Goal: Task Accomplishment & Management: Manage account settings

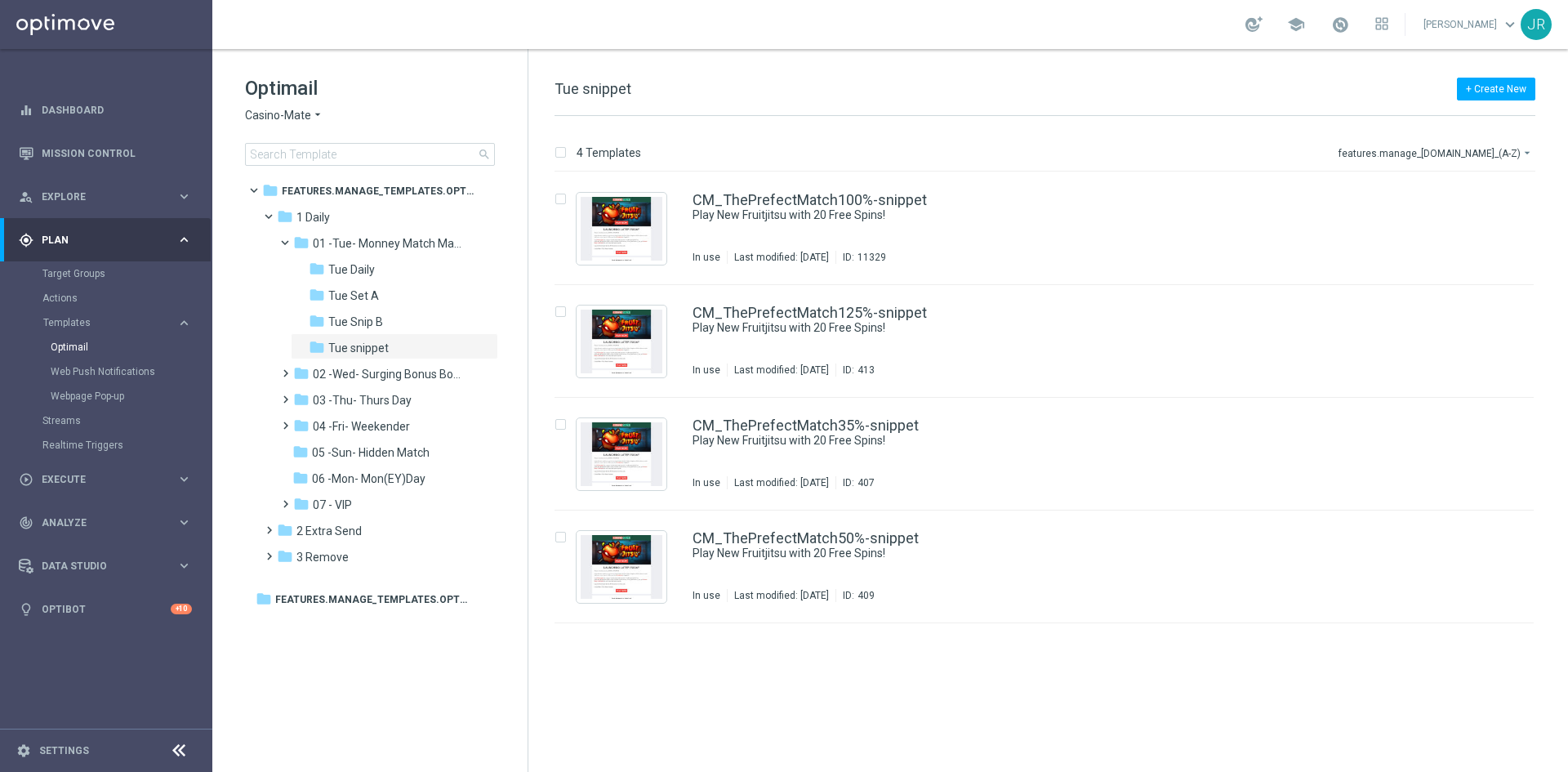
click at [271, 121] on span "Casino-Mate" at bounding box center [277, 116] width 66 height 16
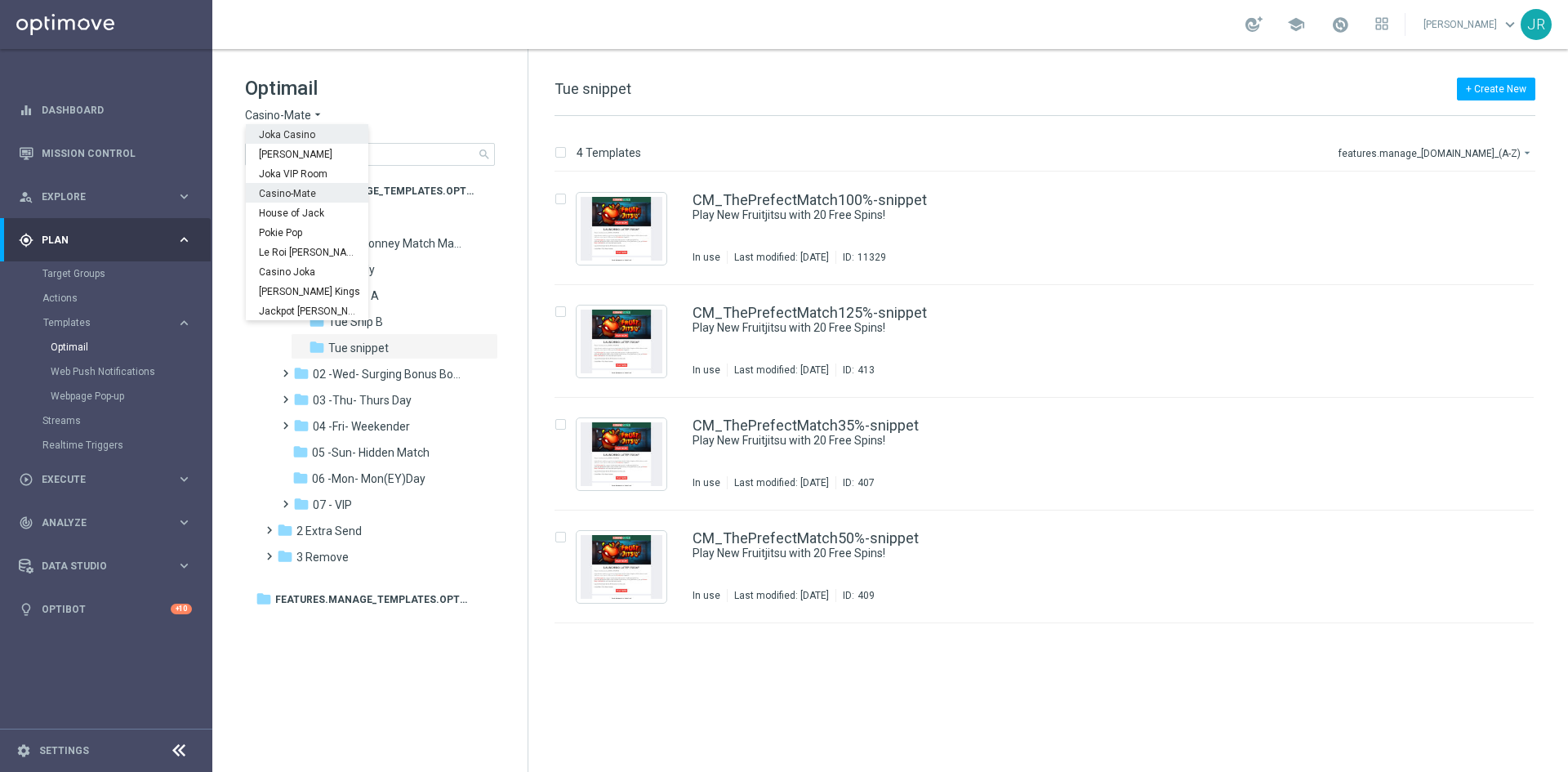
click at [275, 141] on div "Joka Casino" at bounding box center [306, 134] width 123 height 20
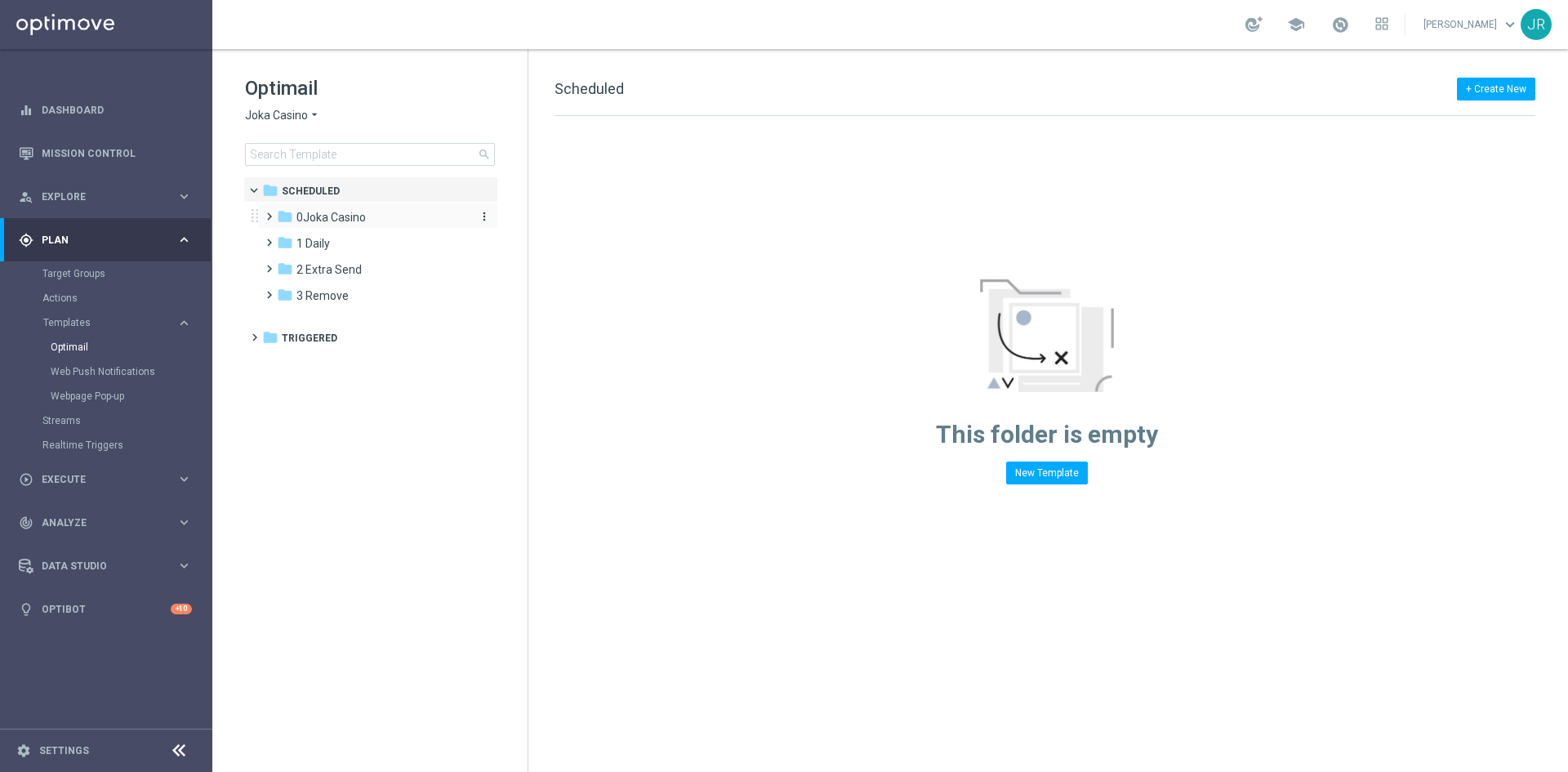
click at [302, 217] on span "0Joka Casino" at bounding box center [331, 217] width 70 height 15
click at [347, 250] on span "1- Daily" at bounding box center [331, 243] width 38 height 15
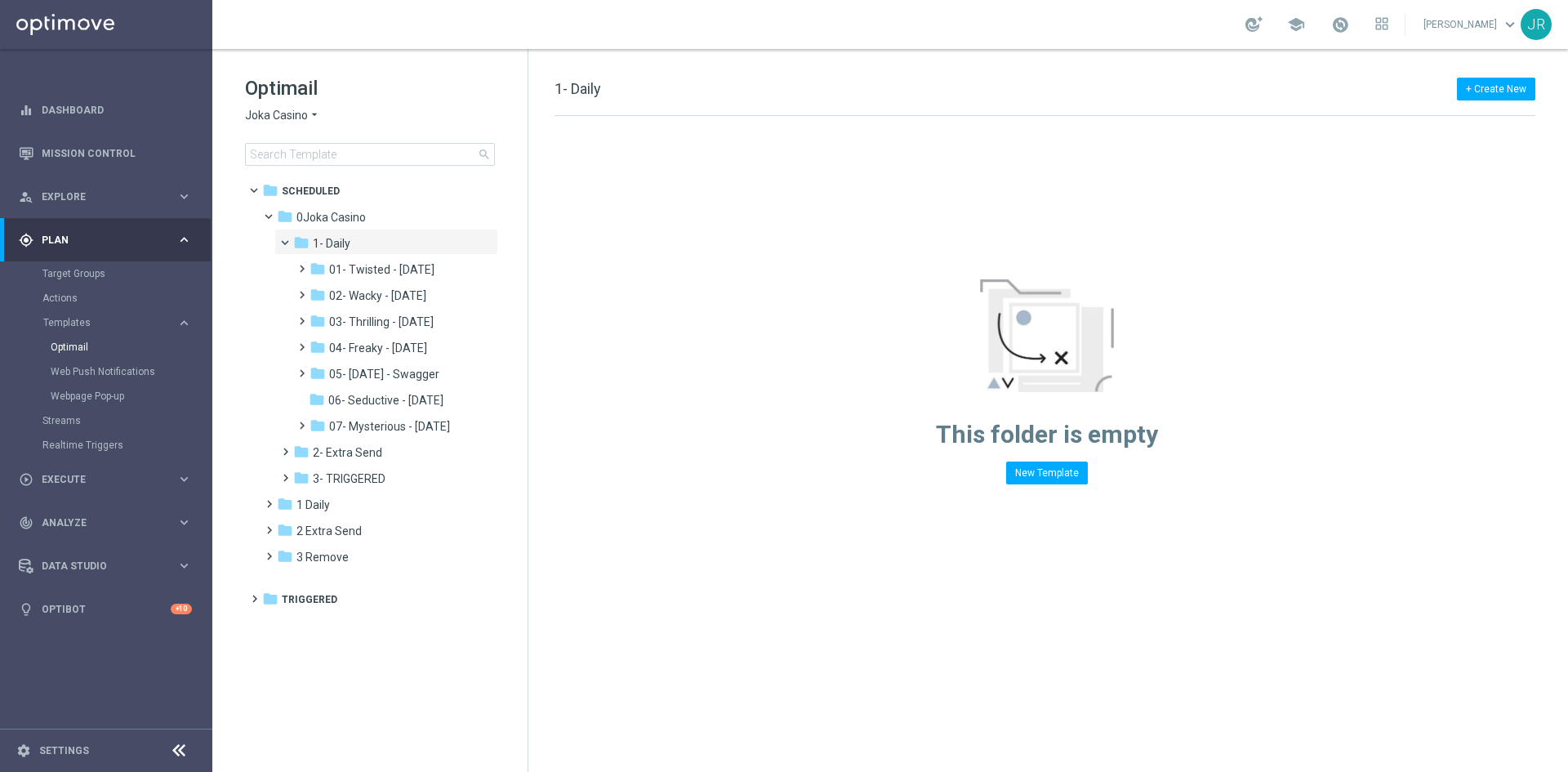
drag, startPoint x: 388, startPoint y: 315, endPoint x: 509, endPoint y: 321, distance: 121.1
click at [391, 318] on span "03- Thrilling - [DATE]" at bounding box center [381, 322] width 105 height 15
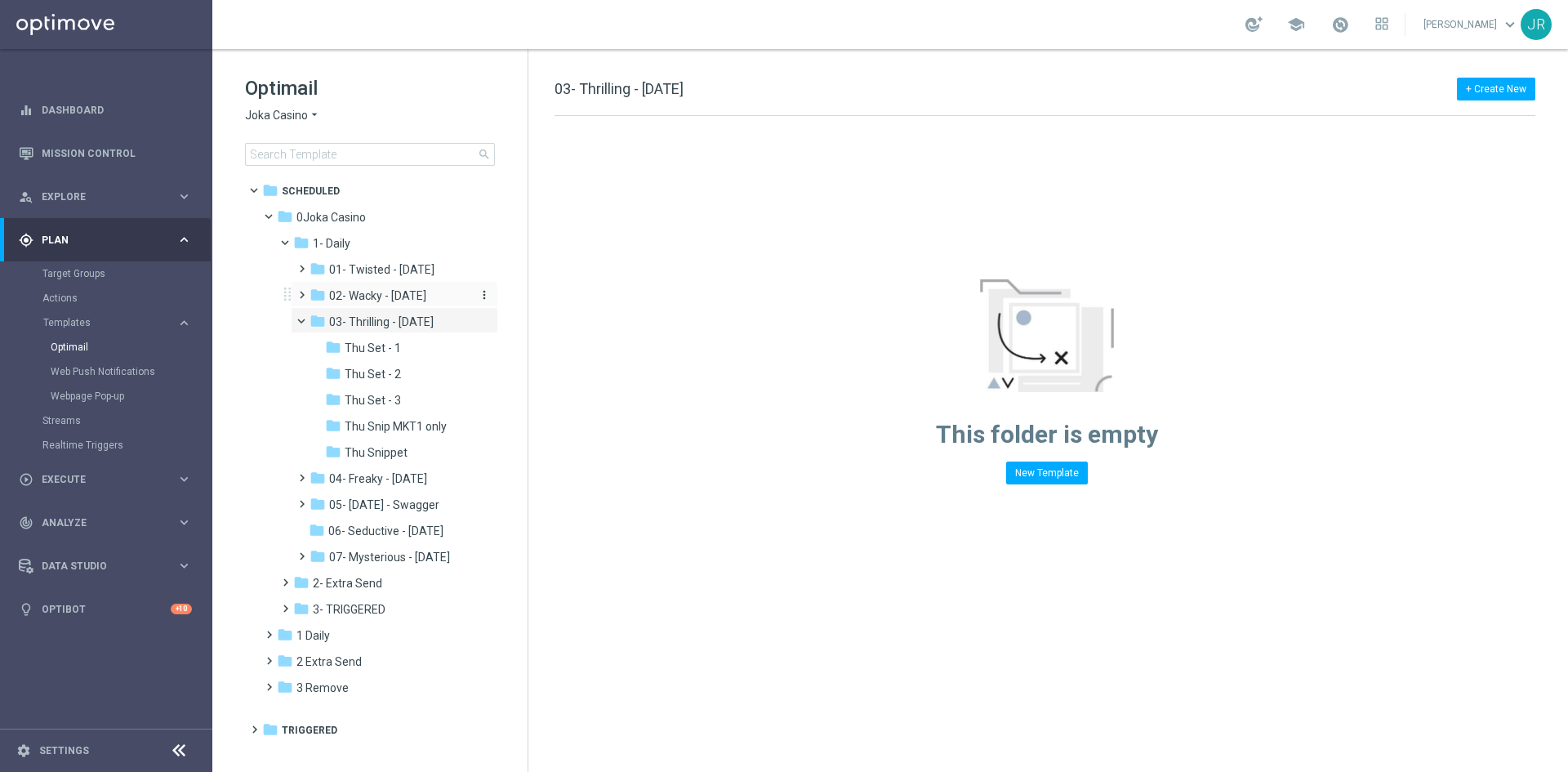
click at [426, 290] on span "02- Wacky - [DATE]" at bounding box center [377, 296] width 97 height 15
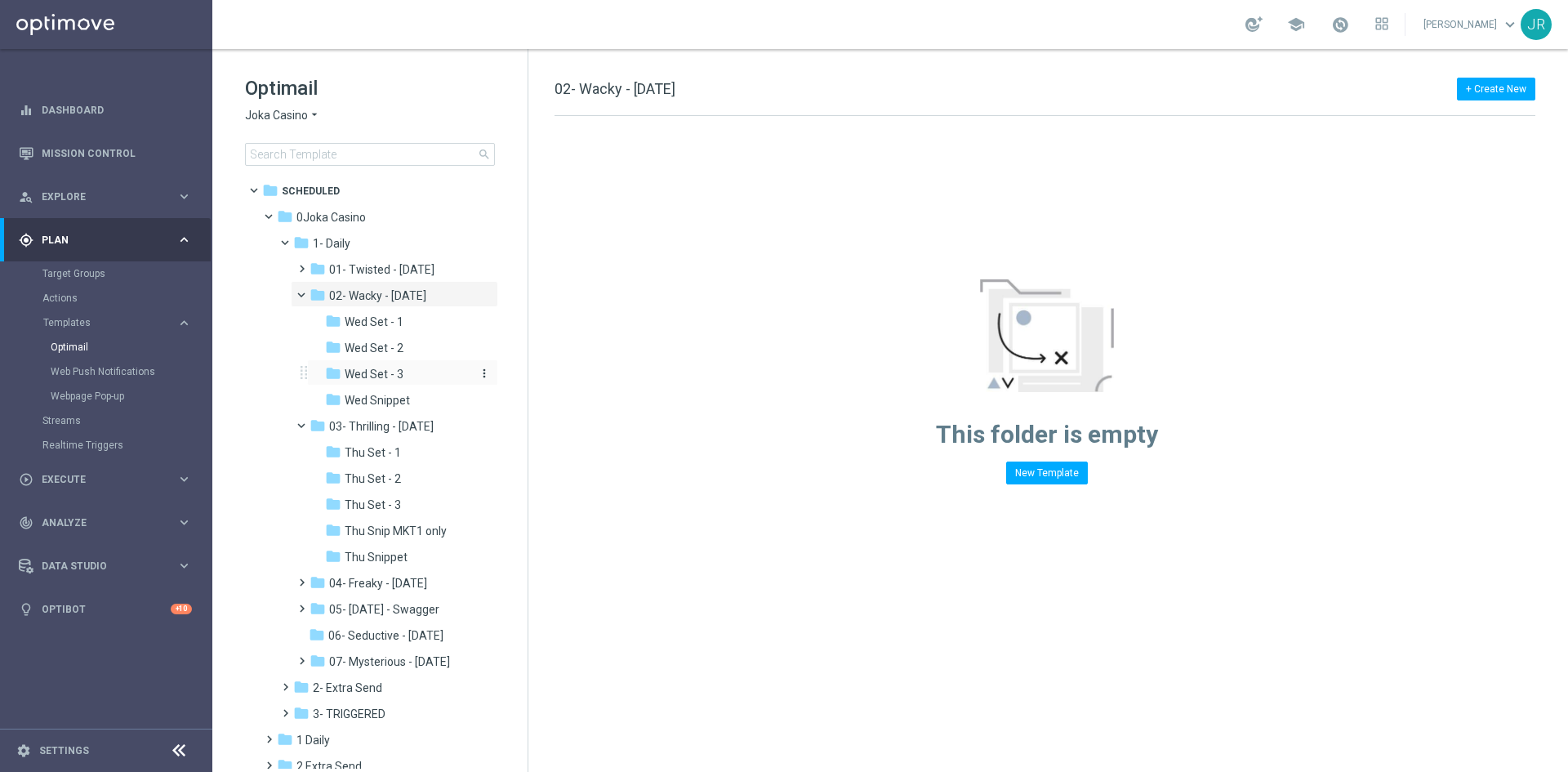
click at [395, 366] on div "folder Wed Set - 3" at bounding box center [398, 375] width 147 height 19
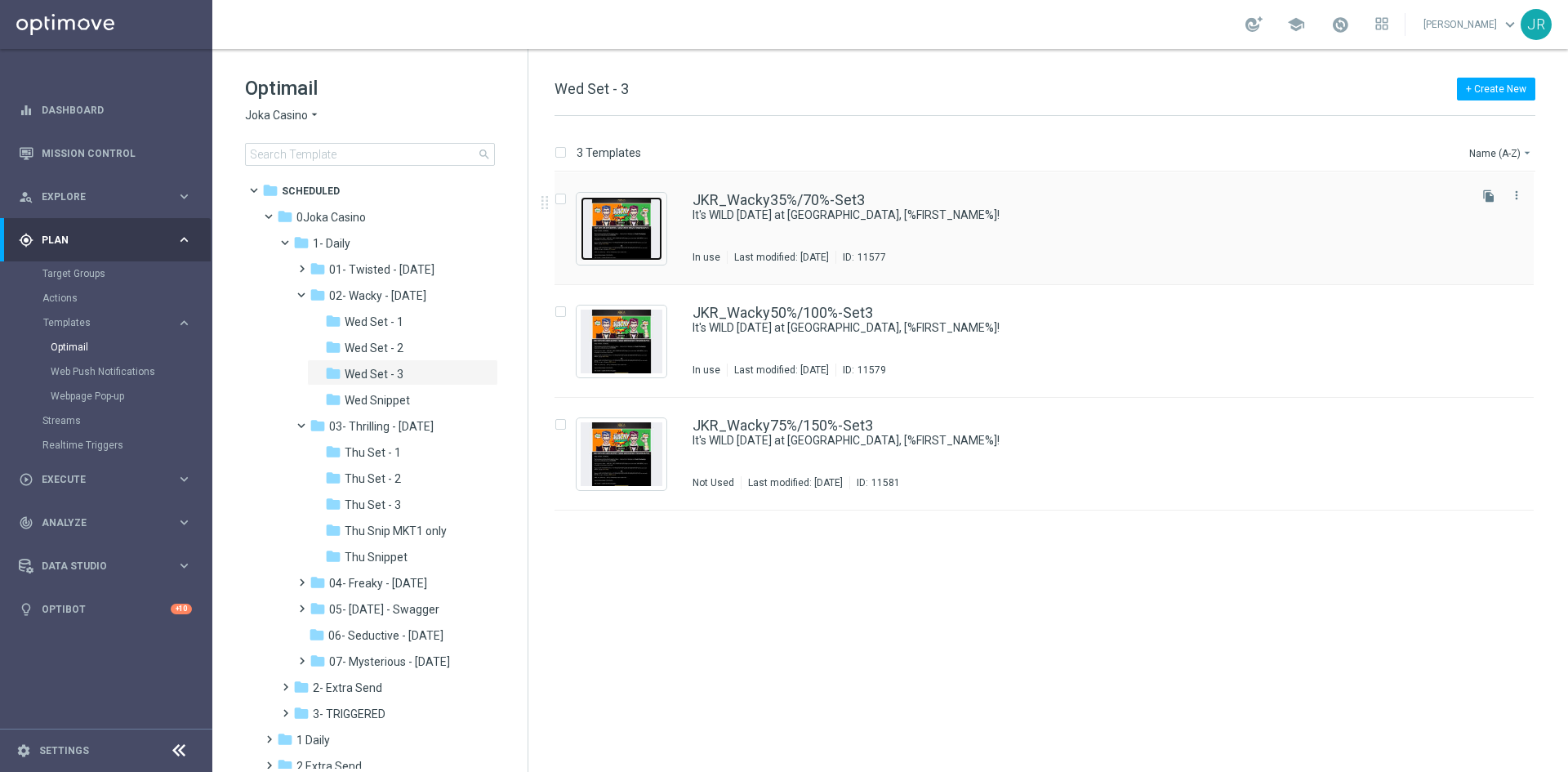
click at [634, 223] on img "Press SPACE to select this row." at bounding box center [622, 229] width 82 height 64
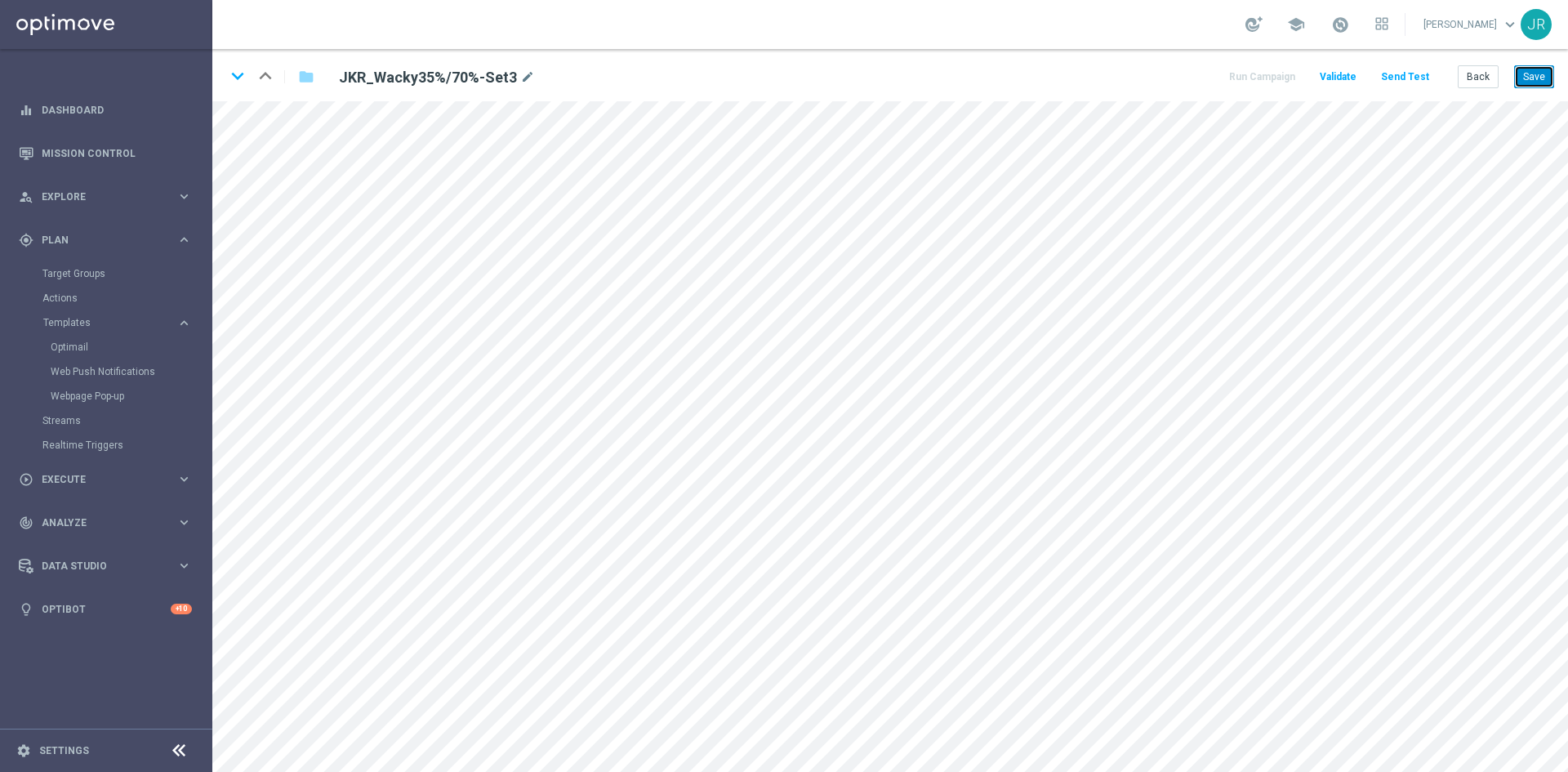
click at [1539, 78] on button "Save" at bounding box center [1534, 76] width 40 height 23
click at [230, 74] on icon "keyboard_arrow_down" at bounding box center [238, 76] width 25 height 25
click at [1549, 72] on button "Save" at bounding box center [1534, 76] width 40 height 23
click at [1542, 70] on button "Save" at bounding box center [1534, 76] width 40 height 23
click at [238, 81] on icon "keyboard_arrow_down" at bounding box center [238, 76] width 25 height 25
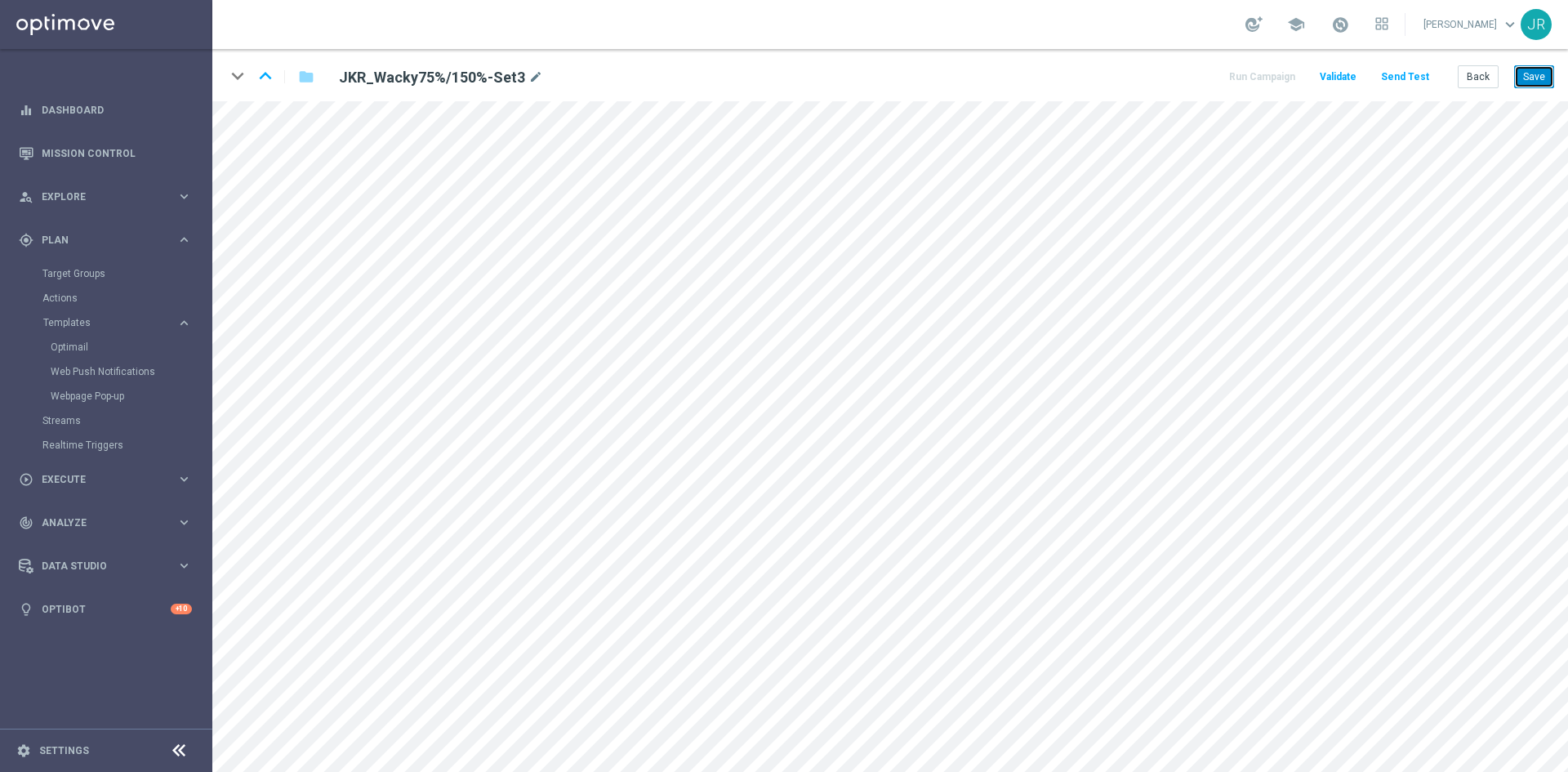
click at [1534, 85] on button "Save" at bounding box center [1534, 76] width 40 height 23
click at [1483, 82] on button "Back" at bounding box center [1478, 76] width 41 height 23
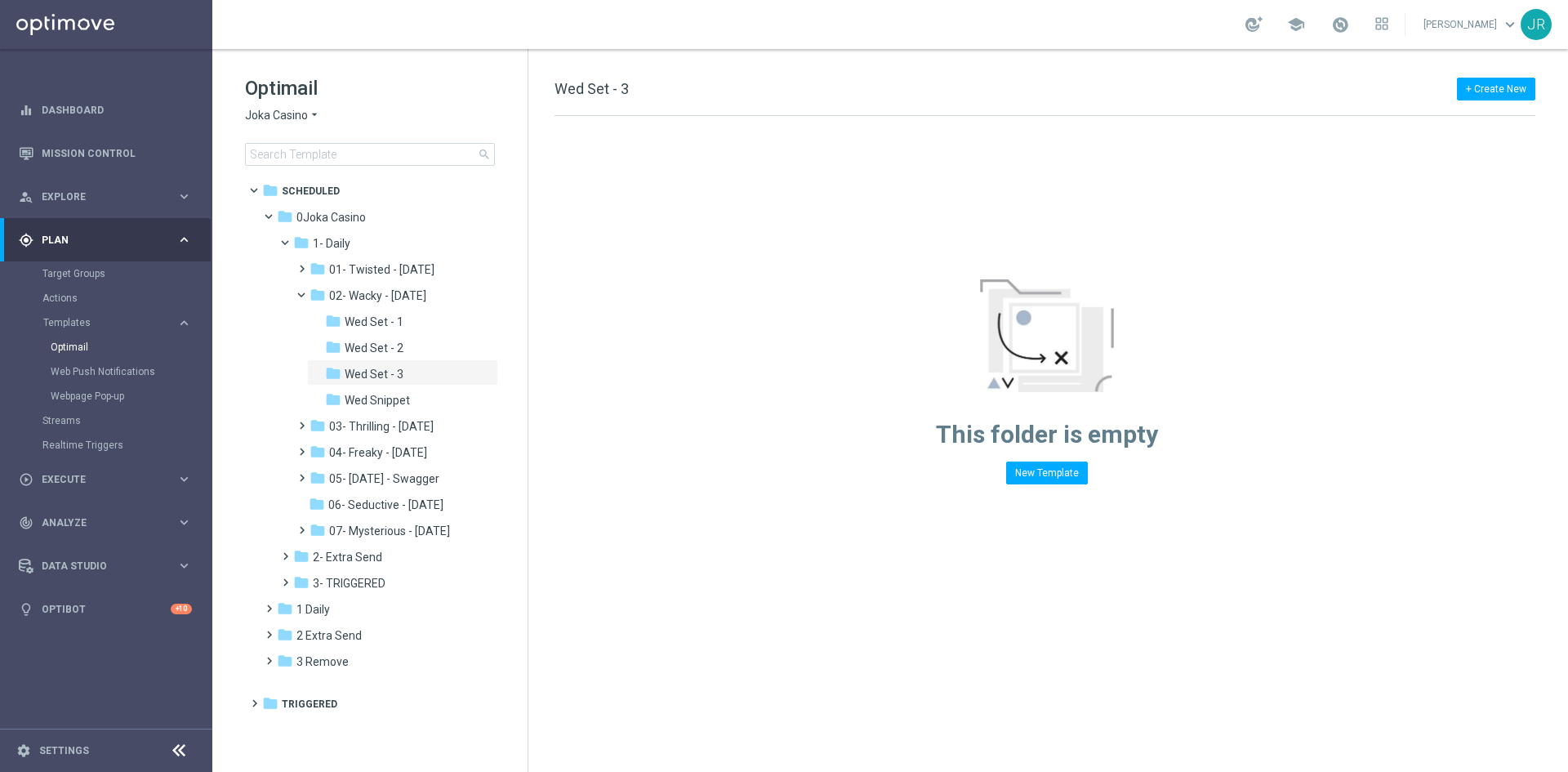
click at [301, 115] on span "Joka Casino" at bounding box center [275, 116] width 63 height 16
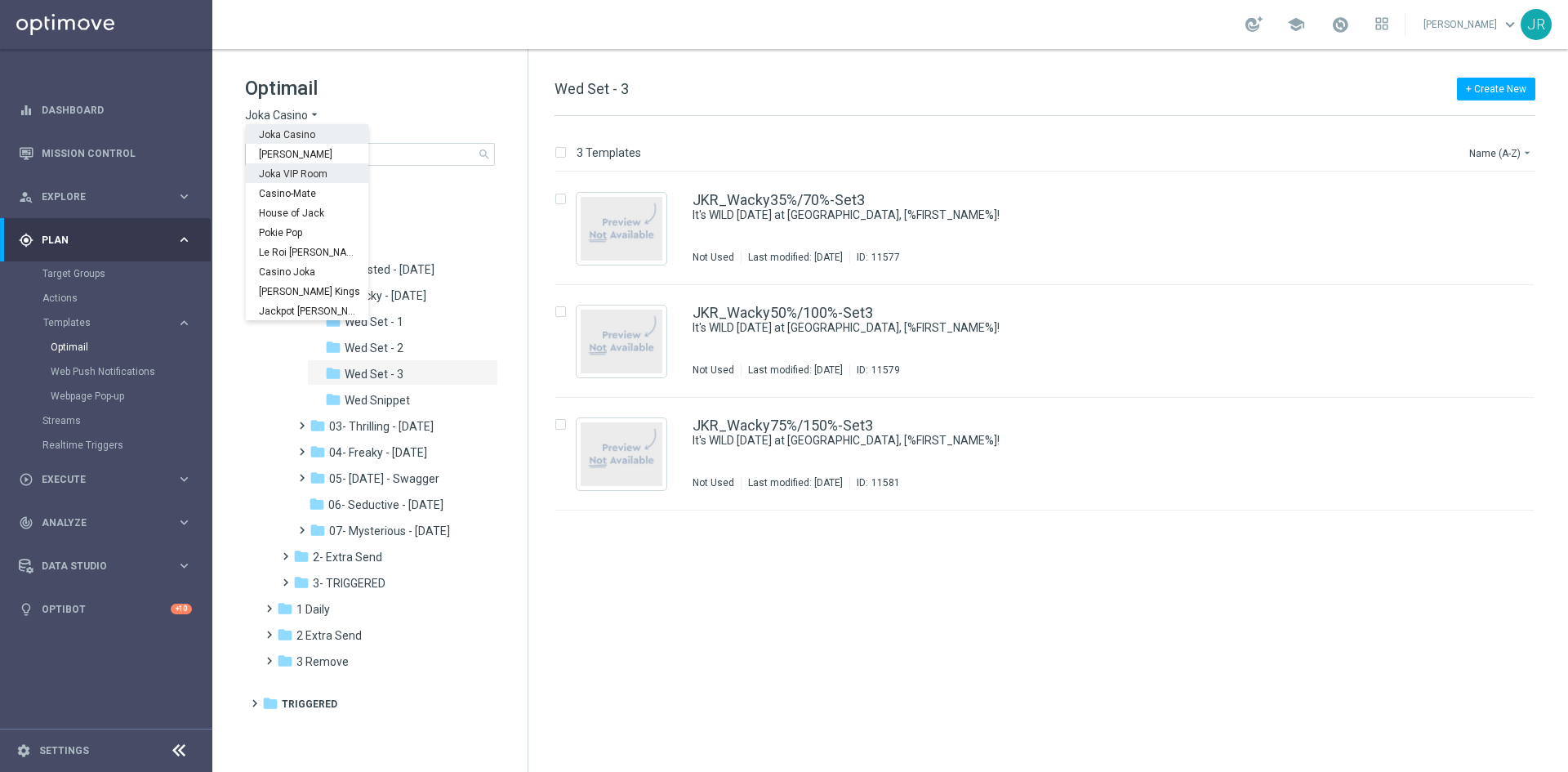
click at [0, 0] on span "Joka VIP Room" at bounding box center [0, 0] width 0 height 0
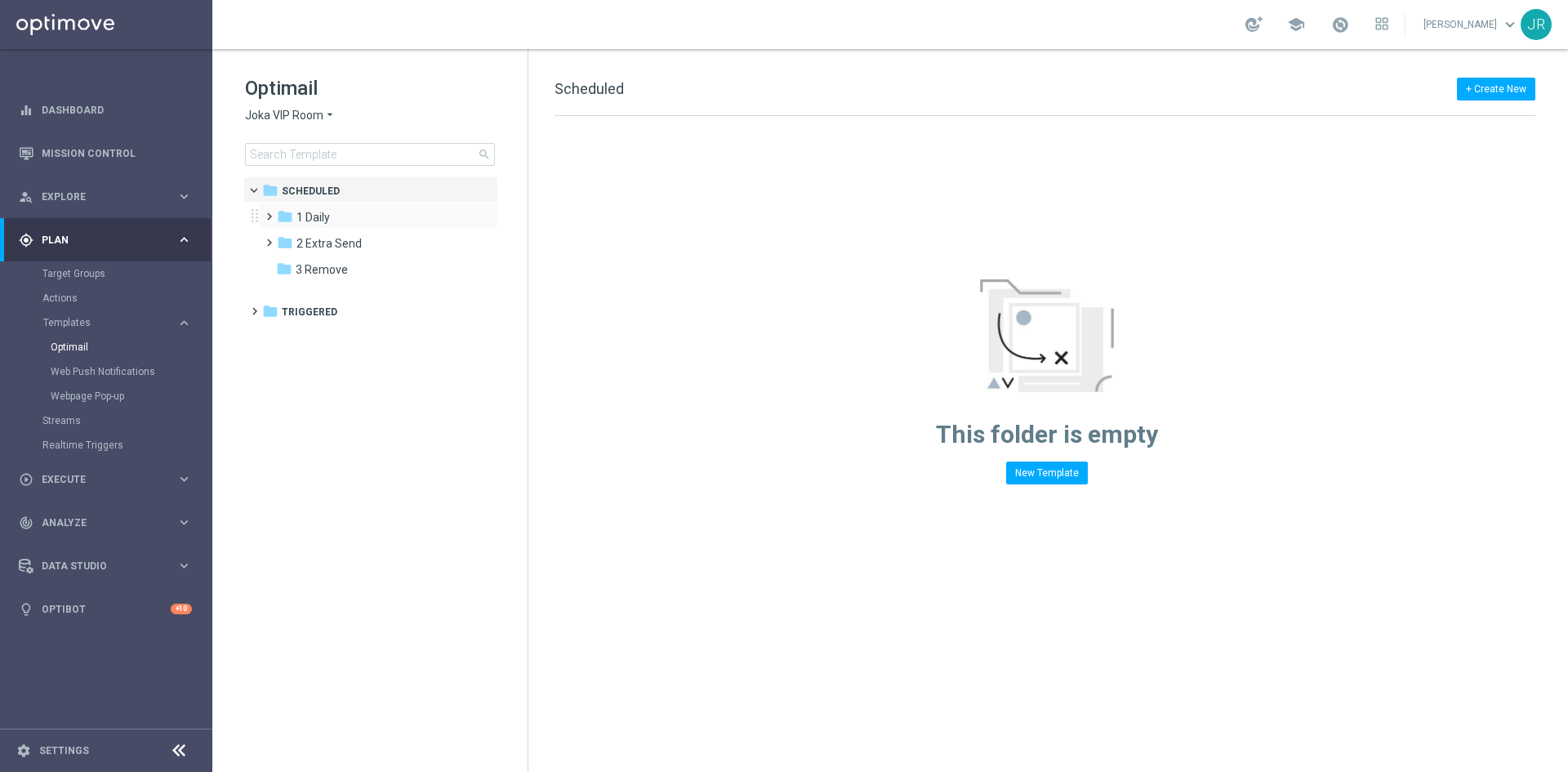
click at [322, 207] on div "folder 1 Daily more_vert" at bounding box center [378, 216] width 241 height 26
click at [339, 209] on div "folder 1 Daily" at bounding box center [370, 218] width 188 height 19
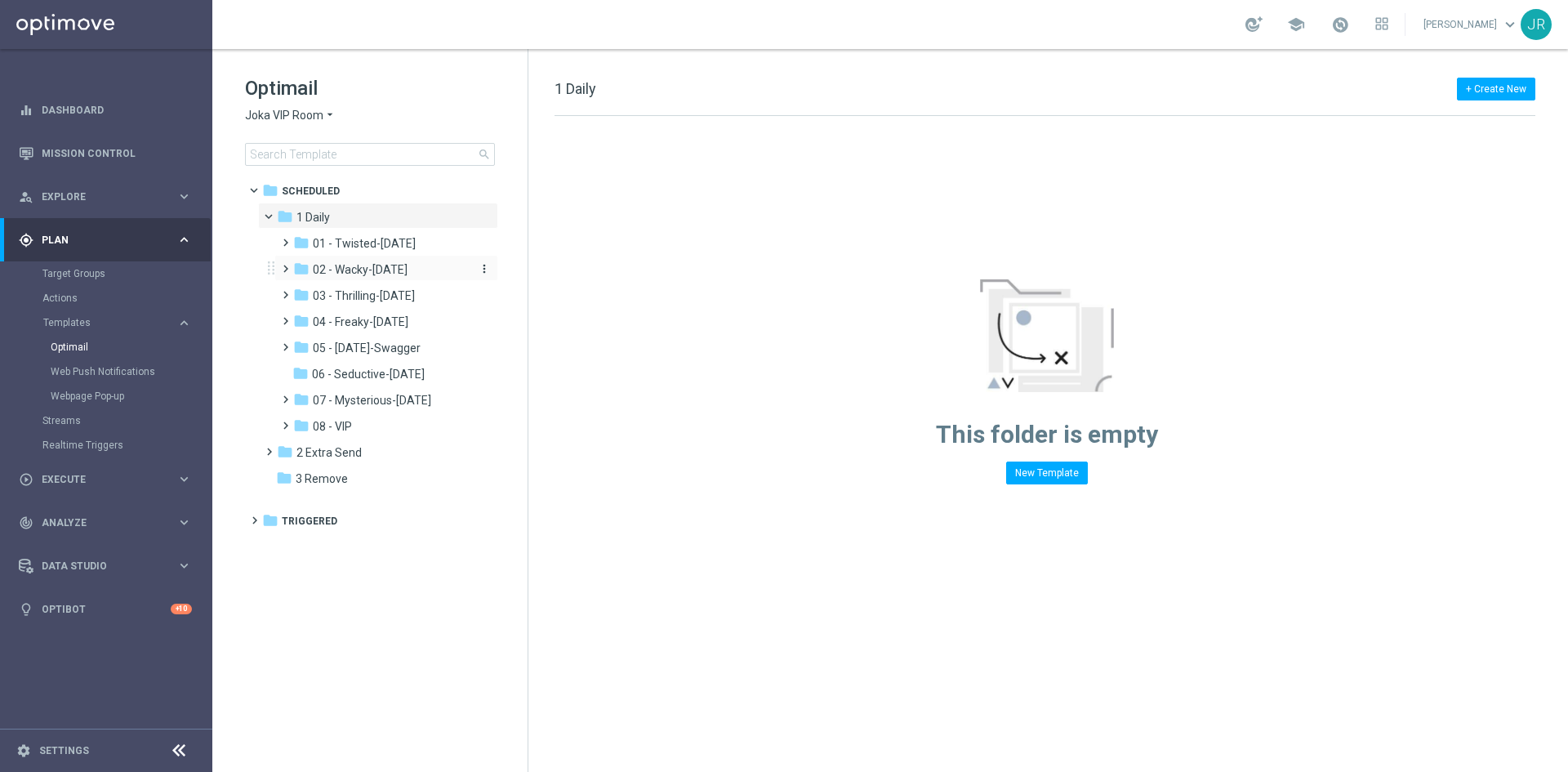
click at [351, 278] on div "folder 02 - Wacky-[DATE]" at bounding box center [380, 270] width 174 height 19
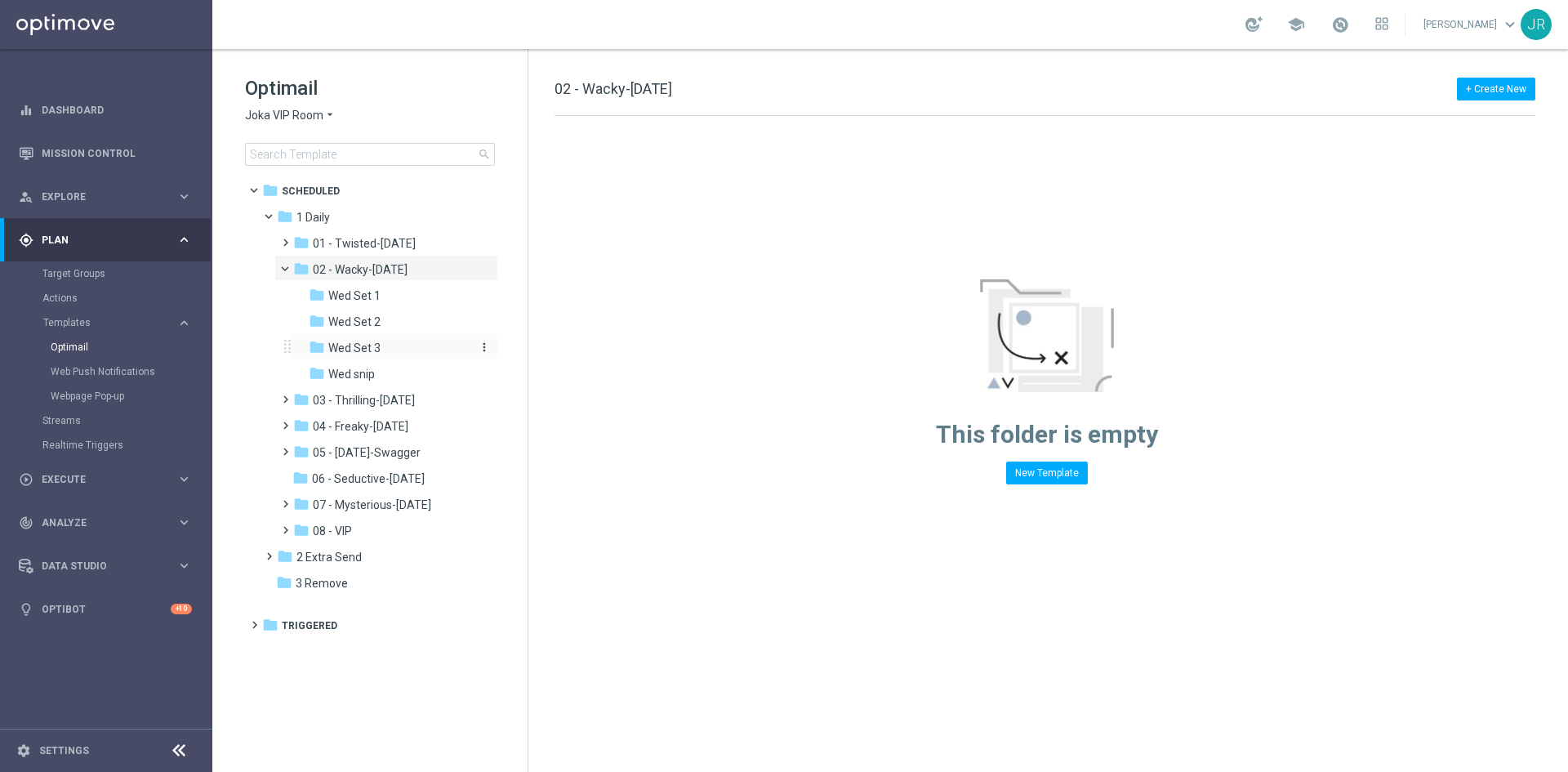
click at [389, 351] on div "folder Wed Set 3" at bounding box center [388, 349] width 161 height 19
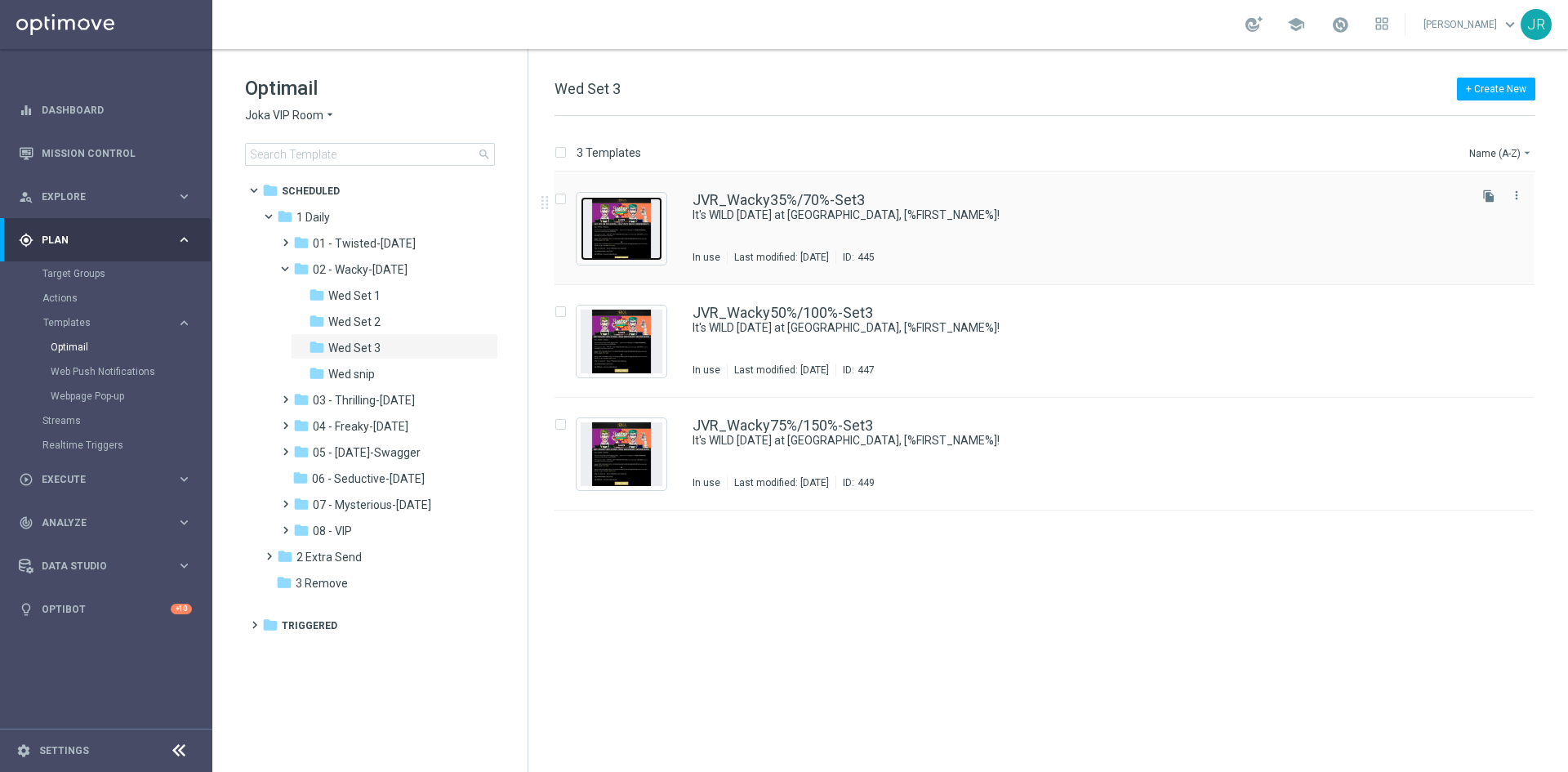
click at [645, 233] on img "Press SPACE to select this row." at bounding box center [622, 229] width 82 height 64
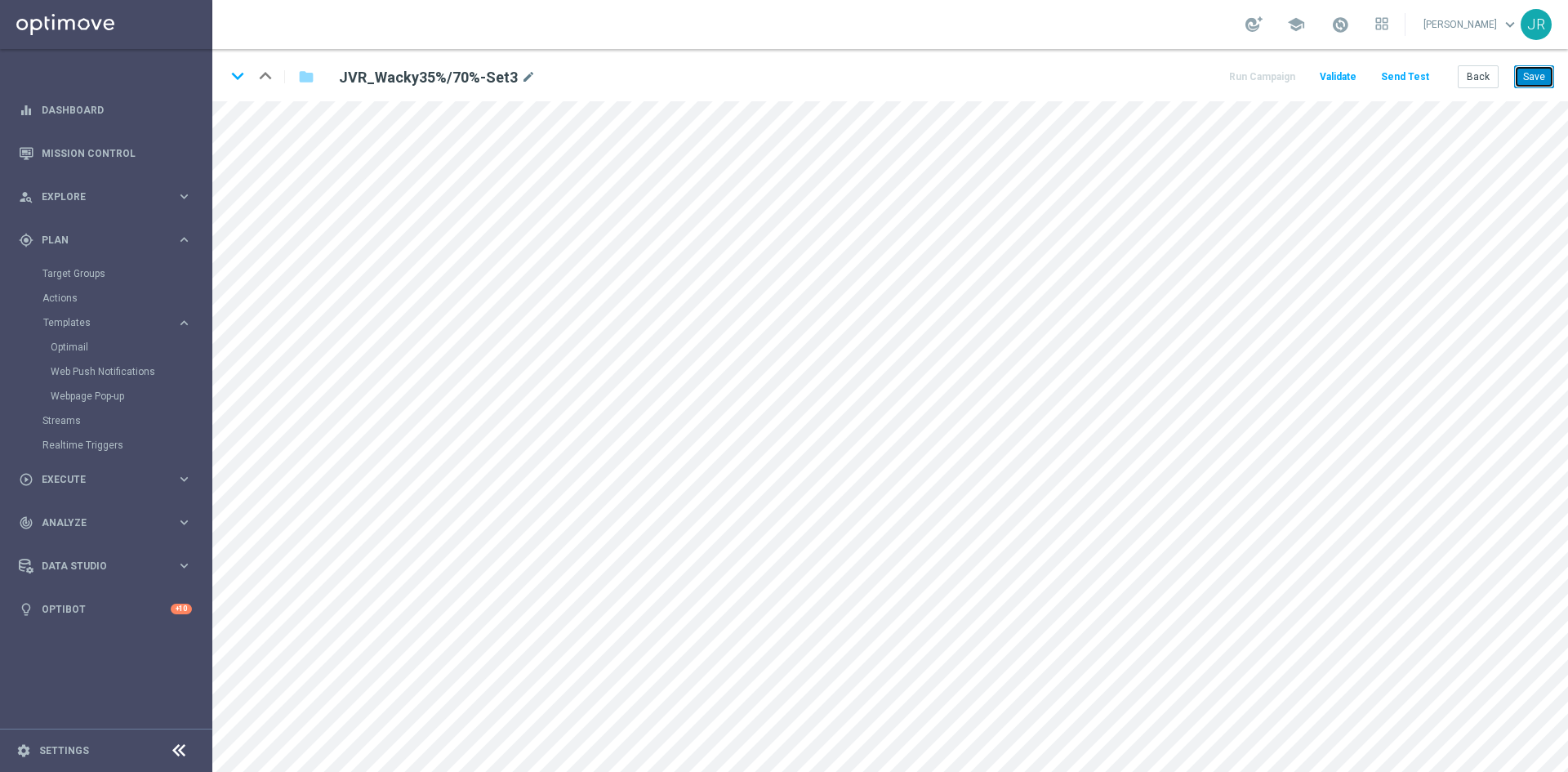
click at [1544, 80] on button "Save" at bounding box center [1534, 76] width 40 height 23
click at [236, 77] on icon "keyboard_arrow_down" at bounding box center [238, 76] width 25 height 25
click at [1536, 77] on button "Save" at bounding box center [1534, 76] width 40 height 23
click at [235, 72] on icon "keyboard_arrow_down" at bounding box center [238, 76] width 25 height 25
click at [1534, 76] on button "Save" at bounding box center [1534, 76] width 40 height 23
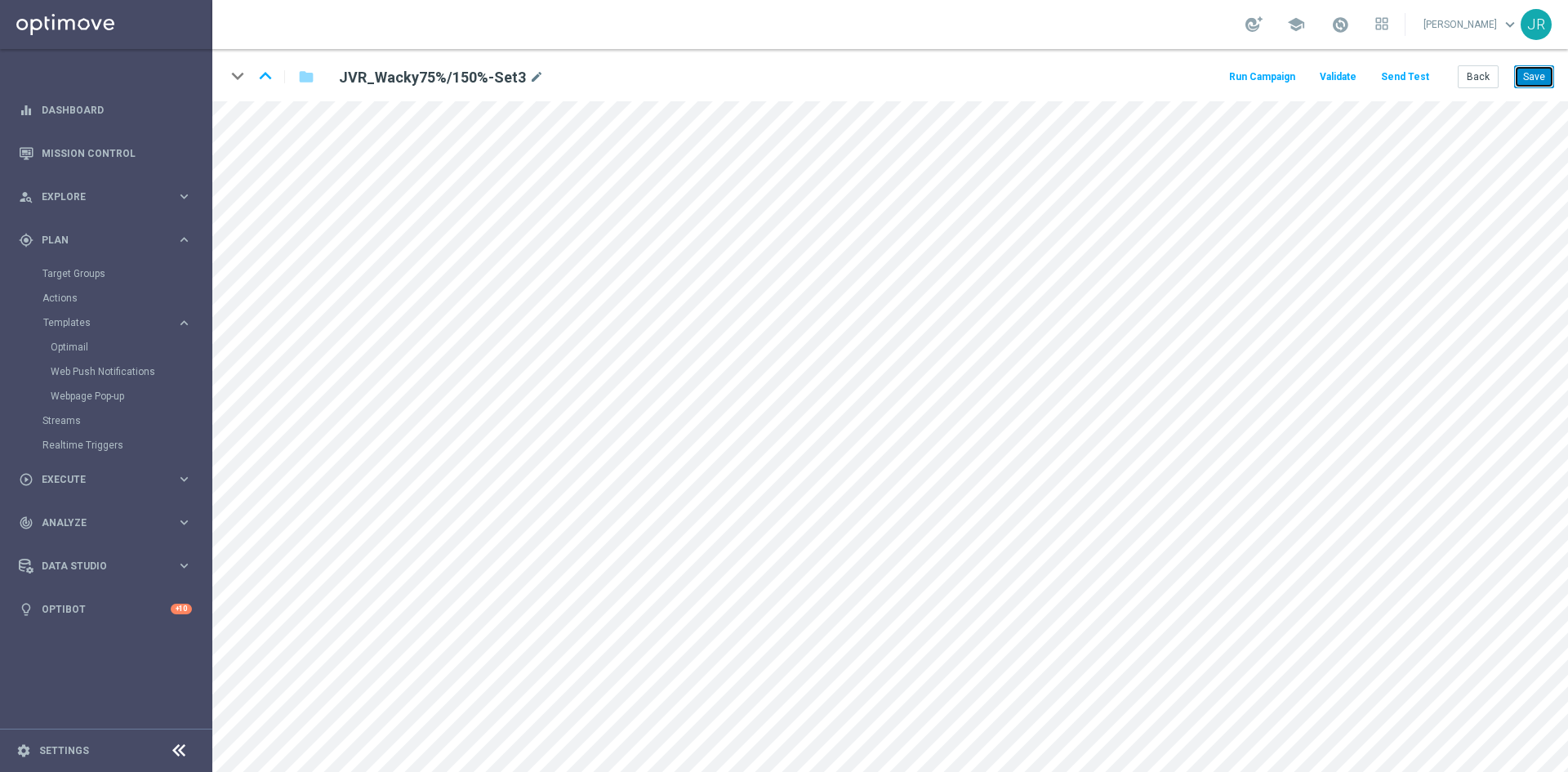
click at [1531, 82] on button "Save" at bounding box center [1534, 76] width 40 height 23
drag, startPoint x: 1530, startPoint y: 79, endPoint x: 1543, endPoint y: 95, distance: 20.6
click at [1532, 78] on button "Save" at bounding box center [1534, 76] width 40 height 23
click at [1481, 85] on button "Back" at bounding box center [1478, 76] width 41 height 23
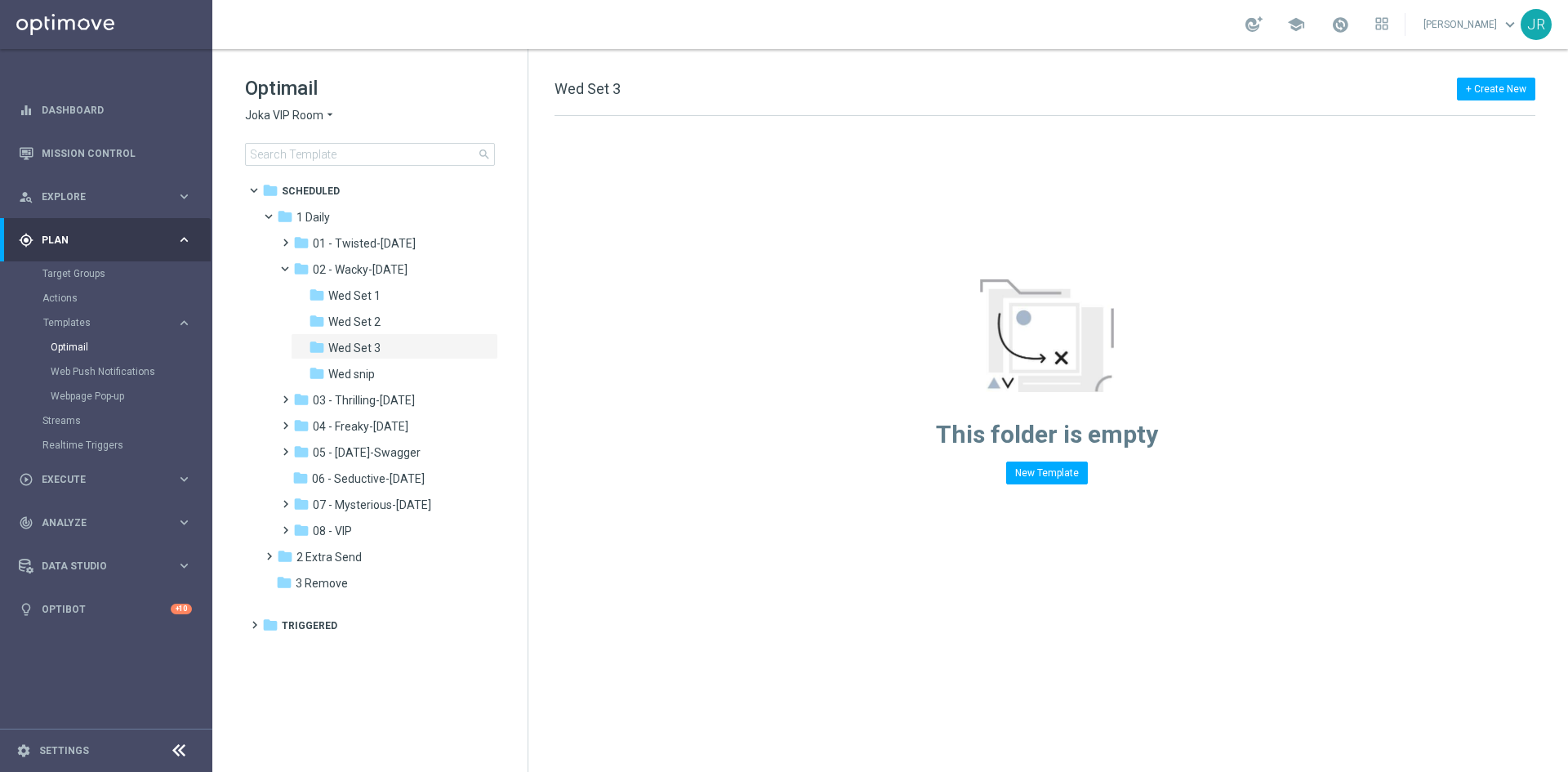
click at [272, 129] on div "Optimail Joka VIP Room arrow_drop_down × Joka VIP Room search" at bounding box center [385, 120] width 282 height 91
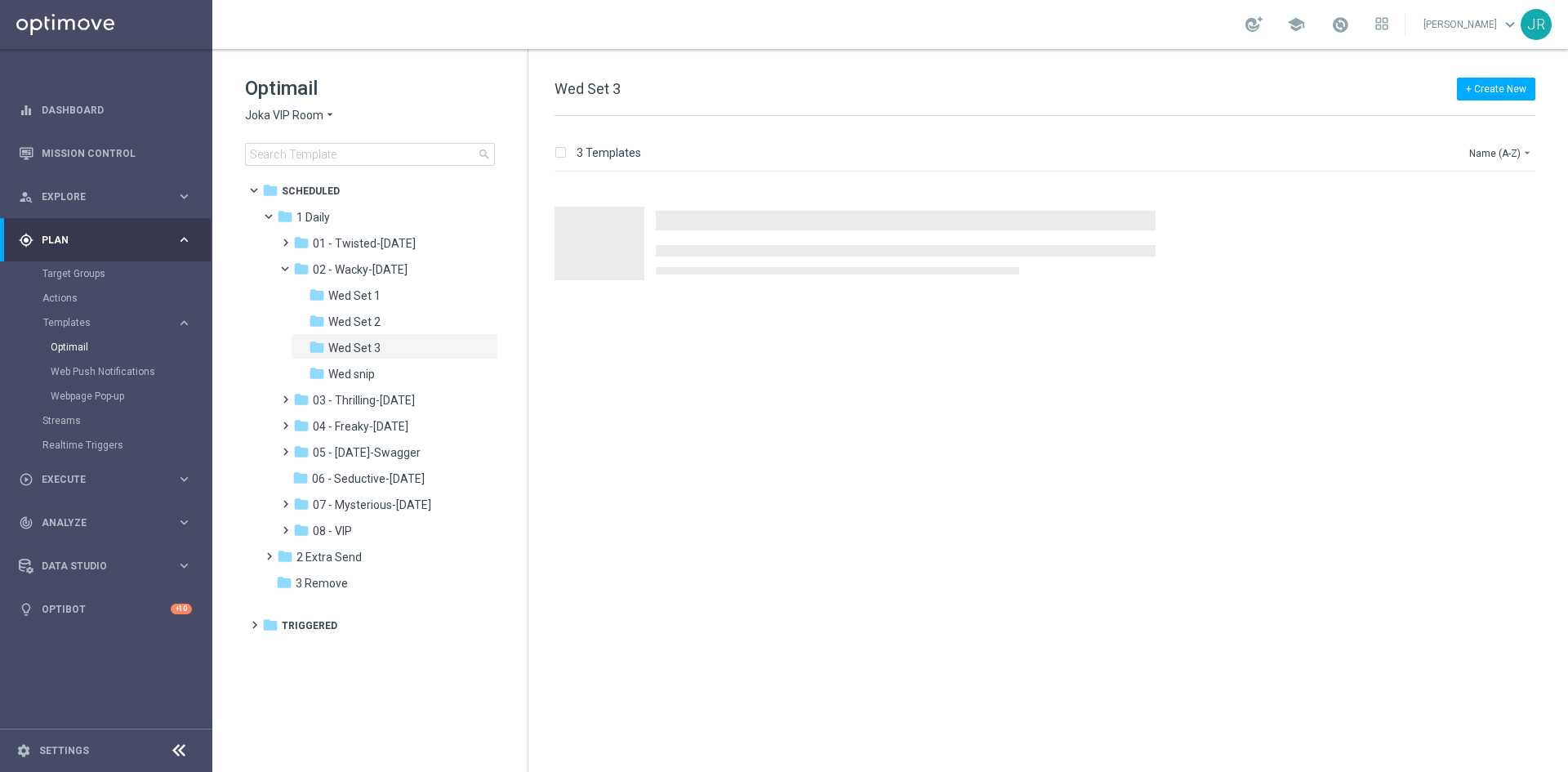
click at [271, 113] on span "Joka VIP Room" at bounding box center [283, 116] width 79 height 16
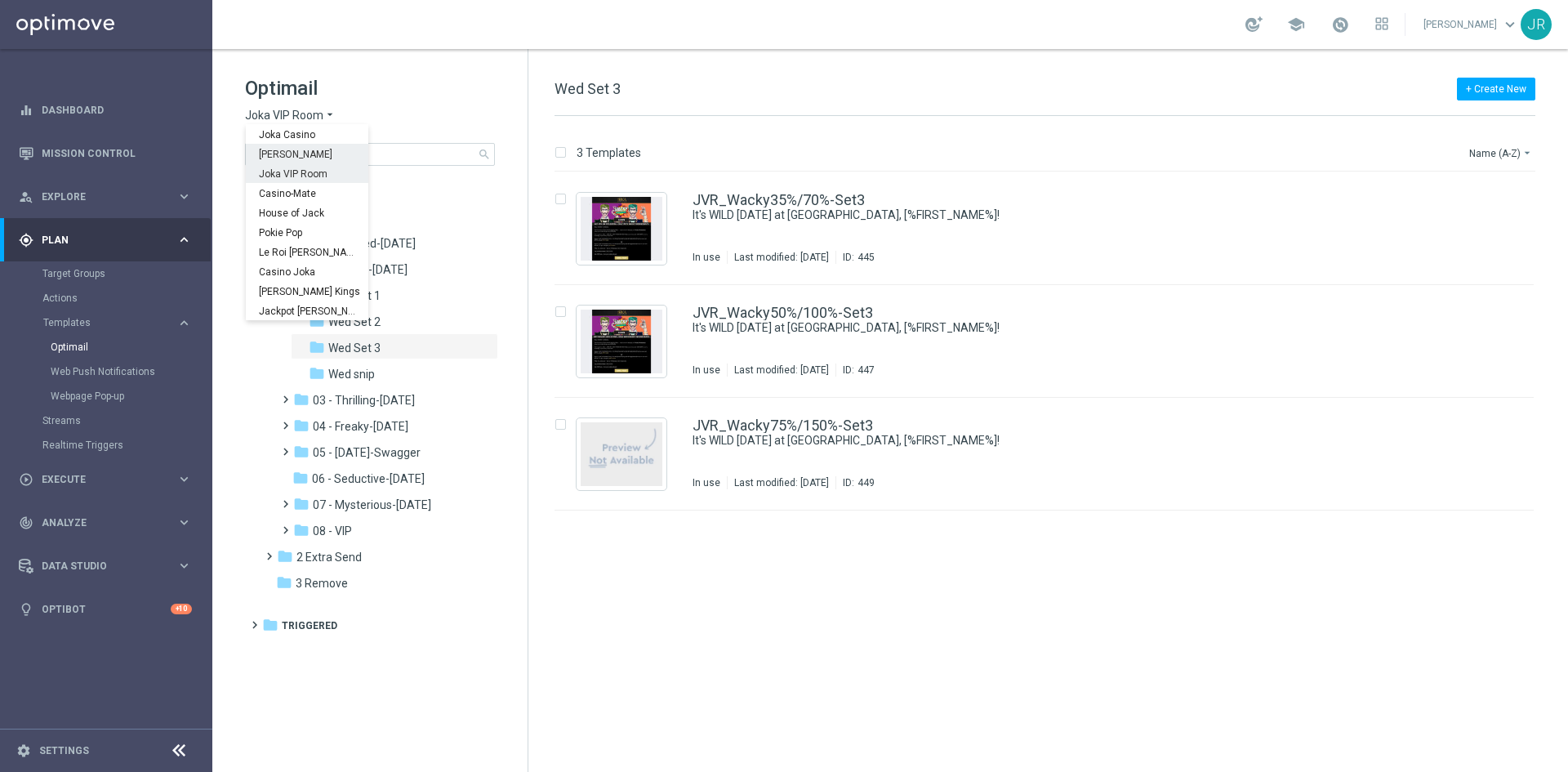
click at [0, 0] on span "[PERSON_NAME]" at bounding box center [0, 0] width 0 height 0
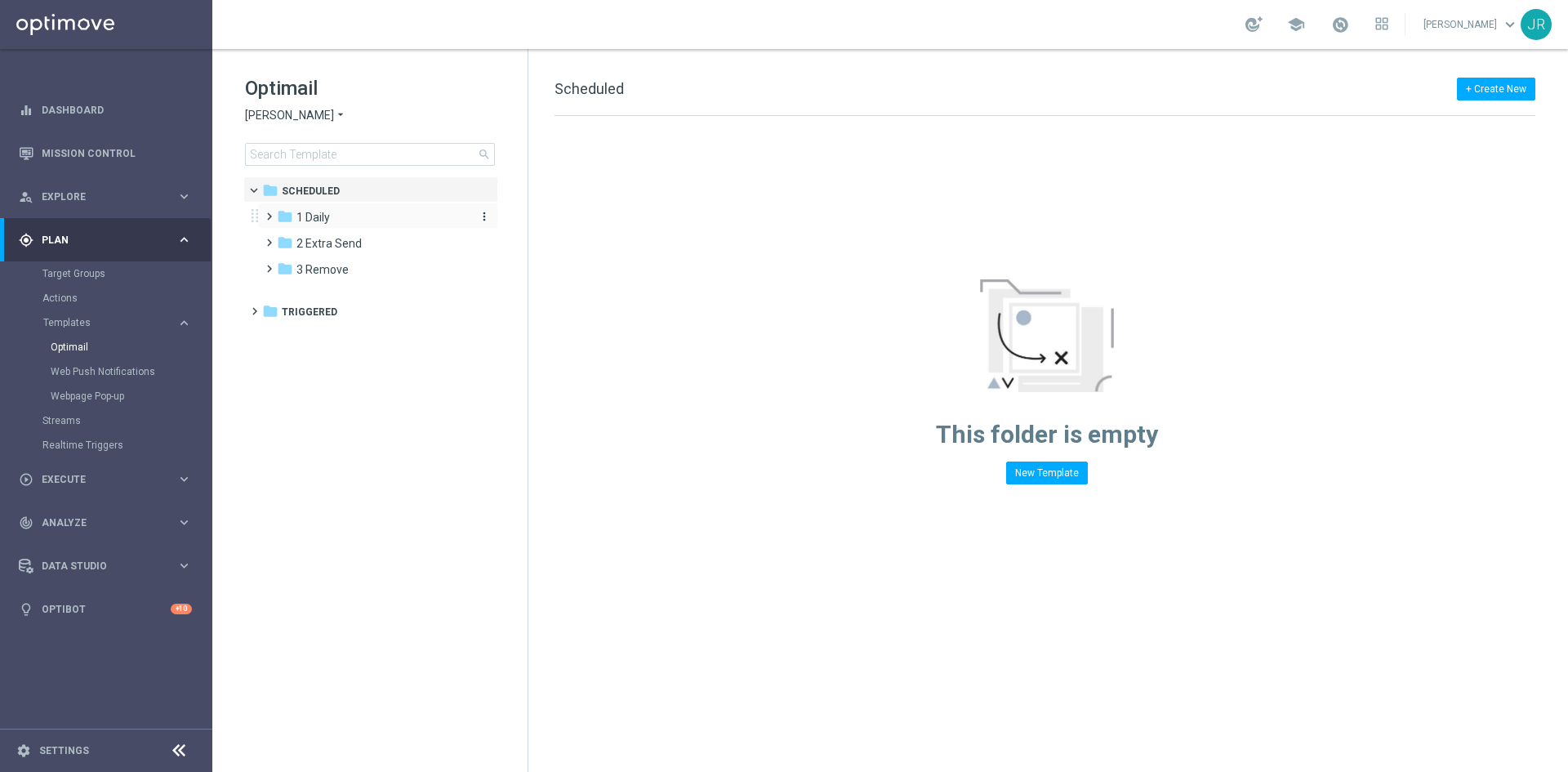
click at [312, 211] on span "1 Daily" at bounding box center [313, 217] width 34 height 15
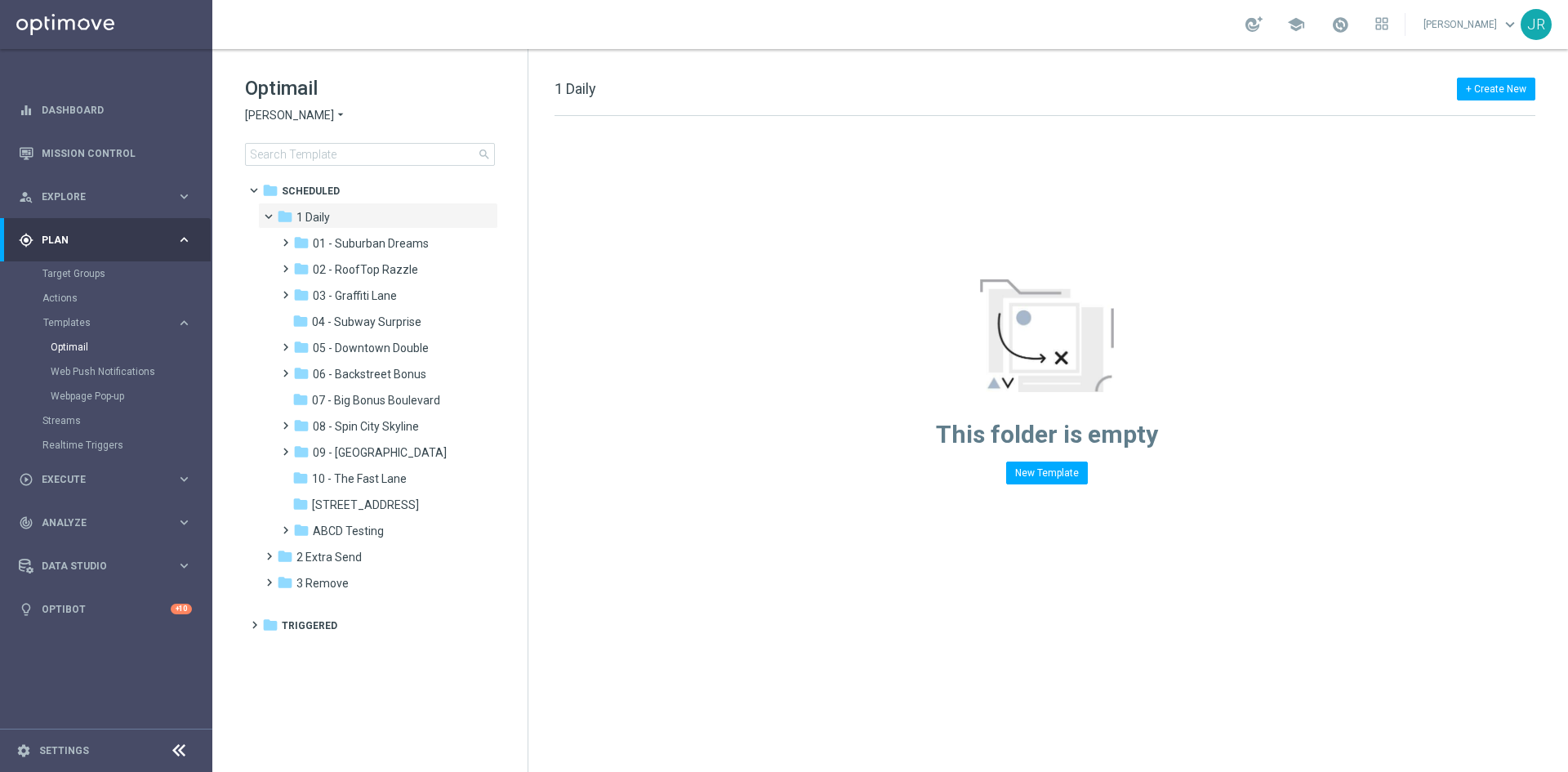
click at [411, 406] on span "07 - Big Bonus Boulevard" at bounding box center [376, 400] width 128 height 15
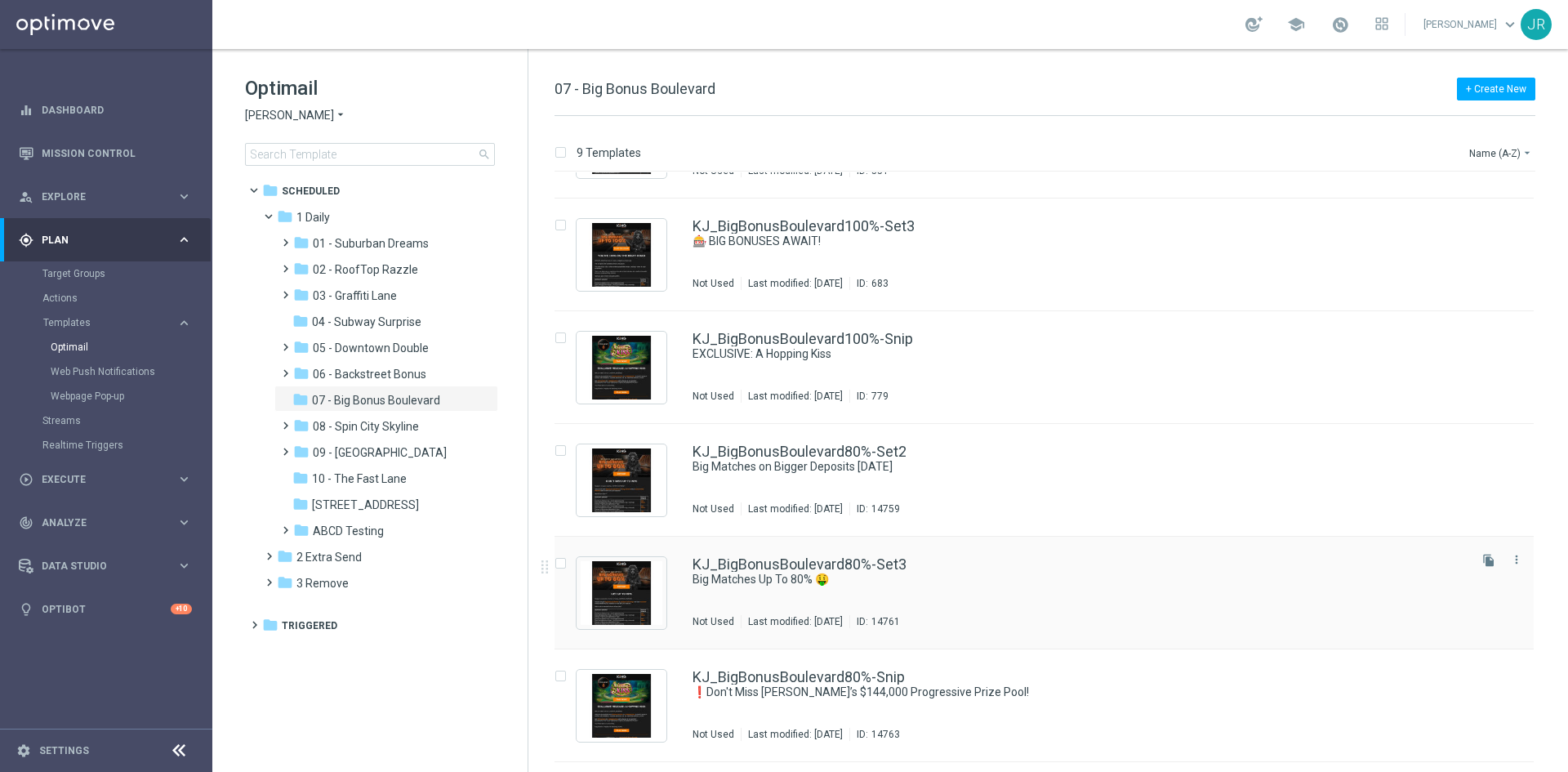
scroll to position [327, 0]
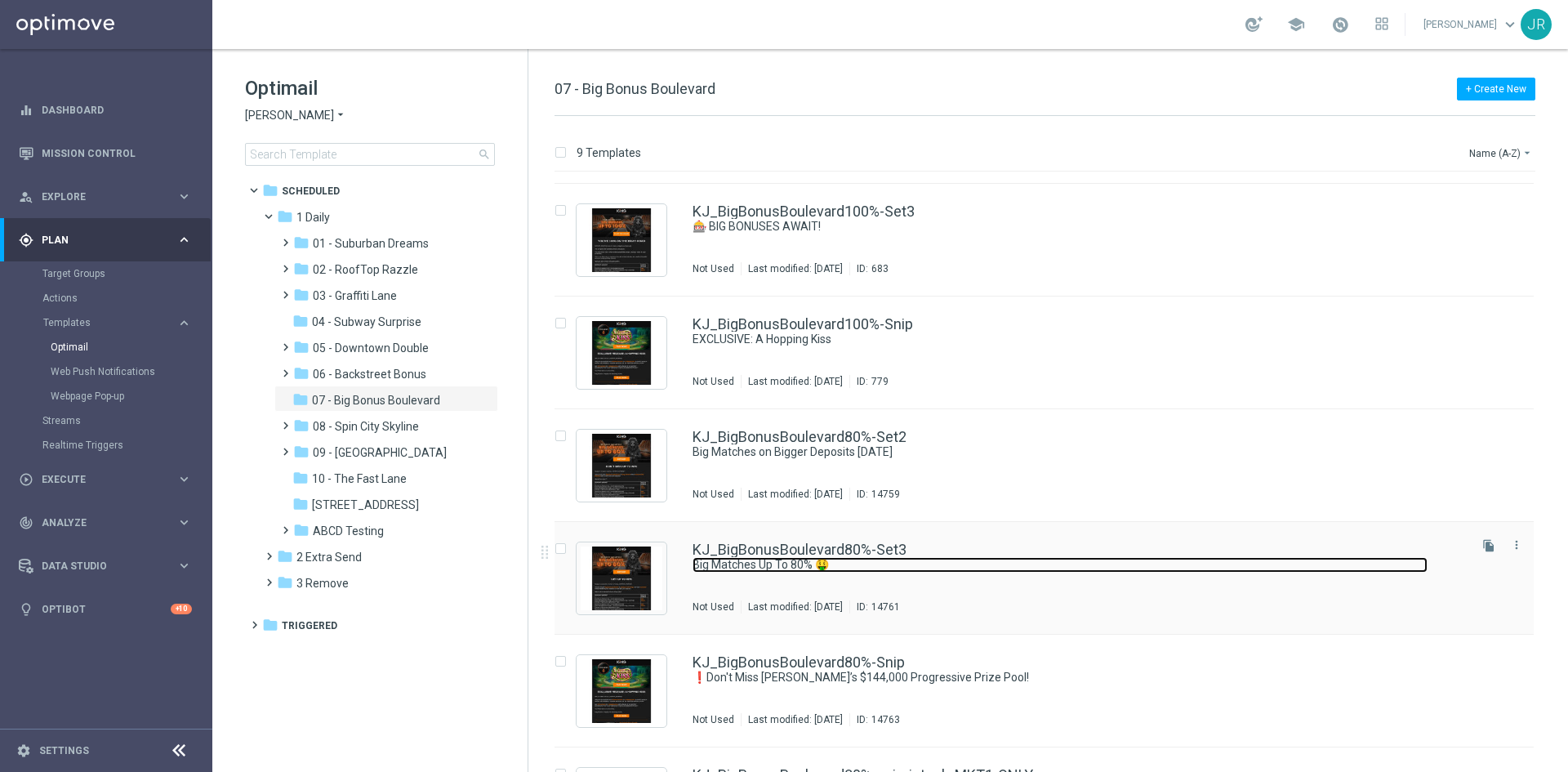
click at [771, 569] on link "Big Matches Up To 80% 🤑" at bounding box center [1060, 565] width 735 height 16
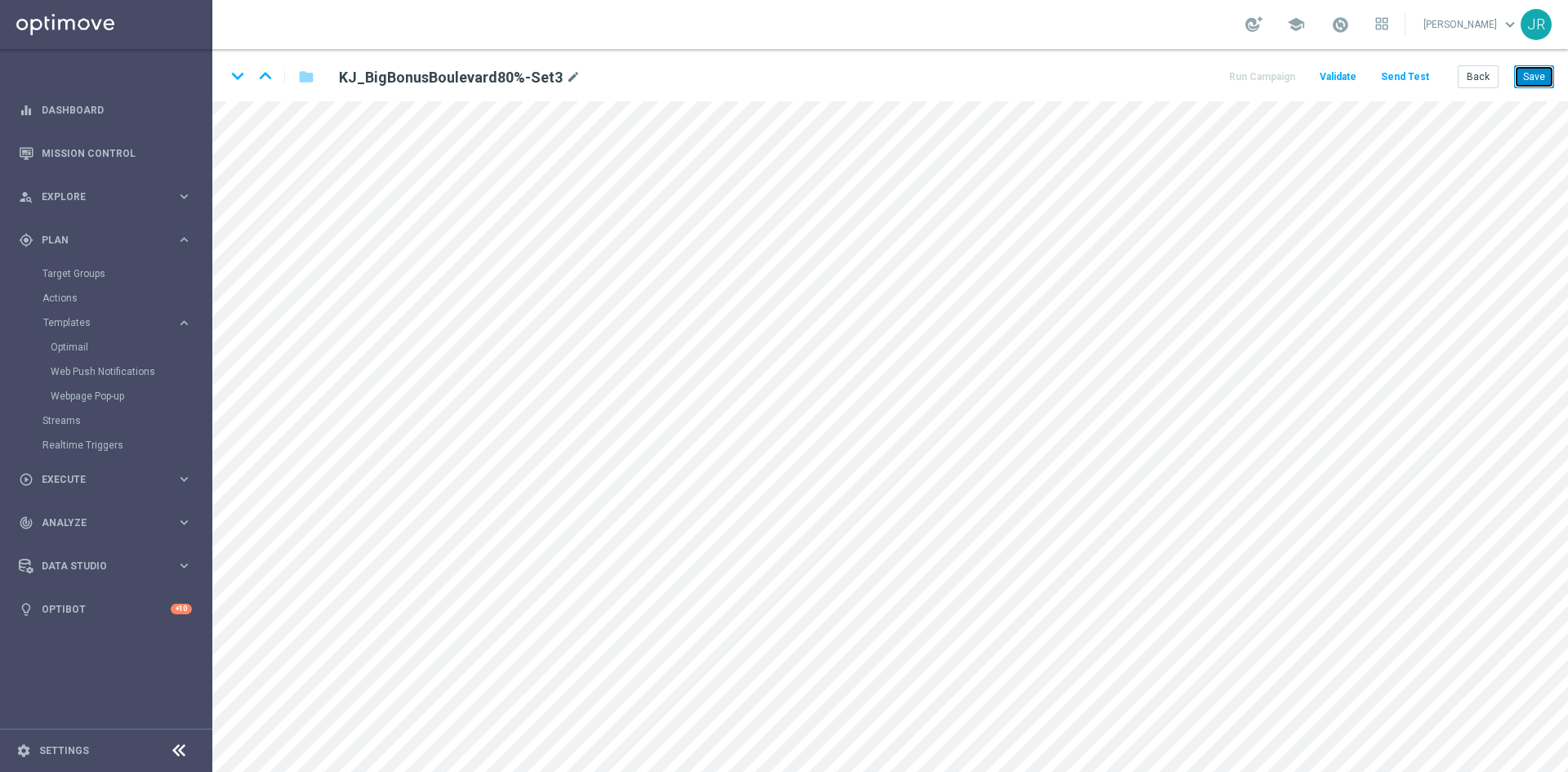
click at [1530, 80] on button "Save" at bounding box center [1534, 76] width 40 height 23
click at [1535, 82] on button "Save" at bounding box center [1534, 76] width 40 height 23
click at [1481, 78] on button "Back" at bounding box center [1478, 76] width 41 height 23
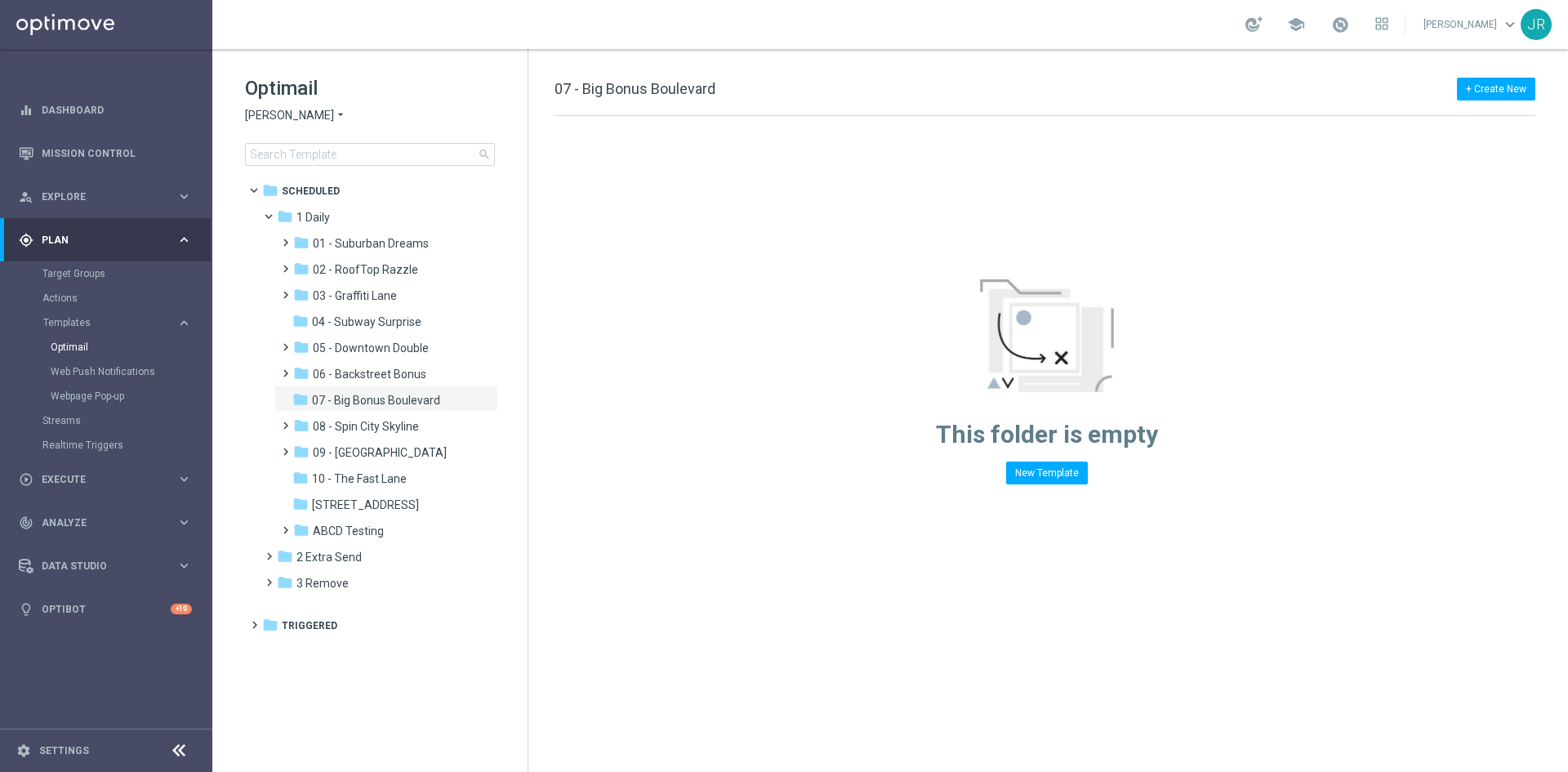
click at [254, 113] on span "[PERSON_NAME]" at bounding box center [288, 116] width 89 height 16
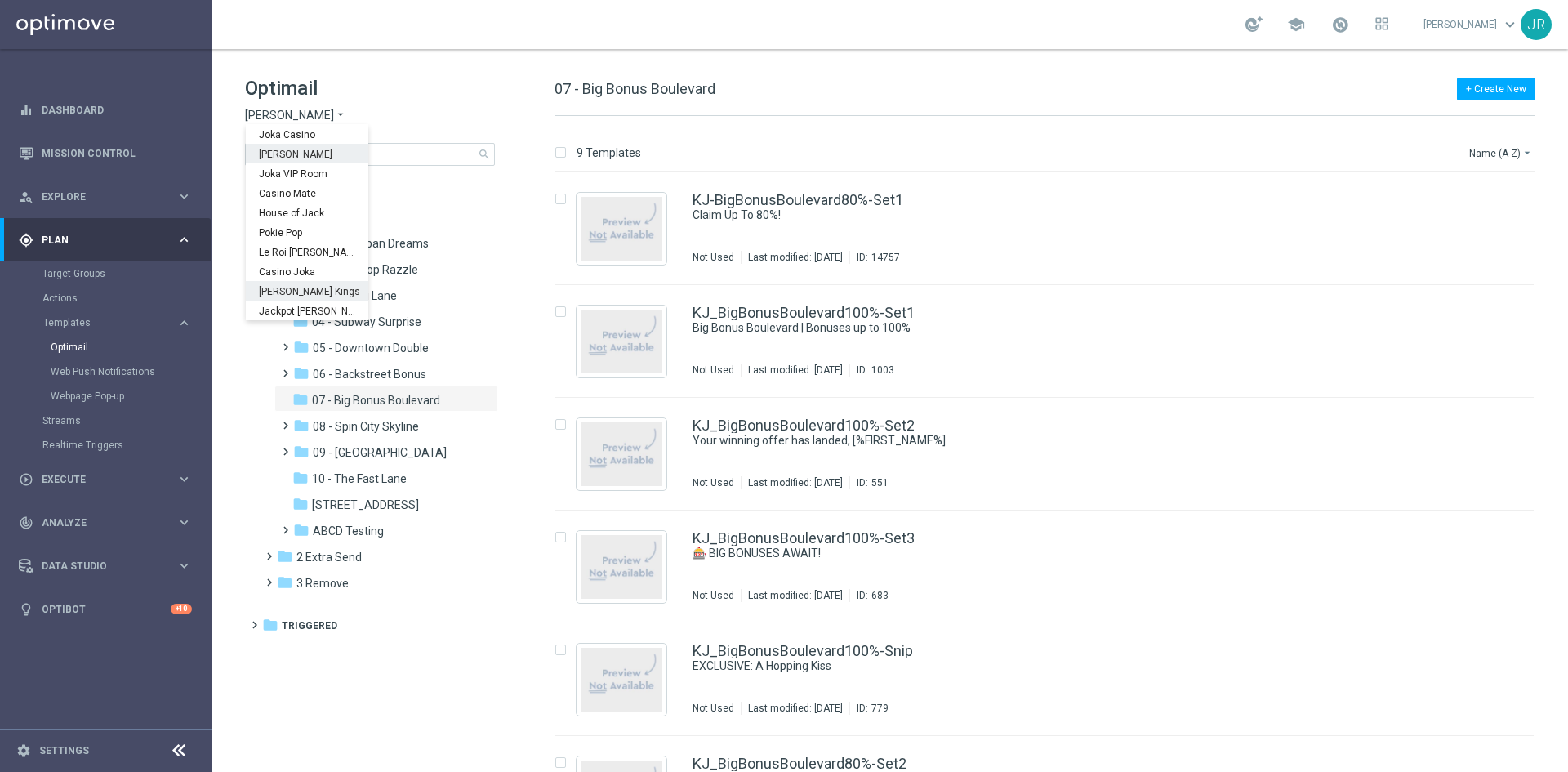
click at [0, 0] on span "[PERSON_NAME] Kings" at bounding box center [0, 0] width 0 height 0
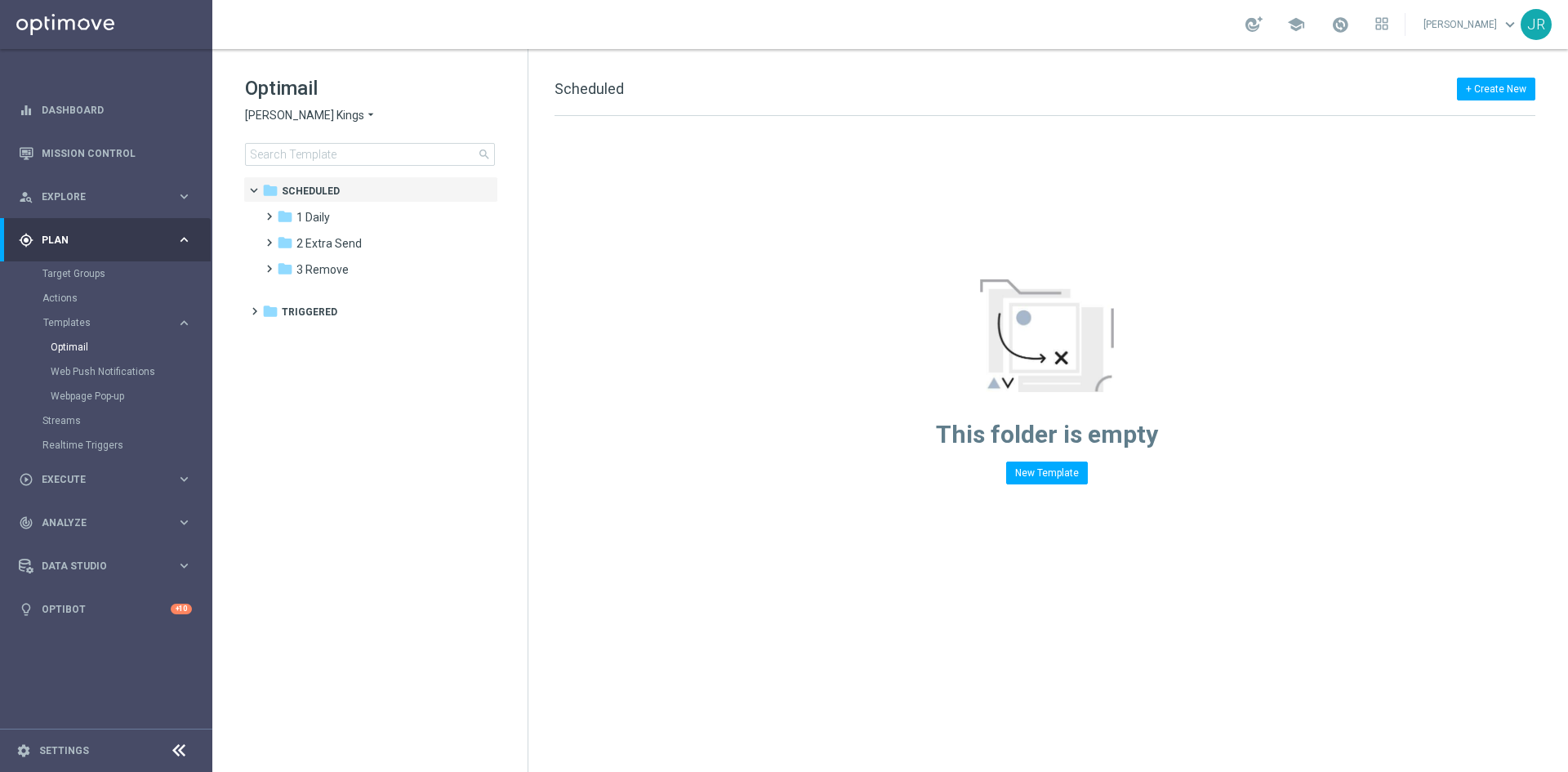
drag, startPoint x: 310, startPoint y: 214, endPoint x: 584, endPoint y: 344, distance: 303.3
click at [310, 214] on span "1 Daily" at bounding box center [313, 217] width 34 height 15
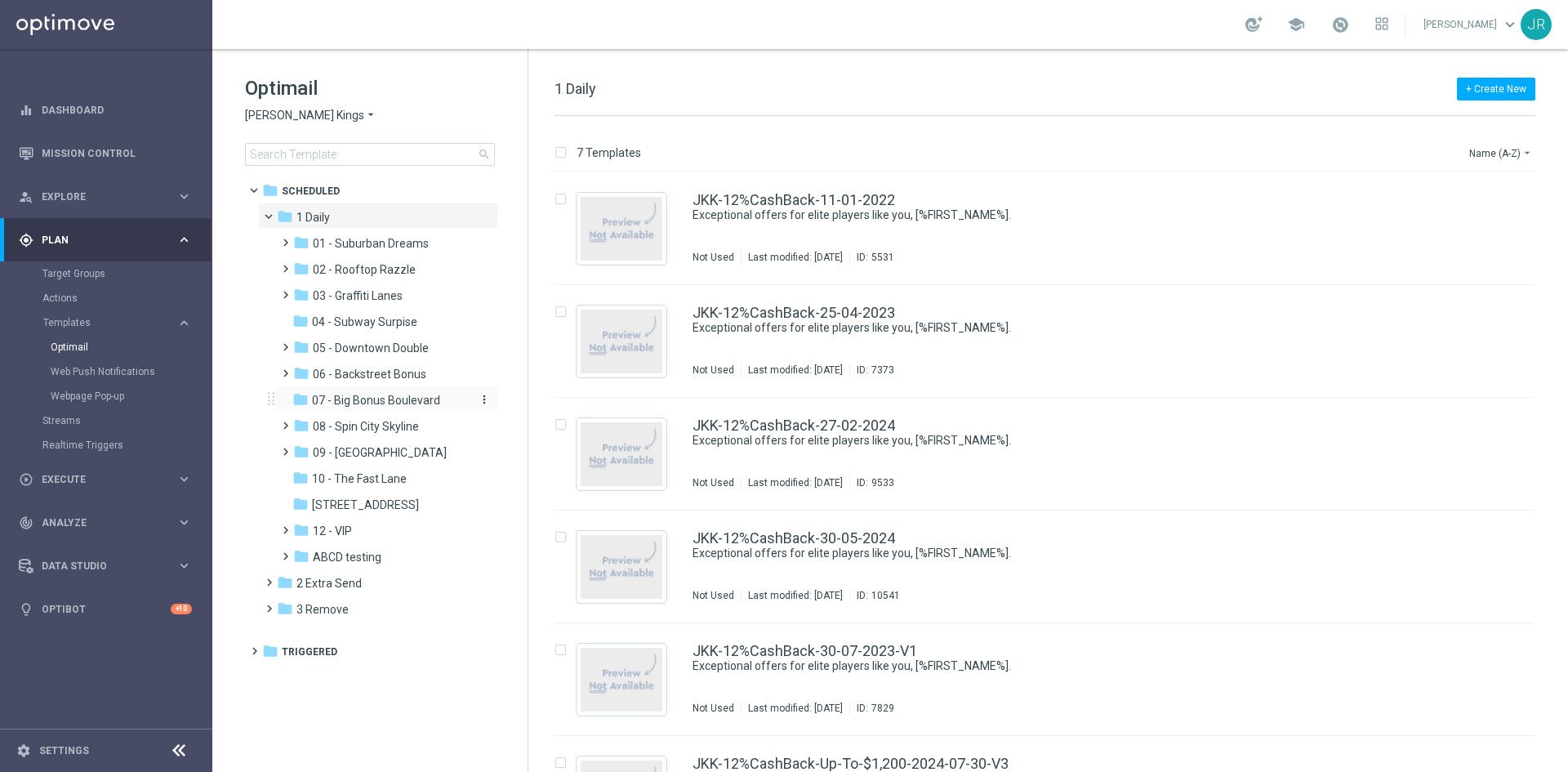
click at [398, 402] on span "07 - Big Bonus Boulevard" at bounding box center [376, 400] width 128 height 15
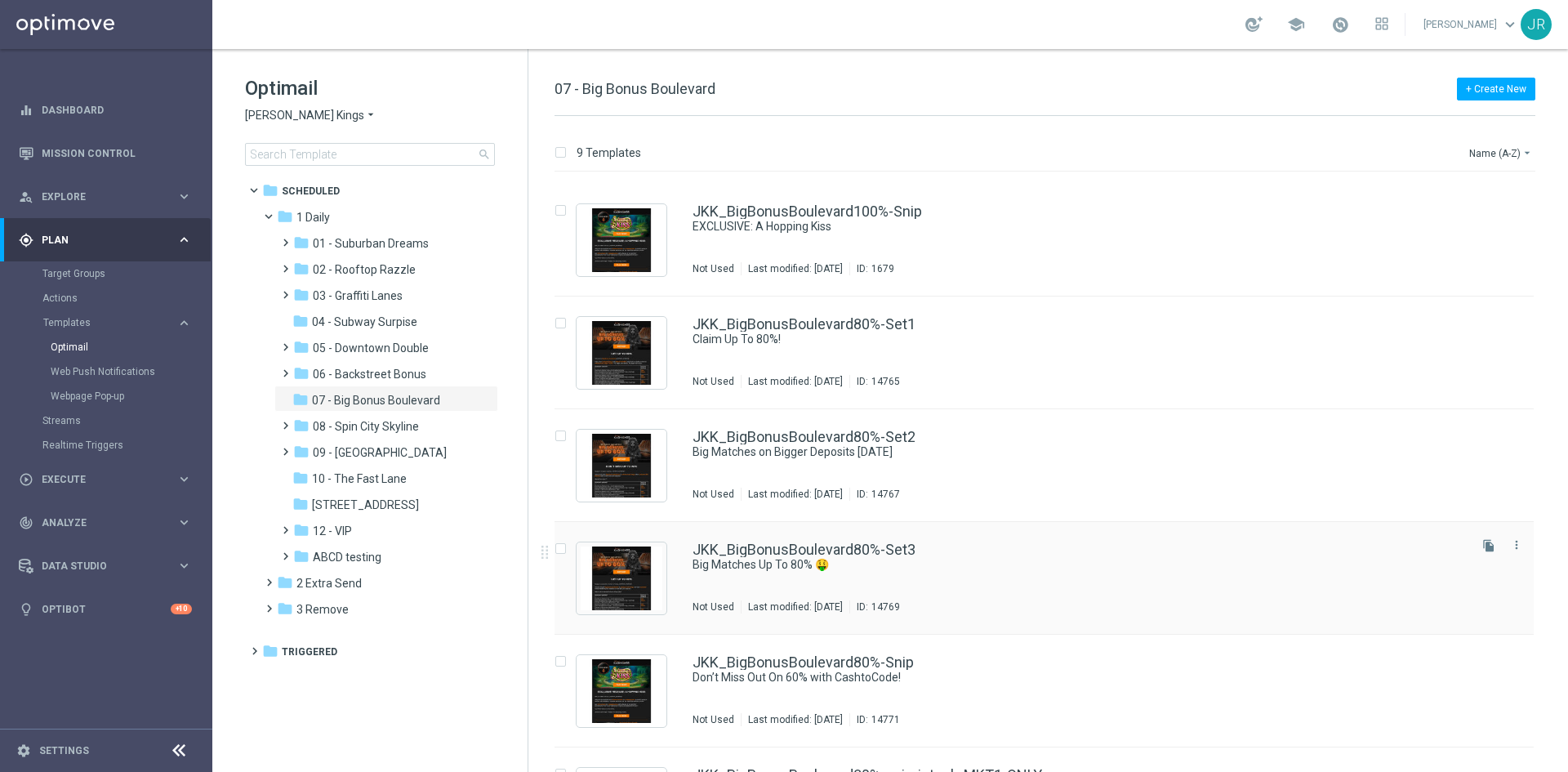
scroll to position [415, 0]
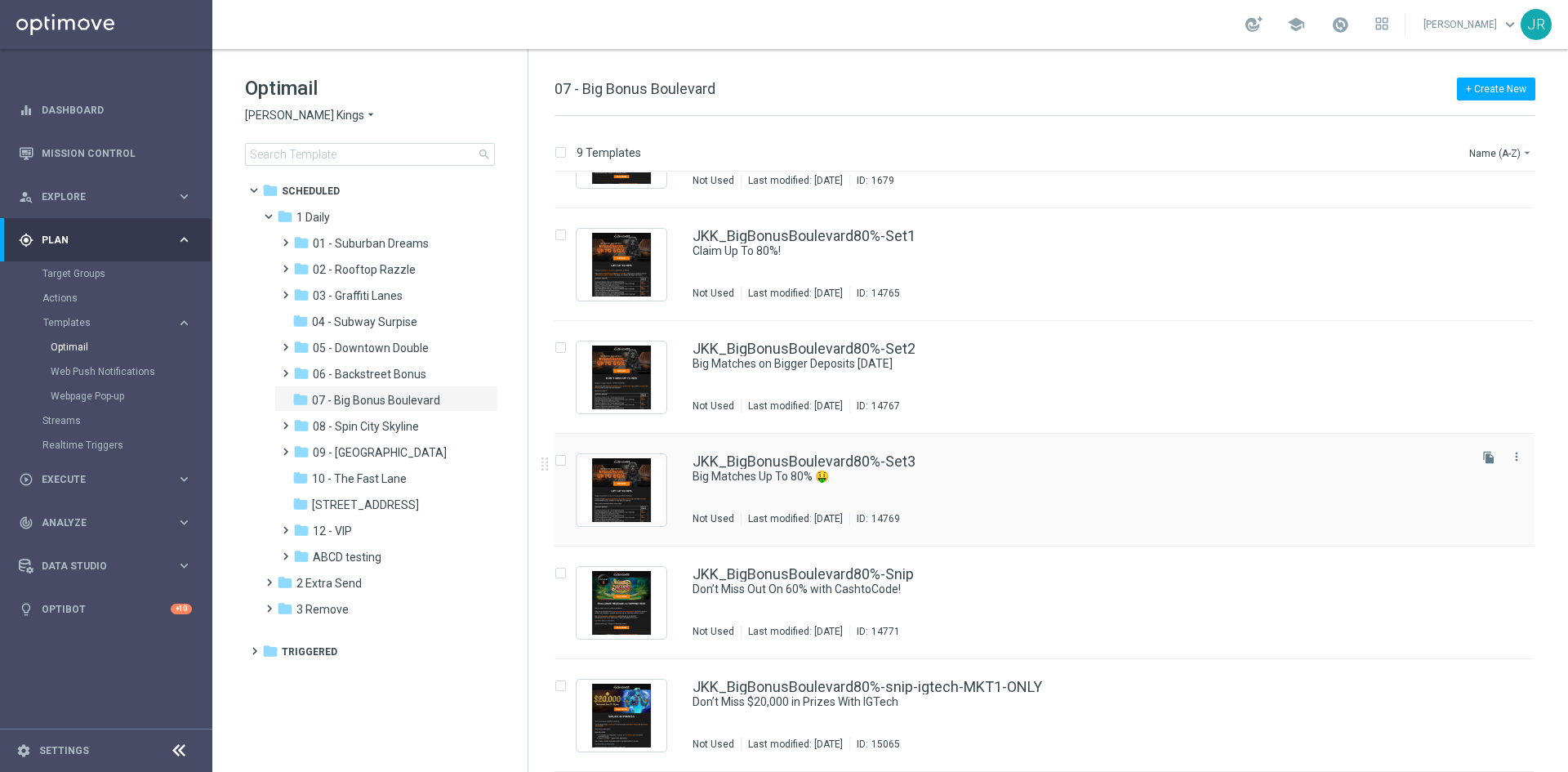
click at [784, 502] on div "JKK_BigBonusBoulevard80%-Set3 Big Matches Up To 80% 🤑 Not Used Last modified: F…" at bounding box center [1079, 489] width 773 height 71
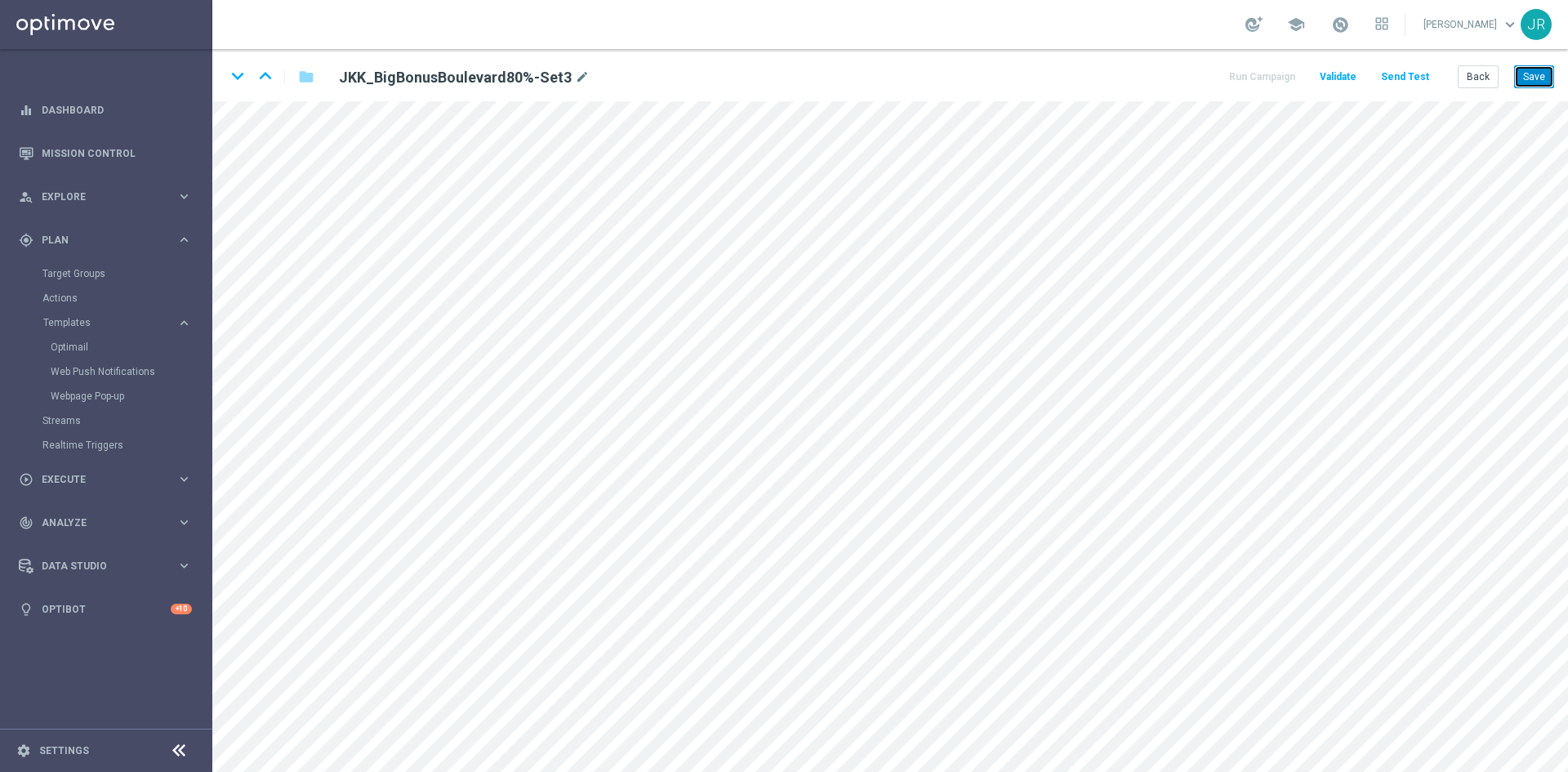
drag, startPoint x: 1536, startPoint y: 76, endPoint x: 1563, endPoint y: 97, distance: 34.2
click at [1540, 76] on button "Save" at bounding box center [1534, 76] width 40 height 23
drag, startPoint x: 1536, startPoint y: 75, endPoint x: 1548, endPoint y: 92, distance: 20.8
click at [1539, 78] on button "Save" at bounding box center [1534, 76] width 40 height 23
click at [1470, 82] on button "Back" at bounding box center [1478, 76] width 41 height 23
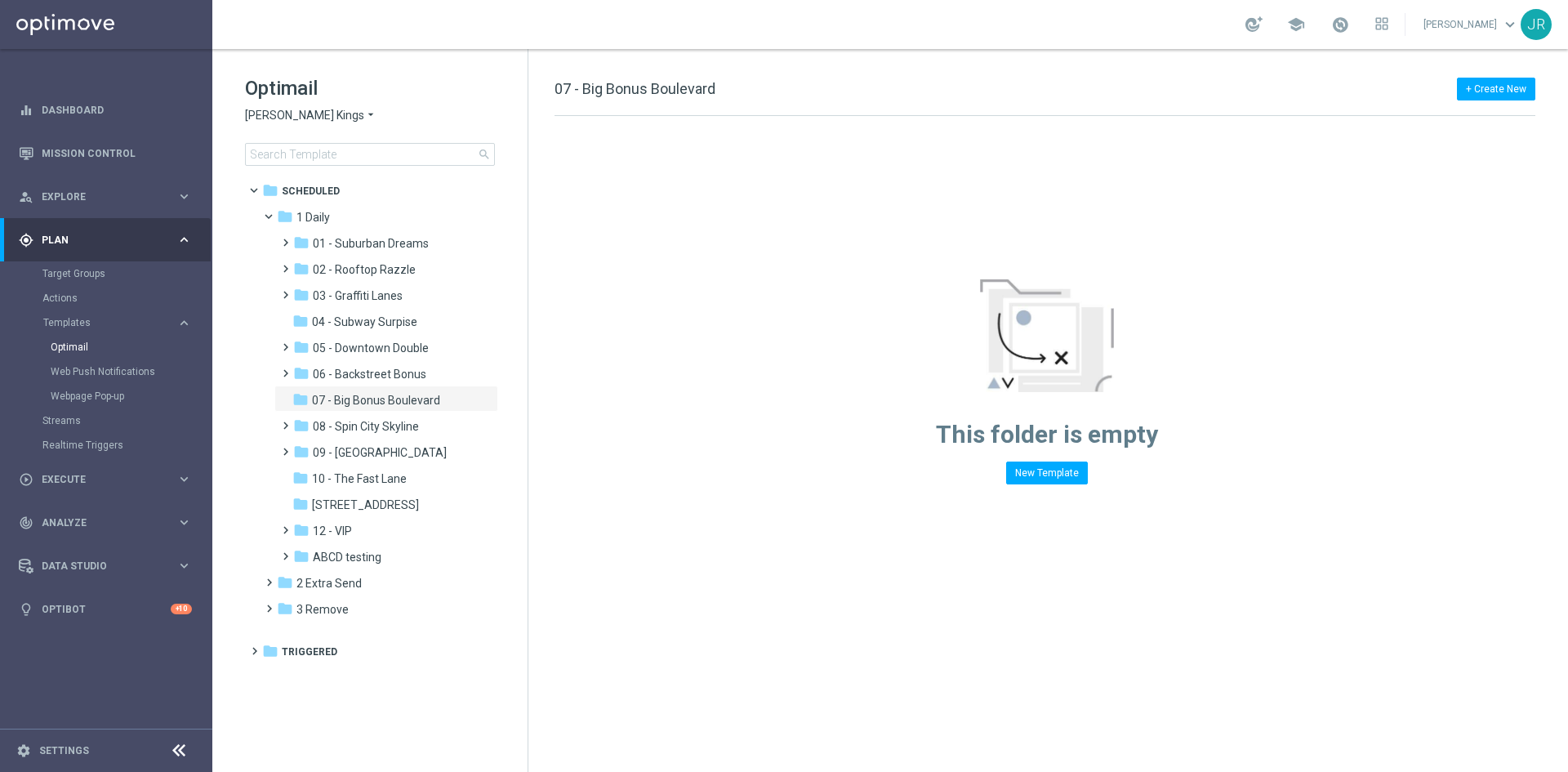
click at [269, 115] on span "[PERSON_NAME] Kings" at bounding box center [303, 116] width 119 height 16
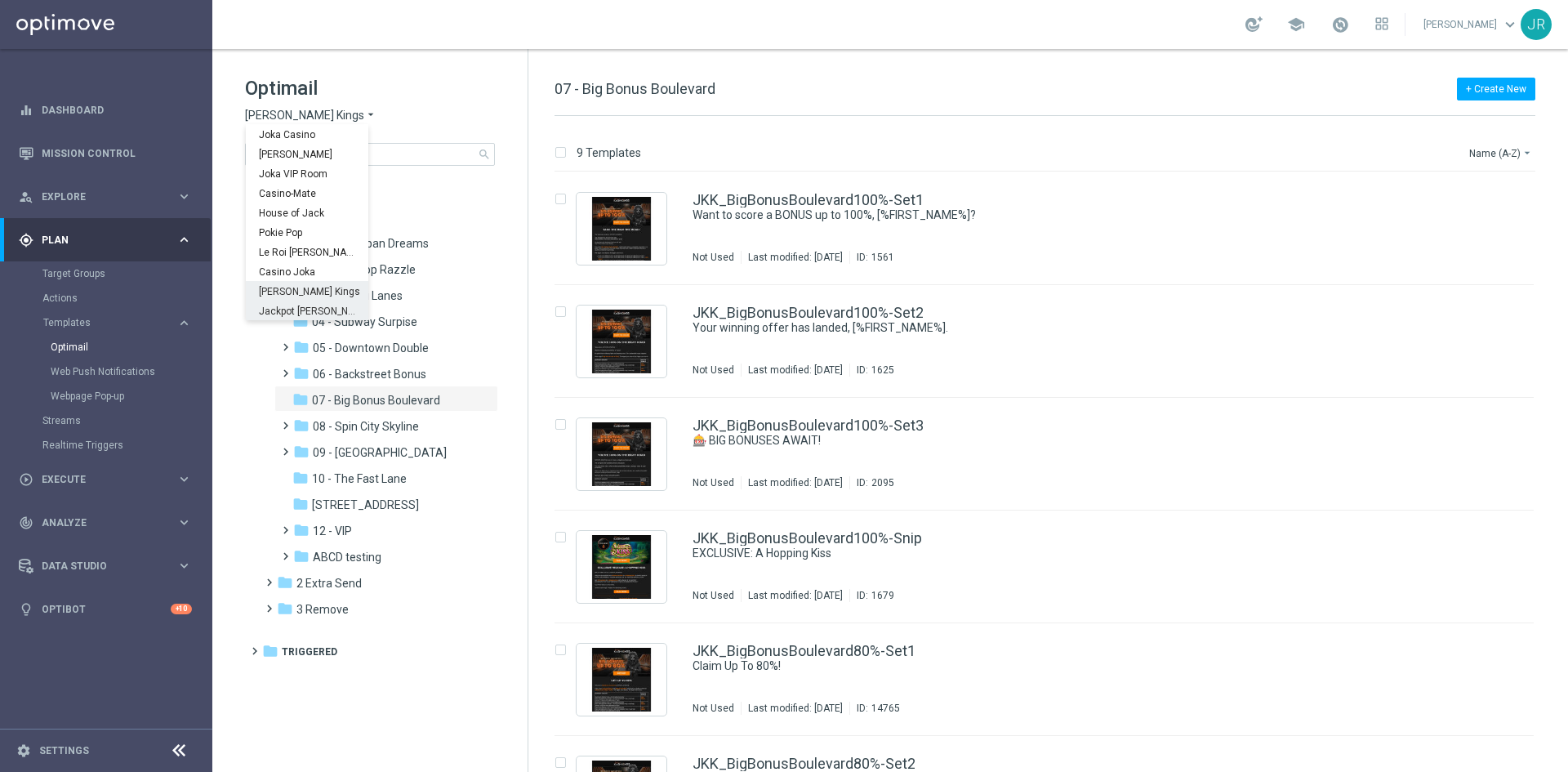
click at [285, 304] on div "Jackpot [PERSON_NAME]" at bounding box center [306, 311] width 123 height 20
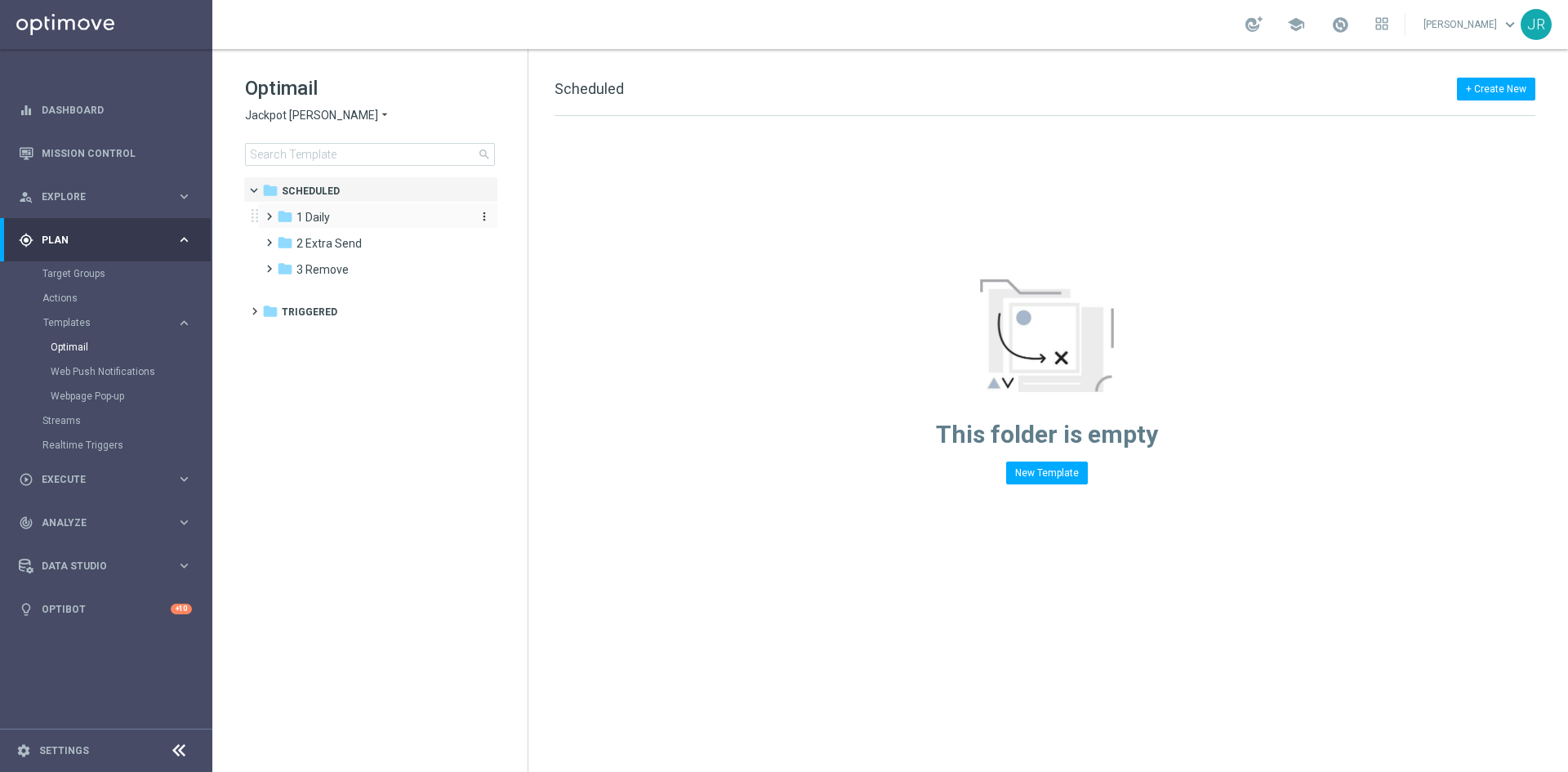
click at [339, 214] on div "folder 1 Daily" at bounding box center [370, 218] width 188 height 19
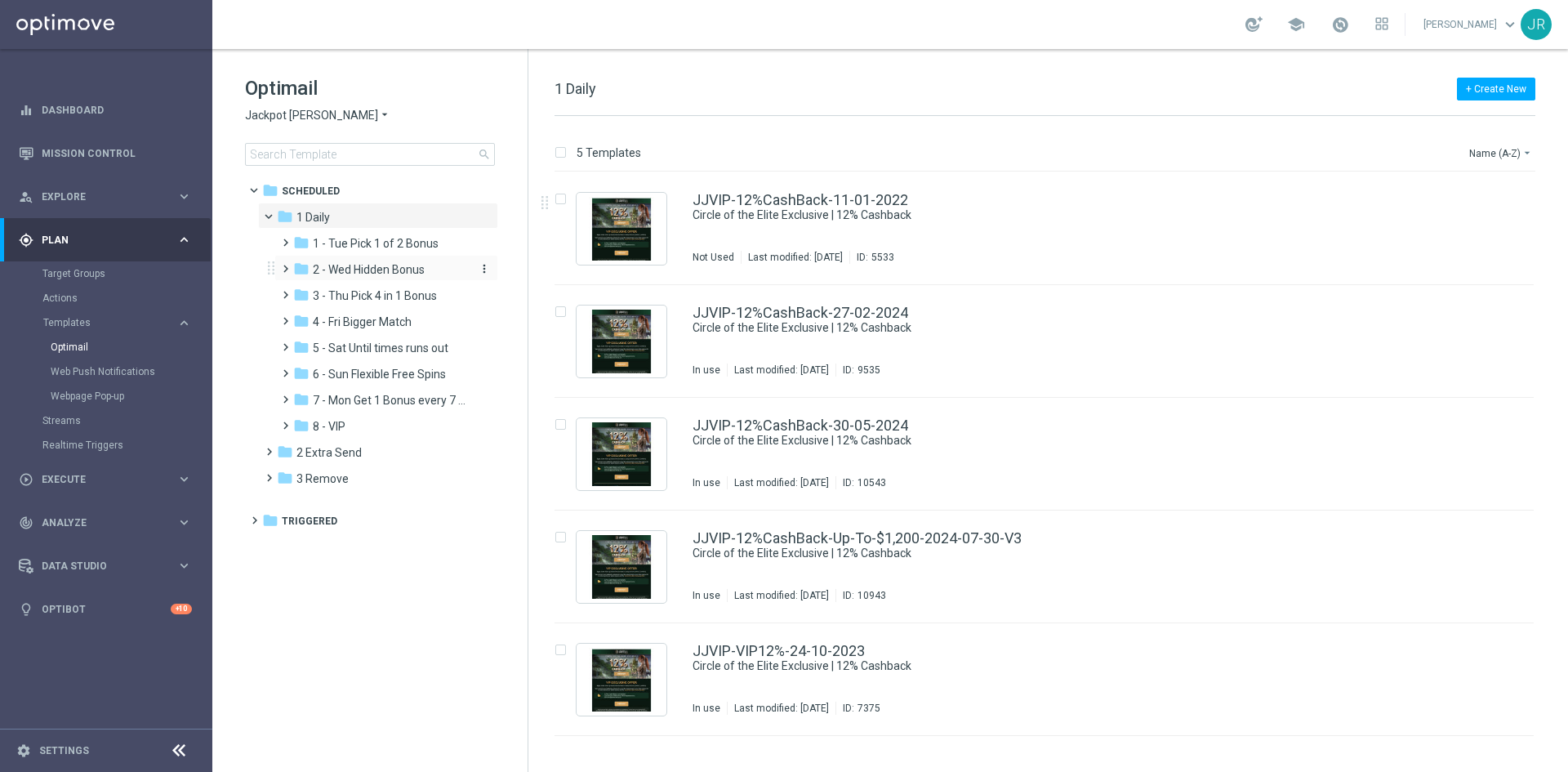
click at [356, 277] on span "2 - Wed Hidden Bonus" at bounding box center [368, 270] width 112 height 15
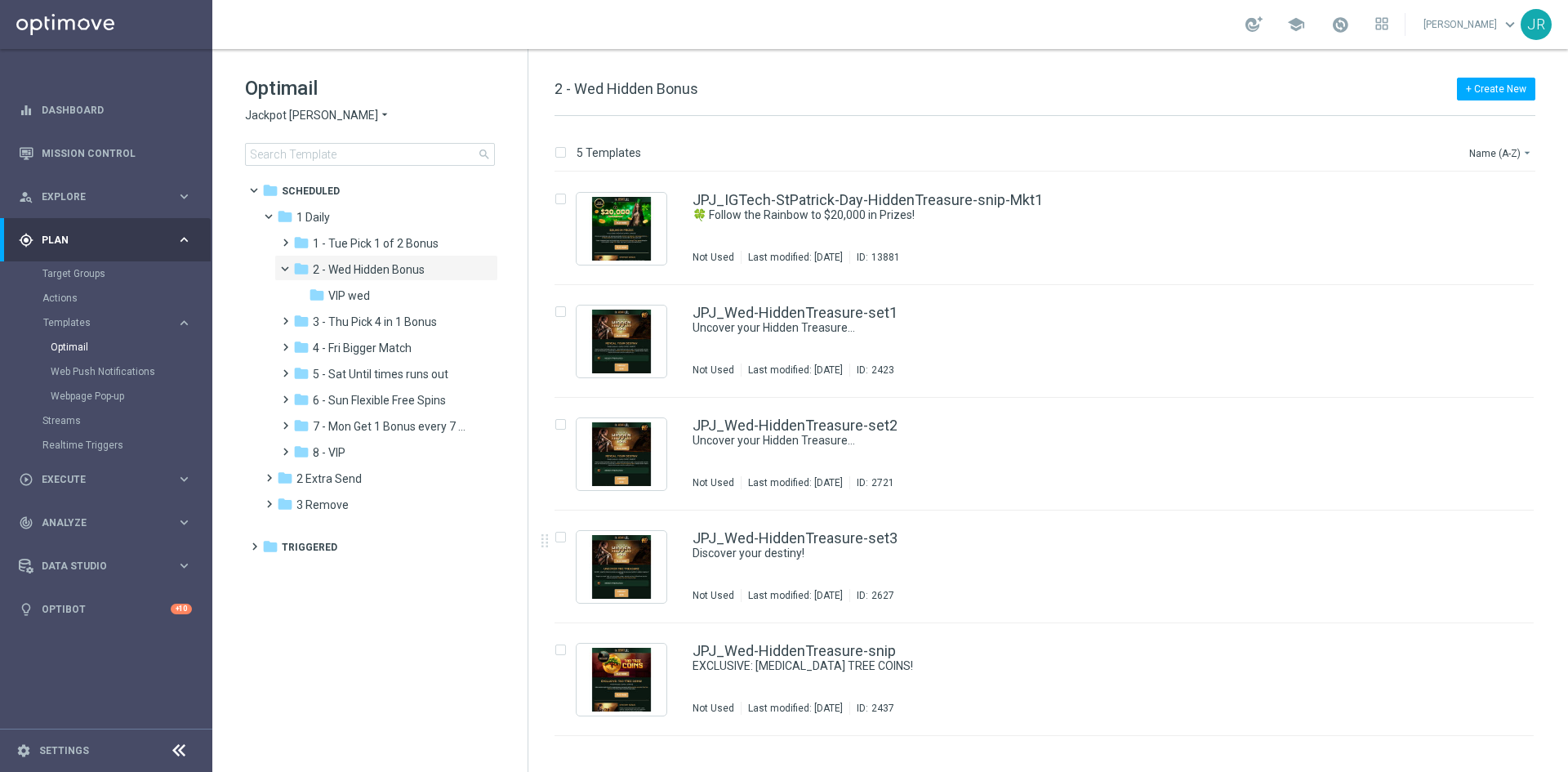
drag, startPoint x: 1009, startPoint y: 566, endPoint x: 1072, endPoint y: 541, distance: 67.8
click at [1010, 566] on div "JPJ_Wed-HiddenTreasure-set3 Discover your destiny! Not Used Last modified: Tues…" at bounding box center [1079, 566] width 773 height 71
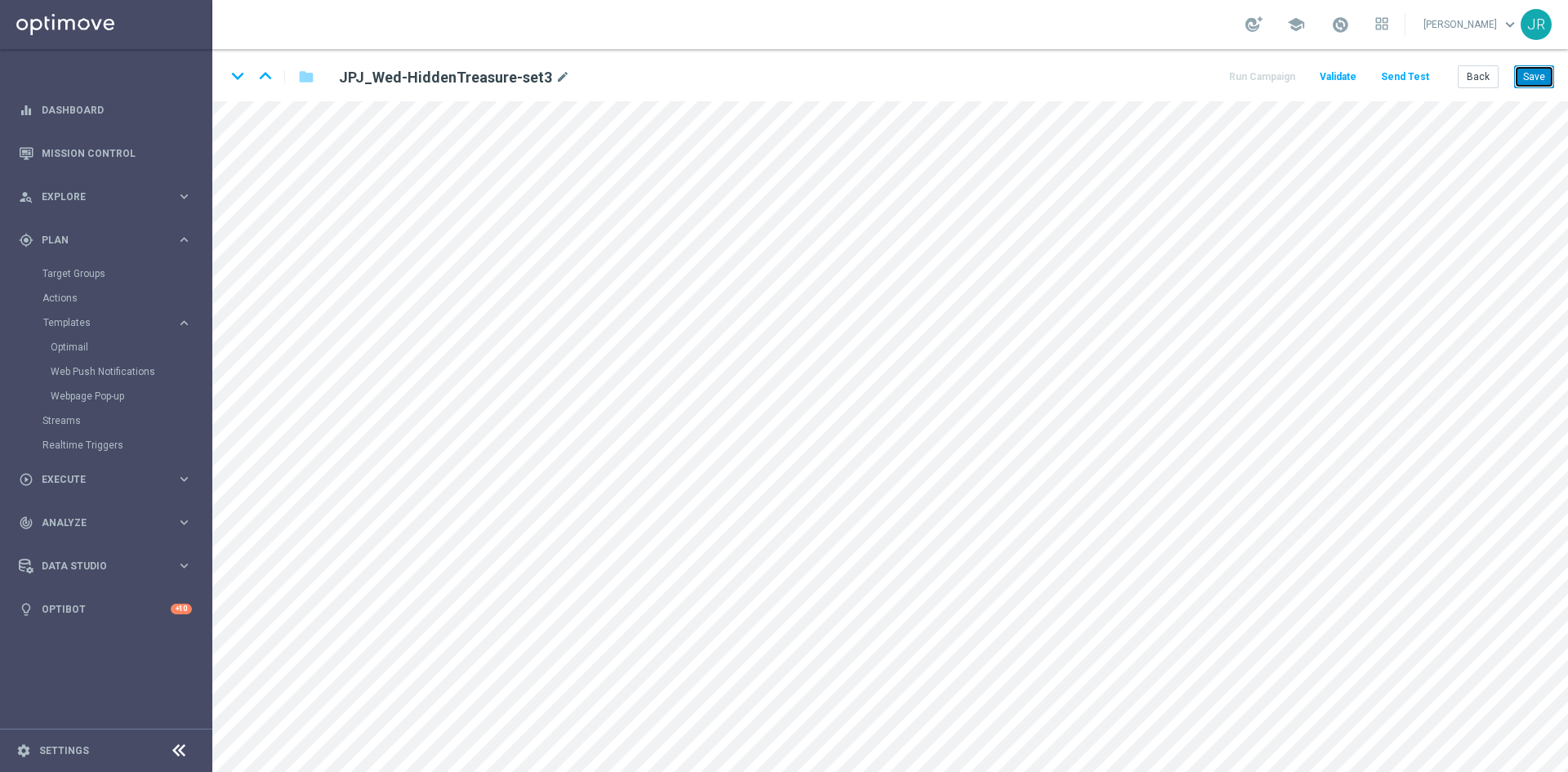
click at [1530, 86] on button "Save" at bounding box center [1534, 76] width 40 height 23
click at [1539, 76] on button "Save" at bounding box center [1534, 76] width 40 height 23
drag, startPoint x: 1493, startPoint y: 73, endPoint x: 1485, endPoint y: 78, distance: 9.4
click at [1491, 74] on button "Back" at bounding box center [1478, 76] width 41 height 23
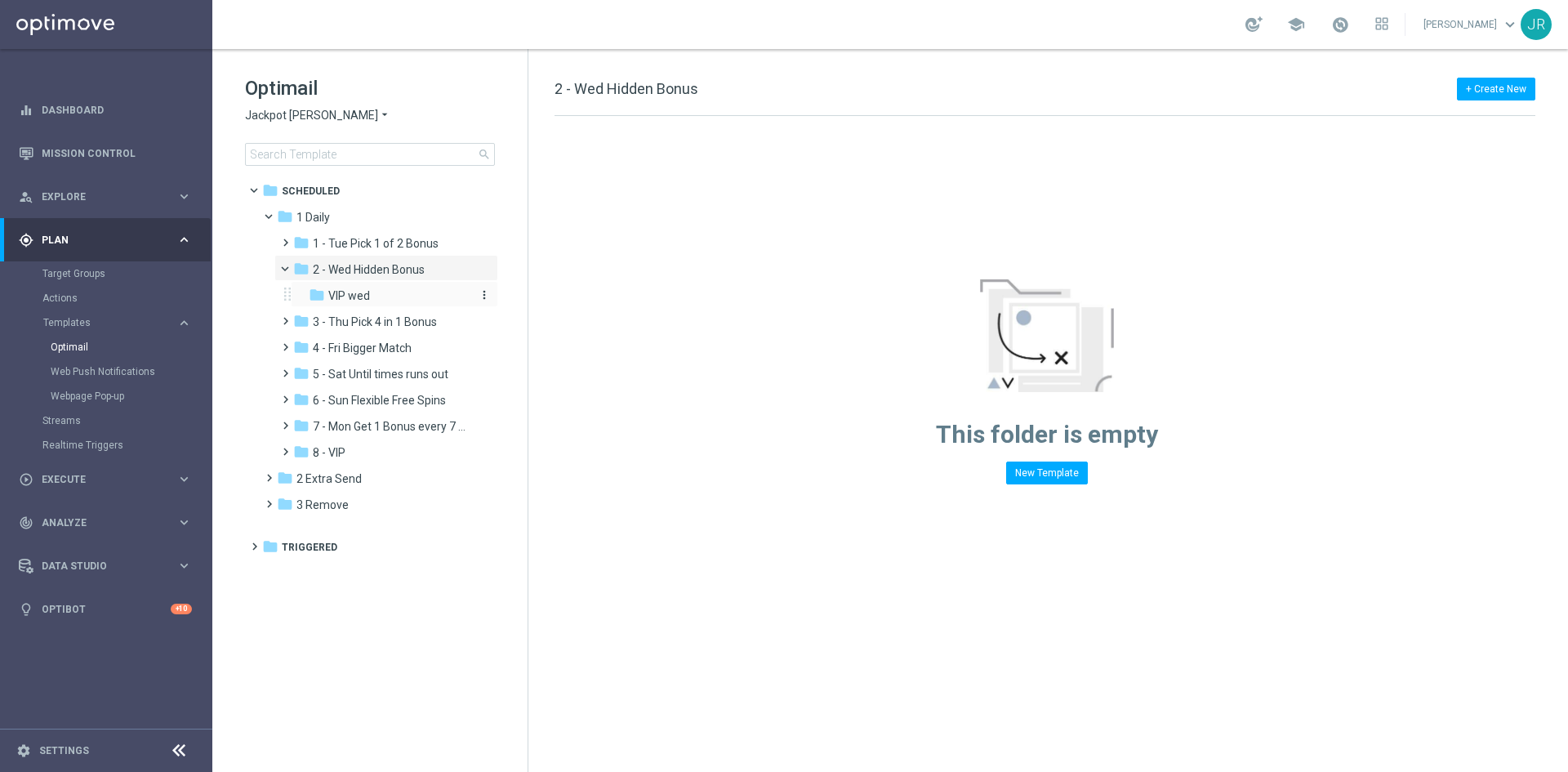
click at [366, 301] on span "VIP wed" at bounding box center [349, 296] width 42 height 15
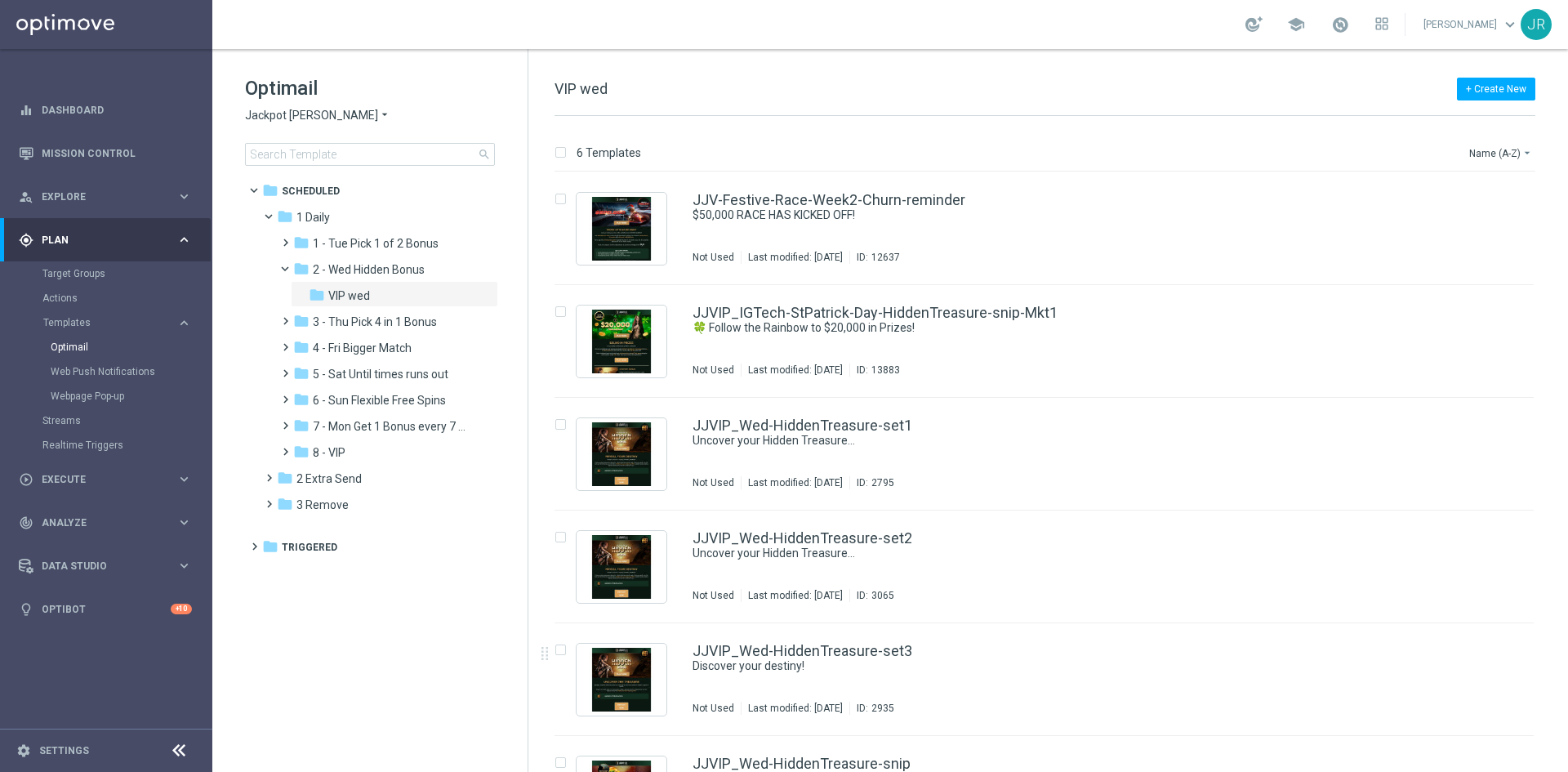
drag, startPoint x: 848, startPoint y: 676, endPoint x: 883, endPoint y: 662, distance: 37.7
click at [847, 676] on div "JJVIP_Wed-HiddenTreasure-set3 Discover your destiny! Not Used Last modified: Tu…" at bounding box center [1079, 679] width 773 height 71
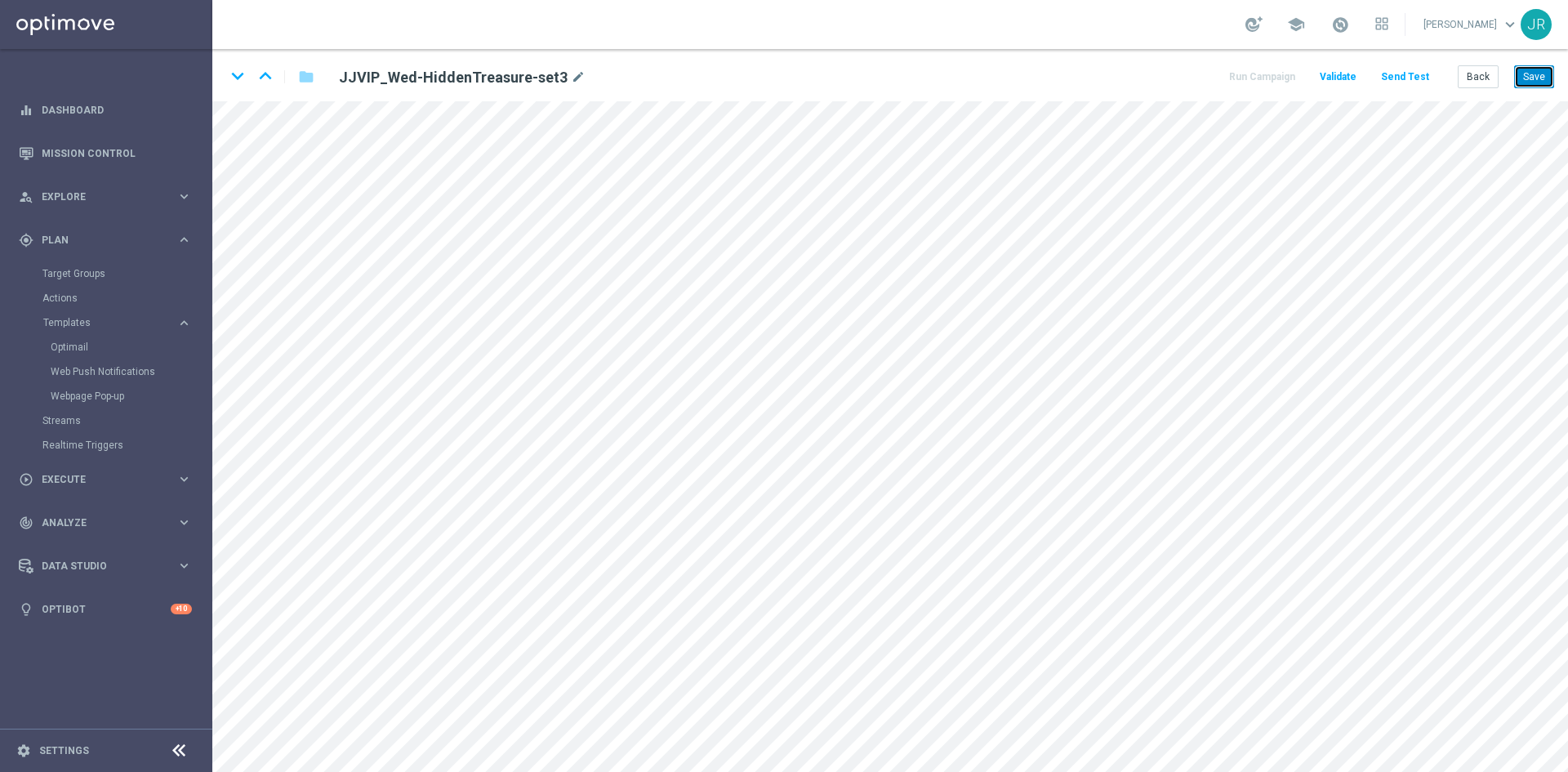
click at [1527, 76] on button "Save" at bounding box center [1534, 76] width 40 height 23
click at [1532, 81] on button "Save" at bounding box center [1534, 76] width 40 height 23
drag, startPoint x: 1476, startPoint y: 83, endPoint x: 1462, endPoint y: 98, distance: 20.5
click at [1476, 83] on button "Back" at bounding box center [1478, 76] width 41 height 23
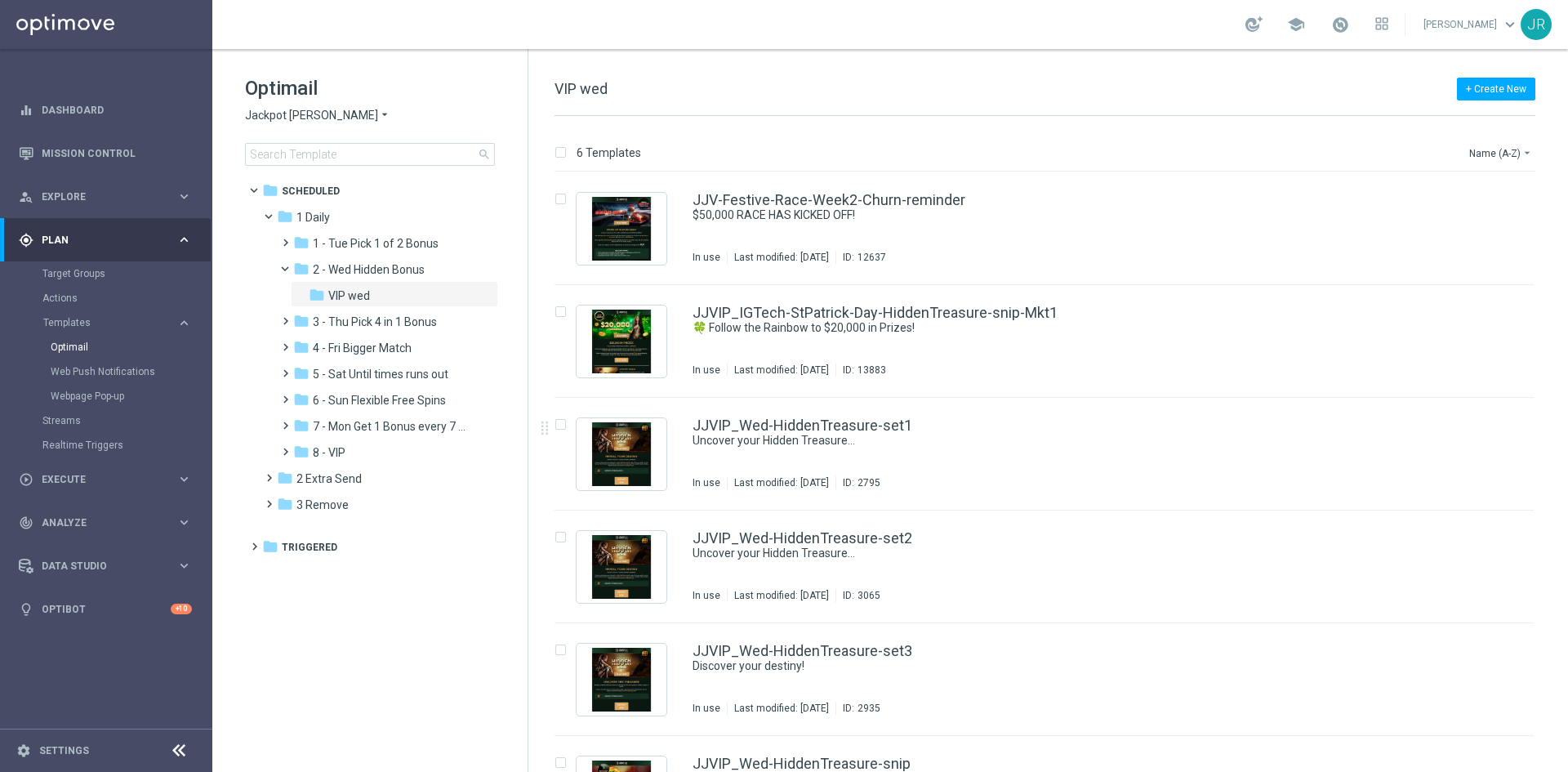
click at [277, 113] on span "Jackpot Jill" at bounding box center [310, 116] width 133 height 16
click at [0, 0] on span "Wolf Winner" at bounding box center [0, 0] width 0 height 0
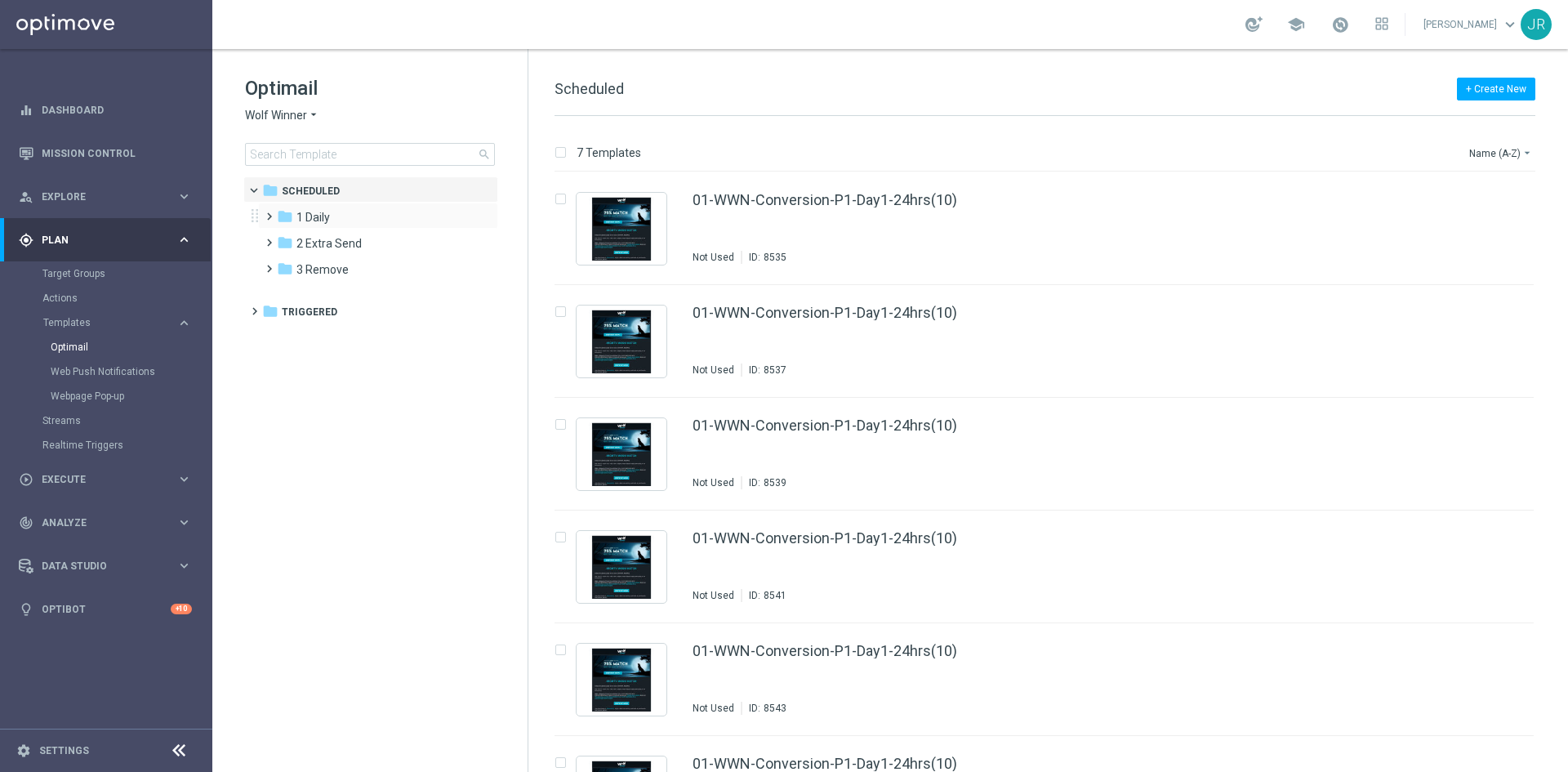
click at [331, 227] on div "folder 1 Daily more_vert" at bounding box center [378, 216] width 241 height 26
click at [327, 217] on span "1 Daily" at bounding box center [313, 217] width 34 height 15
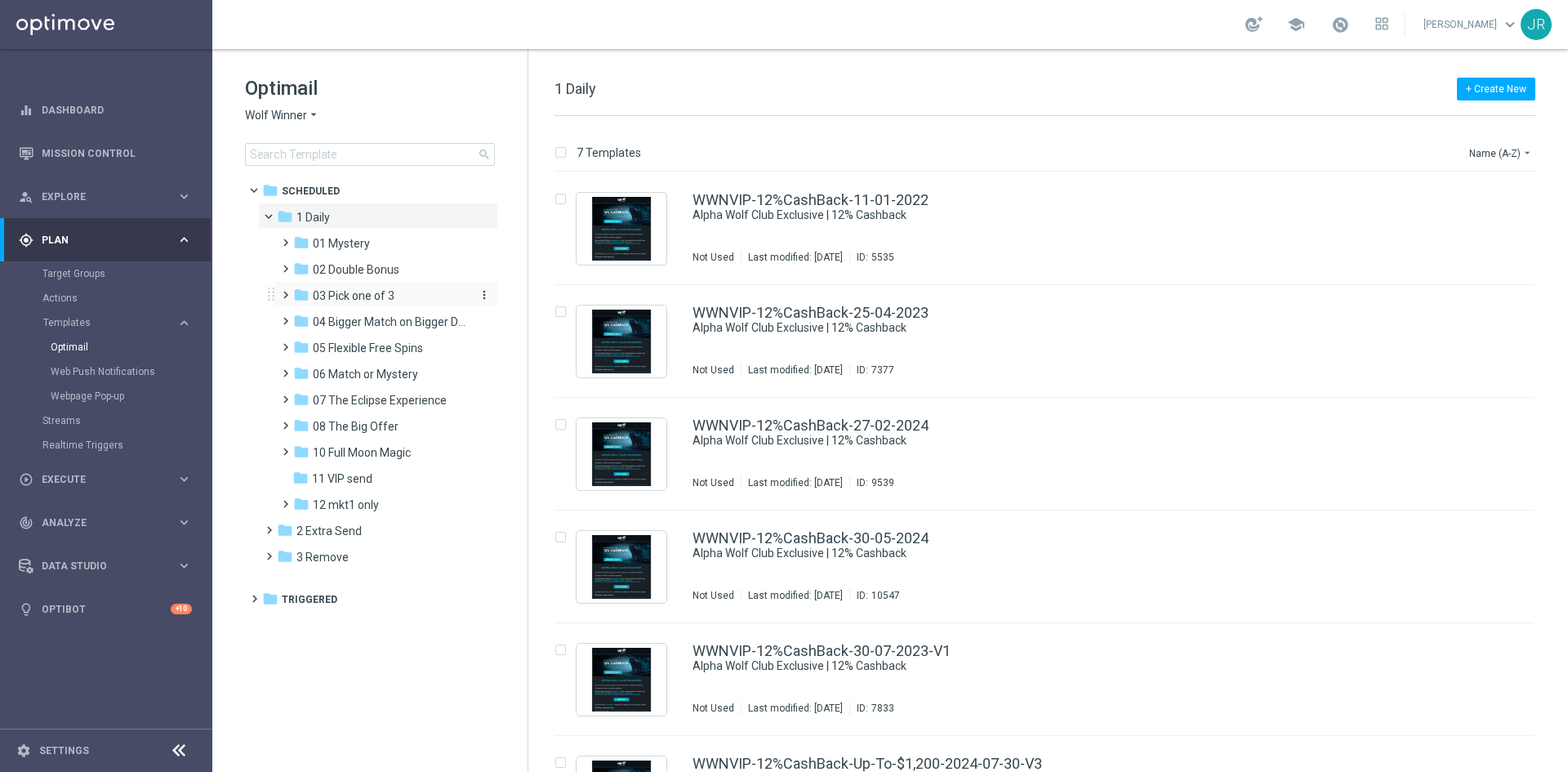
click at [370, 294] on span "03 Pick one of 3" at bounding box center [353, 296] width 82 height 15
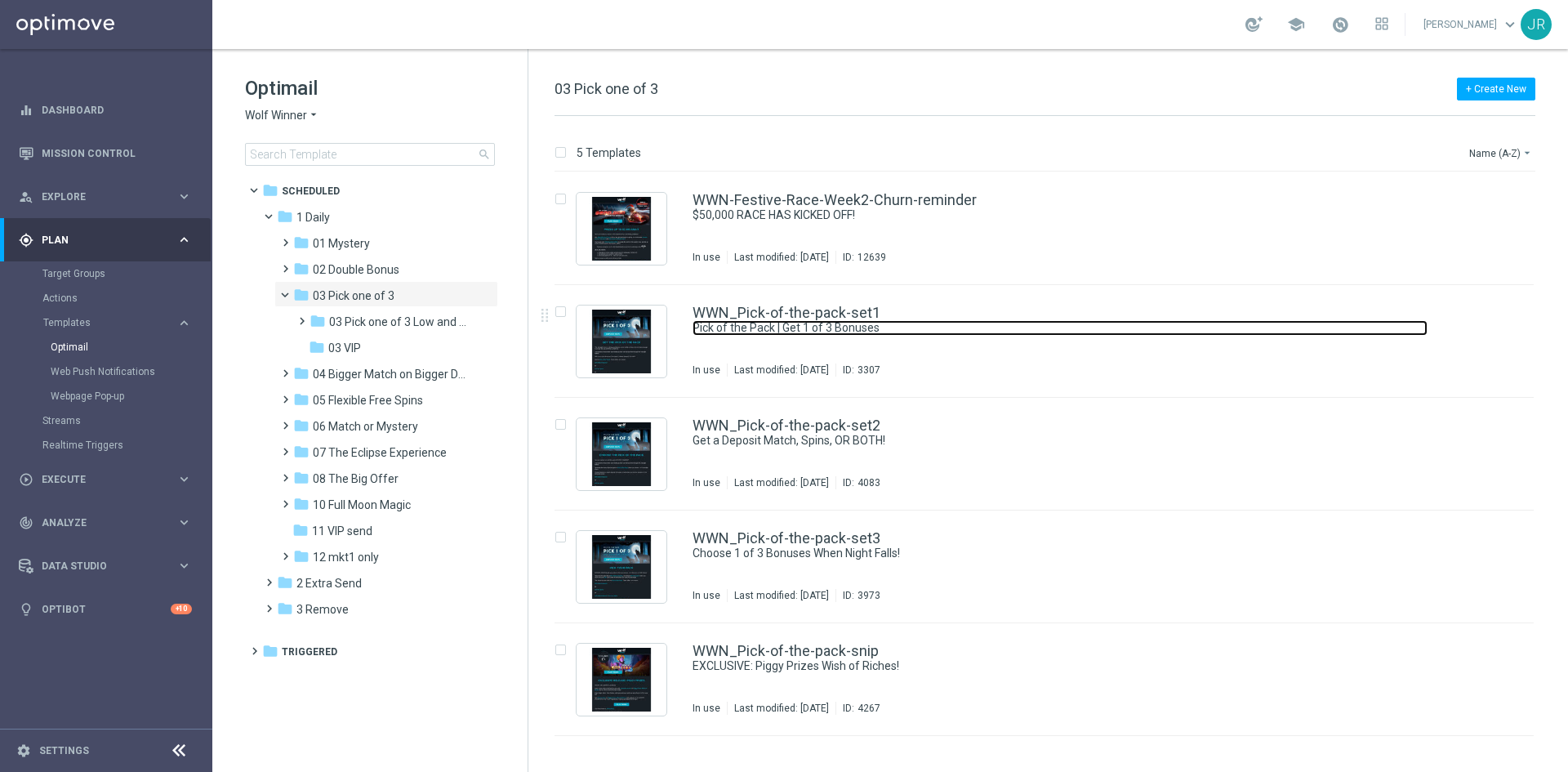
drag, startPoint x: 831, startPoint y: 326, endPoint x: 1156, endPoint y: 408, distance: 335.2
click at [831, 326] on link "Pick of the Pack | Get 1 of 3 Bonuses" at bounding box center [1060, 329] width 735 height 16
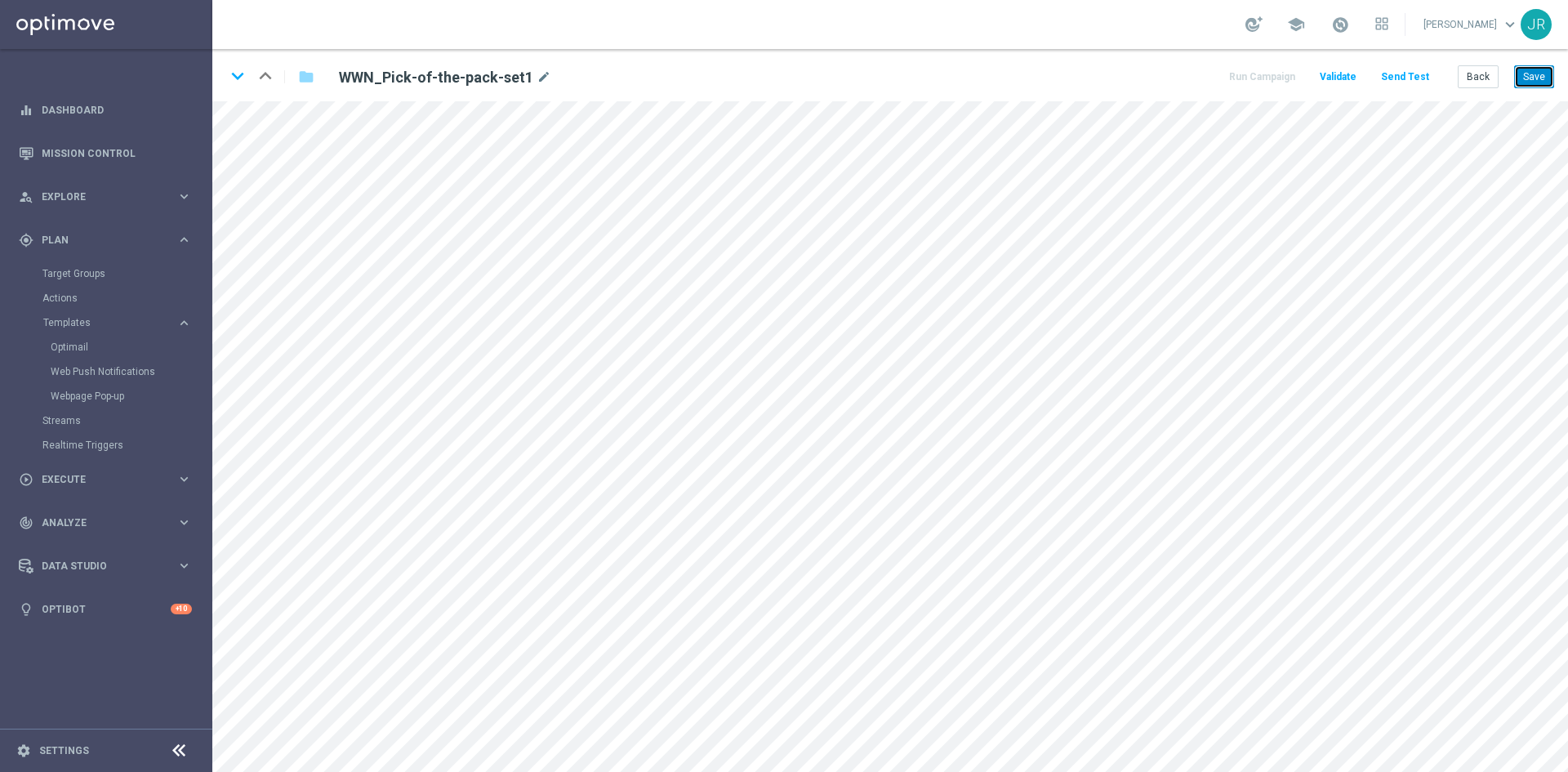
click at [1531, 75] on button "Save" at bounding box center [1534, 76] width 40 height 23
click at [1532, 72] on button "Save" at bounding box center [1534, 76] width 40 height 23
click at [1487, 78] on button "Back" at bounding box center [1478, 76] width 41 height 23
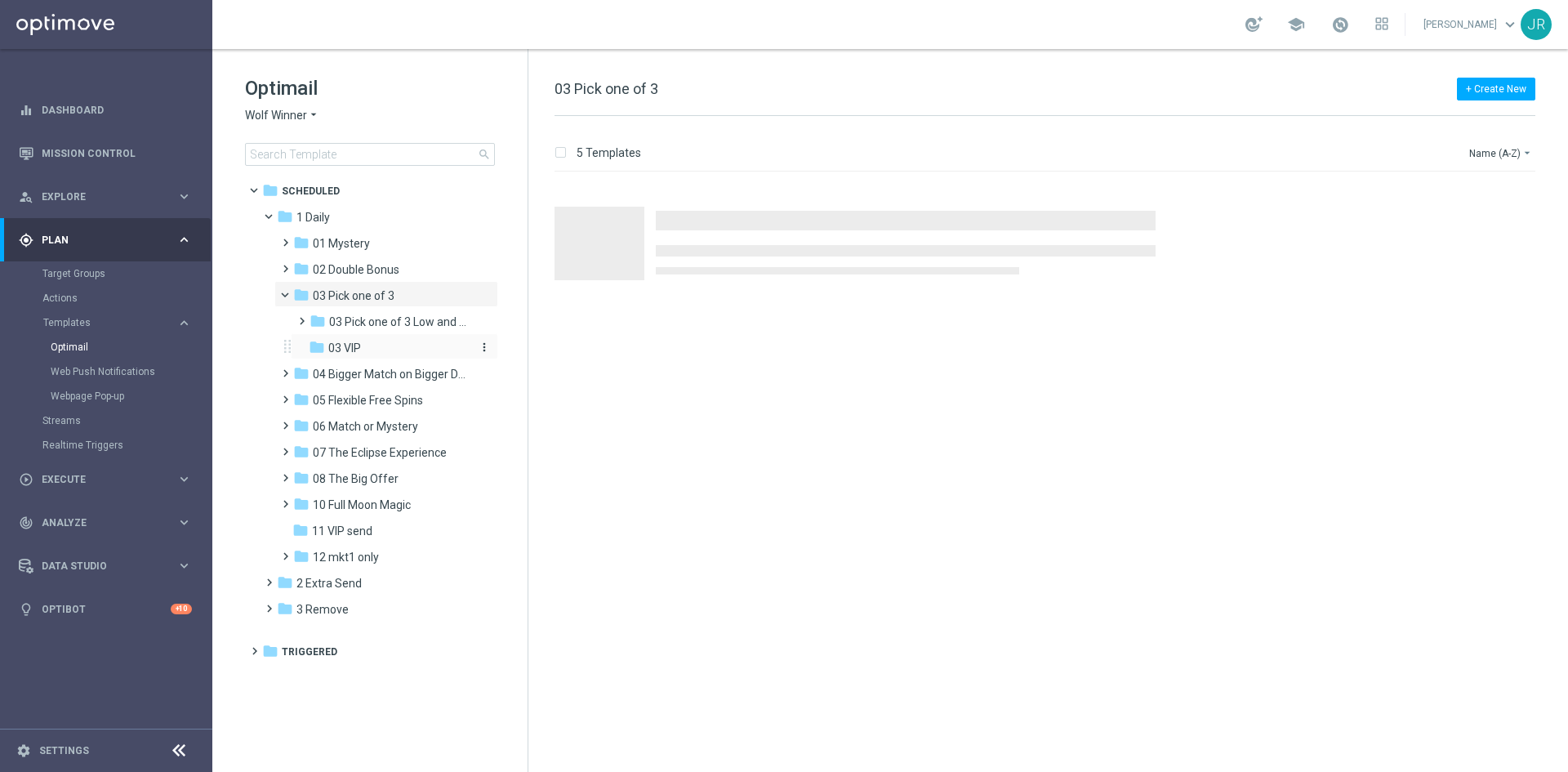
click at [370, 350] on div "folder 03 VIP" at bounding box center [388, 349] width 161 height 19
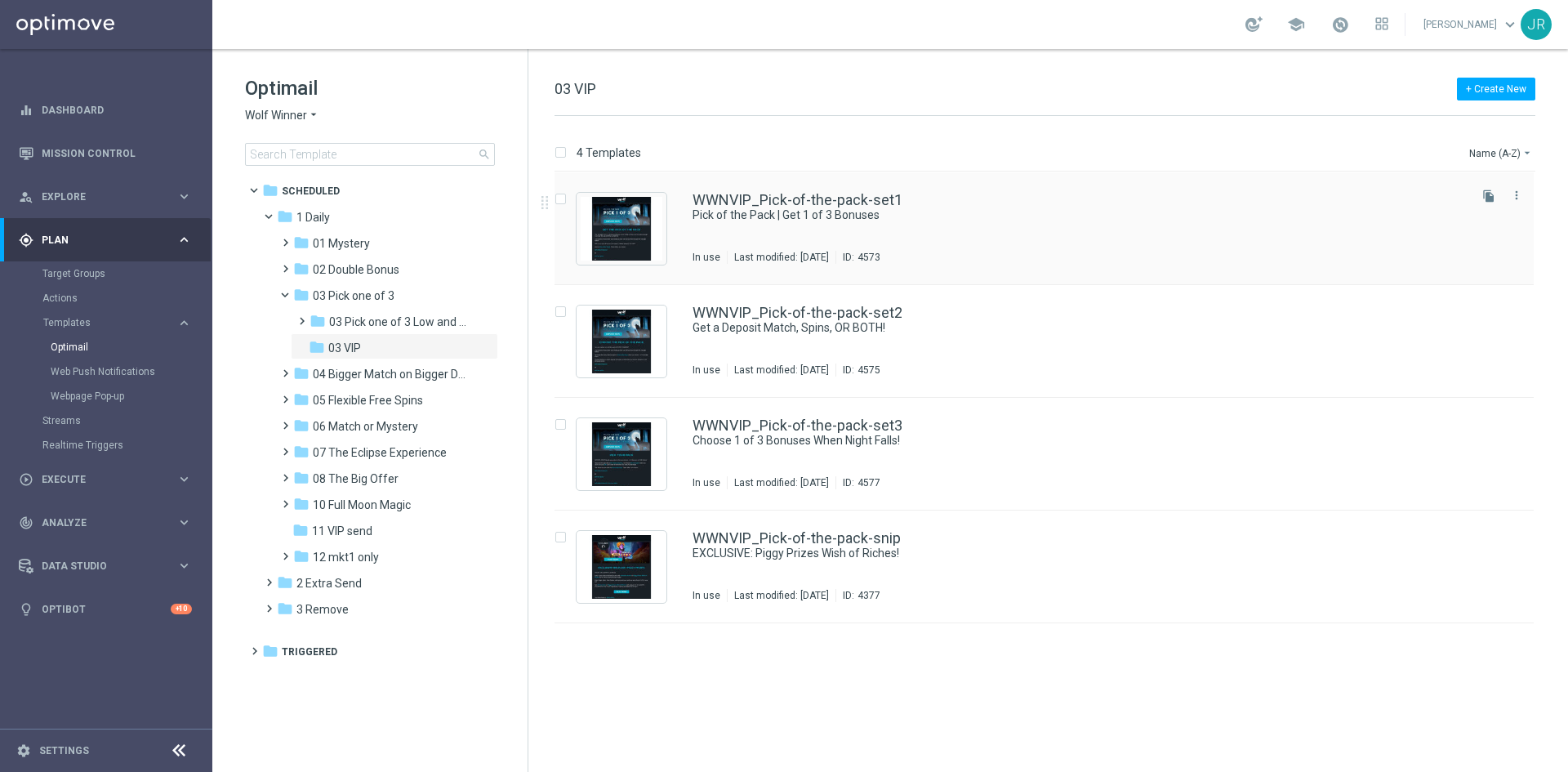
click at [887, 249] on div "WWNVIP_Pick-of-the-pack-set1 Pick of the Pack | Get 1 of 3 Bonuses In use Last …" at bounding box center [1079, 228] width 773 height 71
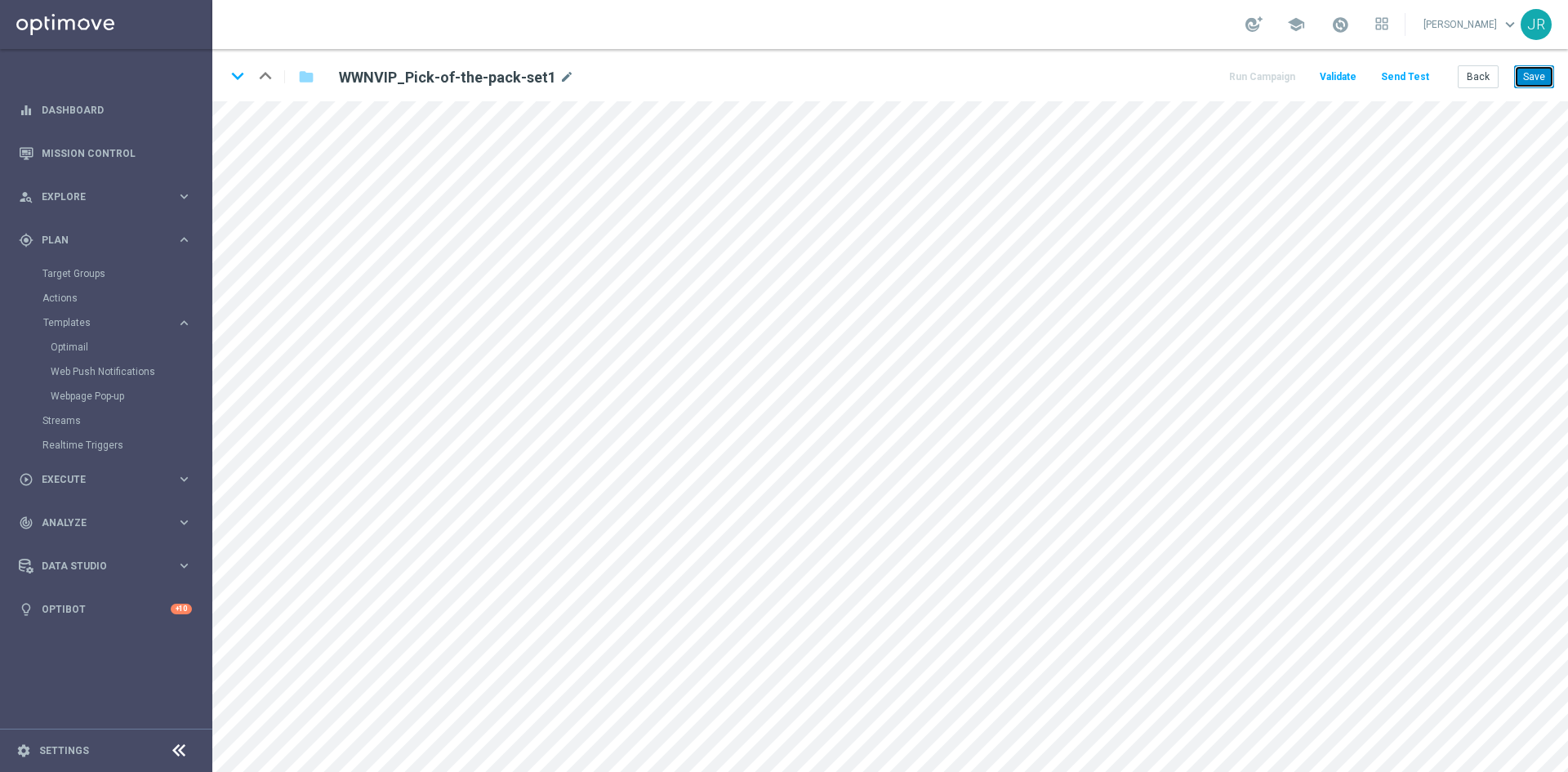
click at [1545, 78] on button "Save" at bounding box center [1534, 76] width 40 height 23
click at [1529, 88] on div "keyboard_arrow_down keyboard_arrow_up folder WWNVIP_Pick-of-the-pack-set1 mode_…" at bounding box center [890, 75] width 1355 height 52
click at [1530, 79] on button "Save" at bounding box center [1534, 76] width 40 height 23
drag, startPoint x: 1535, startPoint y: 78, endPoint x: 1537, endPoint y: 88, distance: 10.2
click at [1535, 79] on button "Save" at bounding box center [1534, 76] width 40 height 23
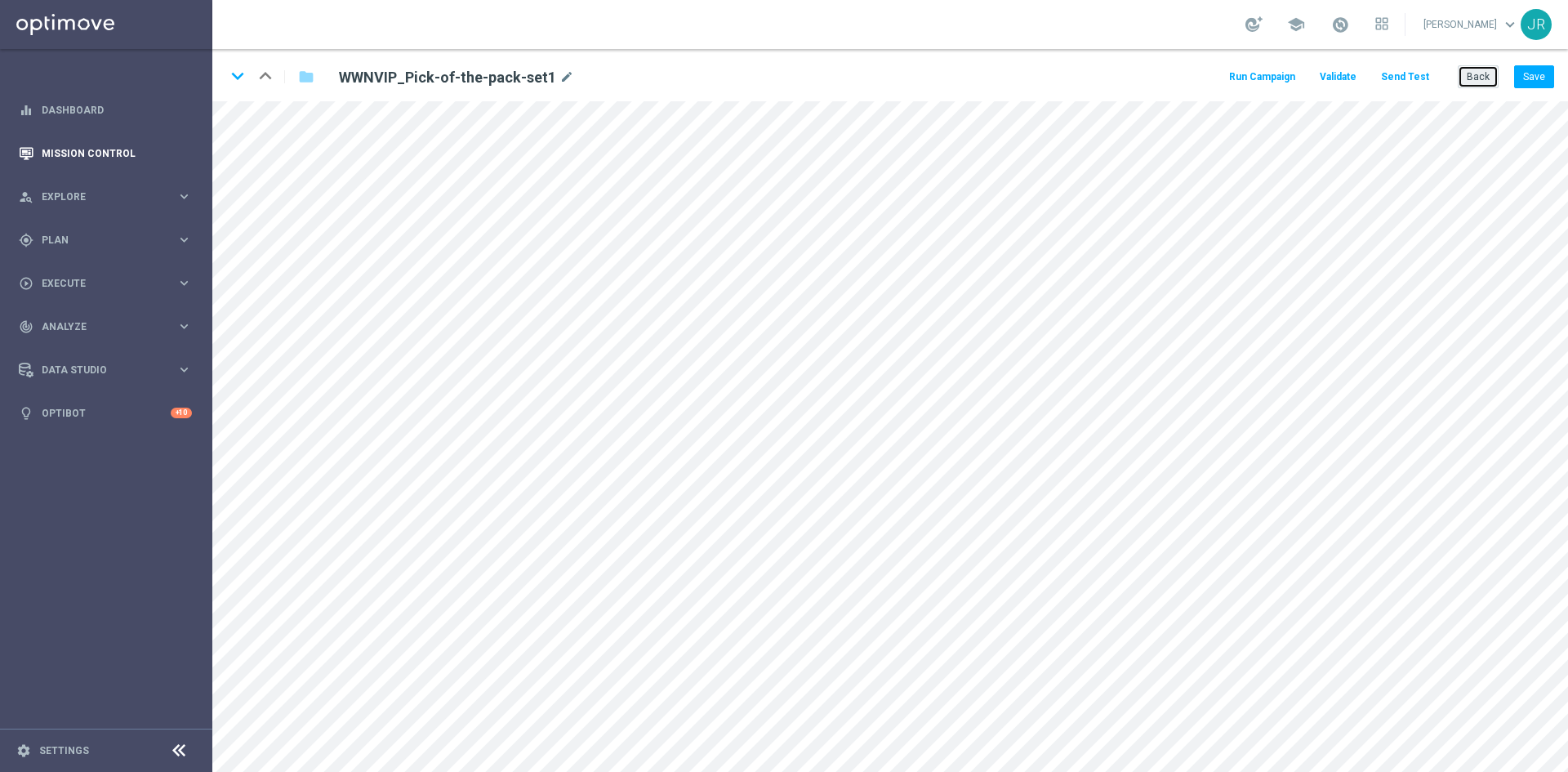
drag, startPoint x: 1476, startPoint y: 83, endPoint x: 140, endPoint y: 160, distance: 1338.2
click at [1476, 82] on button "Back" at bounding box center [1478, 76] width 41 height 23
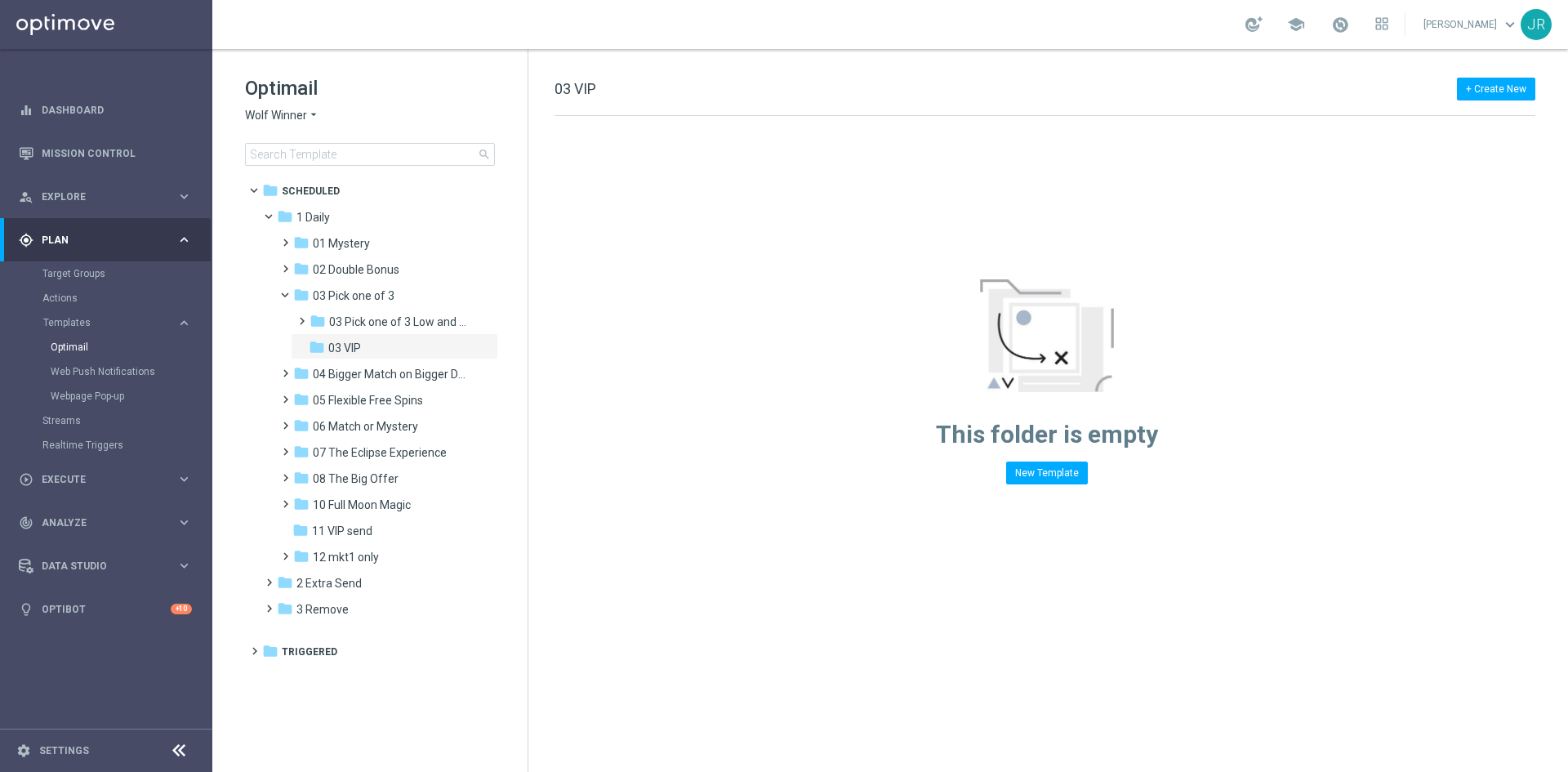
click at [256, 115] on span "Wolf Winner" at bounding box center [275, 116] width 62 height 16
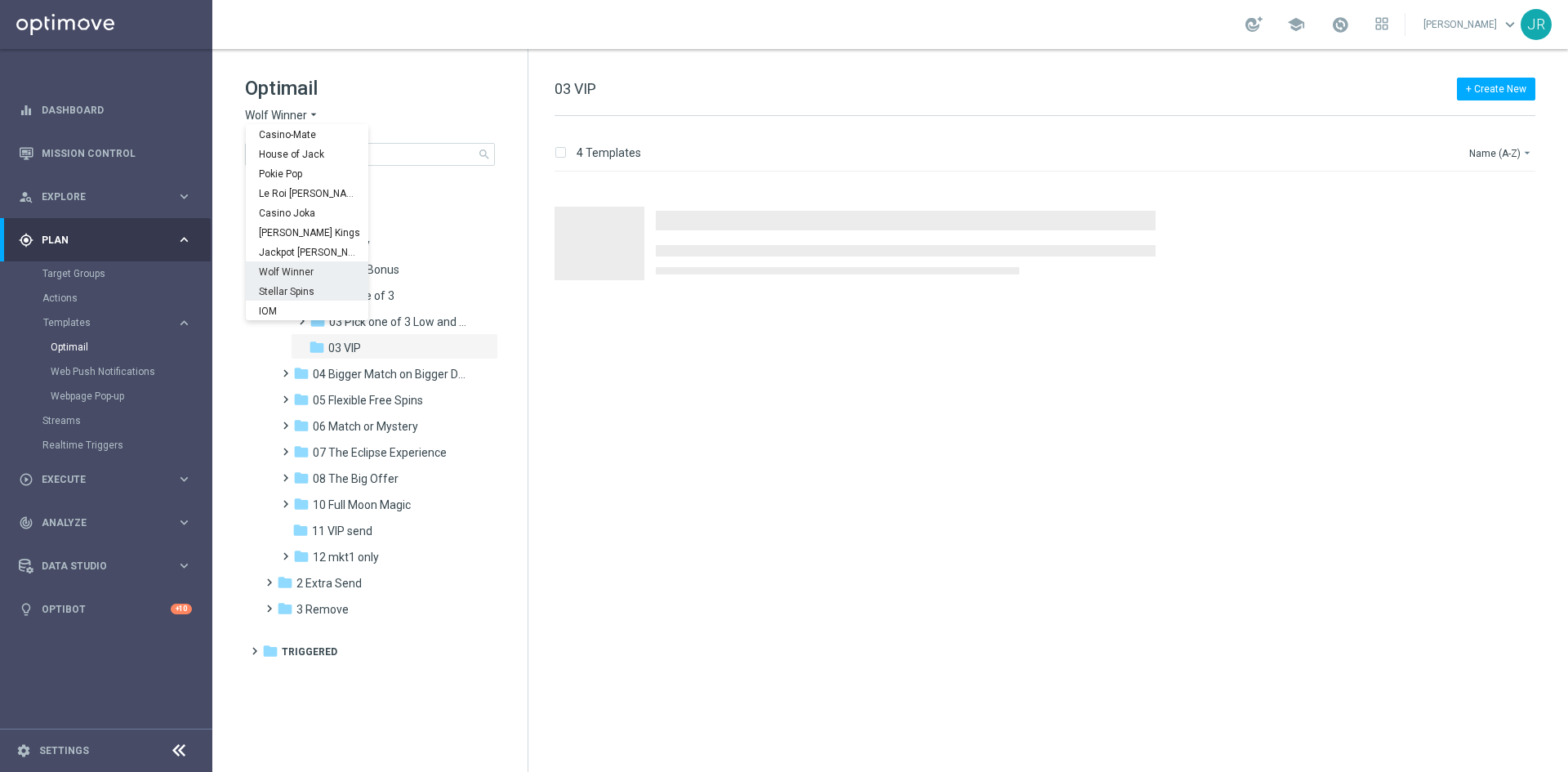
click at [0, 0] on span "Stellar Spins" at bounding box center [0, 0] width 0 height 0
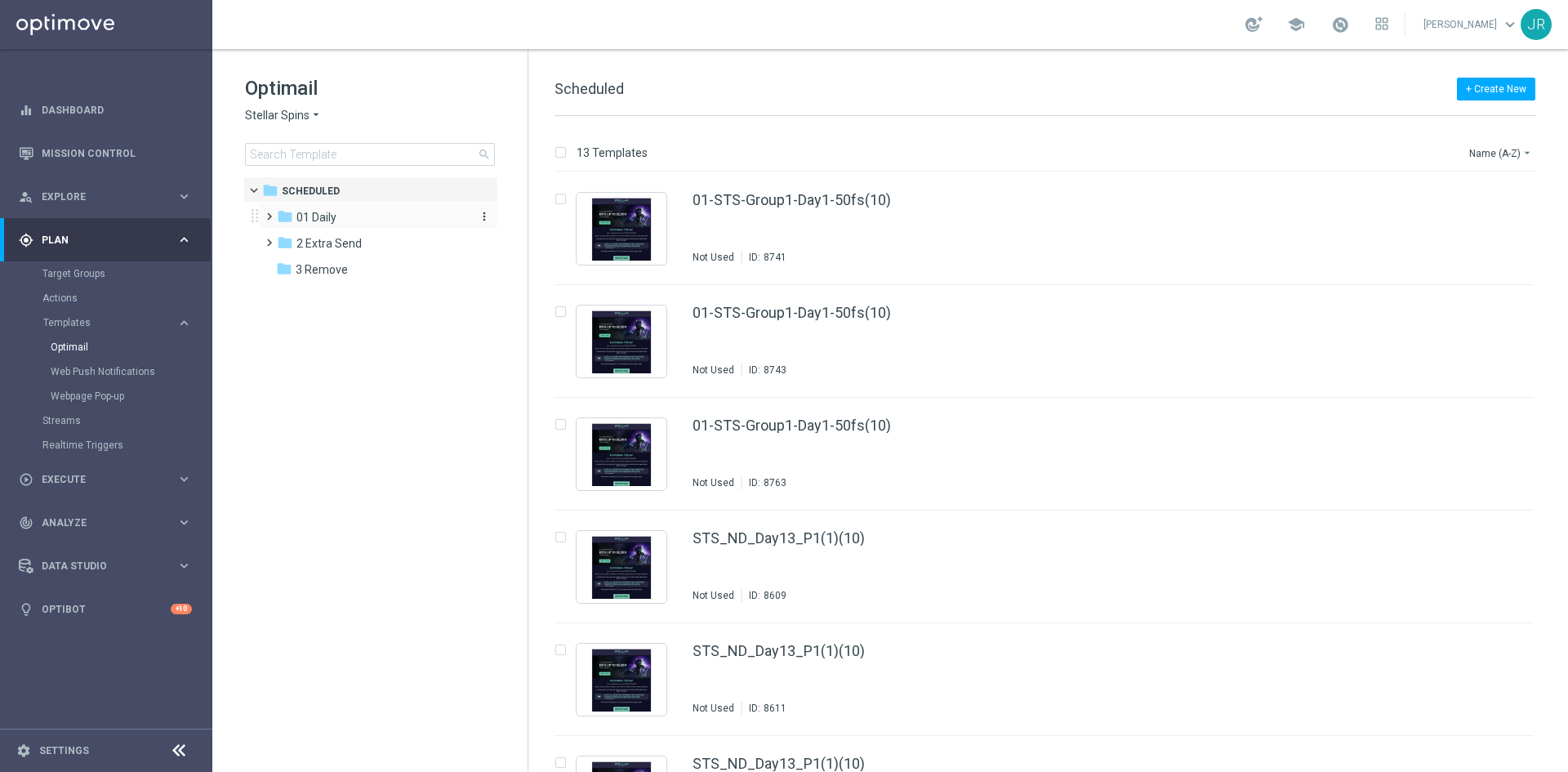
click at [338, 220] on div "folder 01 Daily" at bounding box center [370, 218] width 188 height 19
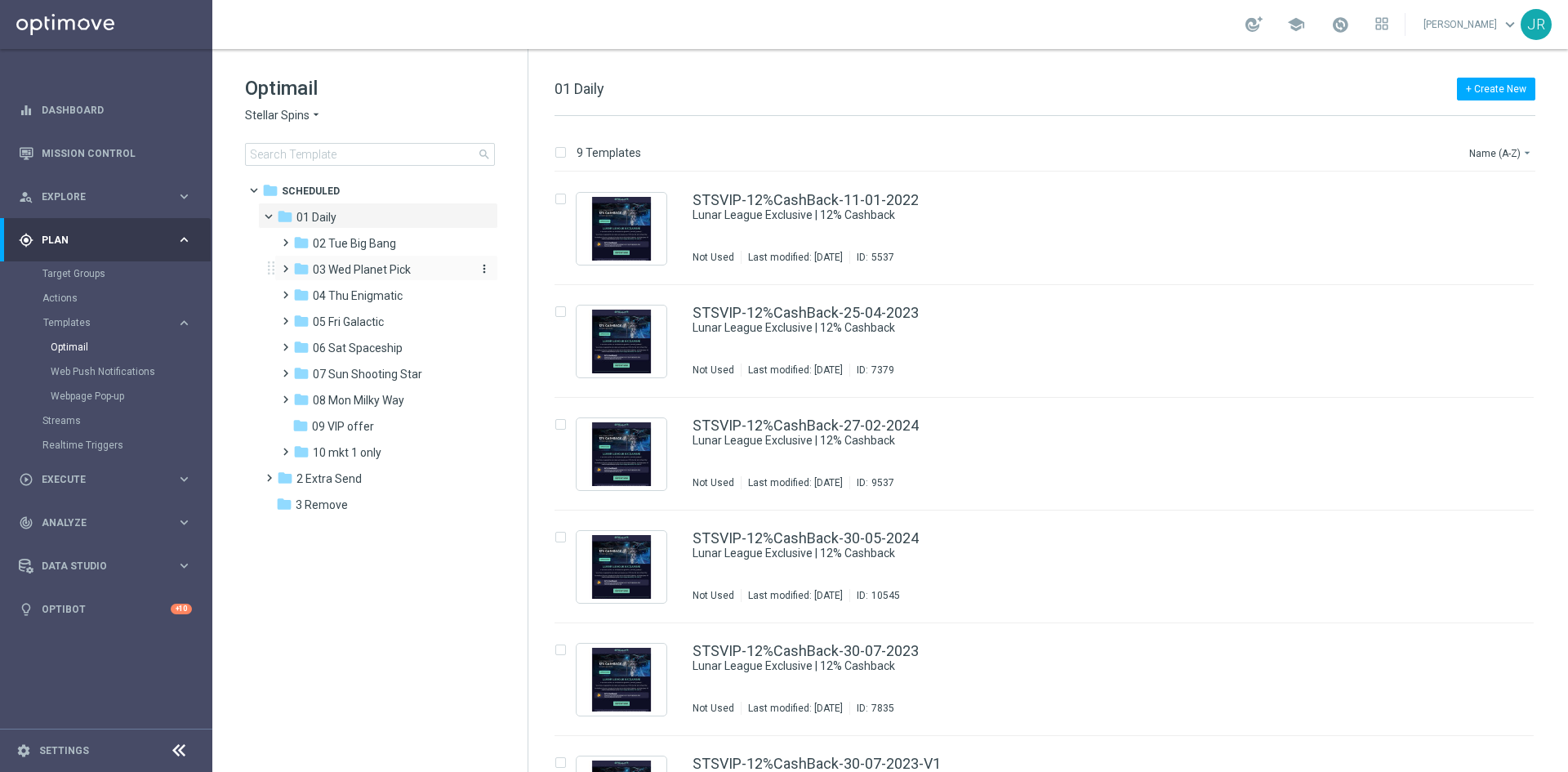
click at [341, 272] on span "03 Wed Planet Pick" at bounding box center [361, 270] width 98 height 15
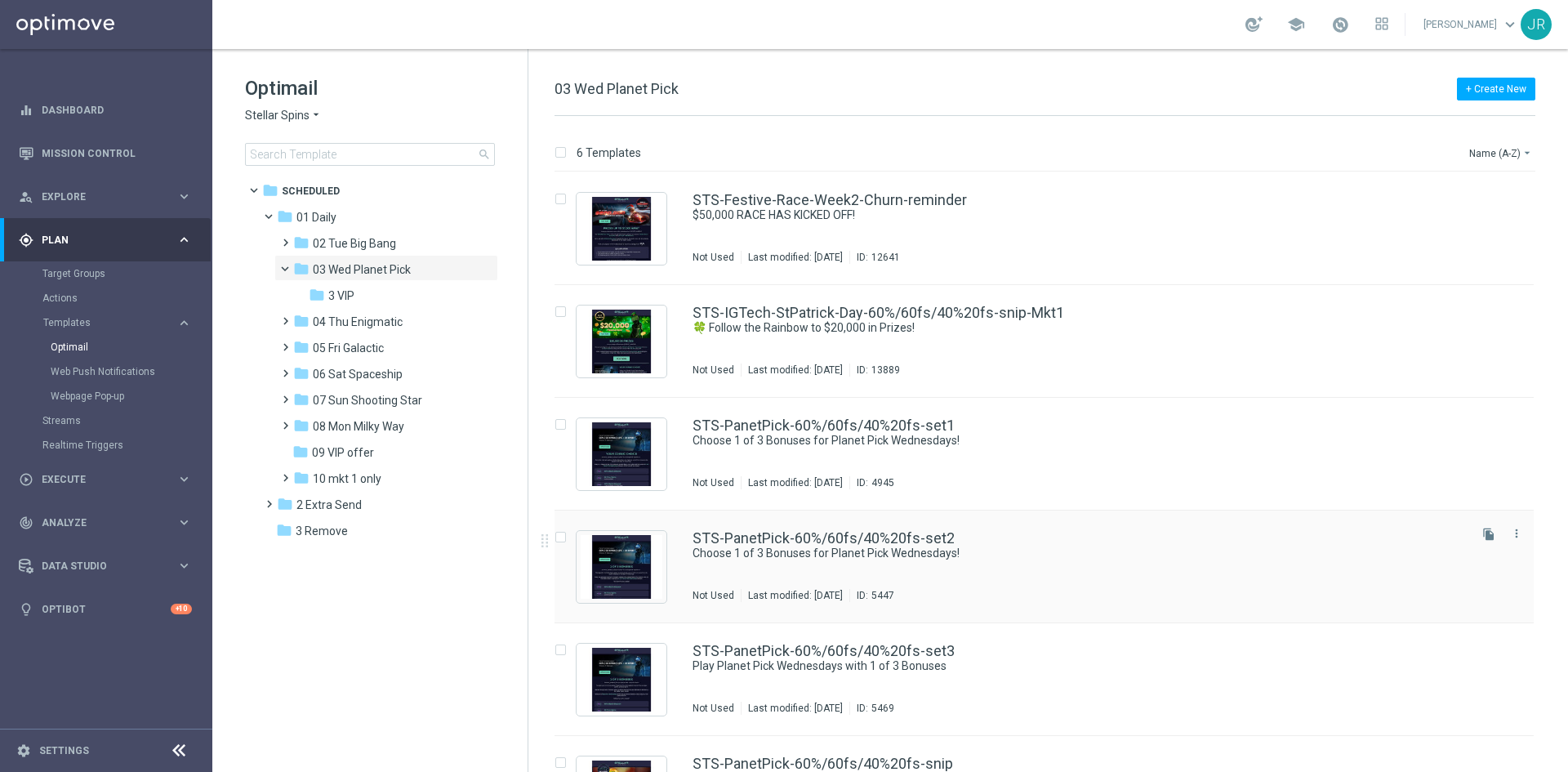
scroll to position [77, 0]
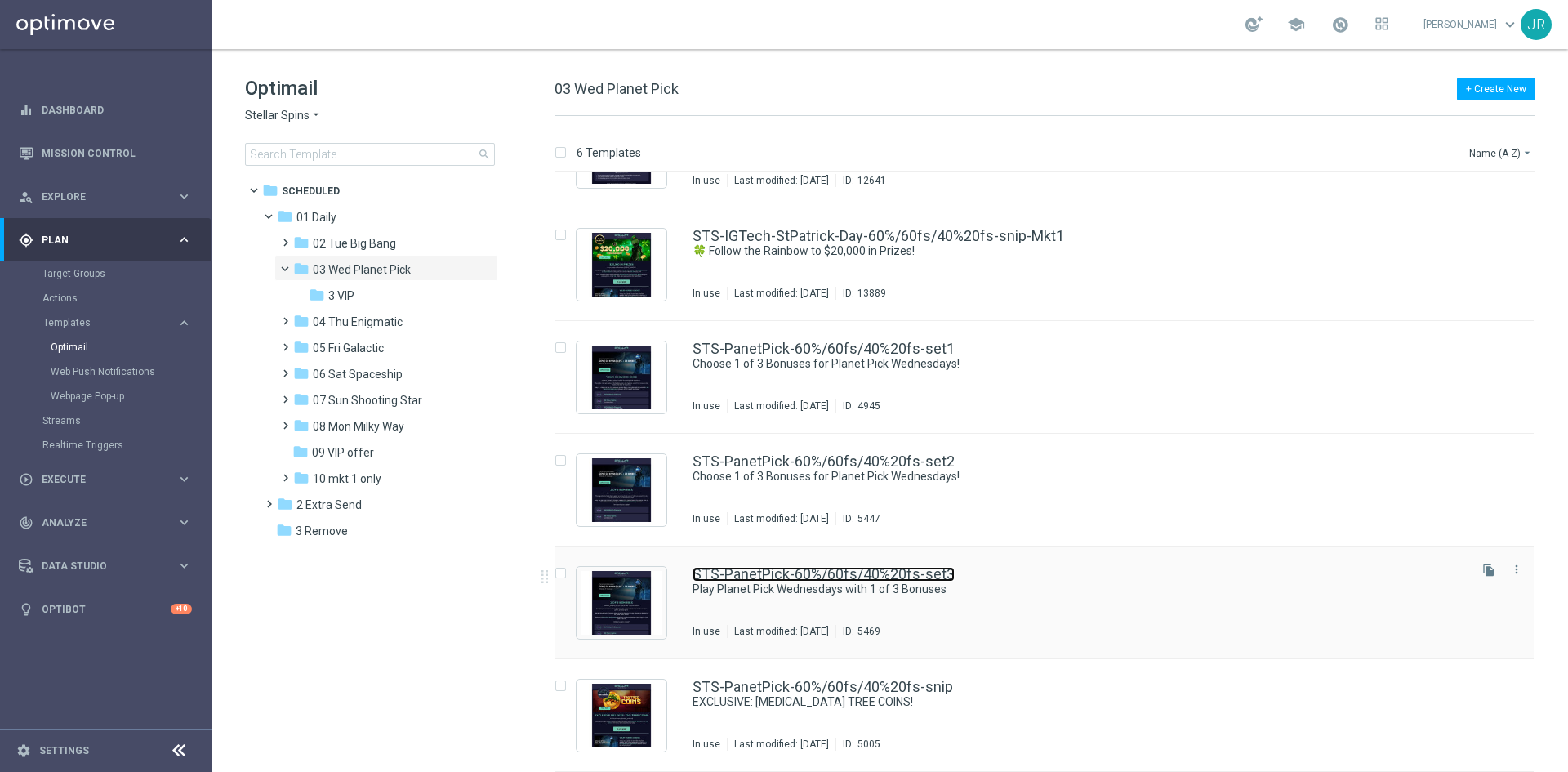
click at [932, 578] on link "STS-PanetPick-60%/60fs/40%20fs-set3" at bounding box center [823, 574] width 262 height 15
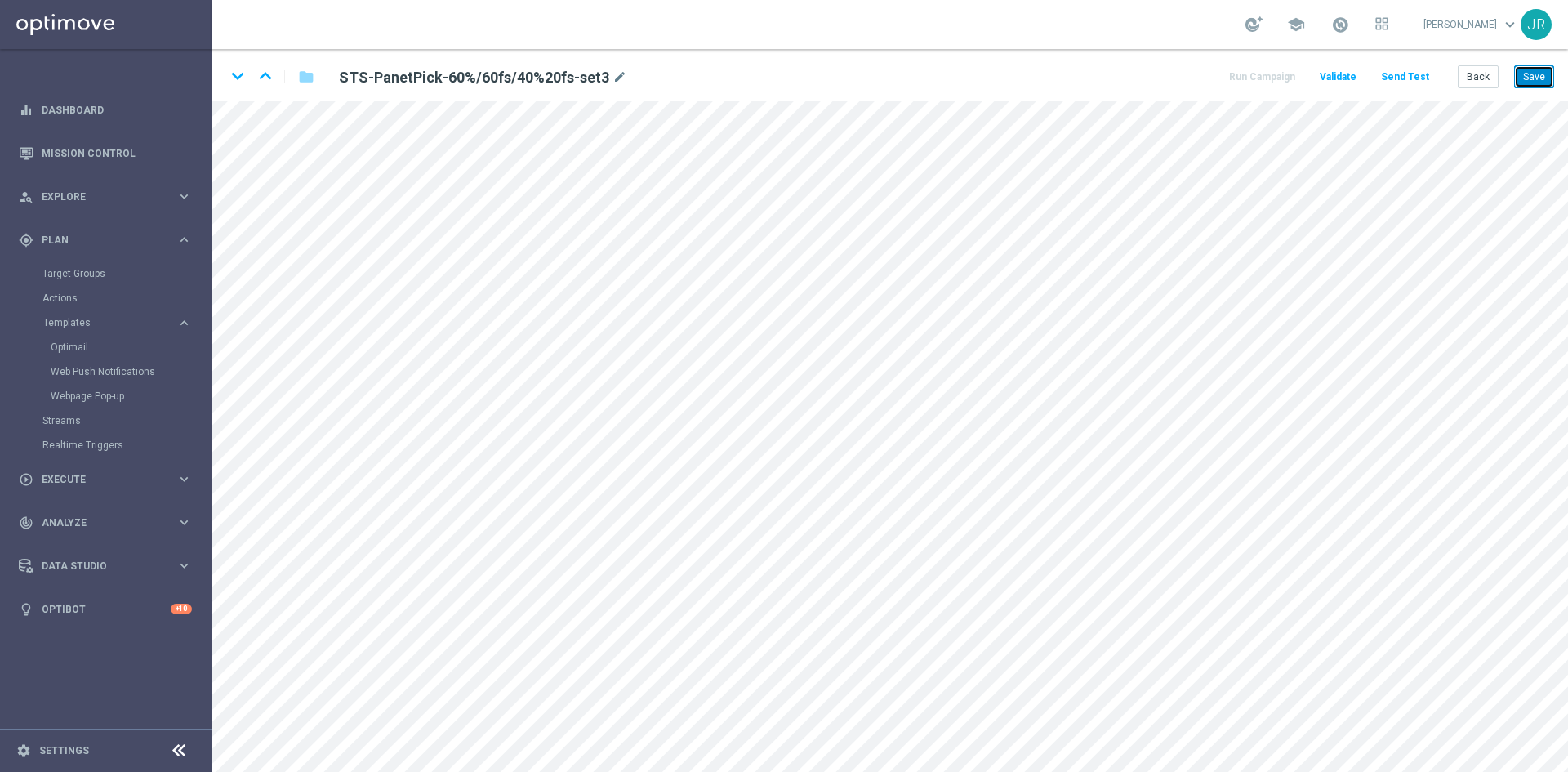
drag, startPoint x: 1527, startPoint y: 77, endPoint x: 1535, endPoint y: 95, distance: 19.7
click at [1527, 78] on button "Save" at bounding box center [1534, 76] width 40 height 23
click at [1528, 70] on button "Save" at bounding box center [1534, 76] width 40 height 23
click at [1463, 74] on button "Back" at bounding box center [1478, 76] width 41 height 23
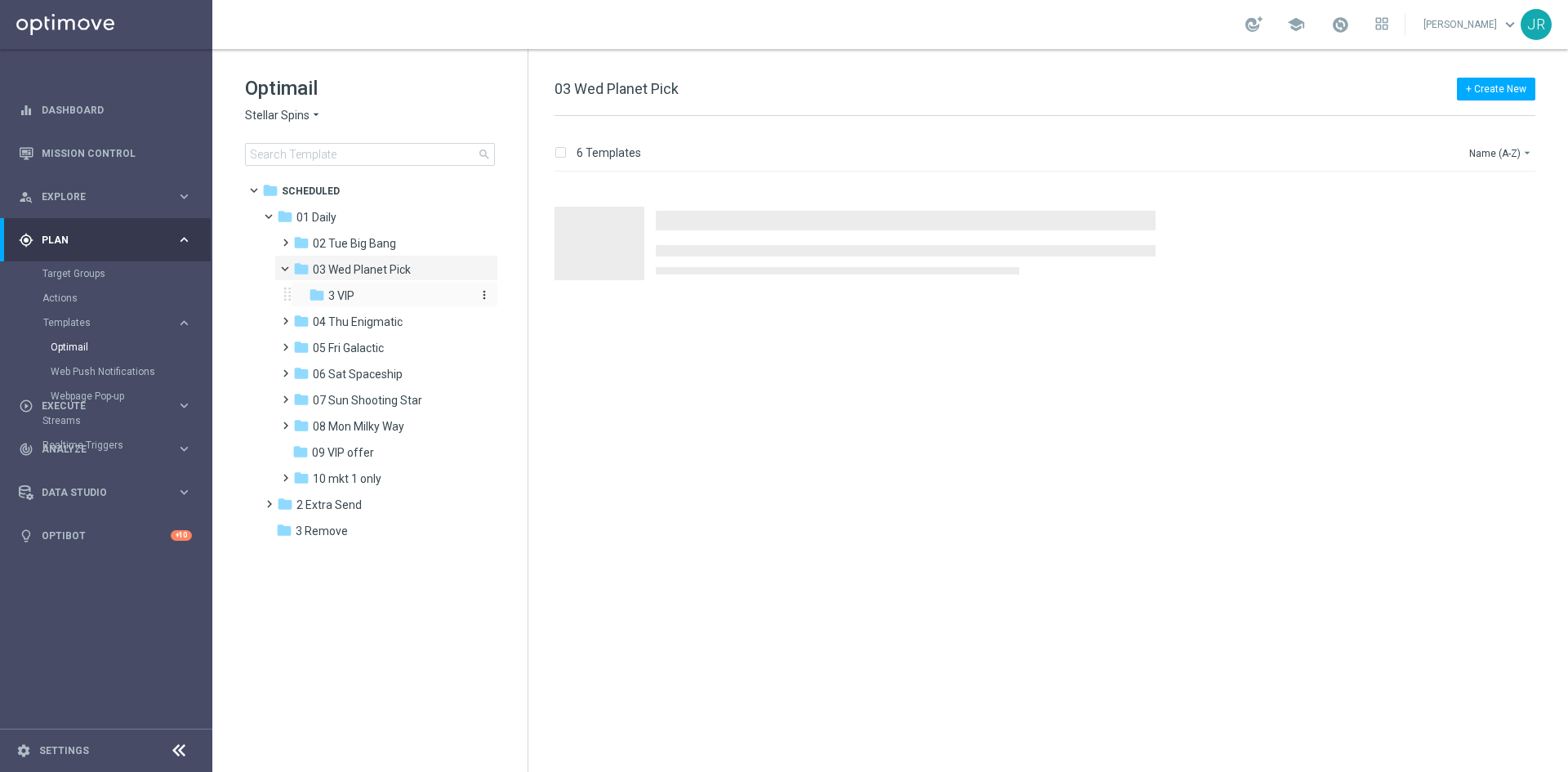
click at [357, 295] on div "folder 3 VIP" at bounding box center [388, 296] width 161 height 19
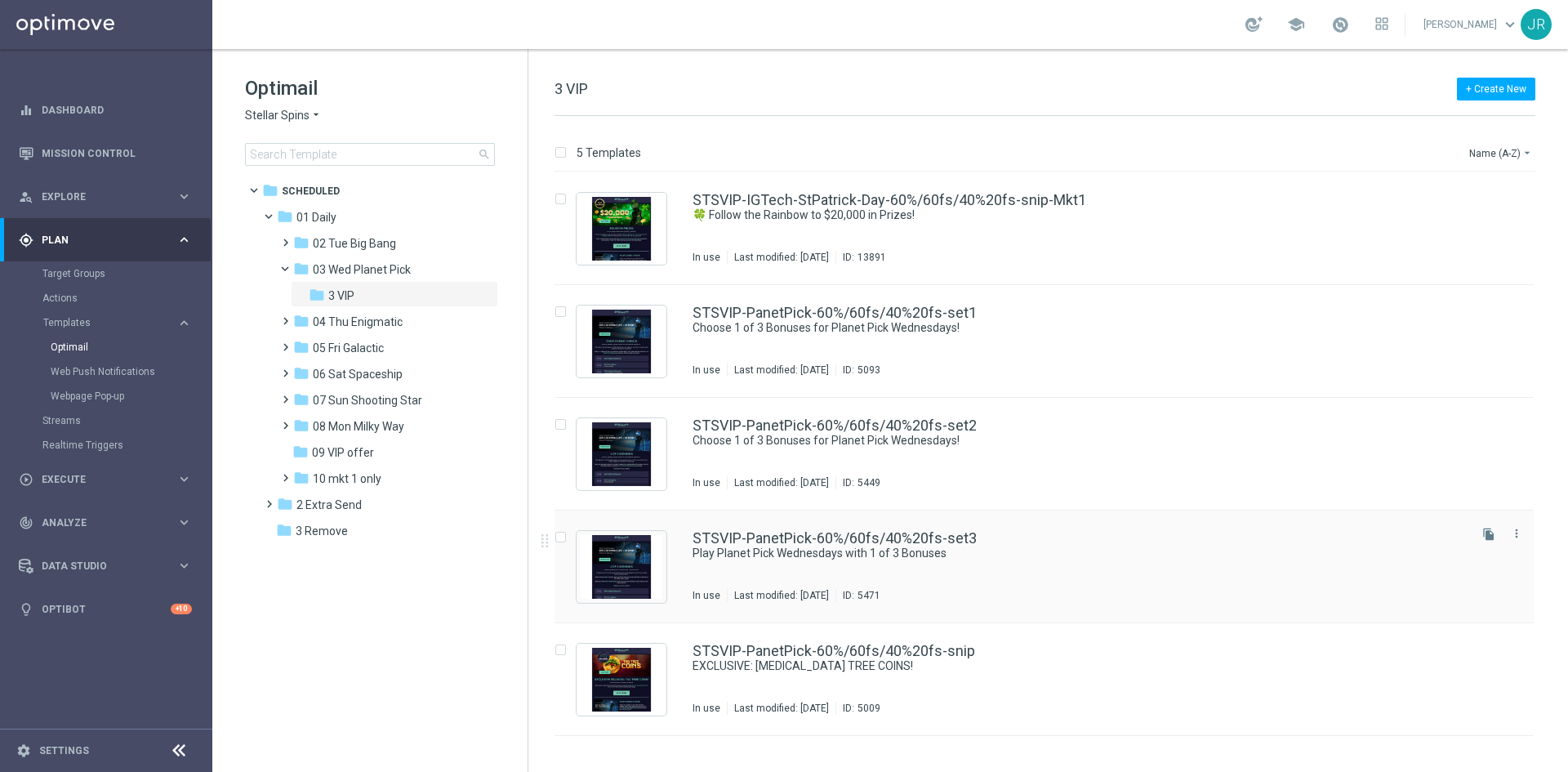
click at [1098, 564] on div "STSVIP-PanetPick-60%/60fs/40%20fs-set3 Play Planet Pick Wednesdays with 1 of 3 …" at bounding box center [1079, 566] width 773 height 71
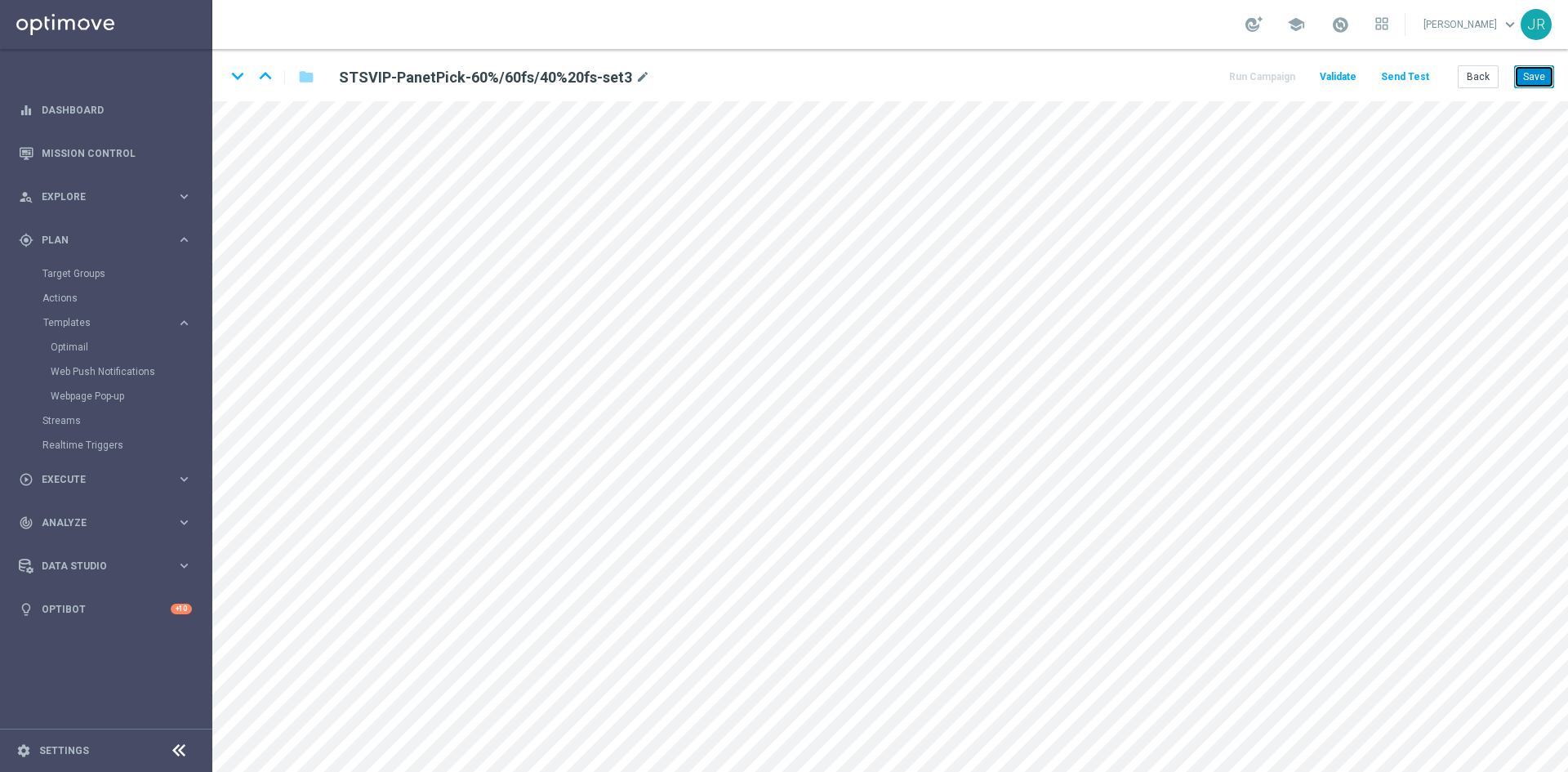
click at [1535, 78] on button "Save" at bounding box center [1534, 76] width 40 height 23
drag, startPoint x: 1529, startPoint y: 79, endPoint x: 1565, endPoint y: 83, distance: 36.2
click at [1531, 79] on button "Save" at bounding box center [1534, 76] width 40 height 23
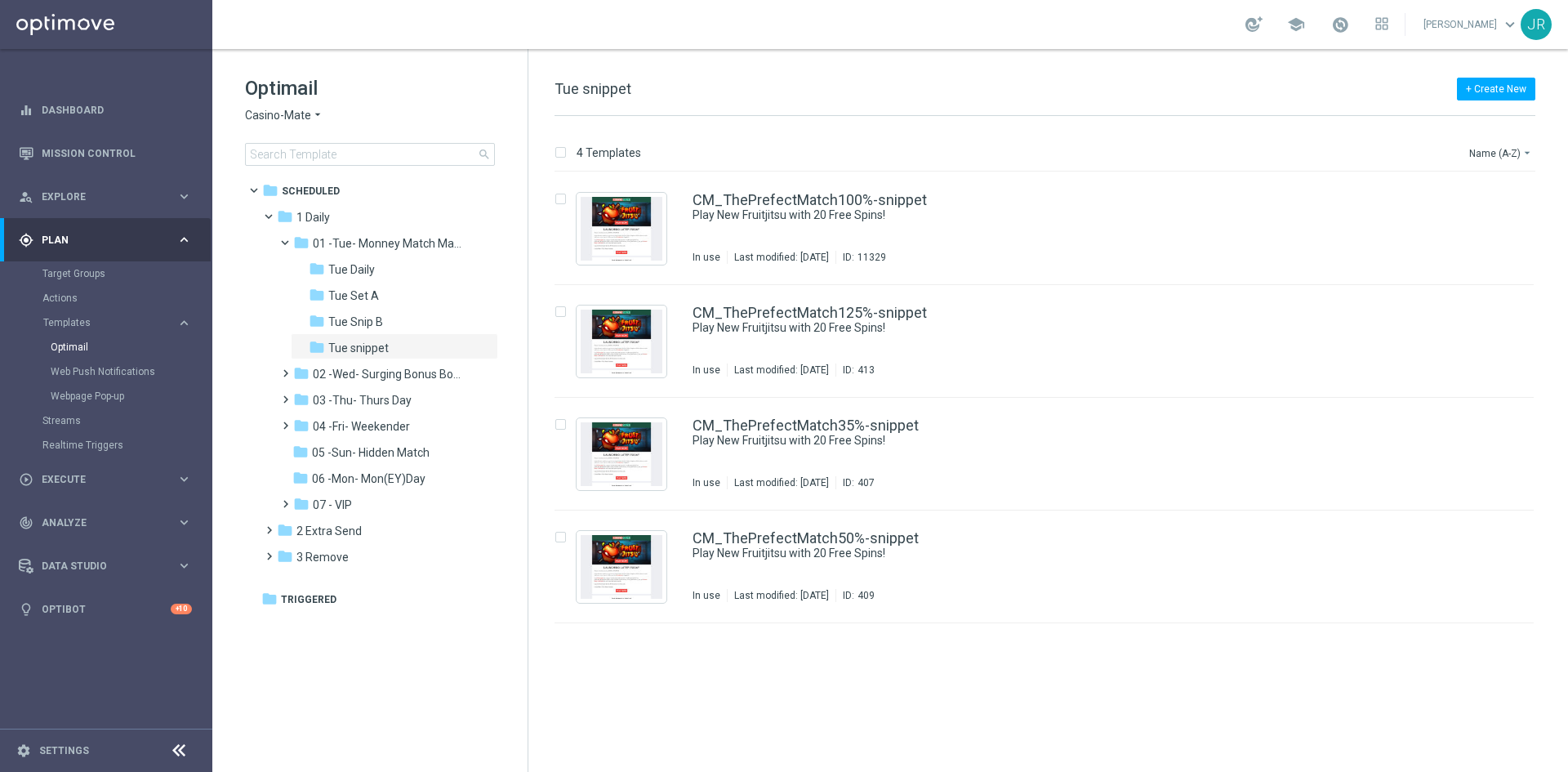
click at [271, 110] on span "Casino-Mate" at bounding box center [277, 116] width 66 height 16
click at [0, 0] on span "Joka VIP Room" at bounding box center [0, 0] width 0 height 0
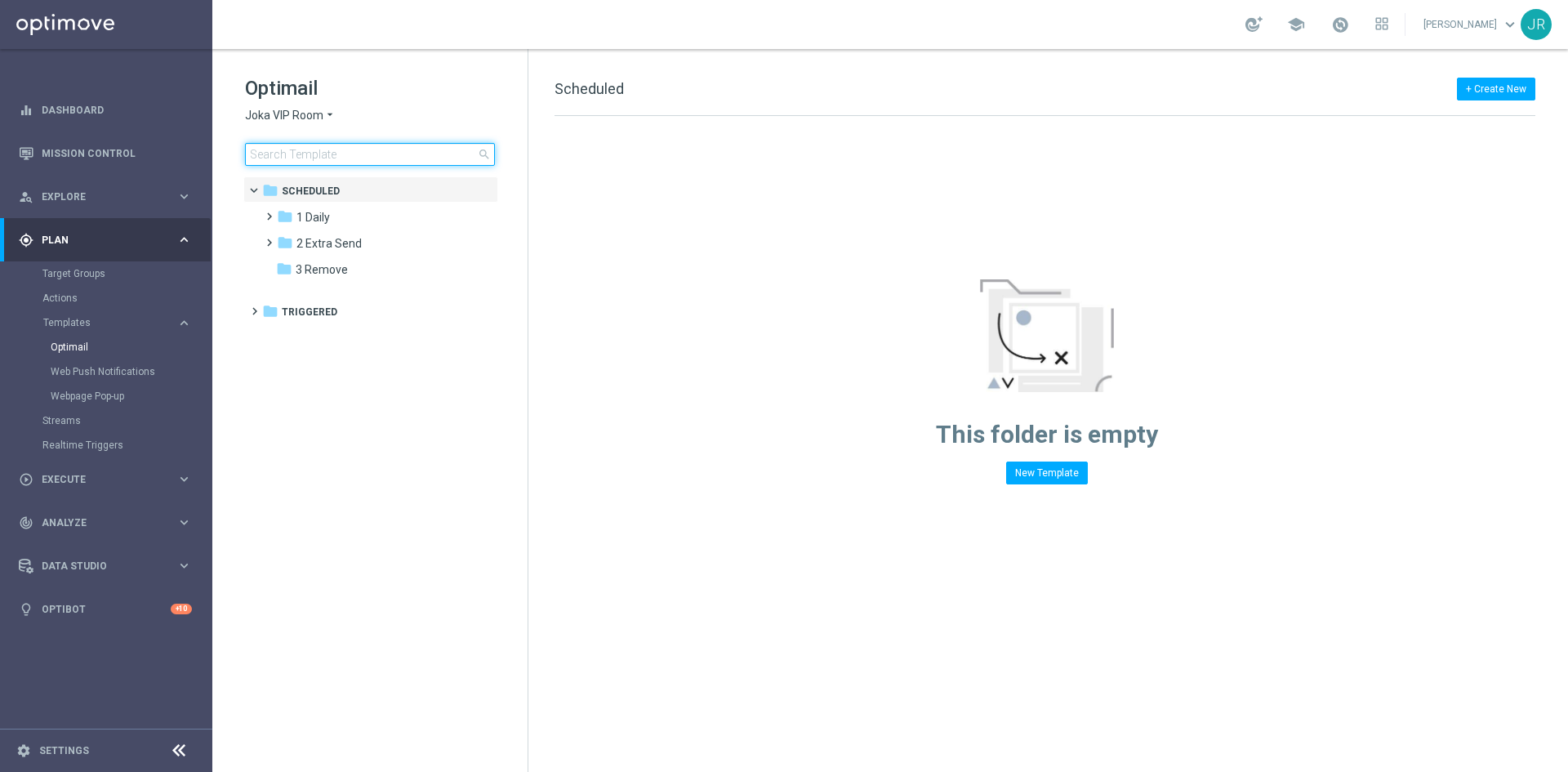
click at [280, 154] on input at bounding box center [369, 154] width 250 height 23
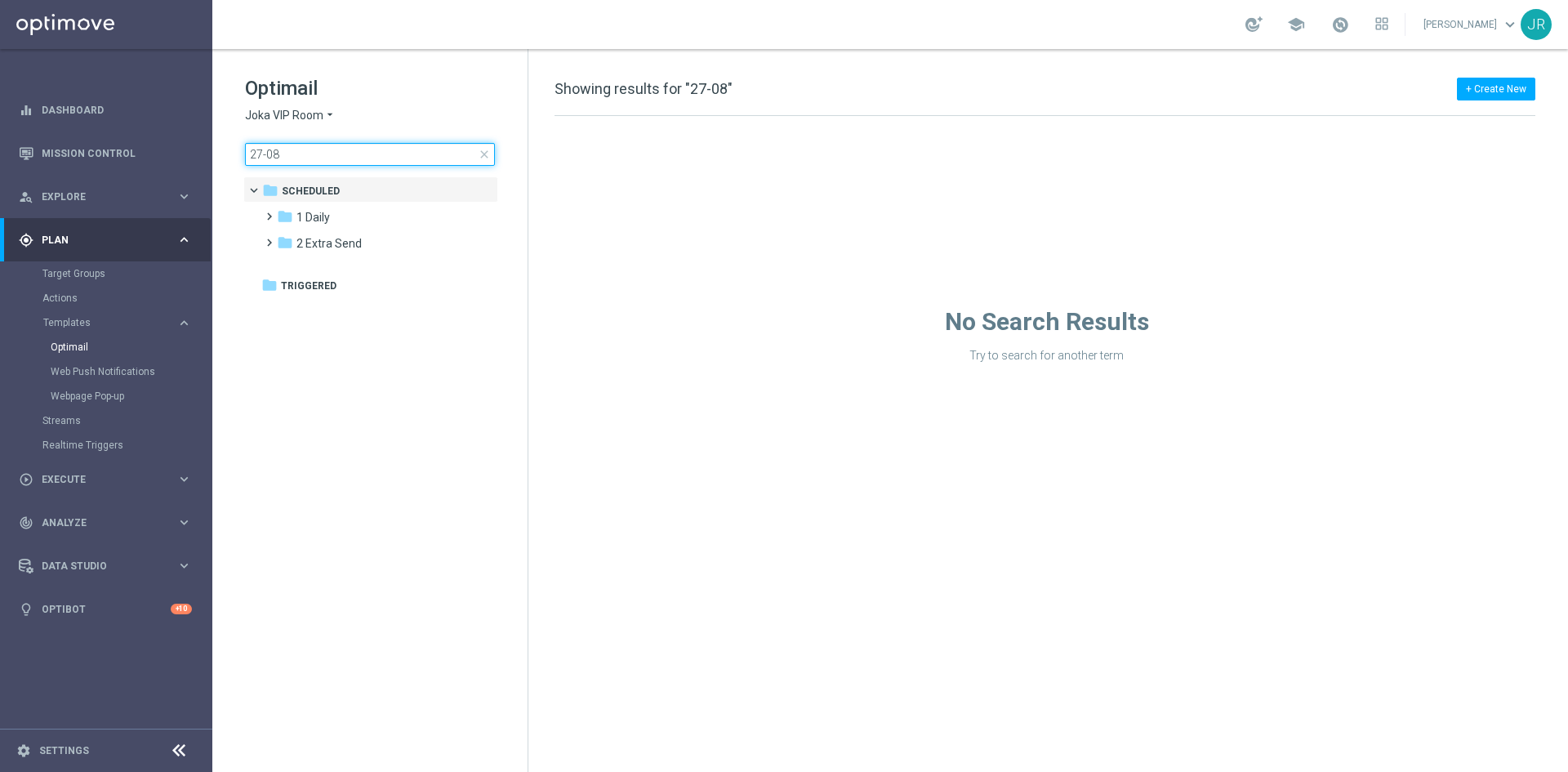
type input "27-08"
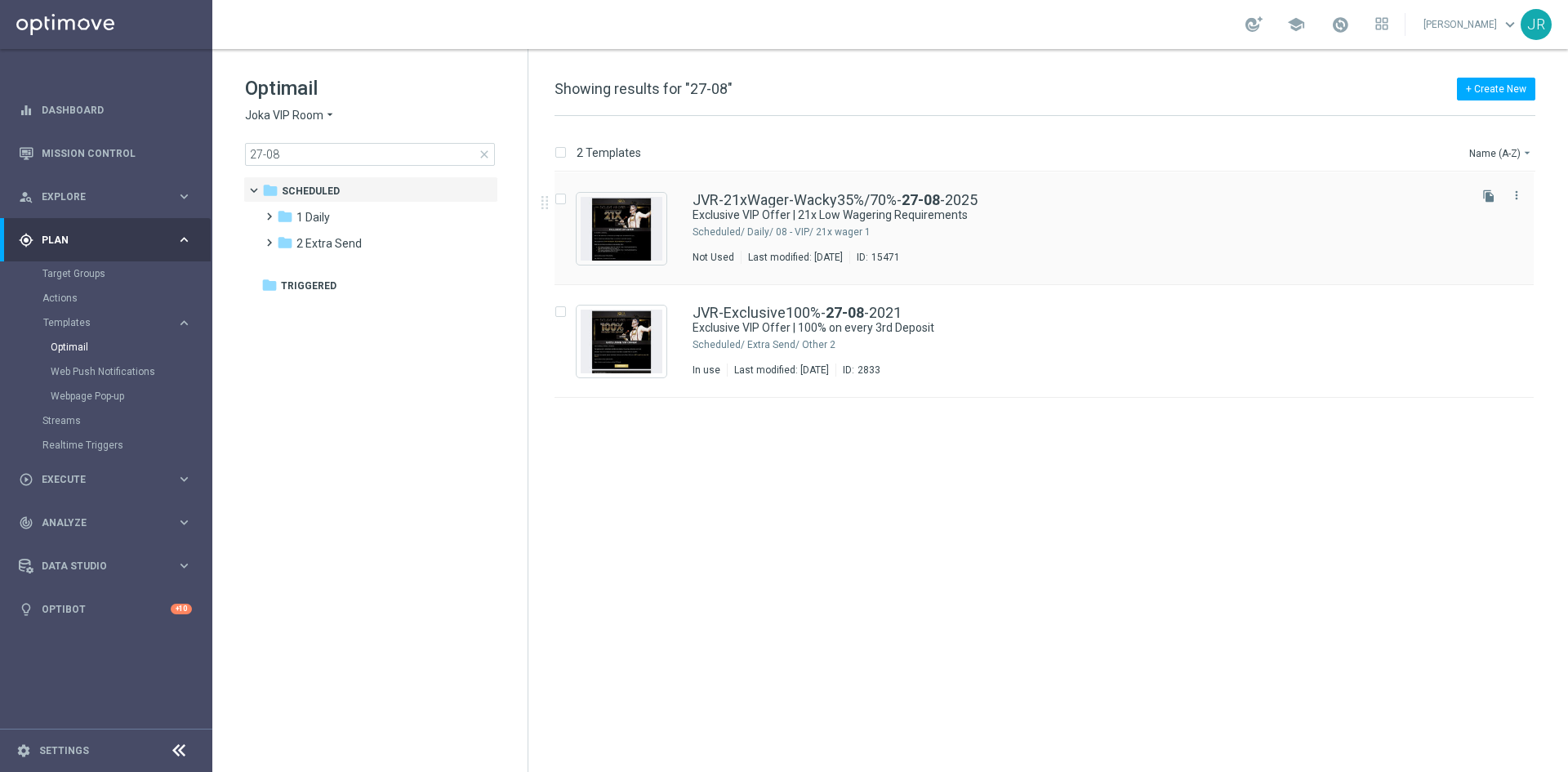
click at [1022, 269] on div "JVR-21xWager-Wacky35%/70%- 27-08 -2025 Exclusive VIP Offer | 21x Low Wagering R…" at bounding box center [1044, 229] width 979 height 113
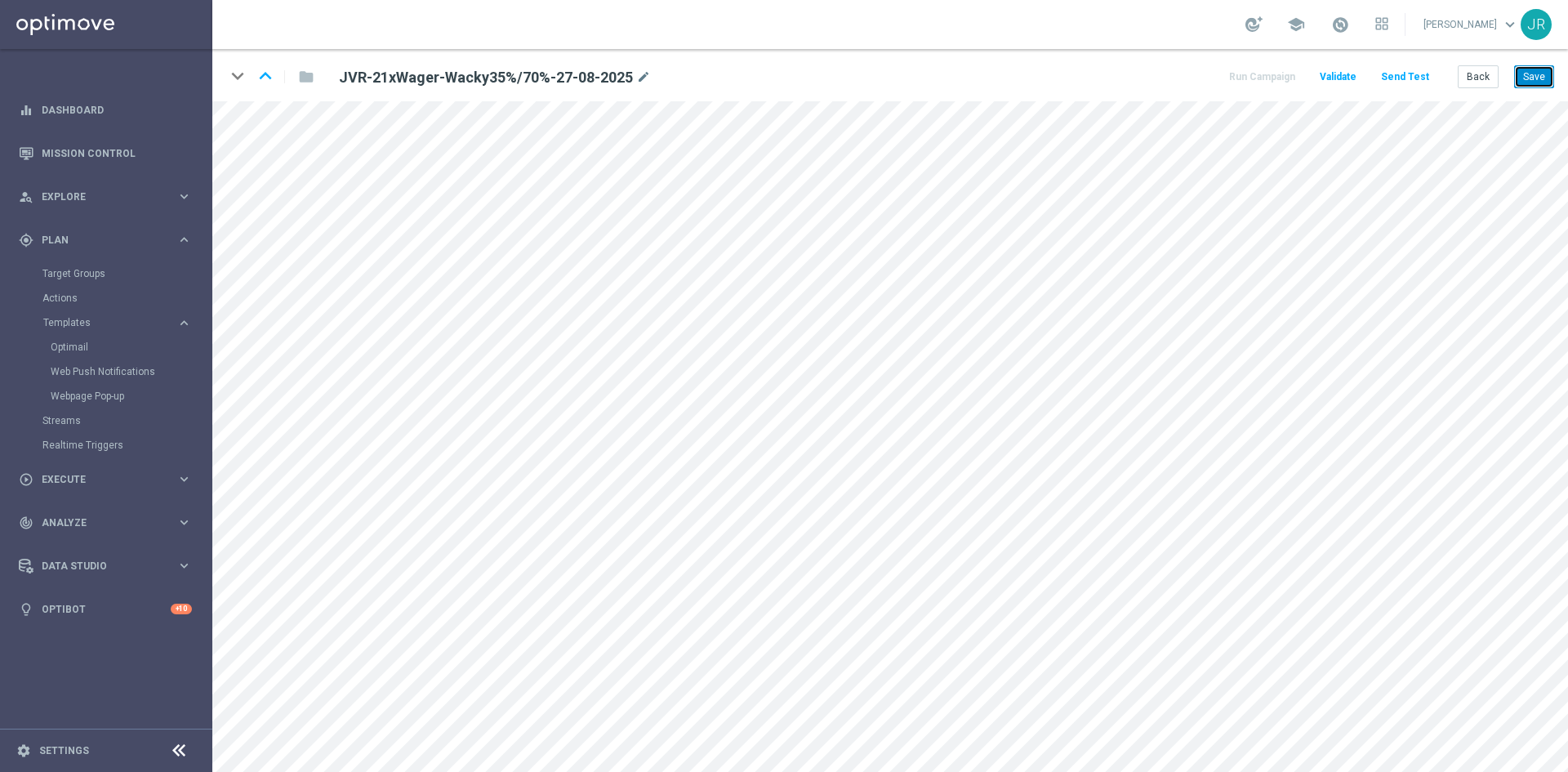
click at [1541, 79] on button "Save" at bounding box center [1534, 76] width 40 height 23
click at [1531, 79] on button "Save" at bounding box center [1534, 76] width 40 height 23
click at [1536, 71] on button "Save" at bounding box center [1534, 76] width 40 height 23
click at [1403, 78] on button "Send Test" at bounding box center [1404, 77] width 53 height 22
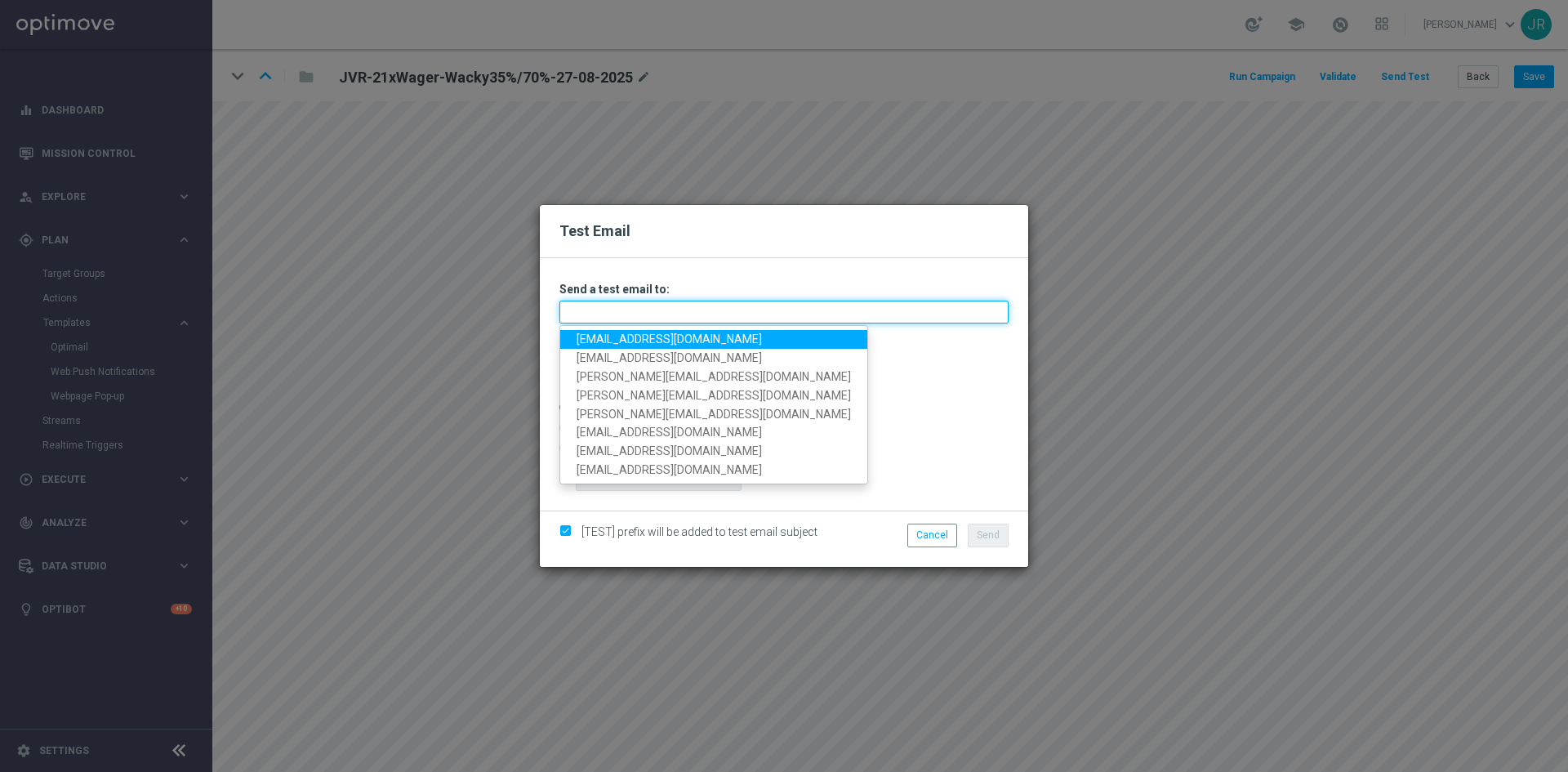
drag, startPoint x: 627, startPoint y: 323, endPoint x: 614, endPoint y: 340, distance: 21.4
click at [627, 323] on input "text" at bounding box center [784, 312] width 449 height 23
click at [596, 345] on link "testingalltesting@gmail.com" at bounding box center [714, 340] width 307 height 19
type input "testingalltesting@gmail.com"
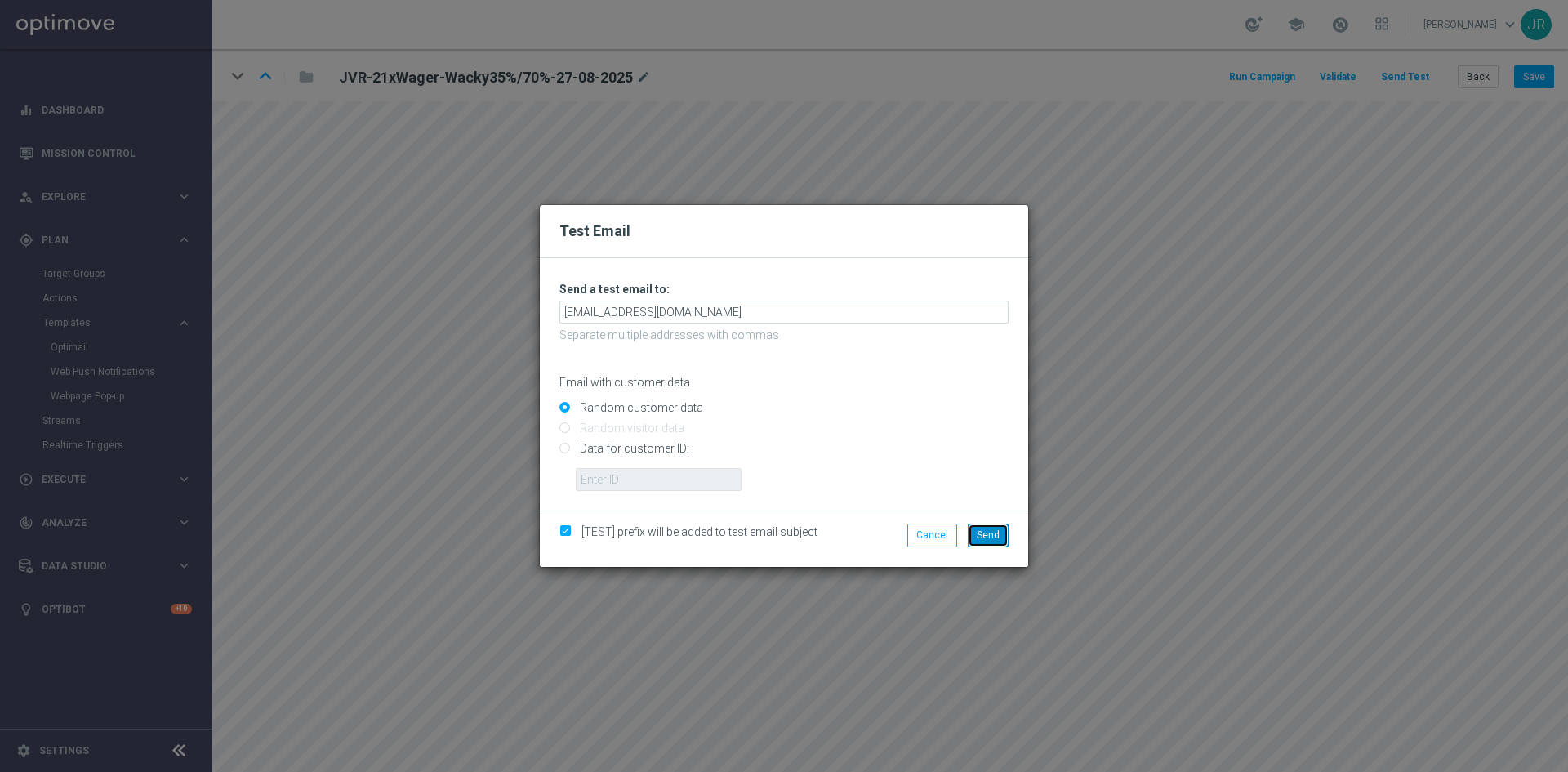
click at [991, 538] on span "Send" at bounding box center [988, 534] width 23 height 11
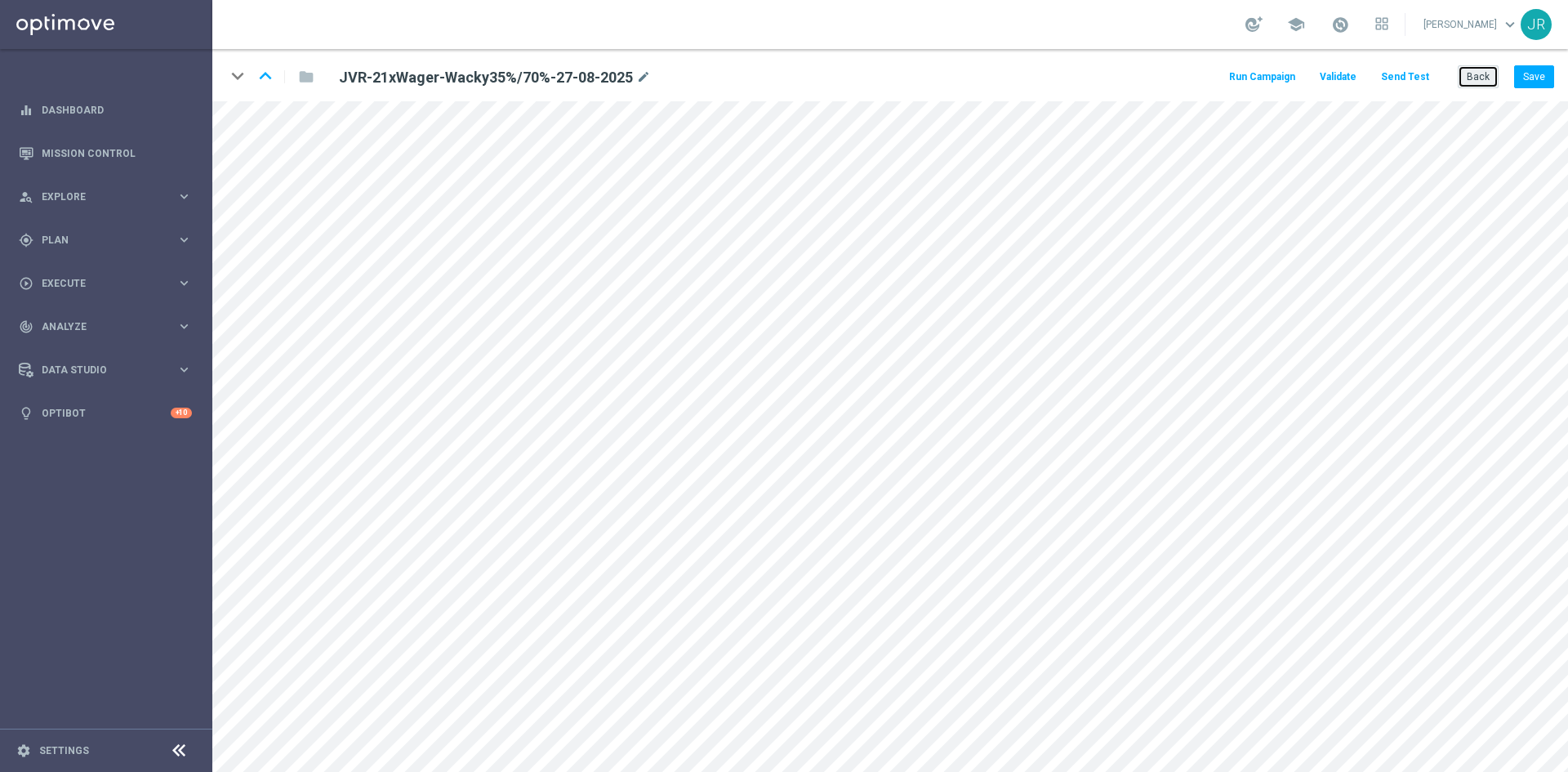
click at [1484, 79] on button "Back" at bounding box center [1478, 76] width 41 height 23
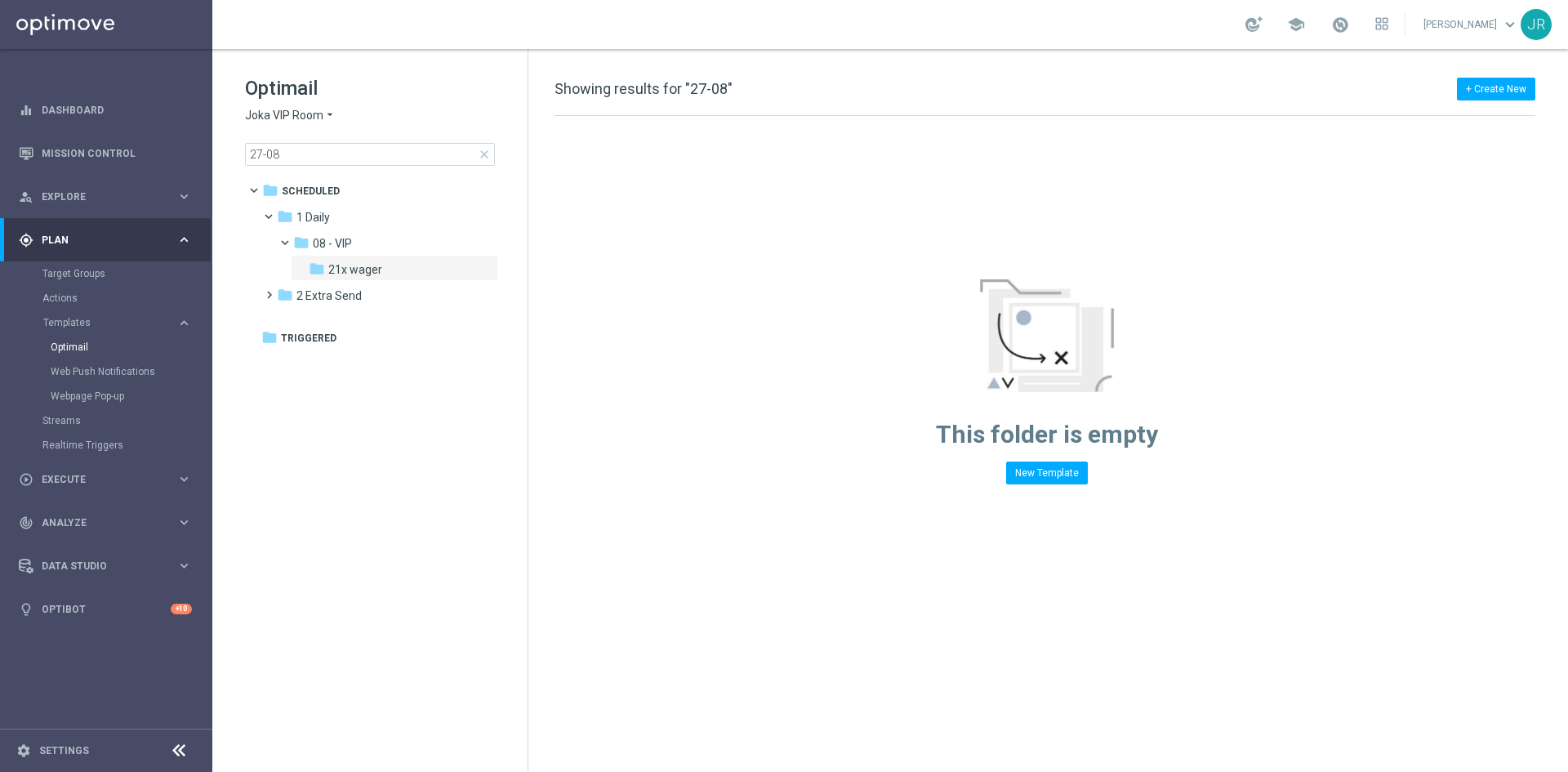
click at [271, 112] on span "Joka VIP Room" at bounding box center [283, 116] width 79 height 16
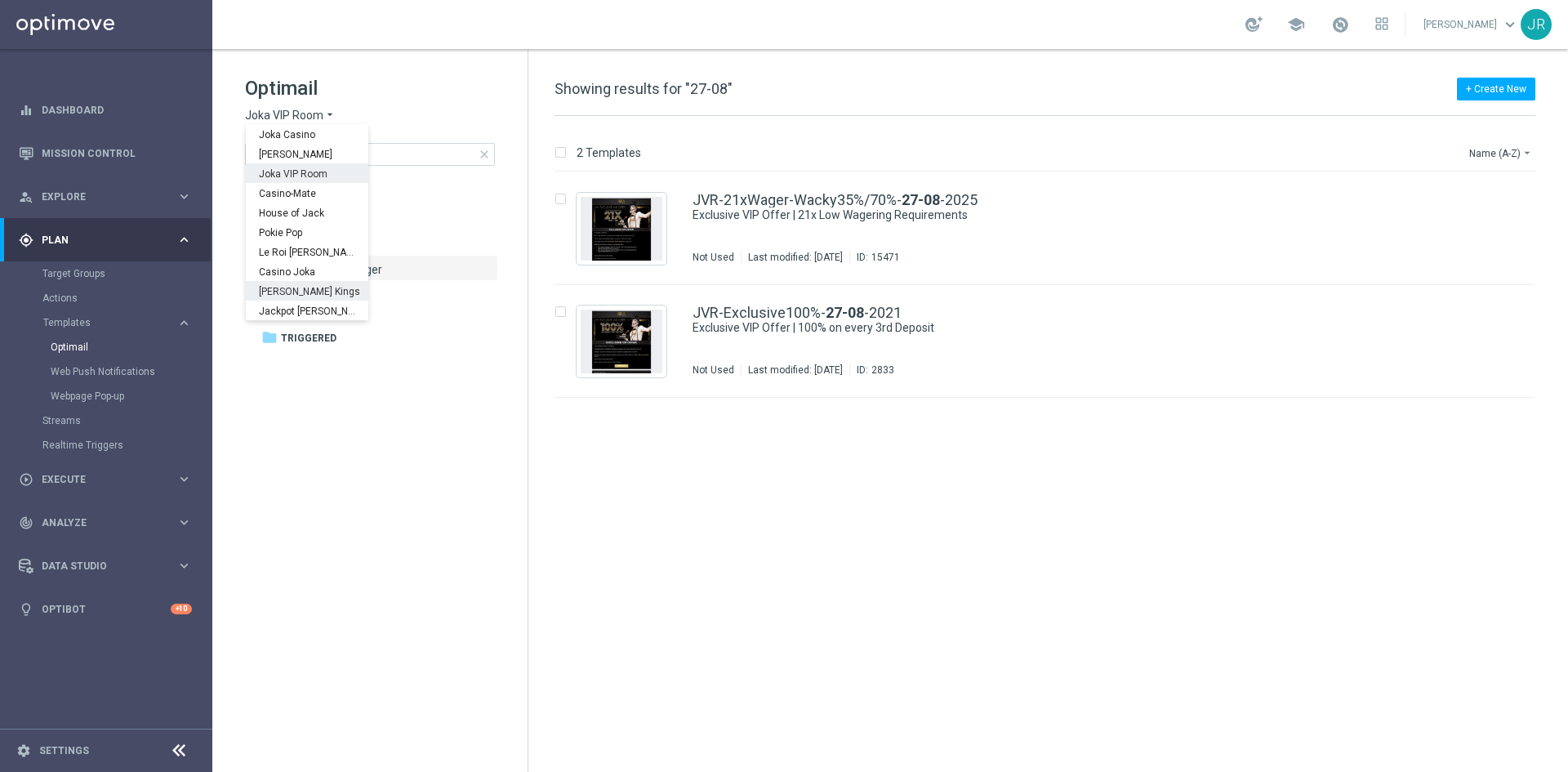
click at [0, 0] on span "[PERSON_NAME] Kings" at bounding box center [0, 0] width 0 height 0
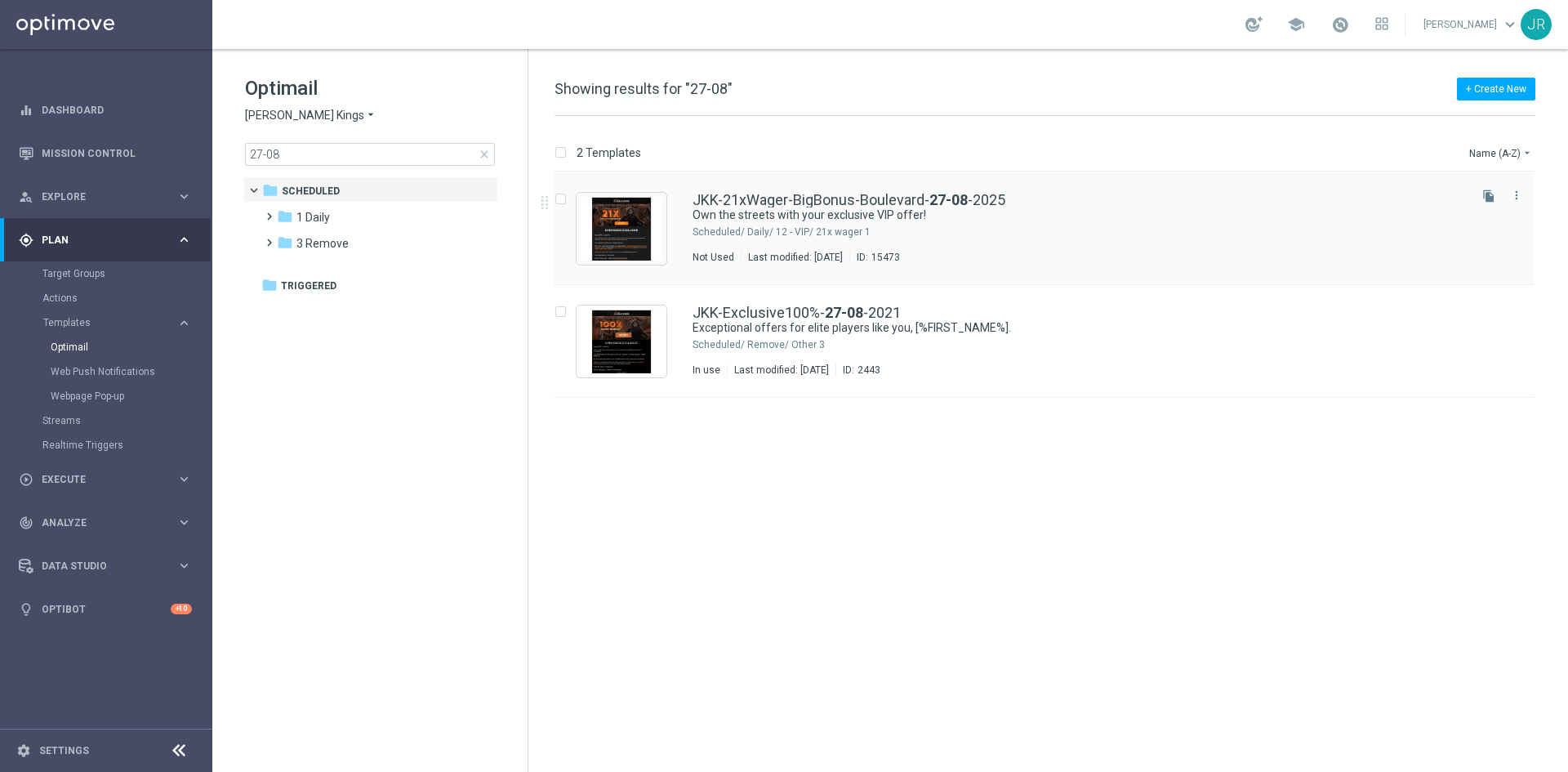
click at [849, 259] on div "Last modified: Monday, August 25, 2025" at bounding box center [795, 257] width 108 height 13
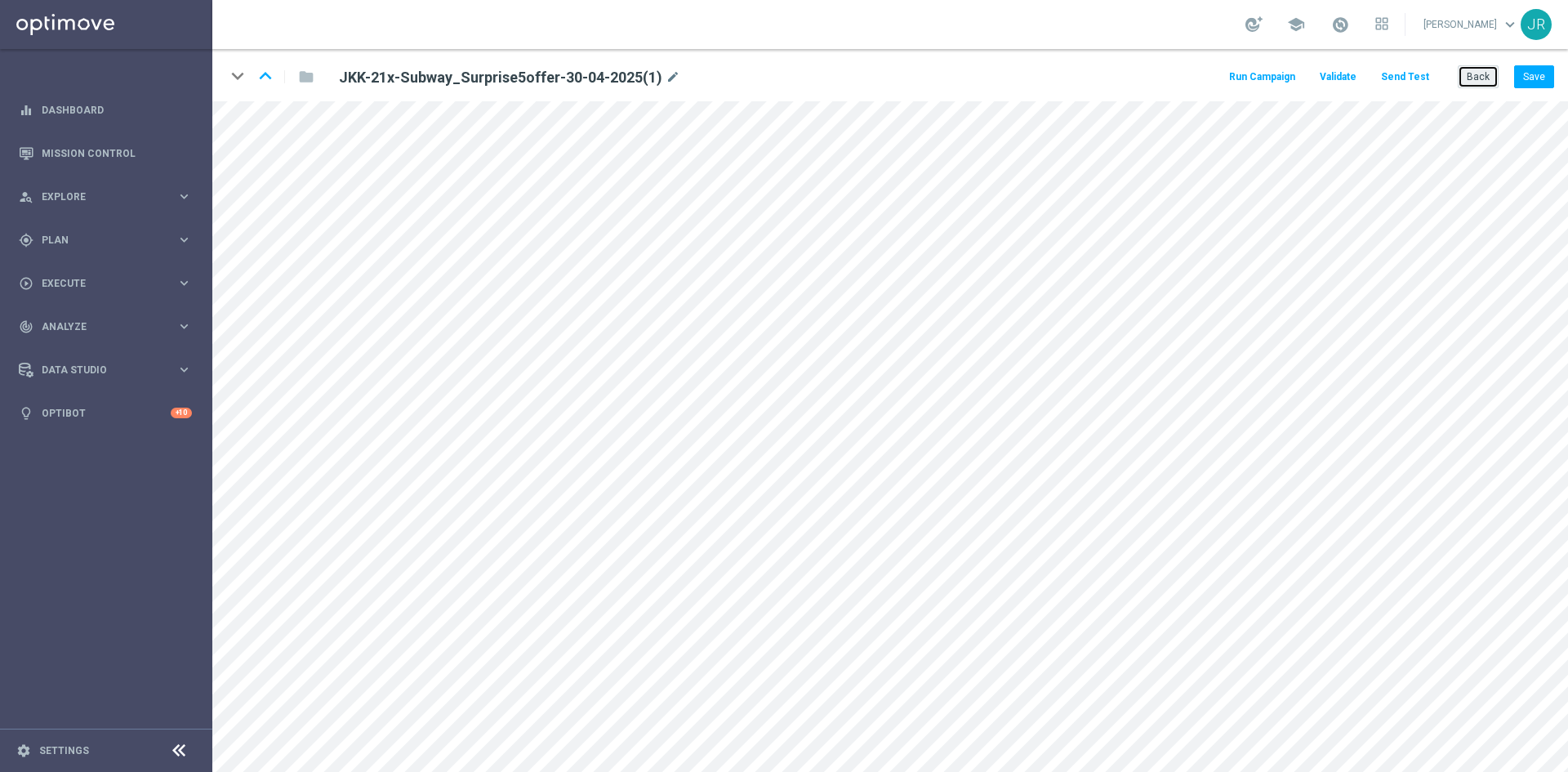
drag, startPoint x: 1472, startPoint y: 77, endPoint x: 1332, endPoint y: 62, distance: 140.8
click at [1471, 76] on button "Back" at bounding box center [1478, 76] width 41 height 23
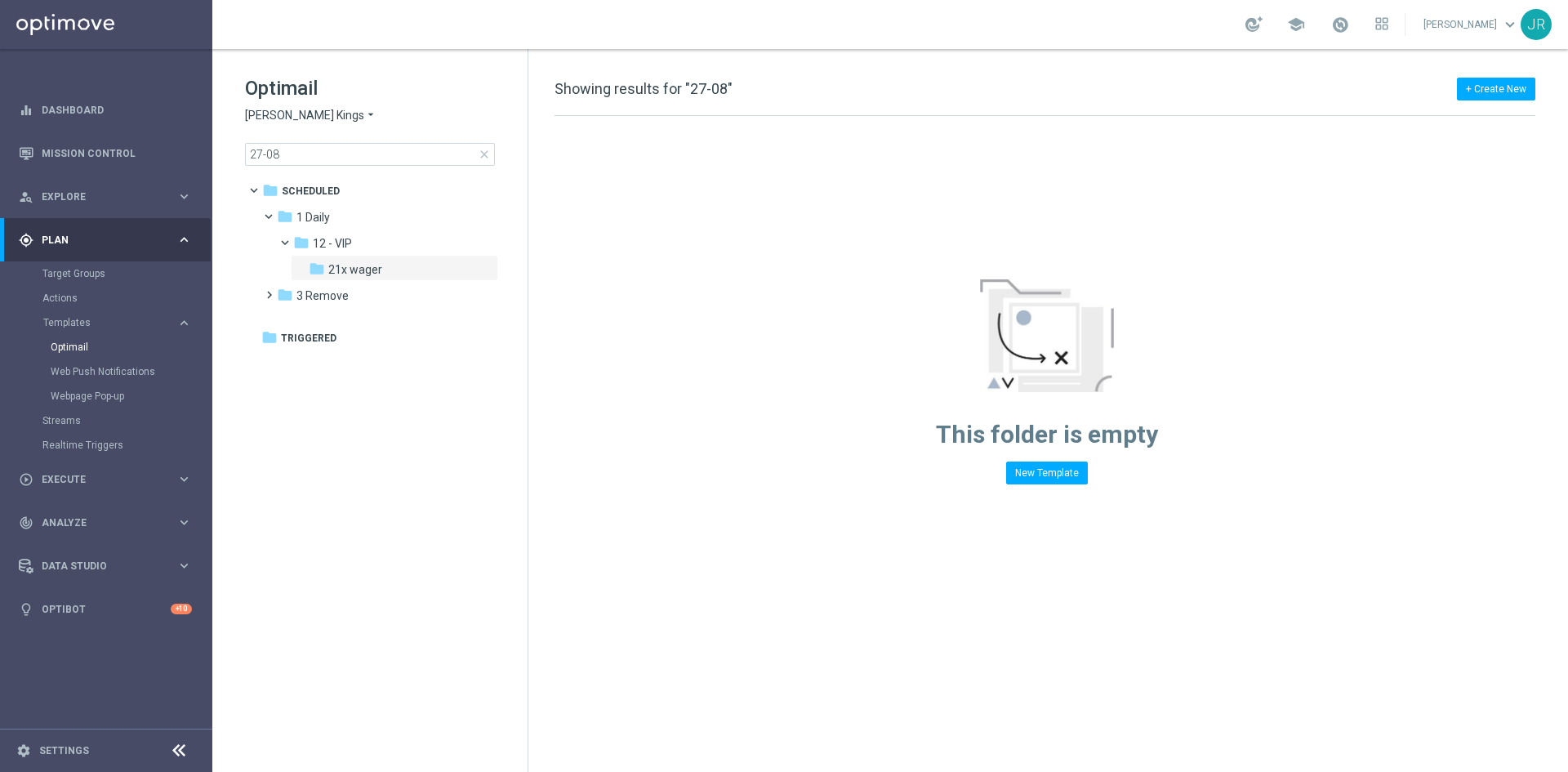
click at [293, 122] on span "[PERSON_NAME] Kings" at bounding box center [303, 116] width 119 height 16
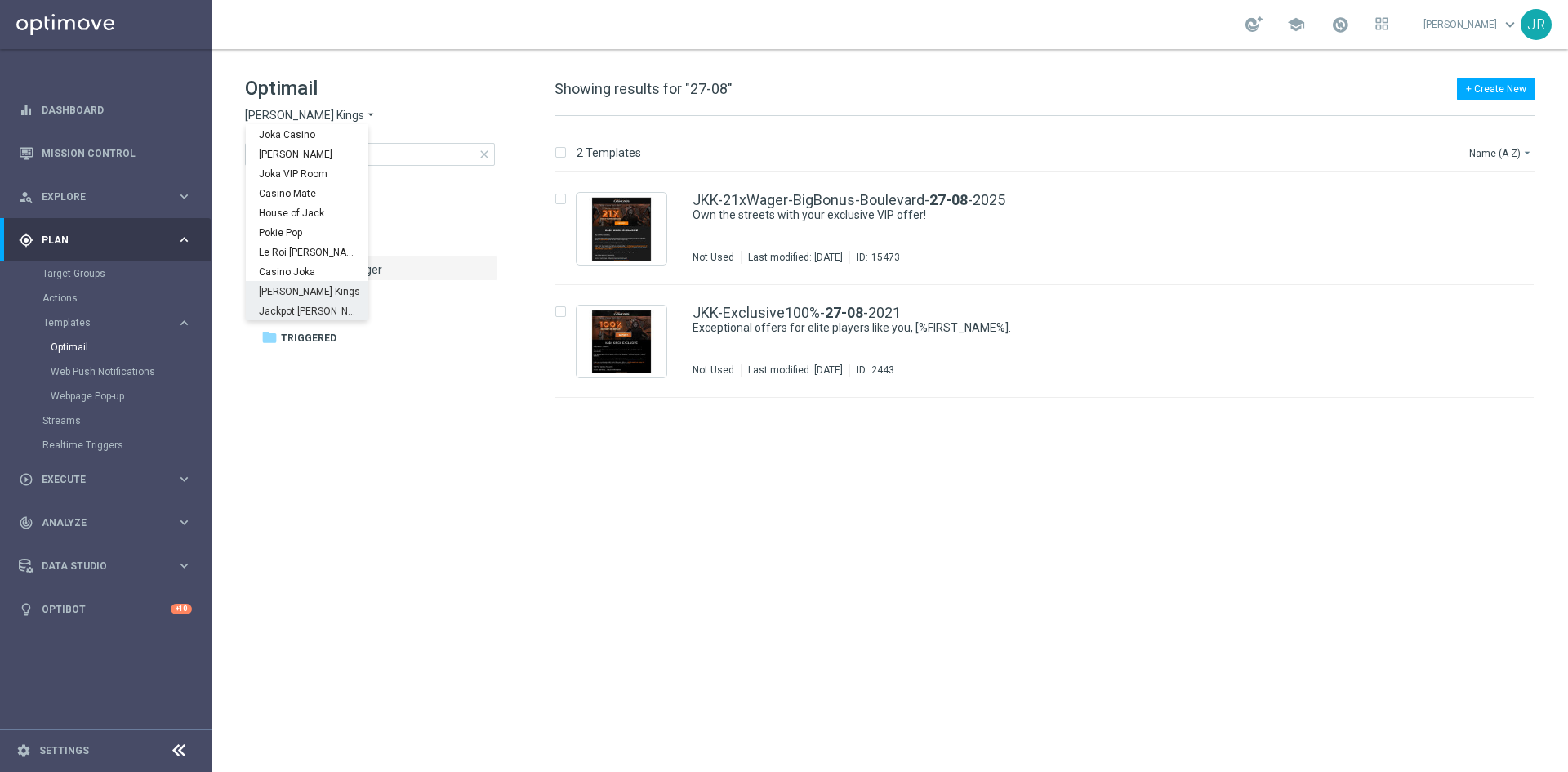
click at [0, 0] on span "Jackpot [PERSON_NAME]" at bounding box center [0, 0] width 0 height 0
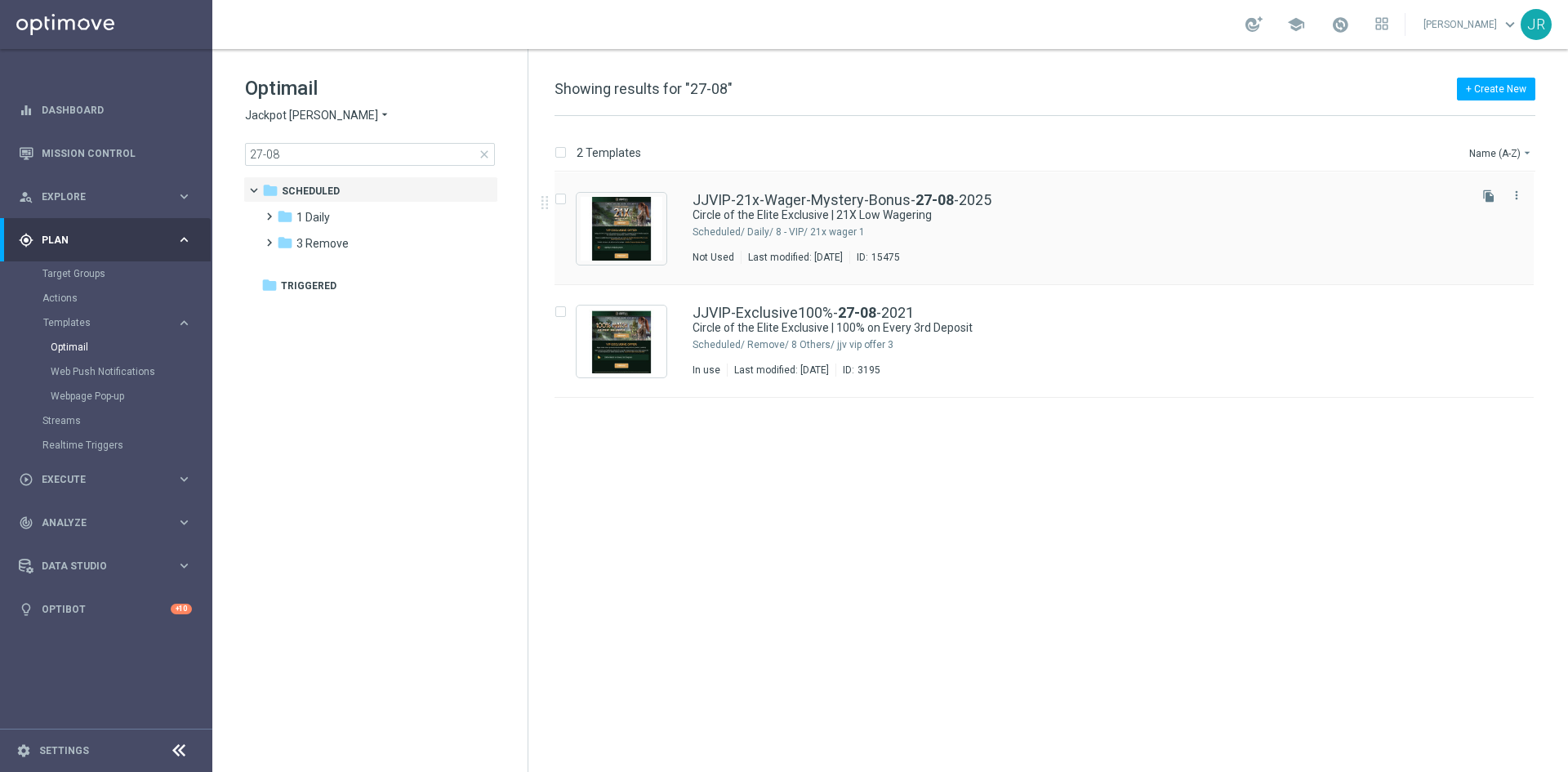
click at [1016, 237] on div "1 Daily/ 8 - VIP/ 21x wager" at bounding box center [1106, 232] width 718 height 13
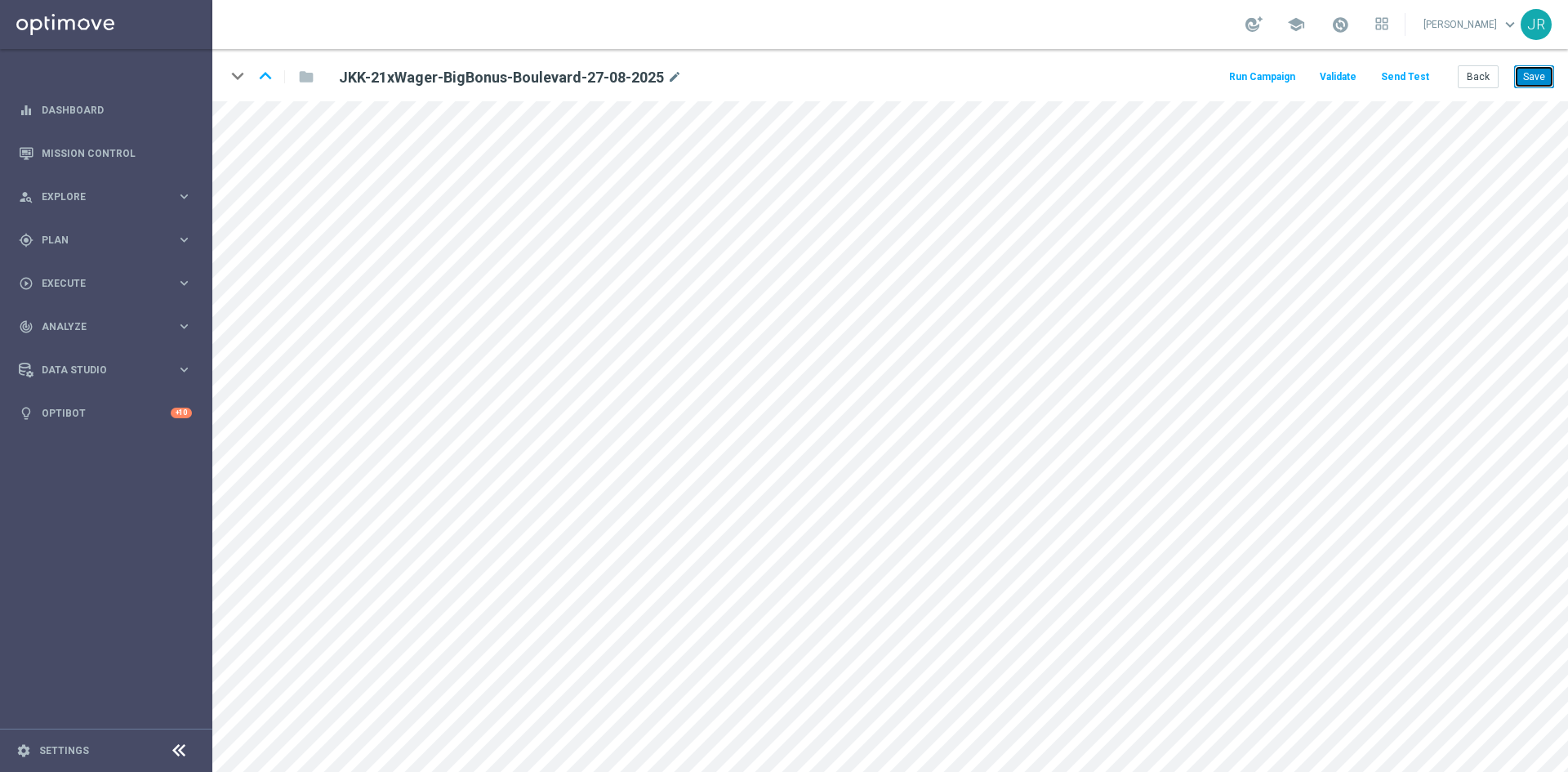
click at [1543, 70] on button "Save" at bounding box center [1534, 76] width 40 height 23
drag, startPoint x: 1535, startPoint y: 77, endPoint x: 1521, endPoint y: 77, distance: 14.0
click at [1535, 77] on button "Save" at bounding box center [1534, 76] width 40 height 23
click at [1477, 87] on button "Back" at bounding box center [1478, 76] width 41 height 23
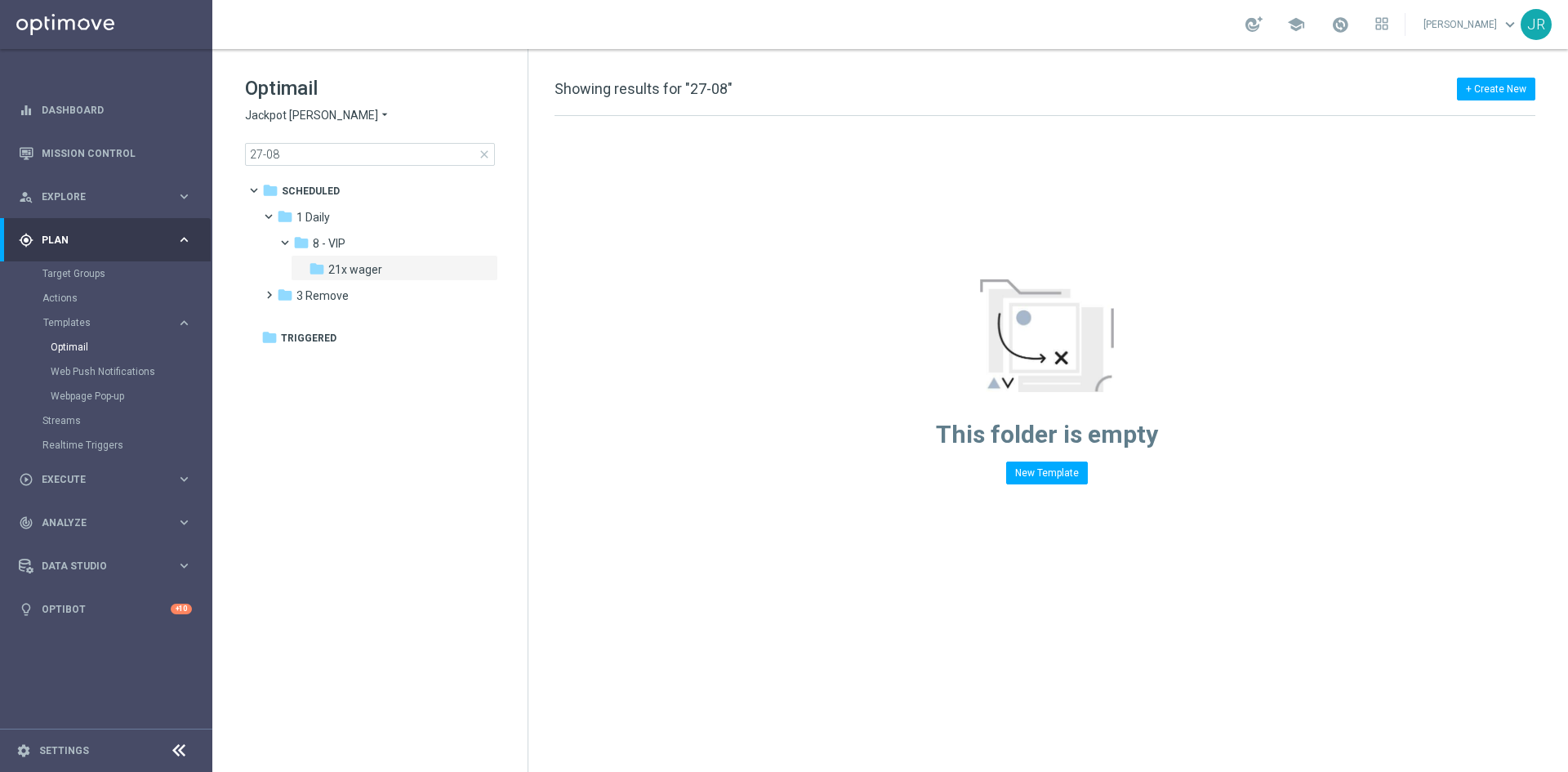
click at [273, 115] on span "Jackpot [PERSON_NAME]" at bounding box center [310, 116] width 133 height 16
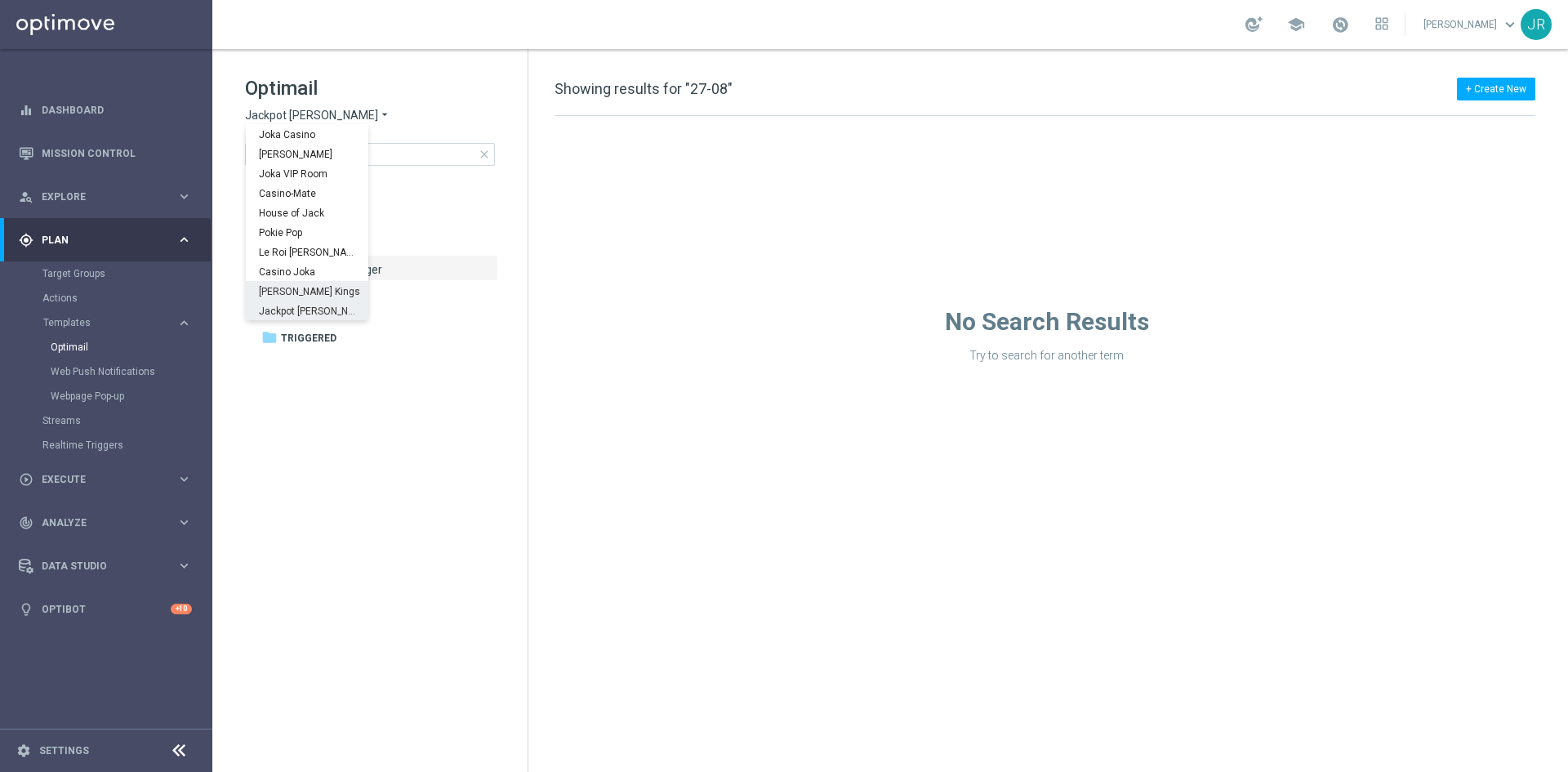
scroll to position [59, 0]
click at [0, 0] on span "Stellar Spins" at bounding box center [0, 0] width 0 height 0
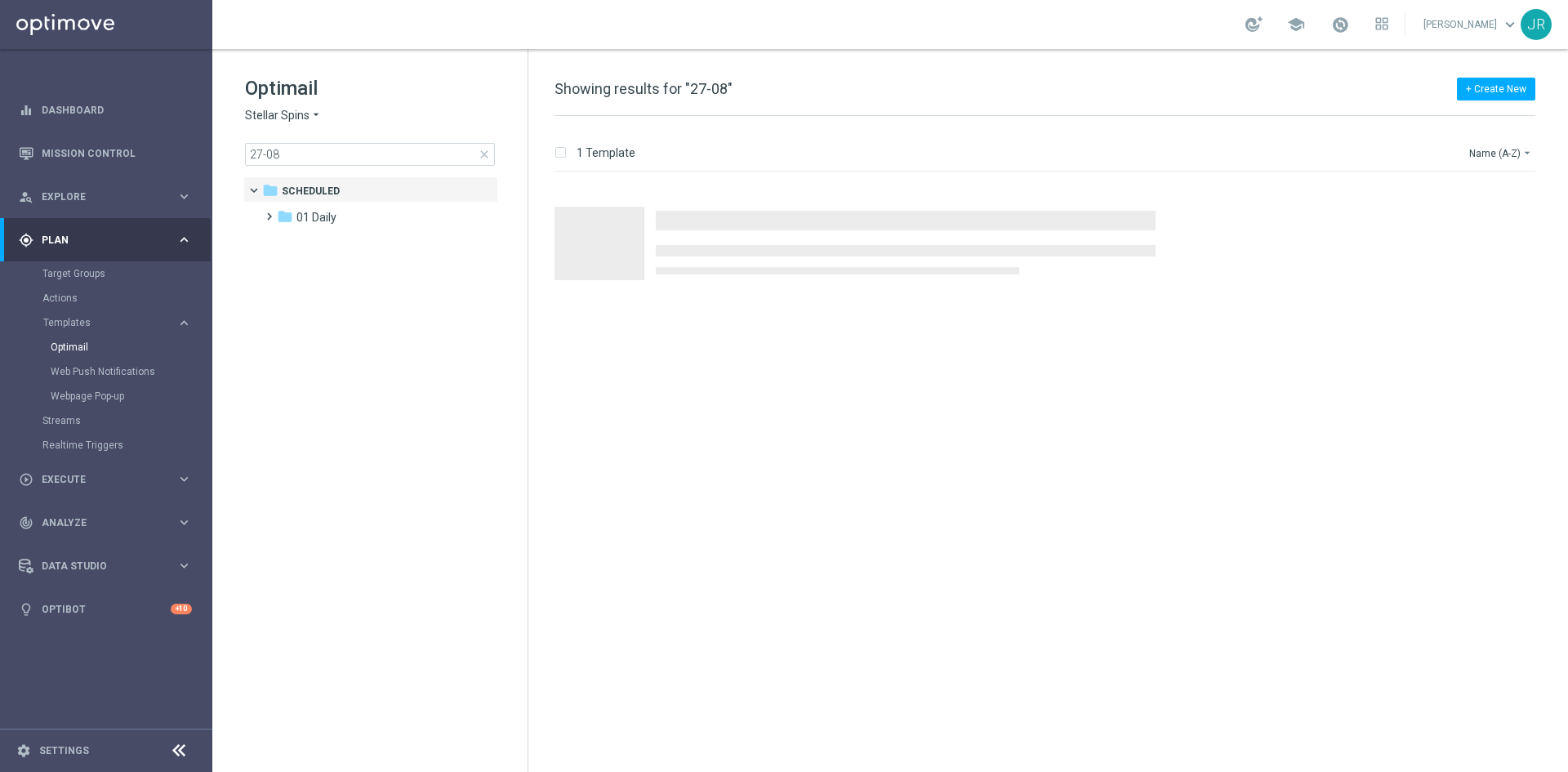
click at [274, 121] on span "Stellar Spins" at bounding box center [276, 116] width 65 height 16
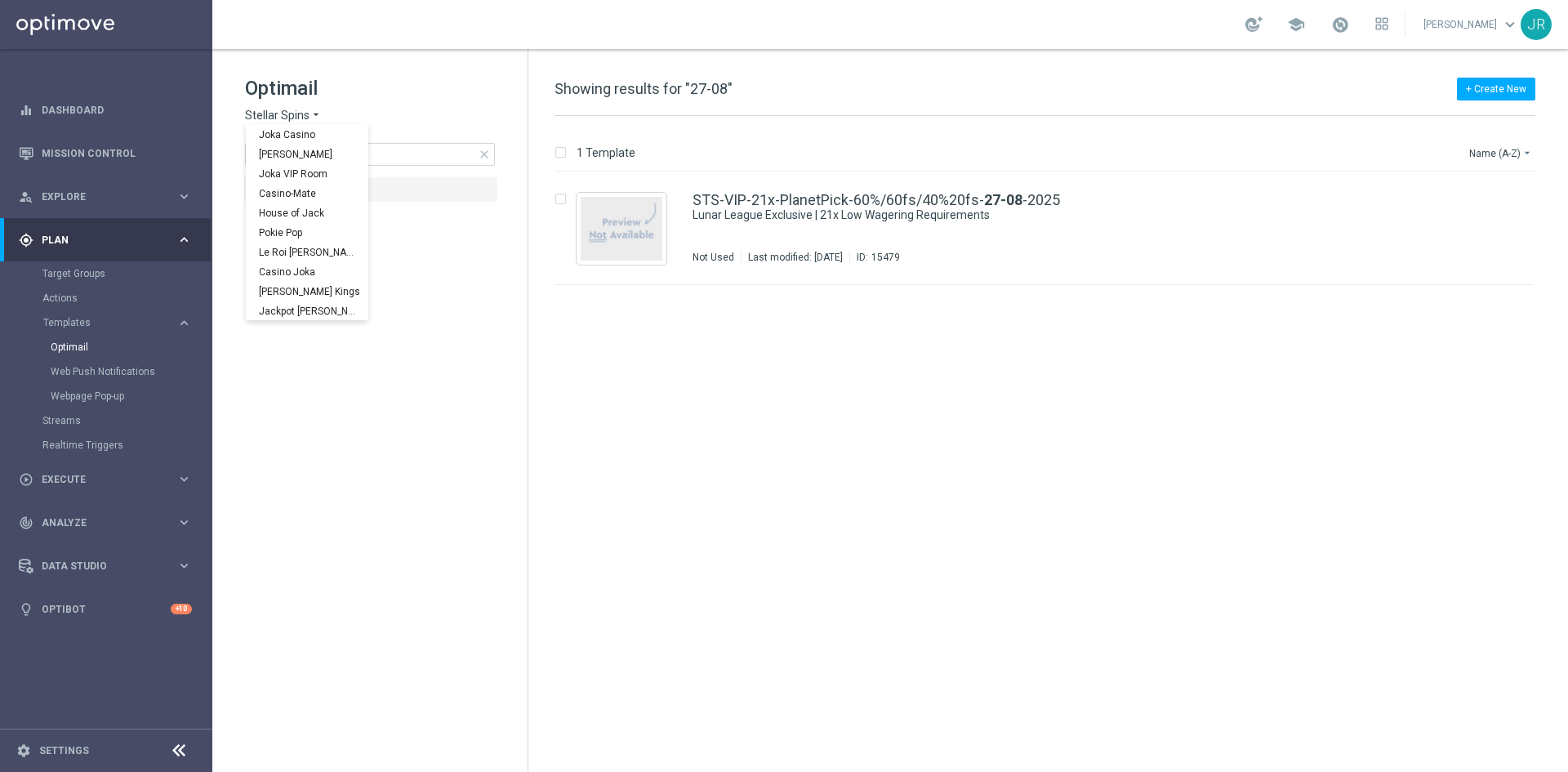
scroll to position [59, 0]
click at [0, 0] on span "Wolf Winner" at bounding box center [0, 0] width 0 height 0
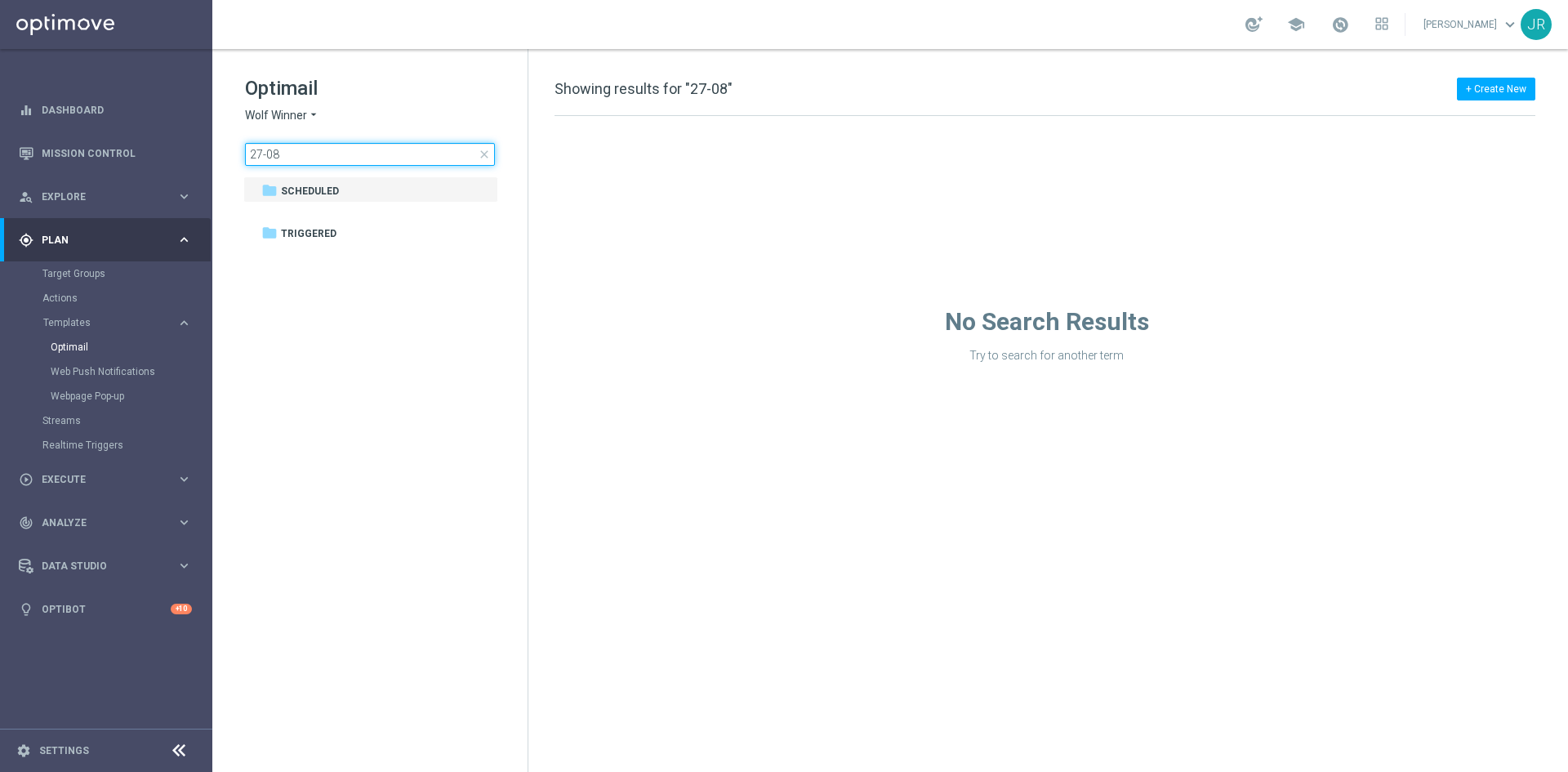
click at [264, 147] on input "27-08" at bounding box center [369, 154] width 250 height 23
click at [262, 152] on input "27-08" at bounding box center [369, 154] width 250 height 23
click at [374, 151] on input "28-08" at bounding box center [369, 154] width 250 height 23
click at [391, 153] on input "28-08" at bounding box center [369, 154] width 250 height 23
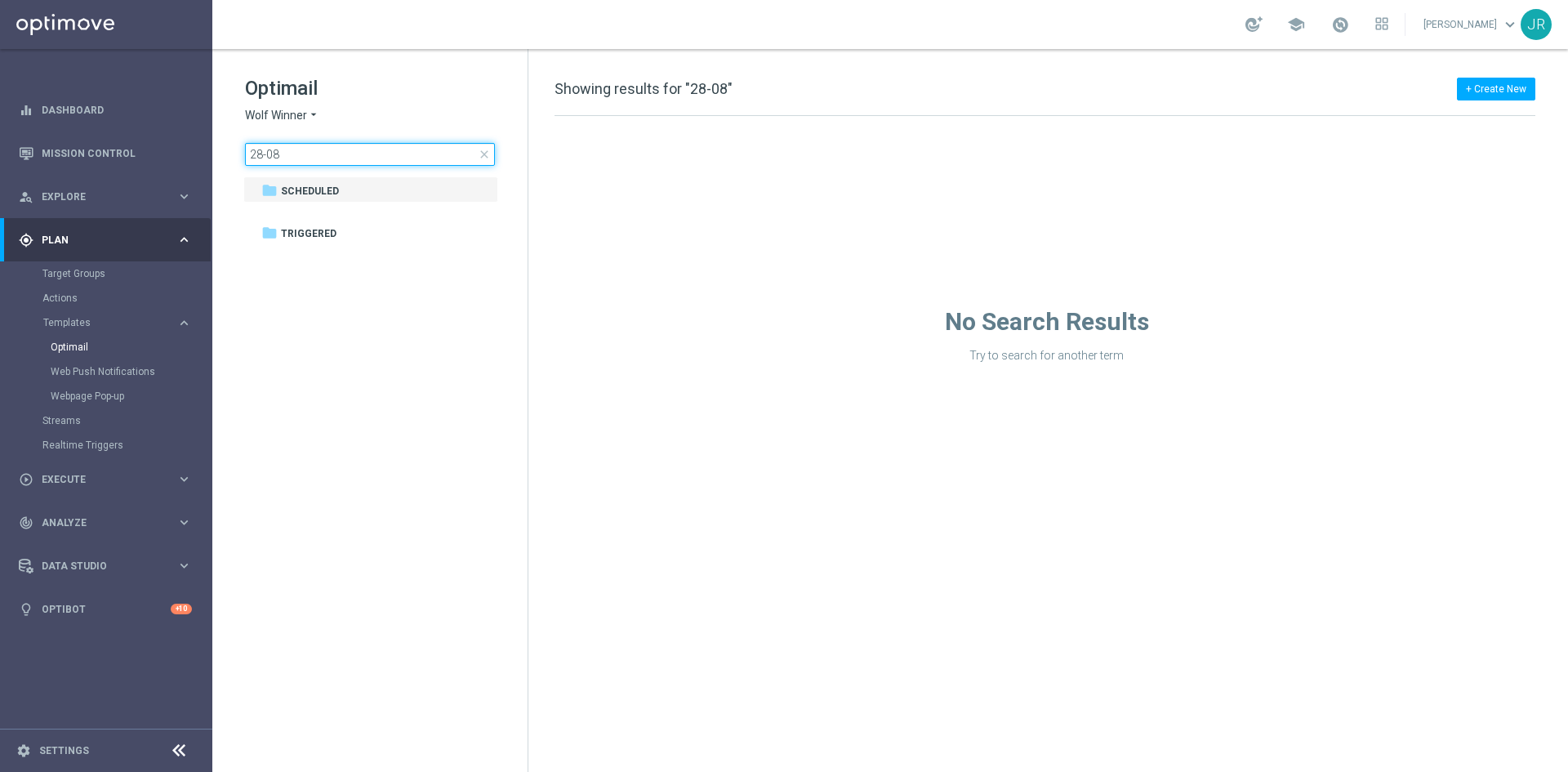
click at [398, 160] on input "28-08" at bounding box center [369, 154] width 250 height 23
click at [438, 155] on input "28-08" at bounding box center [369, 154] width 250 height 23
drag, startPoint x: 291, startPoint y: 151, endPoint x: 269, endPoint y: 157, distance: 22.8
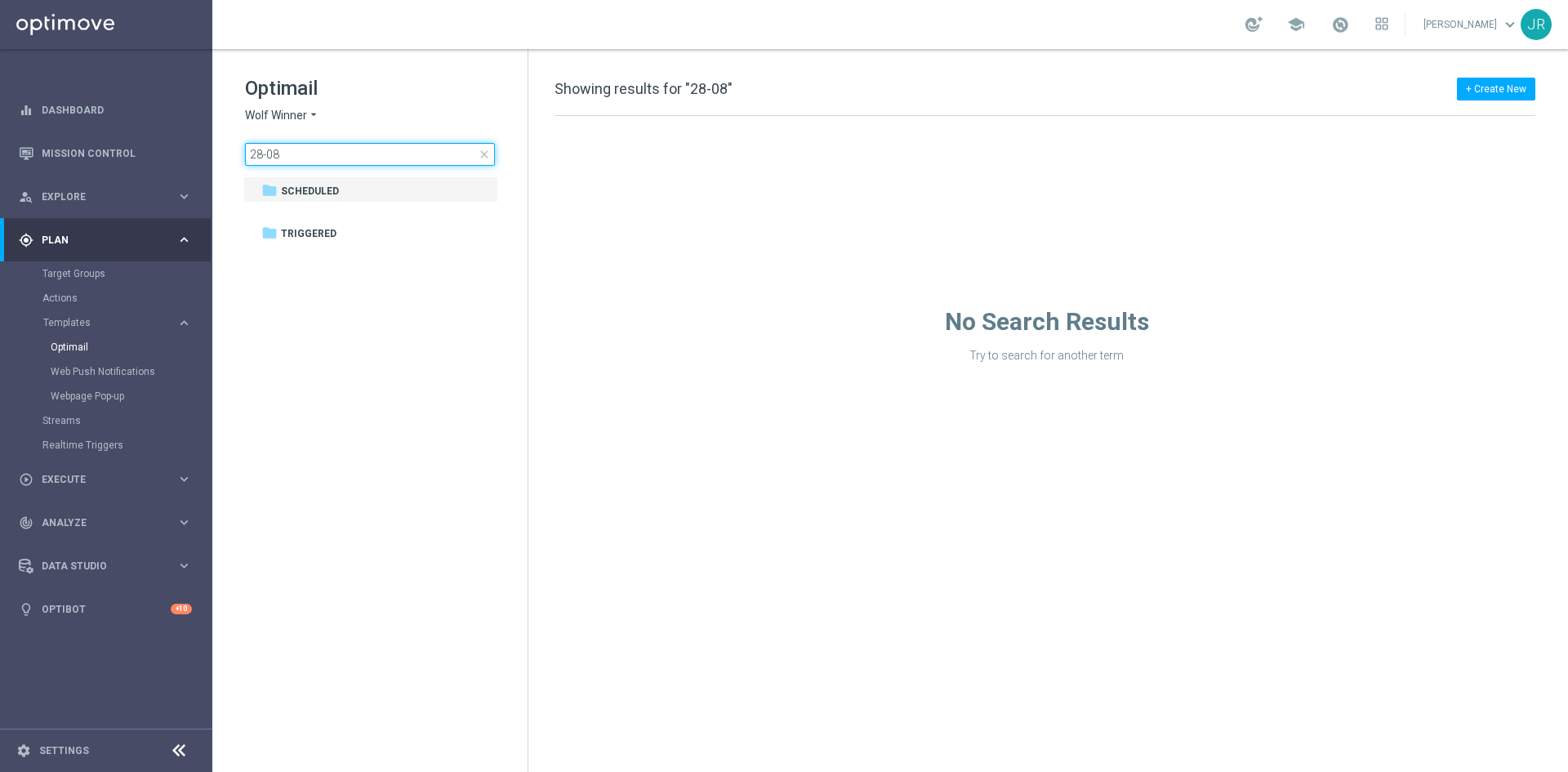
click at [269, 157] on input "28-08" at bounding box center [369, 154] width 250 height 23
type input "28-05"
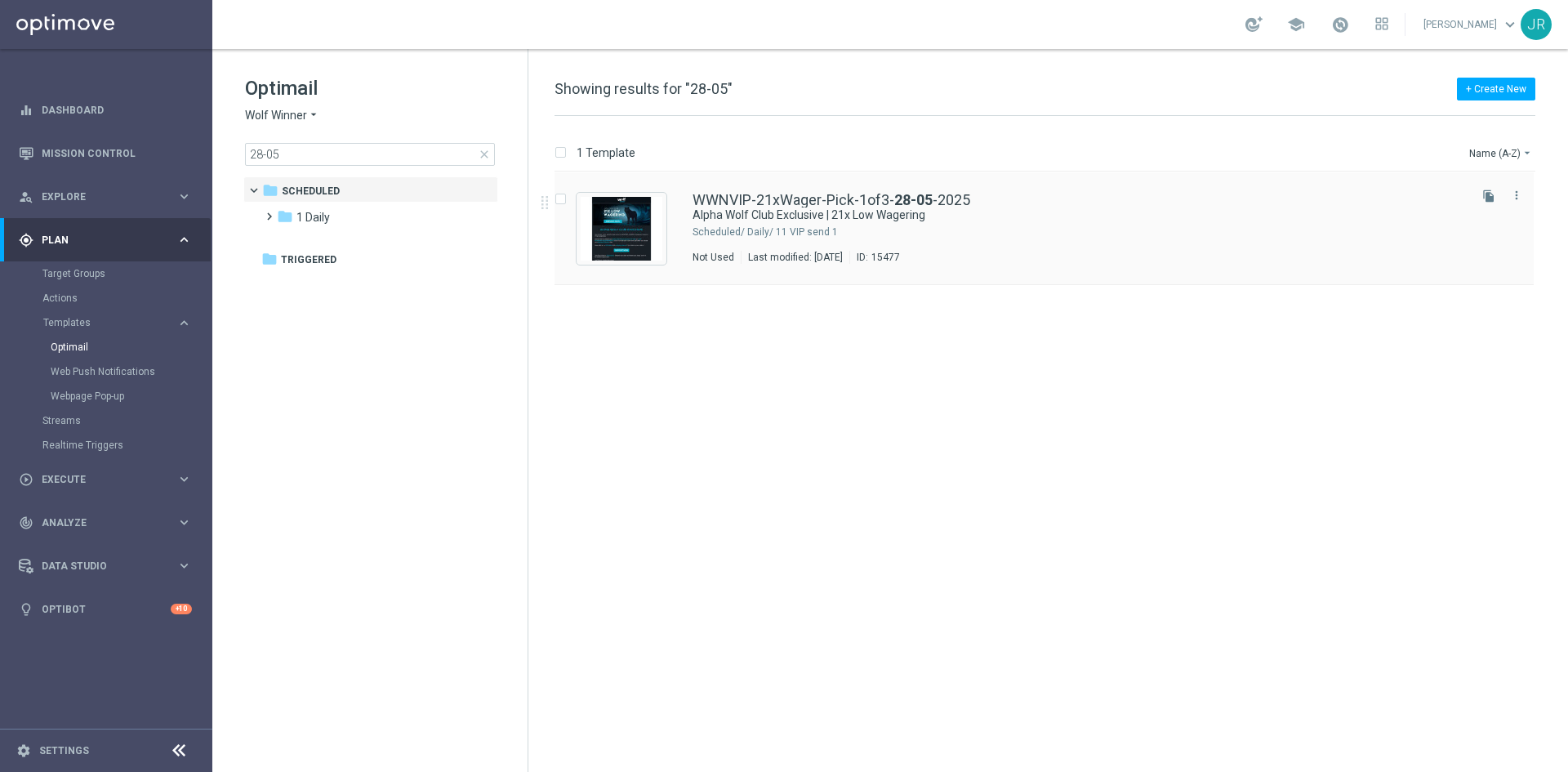
click at [1104, 254] on div "Not Used Last modified: Monday, August 25, 2025 ID: 15477" at bounding box center [1079, 257] width 773 height 13
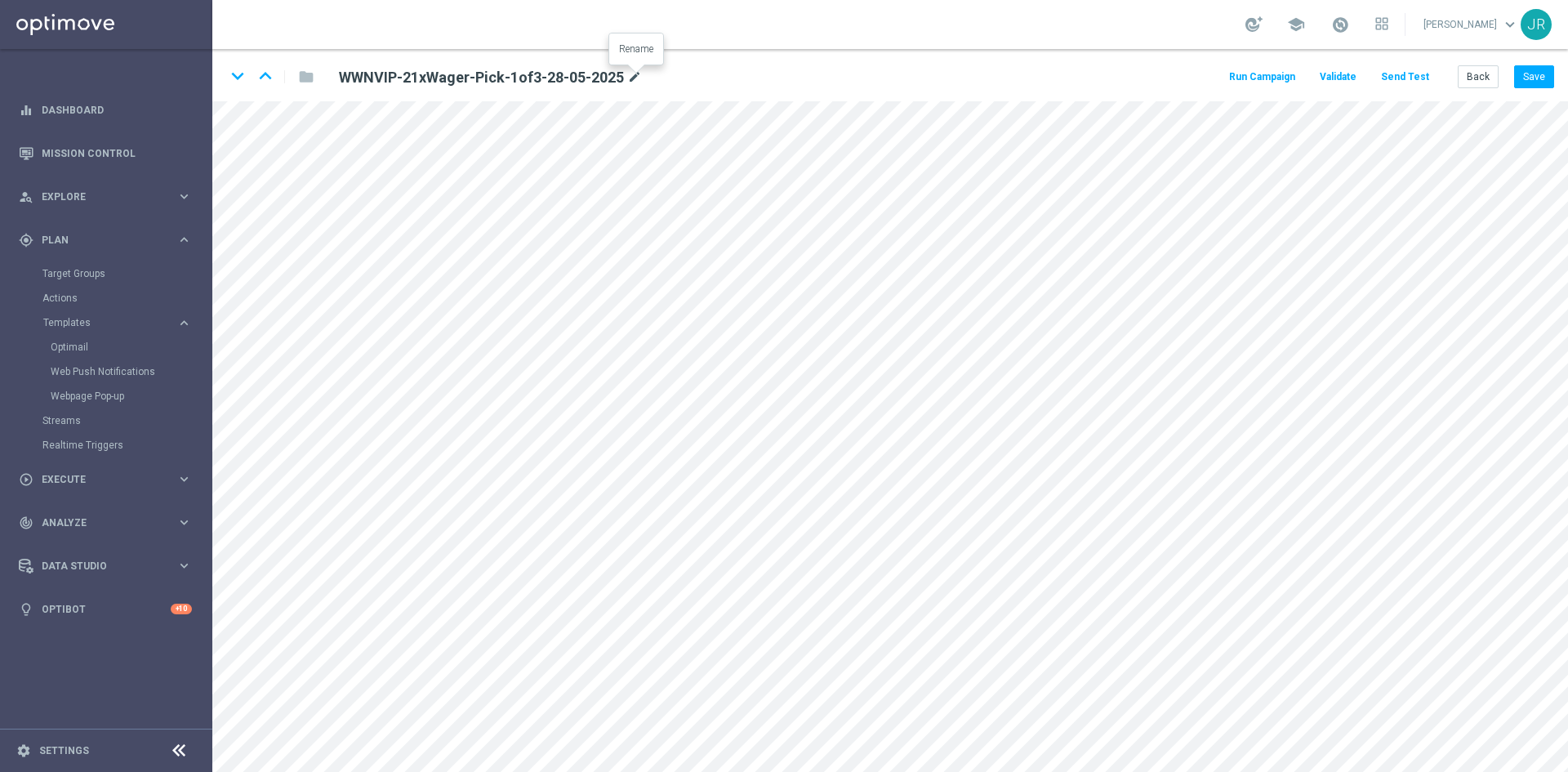
click at [638, 76] on icon "mode_edit" at bounding box center [634, 78] width 15 height 20
click at [483, 75] on input "WWNVIP-21xWager-Pick-1of3-28-05-2025" at bounding box center [529, 76] width 405 height 23
click at [497, 79] on input "WWNVIP-21xWager-Pick-1of3-28-05-2025" at bounding box center [529, 76] width 405 height 23
click at [494, 80] on input "WWNVIP-21xWager-Pick-1of3-28-05-2025" at bounding box center [529, 76] width 405 height 23
click at [512, 79] on input "WWNVIP-21xWager-Pick-1of3-27-05-2025" at bounding box center [529, 76] width 405 height 23
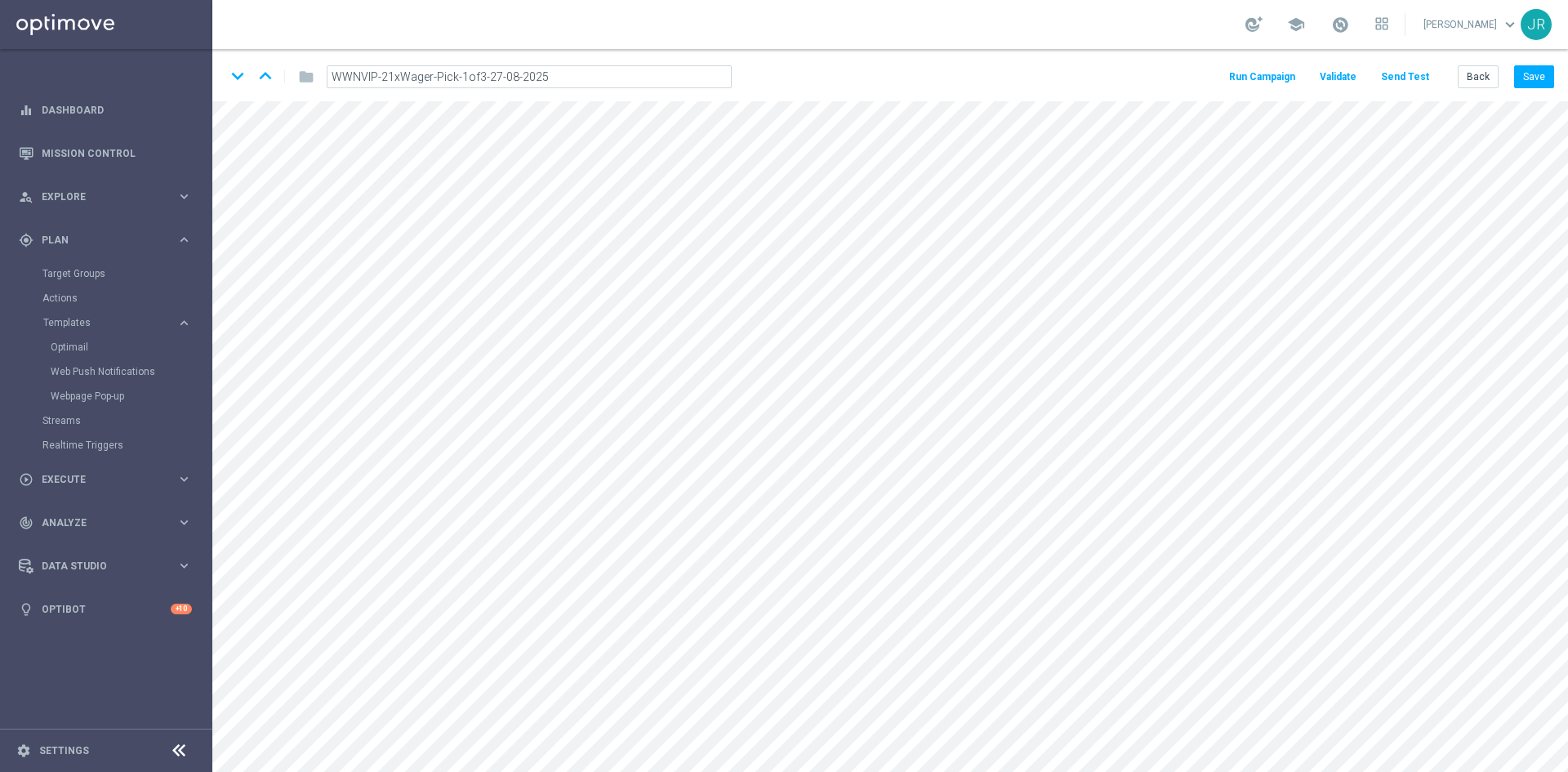
drag, startPoint x: 554, startPoint y: 72, endPoint x: 306, endPoint y: 76, distance: 248.0
click at [306, 76] on div "WWNVIP-21xWager-Pick-1of3-27-08-2025" at bounding box center [529, 76] width 454 height 23
click at [555, 70] on input "WWNVIP-21xWager-Pick-1of3-27-08-2025" at bounding box center [529, 76] width 405 height 23
type input "WWNVIP-21xWager-Pick-1of3-27-08-2025"
click at [1528, 80] on button "Save" at bounding box center [1534, 76] width 40 height 23
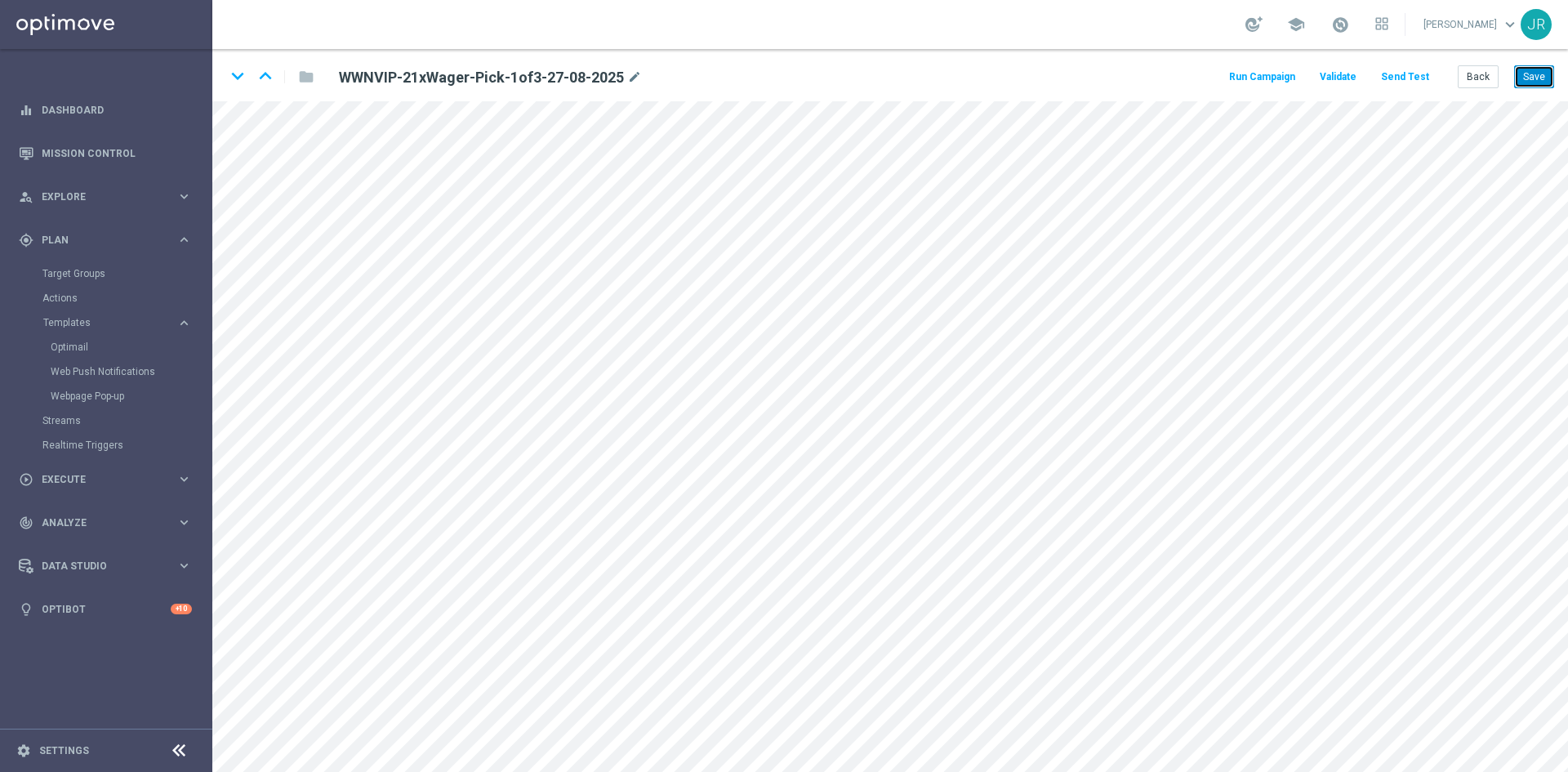
click at [1530, 81] on button "Save" at bounding box center [1534, 76] width 40 height 23
click at [1548, 80] on button "Save" at bounding box center [1534, 76] width 40 height 23
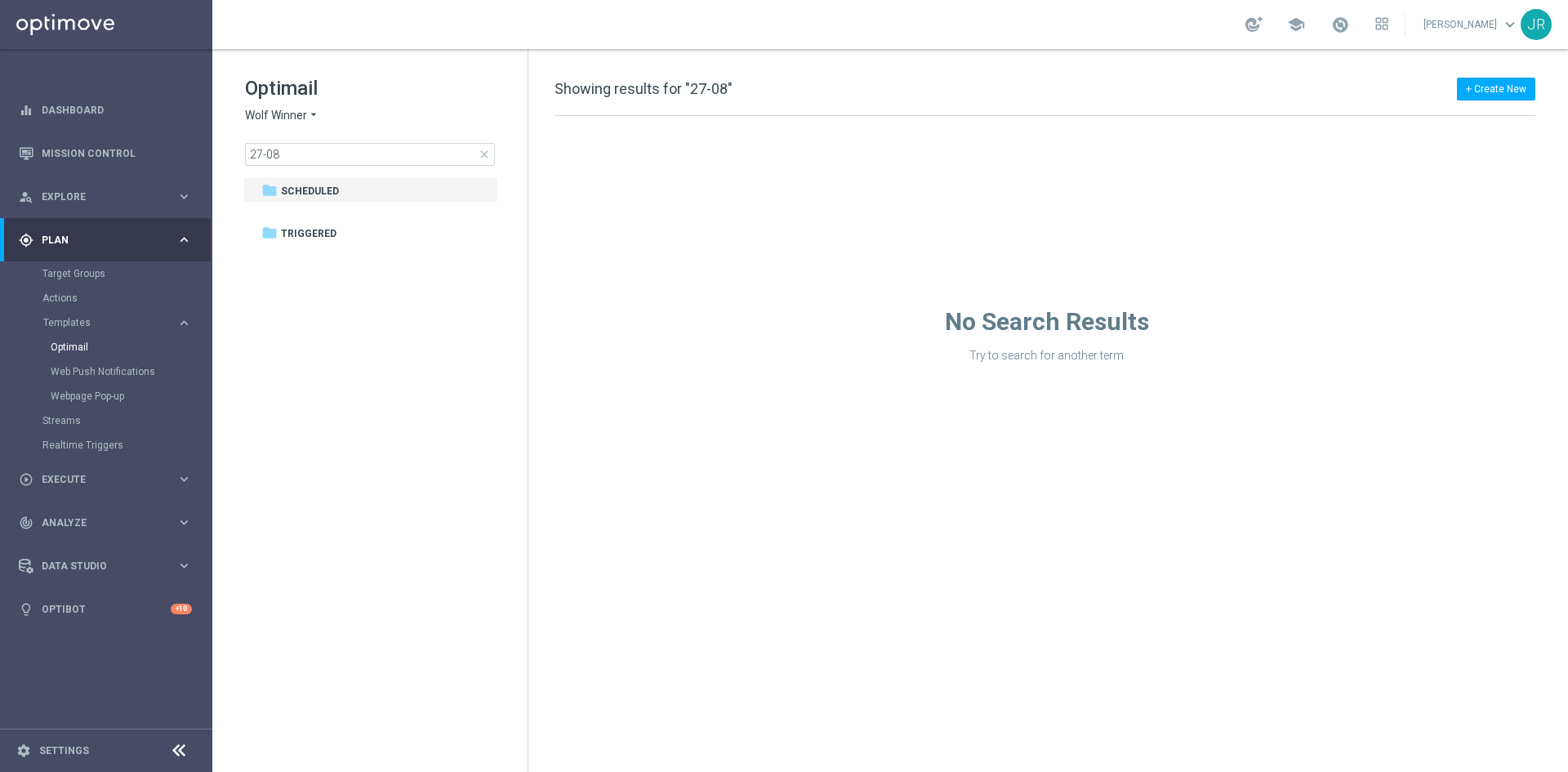
click at [288, 111] on span "Wolf Winner" at bounding box center [275, 116] width 62 height 16
click at [295, 285] on div "Stellar Spins" at bounding box center [306, 291] width 123 height 20
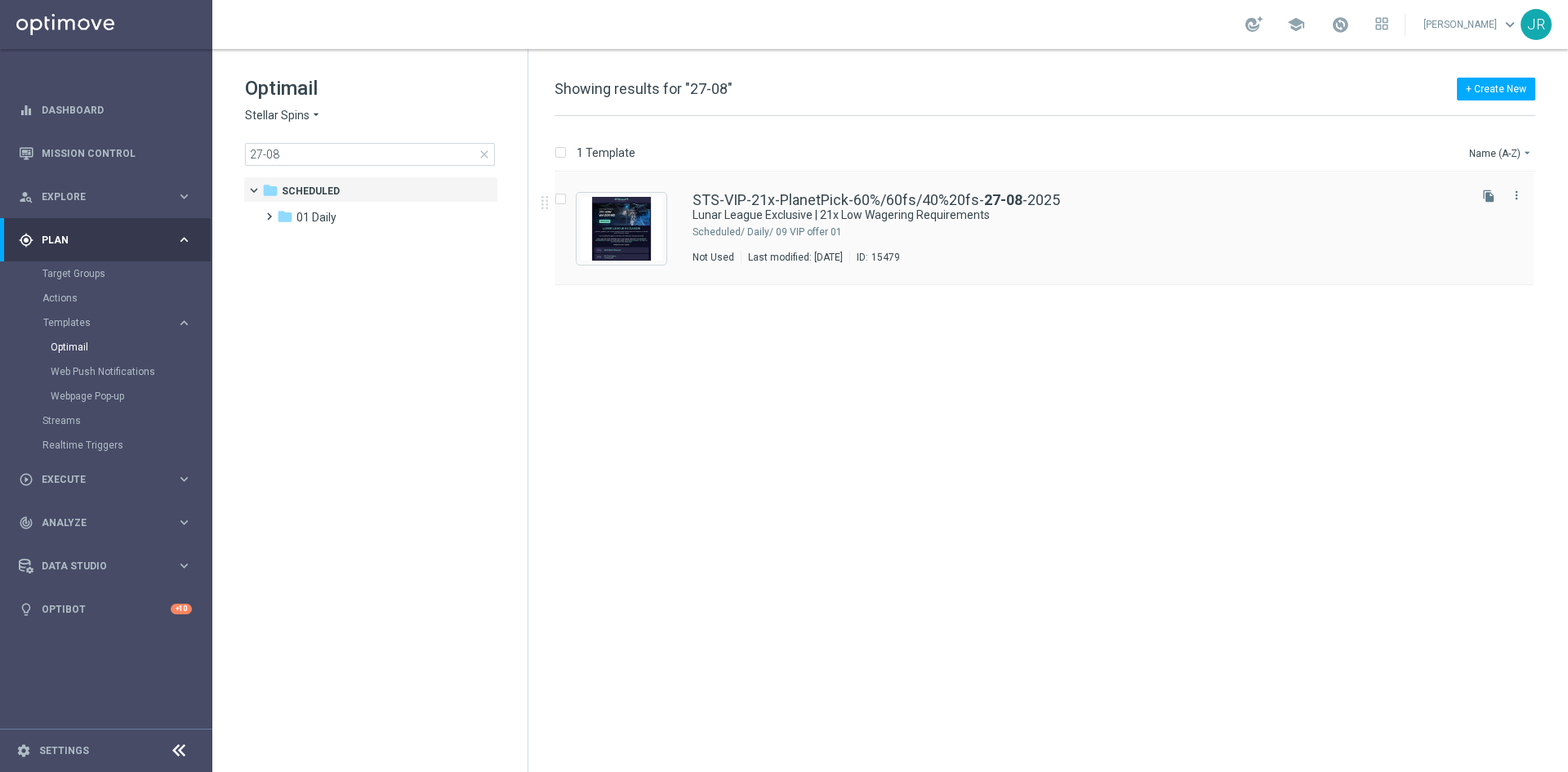
click at [900, 254] on div "ID: 15479" at bounding box center [874, 257] width 51 height 13
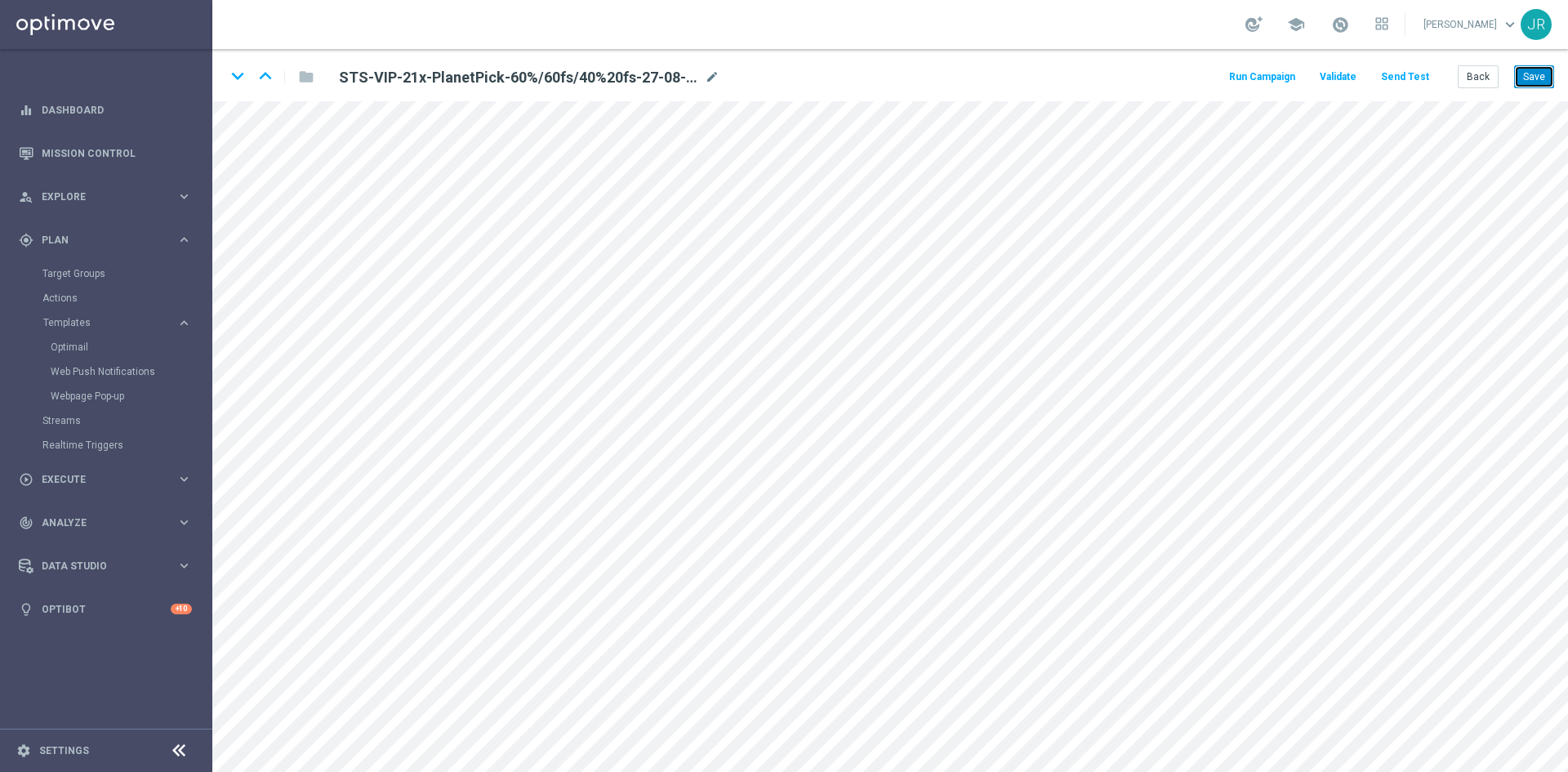
click at [1532, 76] on button "Save" at bounding box center [1534, 76] width 40 height 23
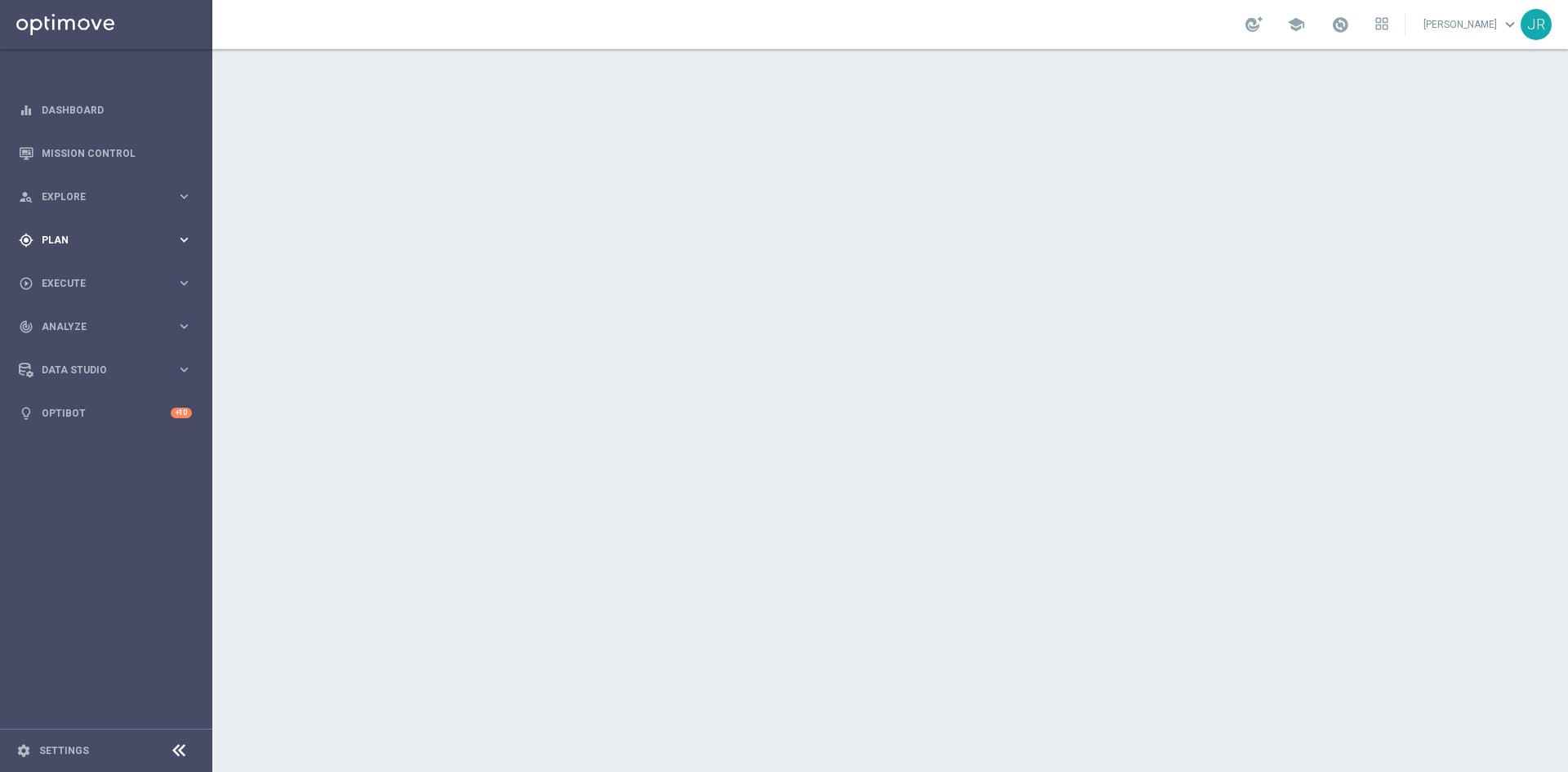
click at [61, 239] on span "Plan" at bounding box center [109, 241] width 135 height 10
click at [65, 317] on button "Templates keyboard_arrow_right" at bounding box center [118, 323] width 151 height 13
click at [77, 352] on link "Optimail" at bounding box center [110, 347] width 119 height 13
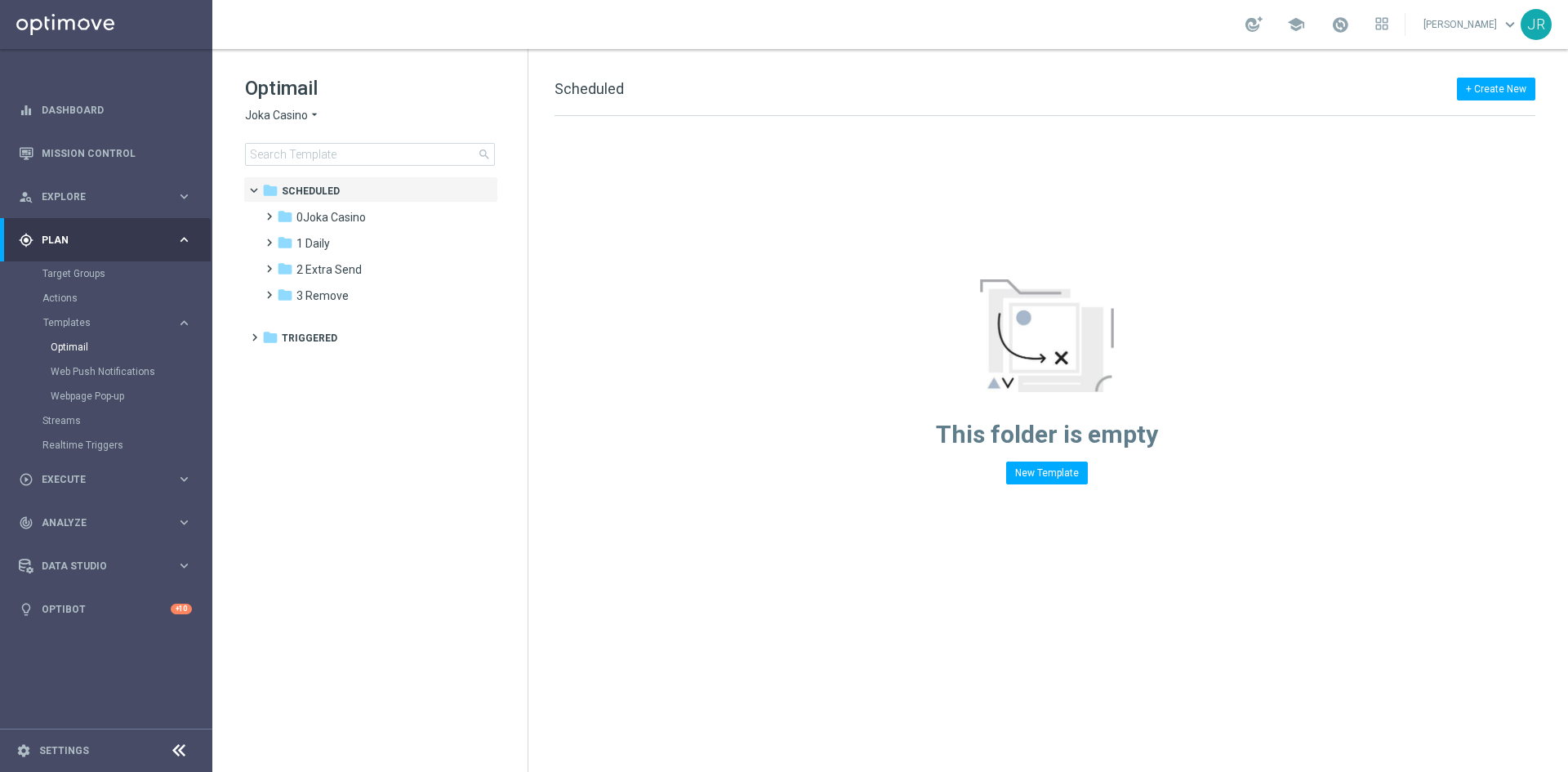
click at [284, 114] on span "Joka Casino" at bounding box center [275, 116] width 63 height 16
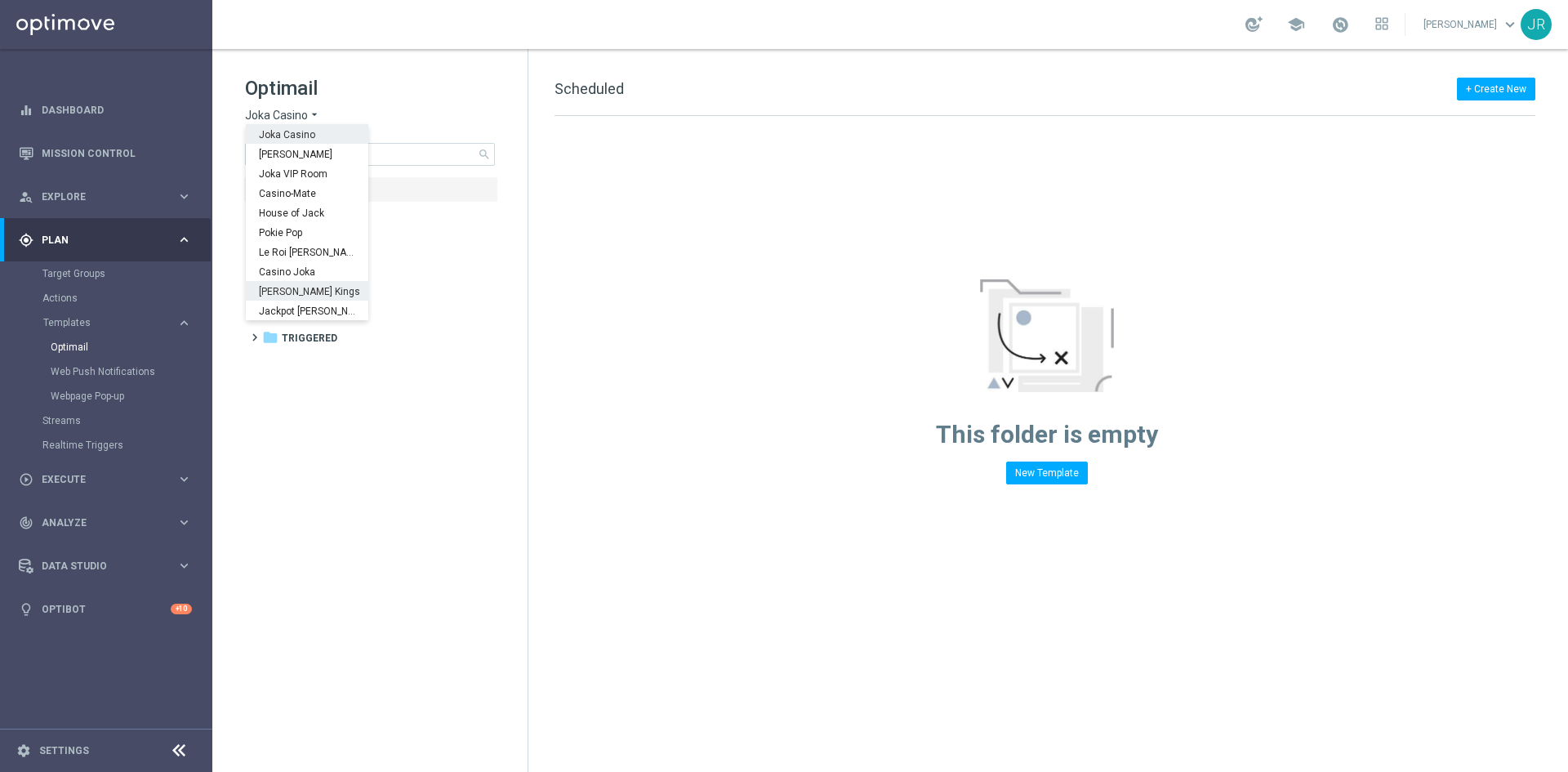
click at [293, 299] on div "[PERSON_NAME] Kings" at bounding box center [306, 291] width 123 height 20
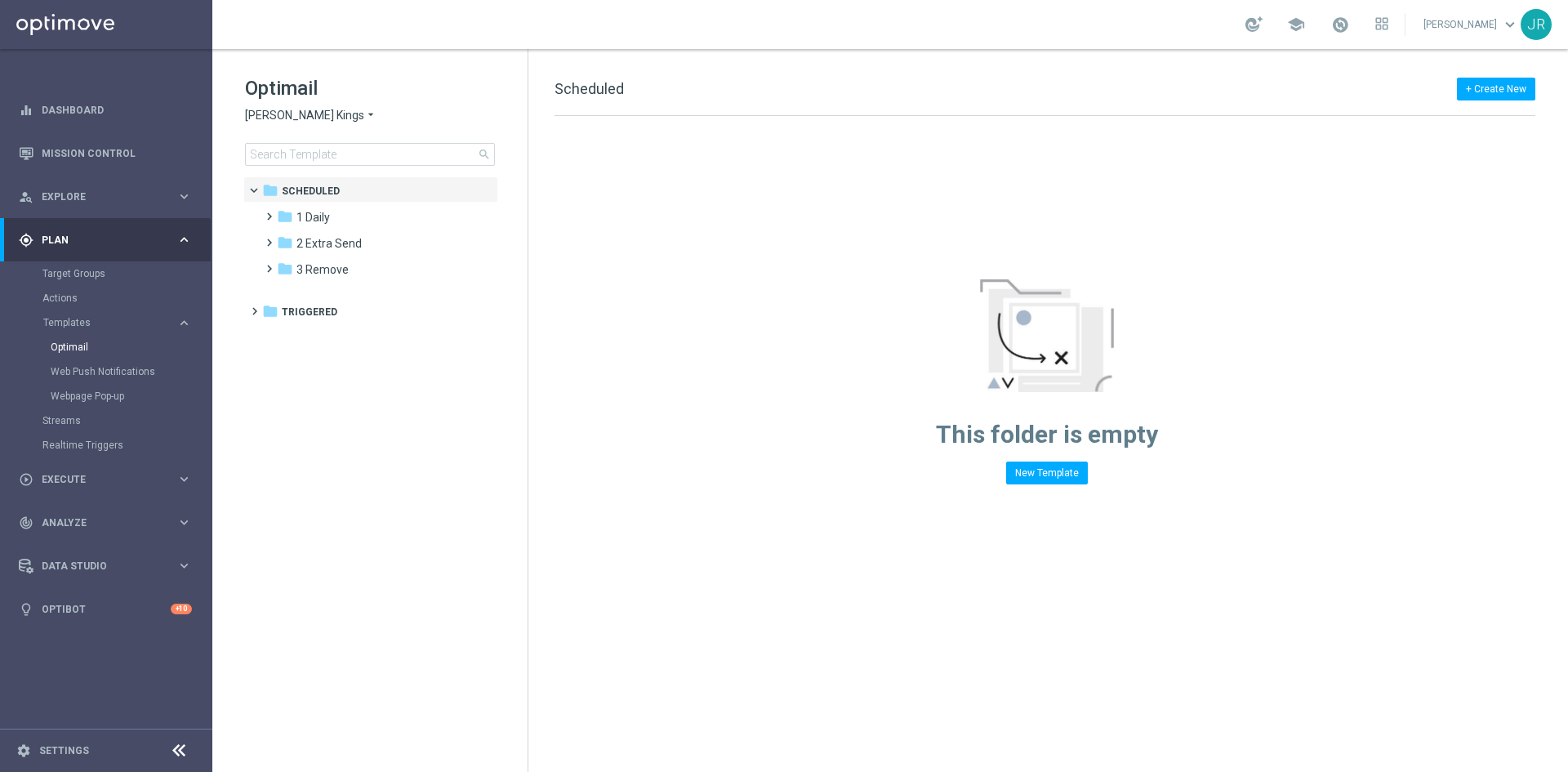
click at [299, 140] on div "Optimail Johnnie Kash Kings arrow_drop_down × Johnnie Kash Kings search" at bounding box center [385, 120] width 282 height 91
click at [300, 155] on input at bounding box center [369, 154] width 250 height 23
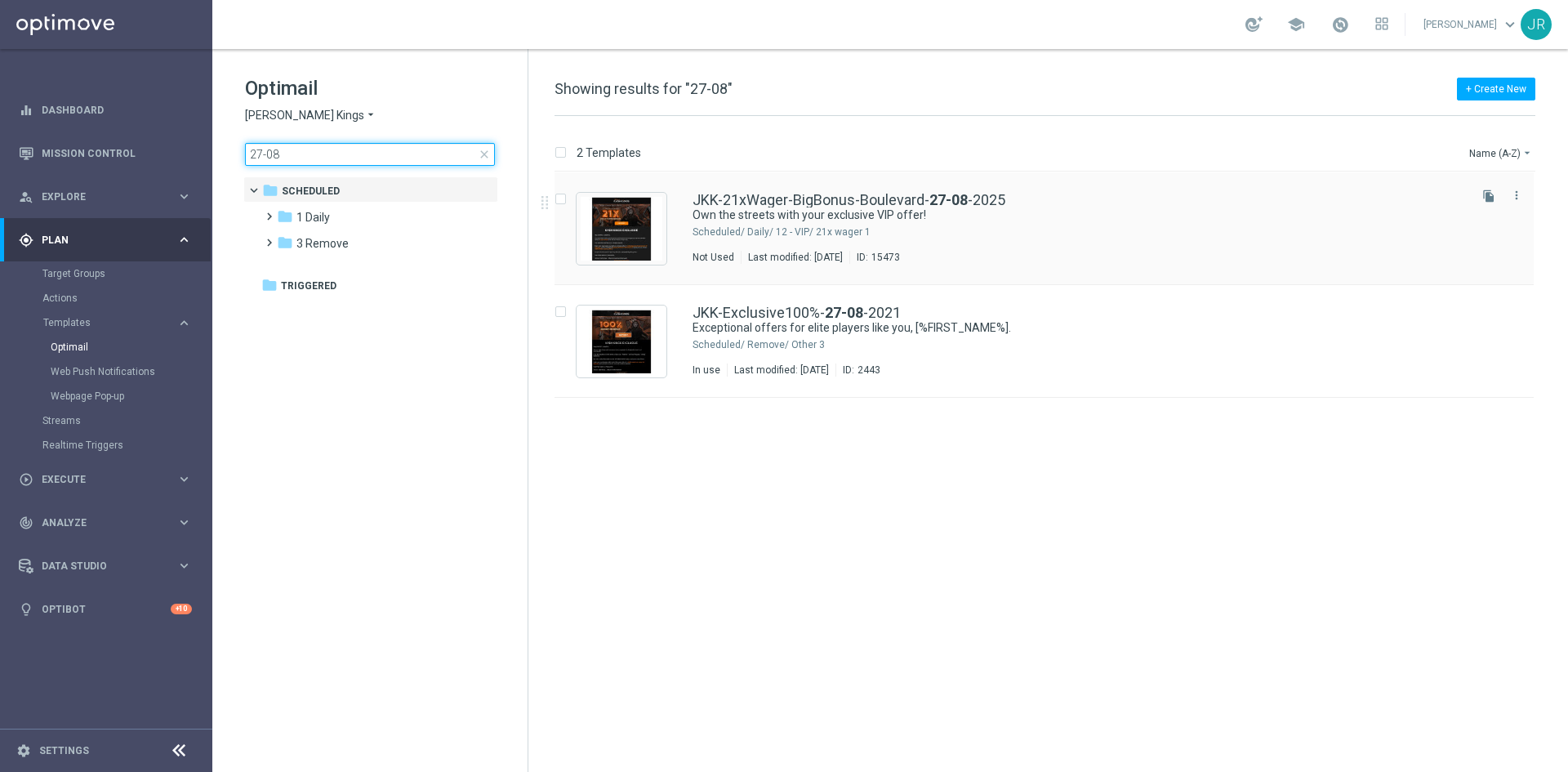
type input "27-08"
click at [1080, 241] on div "JKK-21xWager-BigBonus-Boulevard- 27-08 -2025 Own the streets with your exclusiv…" at bounding box center [1079, 228] width 773 height 71
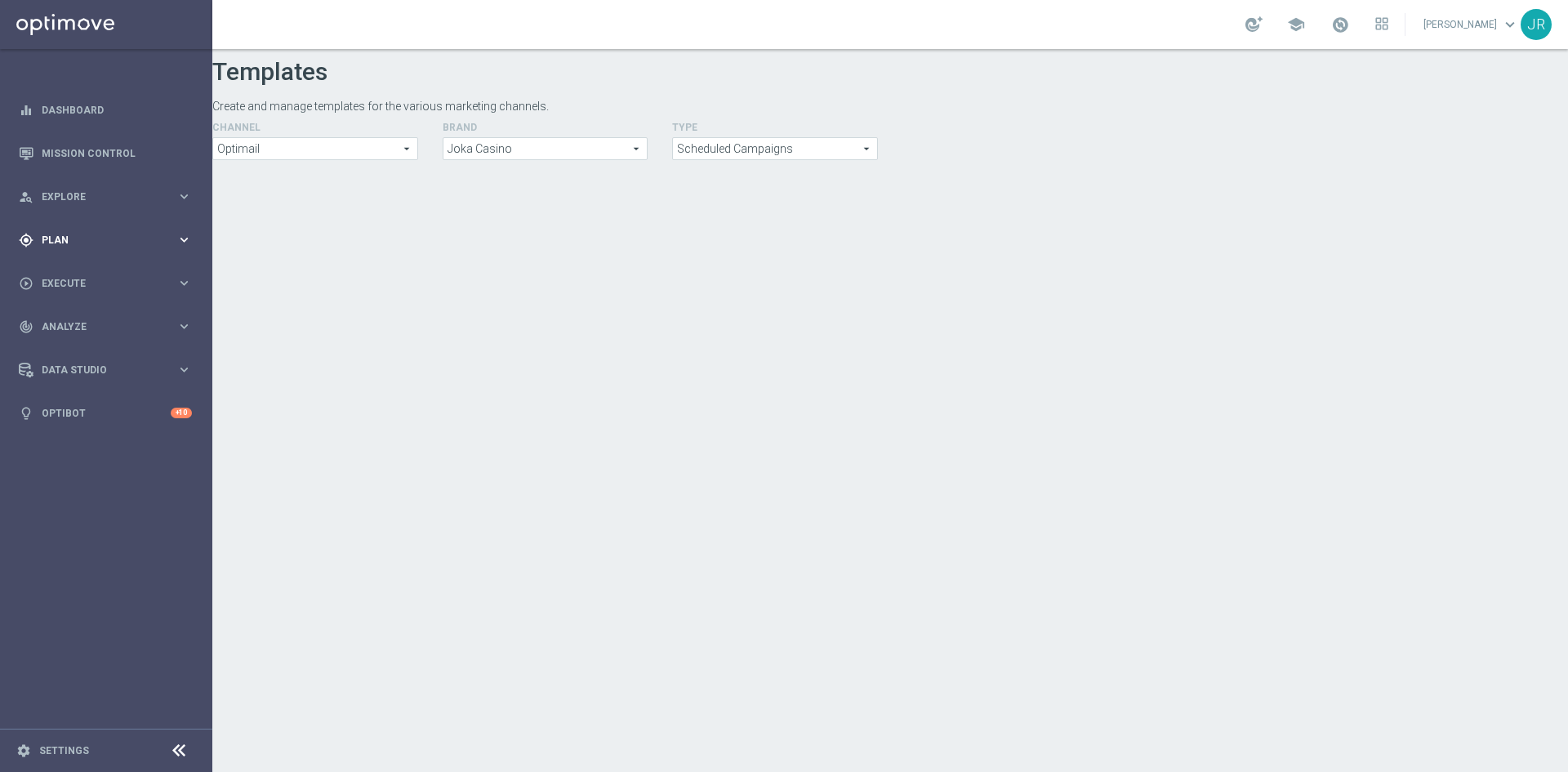
click at [60, 237] on span "Plan" at bounding box center [109, 241] width 135 height 10
click at [78, 322] on span "Templates" at bounding box center [101, 323] width 117 height 10
click at [62, 349] on link "Optimail" at bounding box center [110, 347] width 119 height 13
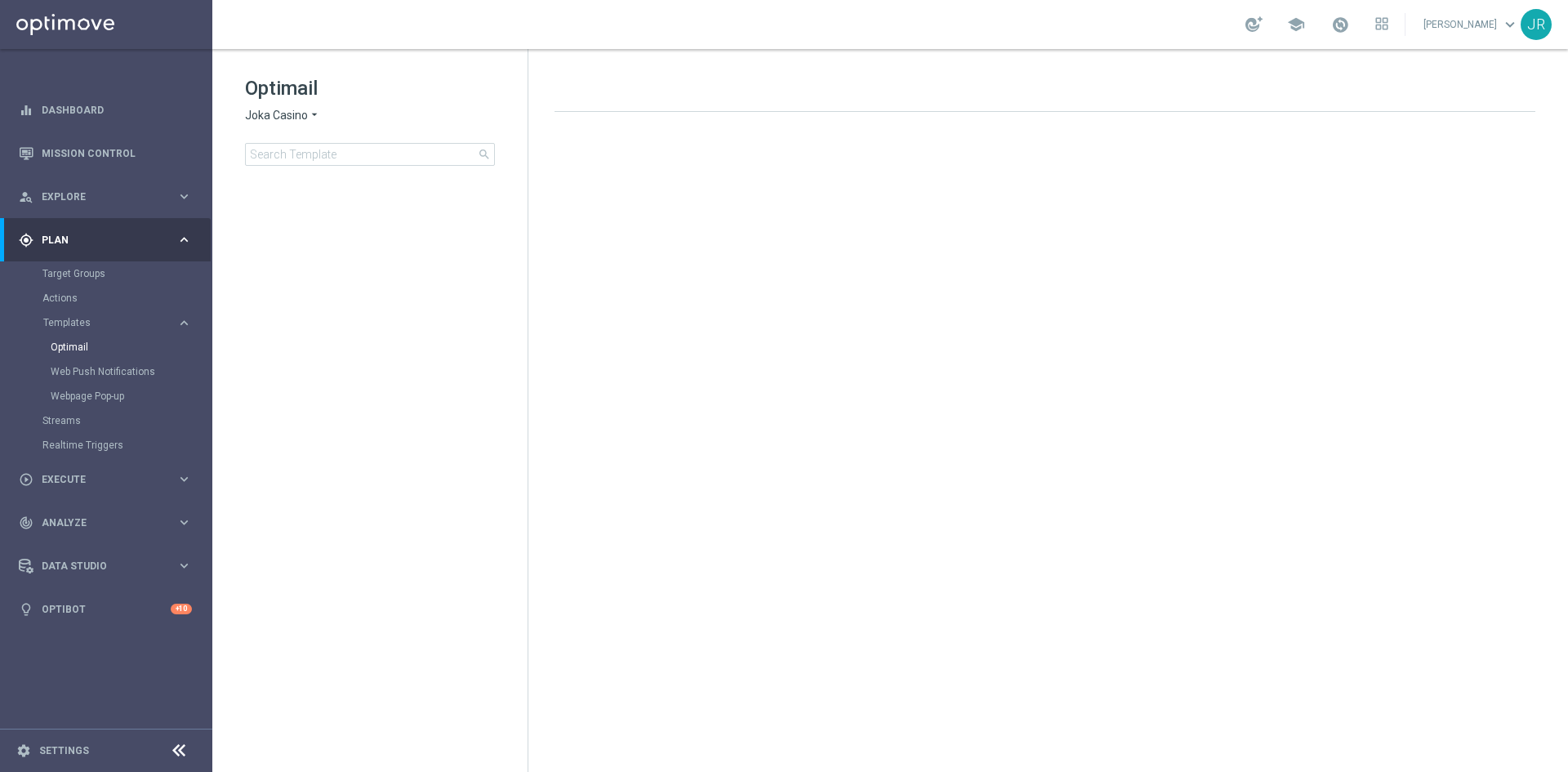
click at [267, 118] on span "Joka Casino" at bounding box center [275, 116] width 63 height 16
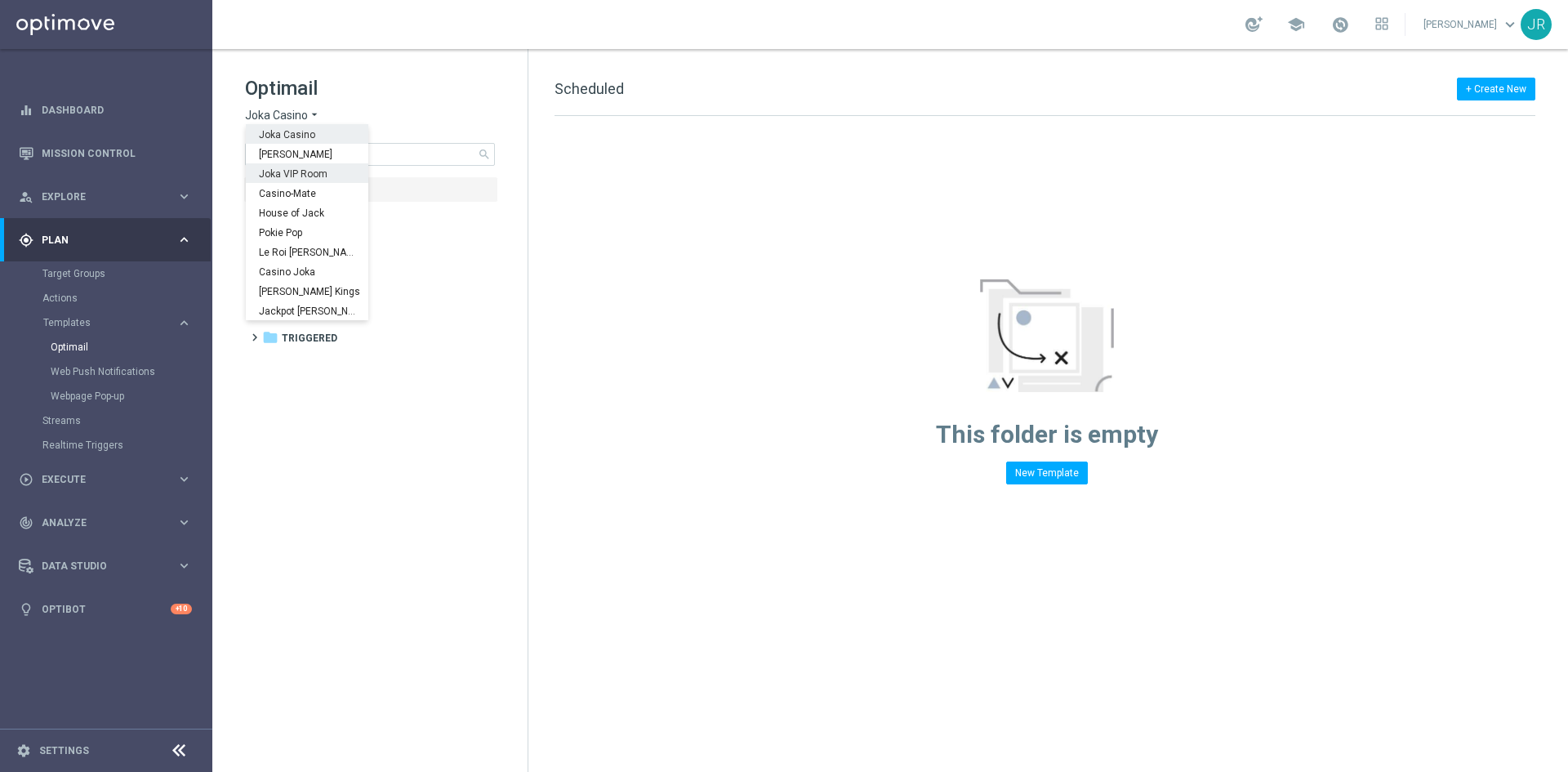
click at [0, 0] on span "Joka VIP Room" at bounding box center [0, 0] width 0 height 0
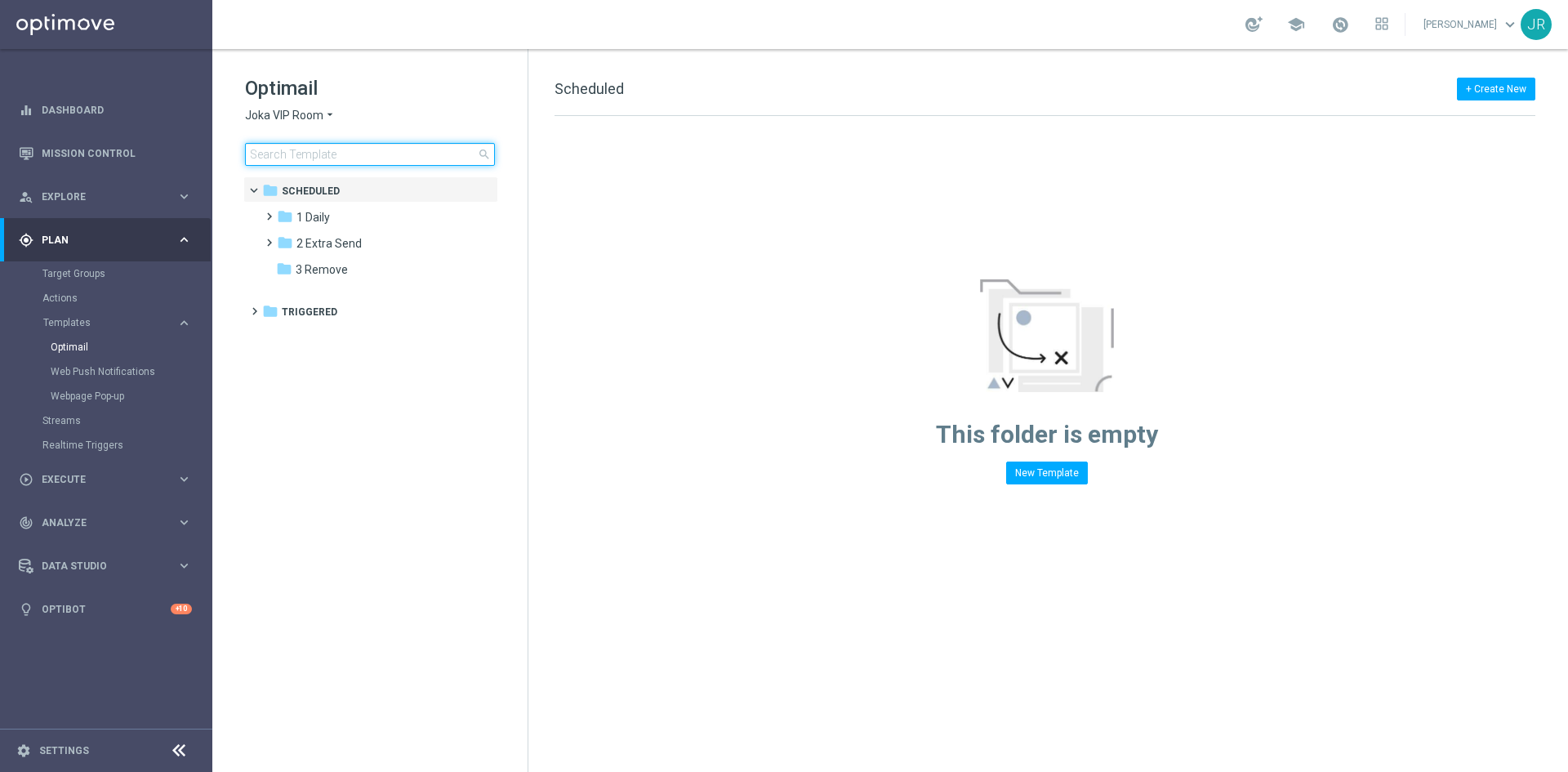
click at [278, 152] on input at bounding box center [369, 154] width 250 height 23
type input "27-08"
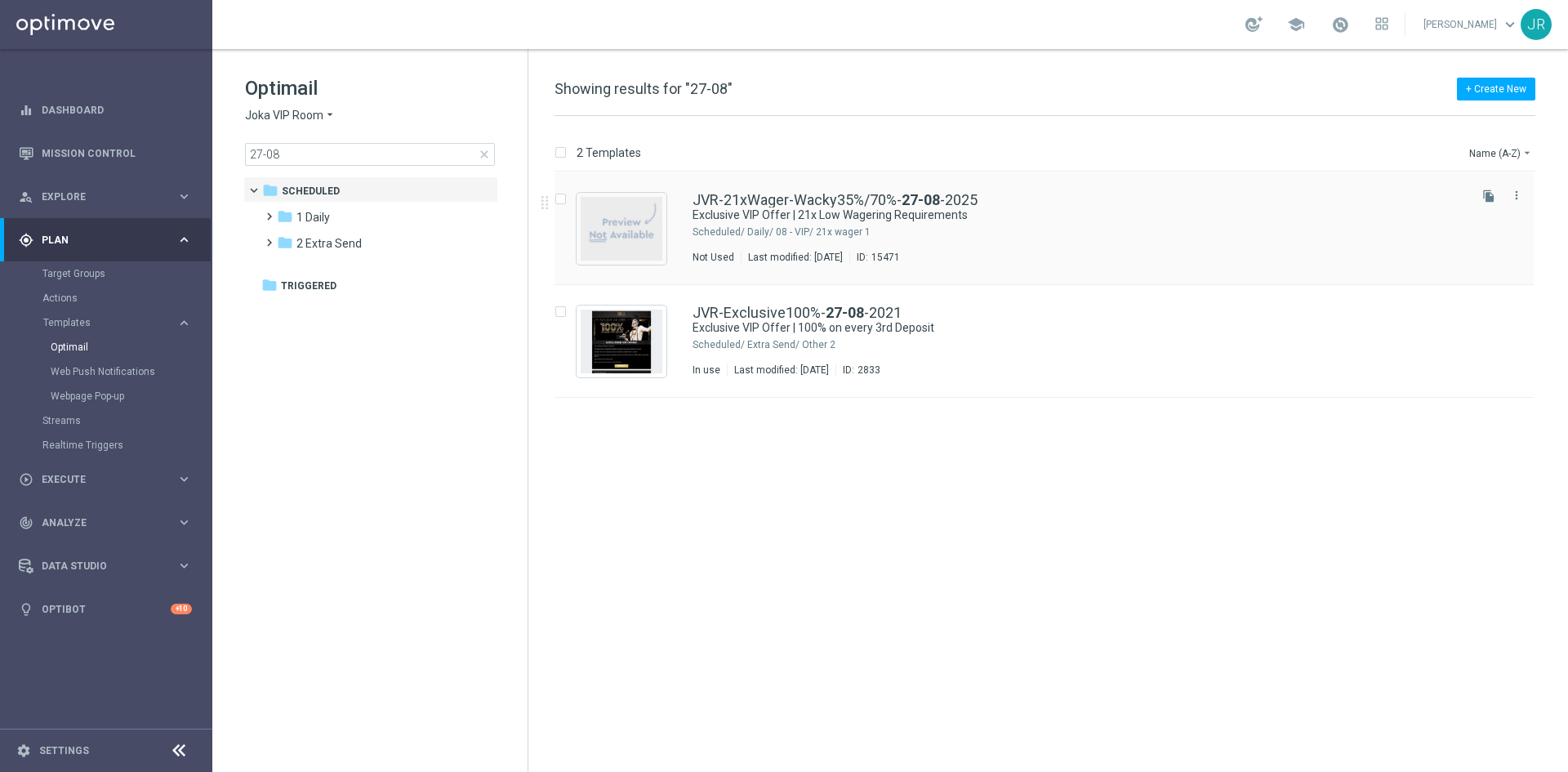
click at [788, 250] on div "JVR-21xWager-Wacky35%/70%- 27-08 -2025 Exclusive VIP Offer | 21x Low Wagering R…" at bounding box center [1079, 228] width 773 height 71
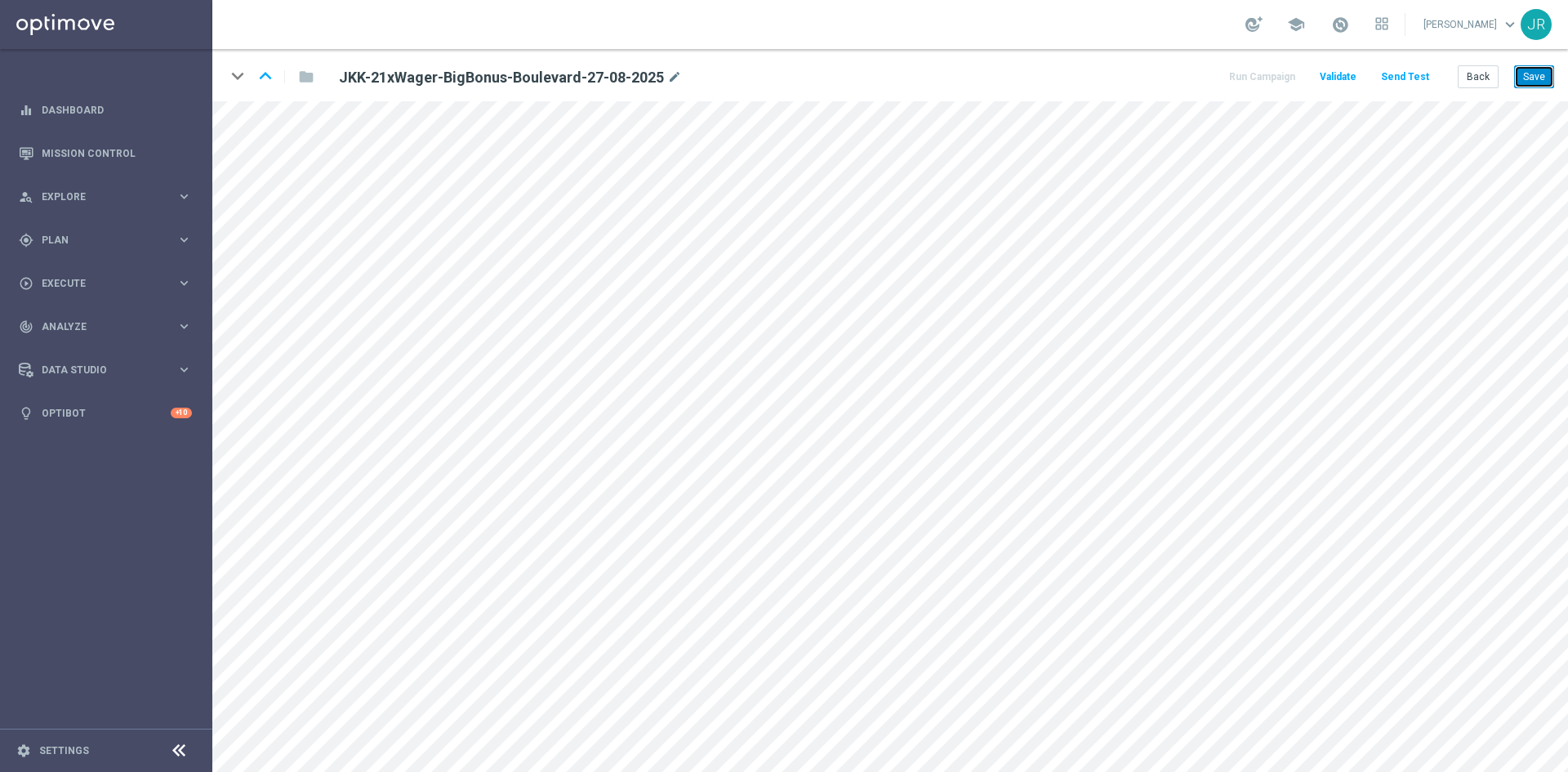
click at [1532, 79] on button "Save" at bounding box center [1534, 76] width 40 height 23
click at [1546, 74] on button "Save" at bounding box center [1534, 76] width 40 height 23
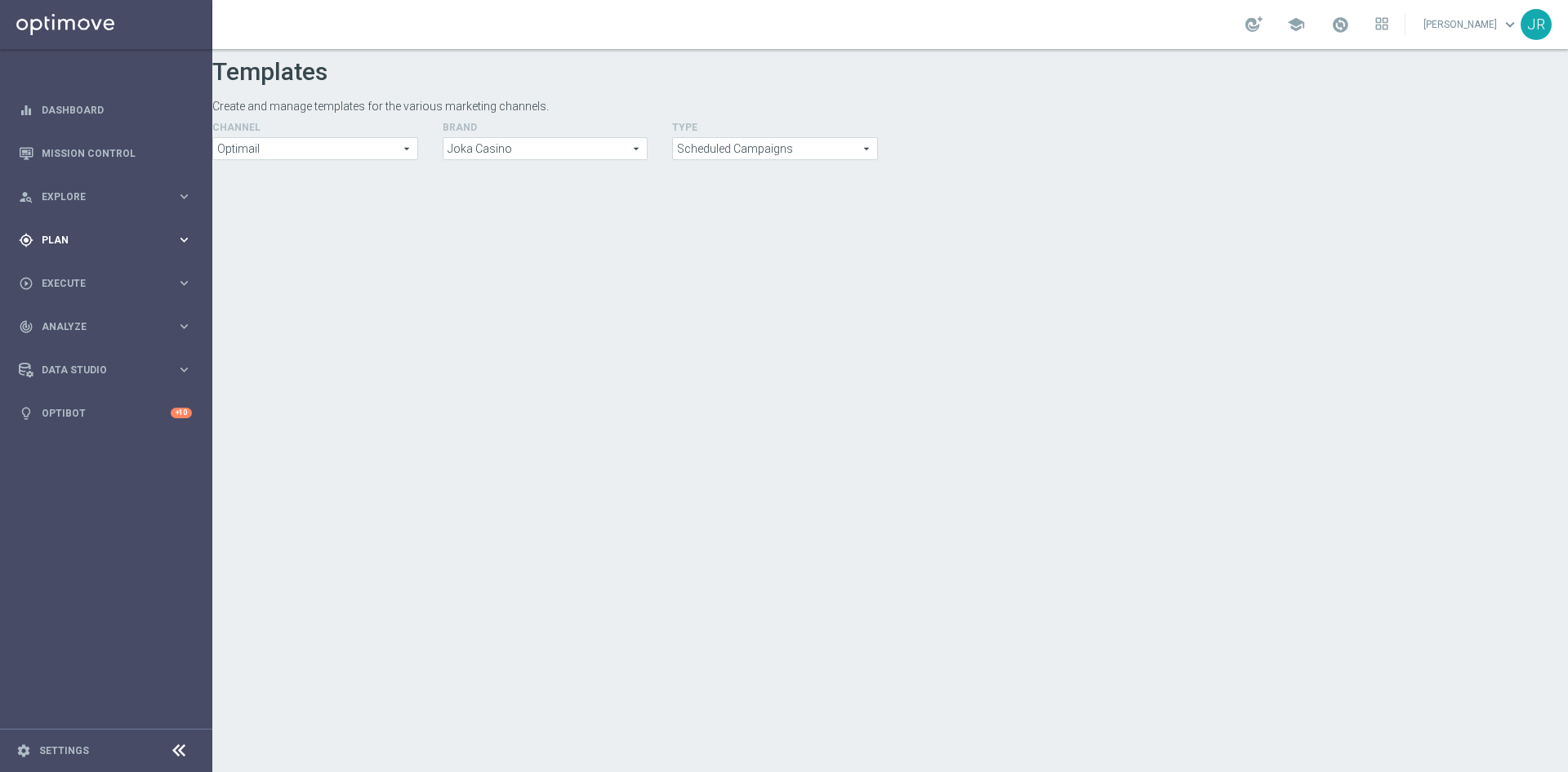
click at [77, 245] on span "Plan" at bounding box center [109, 241] width 135 height 10
click at [78, 328] on button "Templates keyboard_arrow_right" at bounding box center [118, 323] width 151 height 13
click at [88, 350] on link "Optimail" at bounding box center [110, 347] width 119 height 13
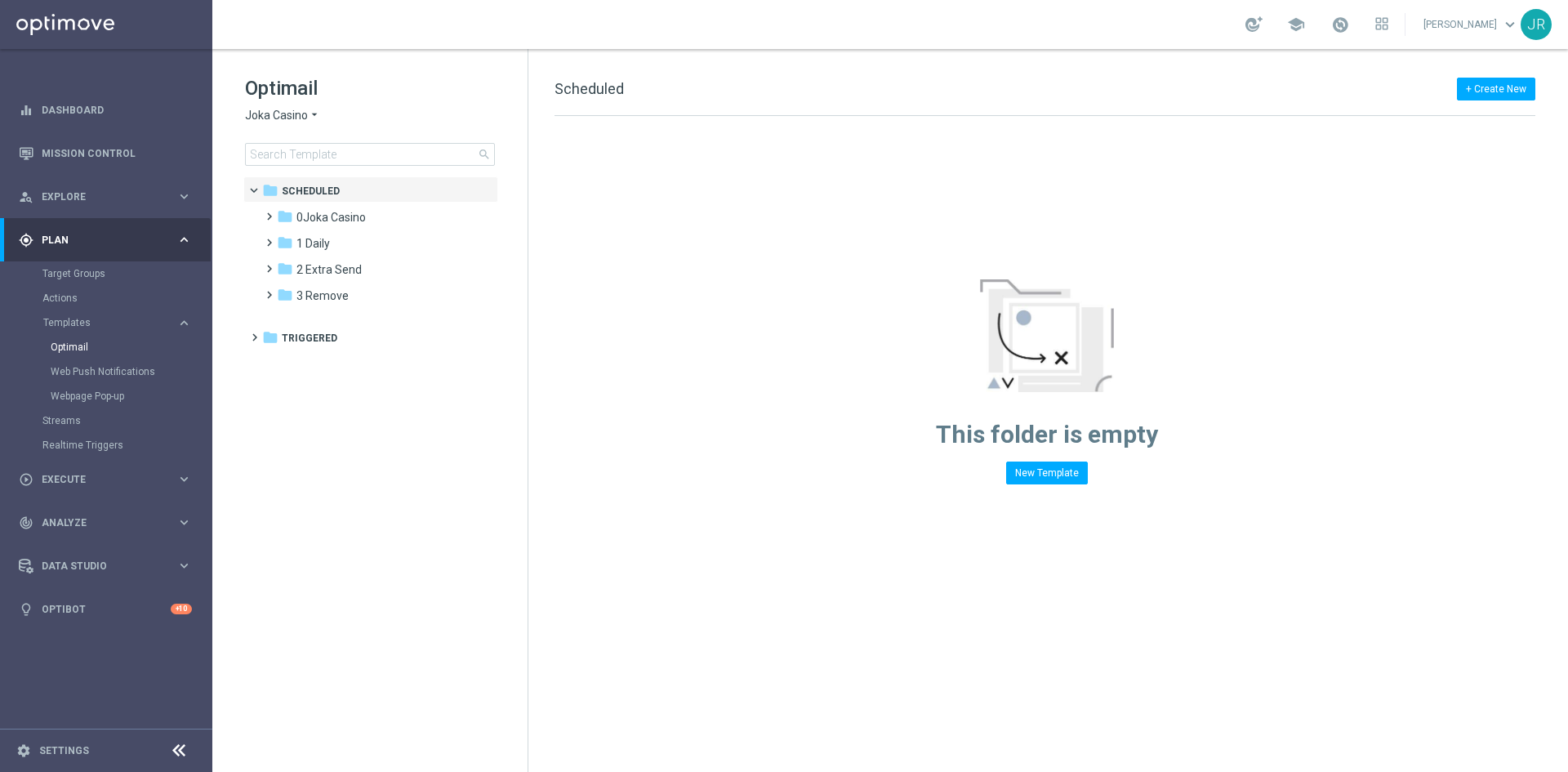
click at [262, 115] on span "Joka Casino" at bounding box center [275, 116] width 63 height 16
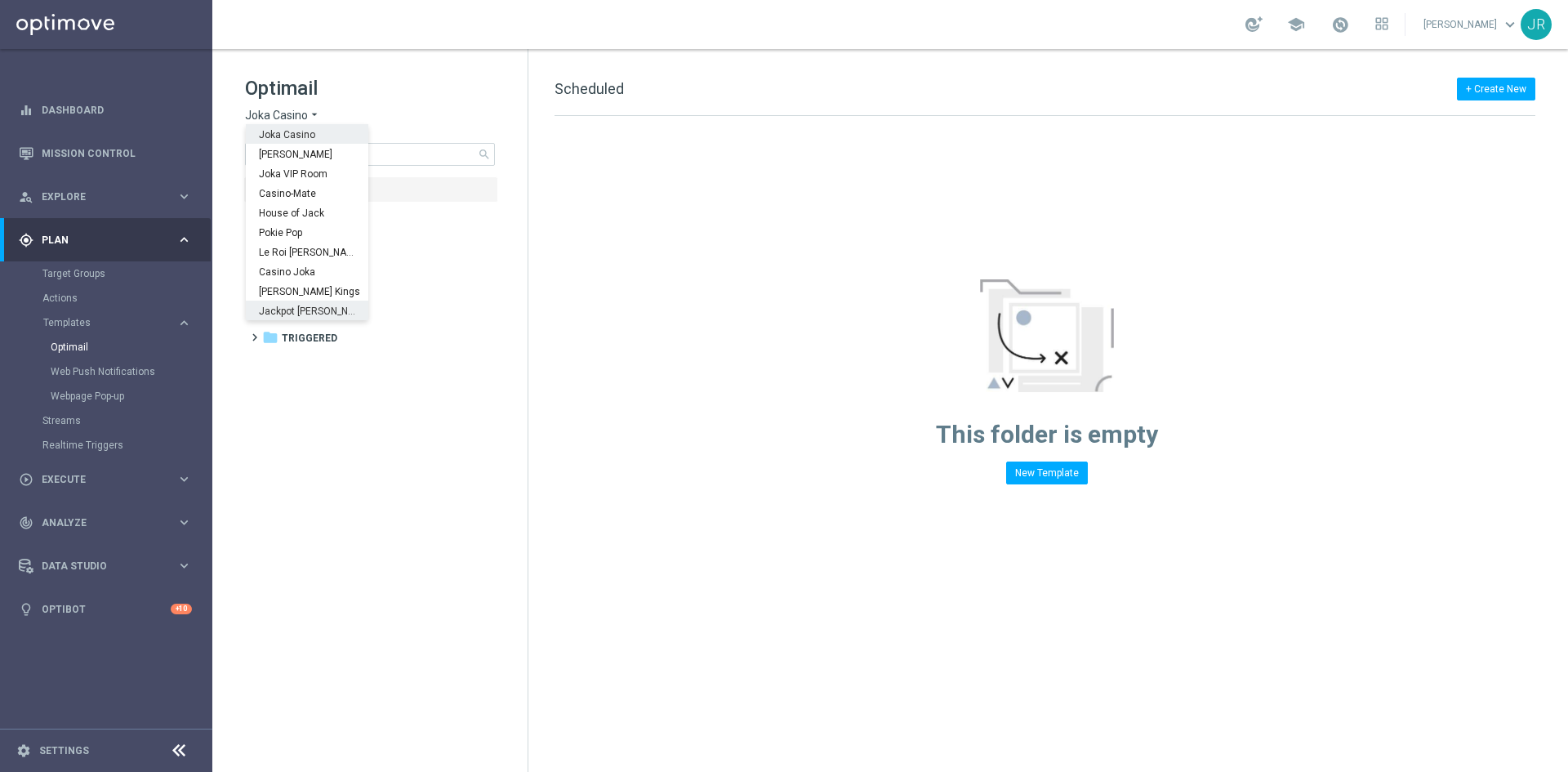
click at [294, 304] on div "Jackpot [PERSON_NAME]" at bounding box center [306, 311] width 123 height 20
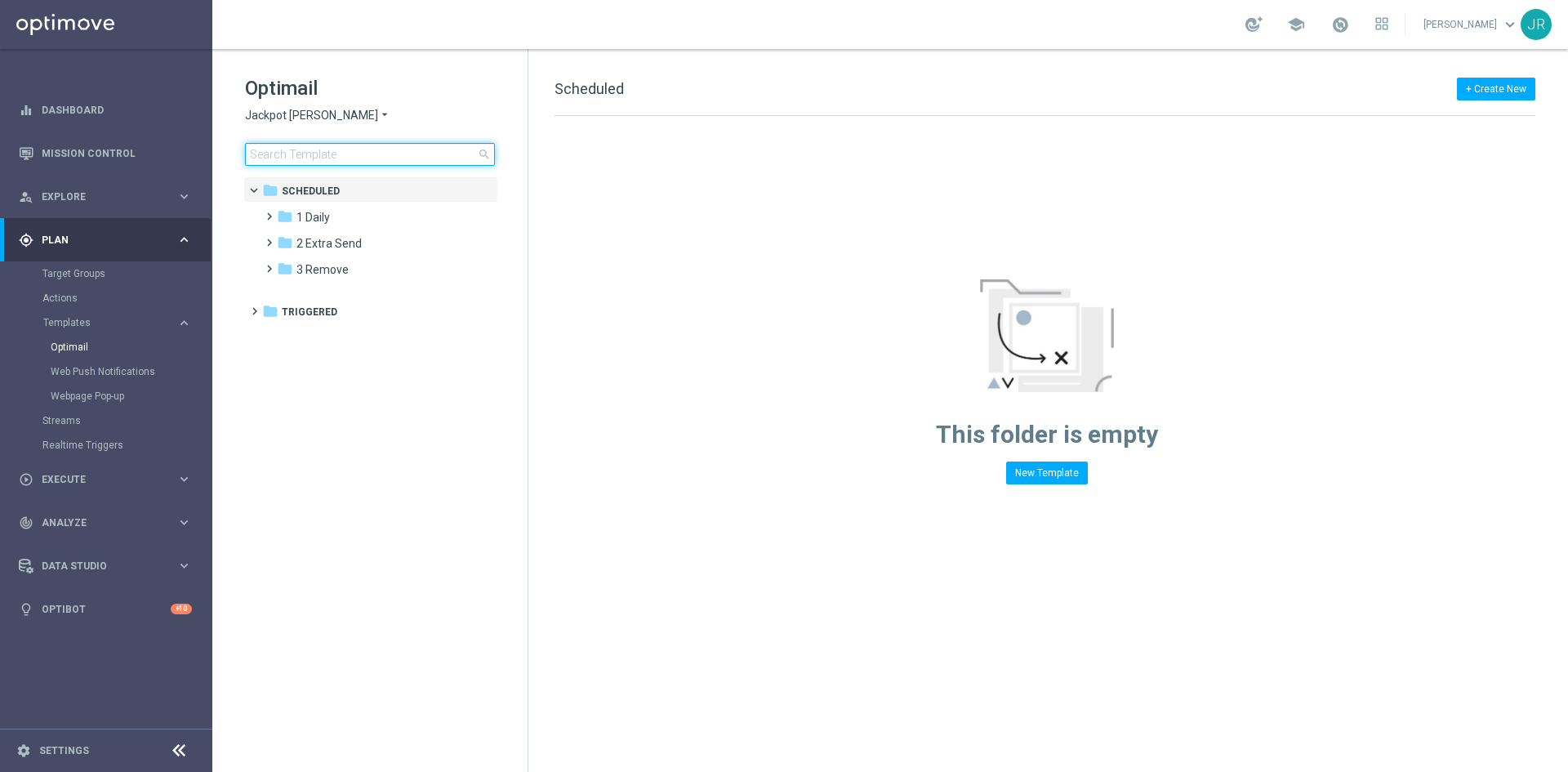
click at [289, 159] on input at bounding box center [369, 154] width 250 height 23
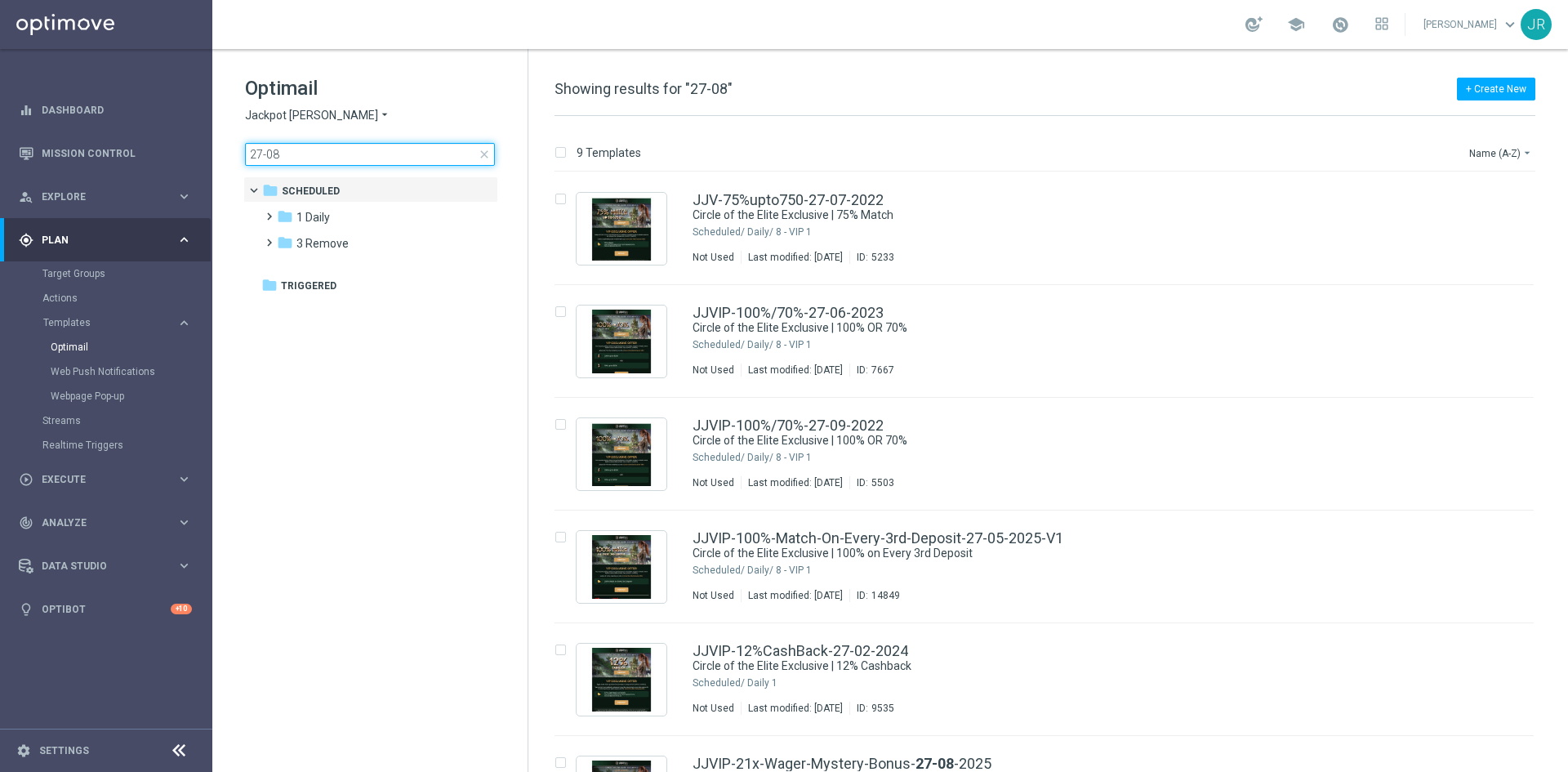
type input "27-08"
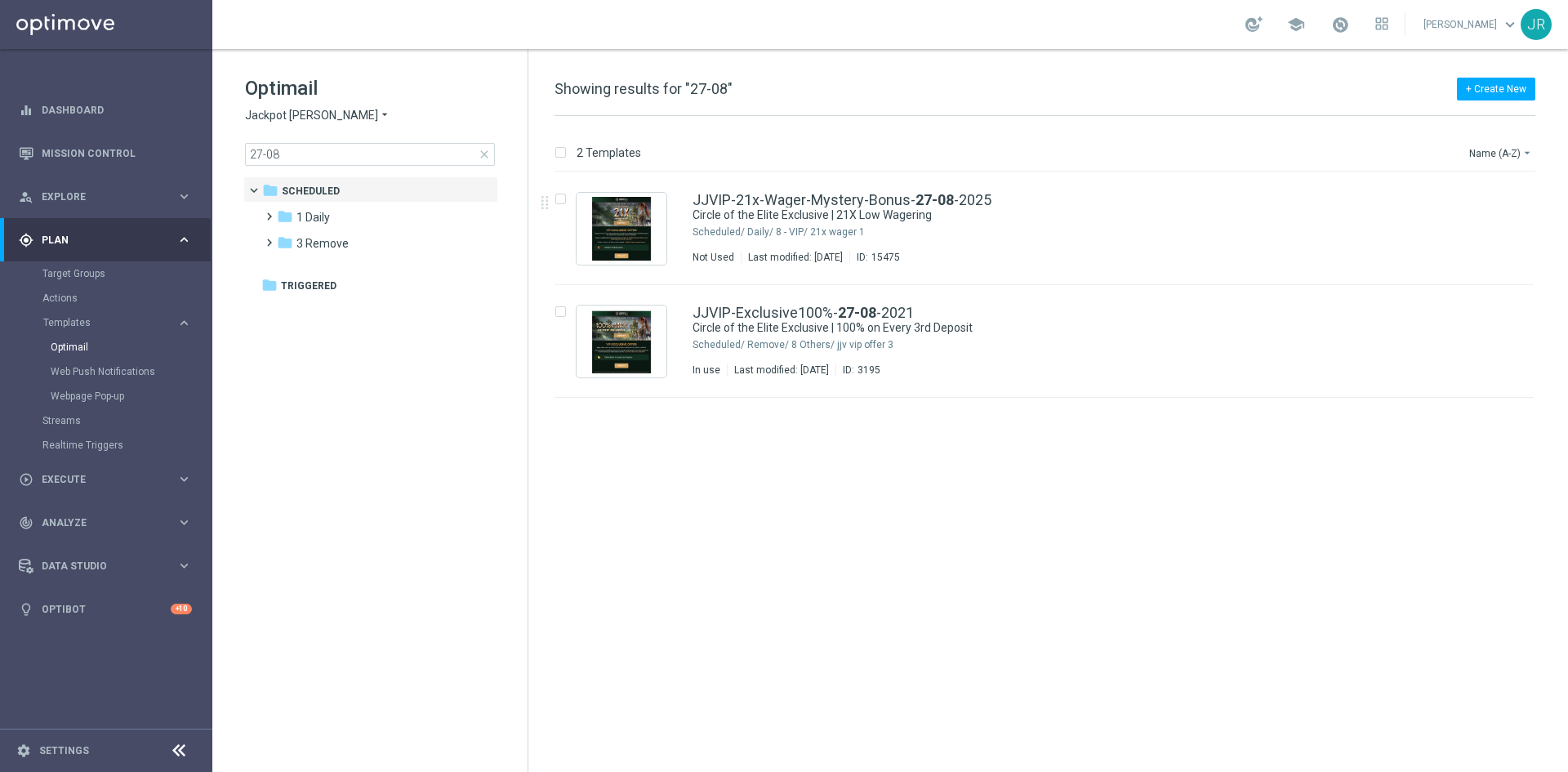
drag, startPoint x: 789, startPoint y: 238, endPoint x: 781, endPoint y: 247, distance: 12.0
click at [789, 238] on div "1 Daily/ 8 - VIP/ 21x wager" at bounding box center [1106, 232] width 718 height 13
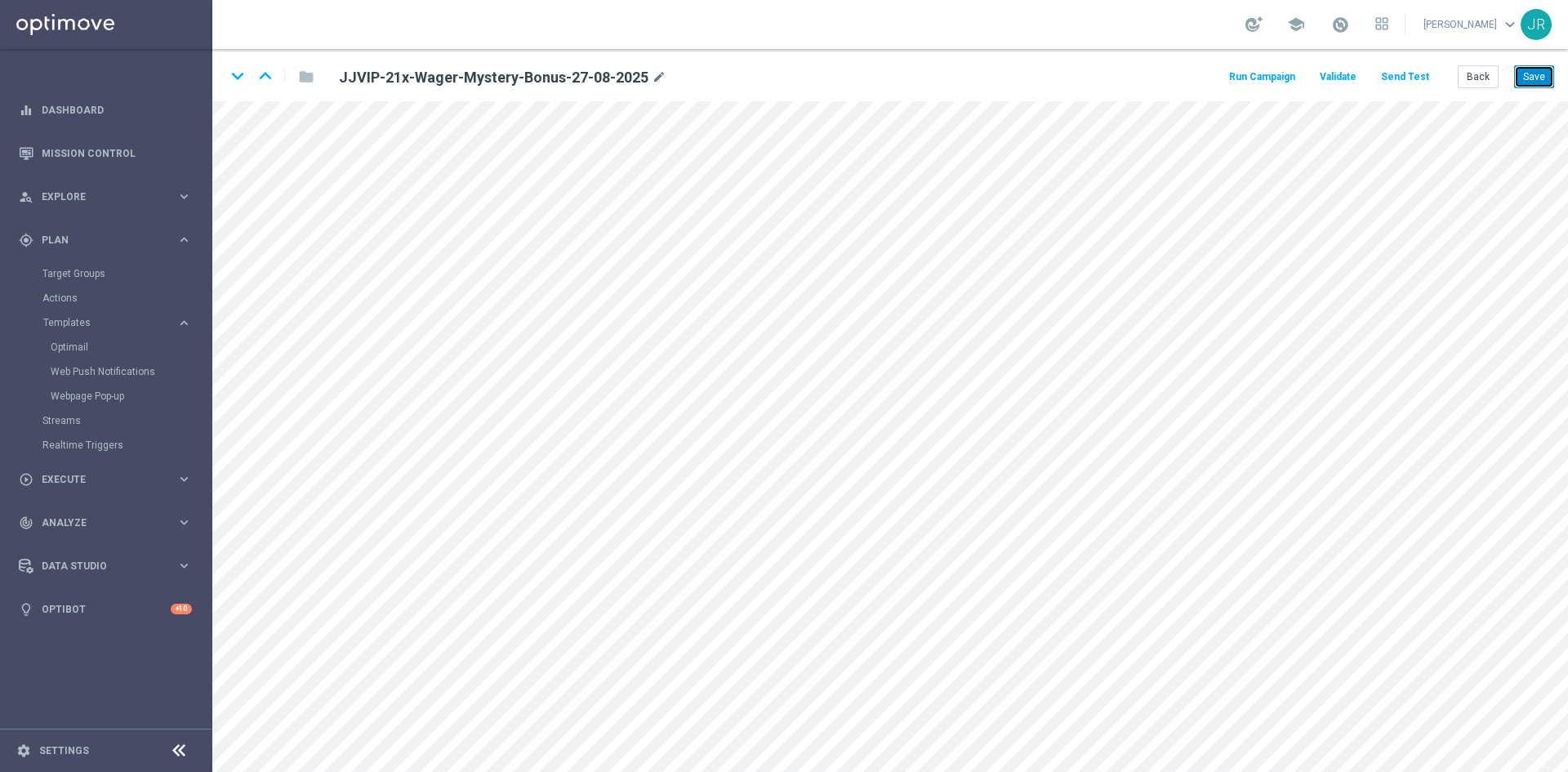
click at [1536, 70] on button "Save" at bounding box center [1534, 76] width 40 height 23
drag, startPoint x: 1534, startPoint y: 75, endPoint x: 945, endPoint y: 59, distance: 589.2
click at [1534, 77] on button "Save" at bounding box center [1534, 76] width 40 height 23
click at [1480, 82] on button "Back" at bounding box center [1478, 76] width 41 height 23
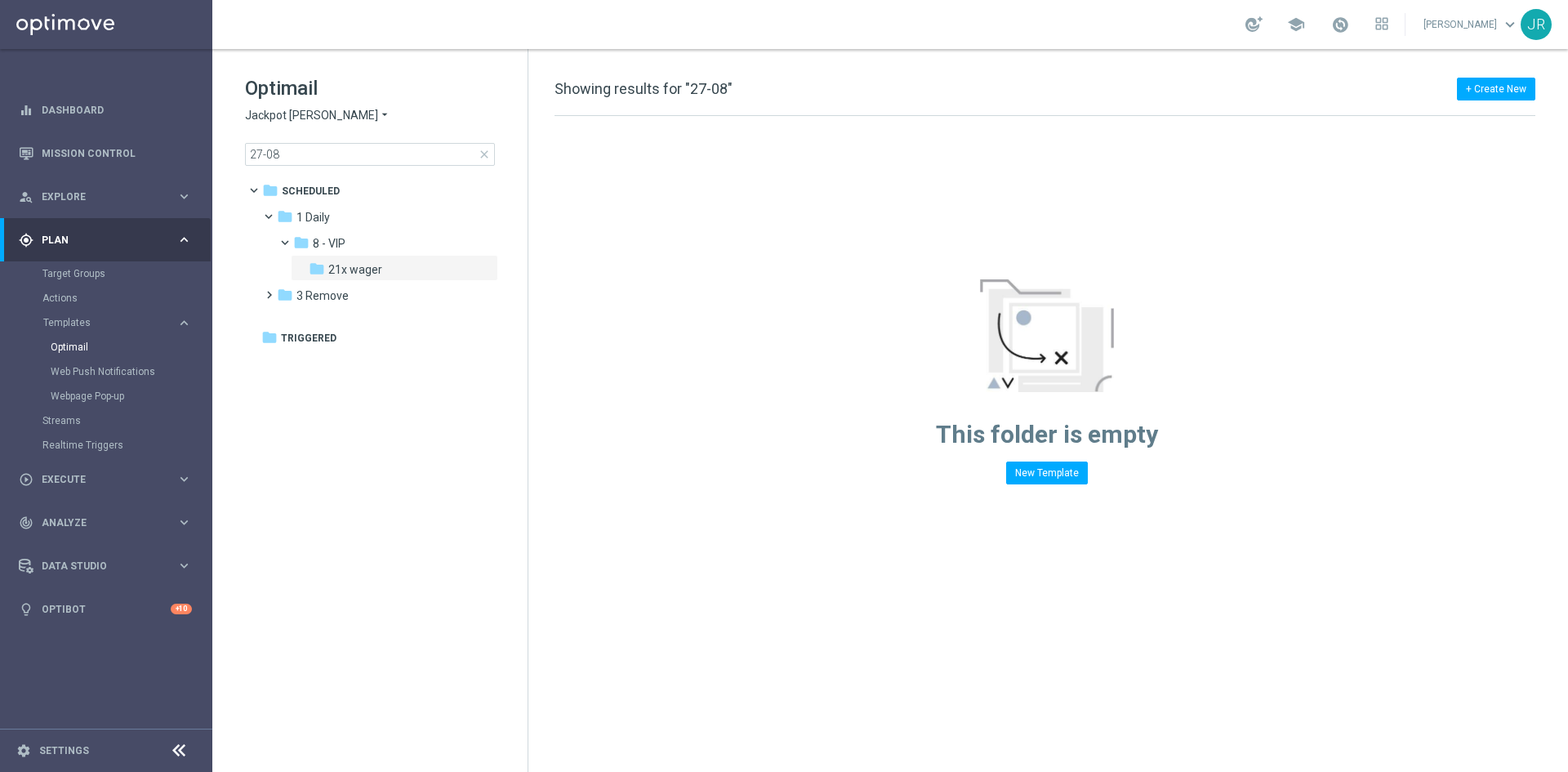
click at [278, 110] on span "Jackpot [PERSON_NAME]" at bounding box center [310, 116] width 133 height 16
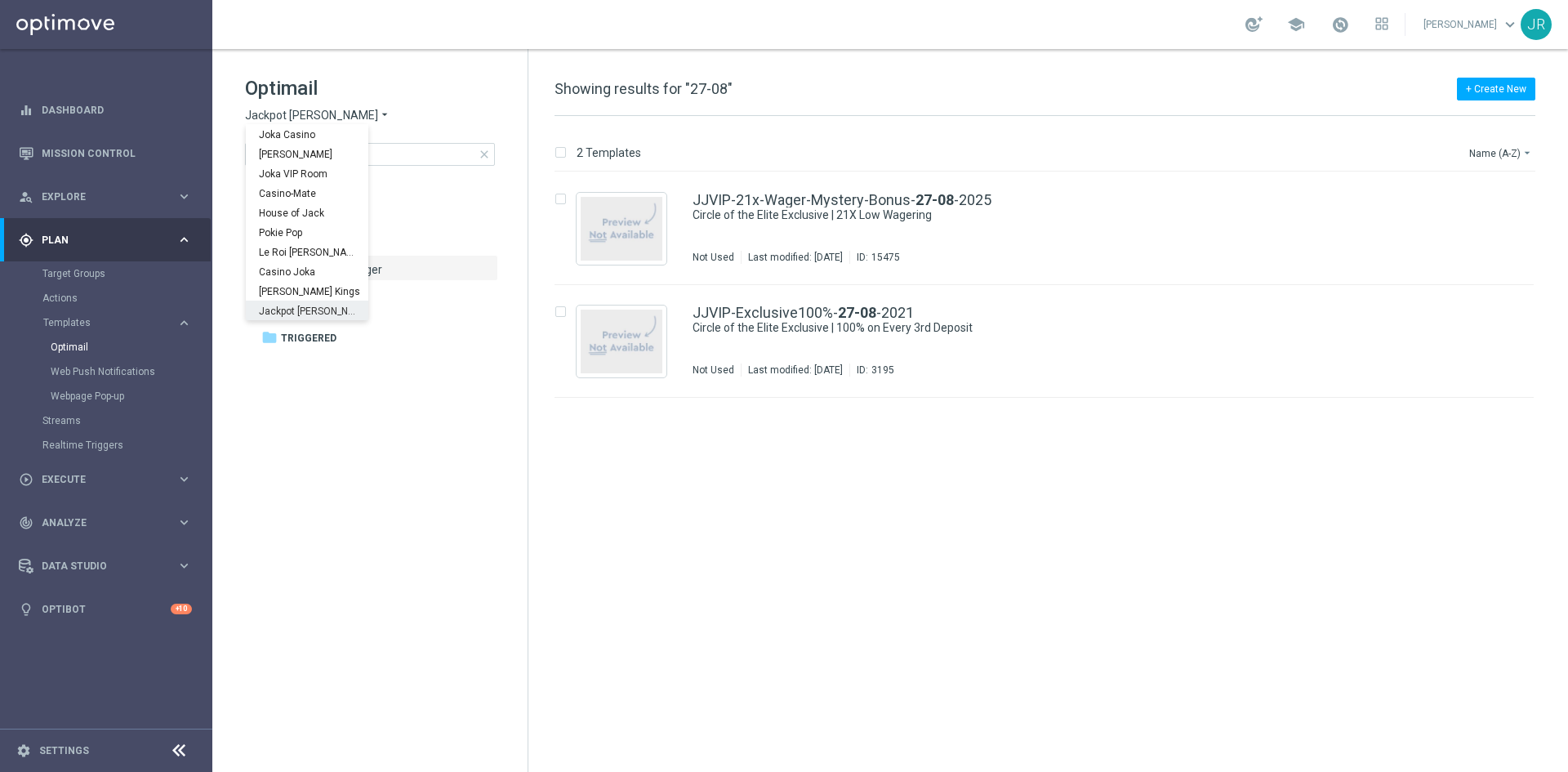
scroll to position [59, 0]
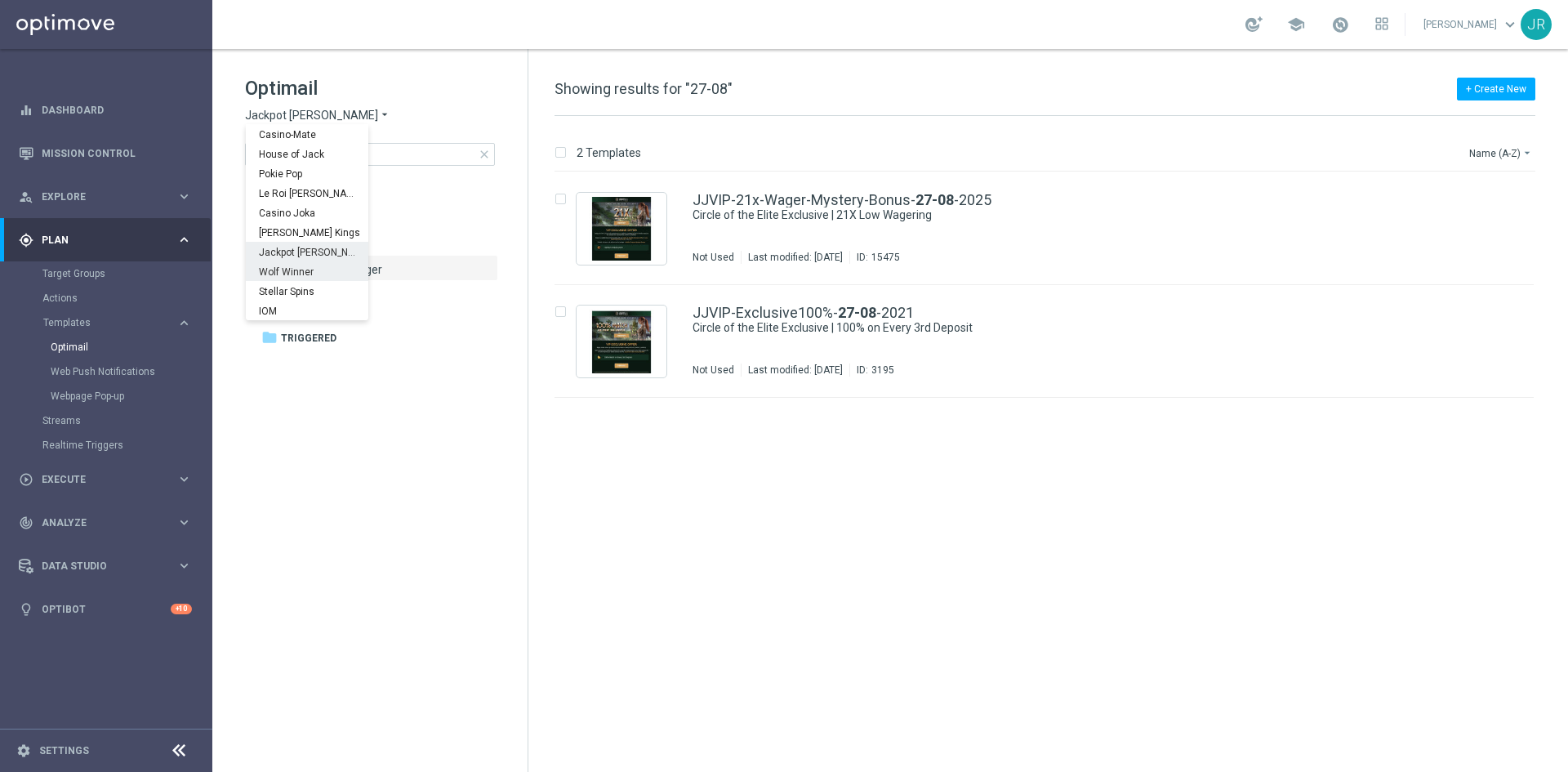
click at [0, 0] on span "Wolf Winner" at bounding box center [0, 0] width 0 height 0
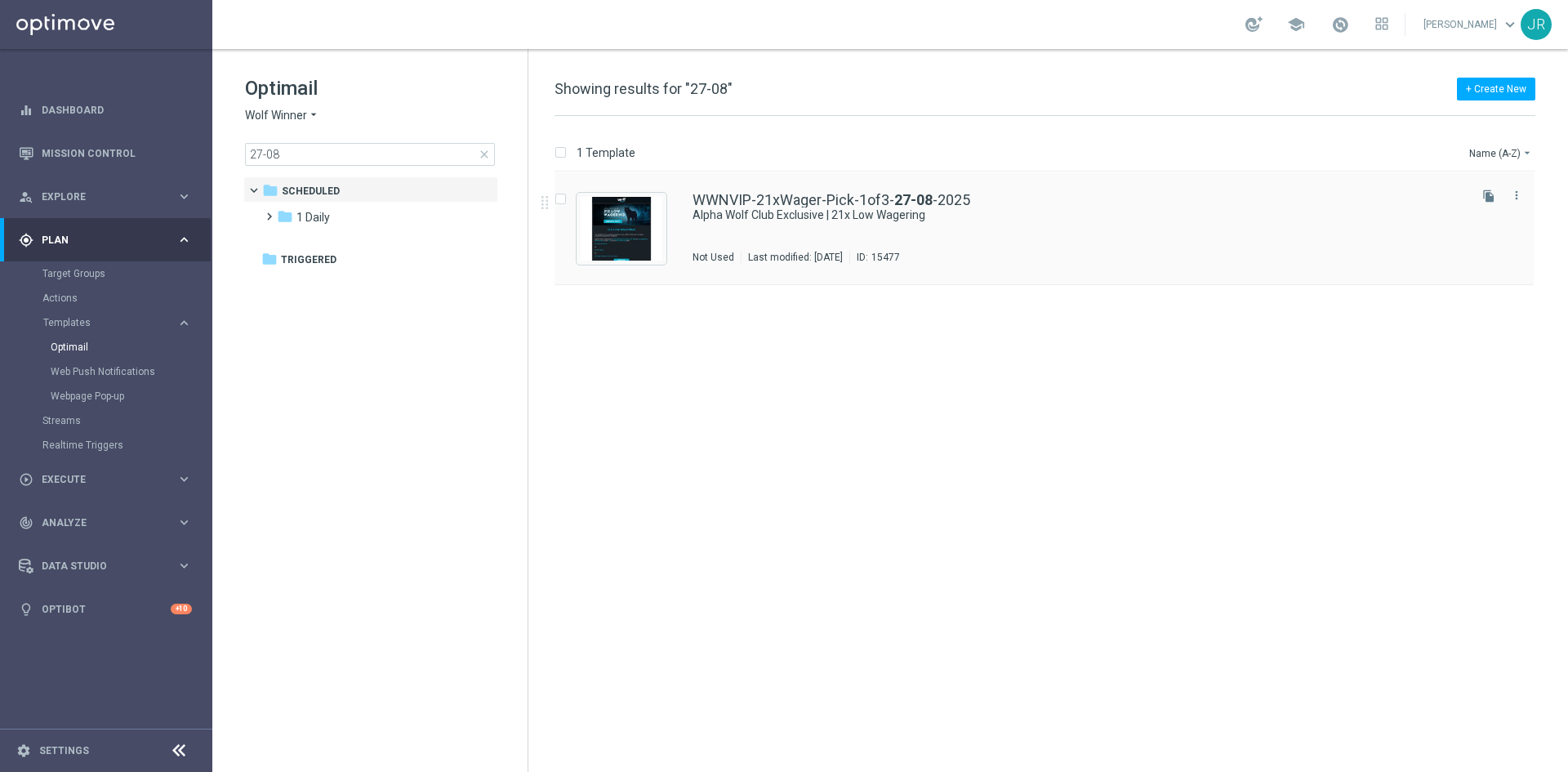
click at [1058, 247] on div "WWNVIP-21xWager-Pick-1of3- 27-08 -2025 Alpha Wolf Club Exclusive | 21x Low Wage…" at bounding box center [1079, 228] width 773 height 71
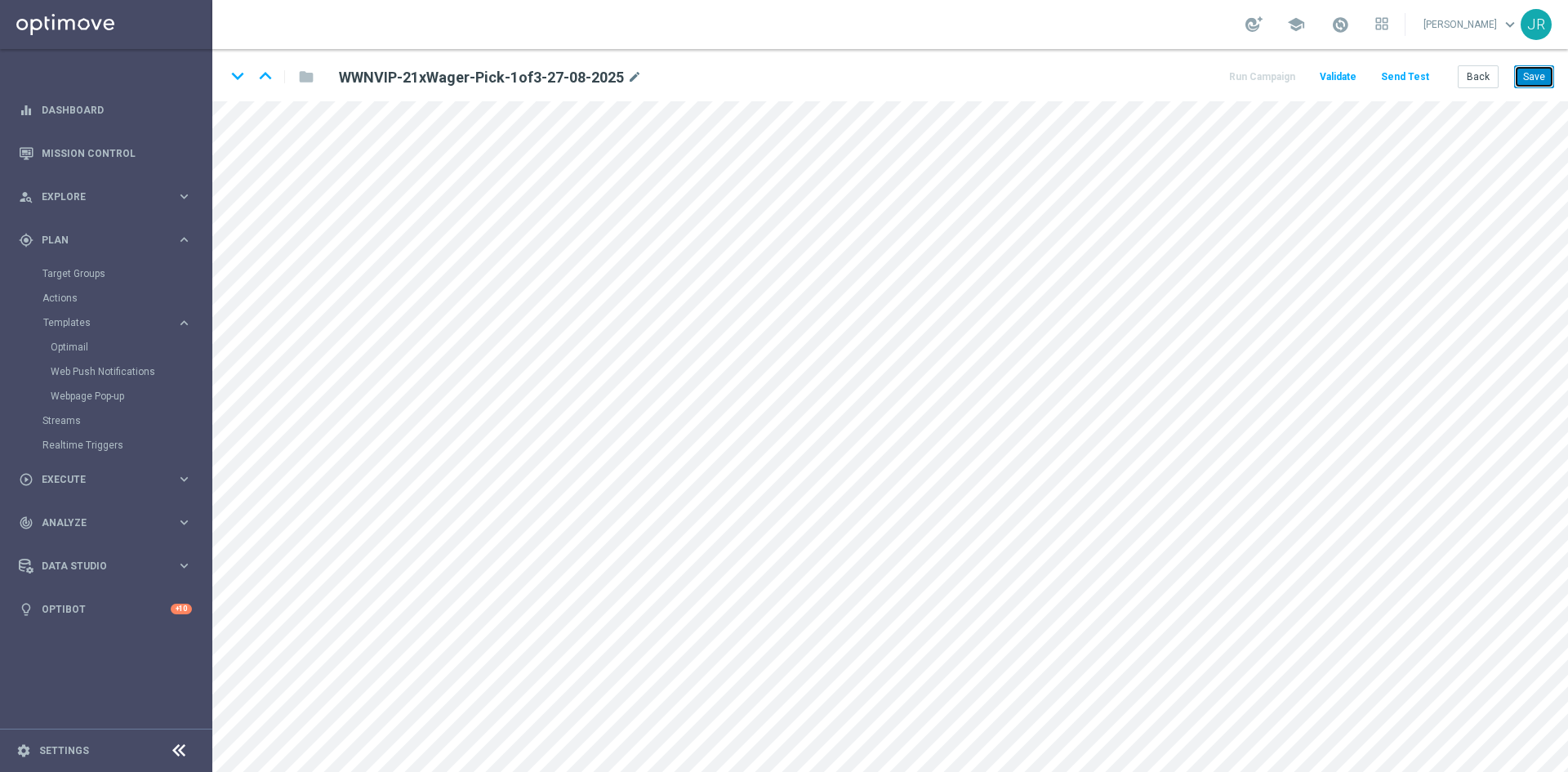
click at [1538, 79] on button "Save" at bounding box center [1534, 76] width 40 height 23
click at [1533, 78] on button "Save" at bounding box center [1534, 76] width 40 height 23
click at [1535, 74] on button "Save" at bounding box center [1534, 76] width 40 height 23
click at [1485, 80] on button "Back" at bounding box center [1478, 76] width 41 height 23
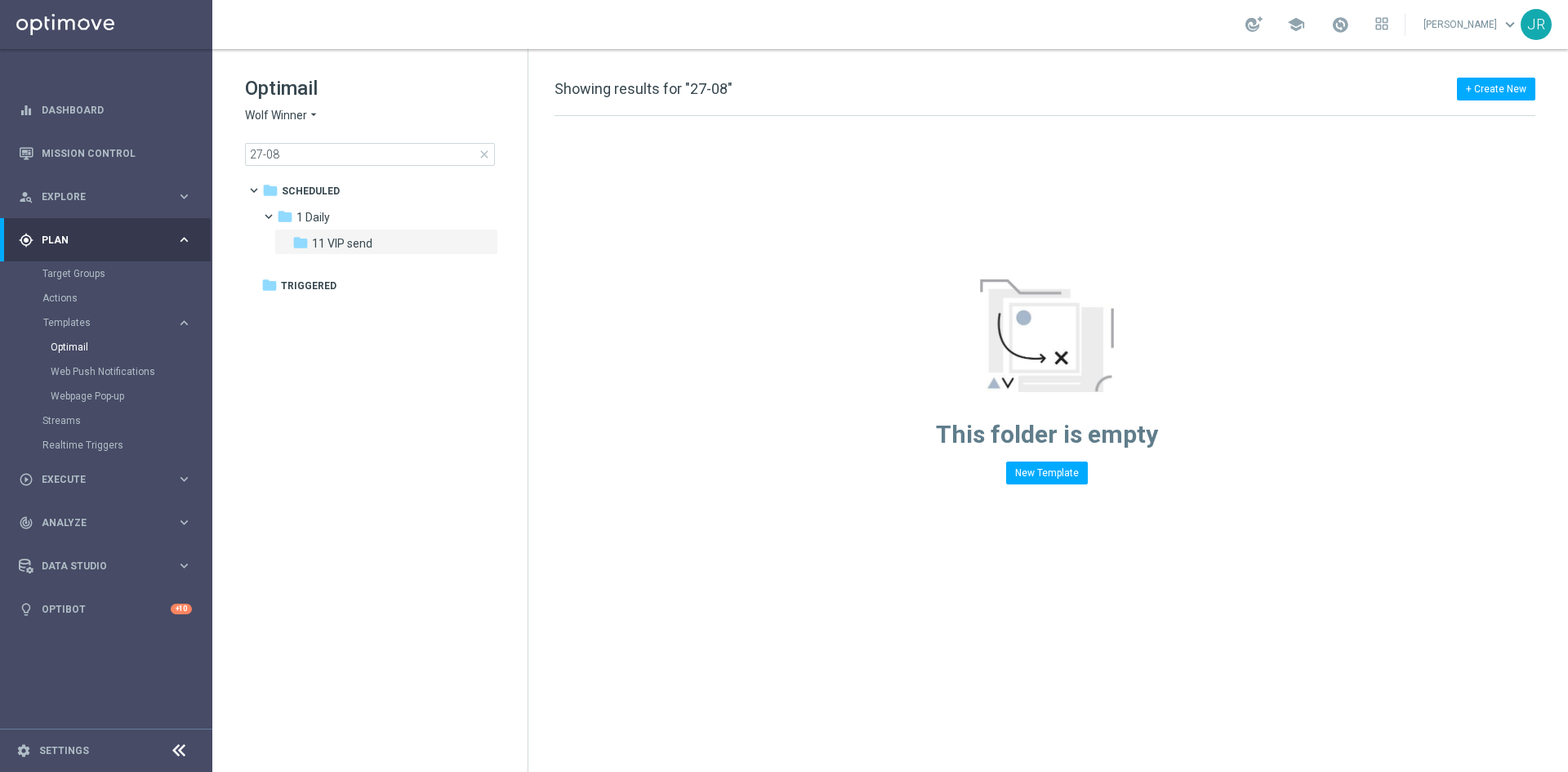
click at [266, 114] on span "Wolf Winner" at bounding box center [275, 116] width 62 height 16
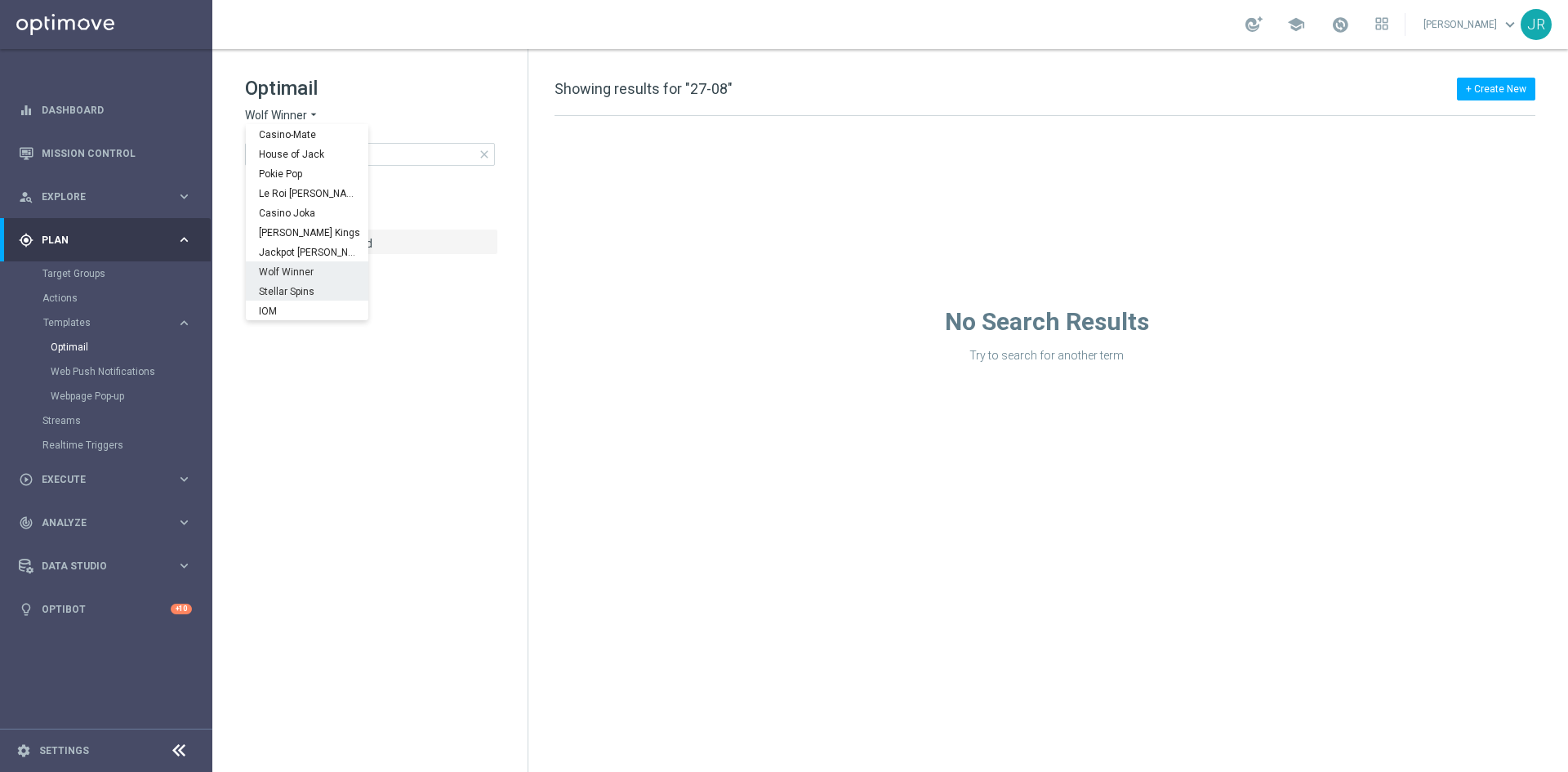
click at [0, 0] on span "Stellar Spins" at bounding box center [0, 0] width 0 height 0
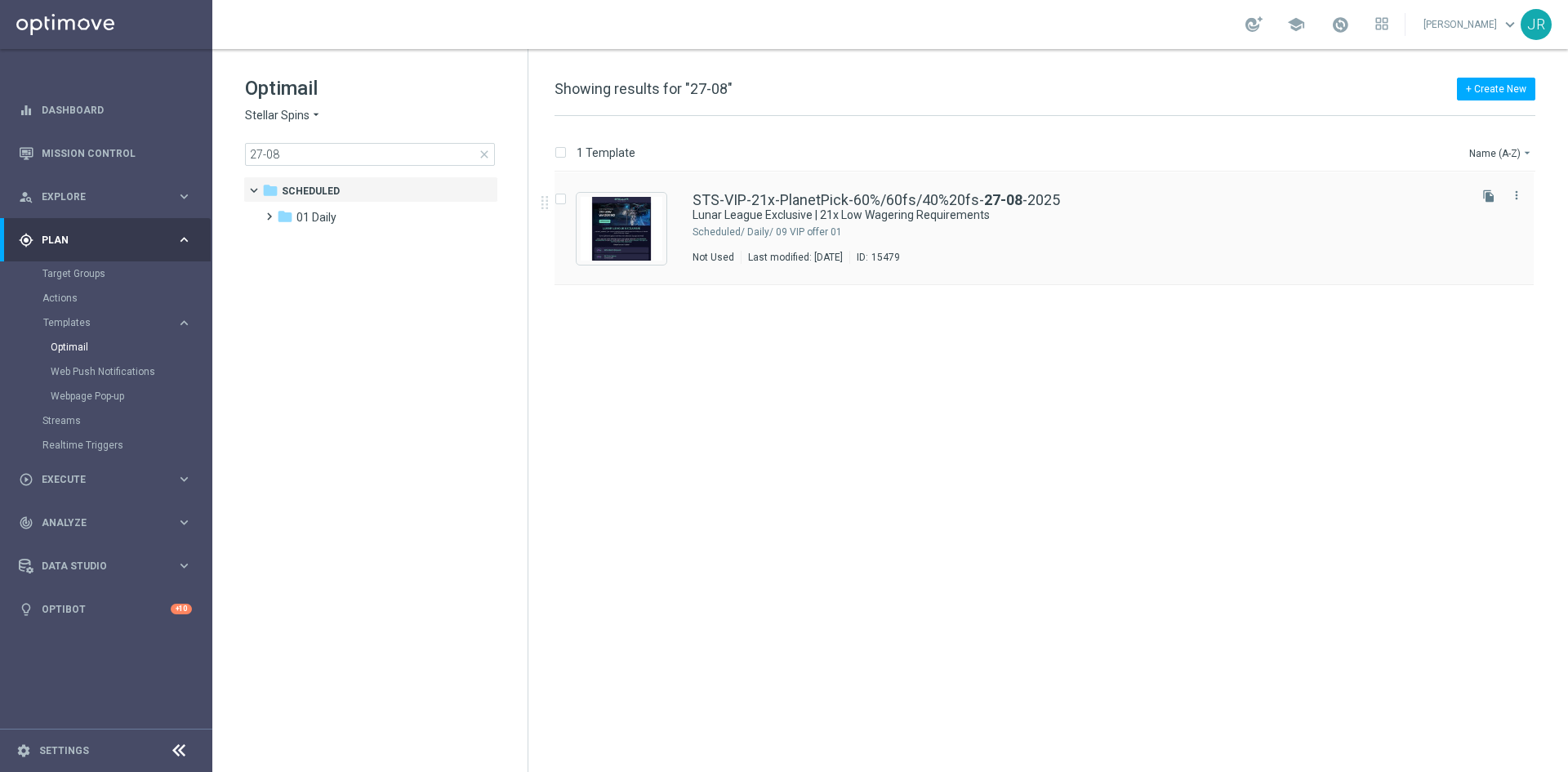
click at [803, 251] on div "Last modified: [DATE]" at bounding box center [795, 257] width 108 height 13
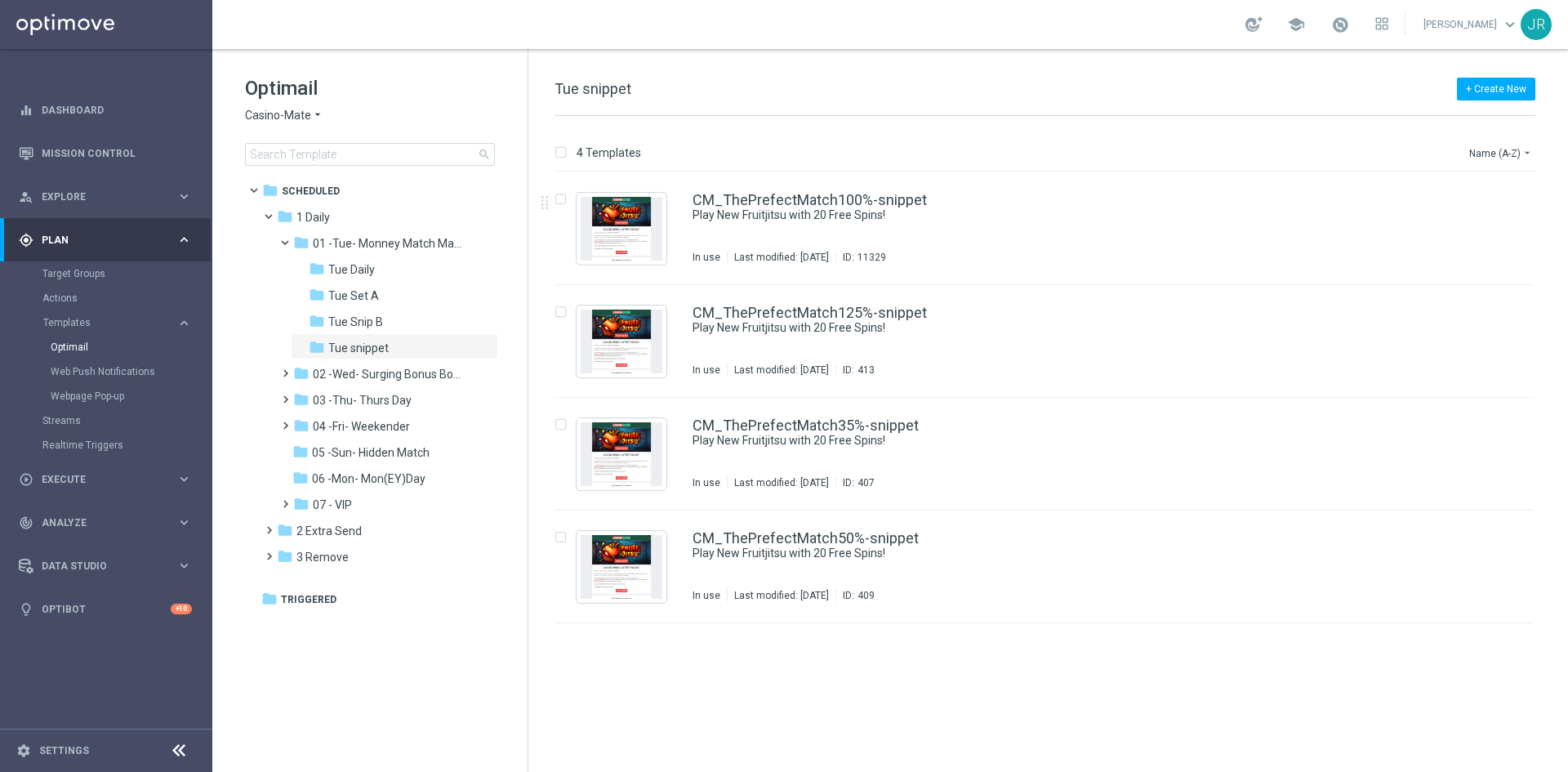
click at [263, 115] on span "Casino-Mate" at bounding box center [277, 116] width 66 height 16
click at [0, 0] on span "[PERSON_NAME] Kings" at bounding box center [0, 0] width 0 height 0
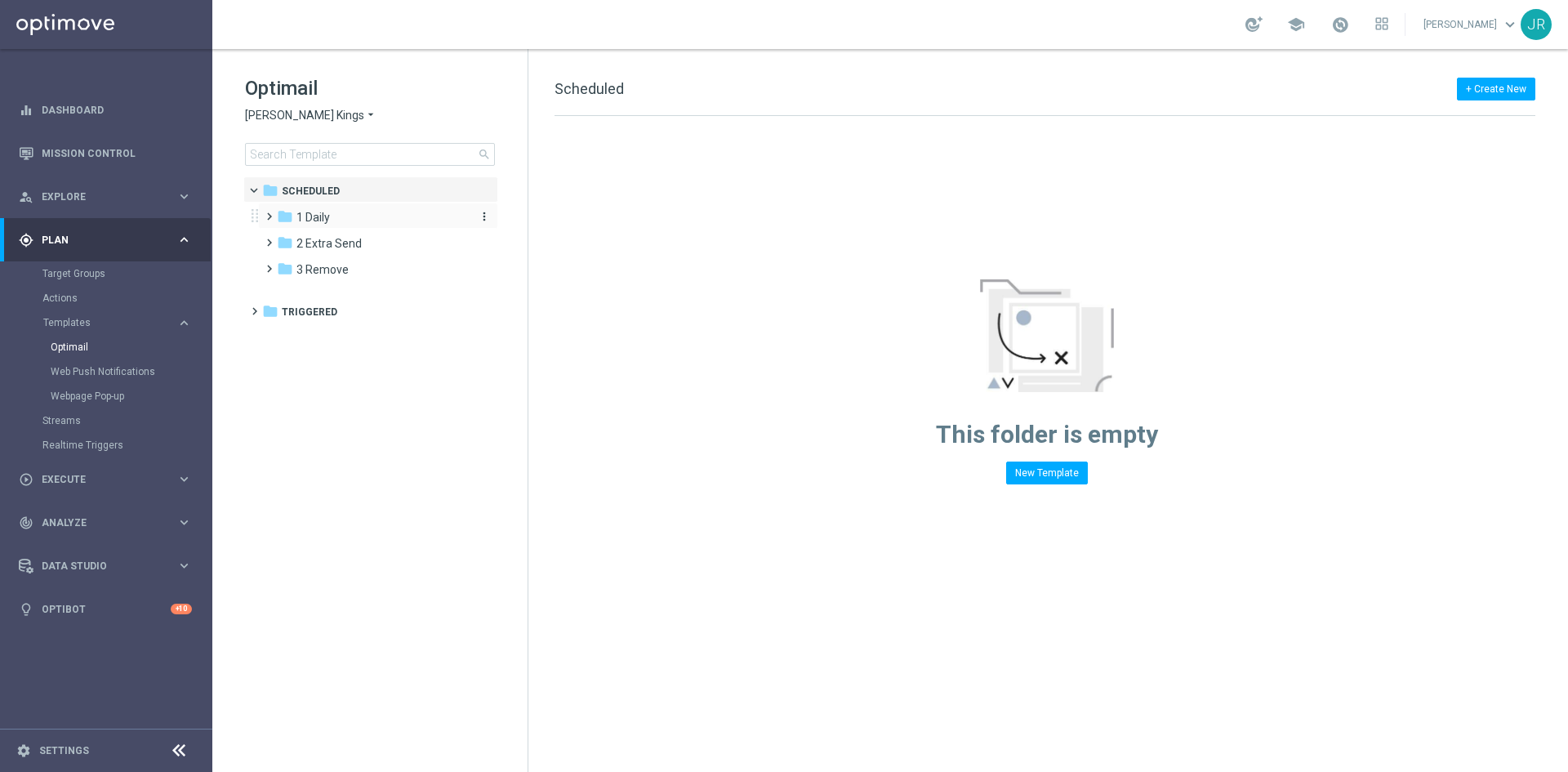
click at [338, 222] on div "folder 1 Daily" at bounding box center [370, 218] width 188 height 19
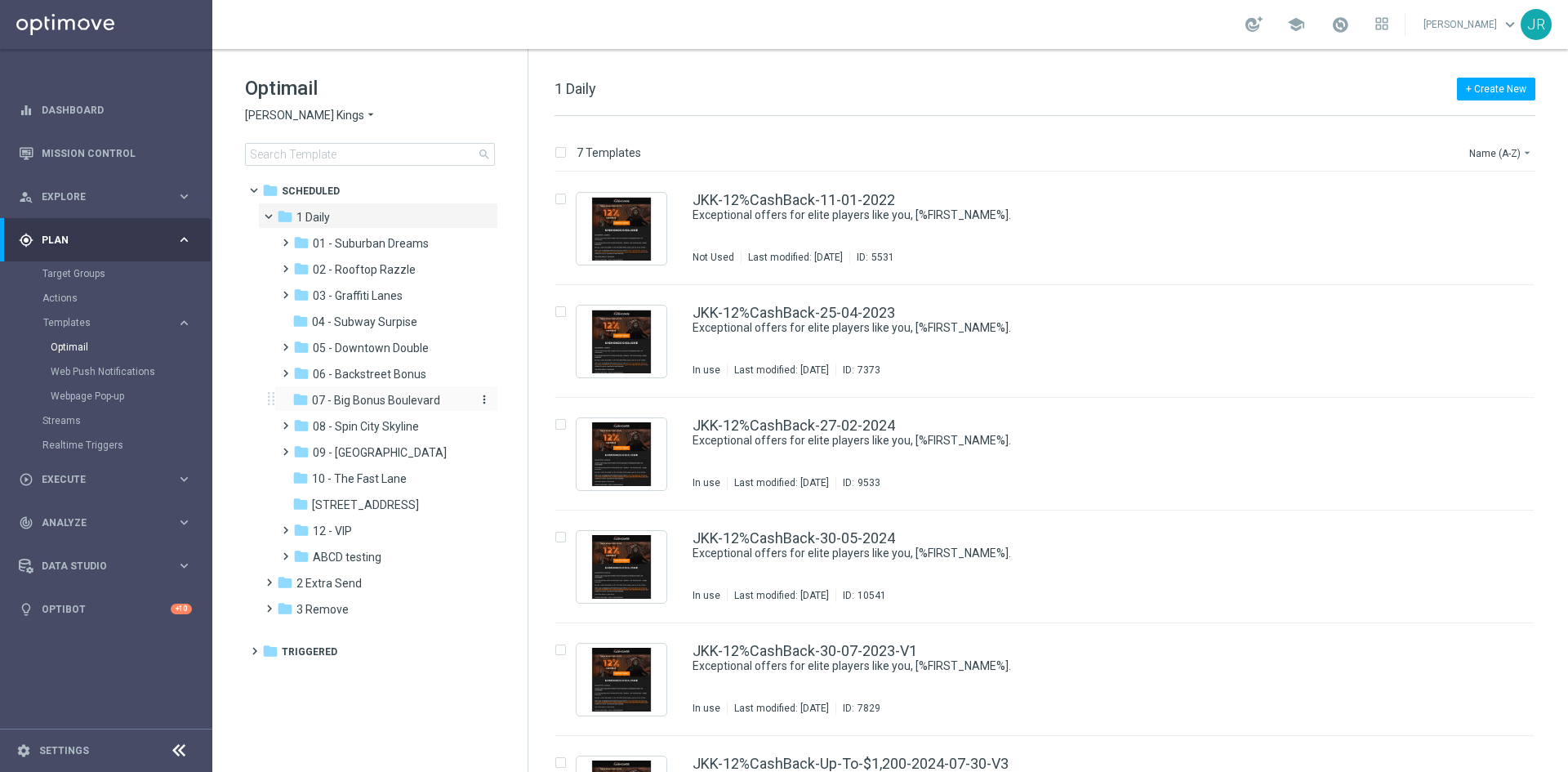
click at [367, 398] on span "07 - Big Bonus Boulevard" at bounding box center [376, 400] width 128 height 15
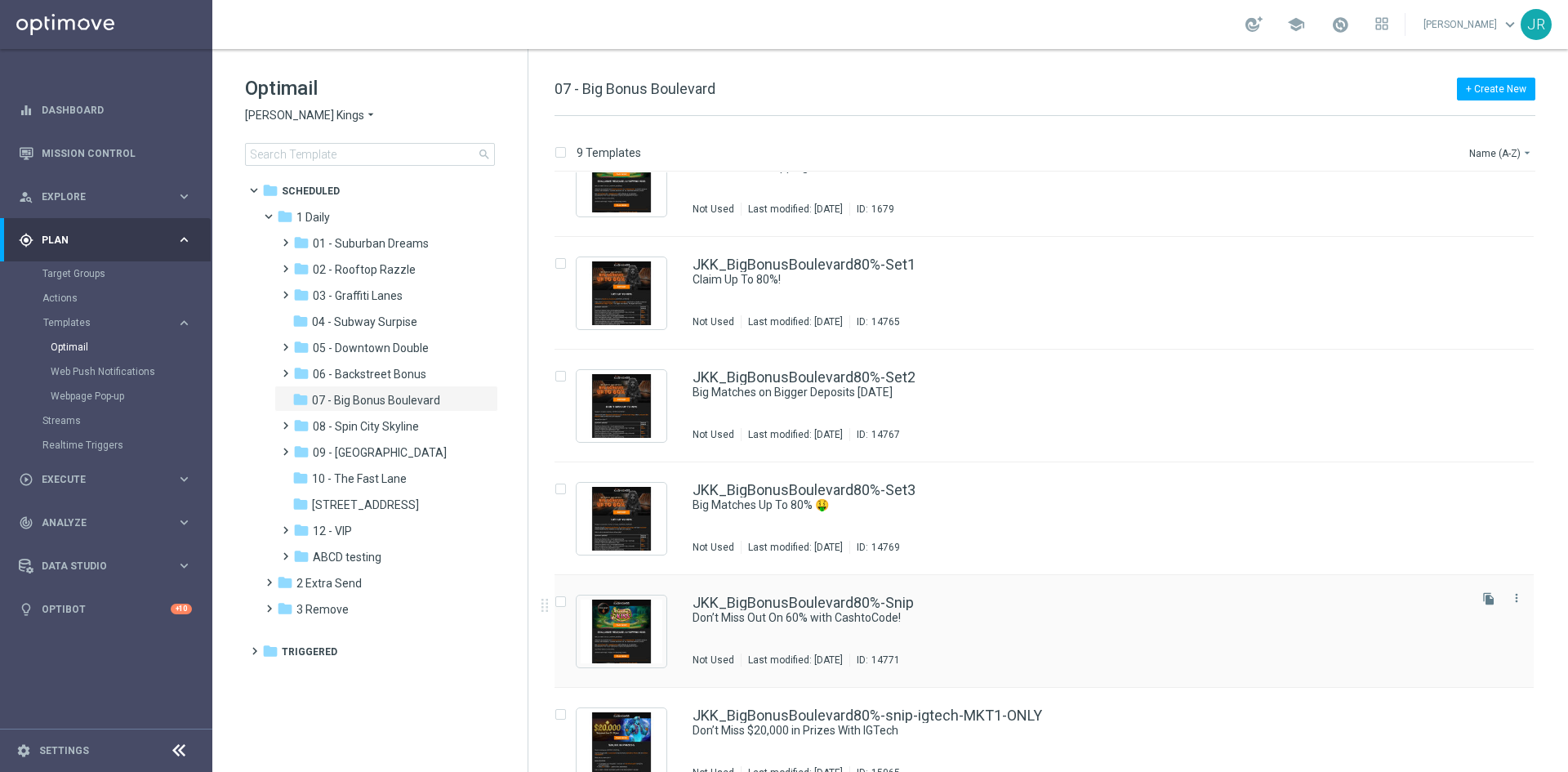
scroll to position [415, 0]
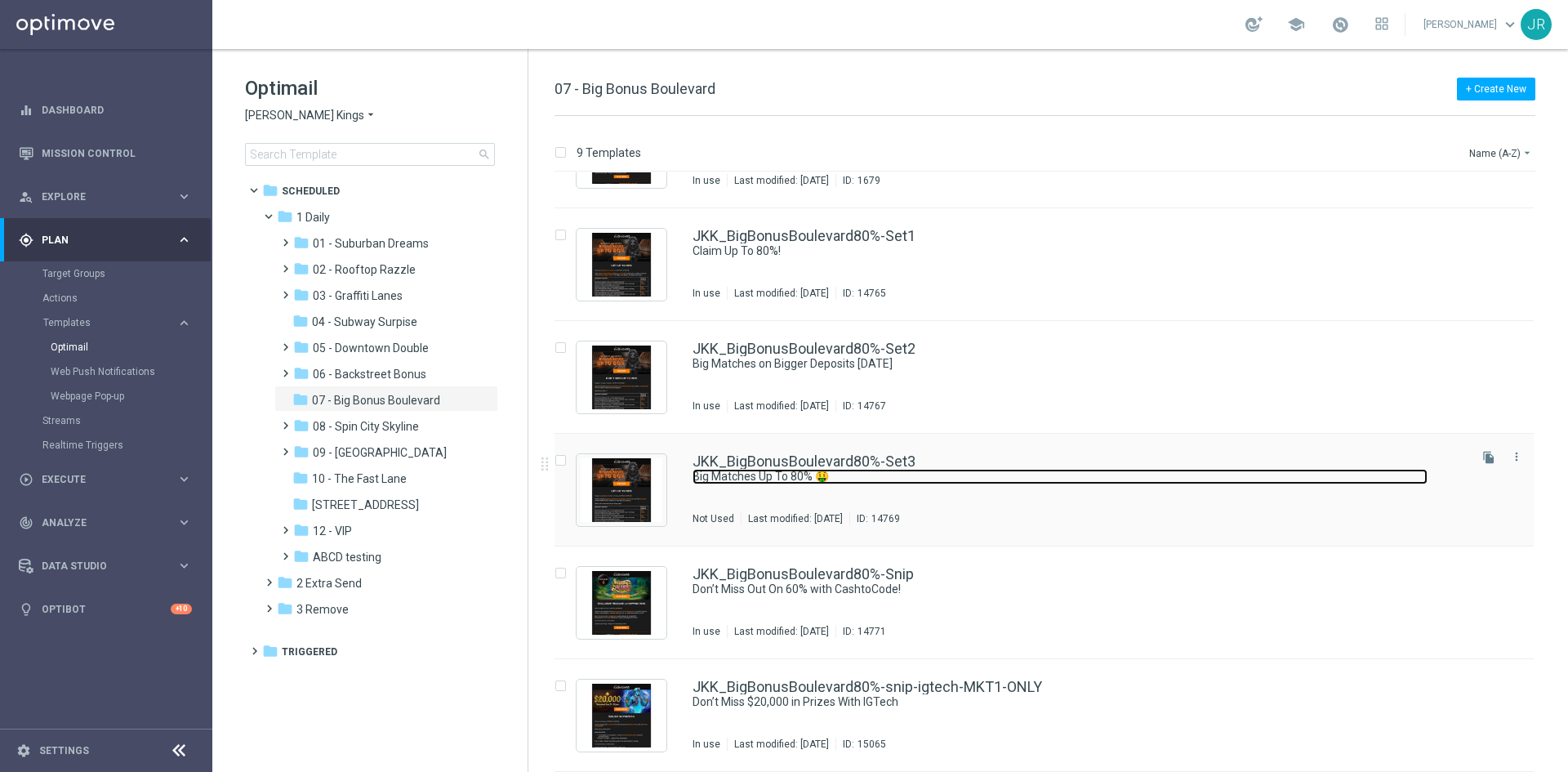
click at [756, 476] on link "Big Matches Up To 80% 🤑" at bounding box center [1060, 477] width 735 height 16
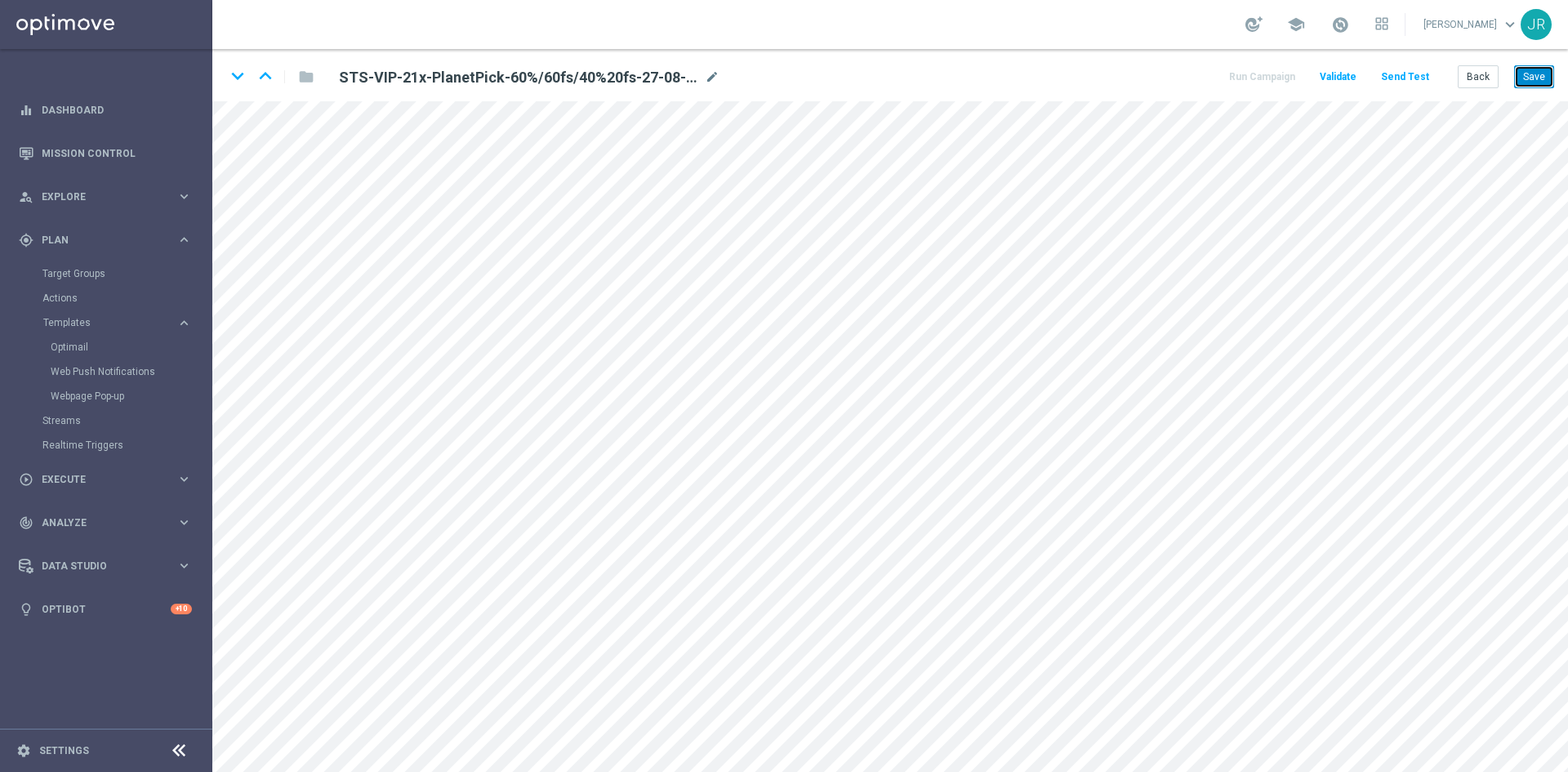
click at [1529, 79] on button "Save" at bounding box center [1534, 76] width 40 height 23
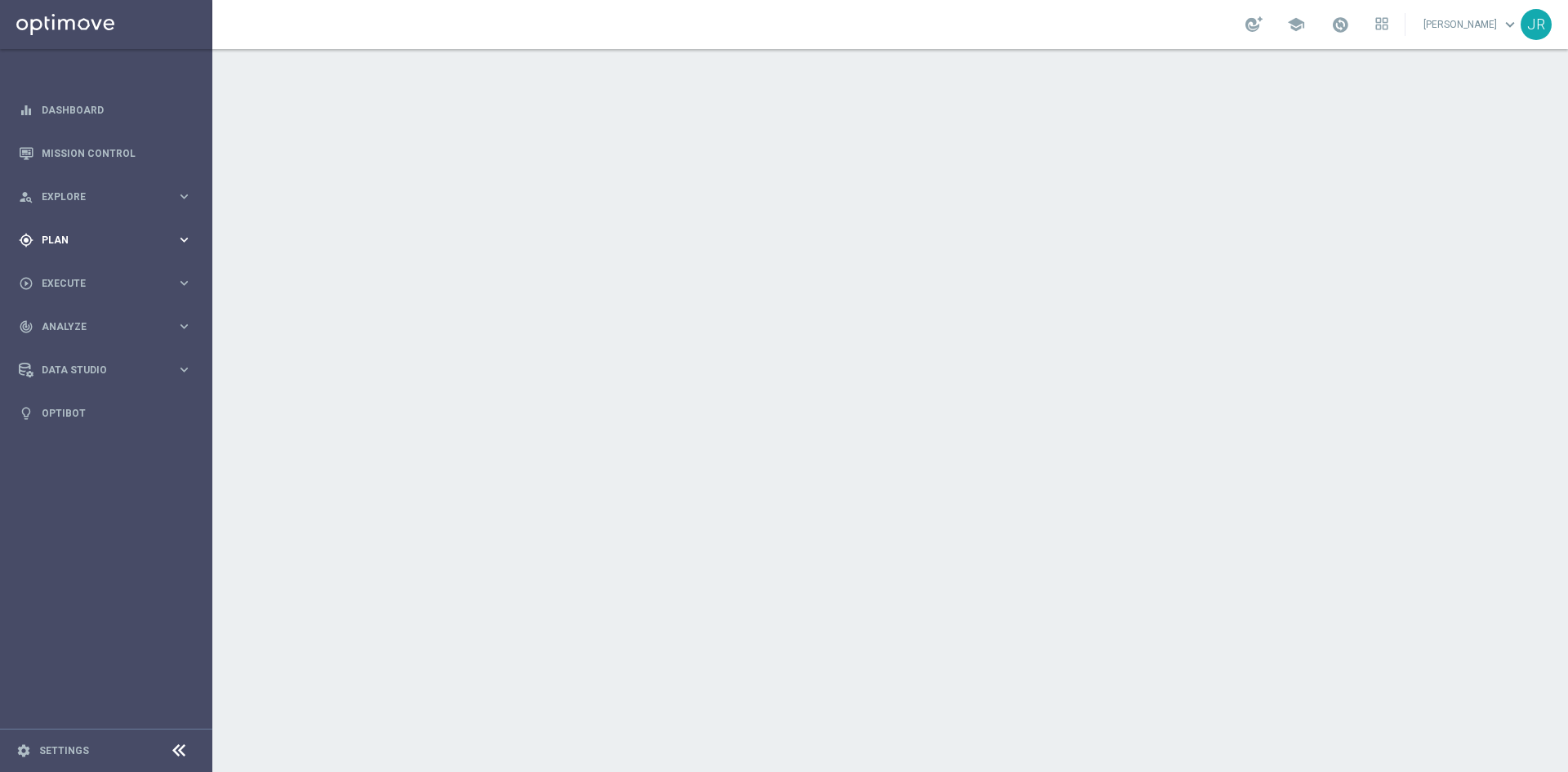
click at [64, 244] on span "Plan" at bounding box center [109, 241] width 135 height 10
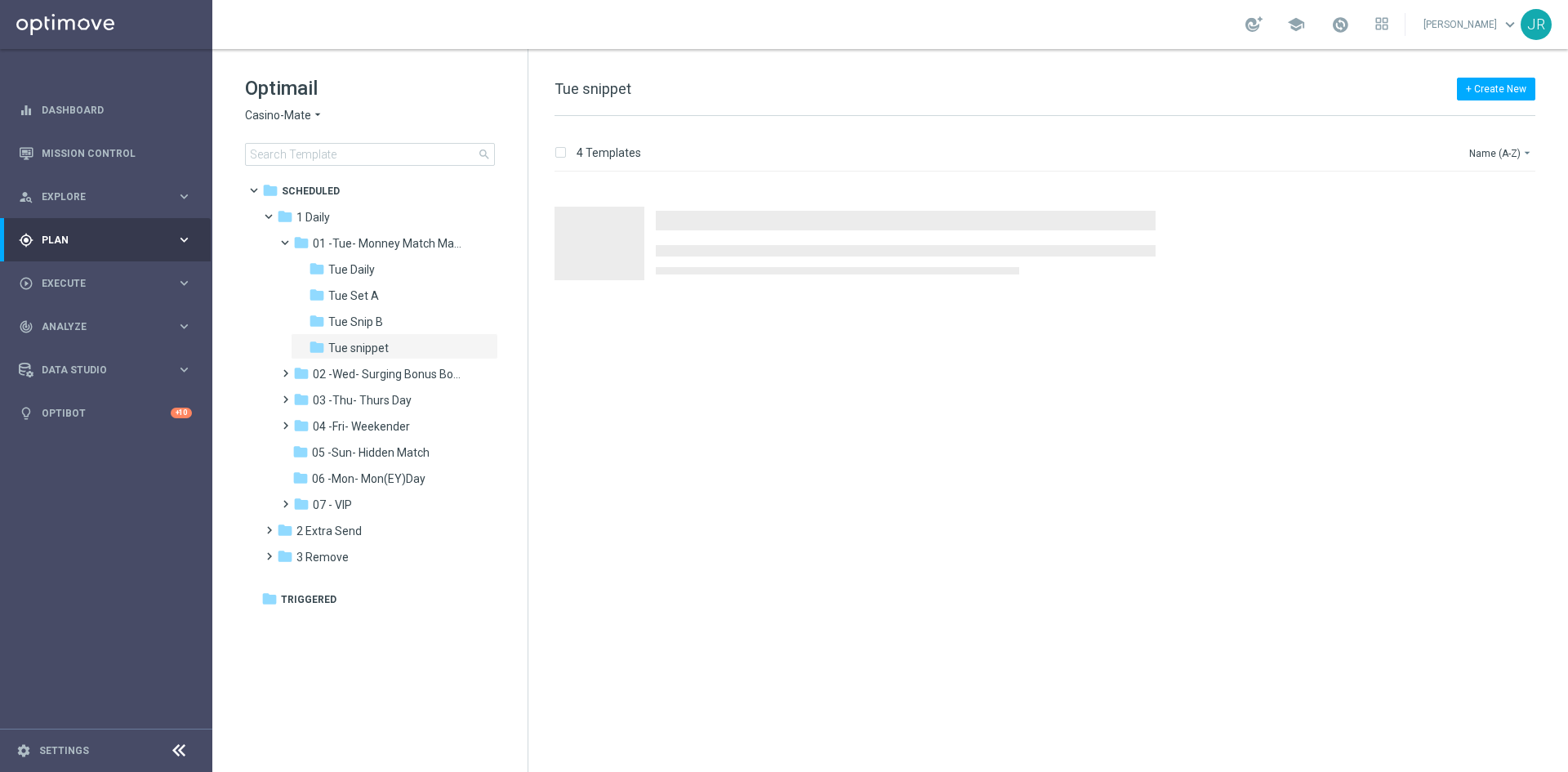
click at [287, 115] on span "Casino-Mate" at bounding box center [277, 116] width 66 height 16
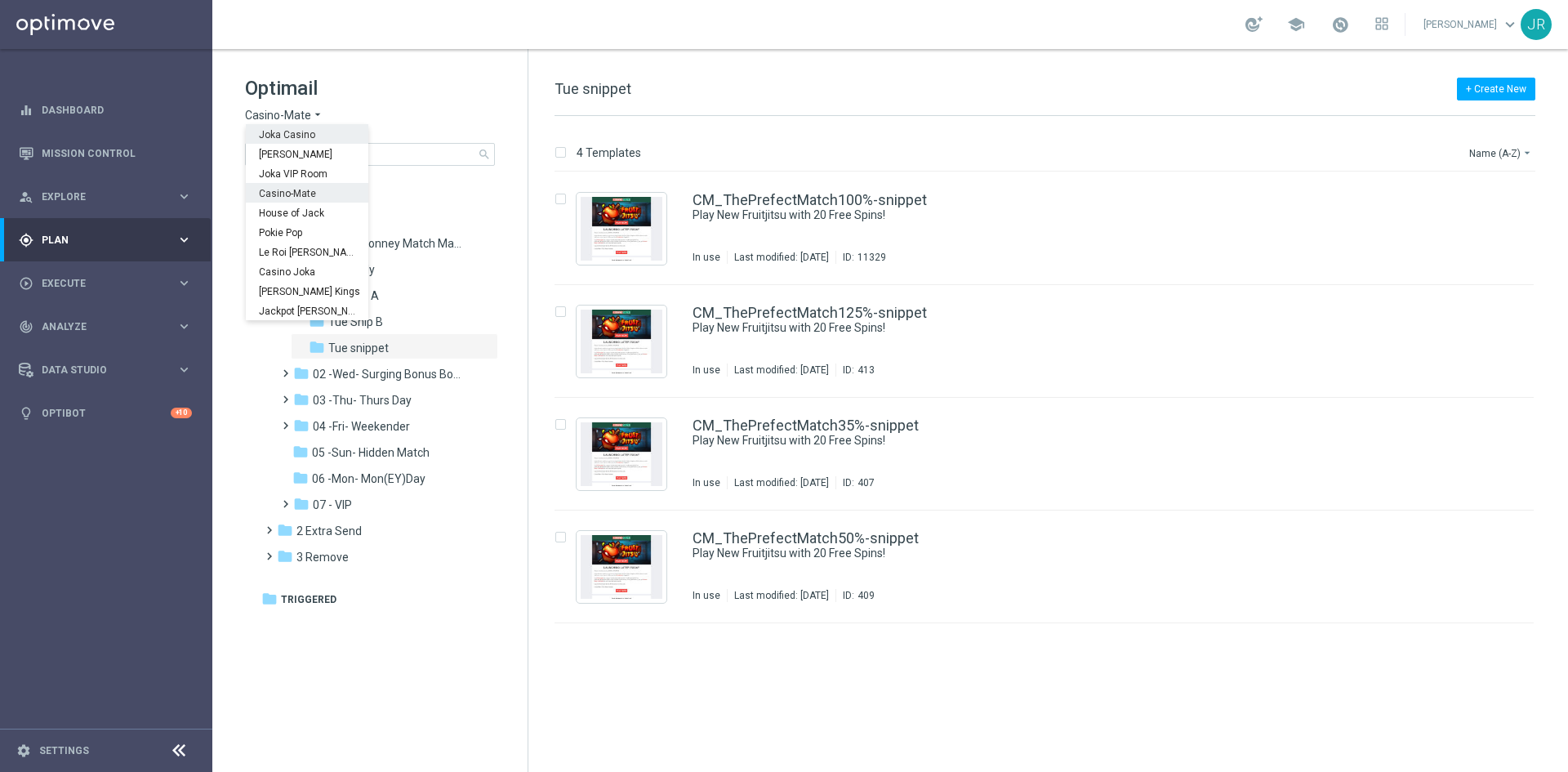
click at [0, 0] on span "Joka Casino" at bounding box center [0, 0] width 0 height 0
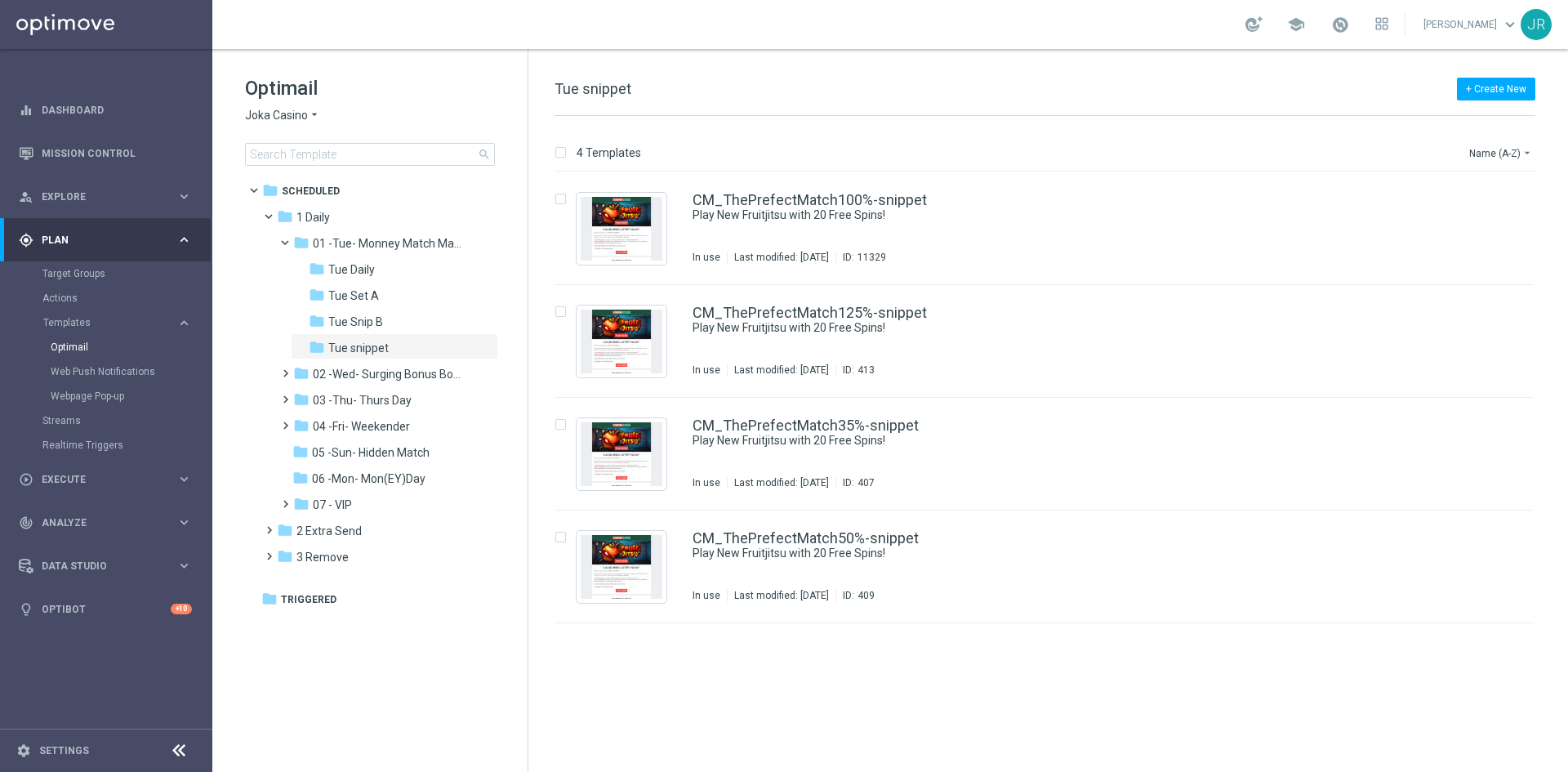
click at [285, 115] on span "Joka Casino" at bounding box center [275, 116] width 63 height 16
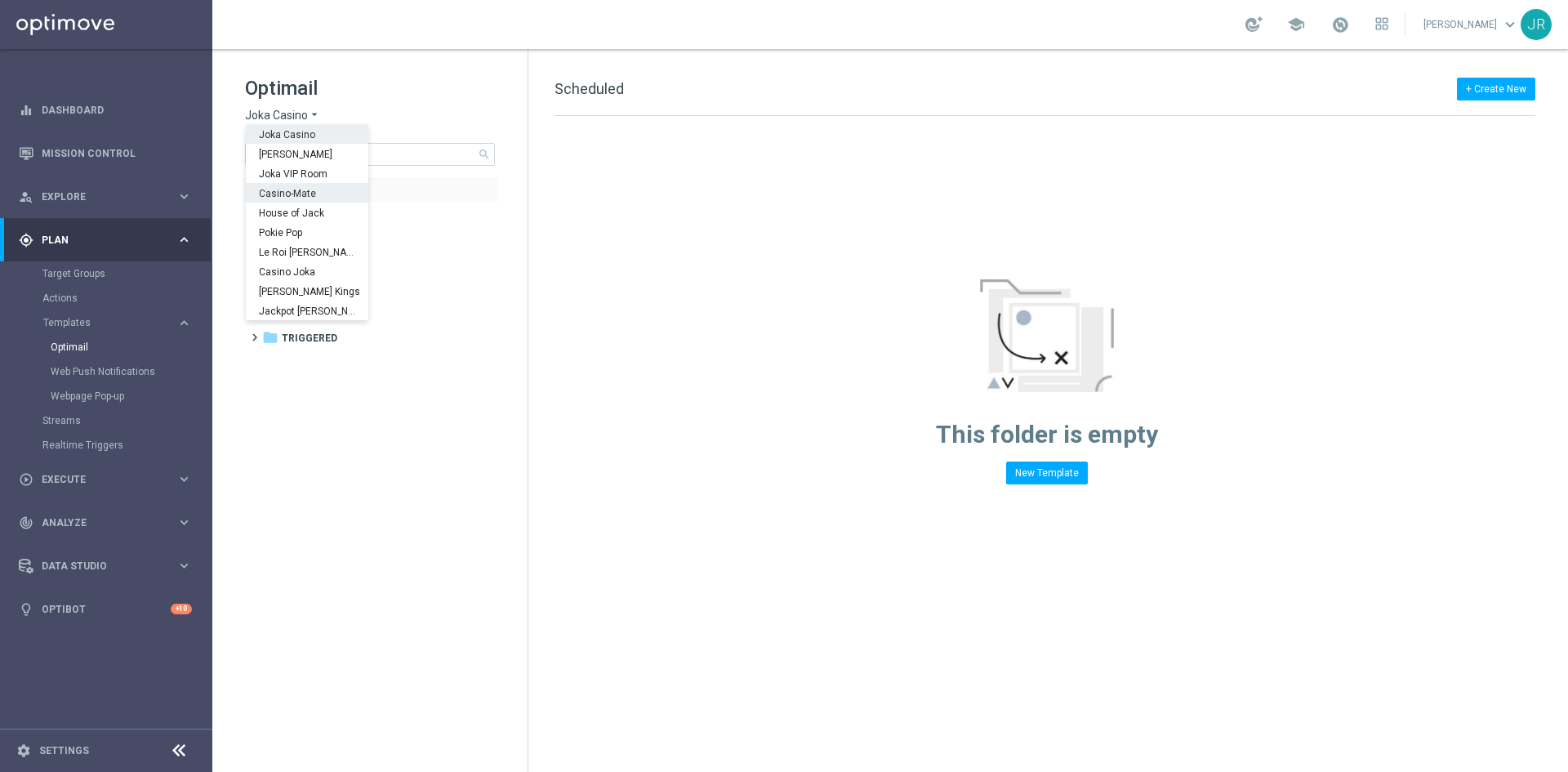
drag, startPoint x: 288, startPoint y: 190, endPoint x: 316, endPoint y: 201, distance: 30.1
click at [0, 0] on span "Casino-Mate" at bounding box center [0, 0] width 0 height 0
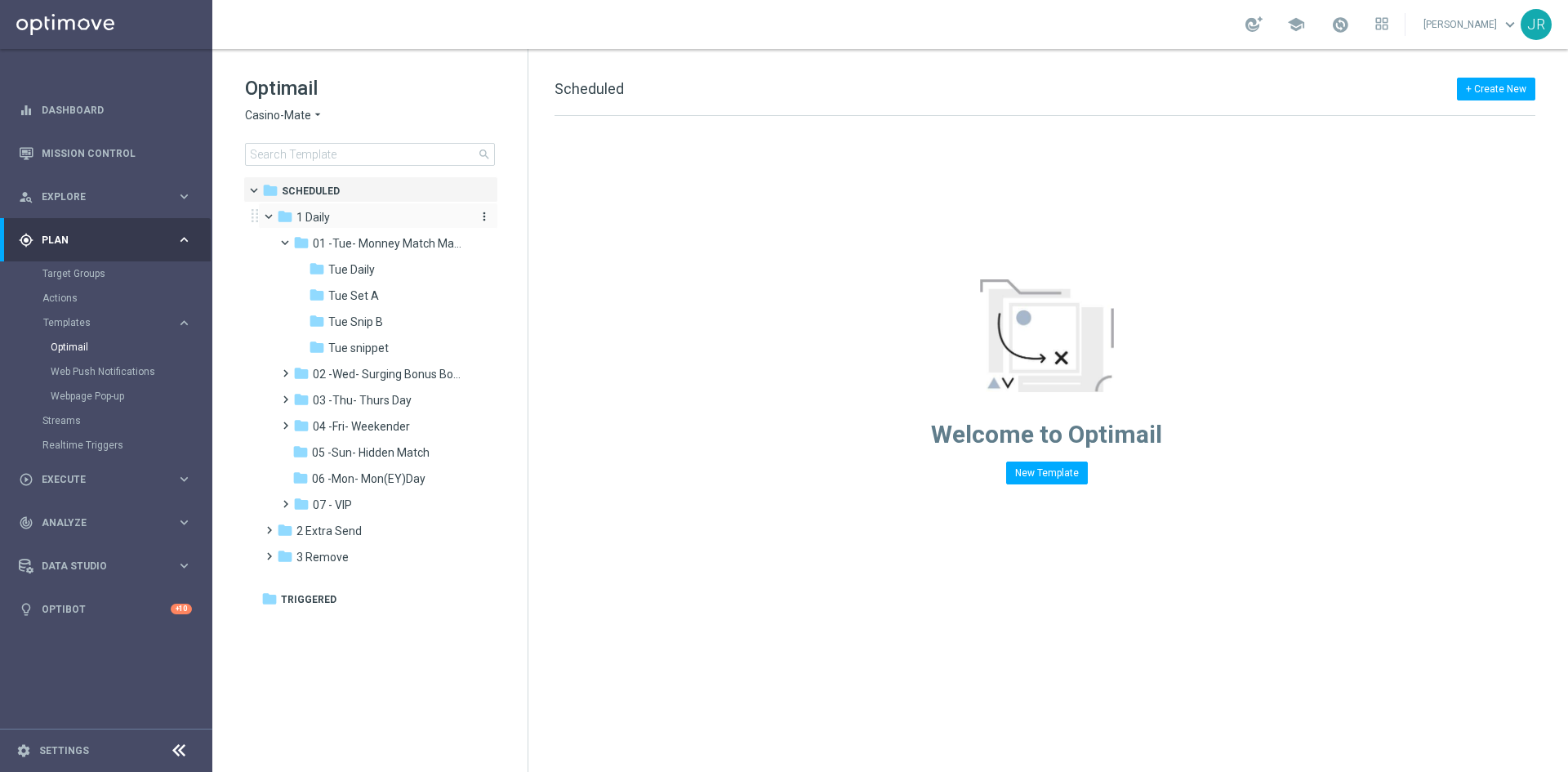
click at [317, 221] on span "1 Daily" at bounding box center [313, 217] width 34 height 15
click at [357, 376] on span "02 -Wed- Surging Bonus Booster" at bounding box center [389, 374] width 155 height 15
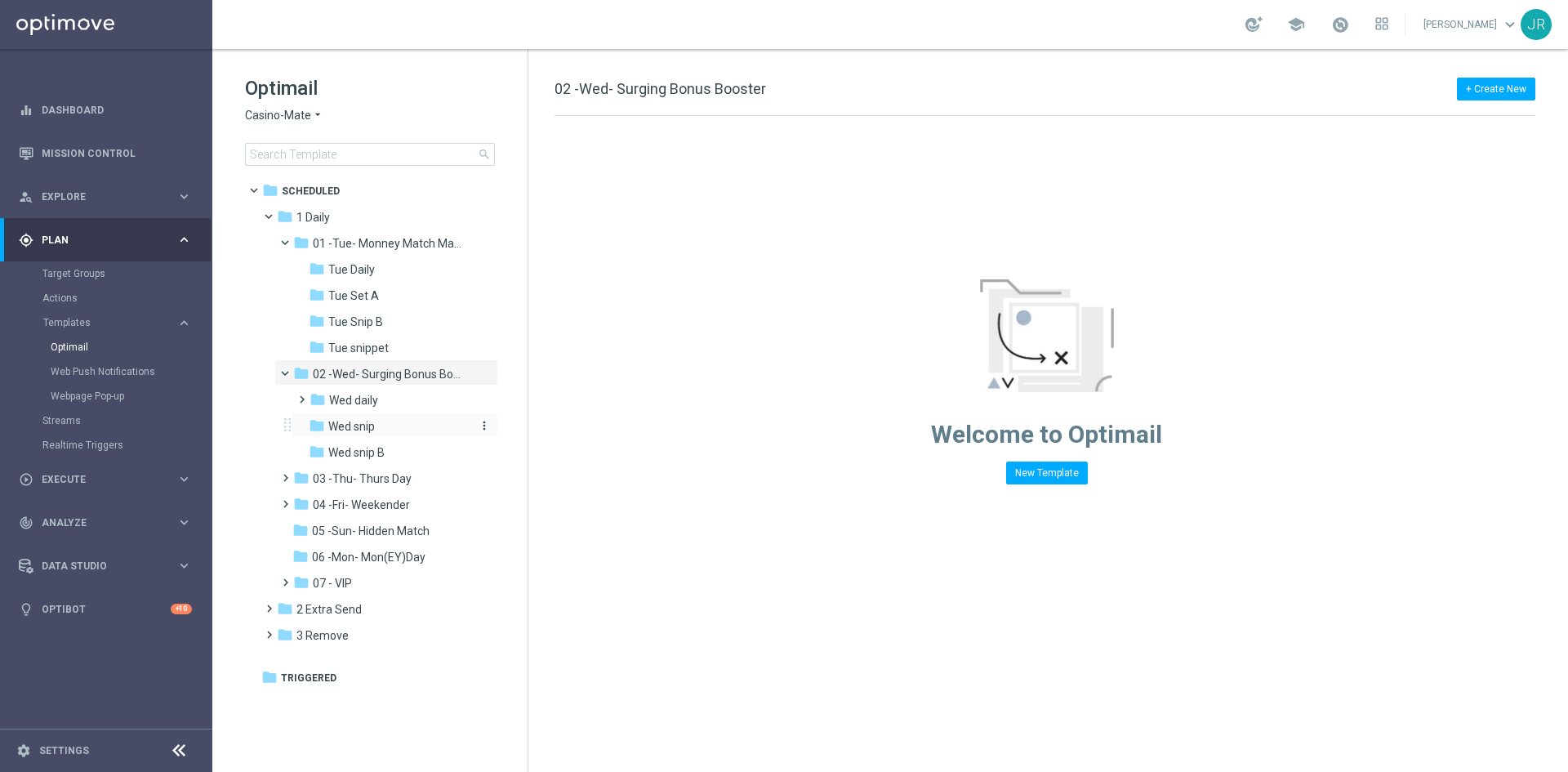
click at [354, 428] on span "Wed snip" at bounding box center [351, 426] width 47 height 15
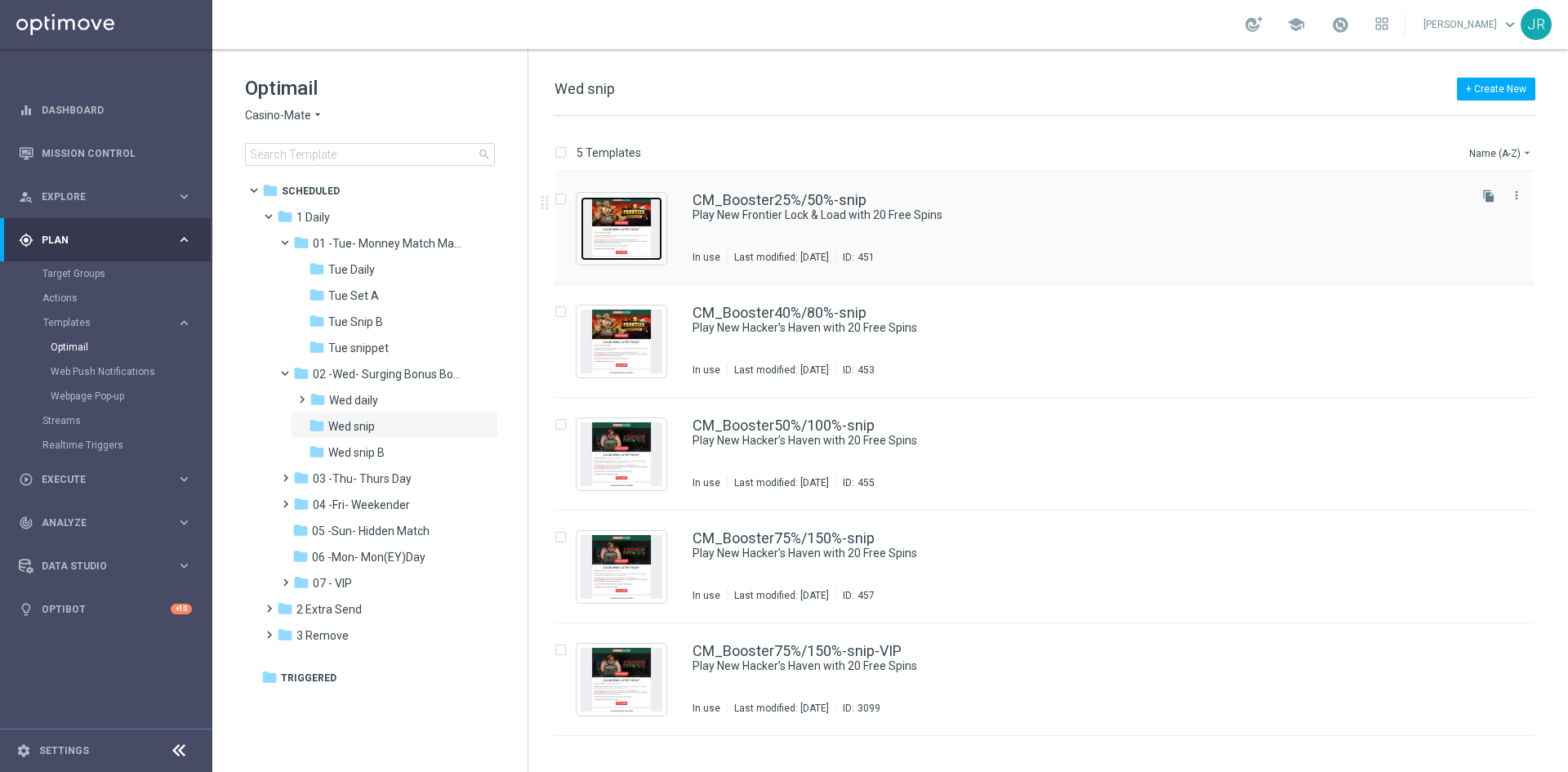
click at [619, 227] on img "Press SPACE to select this row." at bounding box center [622, 229] width 82 height 64
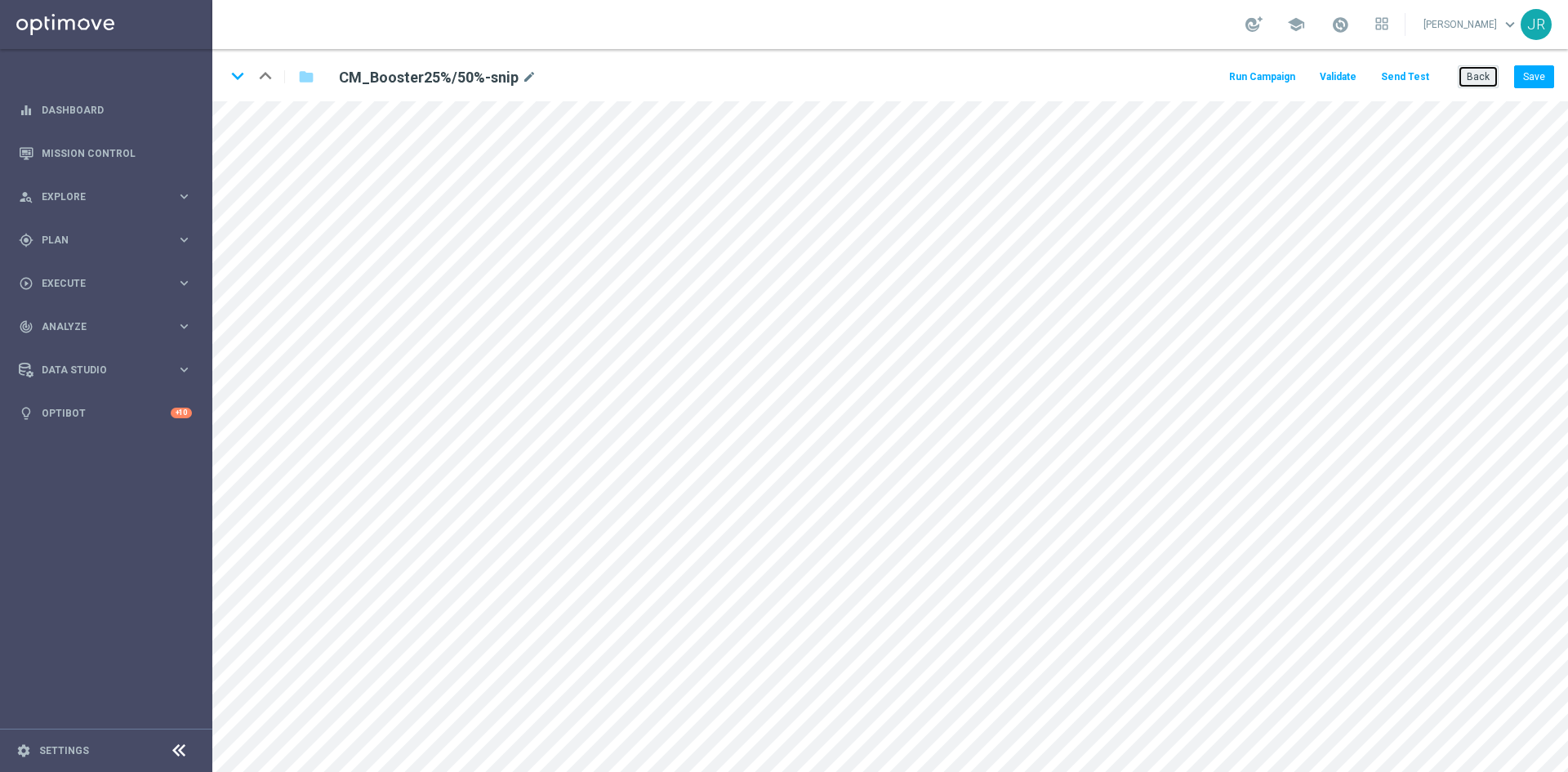
click at [1462, 88] on button "Back" at bounding box center [1478, 76] width 41 height 23
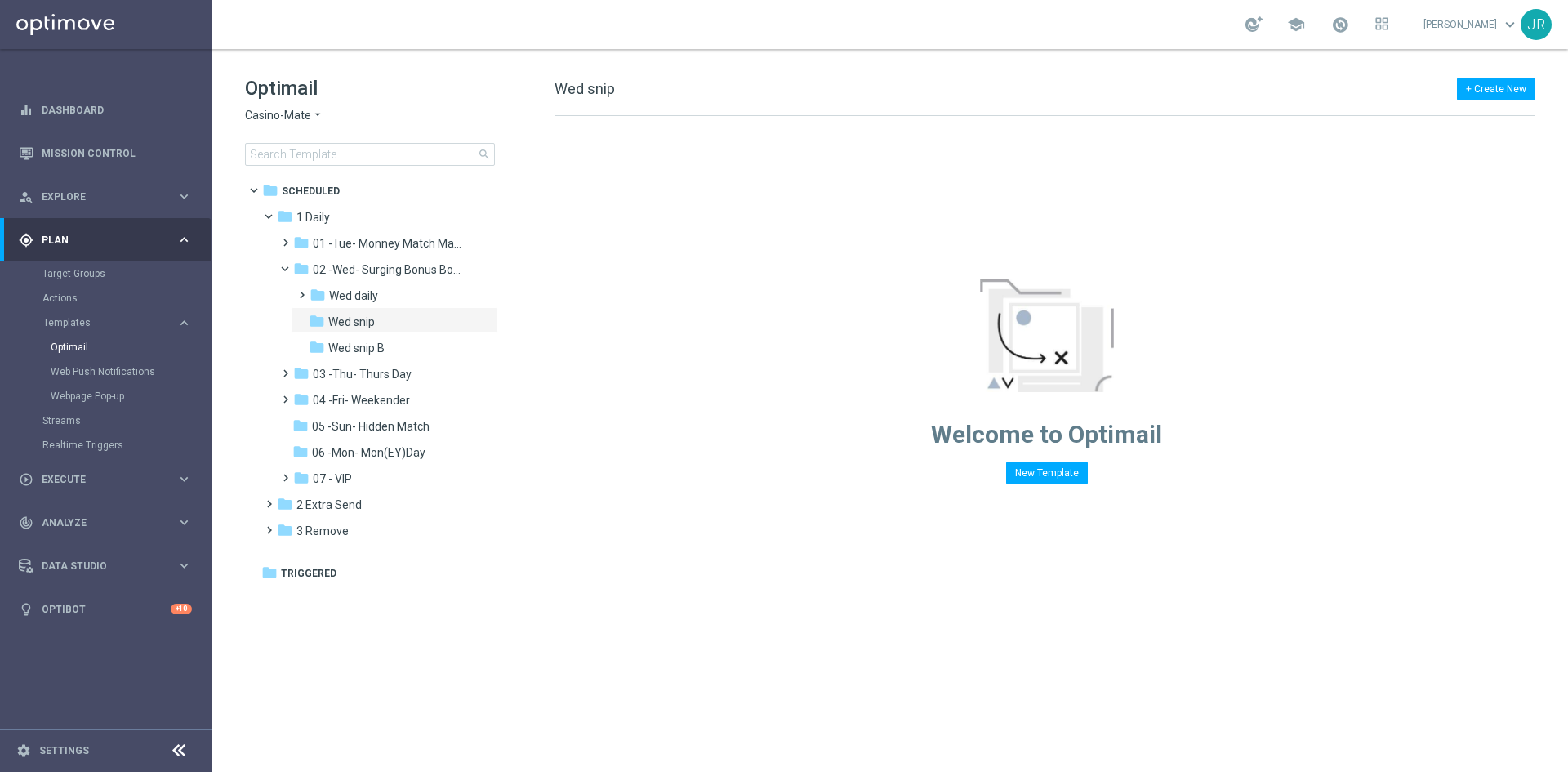
click at [258, 115] on span "Casino-Mate" at bounding box center [277, 116] width 66 height 16
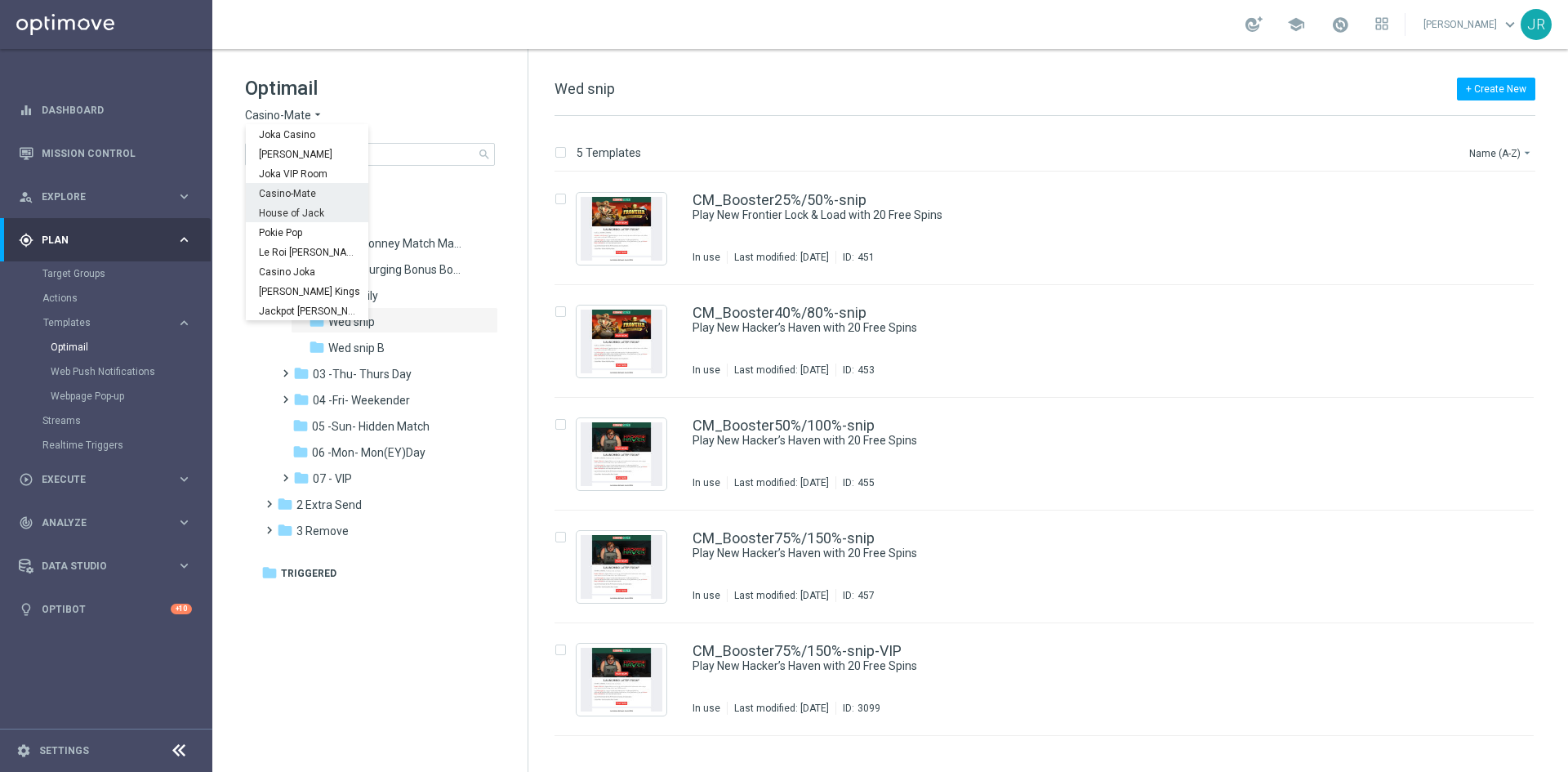
click at [0, 0] on span "House of Jack" at bounding box center [0, 0] width 0 height 0
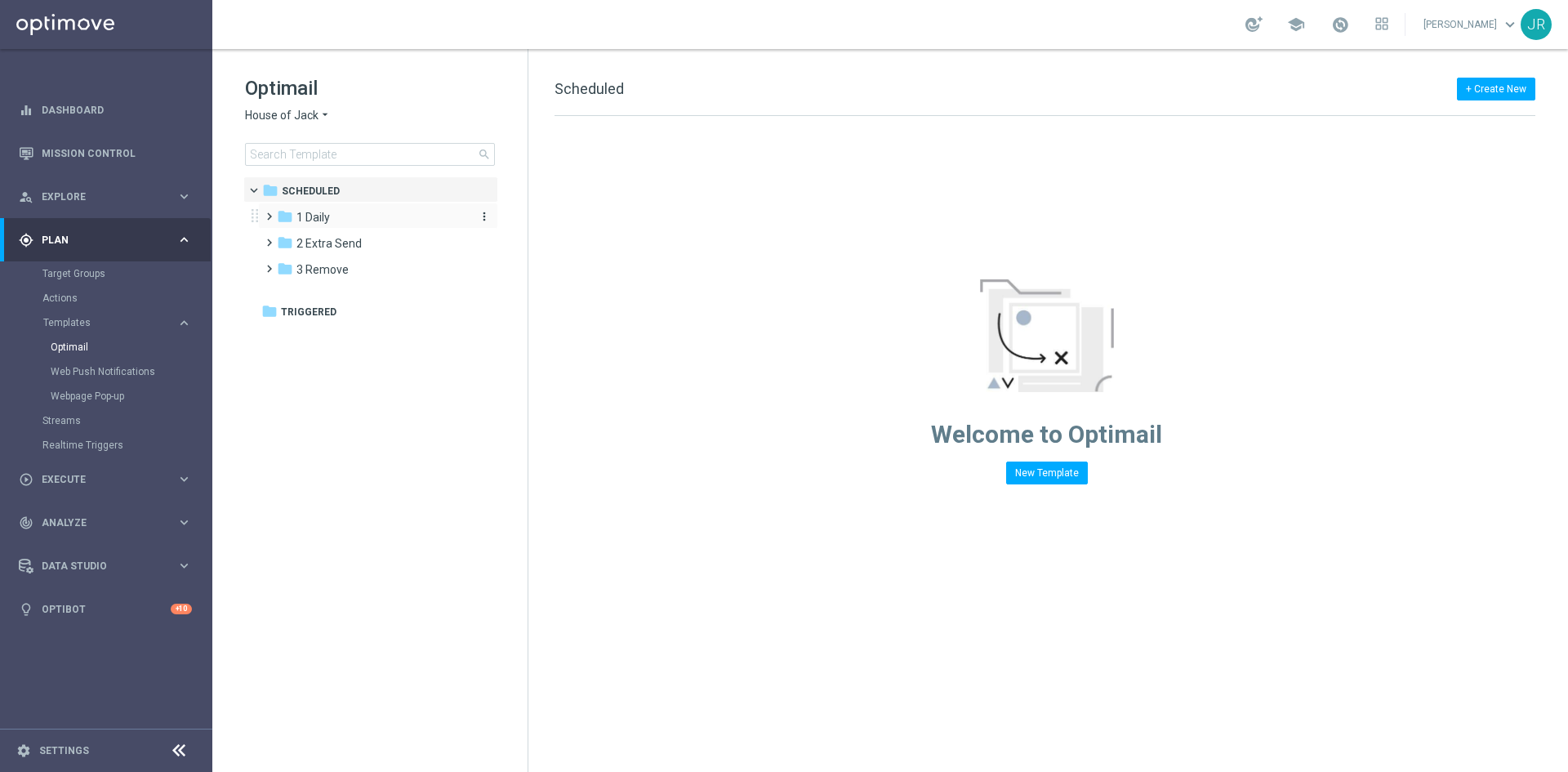
click at [328, 217] on span "1 Daily" at bounding box center [313, 217] width 34 height 15
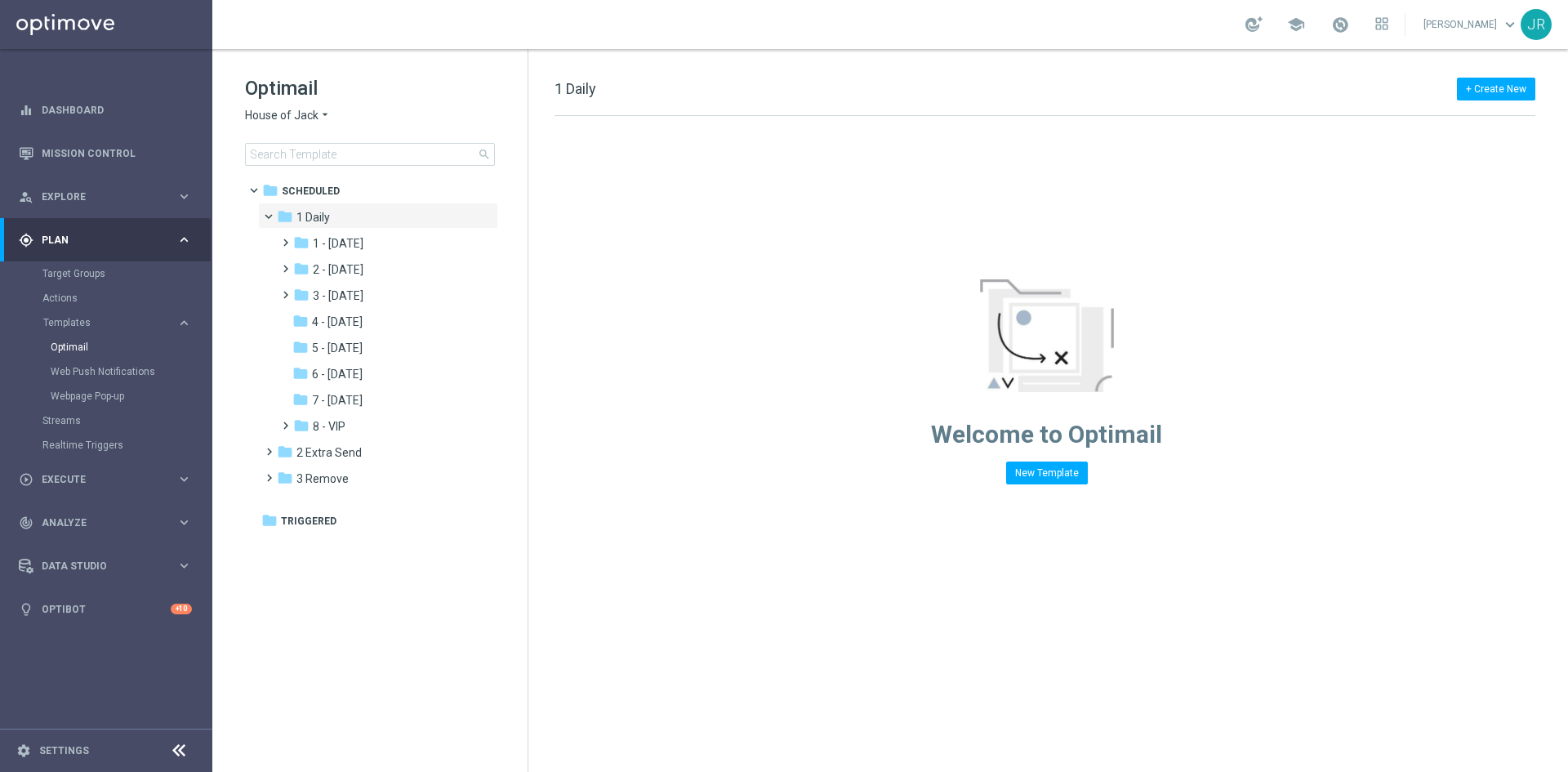
click at [363, 263] on span "2 - Wednesday" at bounding box center [337, 270] width 51 height 15
click at [337, 317] on span "Wed snip" at bounding box center [352, 322] width 47 height 15
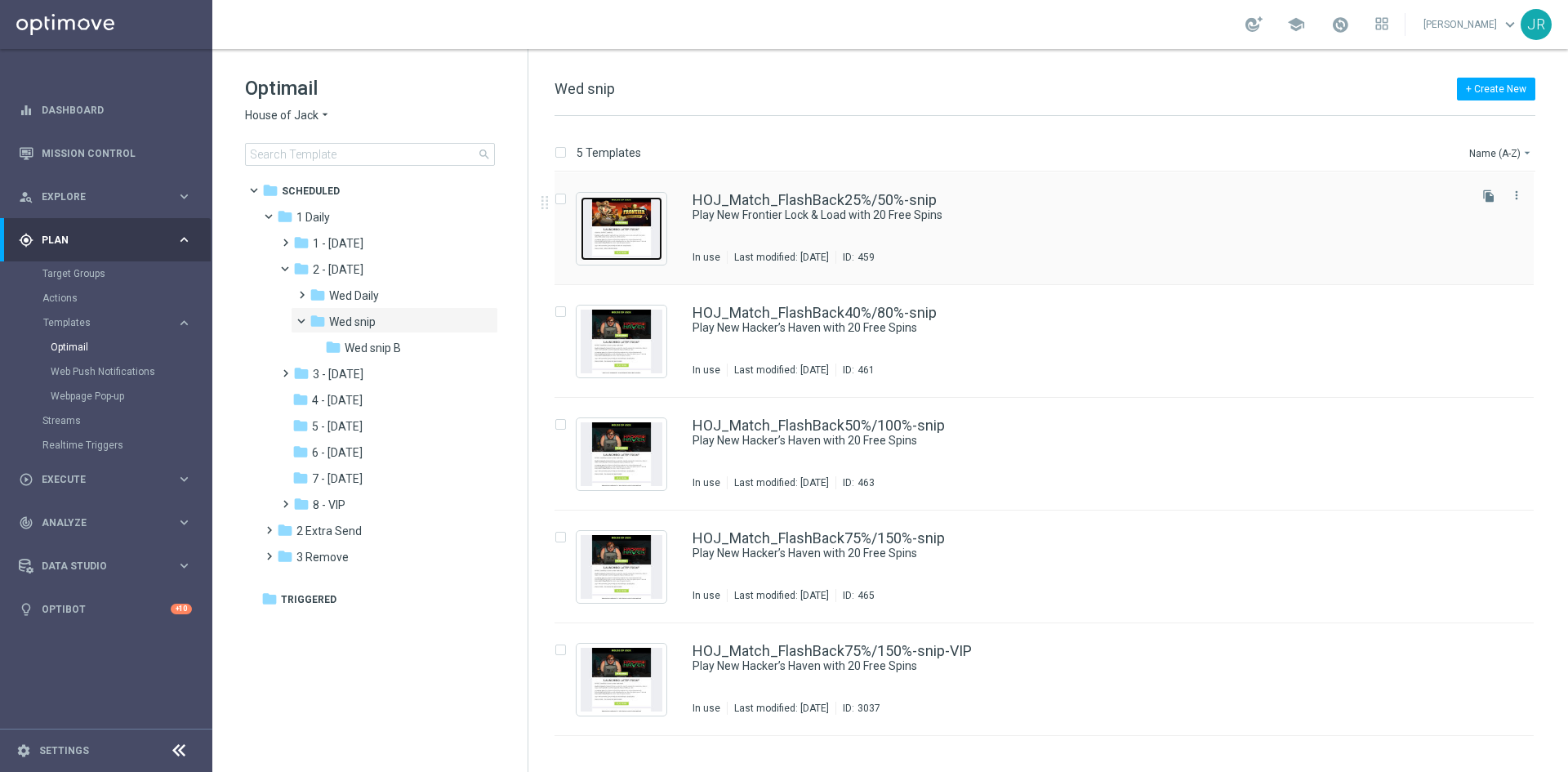
click at [614, 245] on img "Press SPACE to select this row." at bounding box center [622, 229] width 82 height 64
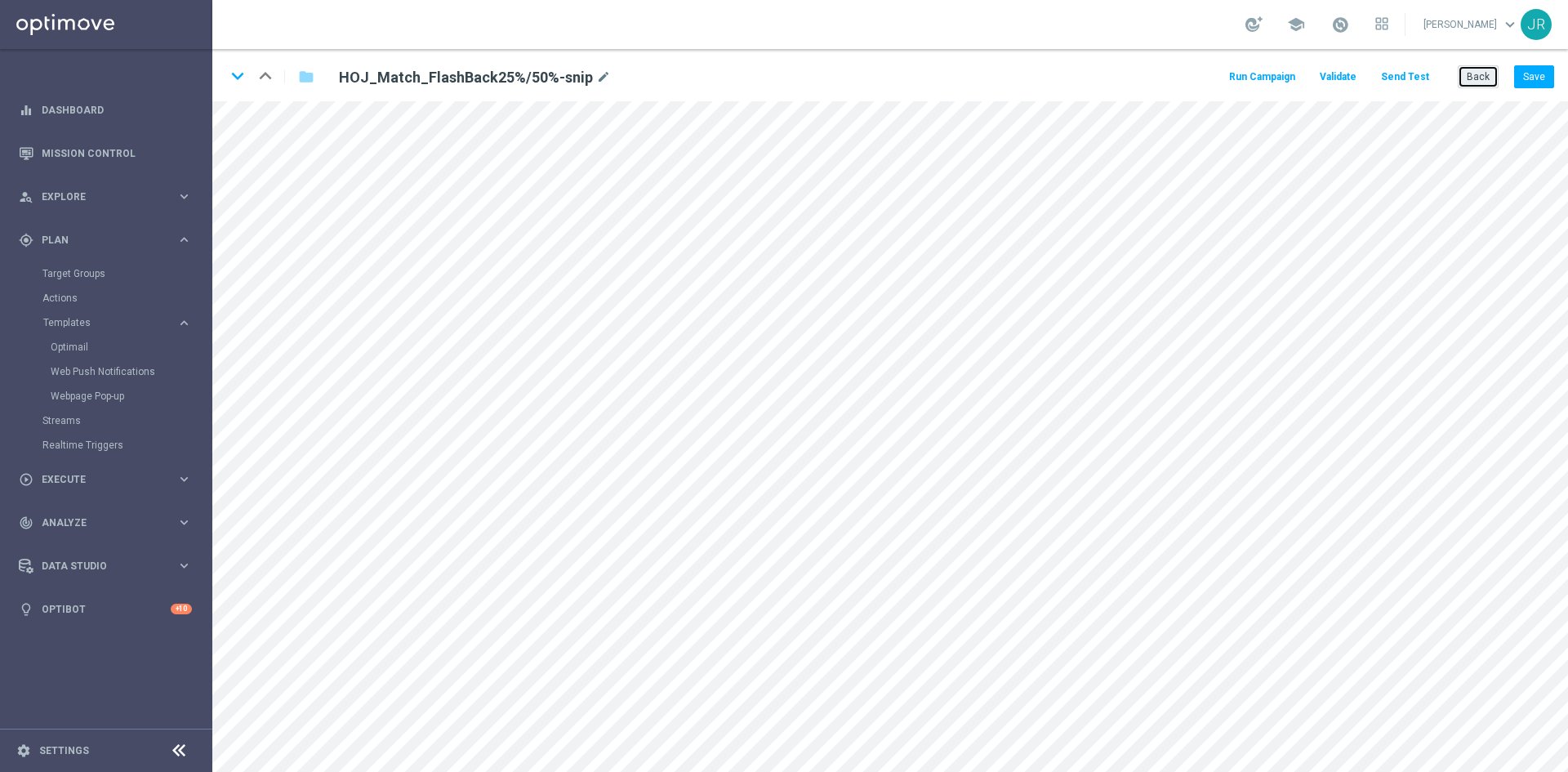
click at [1488, 78] on button "Back" at bounding box center [1478, 76] width 41 height 23
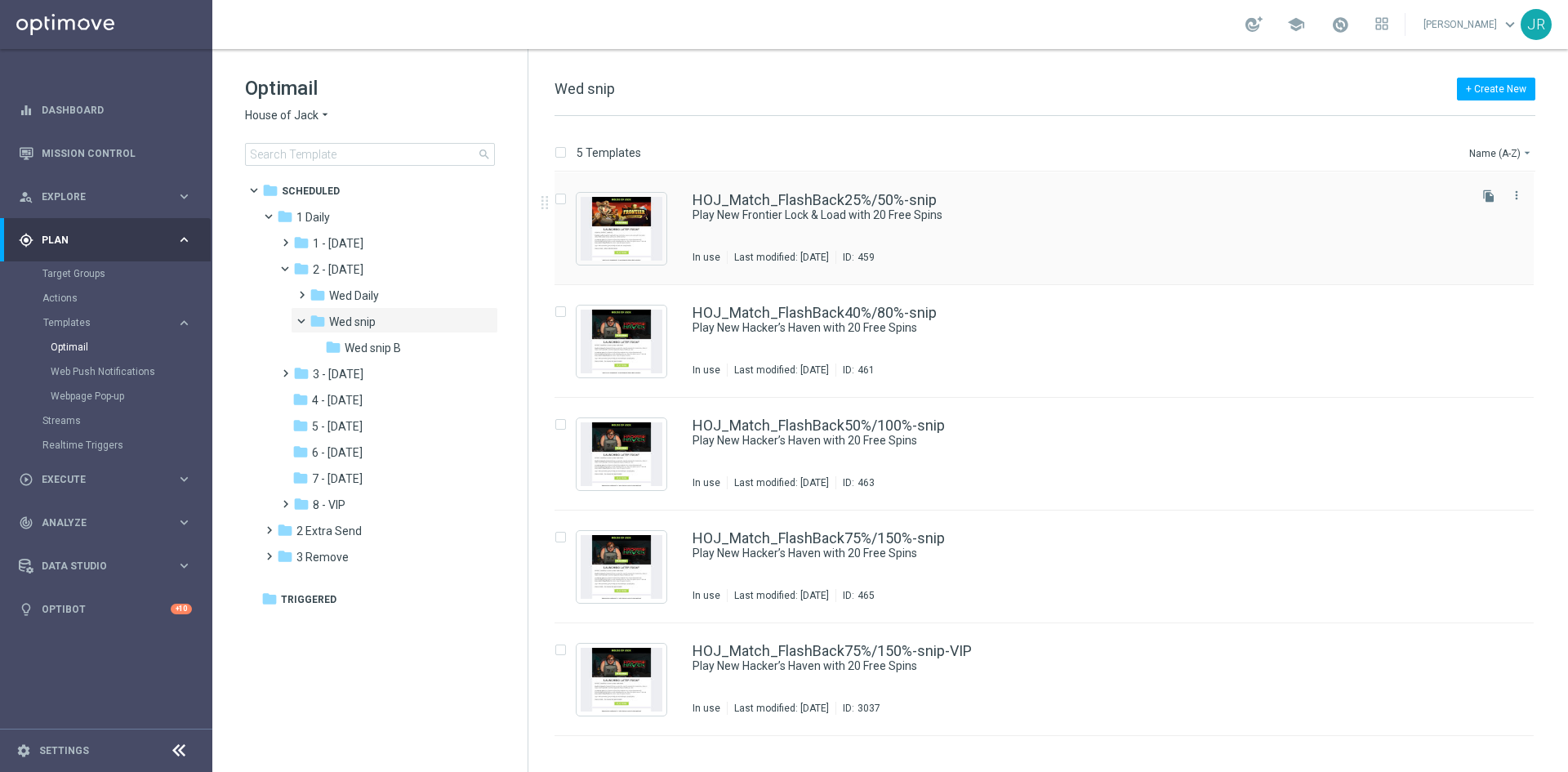
click at [848, 274] on div "HOJ_Match_FlashBack25%/50%-snip Play New Frontier Lock & Load with 20 Free Spin…" at bounding box center [1044, 229] width 979 height 113
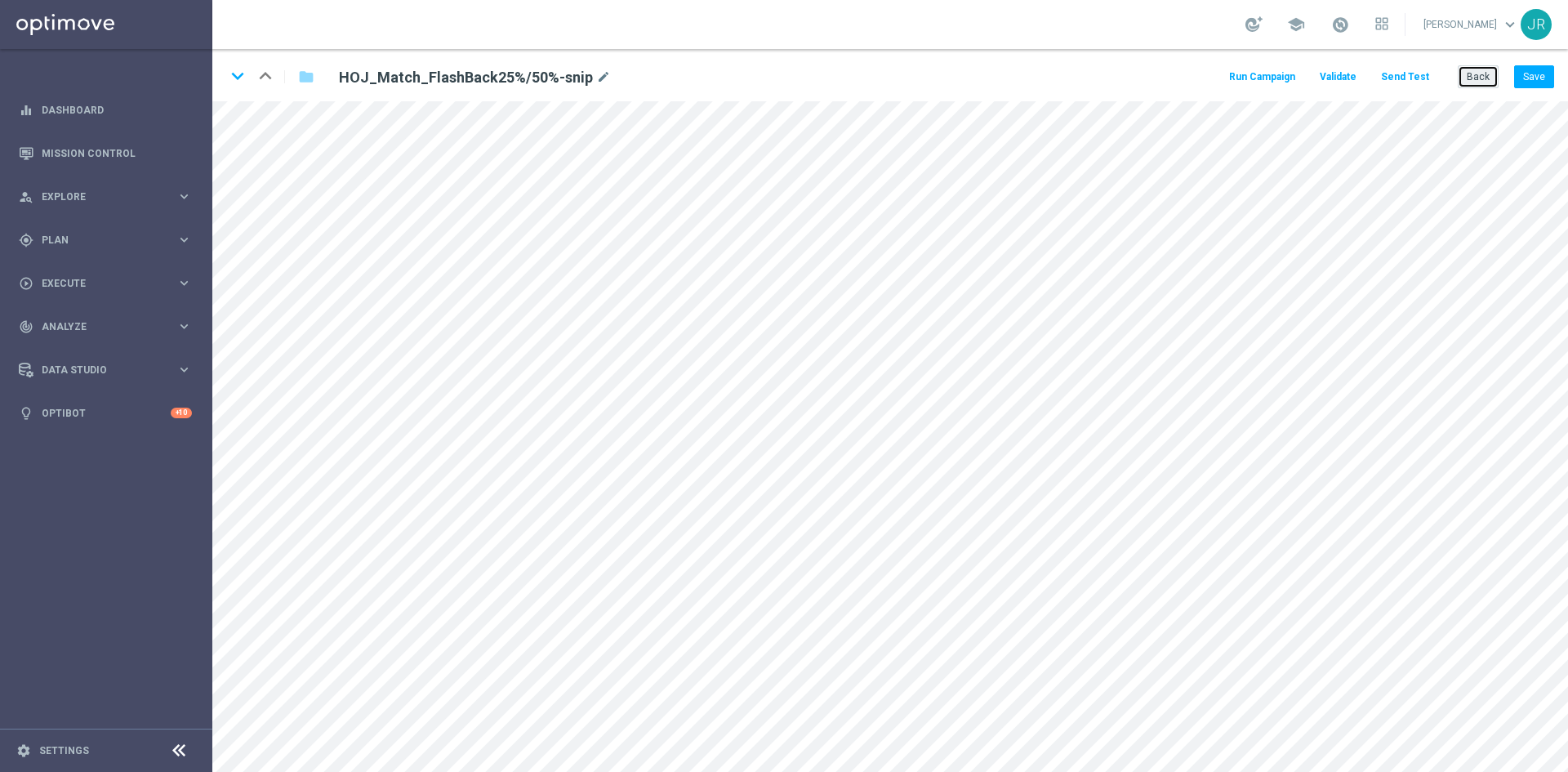
click at [1478, 84] on button "Back" at bounding box center [1478, 76] width 41 height 23
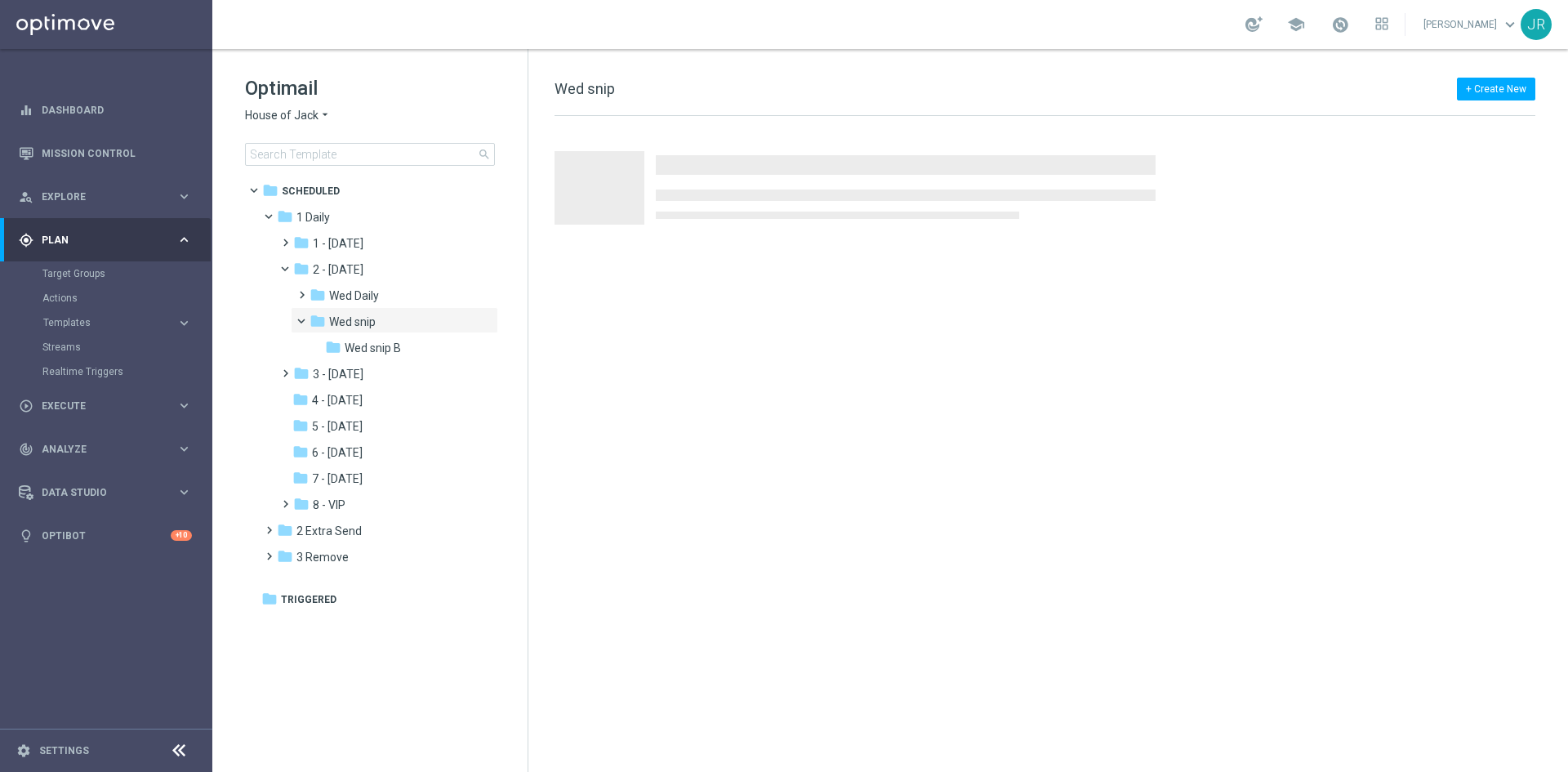
click at [276, 112] on span "House of Jack" at bounding box center [281, 116] width 74 height 16
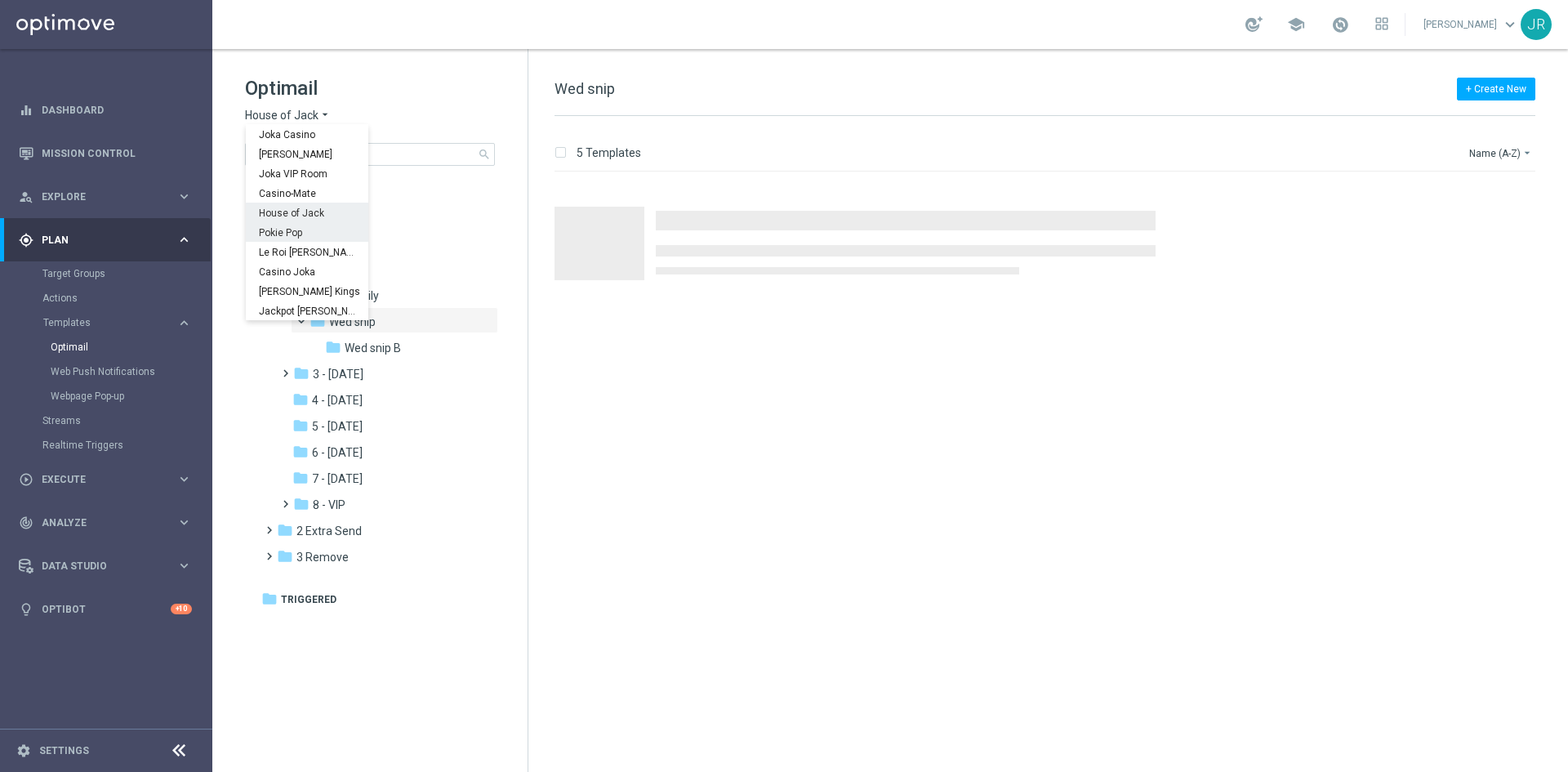
click at [0, 0] on span "Pokie Pop" at bounding box center [0, 0] width 0 height 0
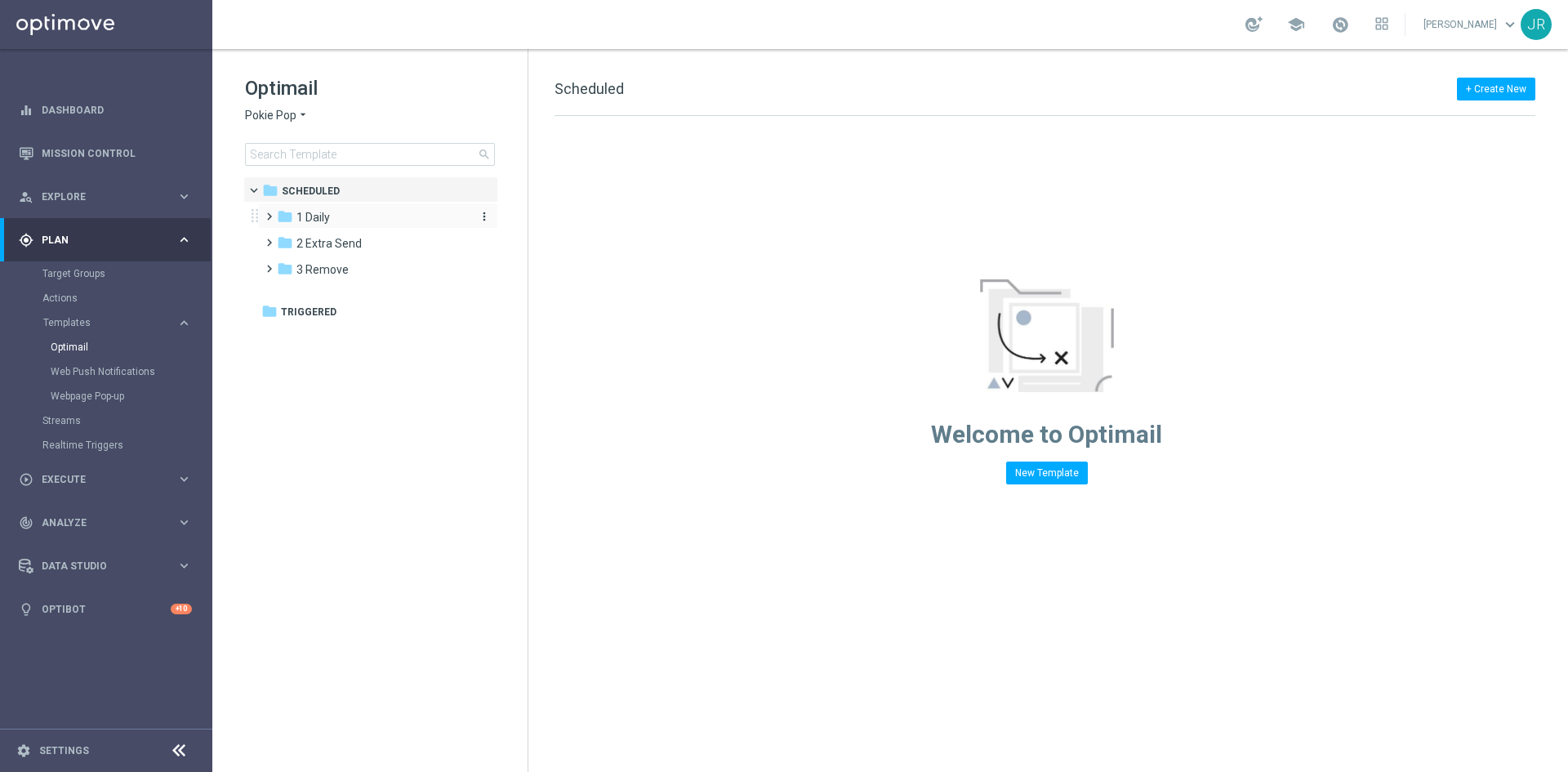
click at [352, 218] on div "folder 1 Daily" at bounding box center [370, 218] width 188 height 19
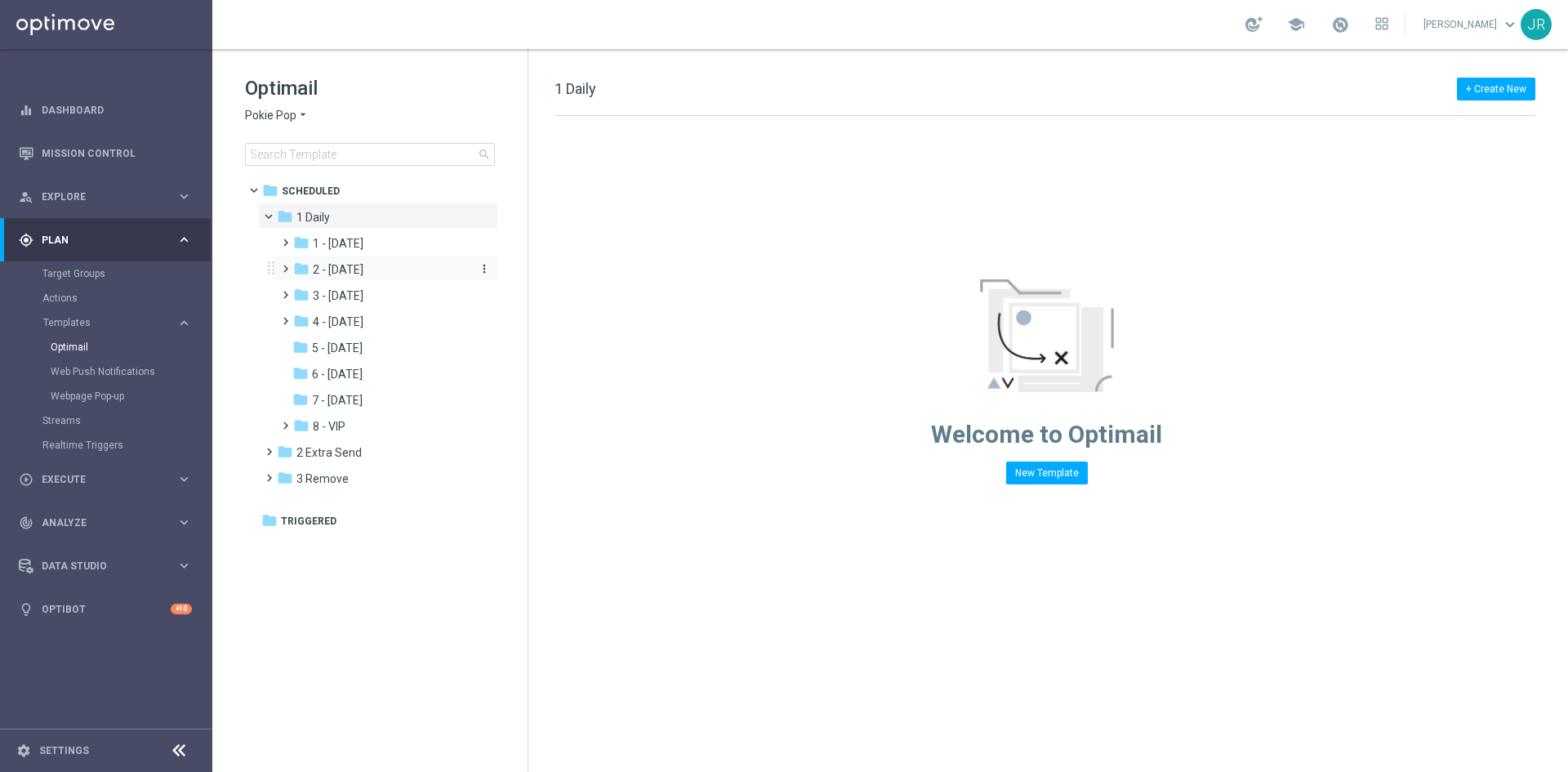
click at [363, 274] on span "2 - Wednesday" at bounding box center [337, 270] width 51 height 15
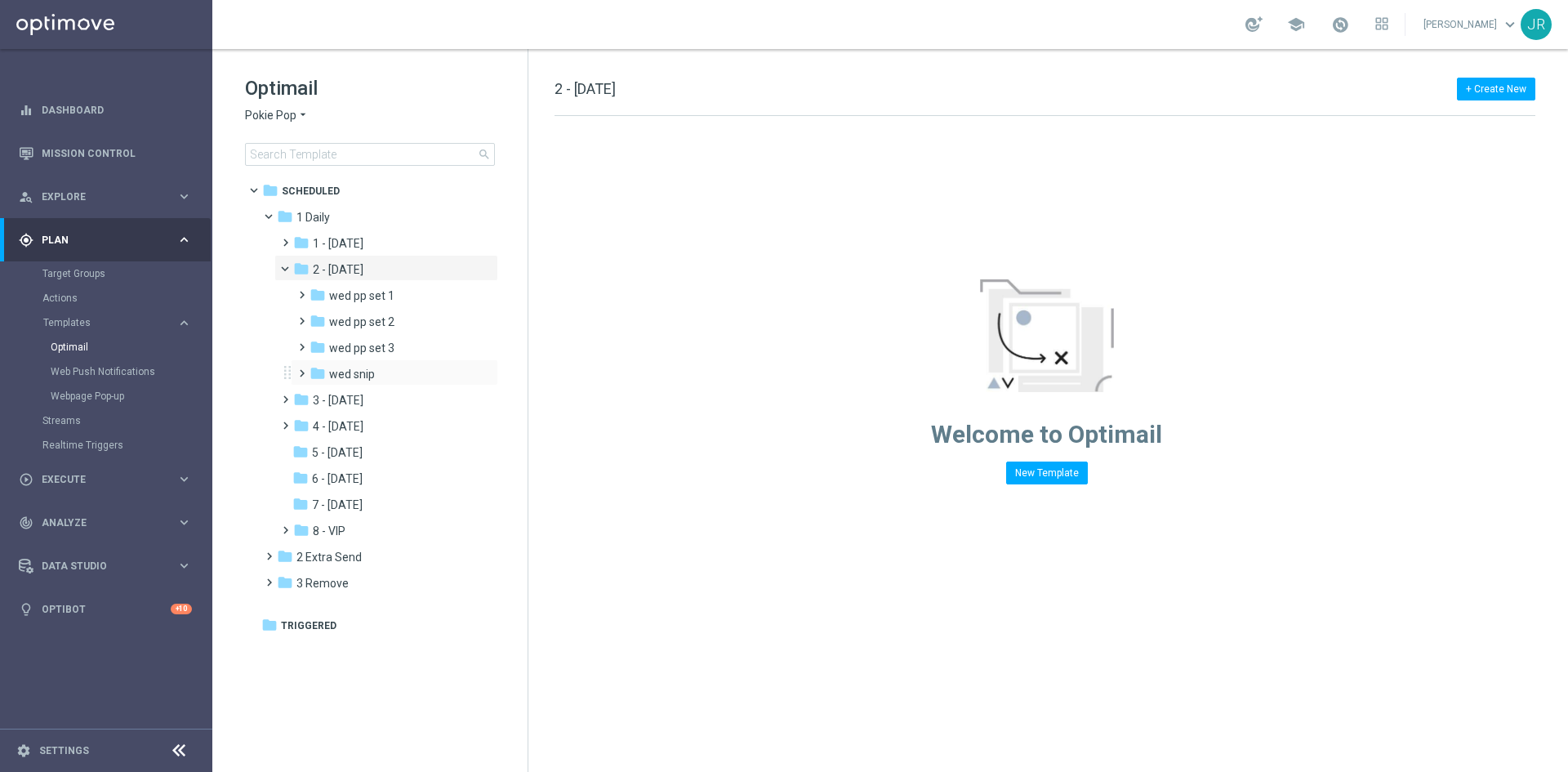
click at [359, 363] on div "folder wed snip more_vert" at bounding box center [394, 373] width 208 height 26
click at [391, 378] on div "folder wed snip" at bounding box center [389, 375] width 160 height 19
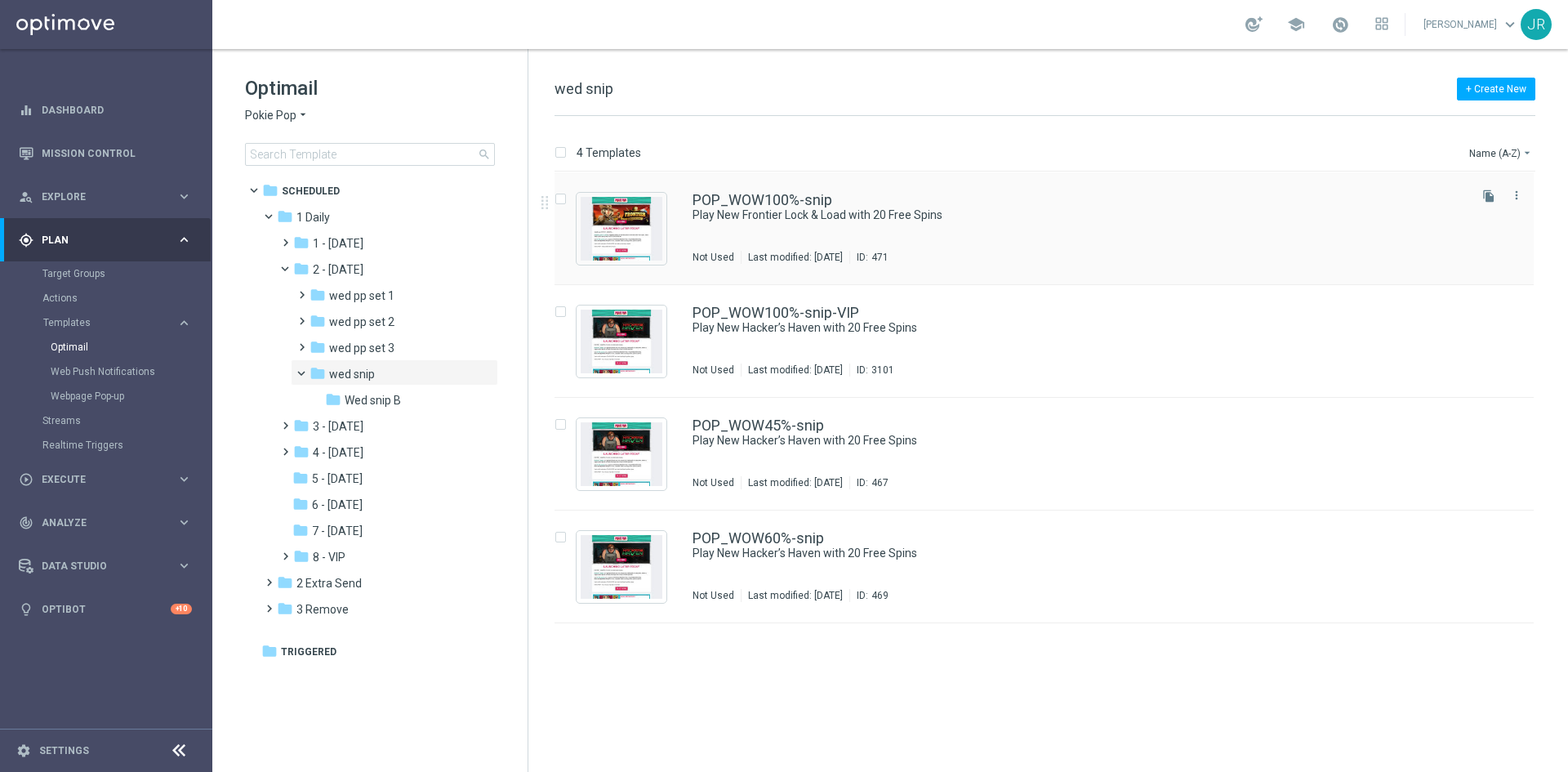
click at [799, 239] on div "POP_WOW100%-snip Play New Frontier Lock & Load with 20 Free Spins Not Used Last…" at bounding box center [1079, 228] width 773 height 71
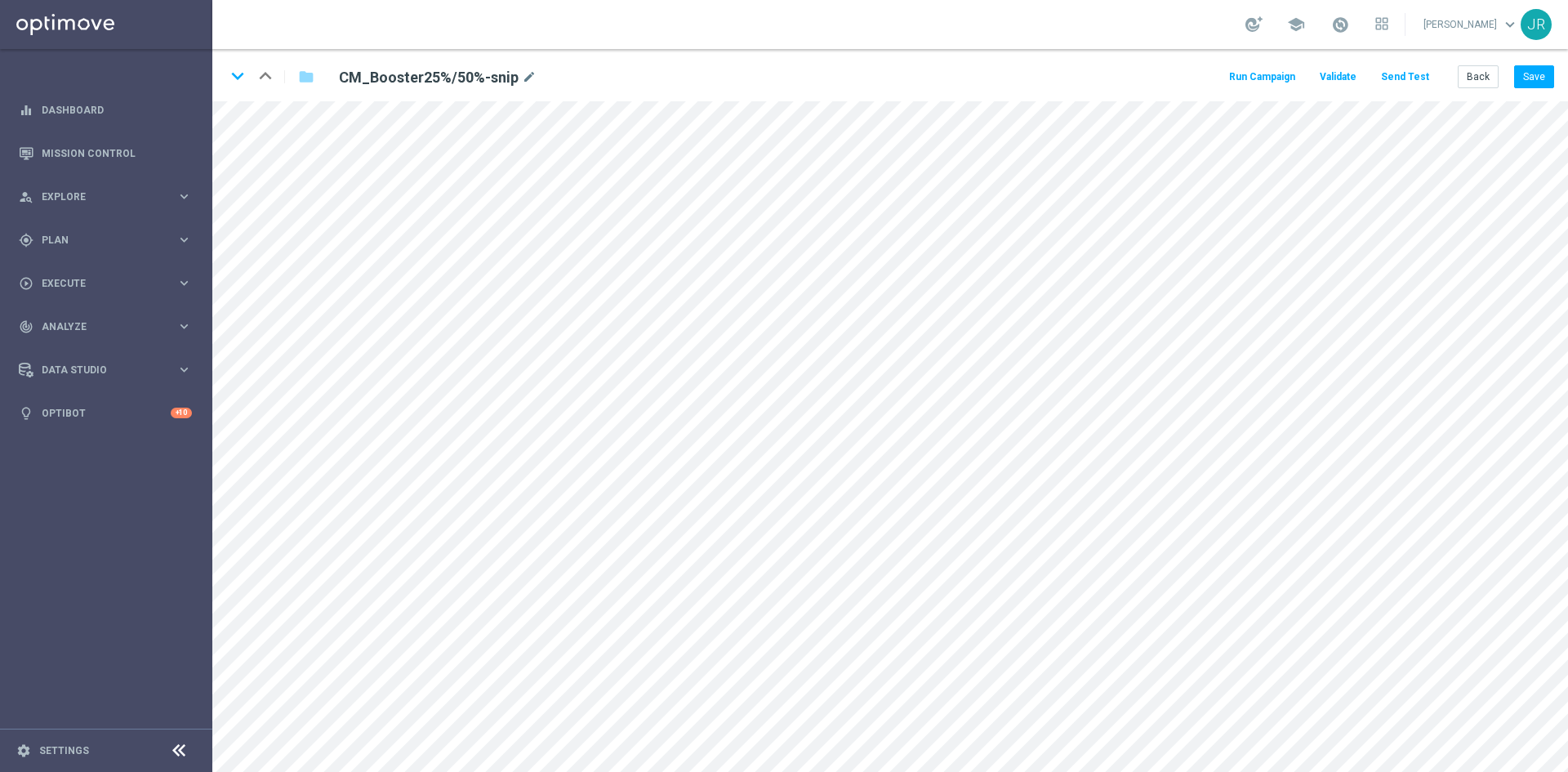
drag, startPoint x: 1407, startPoint y: 79, endPoint x: 1406, endPoint y: 87, distance: 8.1
click at [1406, 87] on button "Send Test" at bounding box center [1404, 77] width 53 height 22
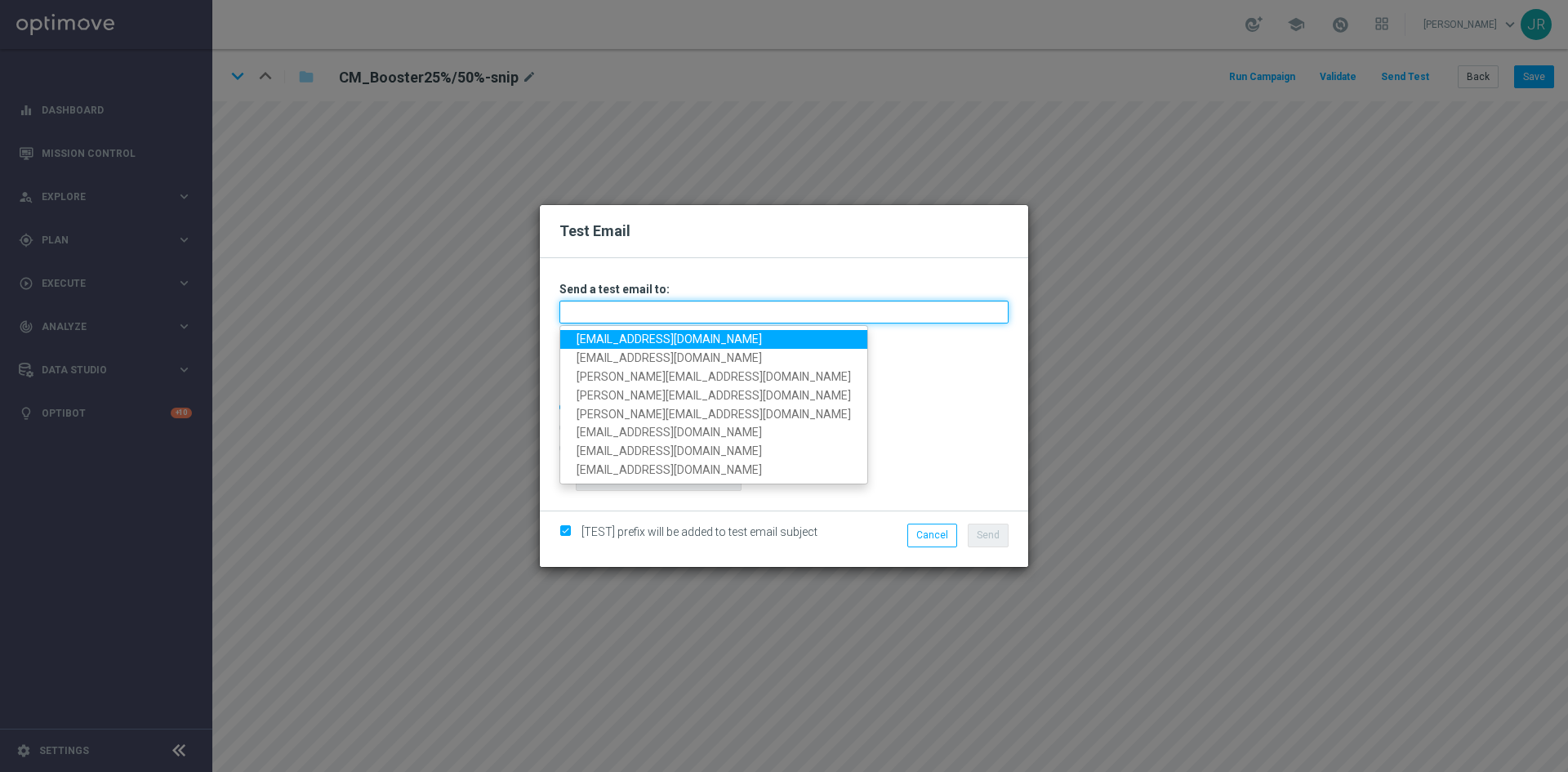
drag, startPoint x: 599, startPoint y: 310, endPoint x: 596, endPoint y: 342, distance: 32.1
click at [599, 310] on input "text" at bounding box center [784, 312] width 449 height 23
drag, startPoint x: 594, startPoint y: 337, endPoint x: 636, endPoint y: 345, distance: 42.8
click at [594, 337] on link "[EMAIL_ADDRESS][DOMAIN_NAME]" at bounding box center [714, 340] width 307 height 19
type input "[EMAIL_ADDRESS][DOMAIN_NAME]"
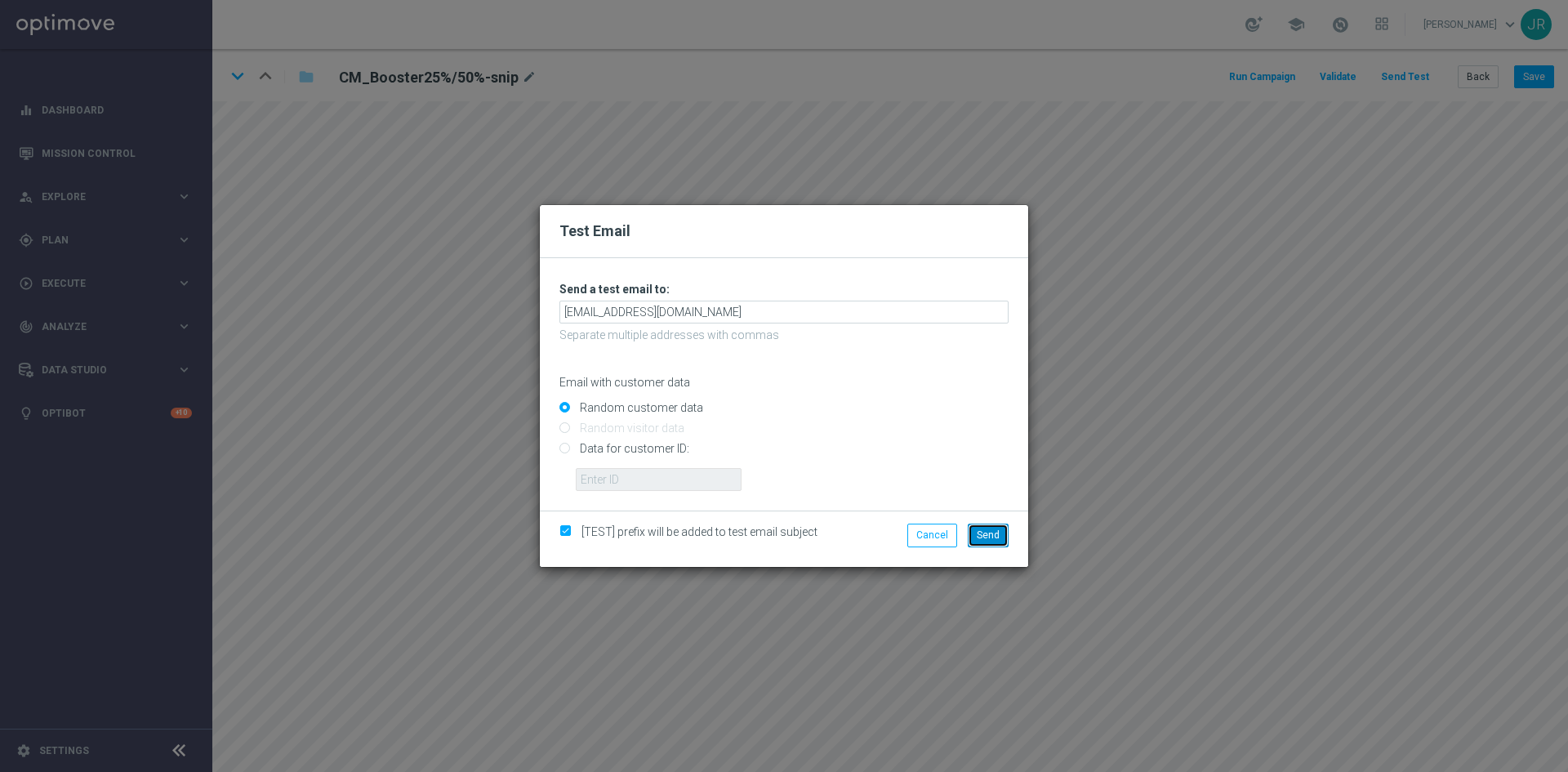
click at [1003, 537] on button "Send" at bounding box center [988, 535] width 41 height 23
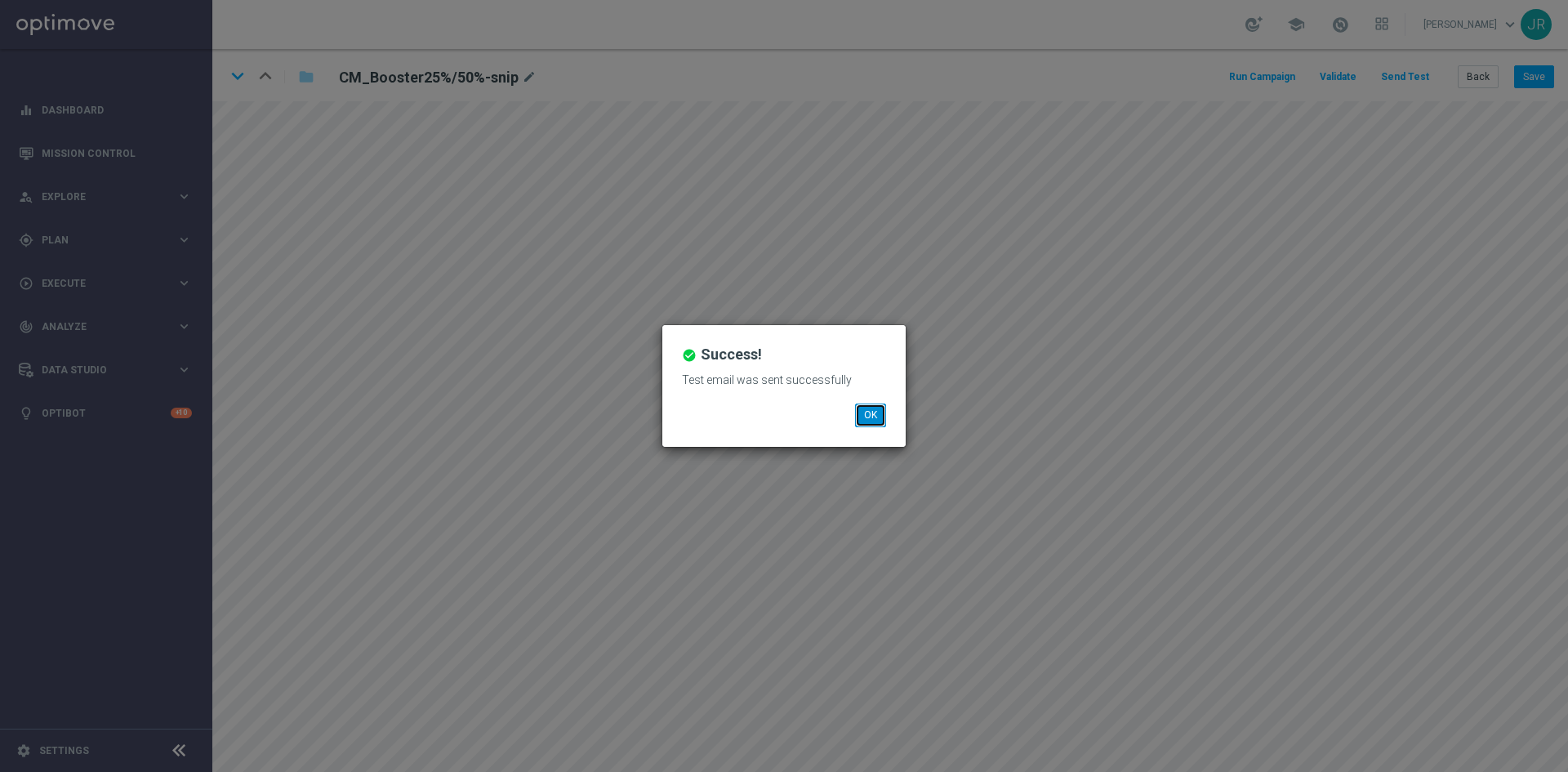
click at [863, 422] on button "OK" at bounding box center [870, 414] width 31 height 23
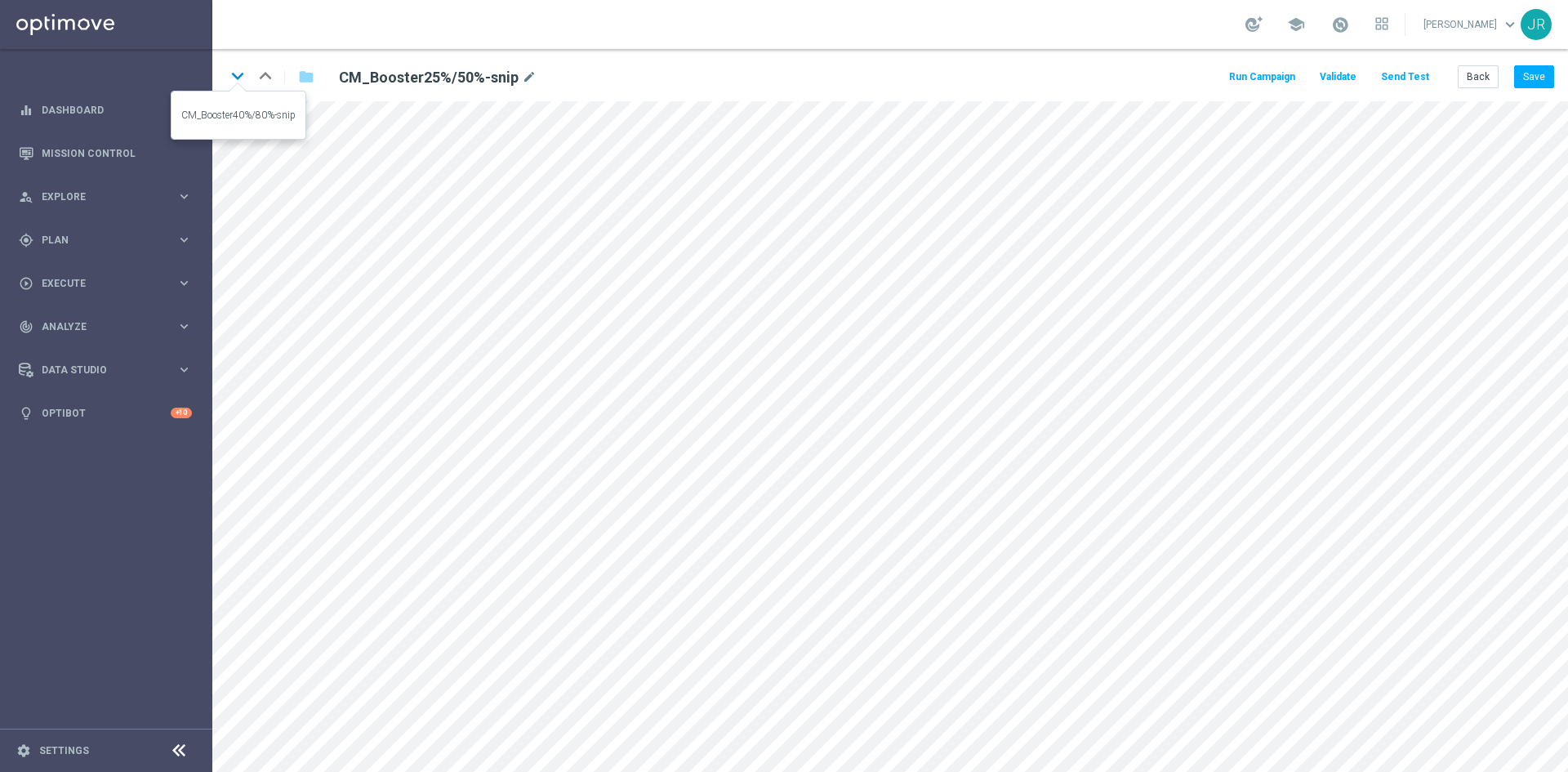
click at [231, 77] on icon "keyboard_arrow_down" at bounding box center [238, 76] width 25 height 25
drag, startPoint x: 1524, startPoint y: 74, endPoint x: 1532, endPoint y: 93, distance: 20.6
click at [1525, 78] on button "Save" at bounding box center [1534, 76] width 40 height 23
click at [1527, 86] on button "Save" at bounding box center [1534, 76] width 40 height 23
click at [237, 78] on icon "keyboard_arrow_down" at bounding box center [238, 76] width 25 height 25
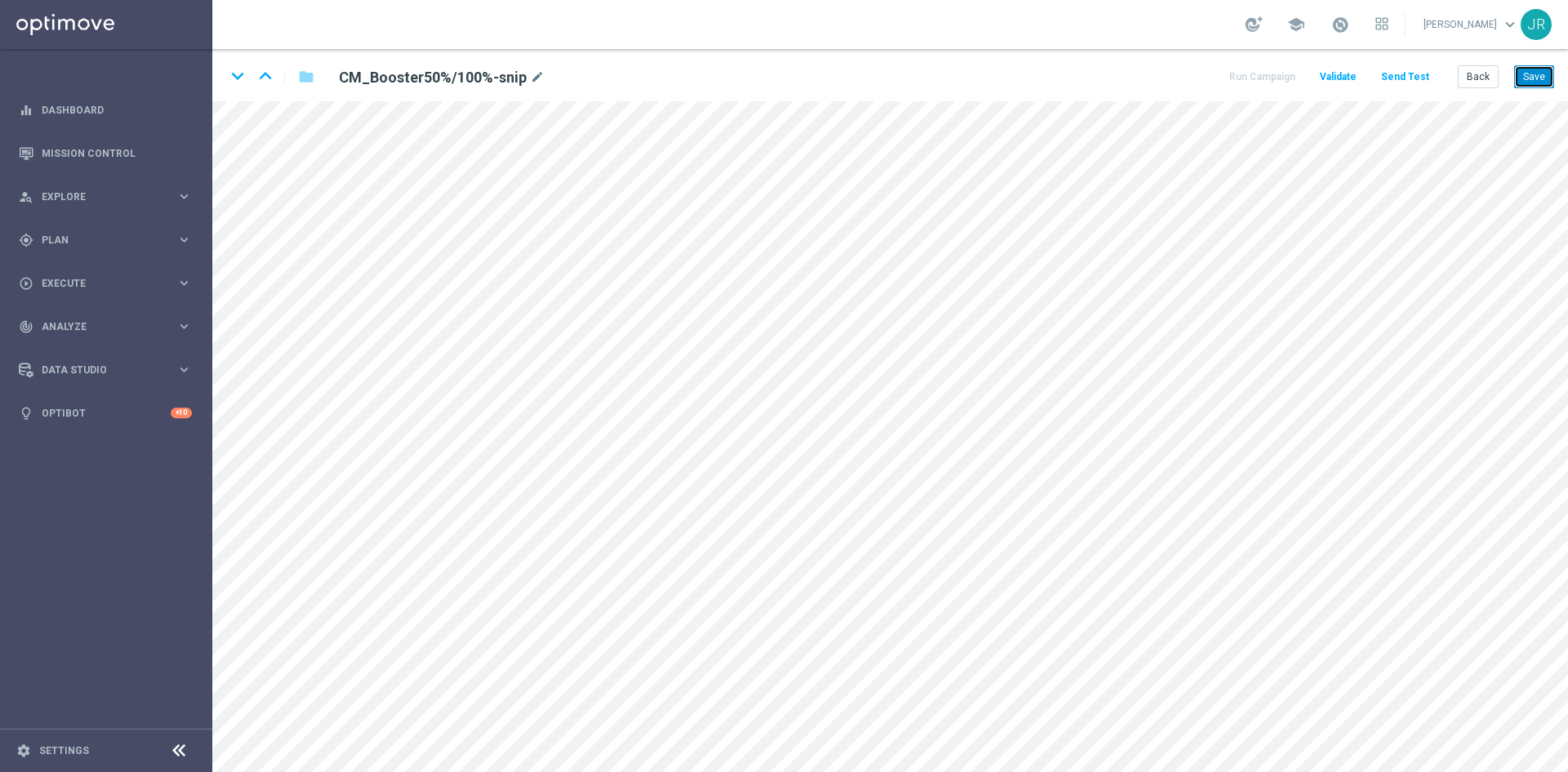
click at [1535, 83] on button "Save" at bounding box center [1534, 76] width 40 height 23
click at [236, 78] on icon "keyboard_arrow_down" at bounding box center [238, 76] width 25 height 25
click at [1526, 78] on button "Save" at bounding box center [1534, 76] width 40 height 23
drag, startPoint x: 235, startPoint y: 73, endPoint x: 403, endPoint y: 156, distance: 187.4
click at [234, 73] on icon "keyboard_arrow_down" at bounding box center [238, 76] width 25 height 25
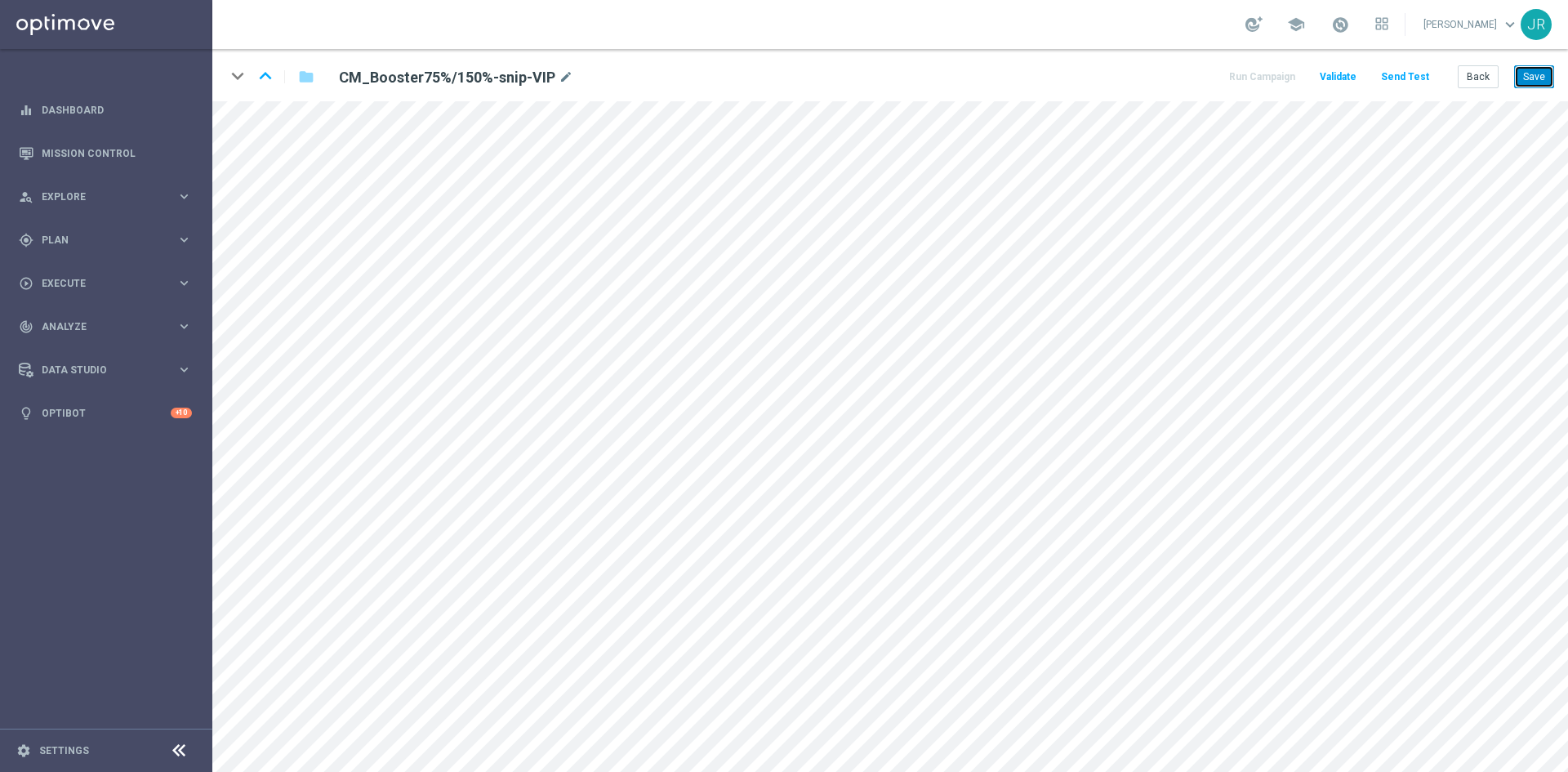
drag, startPoint x: 1543, startPoint y: 75, endPoint x: 1555, endPoint y: 94, distance: 22.5
click at [1544, 76] on button "Save" at bounding box center [1534, 76] width 40 height 23
click at [1473, 82] on button "Back" at bounding box center [1478, 76] width 41 height 23
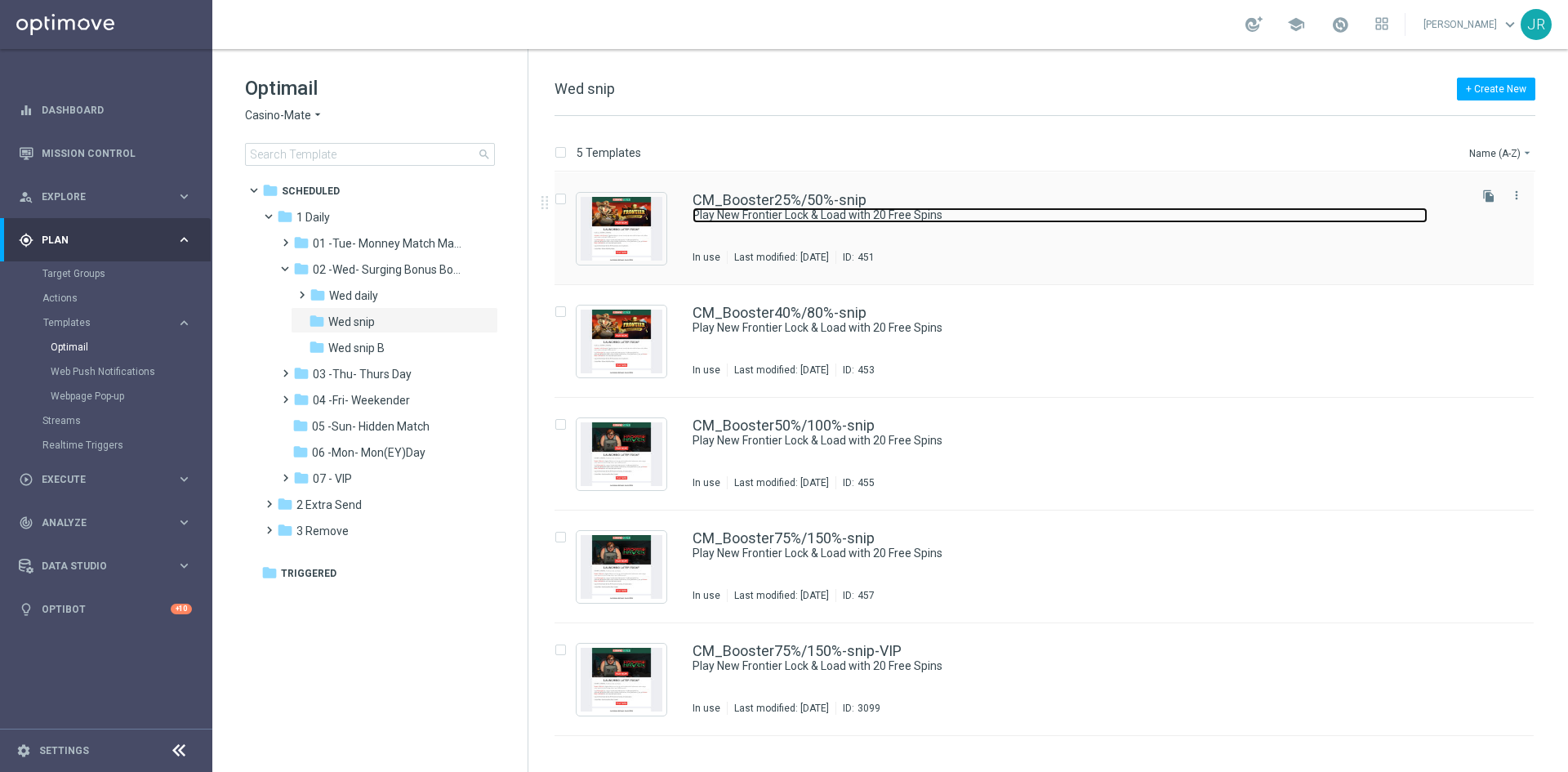
click at [730, 212] on link "Play New Frontier Lock & Load with 20 Free Spins" at bounding box center [1060, 216] width 735 height 16
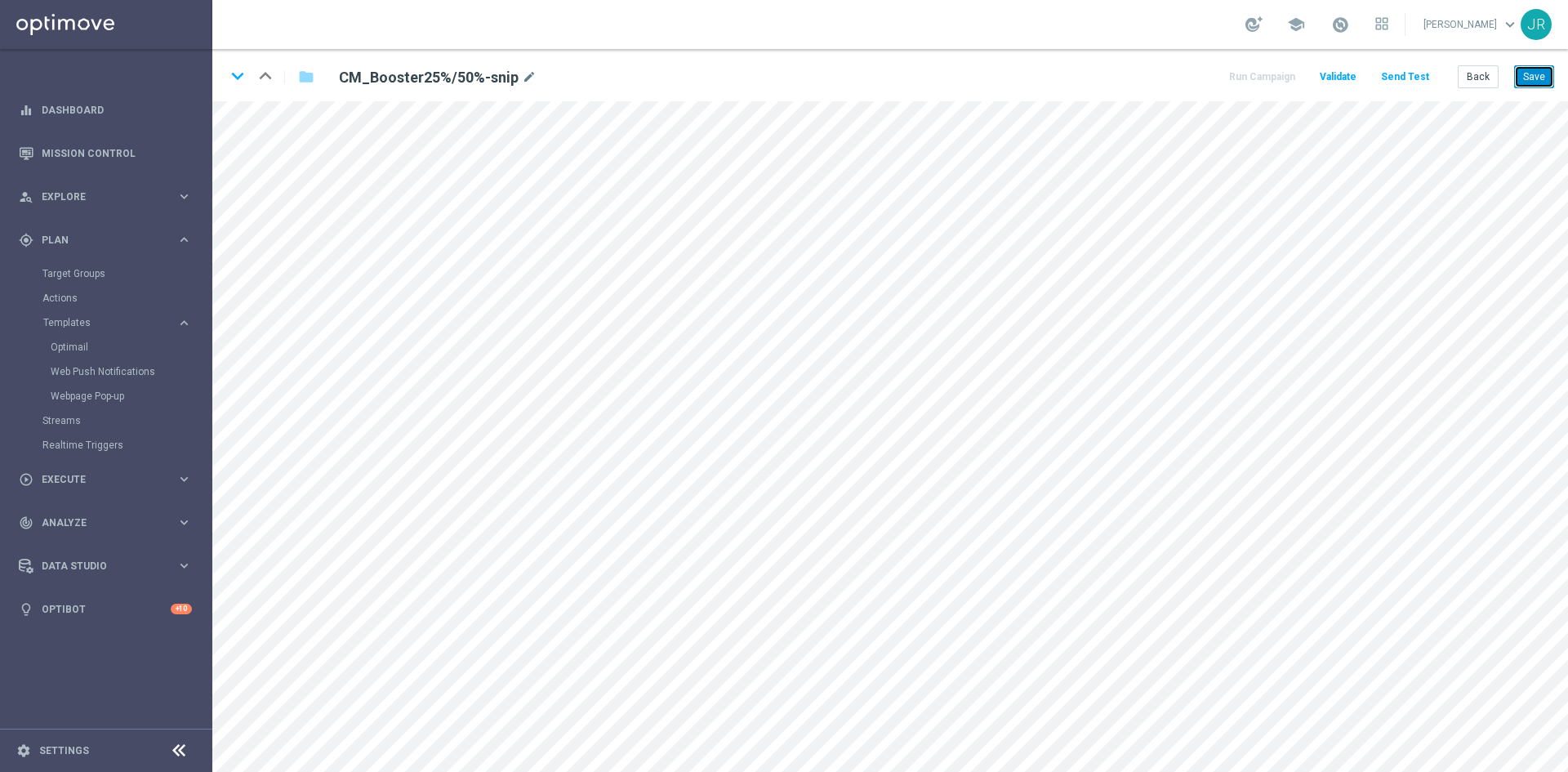
click at [1539, 86] on button "Save" at bounding box center [1534, 76] width 40 height 23
click at [234, 77] on icon "keyboard_arrow_down" at bounding box center [238, 76] width 25 height 25
click at [1404, 77] on button "Send Test" at bounding box center [1404, 77] width 53 height 22
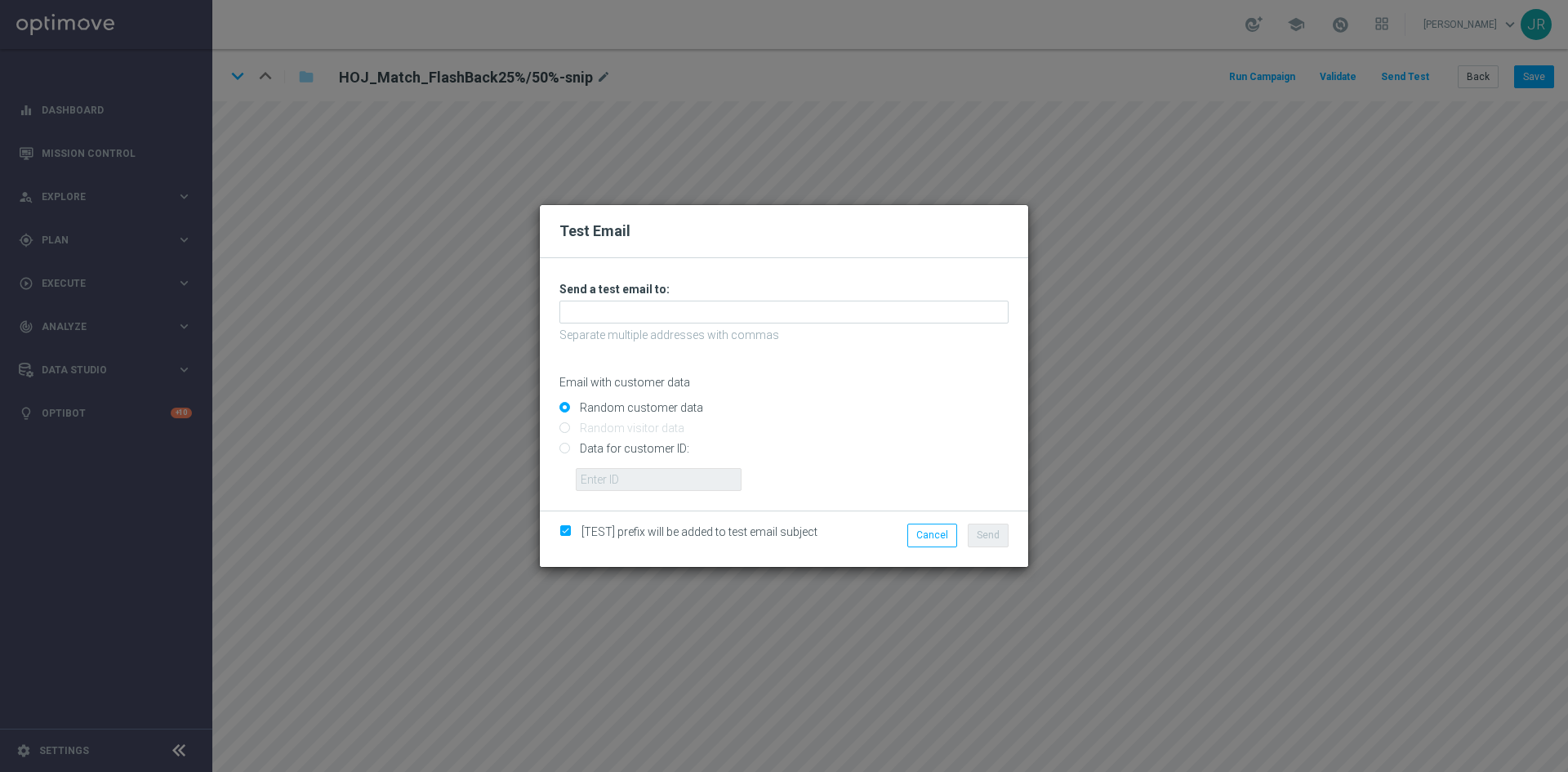
click at [1003, 626] on div "Test Email Unable to send test email. If this problem persists, contact your CS…" at bounding box center [784, 386] width 1568 height 772
click at [940, 537] on button "Cancel" at bounding box center [932, 535] width 50 height 23
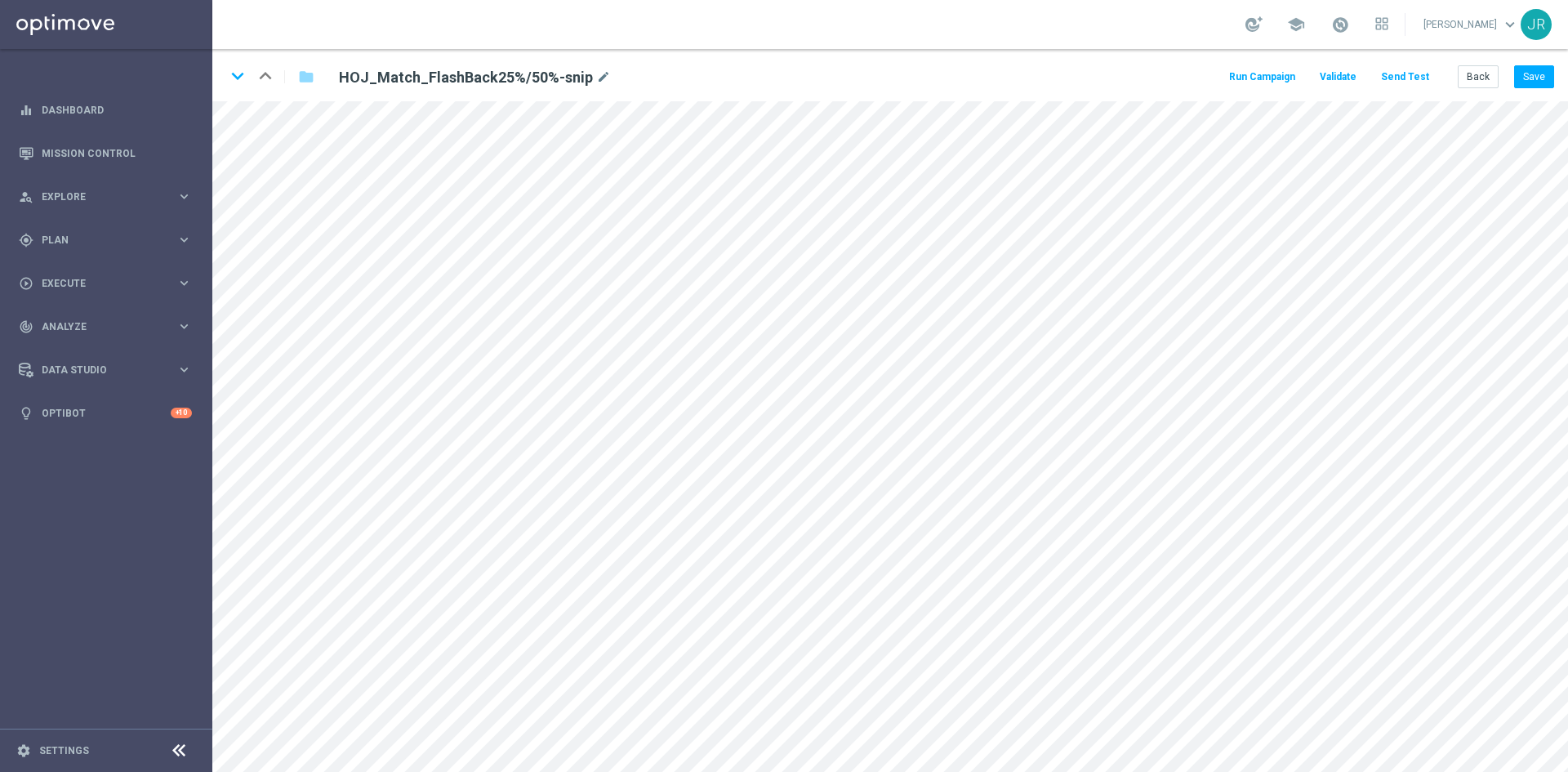
click at [1395, 74] on button "Send Test" at bounding box center [1404, 77] width 53 height 22
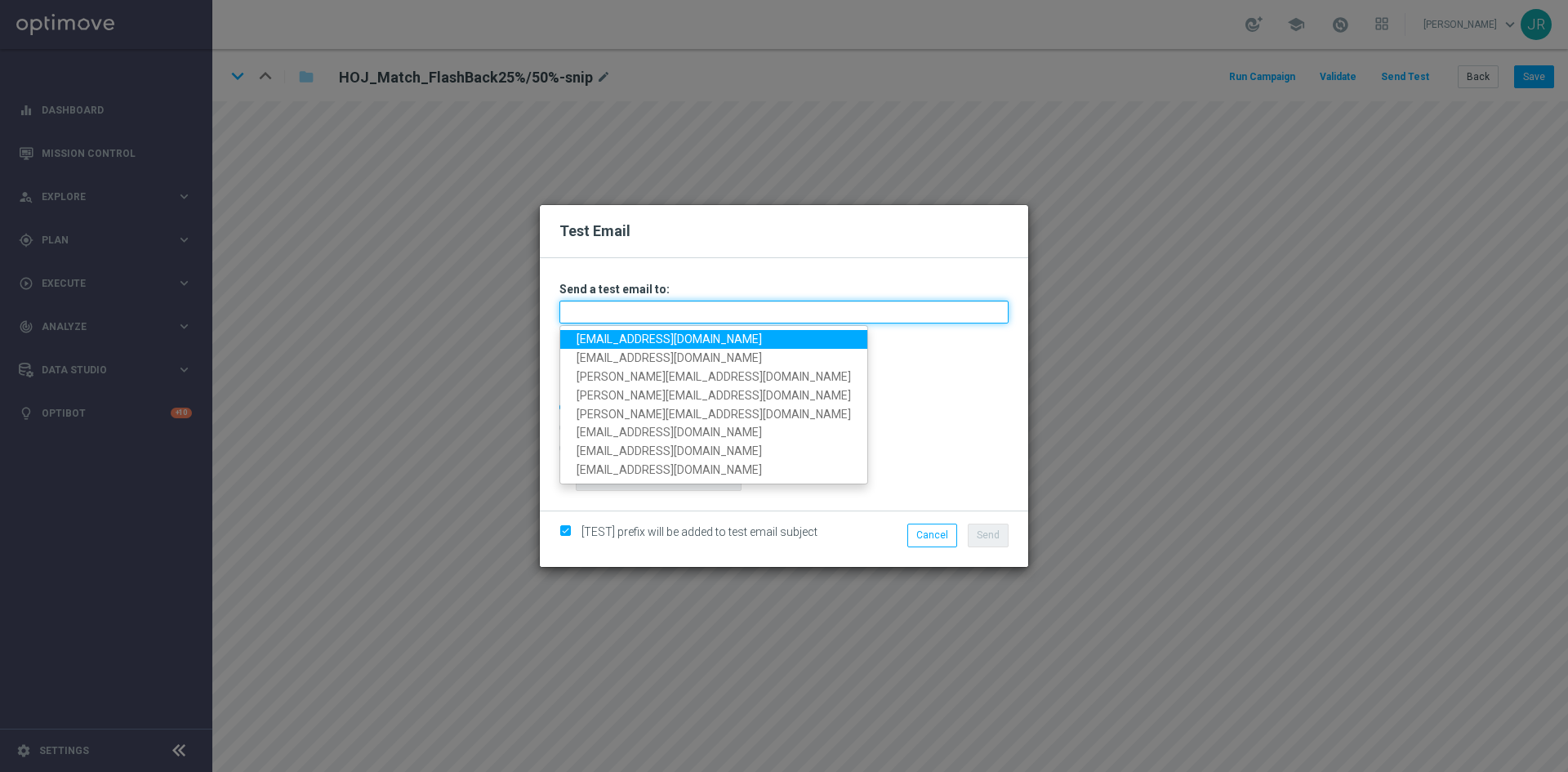
click at [721, 308] on input "text" at bounding box center [784, 312] width 449 height 23
click at [618, 337] on link "[EMAIL_ADDRESS][DOMAIN_NAME]" at bounding box center [714, 340] width 307 height 19
type input "testingalltesting@gmail.com"
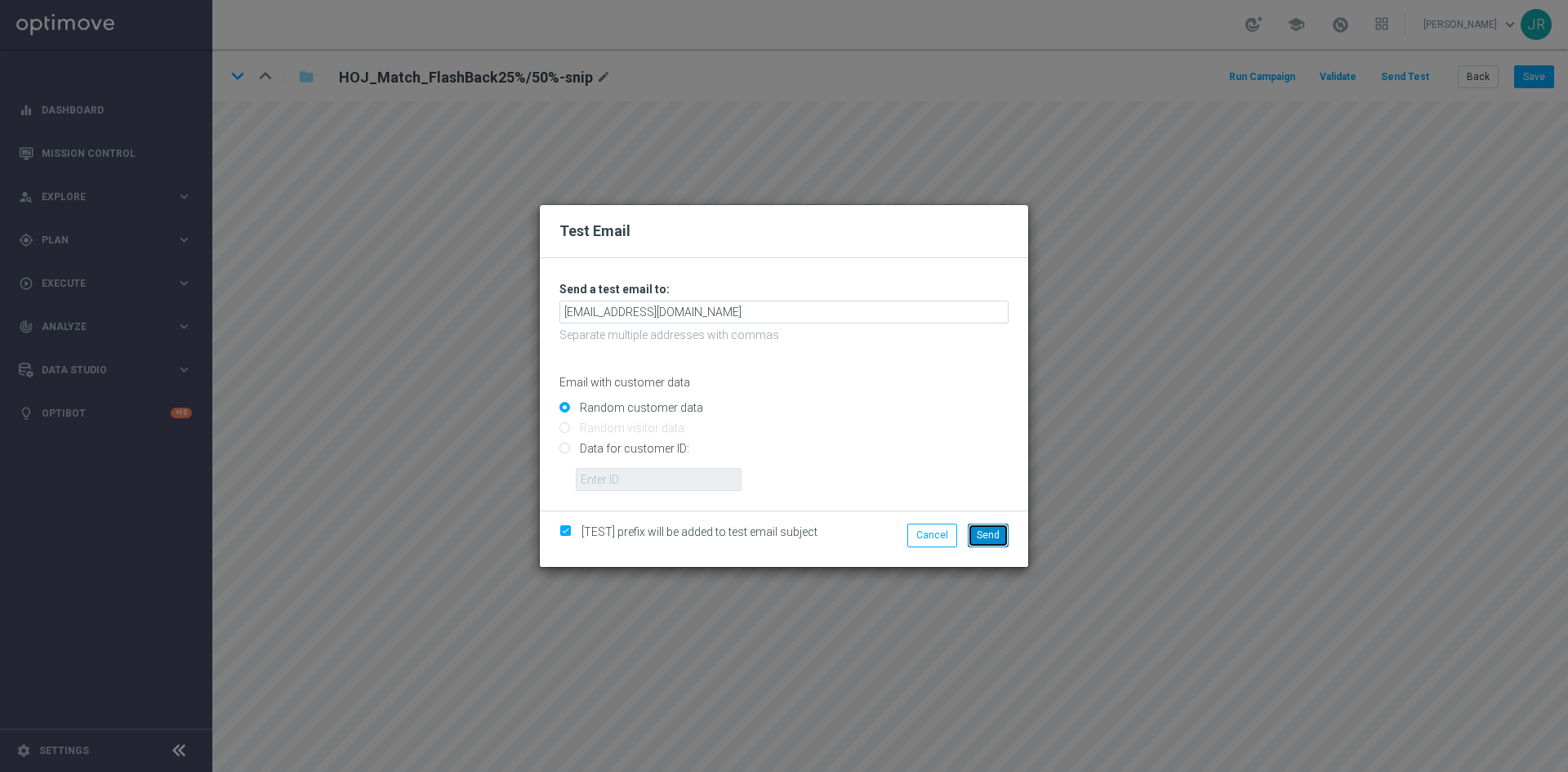
click at [977, 536] on span "Send" at bounding box center [988, 534] width 23 height 11
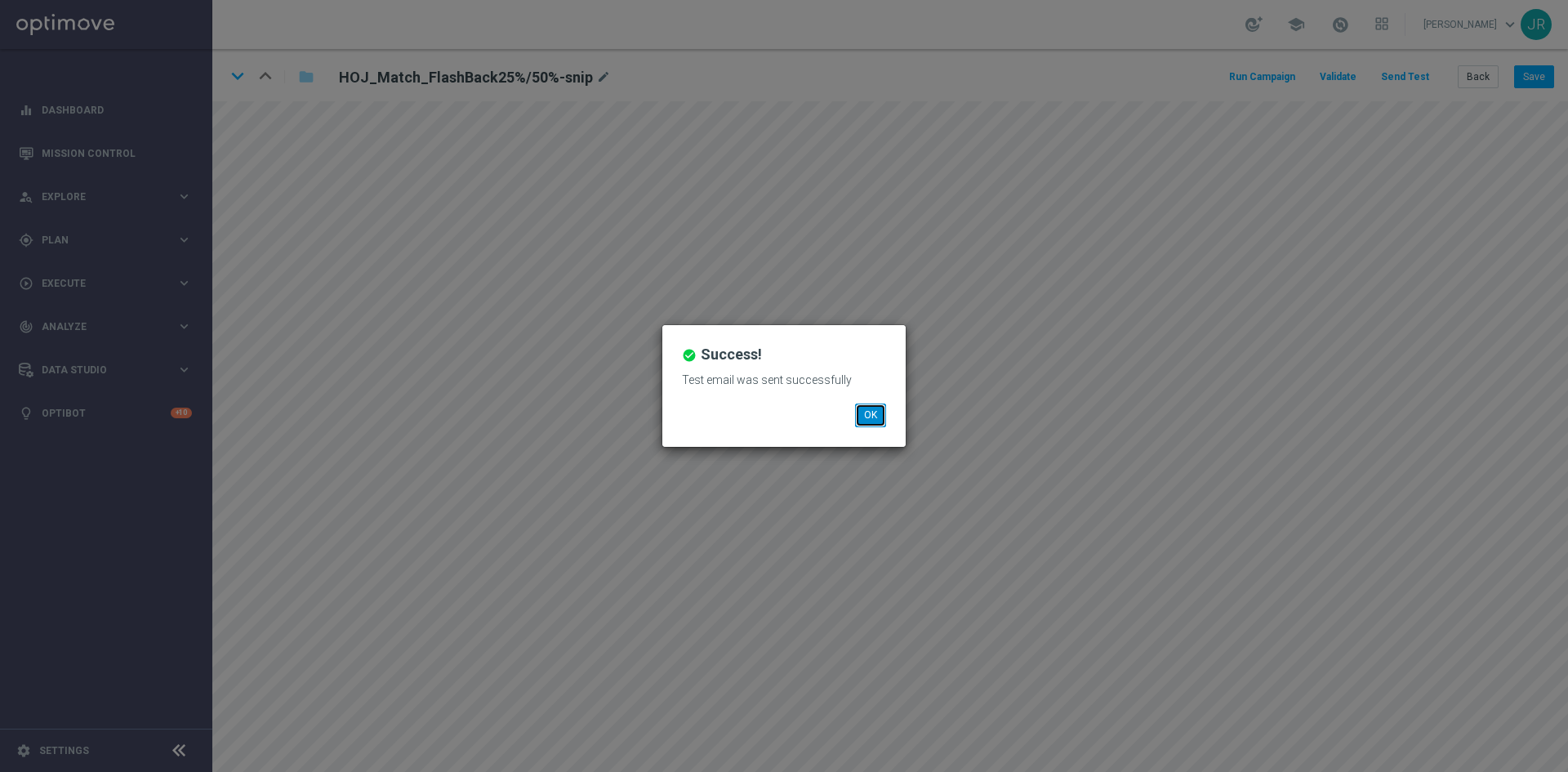
drag, startPoint x: 873, startPoint y: 414, endPoint x: 923, endPoint y: 401, distance: 51.7
click at [872, 411] on button "OK" at bounding box center [870, 414] width 31 height 23
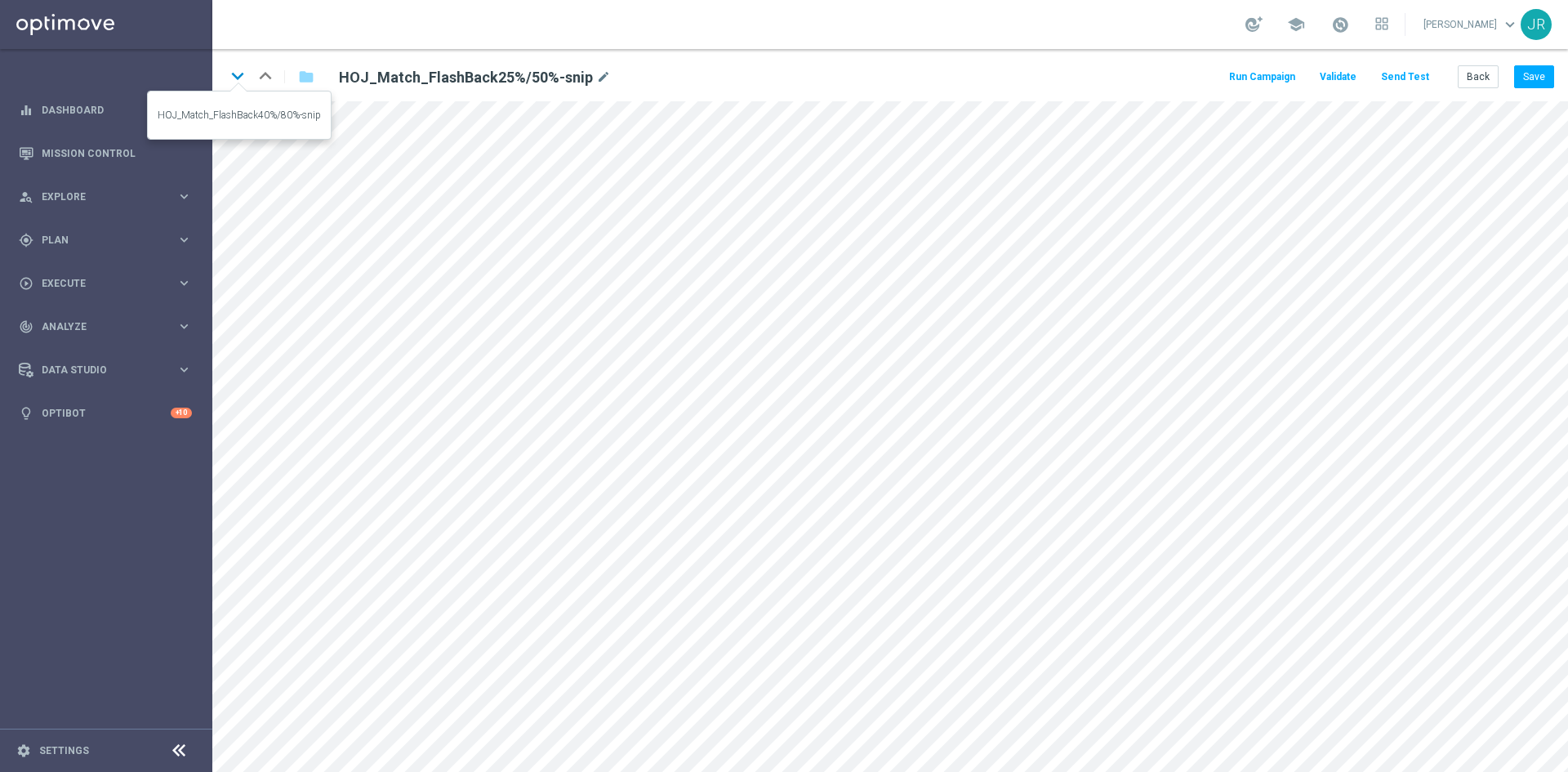
click at [236, 79] on icon "keyboard_arrow_down" at bounding box center [238, 76] width 25 height 25
click at [1535, 79] on button "Save" at bounding box center [1534, 76] width 40 height 23
click at [241, 73] on icon "keyboard_arrow_down" at bounding box center [238, 76] width 25 height 25
click at [1534, 68] on button "Save" at bounding box center [1534, 76] width 40 height 23
click at [236, 76] on icon "keyboard_arrow_down" at bounding box center [238, 76] width 25 height 25
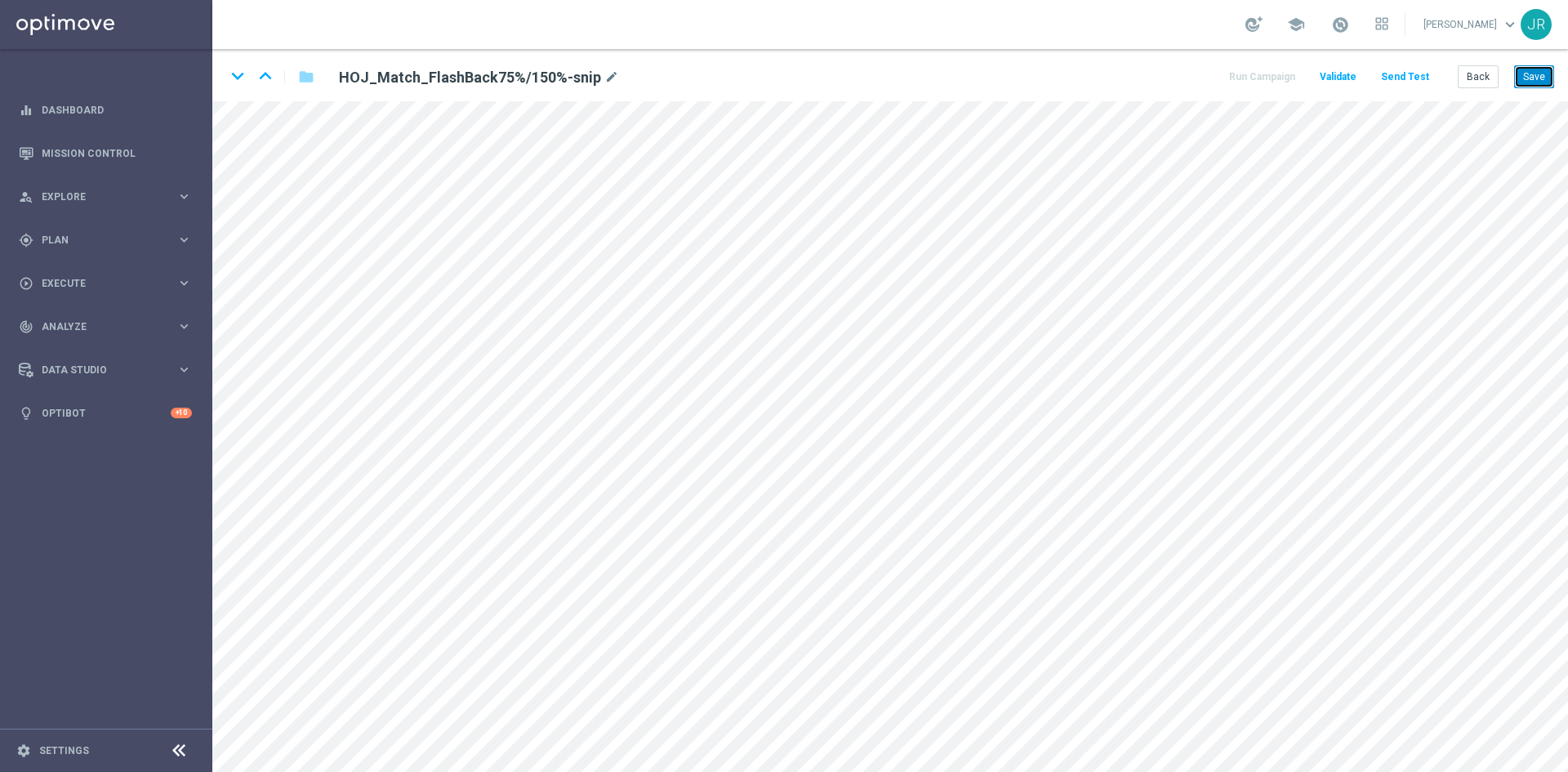
click at [1533, 81] on button "Save" at bounding box center [1534, 76] width 40 height 23
click at [234, 79] on icon "keyboard_arrow_down" at bounding box center [238, 76] width 25 height 25
click at [1530, 77] on button "Save" at bounding box center [1534, 76] width 40 height 23
click at [1535, 79] on button "Save" at bounding box center [1534, 76] width 40 height 23
click at [1388, 75] on button "Send Test" at bounding box center [1404, 77] width 53 height 22
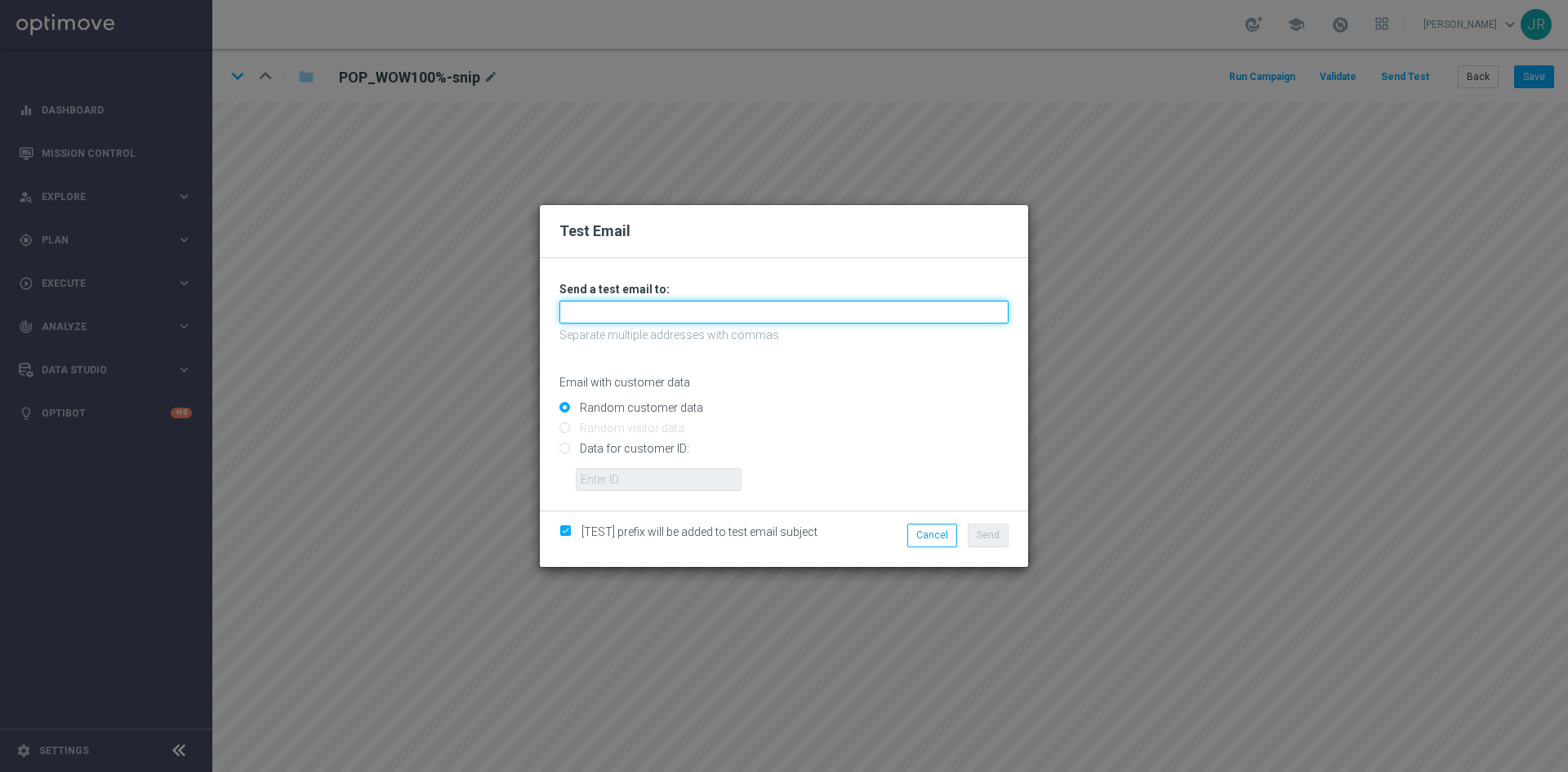
drag, startPoint x: 760, startPoint y: 312, endPoint x: 732, endPoint y: 324, distance: 30.5
click at [760, 312] on input "text" at bounding box center [784, 312] width 449 height 23
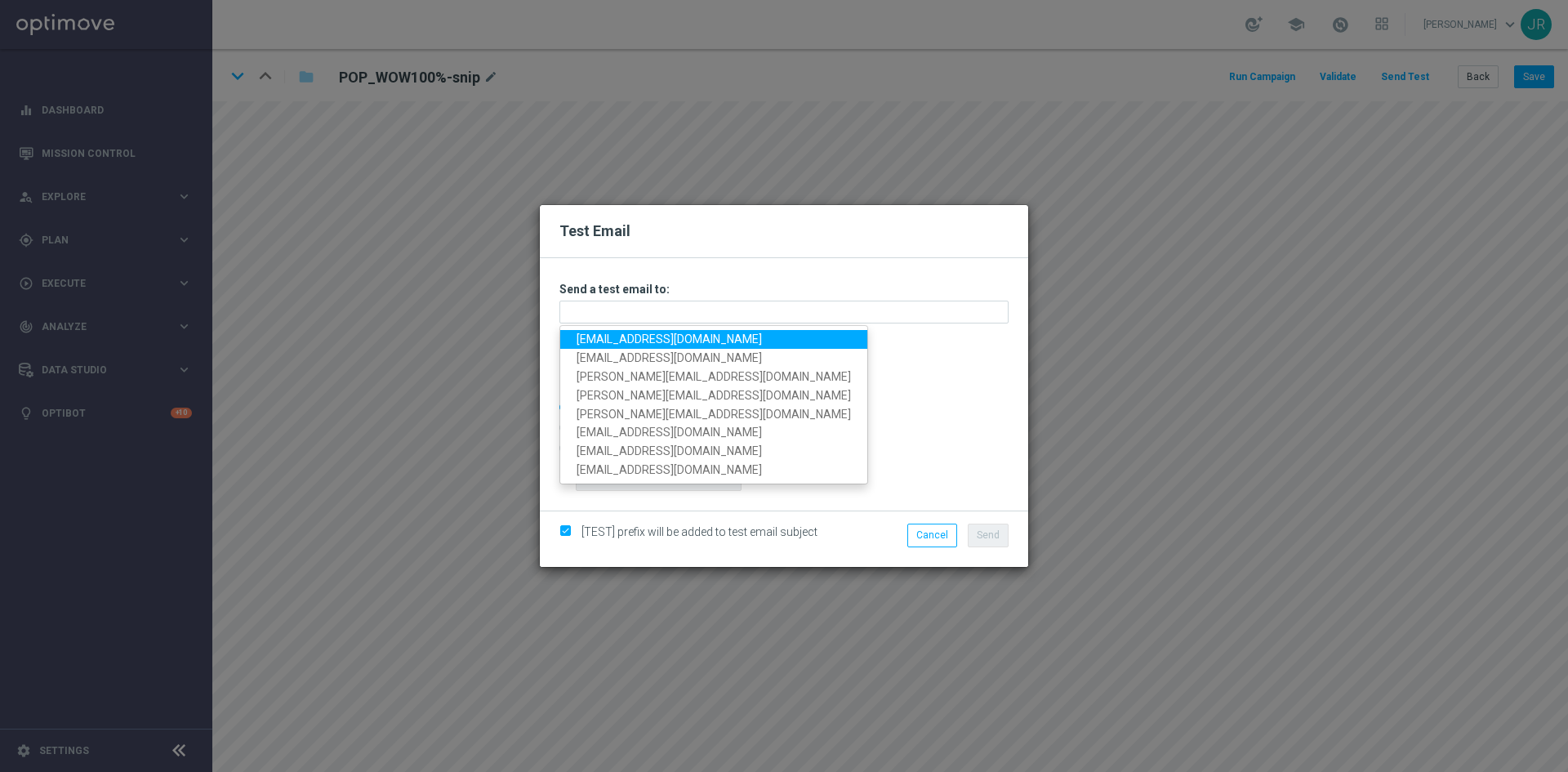
click at [620, 343] on link "testingalltesting@gmail.com" at bounding box center [714, 340] width 307 height 19
type input "testingalltesting@gmail.com"
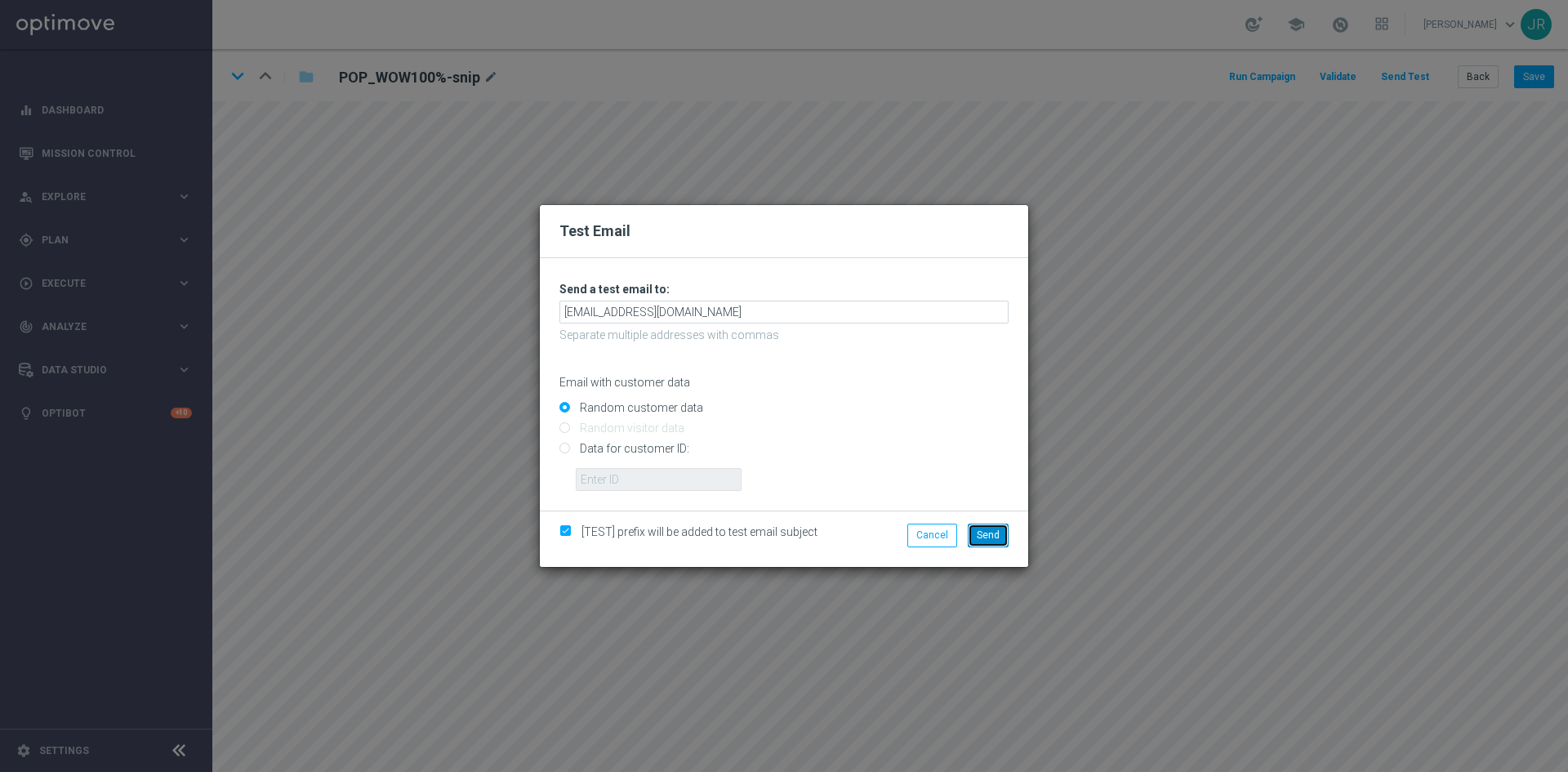
click at [992, 530] on span "Send" at bounding box center [988, 534] width 23 height 11
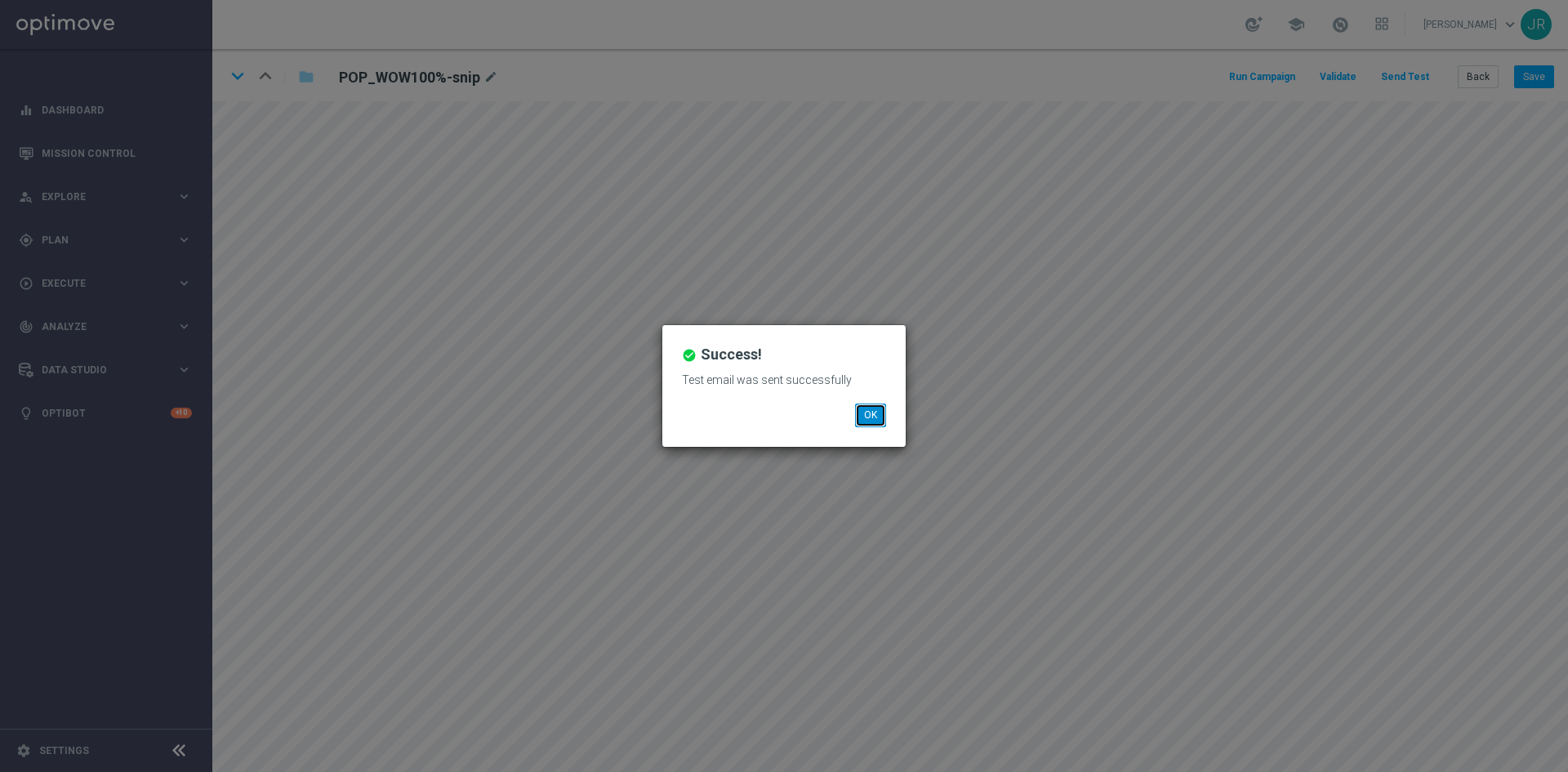
click at [882, 409] on button "OK" at bounding box center [870, 414] width 31 height 23
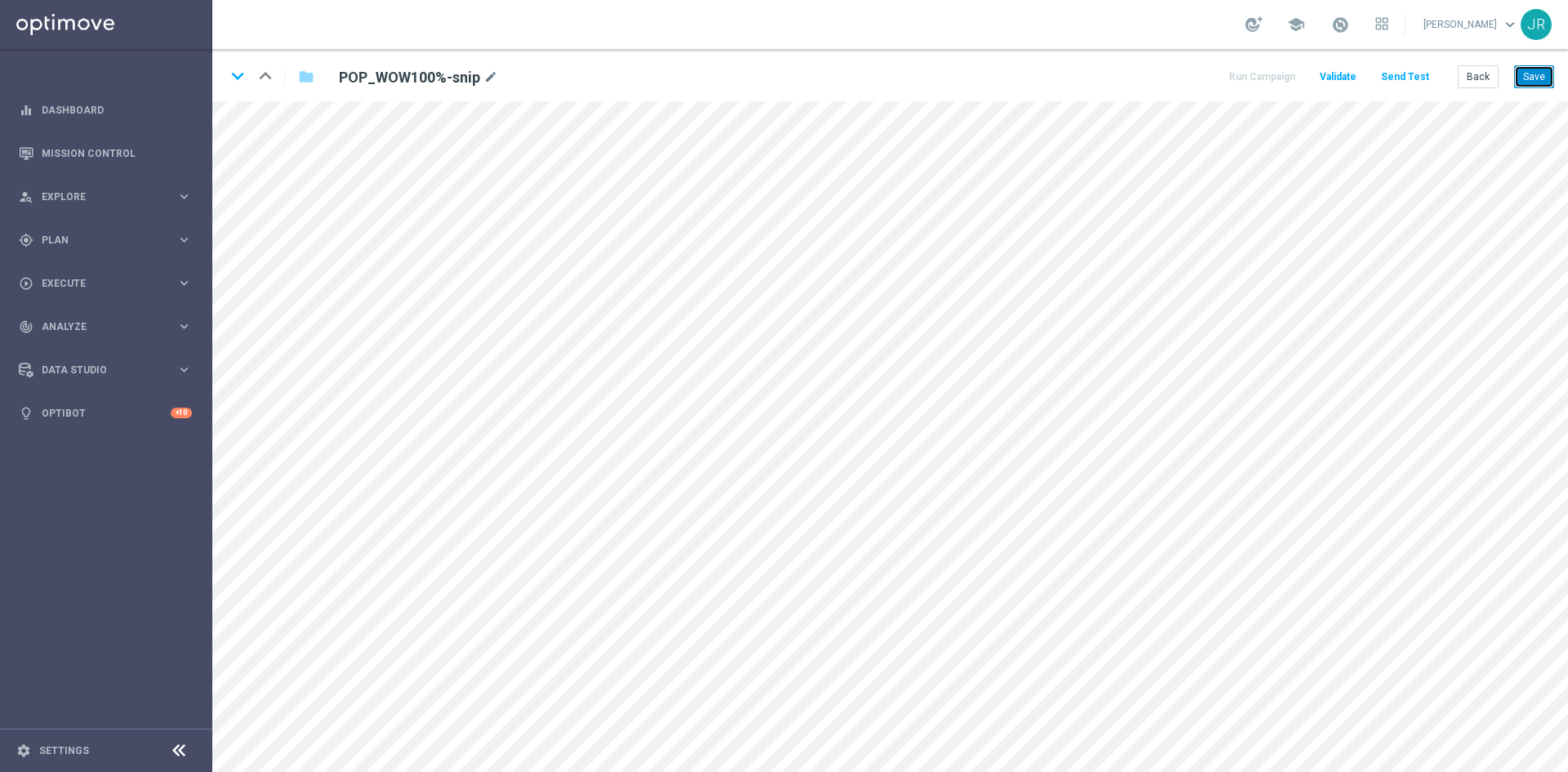
click at [1533, 79] on button "Save" at bounding box center [1534, 76] width 40 height 23
click at [1404, 70] on button "Send Test" at bounding box center [1404, 77] width 53 height 22
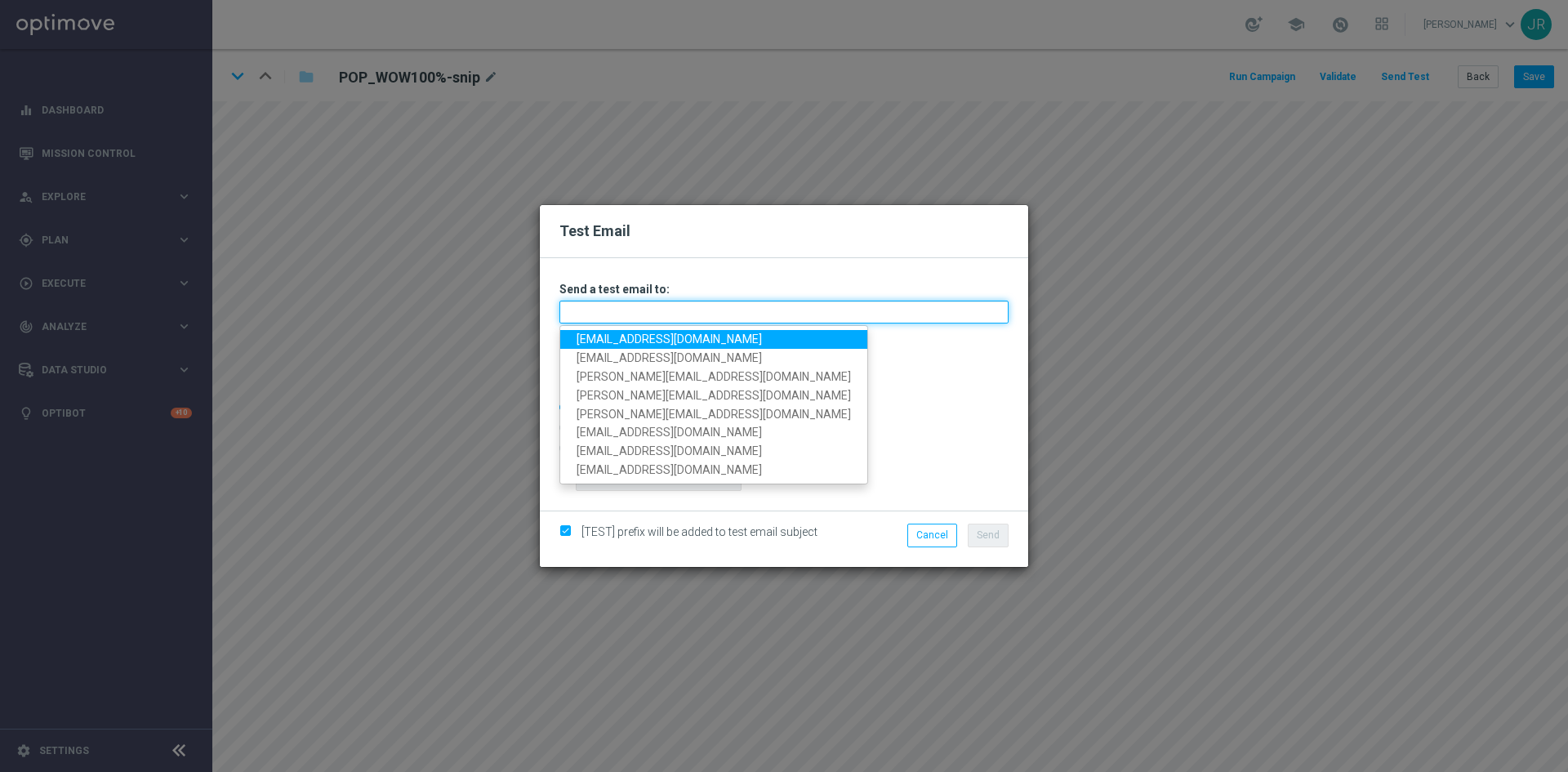
drag, startPoint x: 631, startPoint y: 314, endPoint x: 582, endPoint y: 334, distance: 52.9
click at [631, 314] on input "text" at bounding box center [784, 312] width 449 height 23
drag, startPoint x: 584, startPoint y: 341, endPoint x: 617, endPoint y: 381, distance: 51.9
click at [584, 341] on link "testingalltesting@gmail.com" at bounding box center [714, 340] width 307 height 19
type input "testingalltesting@gmail.com"
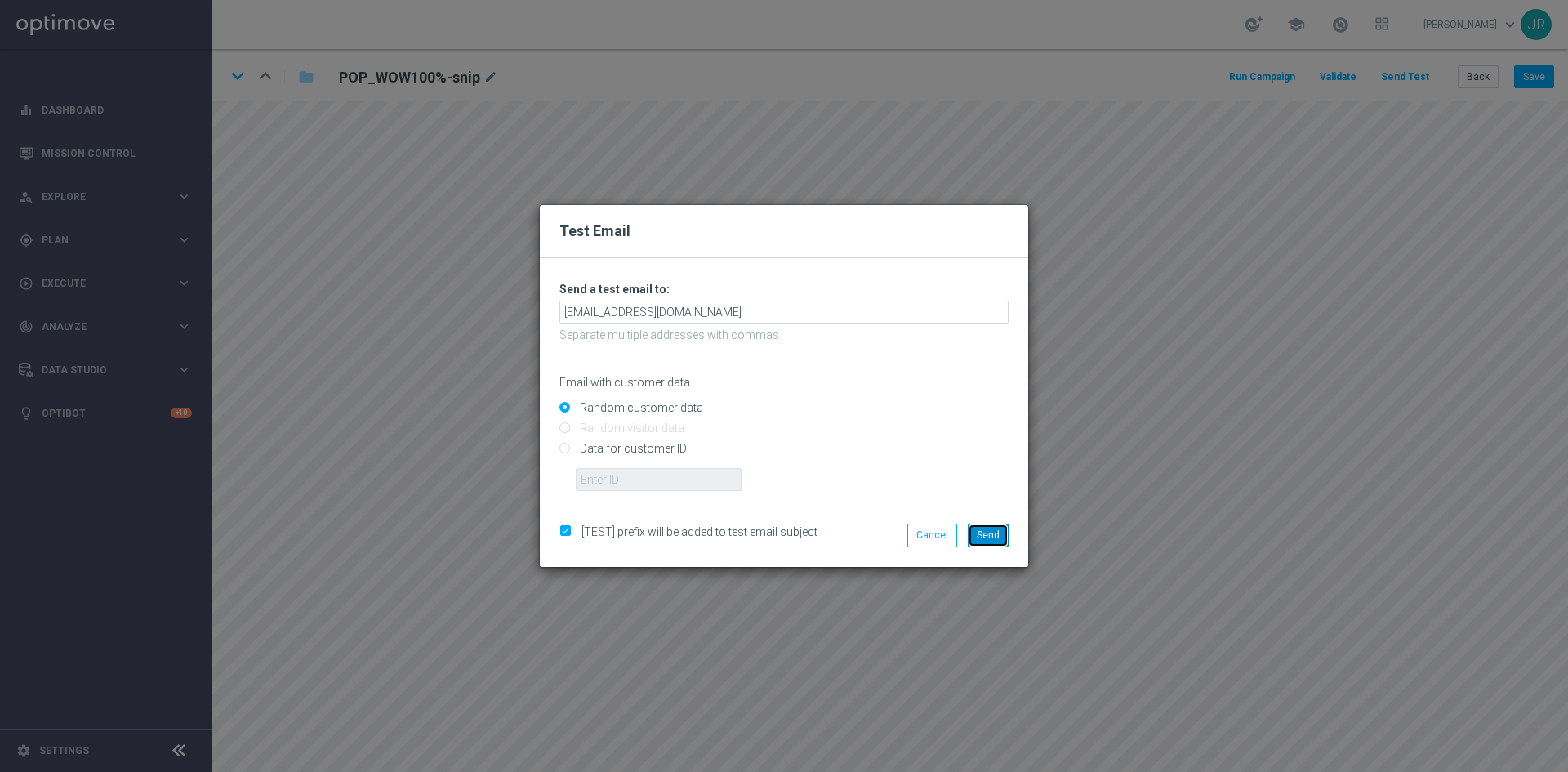
click at [999, 534] on button "Send" at bounding box center [988, 535] width 41 height 23
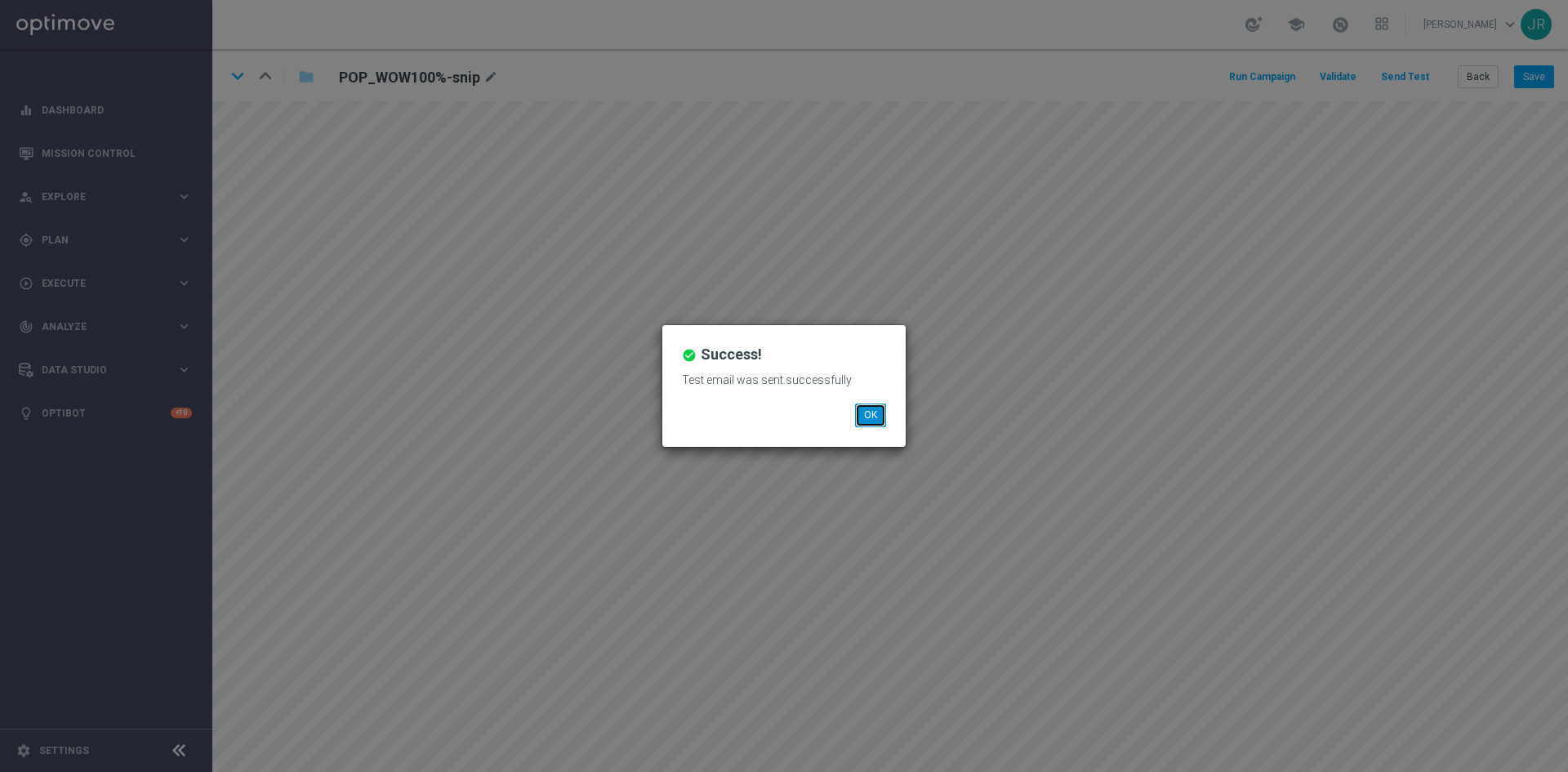
click at [869, 419] on button "OK" at bounding box center [870, 414] width 31 height 23
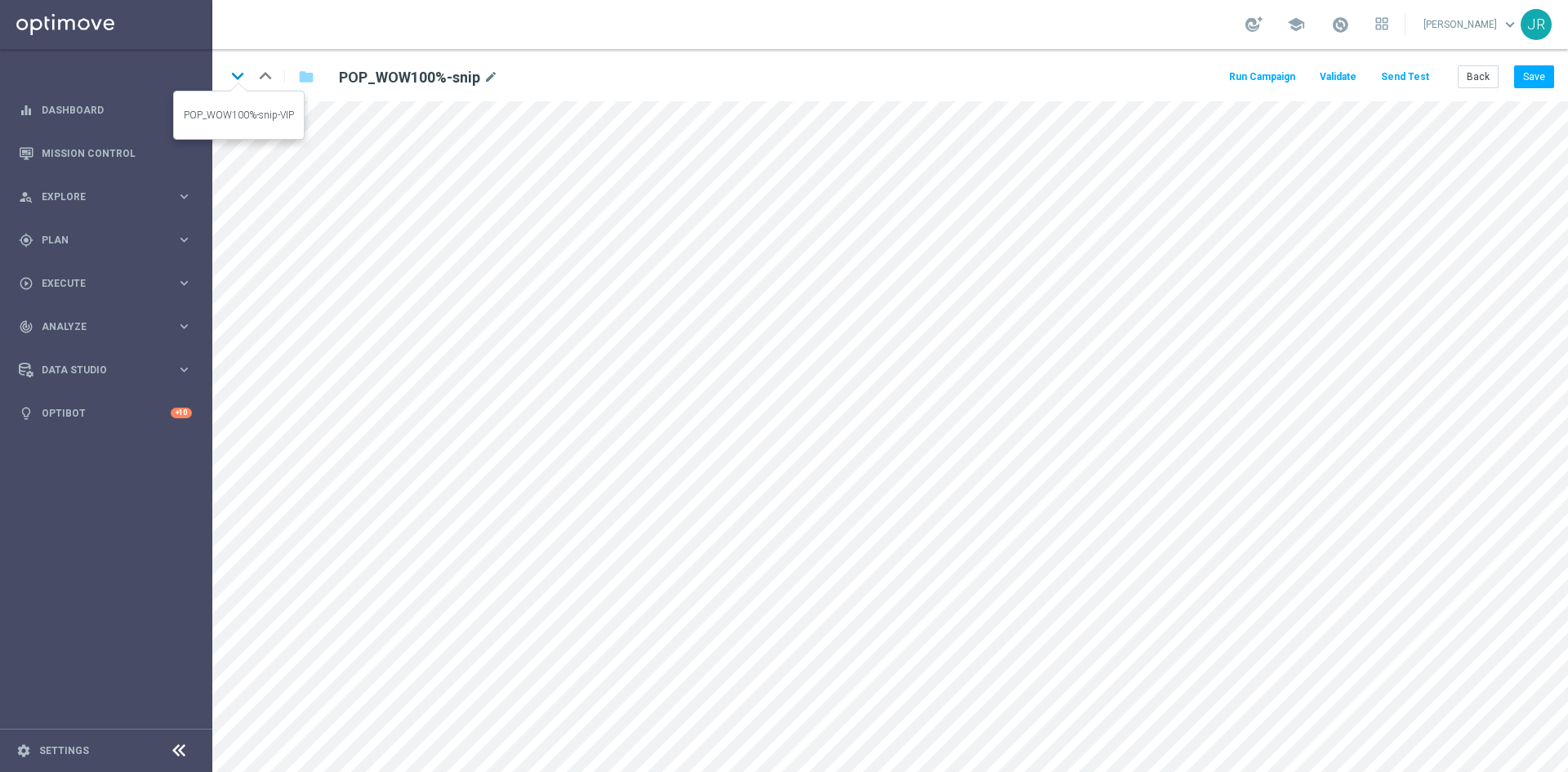
click at [241, 78] on icon "keyboard_arrow_down" at bounding box center [238, 76] width 25 height 25
click at [1526, 77] on button "Save" at bounding box center [1534, 76] width 40 height 23
click at [1530, 71] on button "Save" at bounding box center [1534, 76] width 40 height 23
click at [239, 75] on icon "keyboard_arrow_down" at bounding box center [238, 76] width 25 height 25
click at [1535, 80] on button "Save" at bounding box center [1534, 76] width 40 height 23
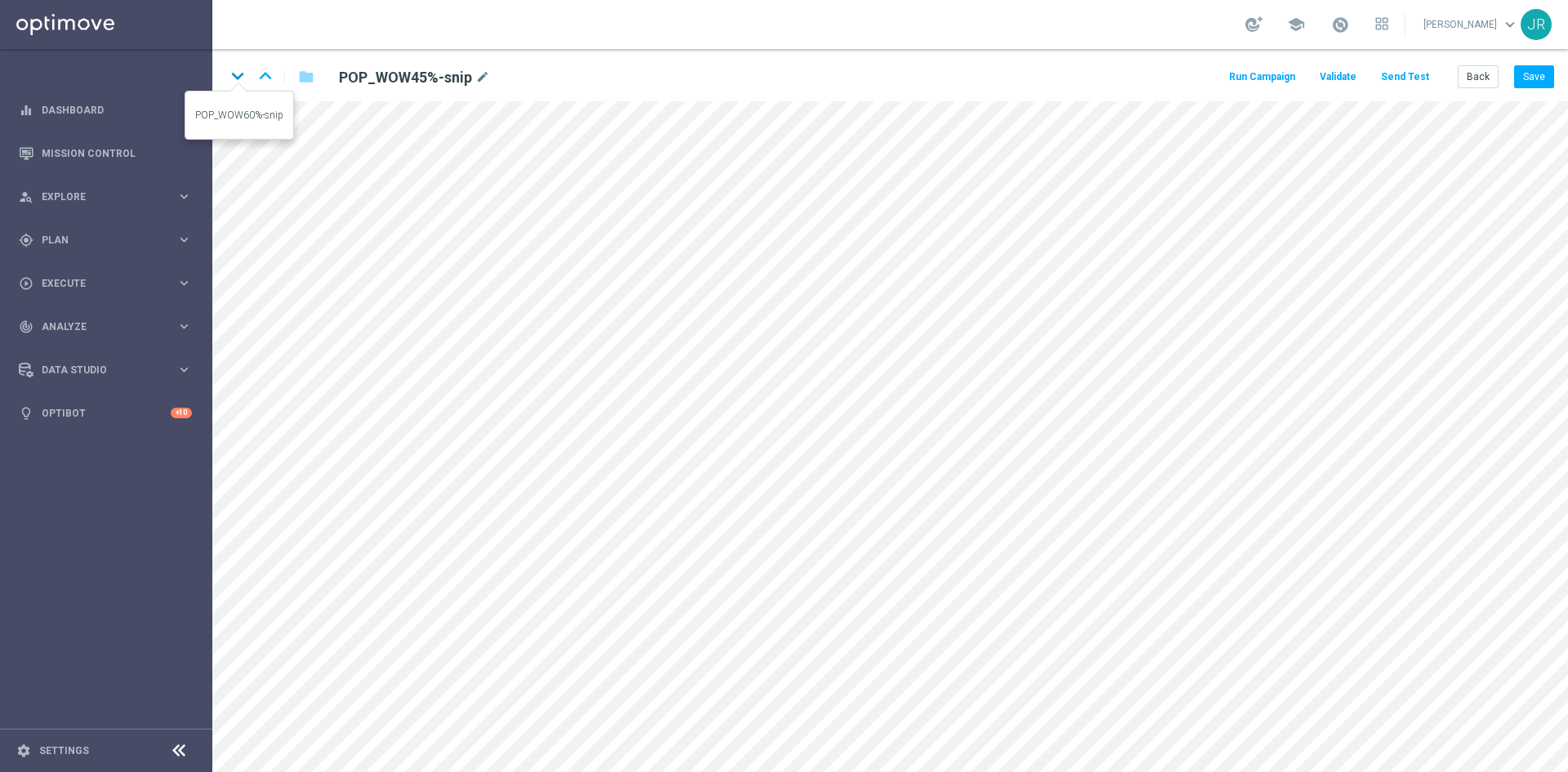
click at [239, 74] on icon "keyboard_arrow_down" at bounding box center [238, 76] width 25 height 25
click at [1543, 73] on button "Save" at bounding box center [1534, 76] width 40 height 23
click at [1540, 74] on button "Save" at bounding box center [1534, 76] width 40 height 23
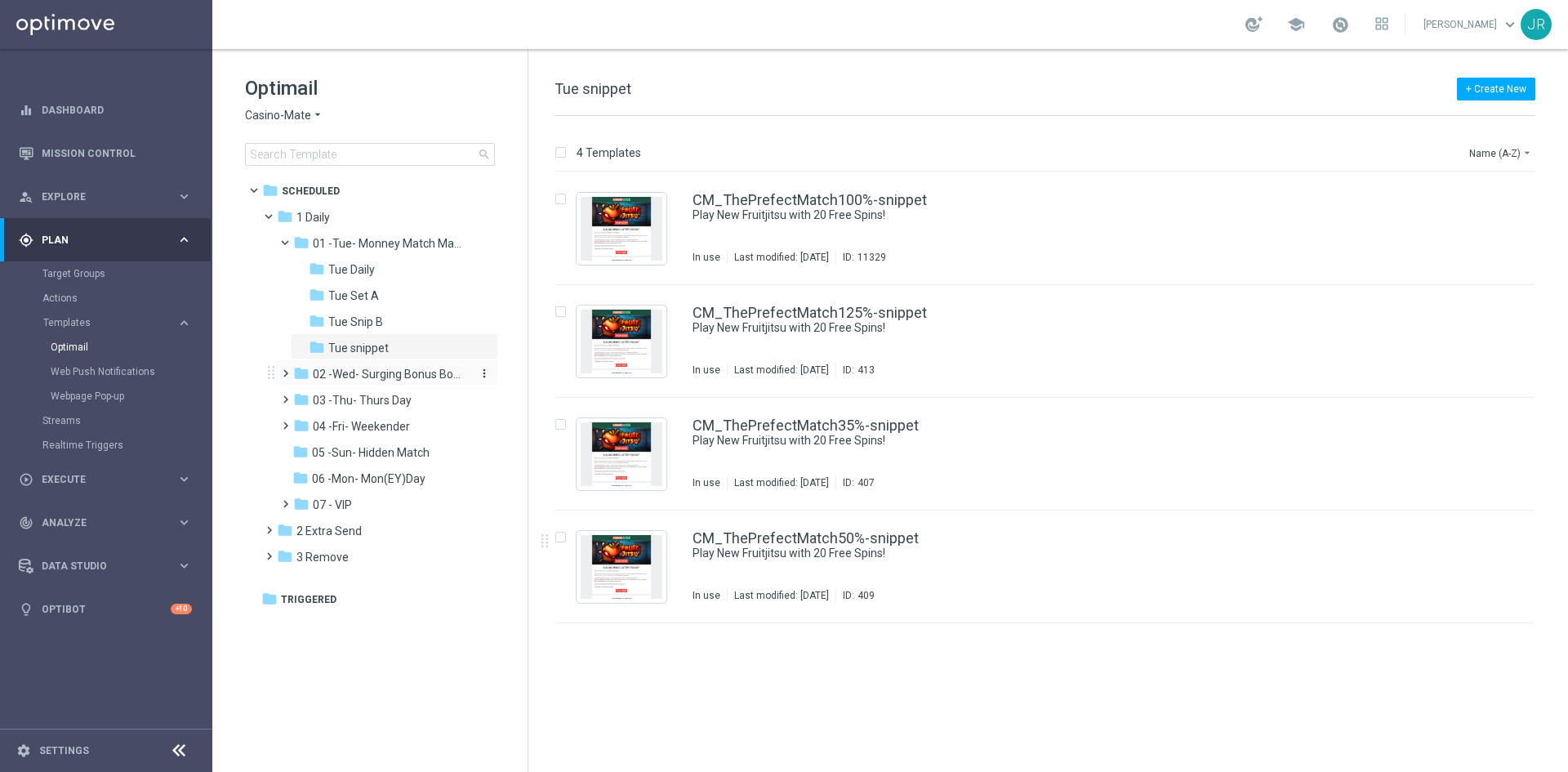
click at [367, 371] on span "02 -Wed- Surging Bonus Booster" at bounding box center [389, 374] width 155 height 15
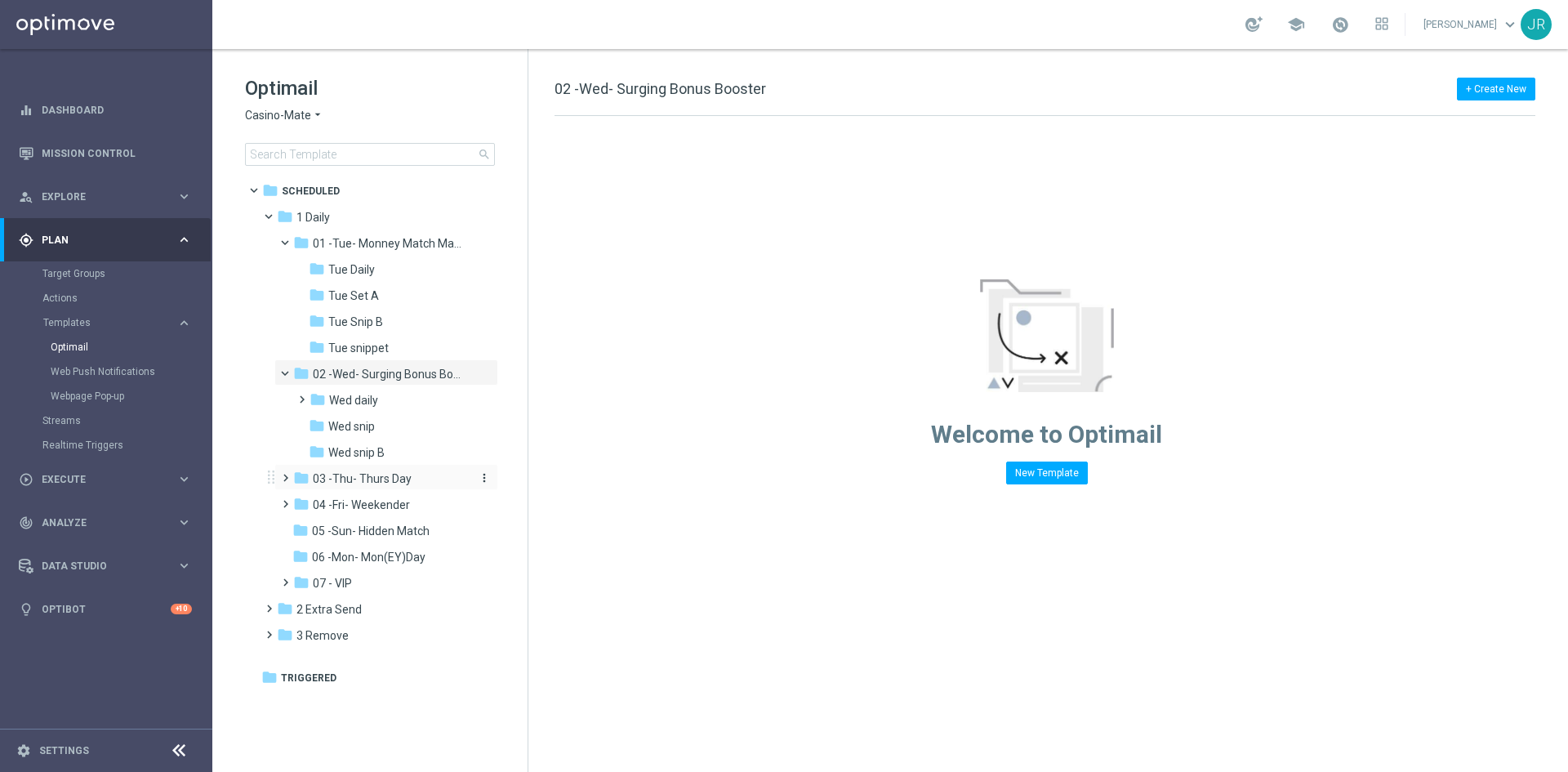
click at [363, 481] on span "03 -Thu- Thurs Day" at bounding box center [361, 478] width 99 height 15
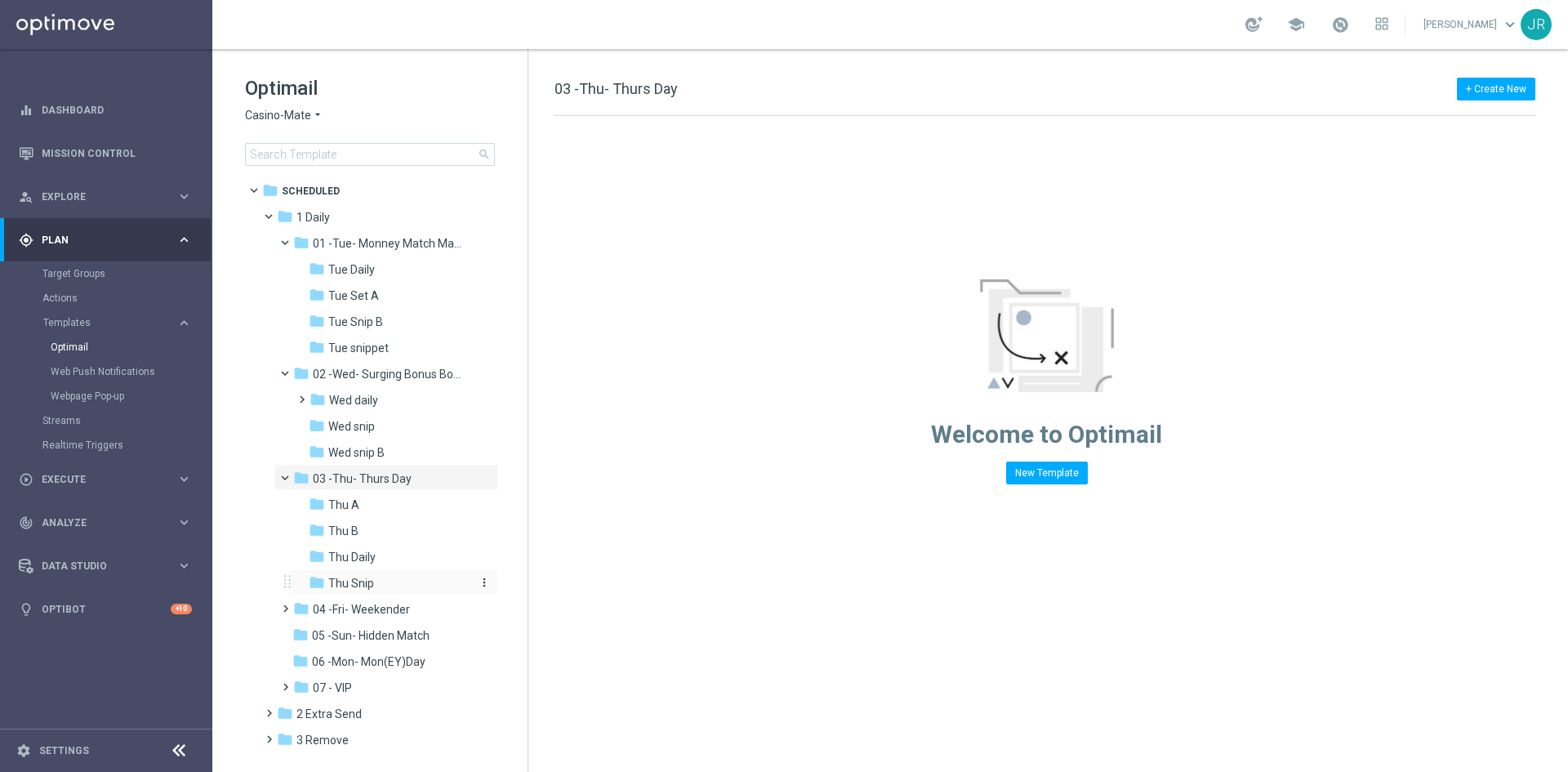
click at [361, 587] on span "Thu Snip" at bounding box center [351, 583] width 46 height 15
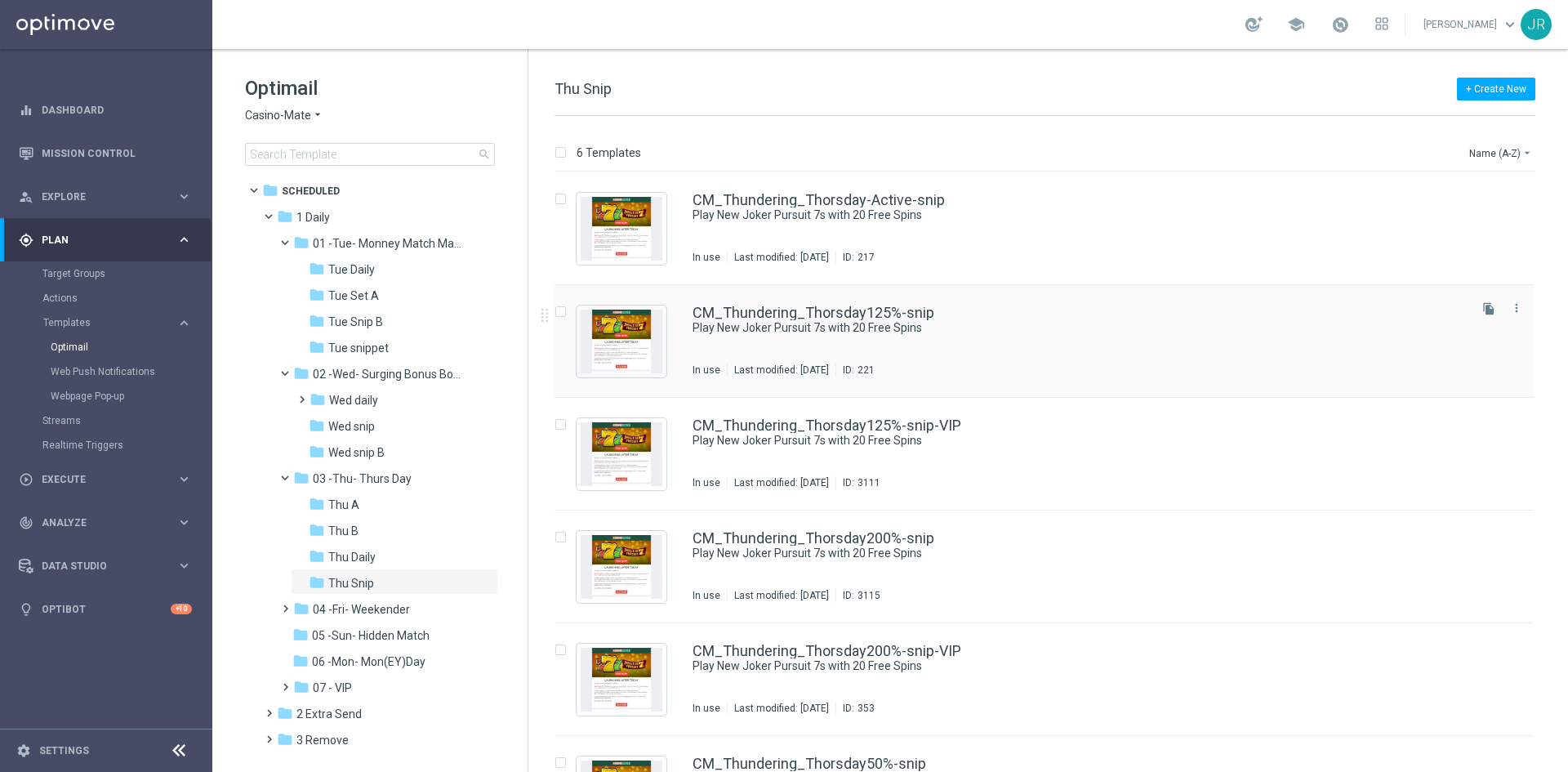
click at [805, 344] on div "CM_Thundering_Thorsday125%-snip Play New Joker Pursuit 7s with 20 Free Spins In…" at bounding box center [1079, 341] width 773 height 71
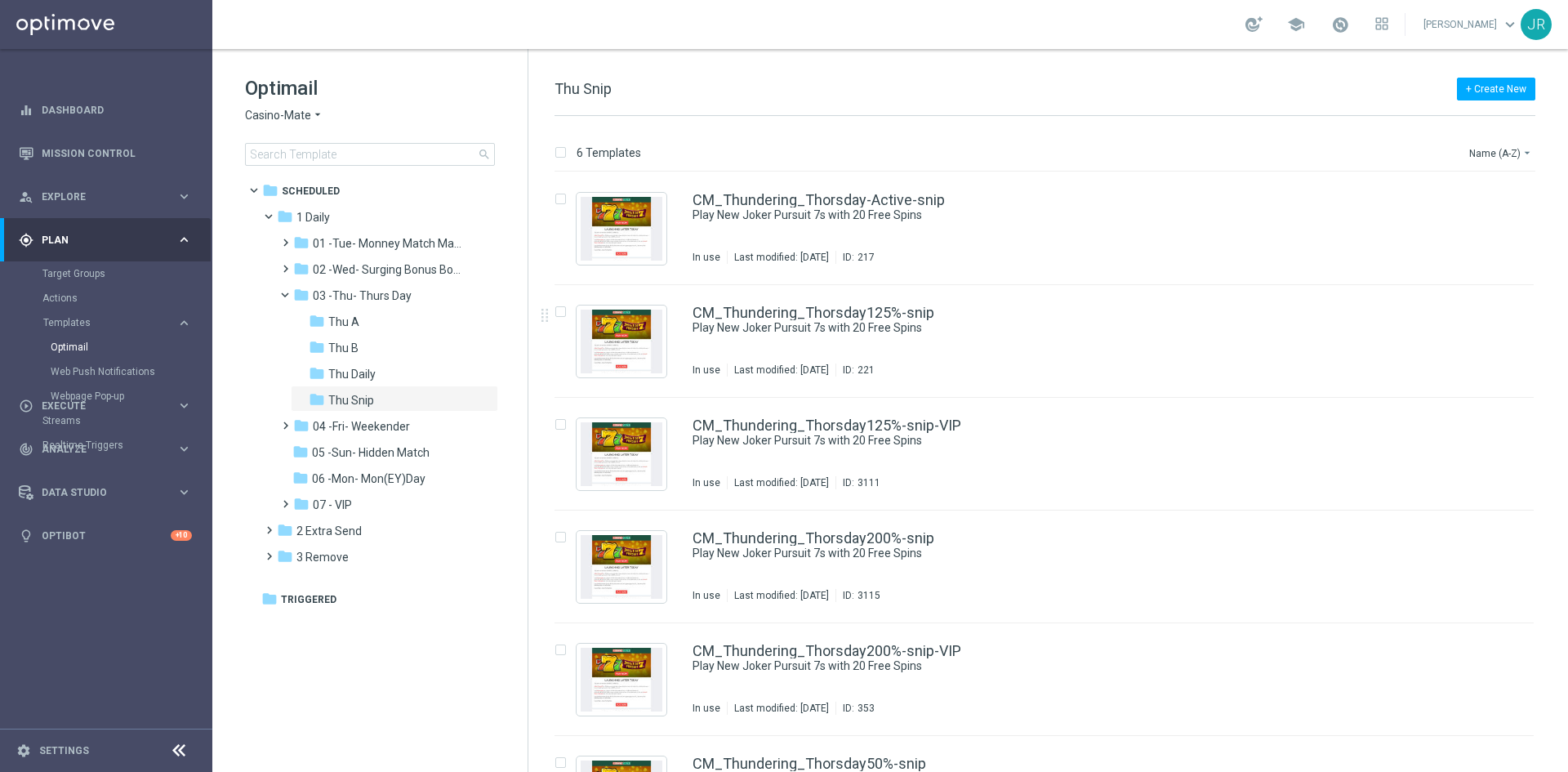
click at [282, 115] on span "Casino-Mate" at bounding box center [277, 116] width 66 height 16
click at [0, 0] on span "House of Jack" at bounding box center [0, 0] width 0 height 0
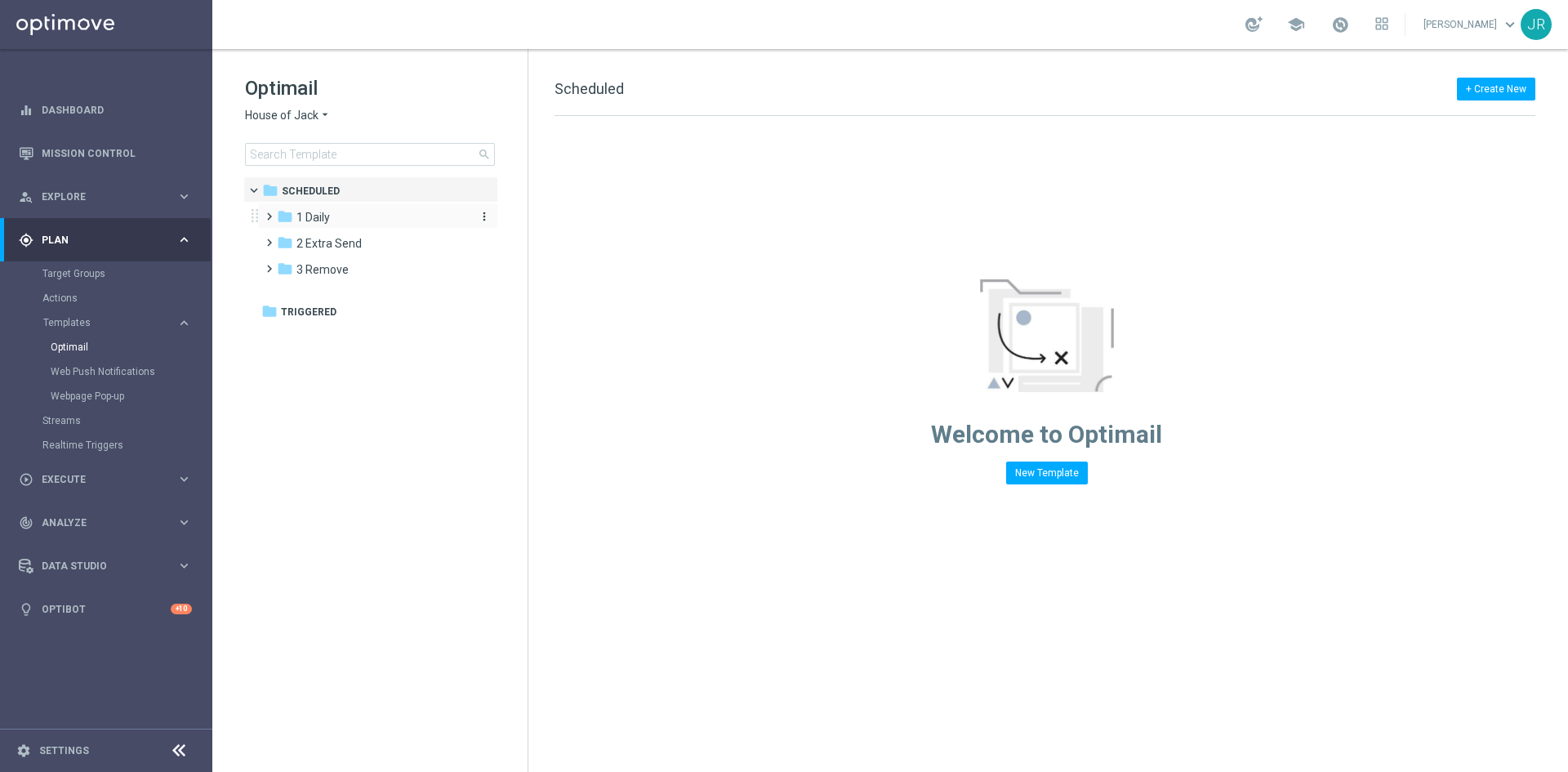
click at [321, 216] on span "1 Daily" at bounding box center [313, 217] width 34 height 15
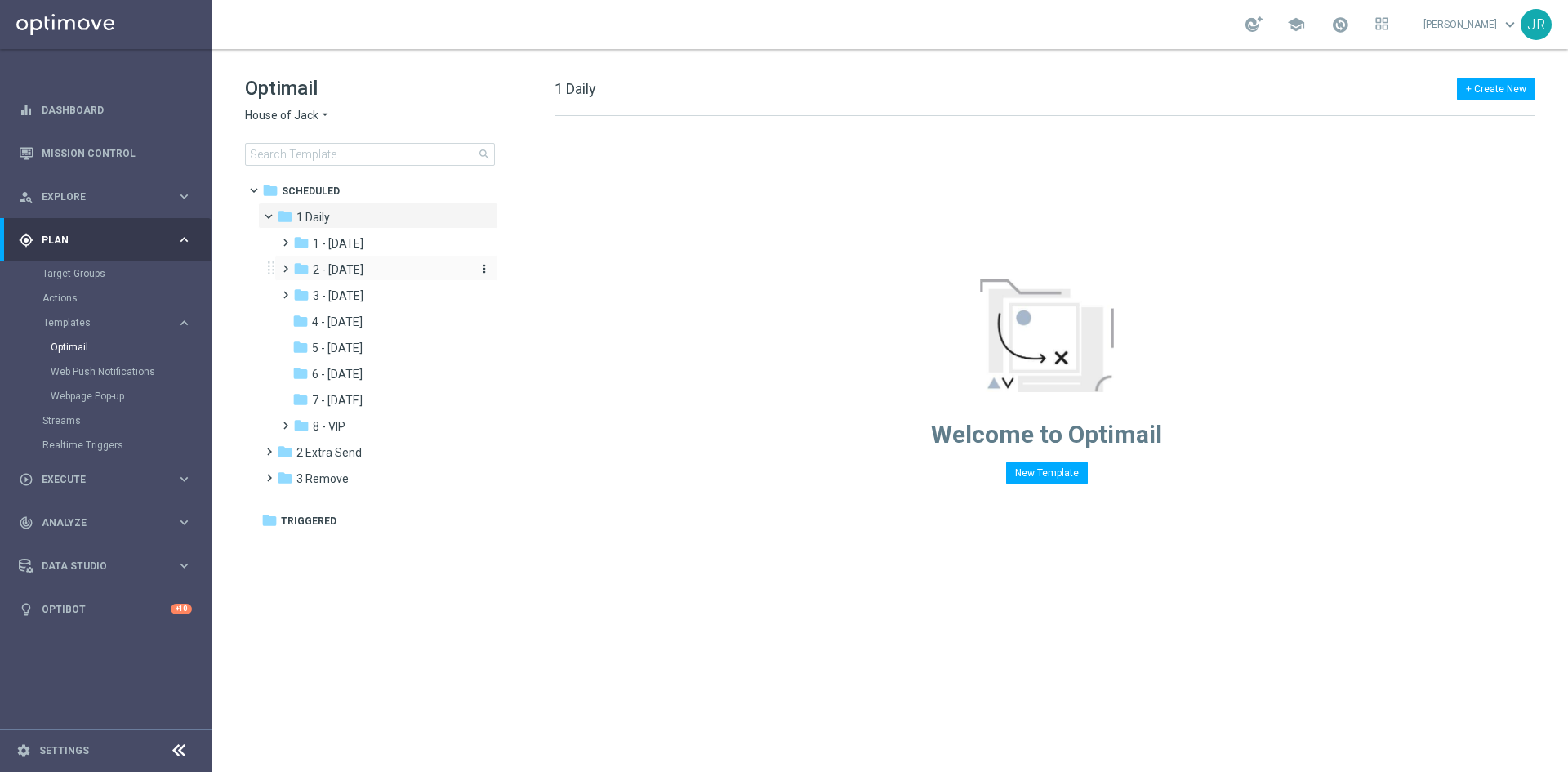
click at [346, 269] on span "2 - [DATE]" at bounding box center [337, 270] width 51 height 15
click at [360, 322] on span "Wed snip" at bounding box center [352, 322] width 47 height 15
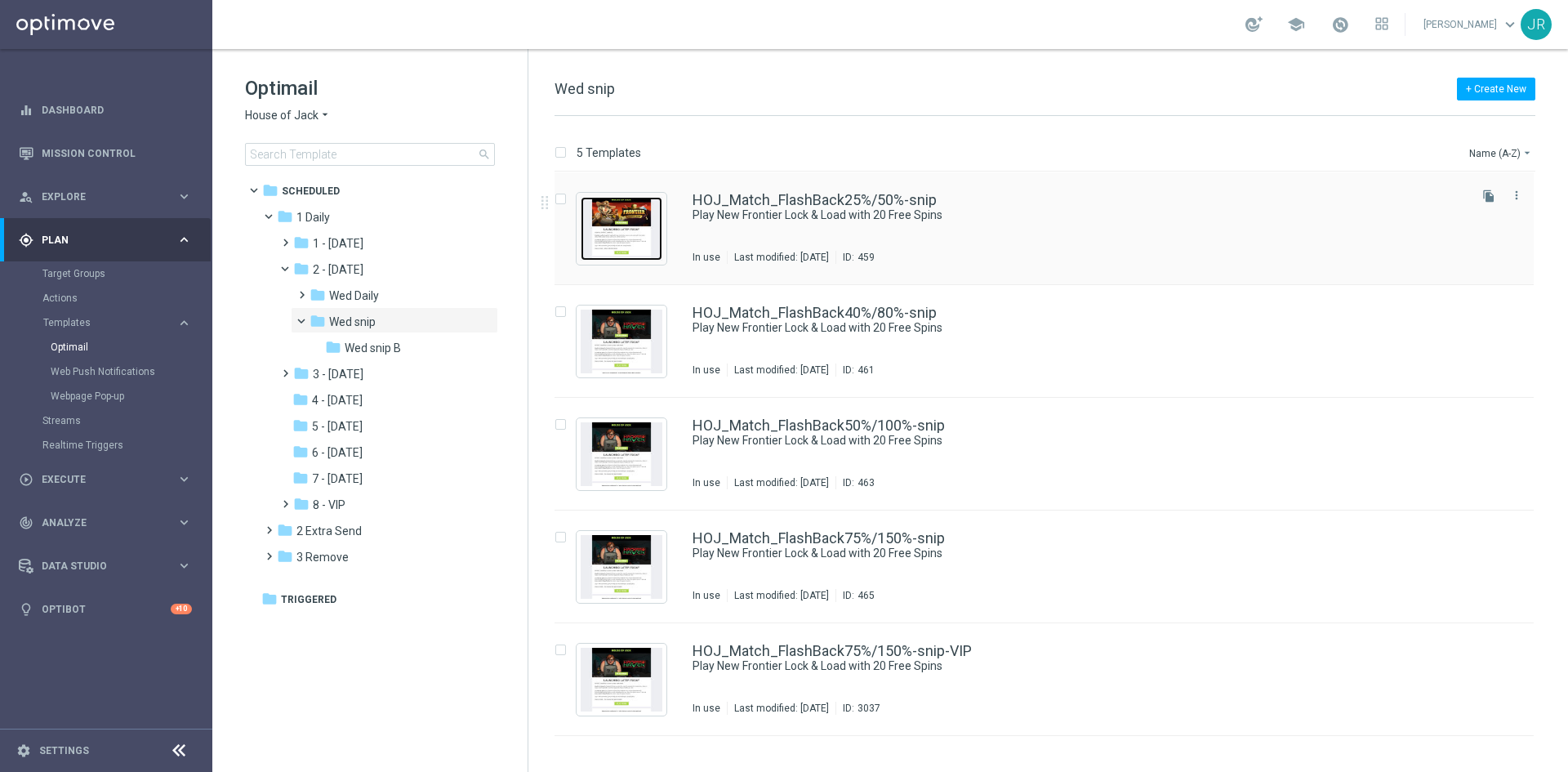
click at [617, 236] on img "Press SPACE to select this row." at bounding box center [622, 229] width 82 height 64
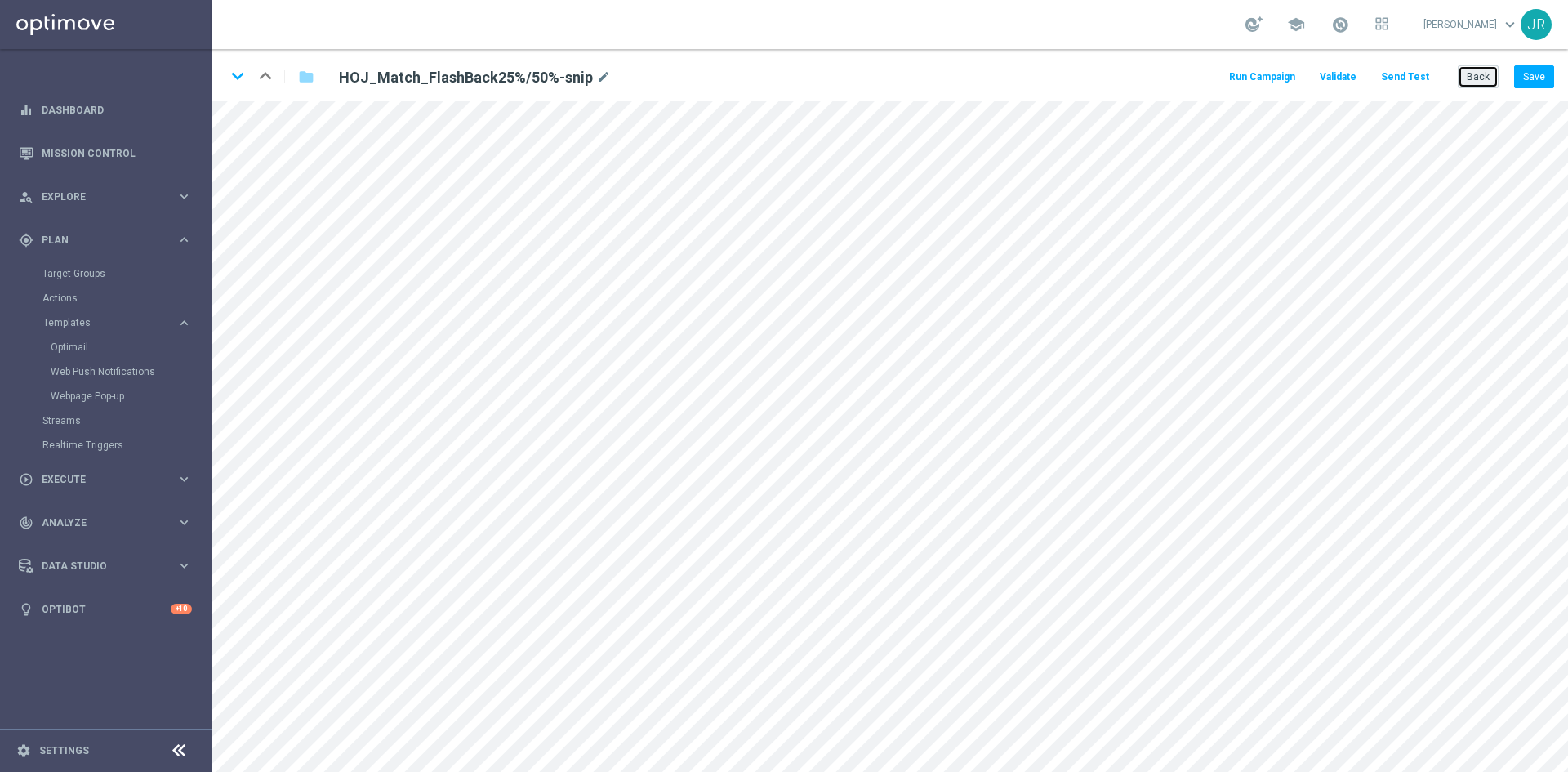
click at [1467, 75] on button "Back" at bounding box center [1478, 76] width 41 height 23
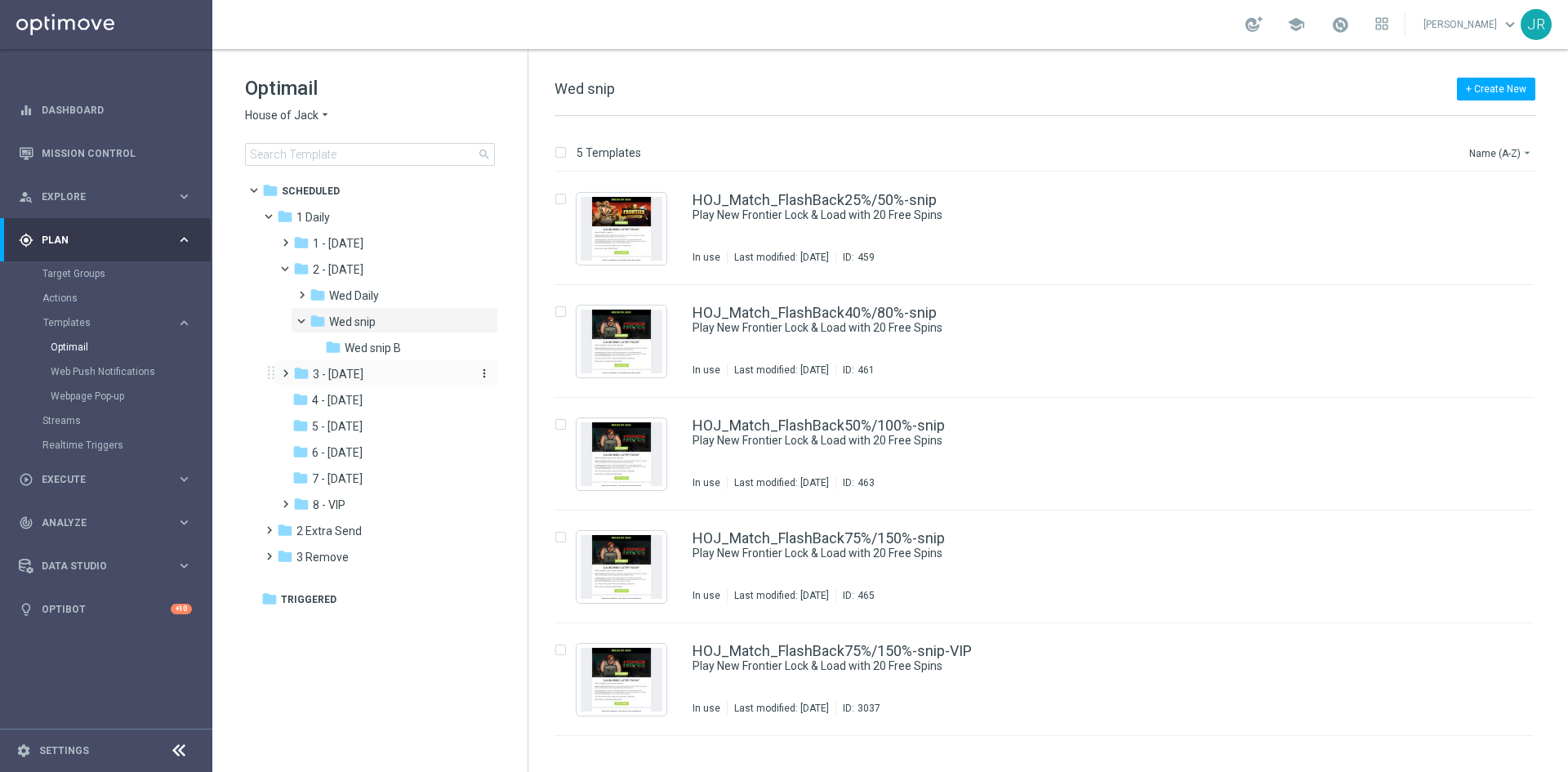
click at [362, 382] on div "folder 3 - Thursday" at bounding box center [380, 375] width 174 height 19
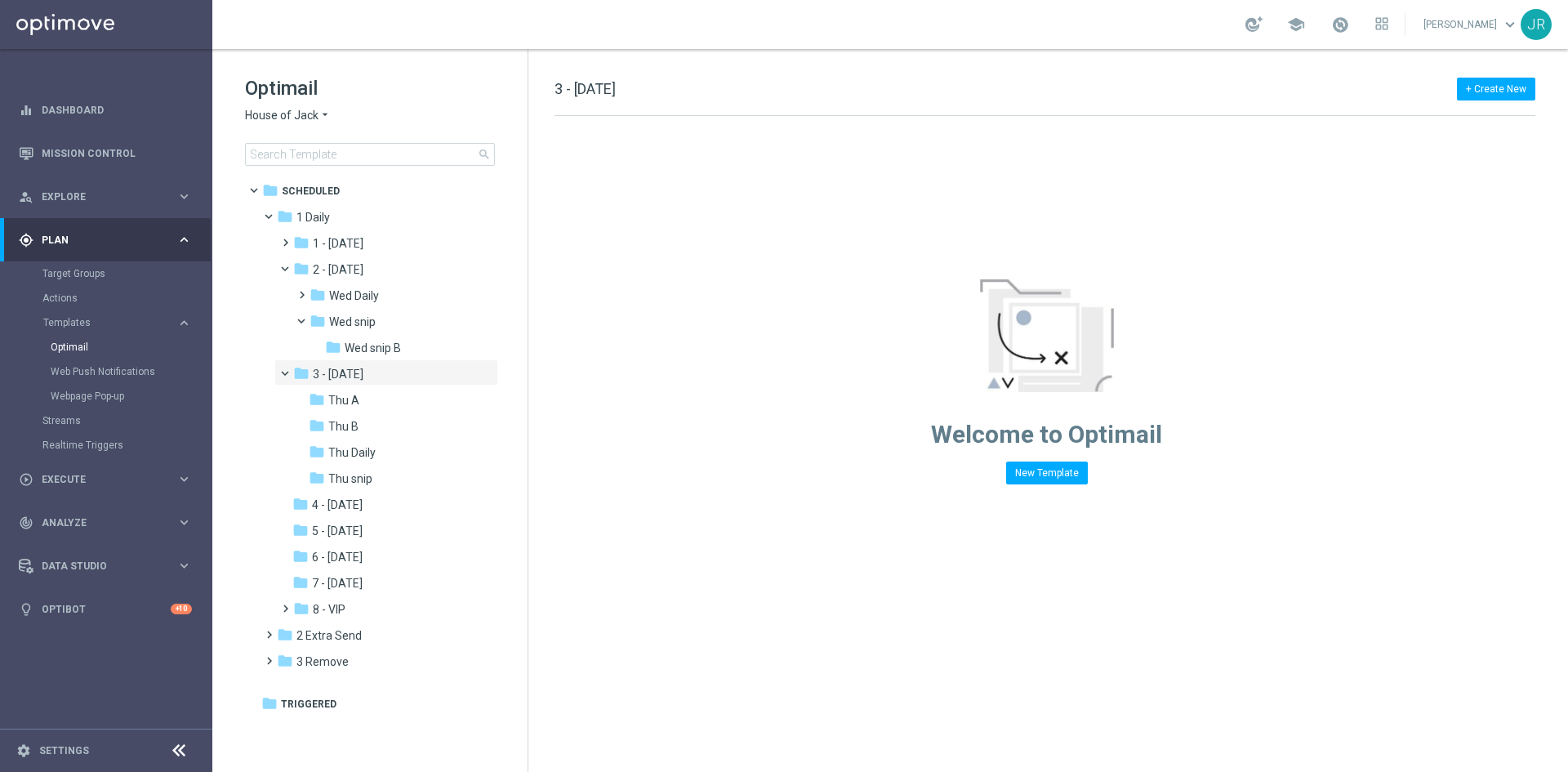
click at [370, 484] on span "Thu snip" at bounding box center [350, 478] width 44 height 15
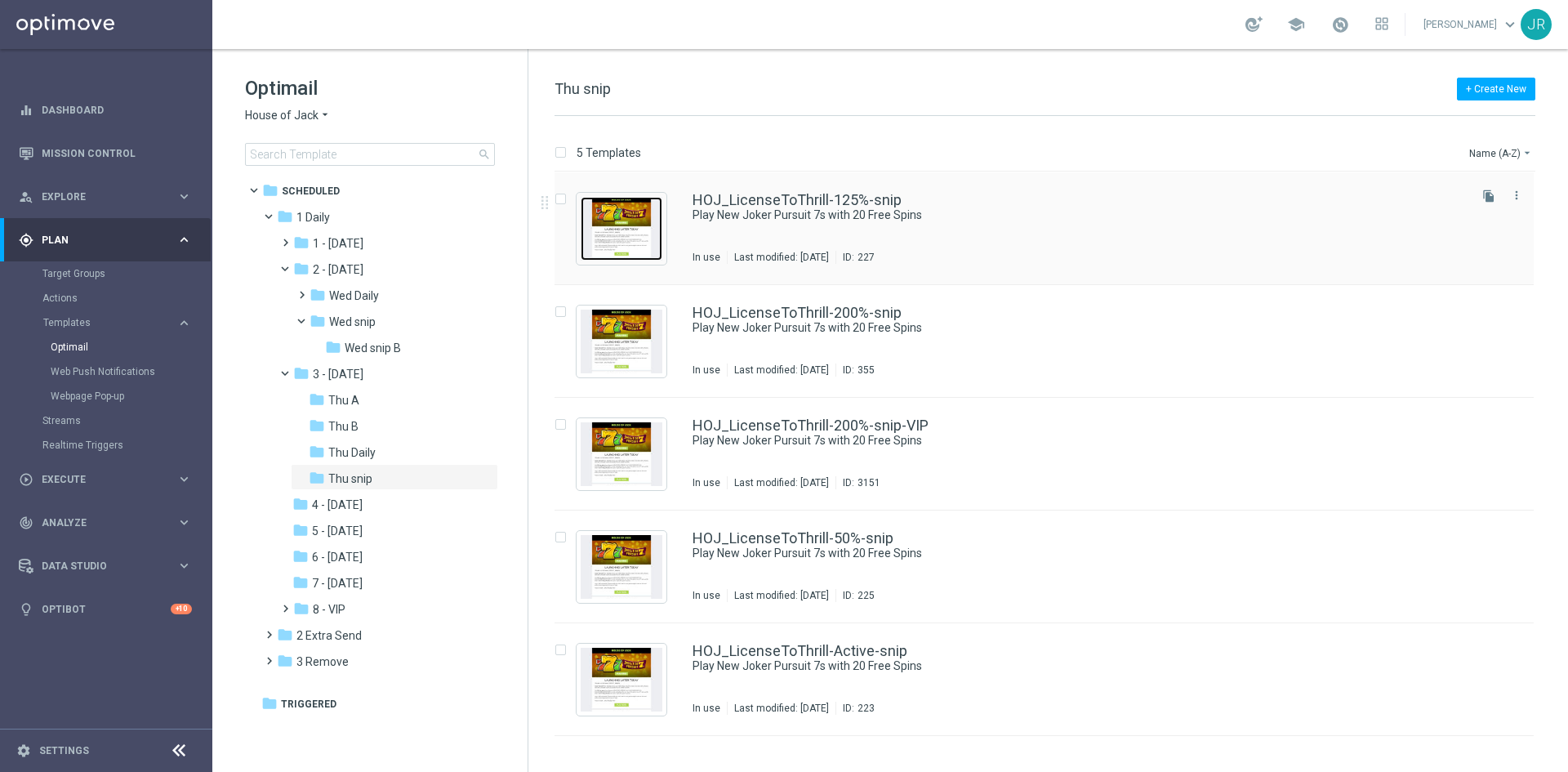
click at [639, 241] on img "Press SPACE to select this row." at bounding box center [622, 229] width 82 height 64
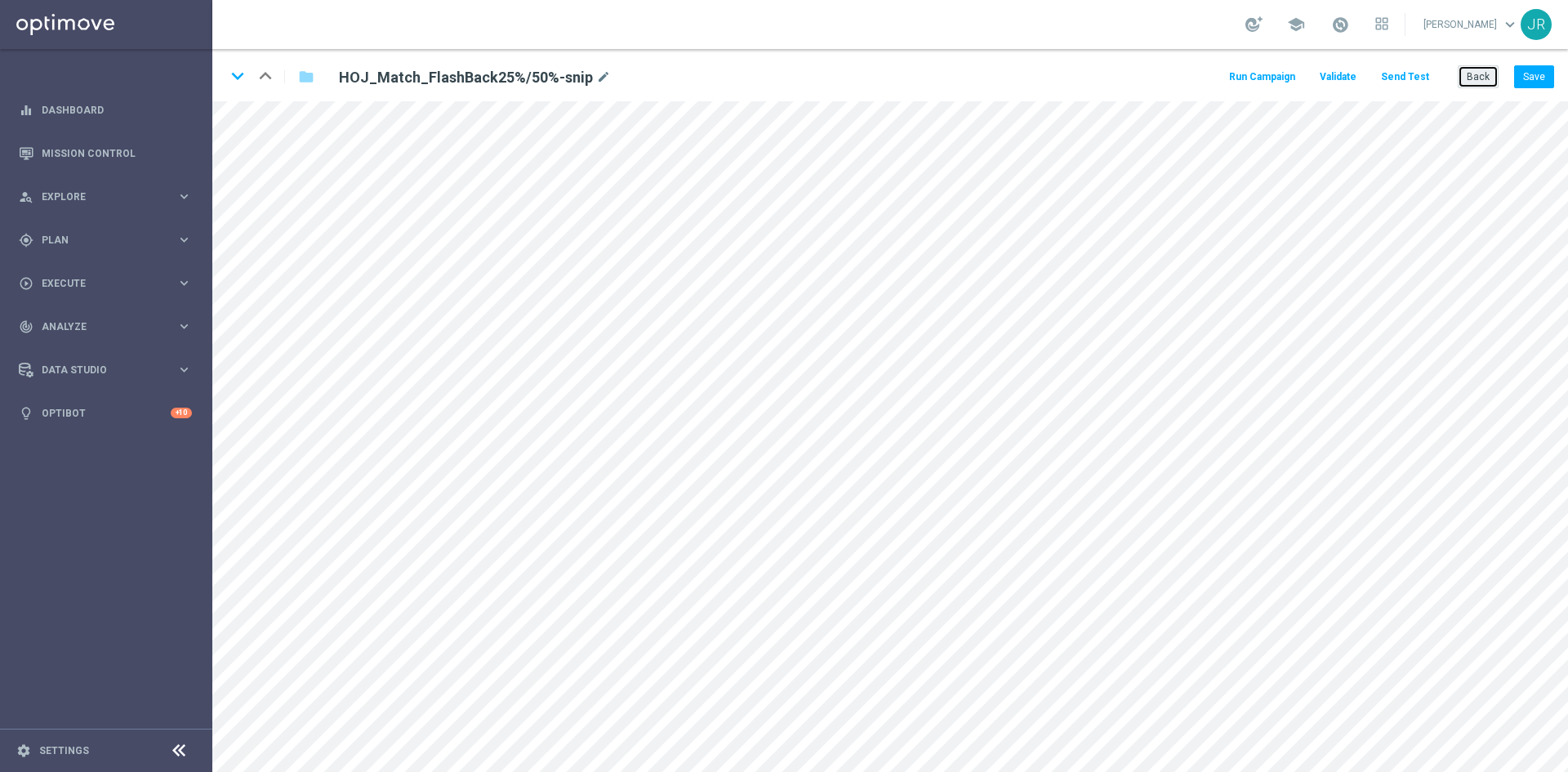
click at [1485, 70] on button "Back" at bounding box center [1478, 76] width 41 height 23
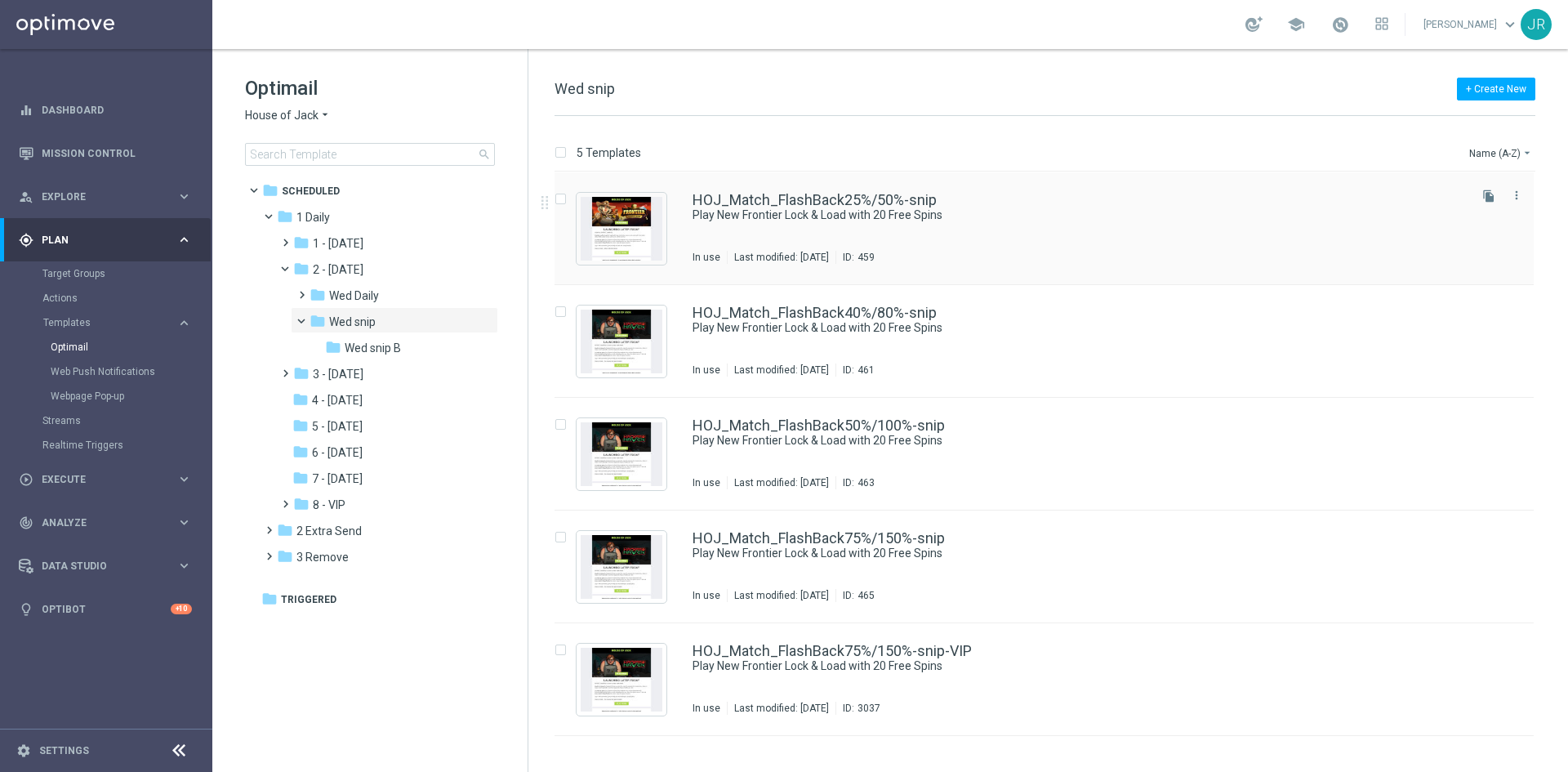
click at [835, 254] on div "Last modified: Monday, August 25, 2025" at bounding box center [782, 257] width 108 height 13
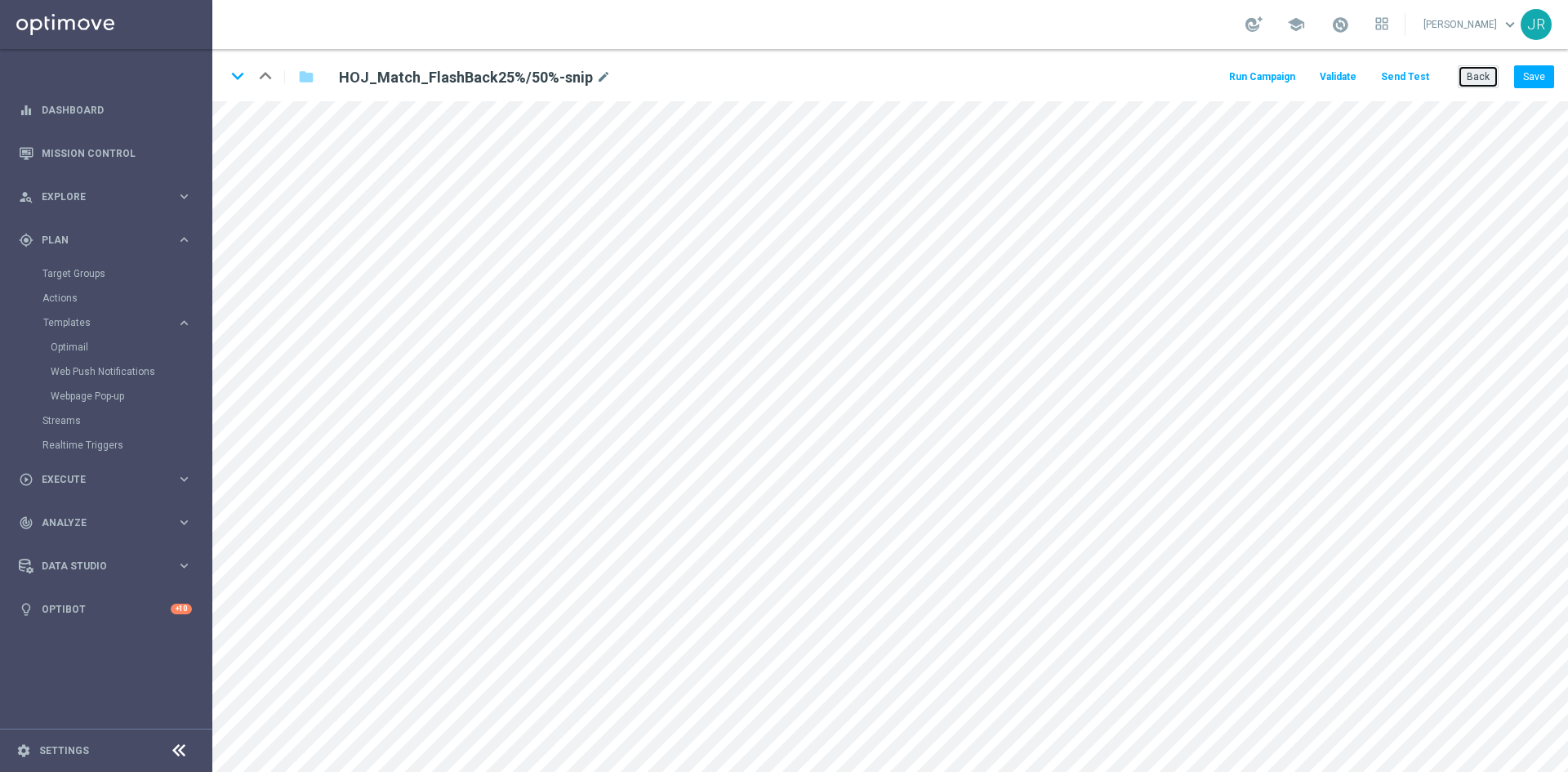
click at [1478, 74] on button "Back" at bounding box center [1478, 76] width 41 height 23
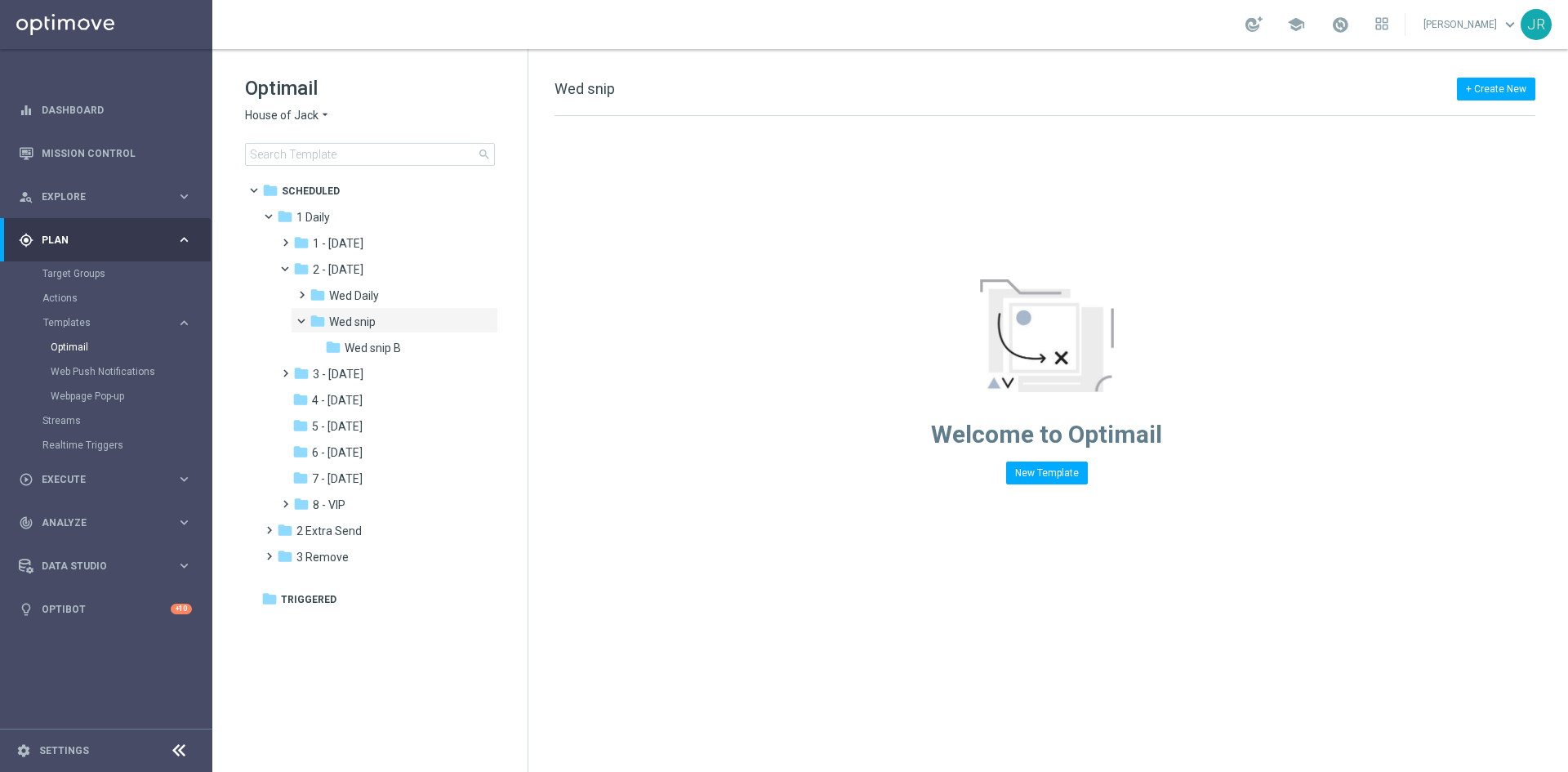
click at [287, 119] on span "House of Jack" at bounding box center [281, 116] width 74 height 16
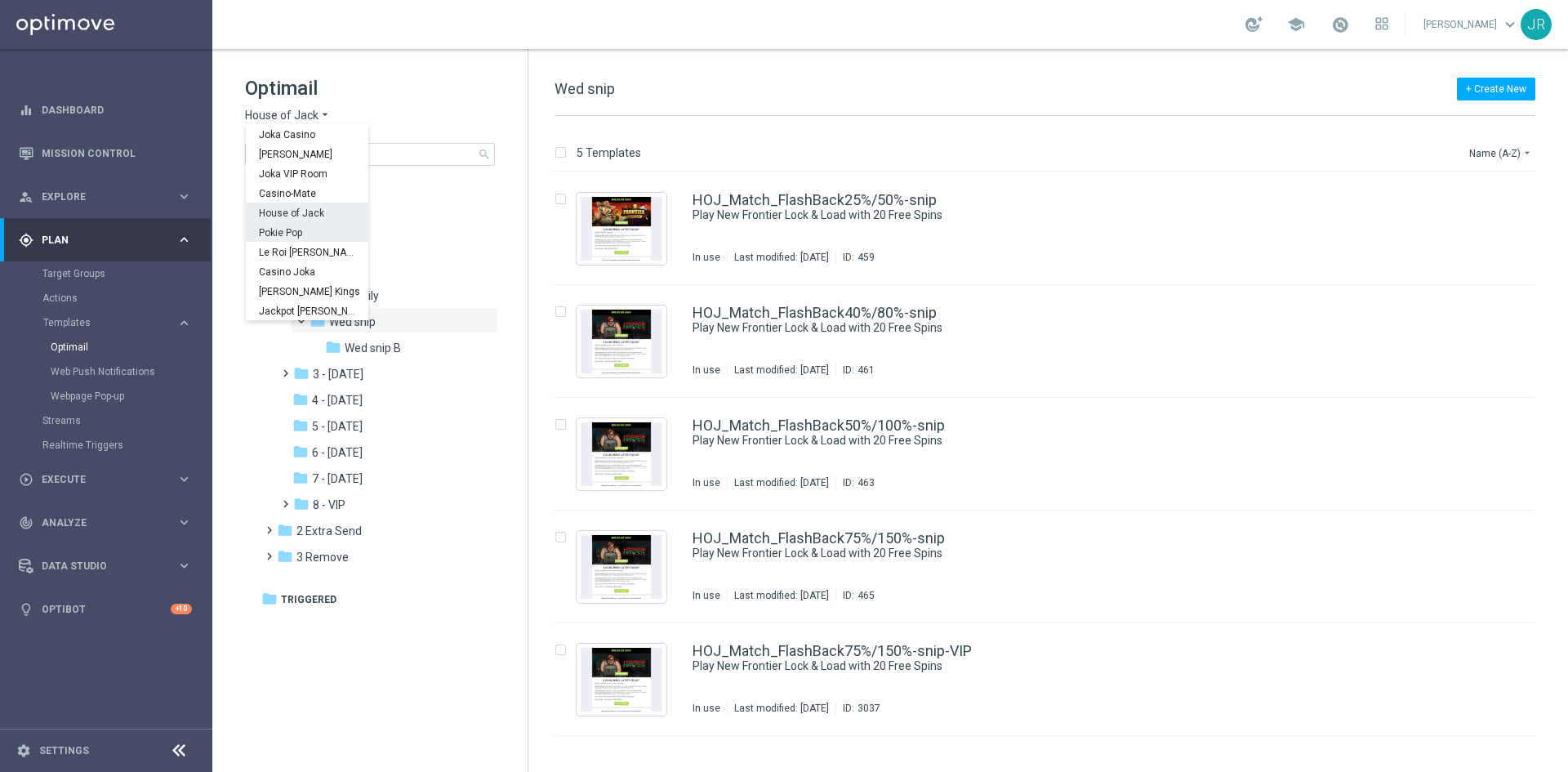
click at [278, 240] on div "Pokie Pop" at bounding box center [306, 233] width 123 height 20
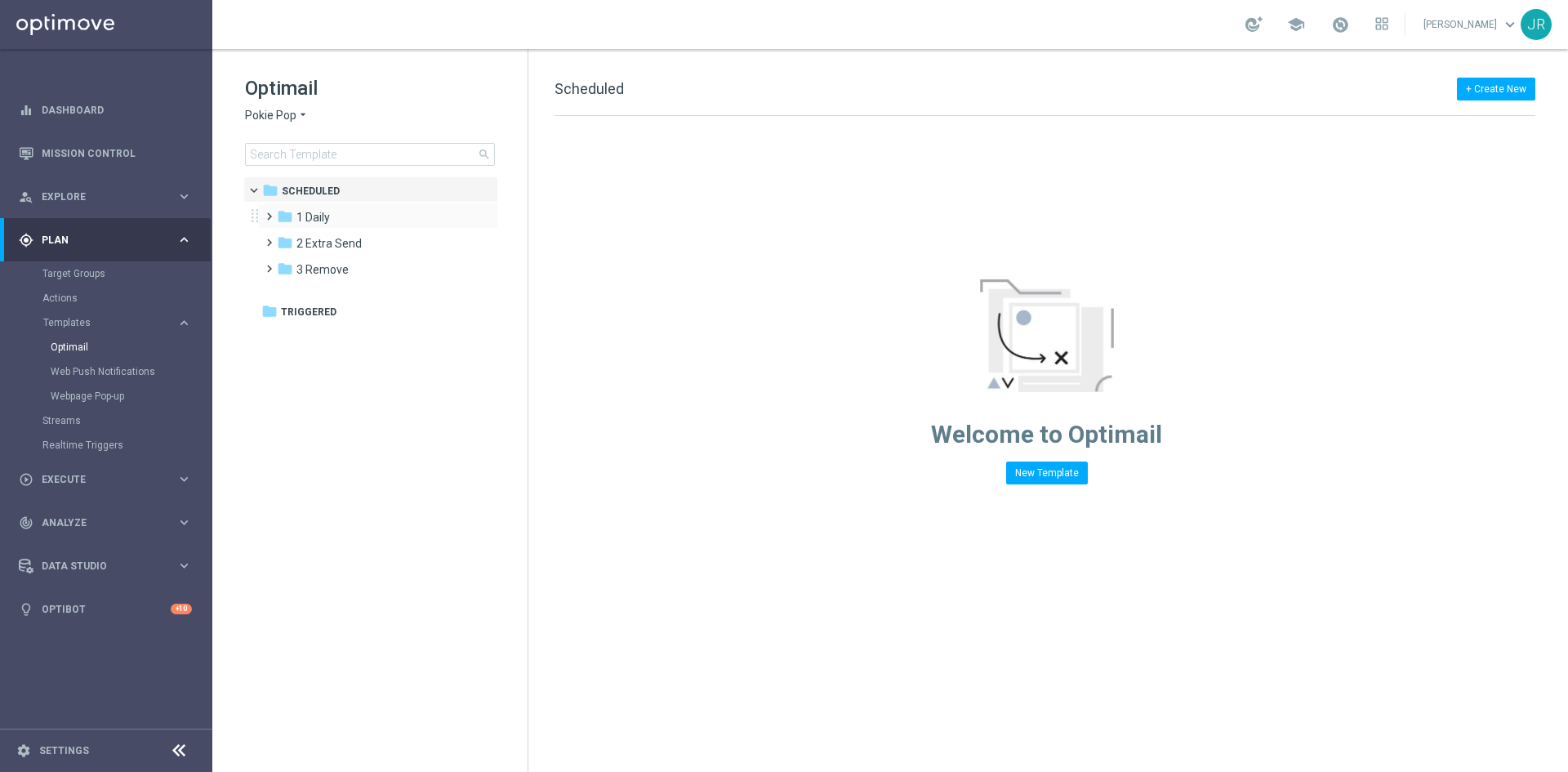
click at [316, 228] on div "folder 1 Daily more_vert folder 2 Extra Send more_vert" at bounding box center [373, 242] width 250 height 79
click at [316, 223] on span "1 Daily" at bounding box center [313, 217] width 34 height 15
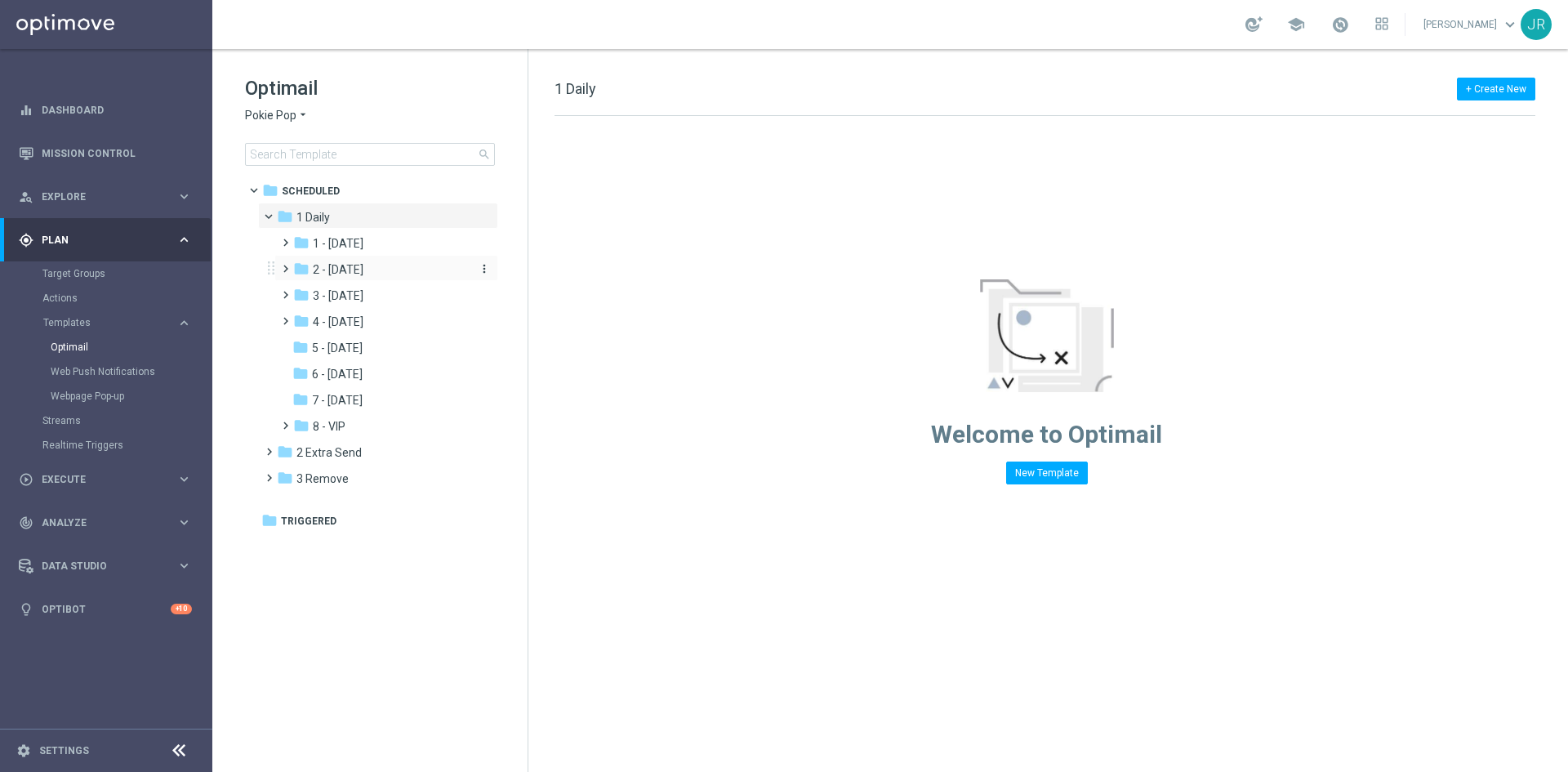
click at [342, 269] on span "2 - Wednesday" at bounding box center [337, 270] width 51 height 15
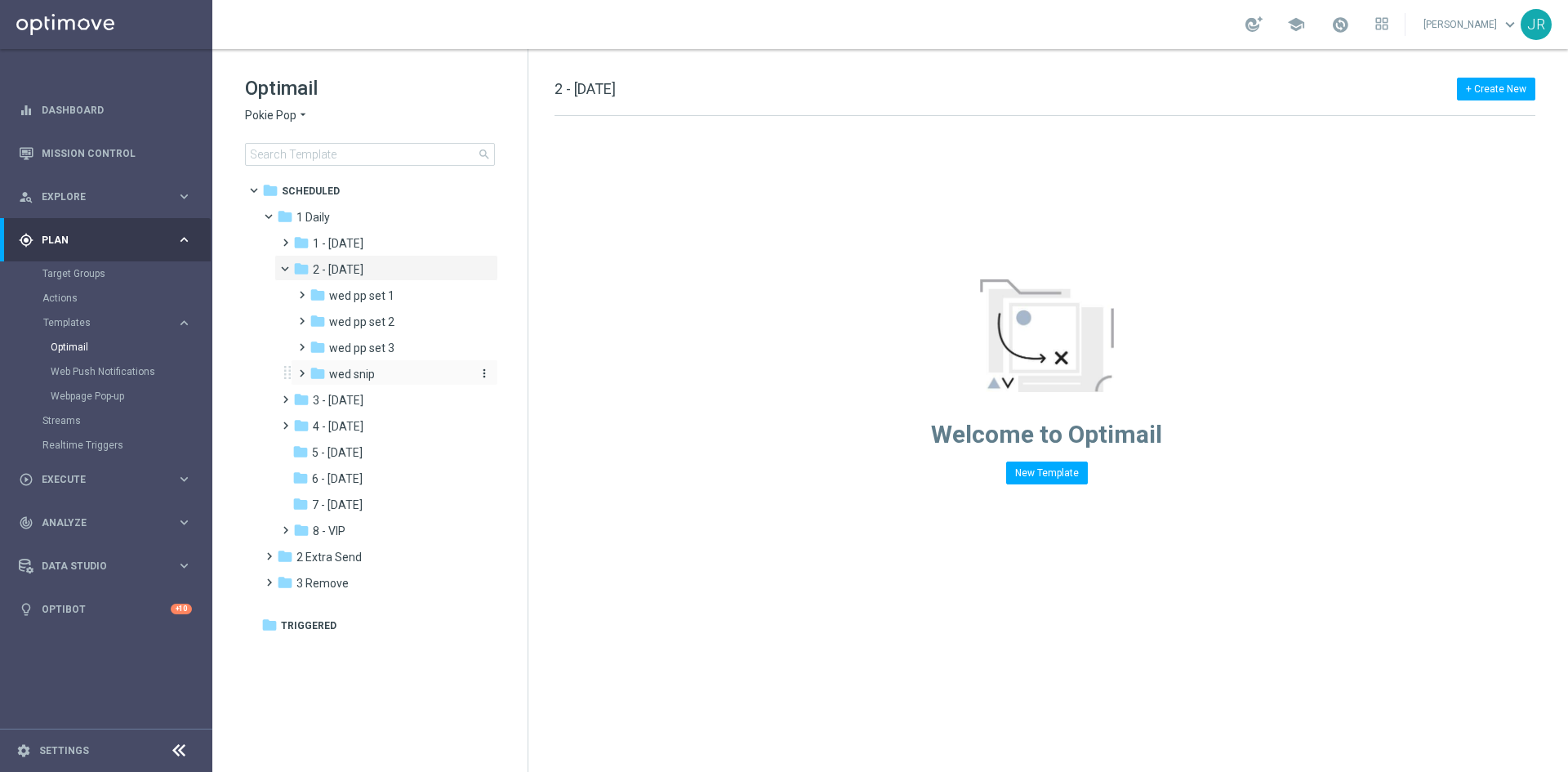
click at [370, 371] on span "wed snip" at bounding box center [352, 374] width 46 height 15
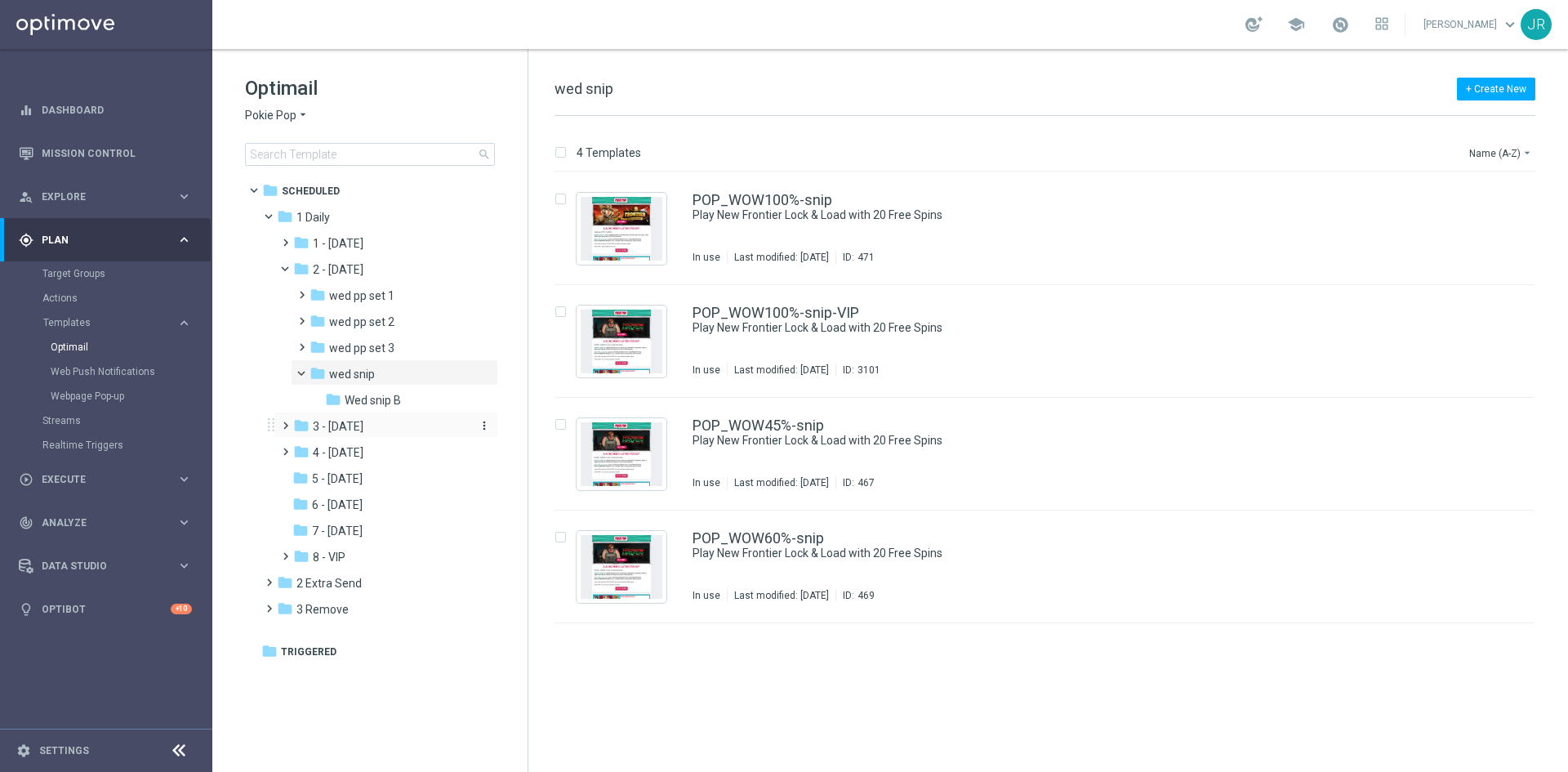
click at [363, 432] on span "3 - Thursday" at bounding box center [337, 426] width 51 height 15
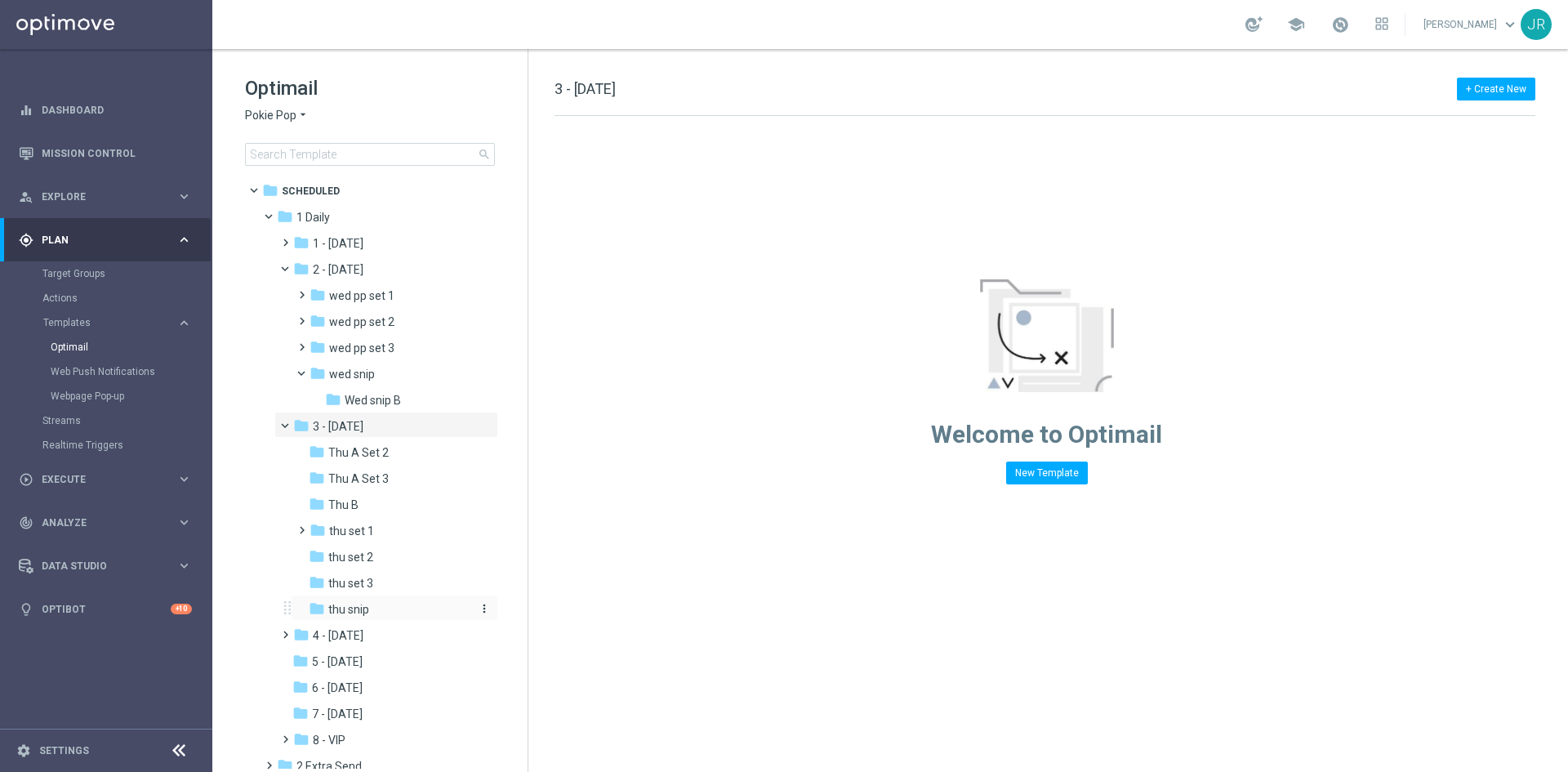
click at [344, 609] on span "thu snip" at bounding box center [348, 609] width 41 height 15
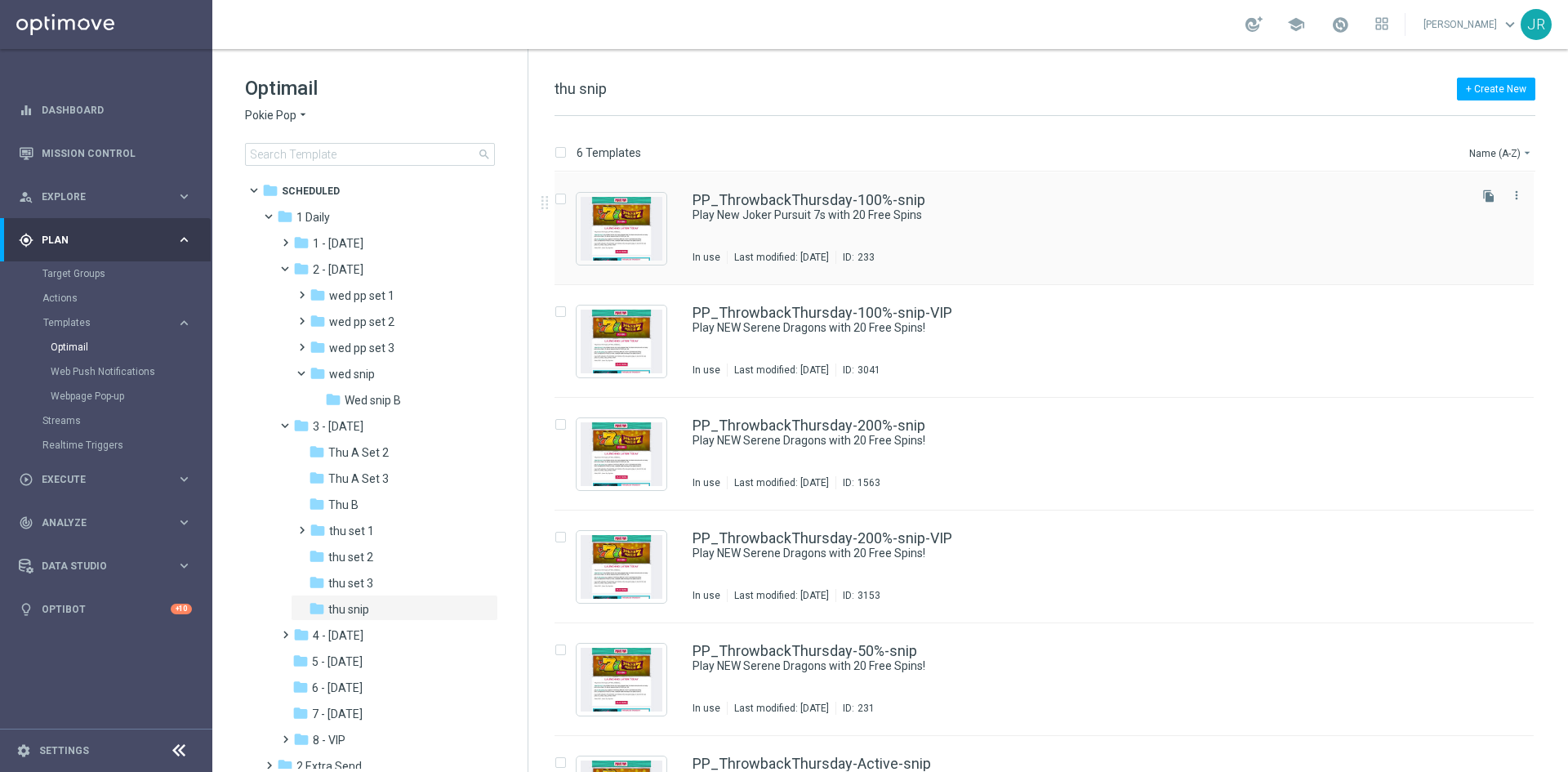
click at [785, 232] on div "PP_ThrowbackThursday-100%-snip Play New Joker Pursuit 7s with 20 Free Spins In …" at bounding box center [1079, 228] width 773 height 71
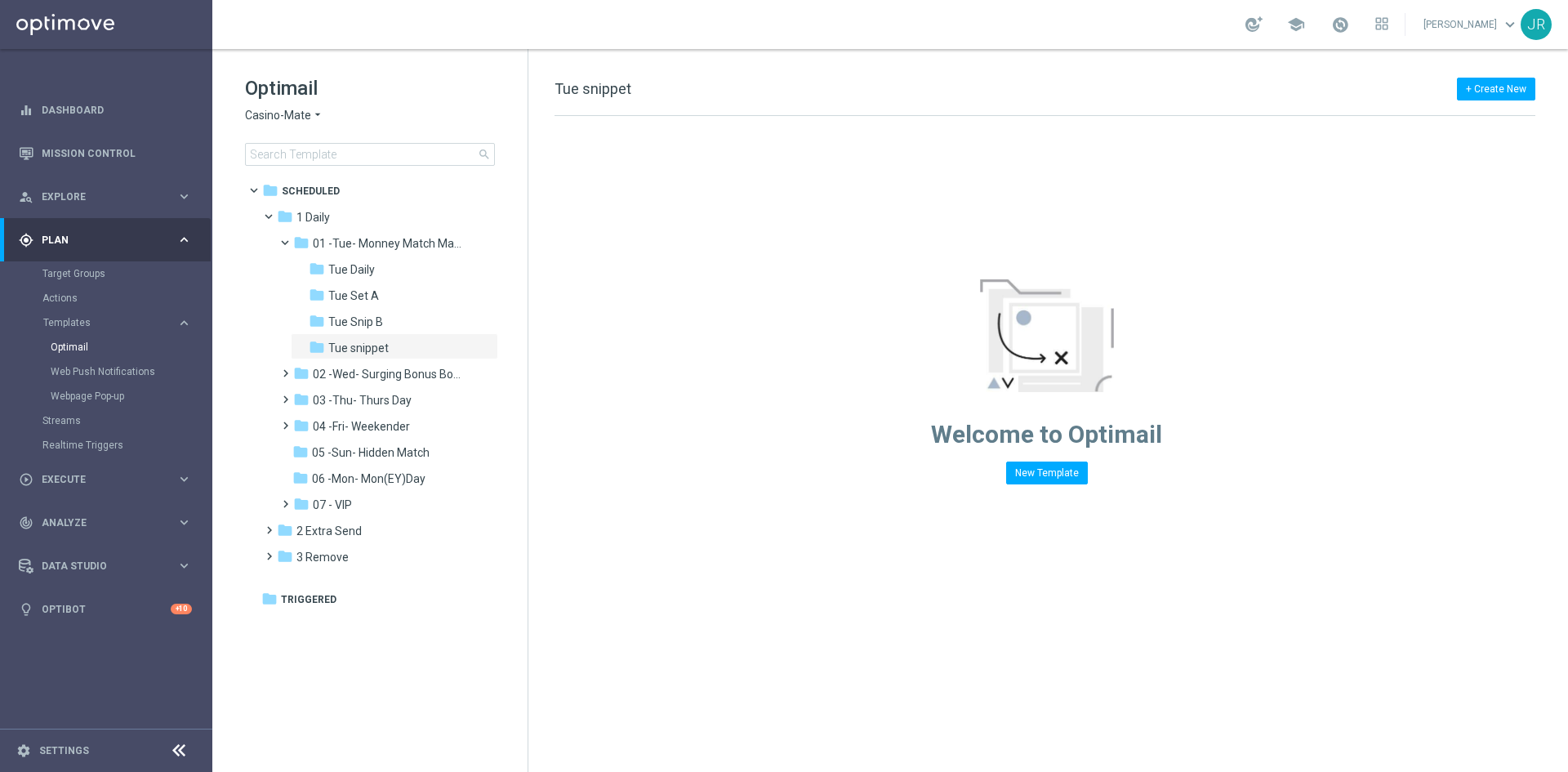
click at [289, 115] on span "Casino-Mate" at bounding box center [277, 116] width 66 height 16
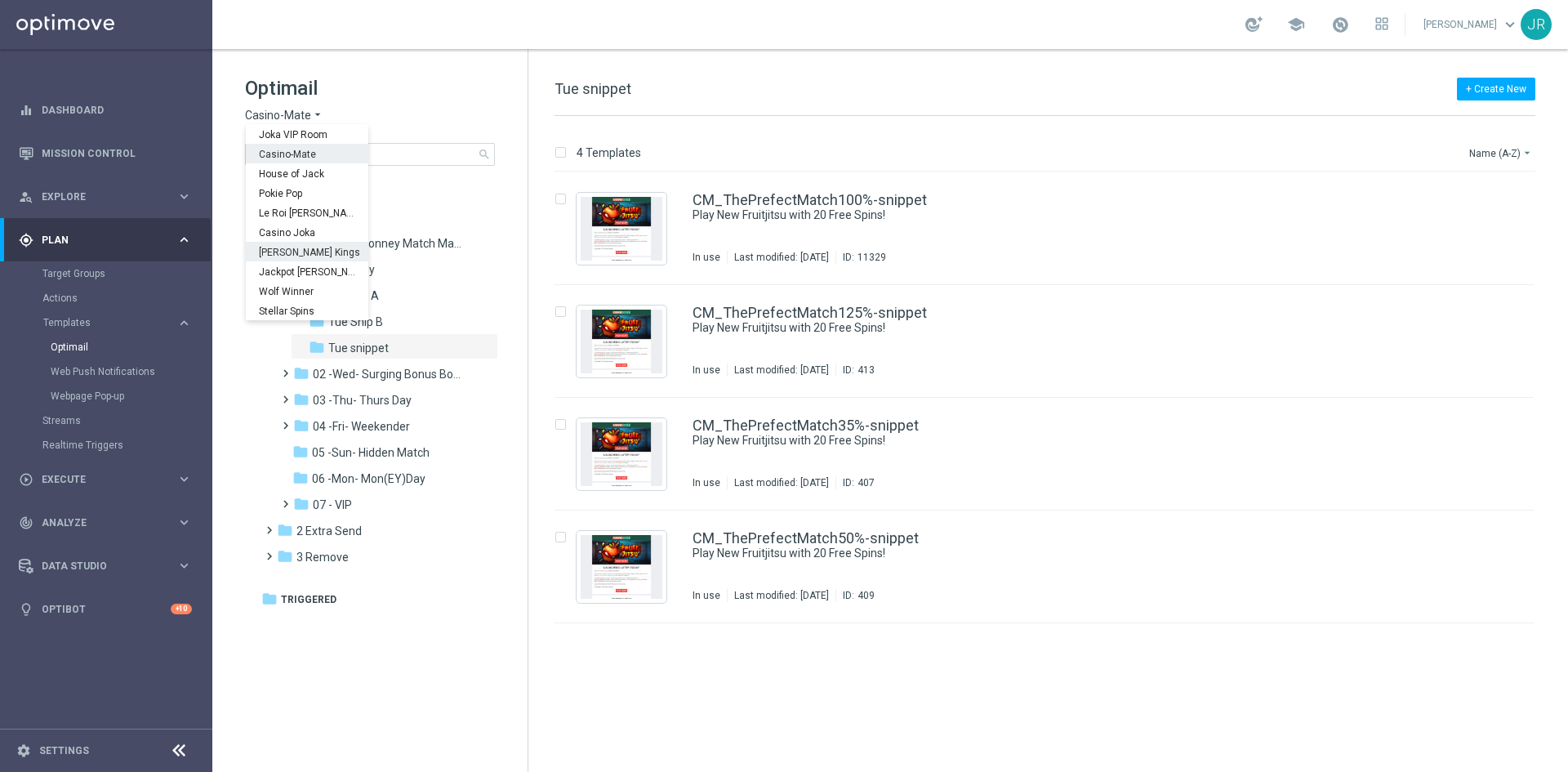
scroll to position [59, 0]
drag, startPoint x: 291, startPoint y: 275, endPoint x: 298, endPoint y: 286, distance: 13.0
click at [0, 0] on span "Wolf Winner" at bounding box center [0, 0] width 0 height 0
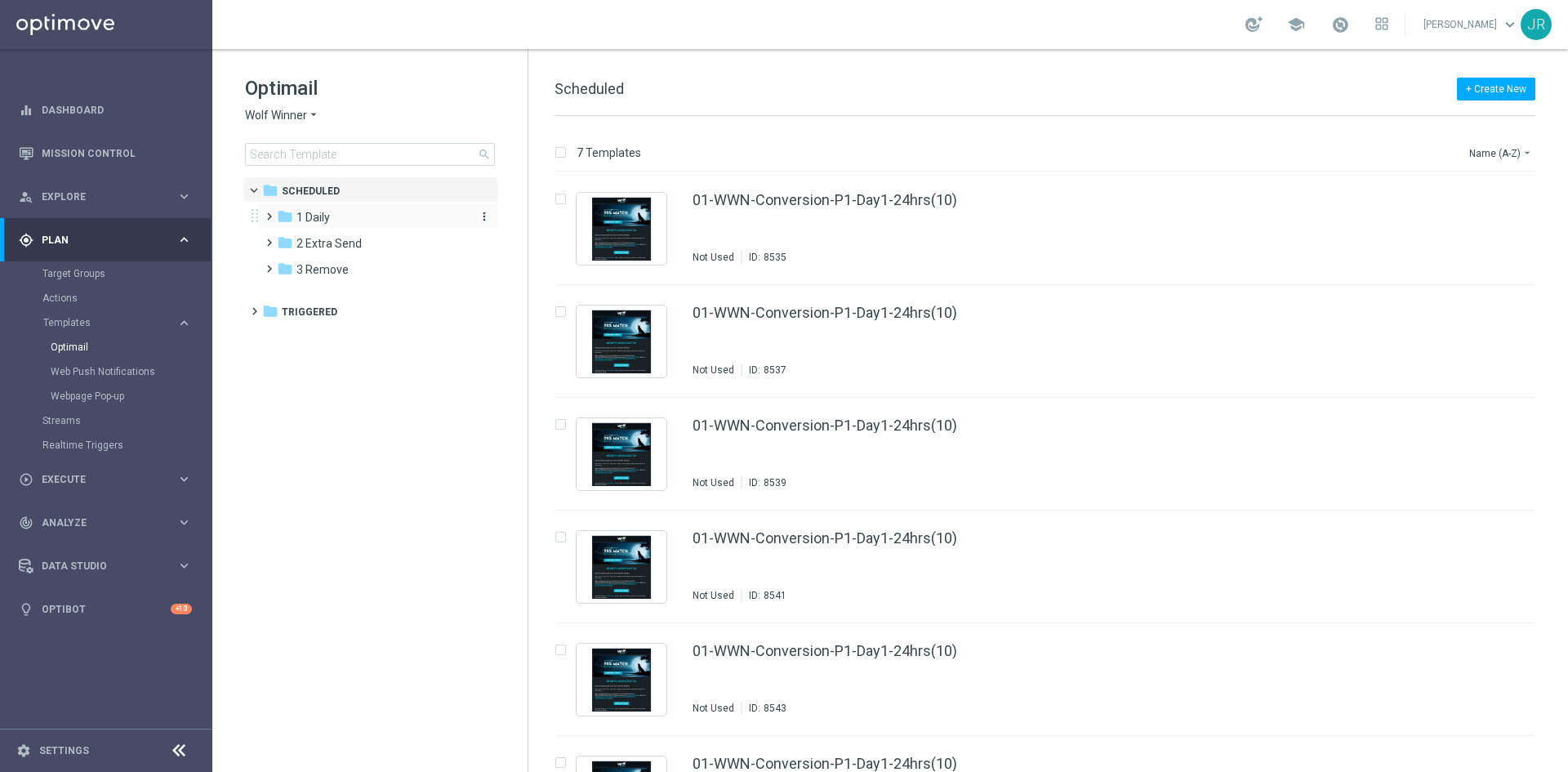
click at [316, 217] on span "1 Daily" at bounding box center [313, 217] width 34 height 15
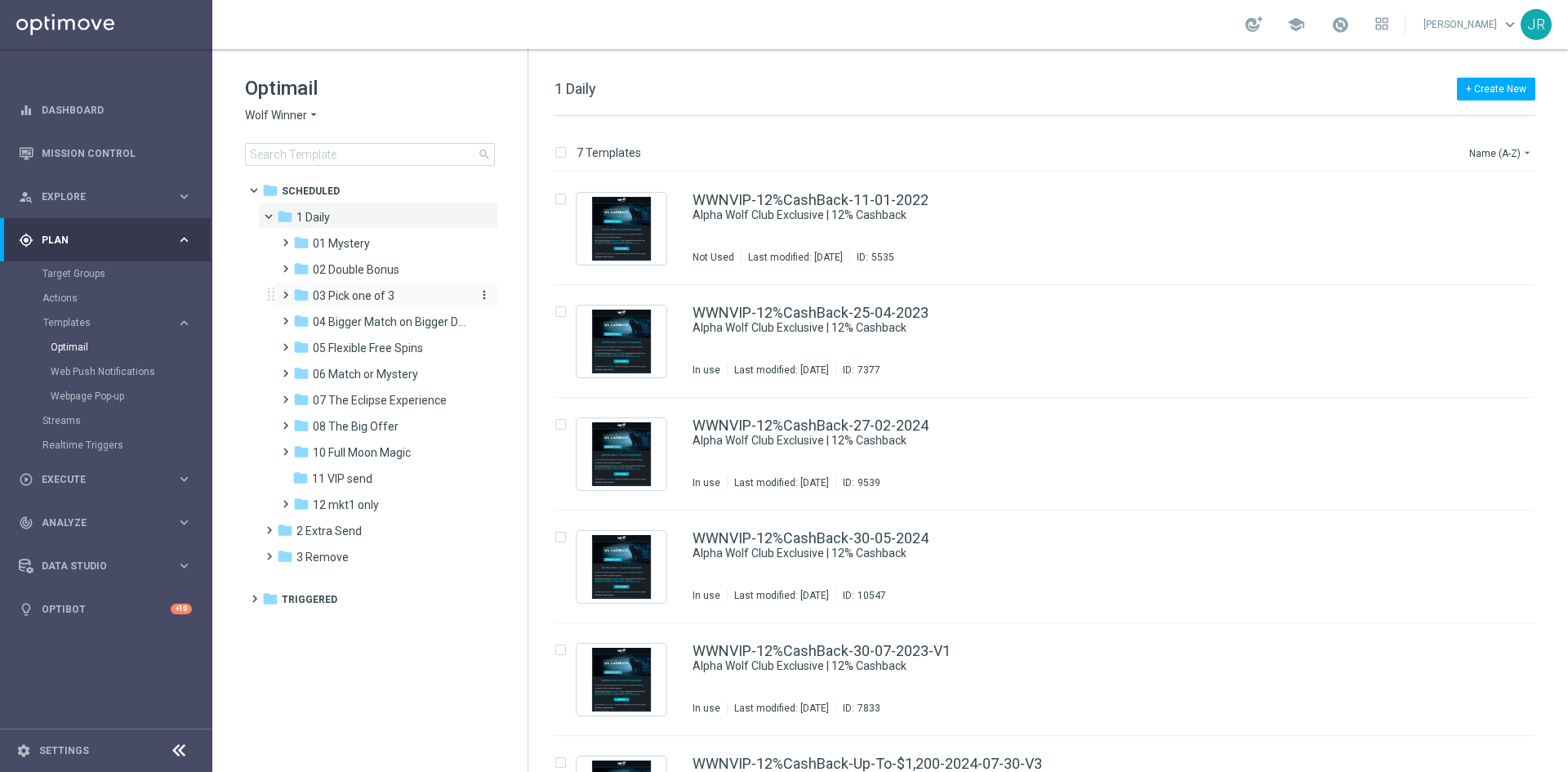
click at [365, 292] on span "03 Pick one of 3" at bounding box center [353, 296] width 82 height 15
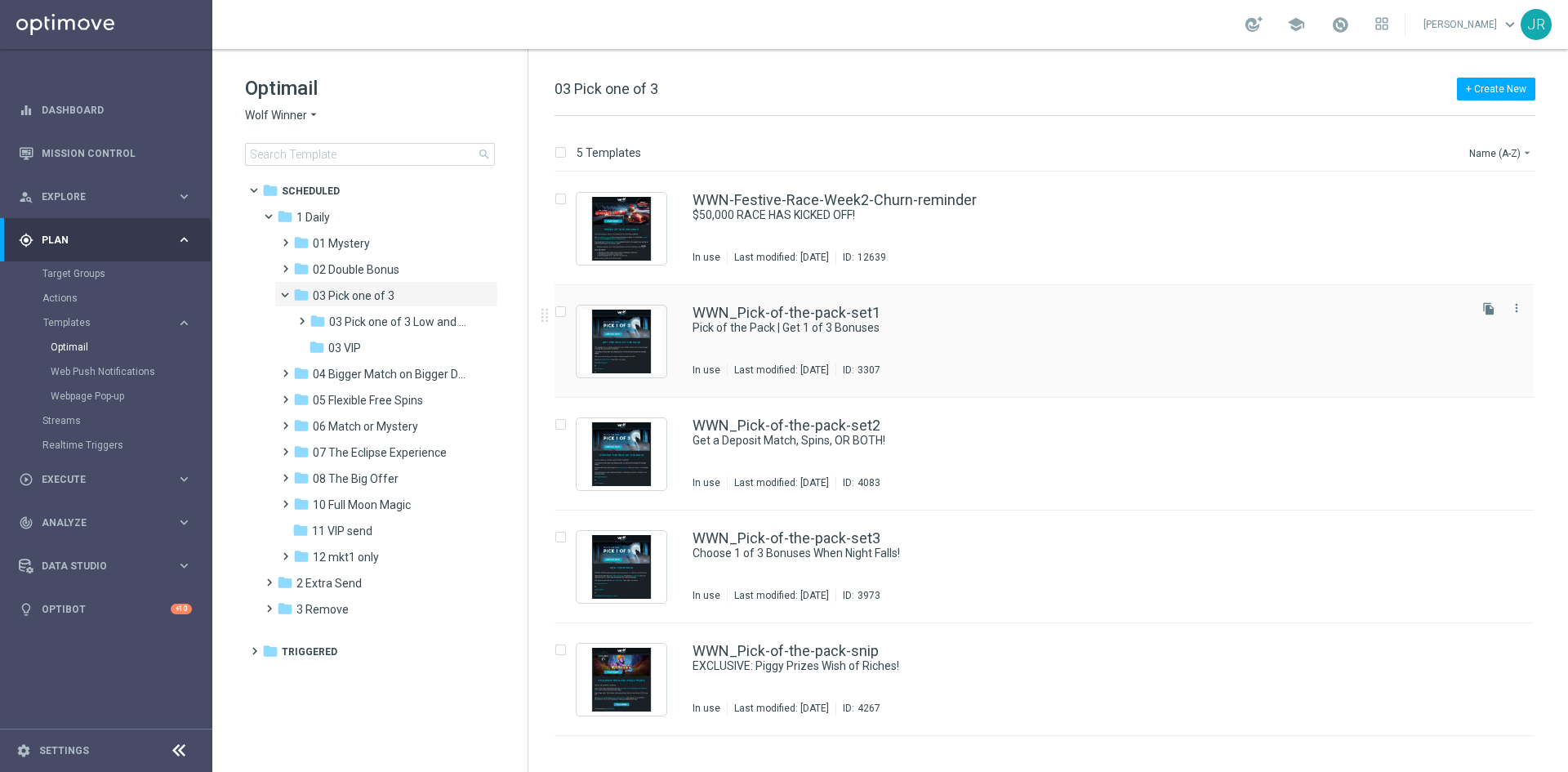
click at [961, 367] on div "In use Last modified: [DATE] ID: 3307" at bounding box center [1079, 370] width 773 height 13
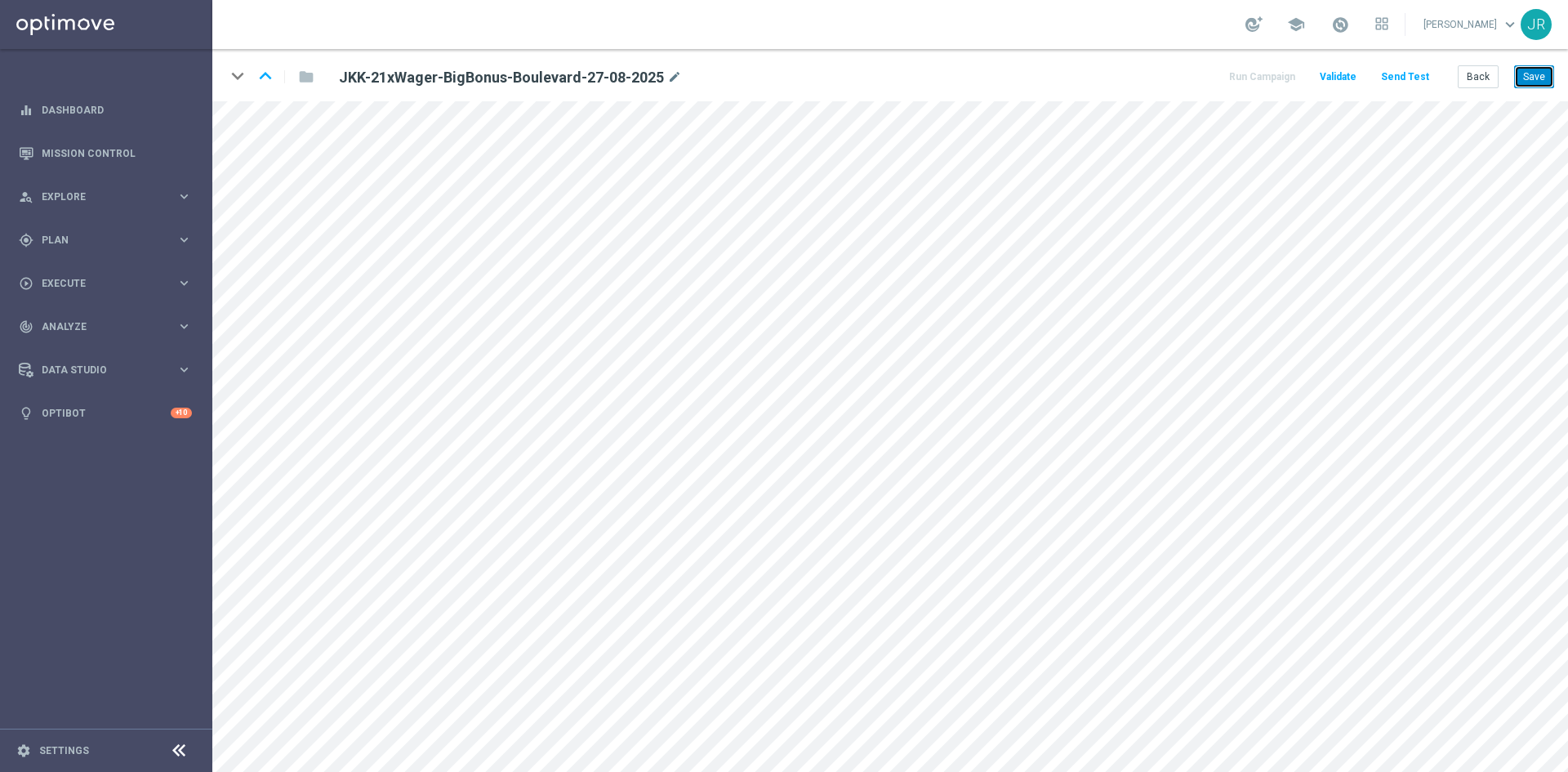
click at [1532, 80] on button "Save" at bounding box center [1534, 76] width 40 height 23
click at [1530, 74] on button "Save" at bounding box center [1534, 76] width 40 height 23
click at [1550, 84] on button "Save" at bounding box center [1534, 76] width 40 height 23
click at [1535, 79] on button "Save" at bounding box center [1534, 76] width 40 height 23
drag, startPoint x: 1531, startPoint y: 81, endPoint x: 32, endPoint y: 350, distance: 1522.9
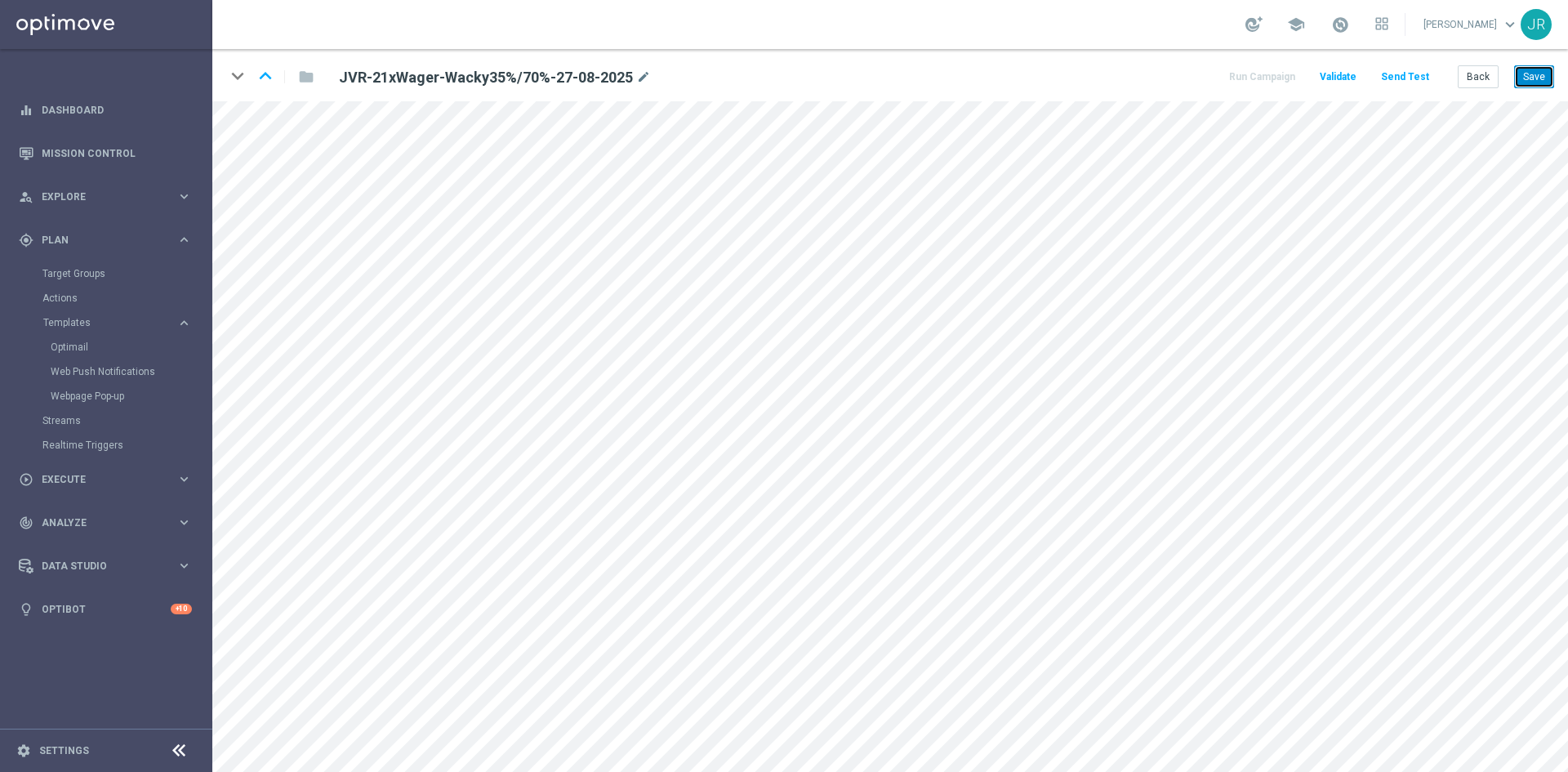
click at [1531, 81] on button "Save" at bounding box center [1534, 76] width 40 height 23
click at [1538, 75] on button "Save" at bounding box center [1534, 76] width 40 height 23
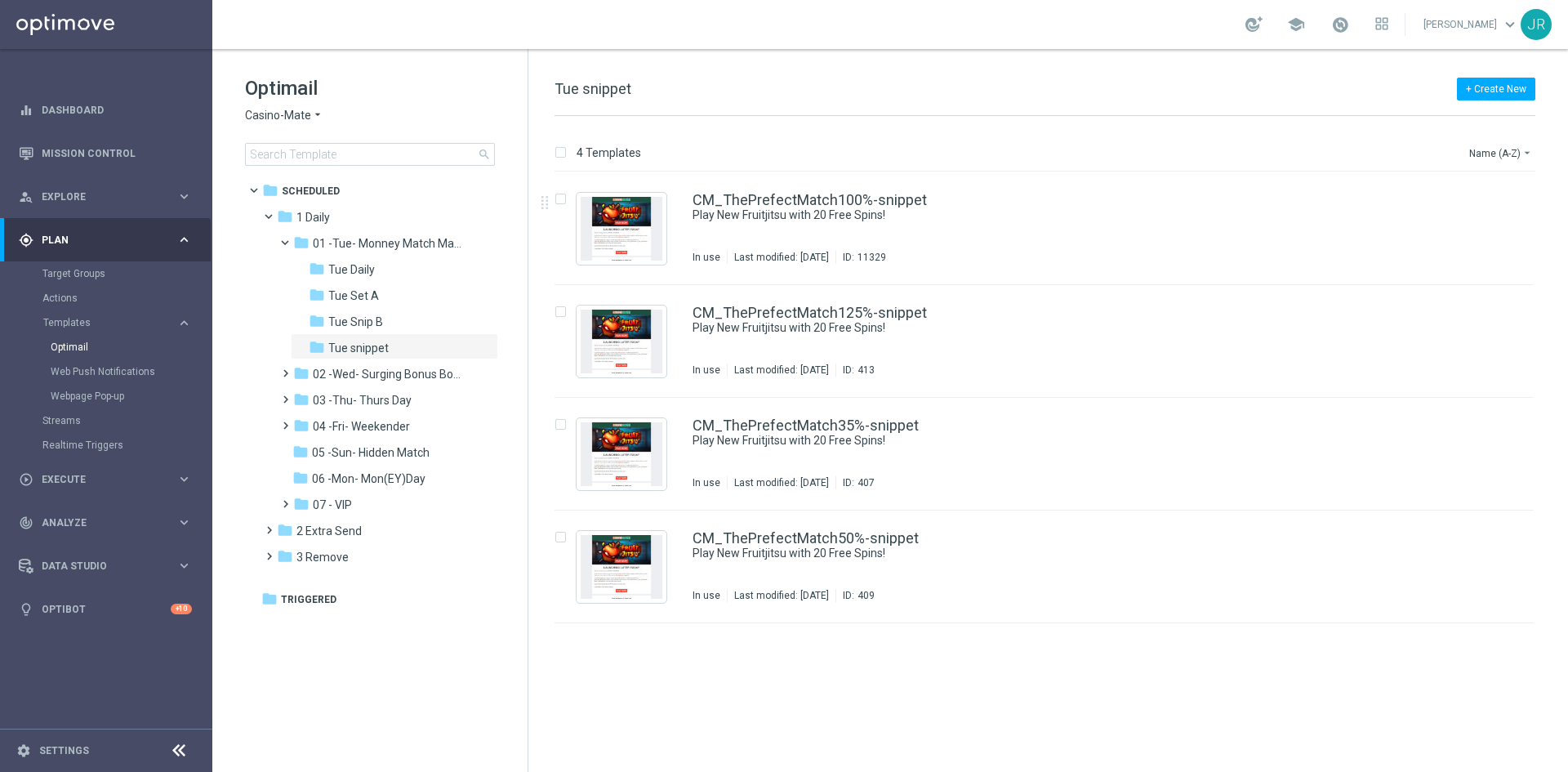
click at [261, 114] on span "Casino-Mate" at bounding box center [277, 116] width 66 height 16
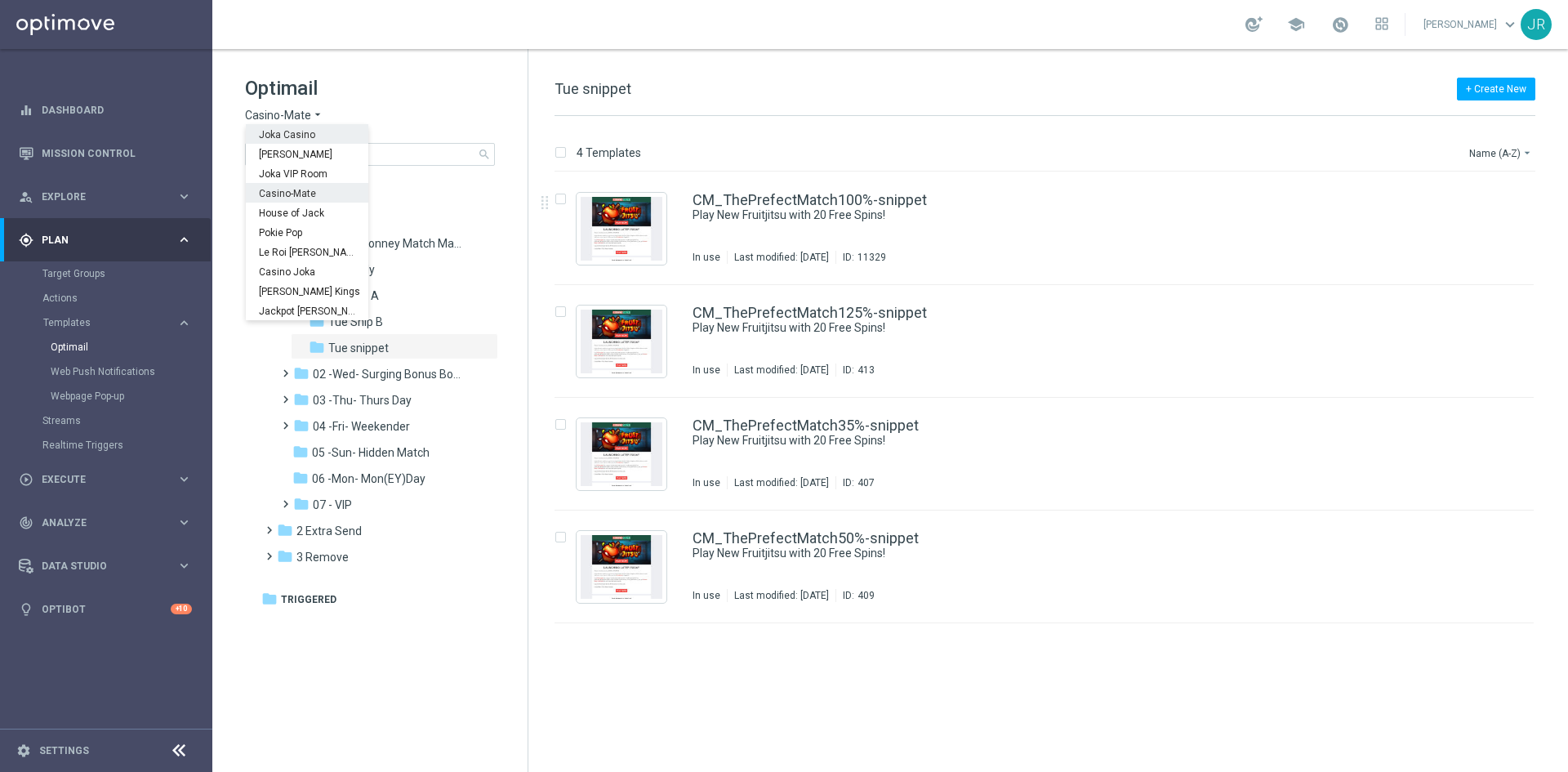
click at [294, 128] on div "Joka Casino" at bounding box center [306, 134] width 123 height 20
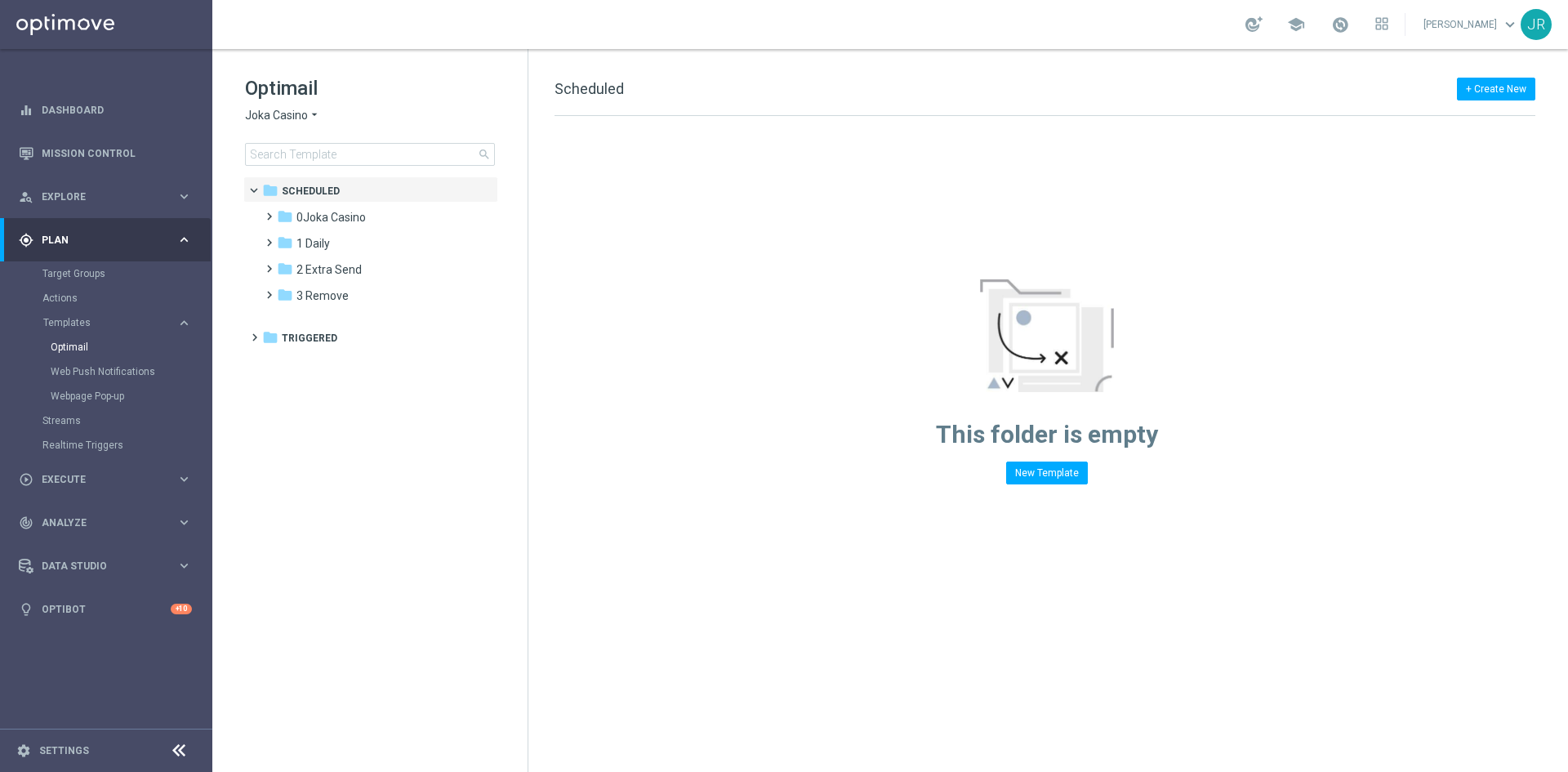
click at [266, 116] on span "Joka Casino" at bounding box center [275, 116] width 63 height 16
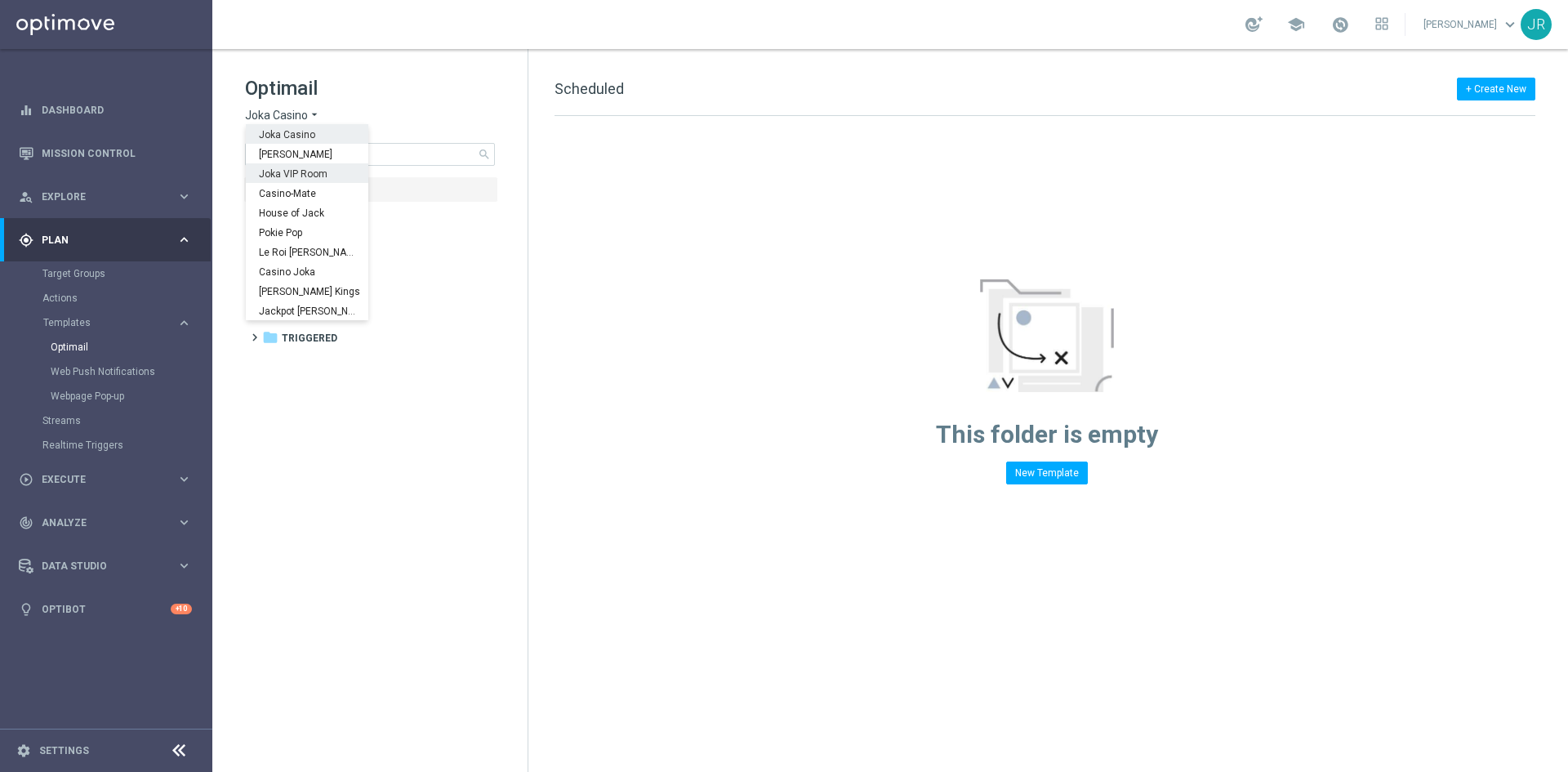
click at [0, 0] on span "Joka VIP Room" at bounding box center [0, 0] width 0 height 0
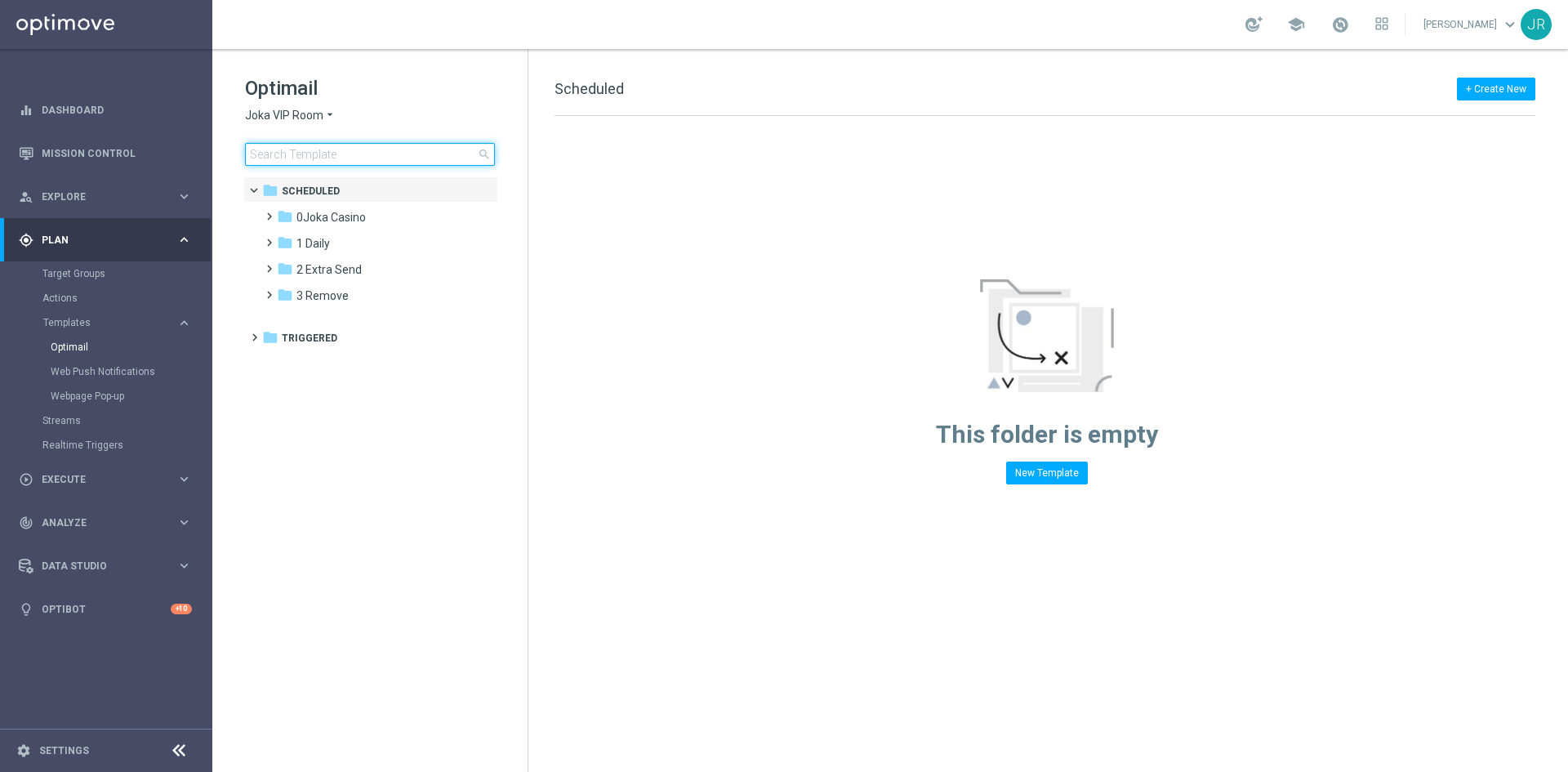
click at [267, 150] on input at bounding box center [369, 154] width 250 height 23
type input "27-08"
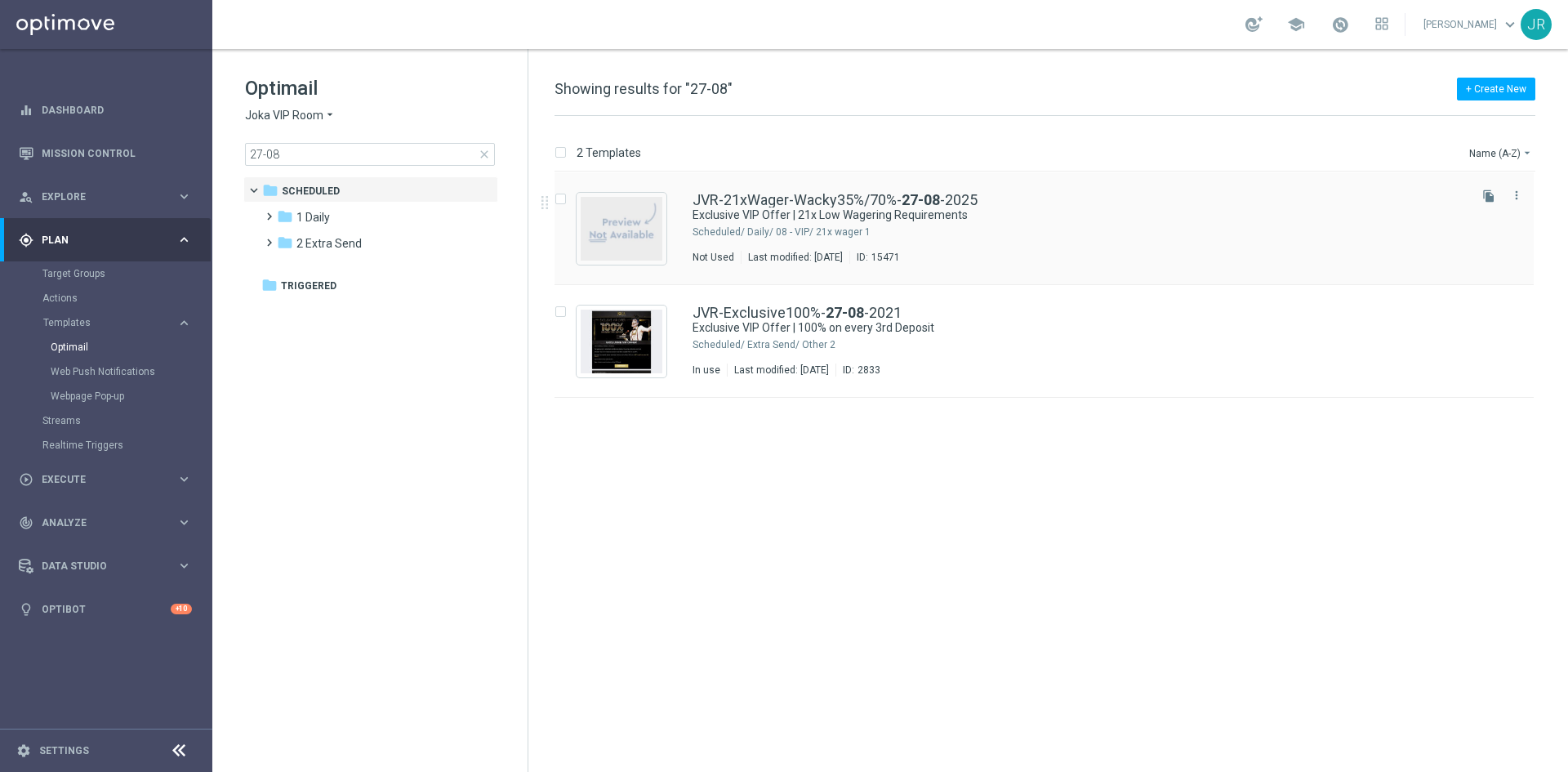
click at [820, 249] on div "JVR-21xWager-Wacky35%/70%- 27-08 -2025 Exclusive VIP Offer | 21x Low Wagering R…" at bounding box center [1079, 228] width 773 height 71
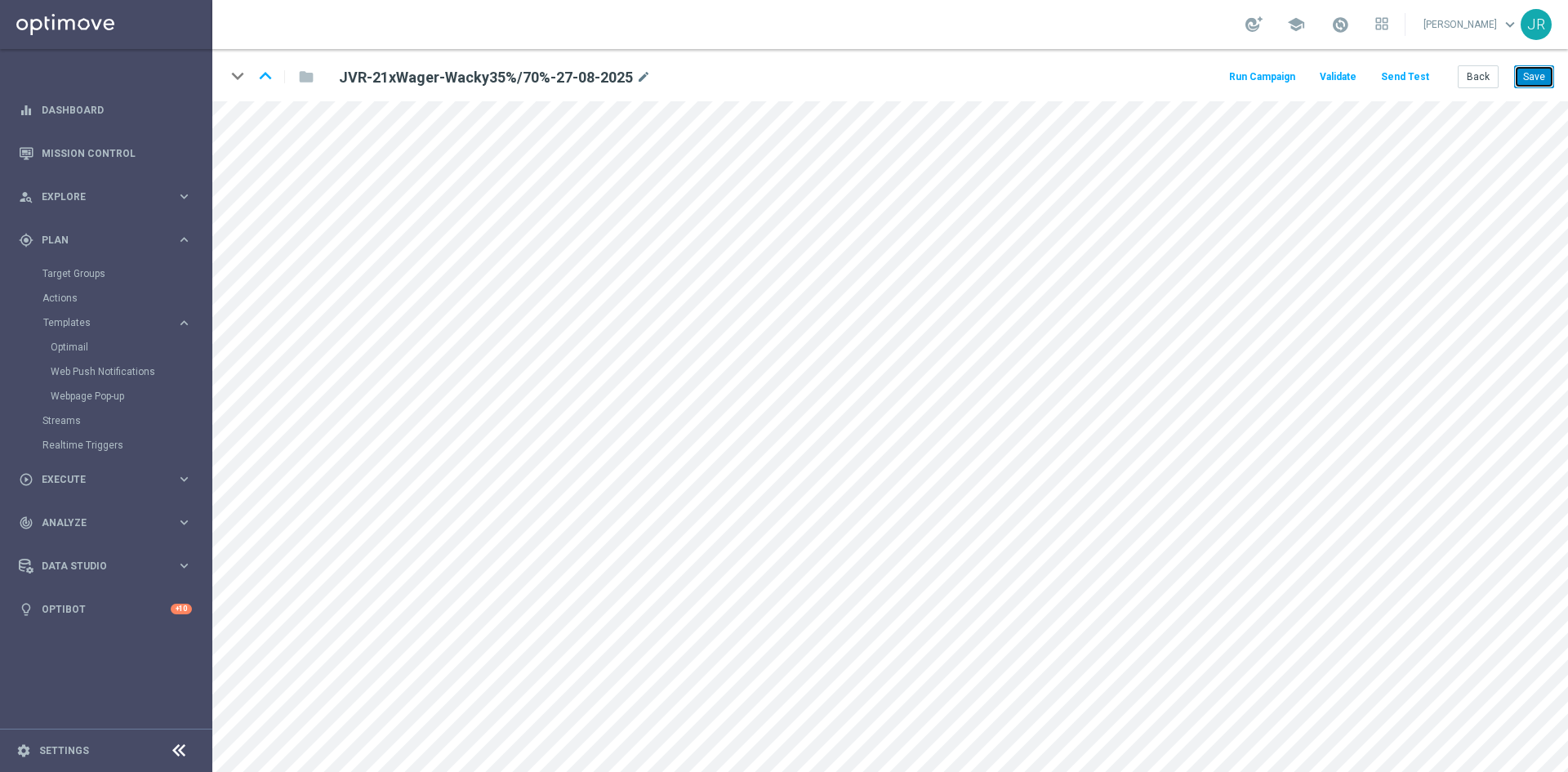
click at [1533, 78] on button "Save" at bounding box center [1534, 76] width 40 height 23
click at [1405, 85] on button "Send Test" at bounding box center [1404, 77] width 53 height 22
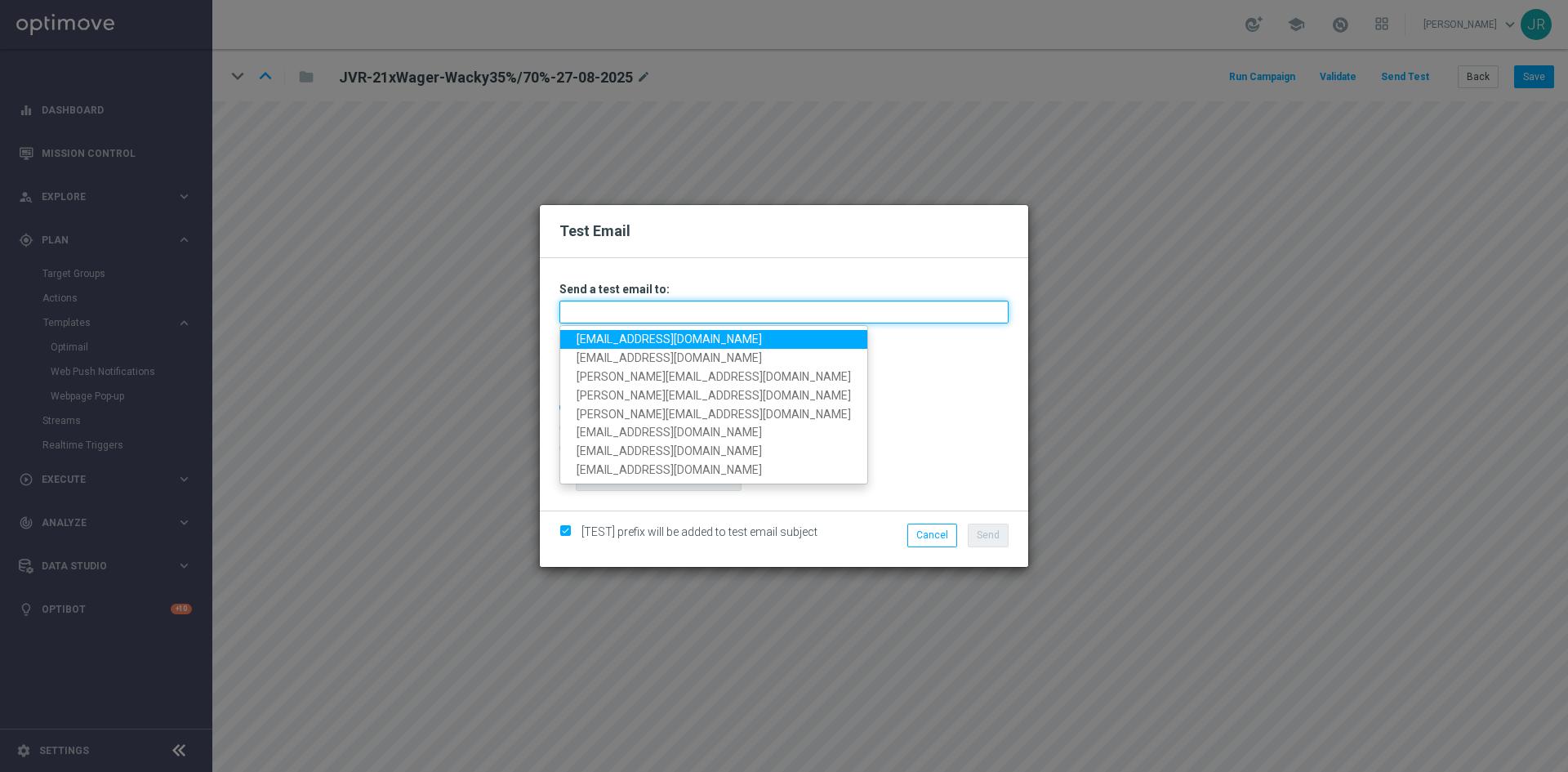
click at [732, 317] on input "text" at bounding box center [784, 312] width 449 height 23
click at [591, 340] on link "[EMAIL_ADDRESS][DOMAIN_NAME]" at bounding box center [714, 340] width 307 height 19
type input "[EMAIL_ADDRESS][DOMAIN_NAME]"
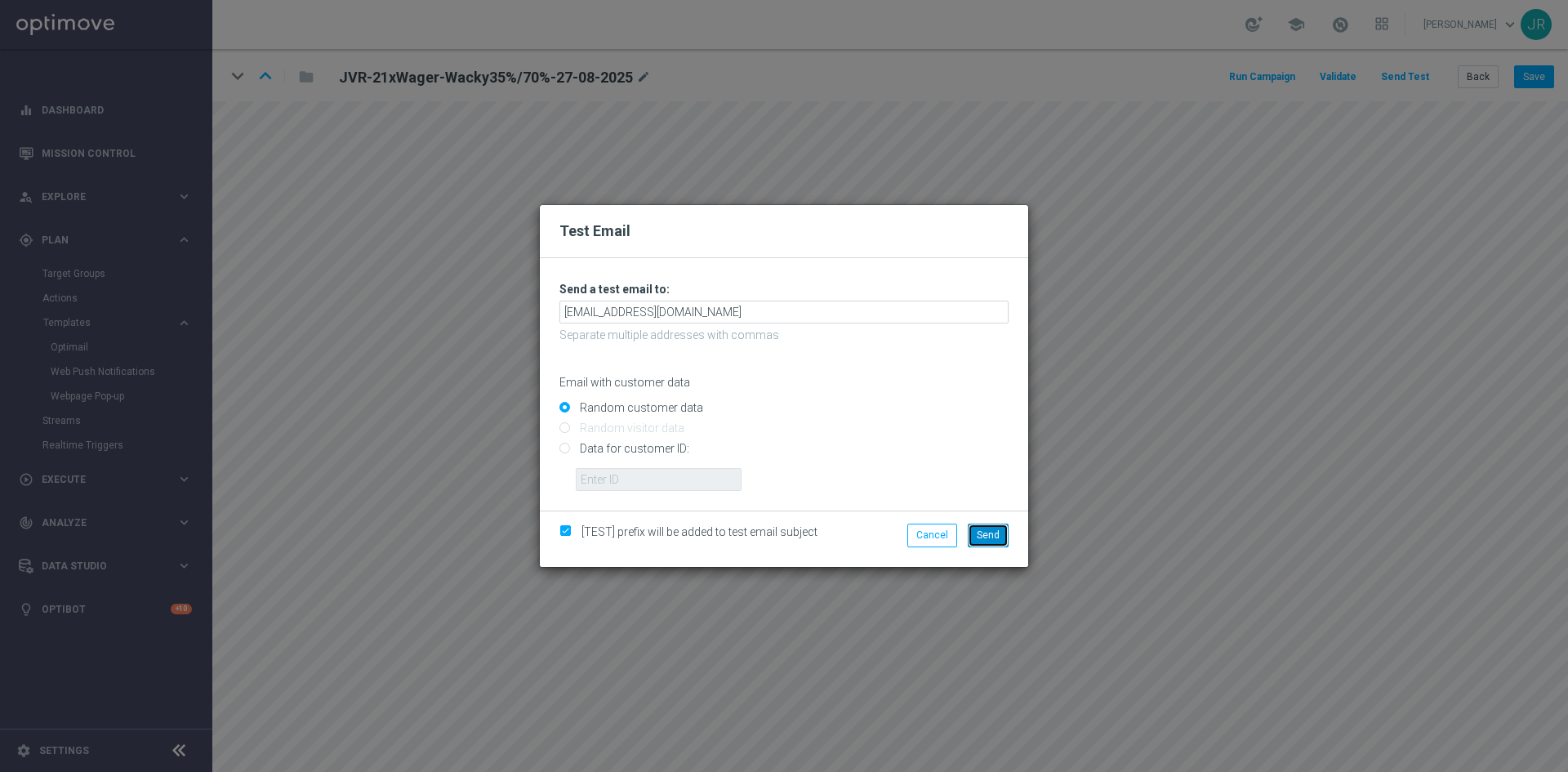
click at [983, 524] on button "Send" at bounding box center [988, 535] width 41 height 23
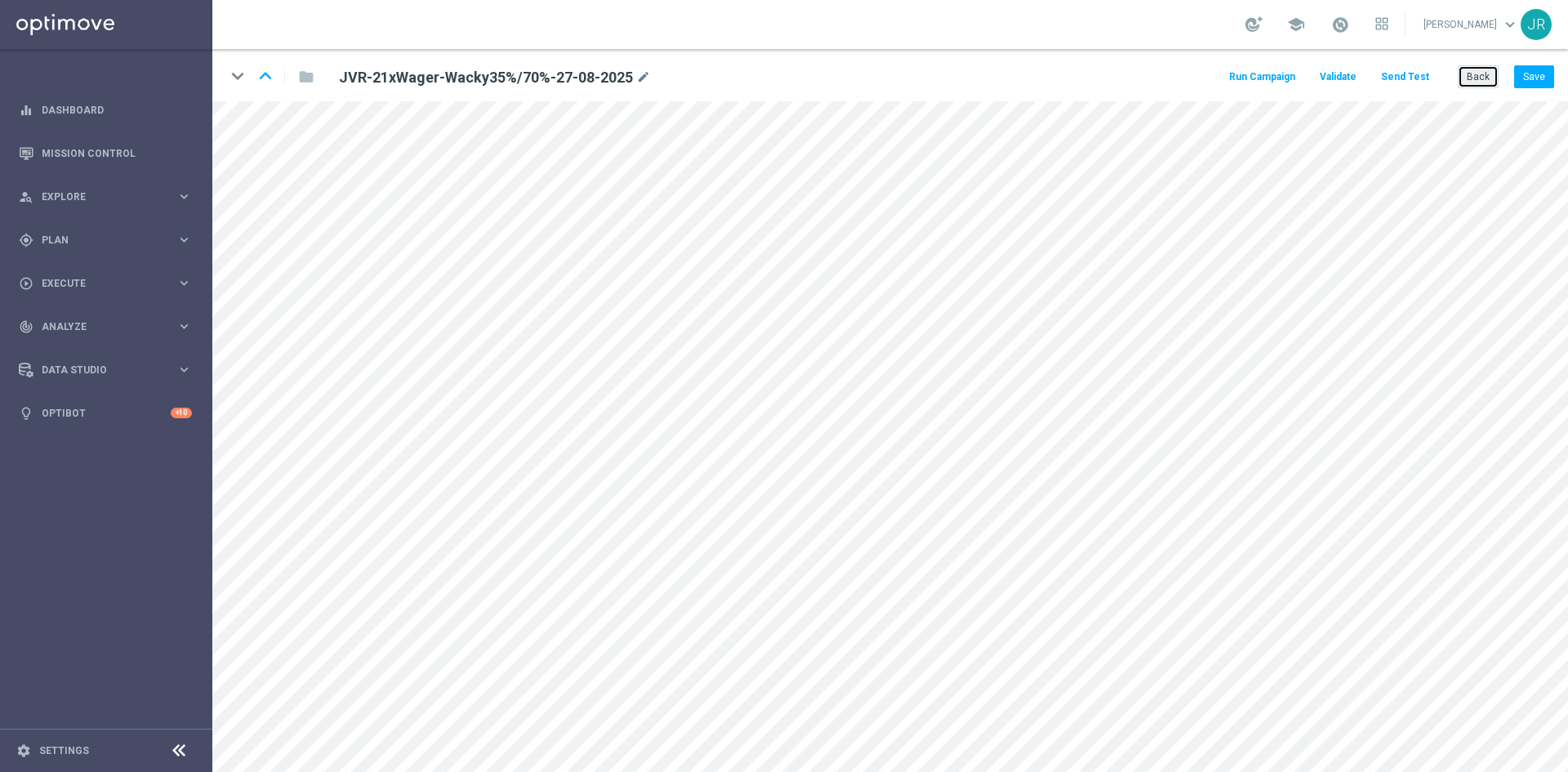
click at [1478, 75] on button "Back" at bounding box center [1478, 76] width 41 height 23
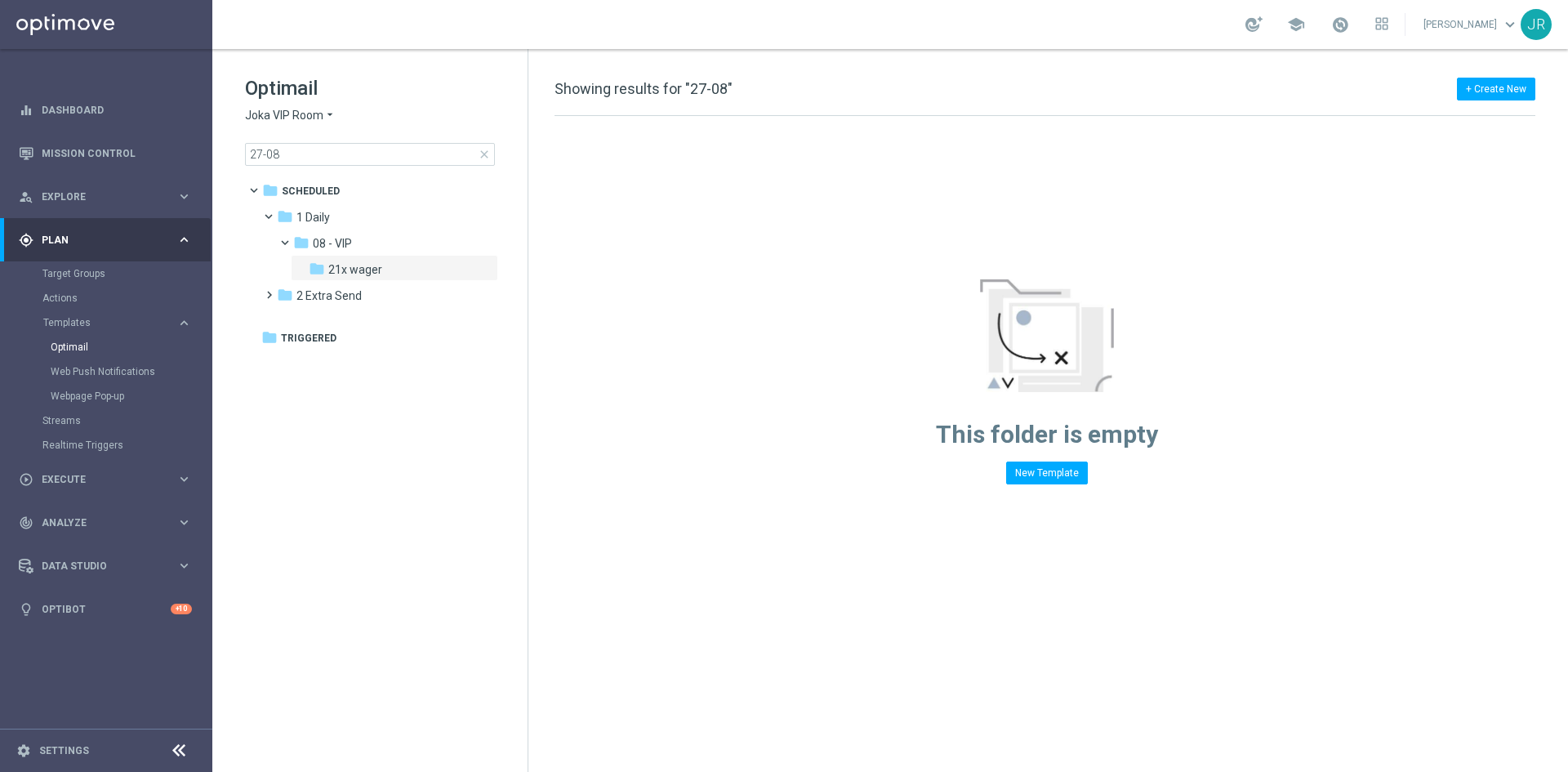
click at [294, 116] on span "Joka VIP Room" at bounding box center [283, 116] width 79 height 16
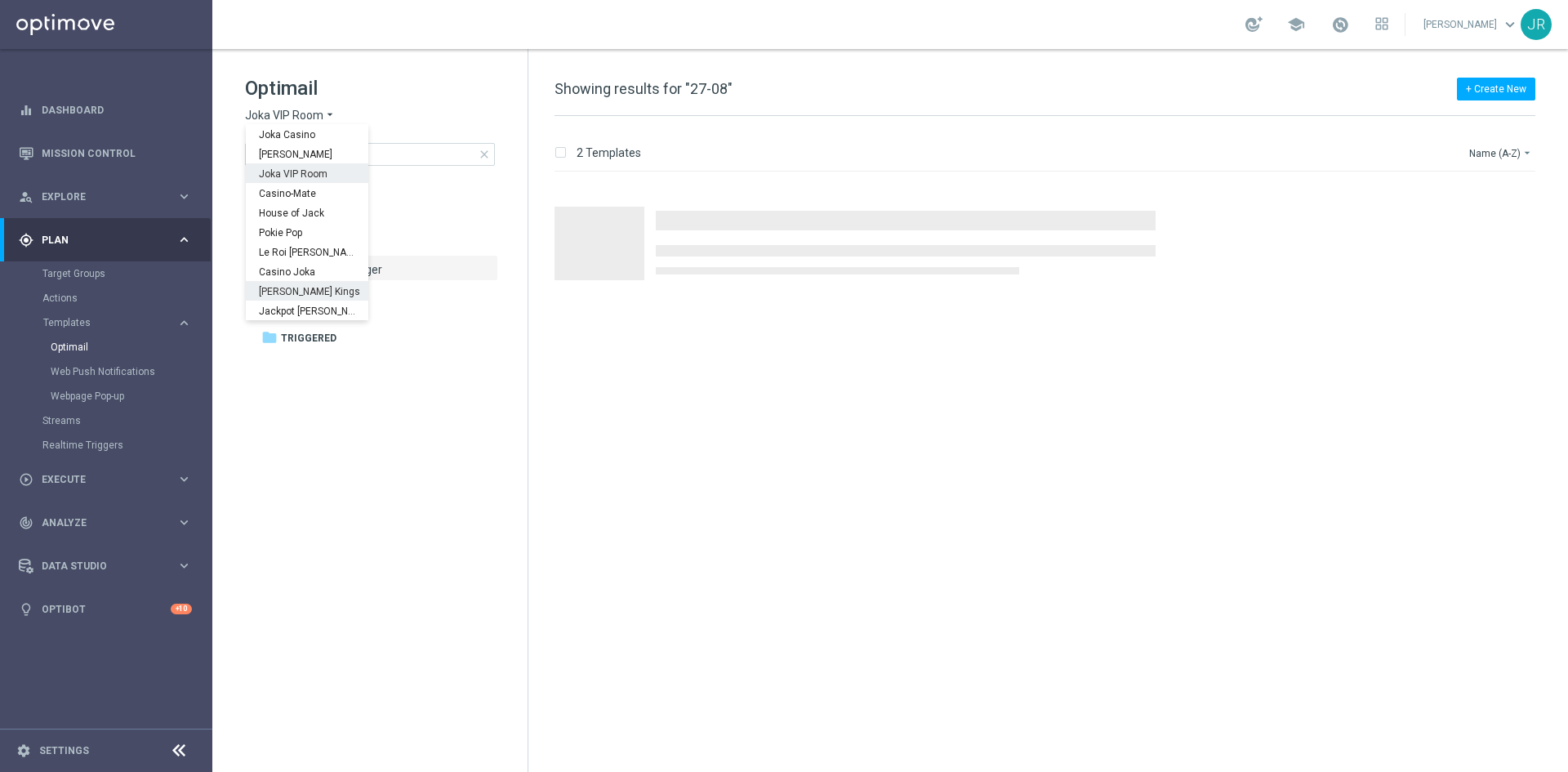
click at [0, 0] on span "[PERSON_NAME] Kings" at bounding box center [0, 0] width 0 height 0
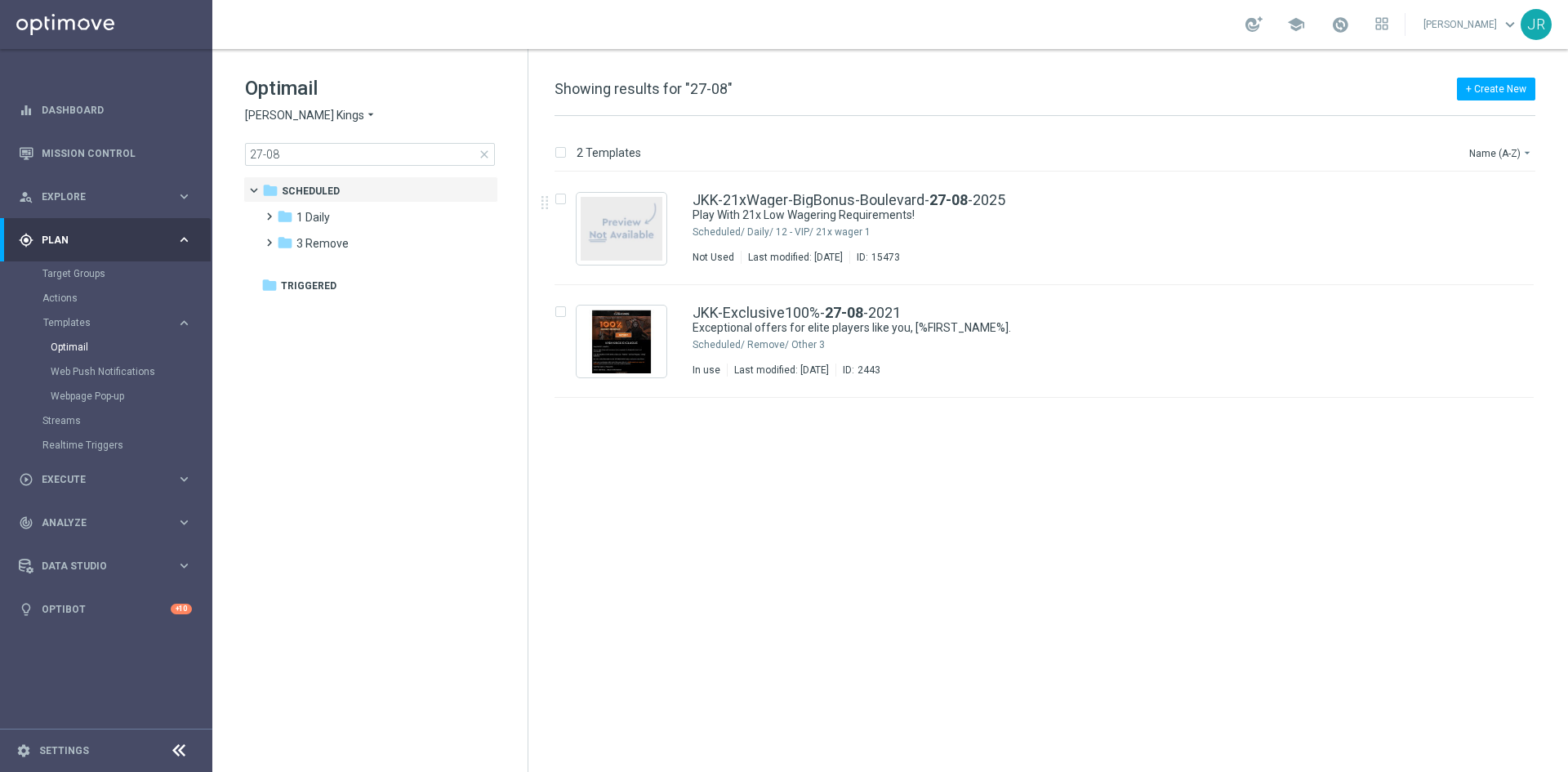
click at [820, 231] on div "1 Daily/ 12 - VIP/ 21x wager" at bounding box center [1106, 232] width 718 height 13
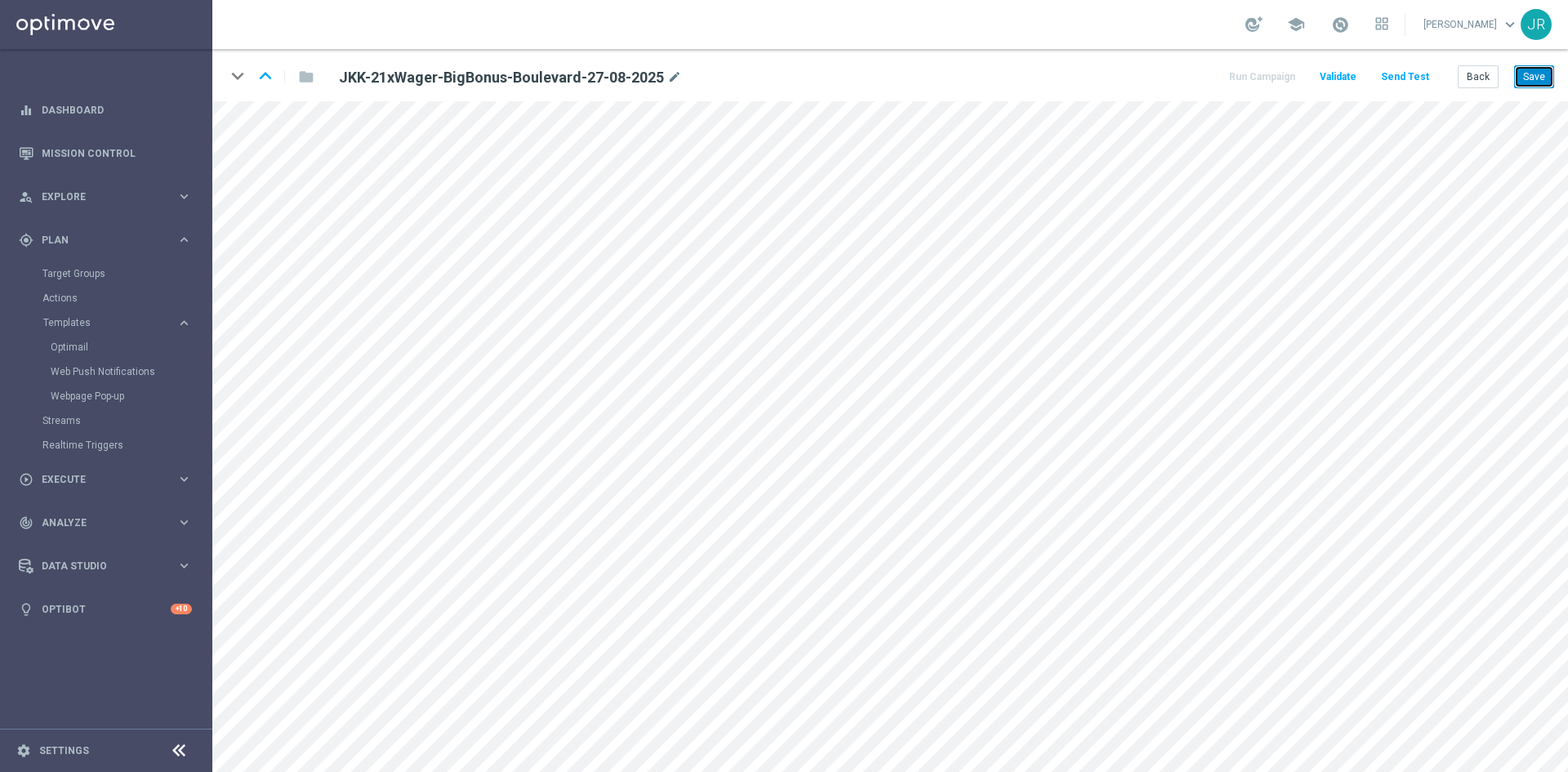
click at [1530, 74] on button "Save" at bounding box center [1534, 76] width 40 height 23
click at [1534, 79] on button "Save" at bounding box center [1534, 76] width 40 height 23
click at [1530, 84] on button "Save" at bounding box center [1534, 76] width 40 height 23
click at [1526, 85] on button "Save" at bounding box center [1534, 76] width 40 height 23
click at [1390, 77] on button "Send Test" at bounding box center [1404, 77] width 53 height 22
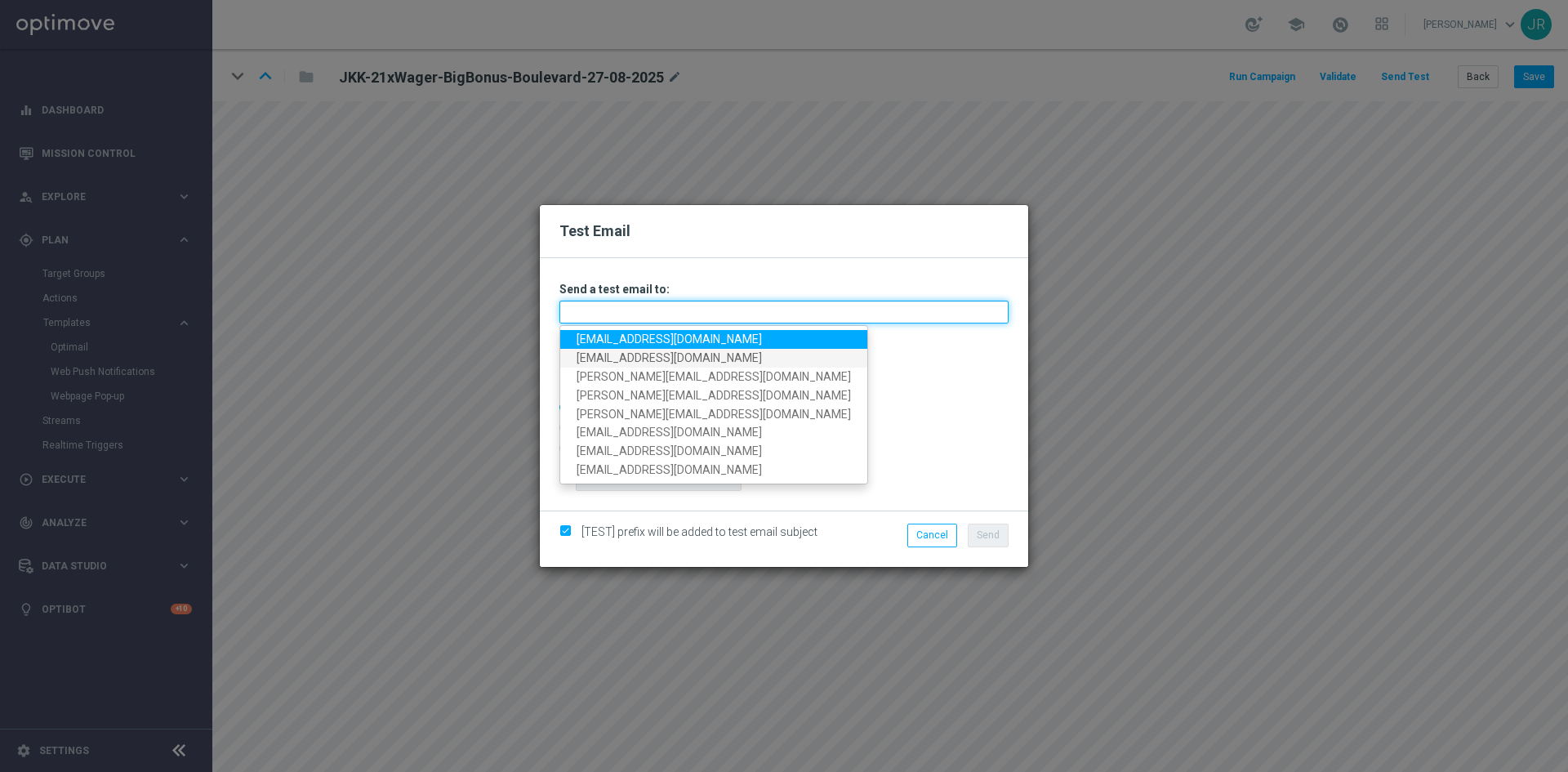
drag, startPoint x: 576, startPoint y: 318, endPoint x: 589, endPoint y: 362, distance: 45.9
click at [576, 318] on input "text" at bounding box center [784, 312] width 449 height 23
drag, startPoint x: 589, startPoint y: 341, endPoint x: 613, endPoint y: 349, distance: 25.3
click at [588, 341] on link "[EMAIL_ADDRESS][DOMAIN_NAME]" at bounding box center [714, 340] width 307 height 19
type input "[EMAIL_ADDRESS][DOMAIN_NAME]"
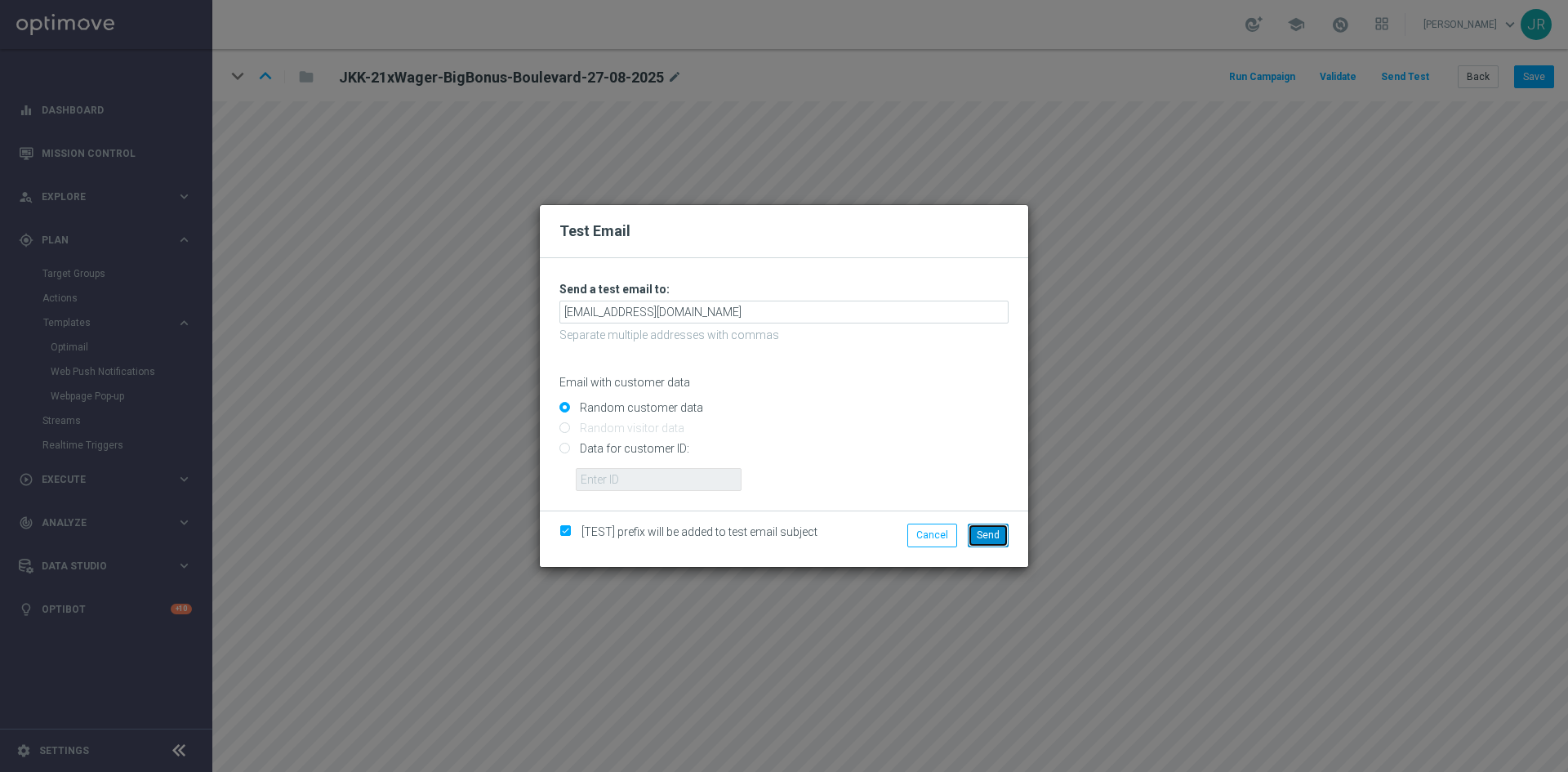
click at [992, 537] on span "Send" at bounding box center [988, 534] width 23 height 11
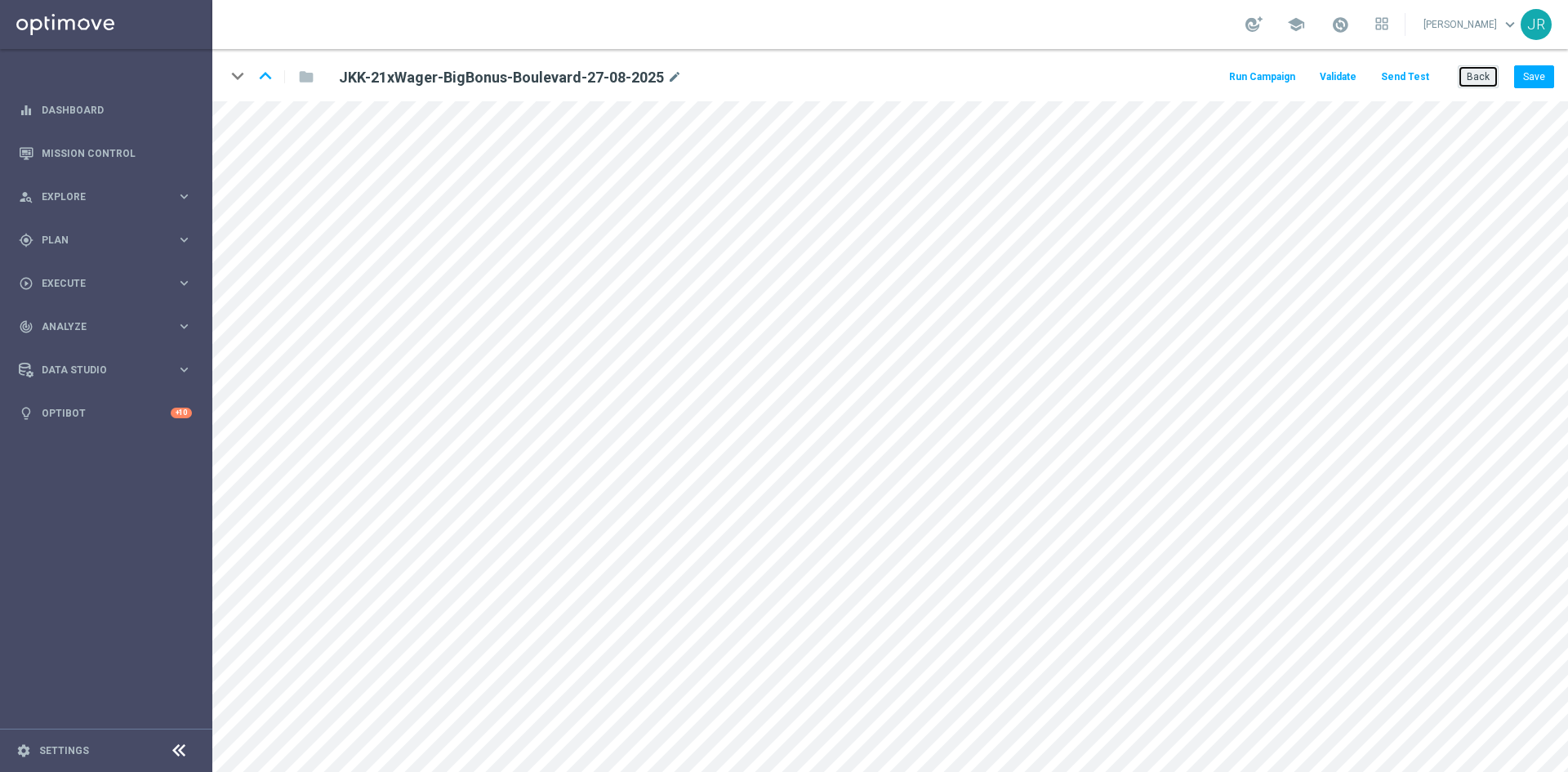
click at [1484, 74] on button "Back" at bounding box center [1478, 76] width 41 height 23
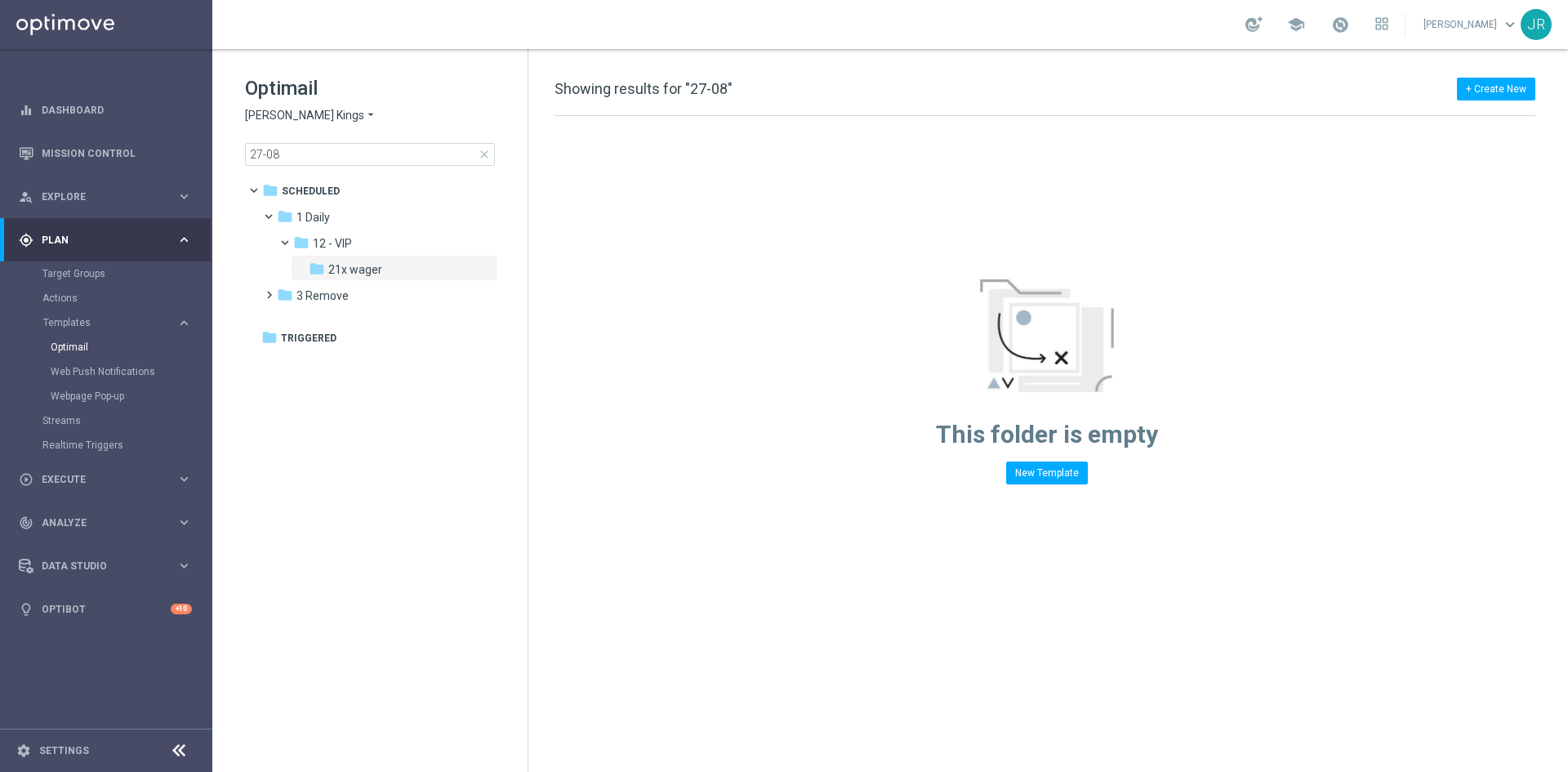
click at [312, 115] on span "[PERSON_NAME] Kings" at bounding box center [303, 116] width 119 height 16
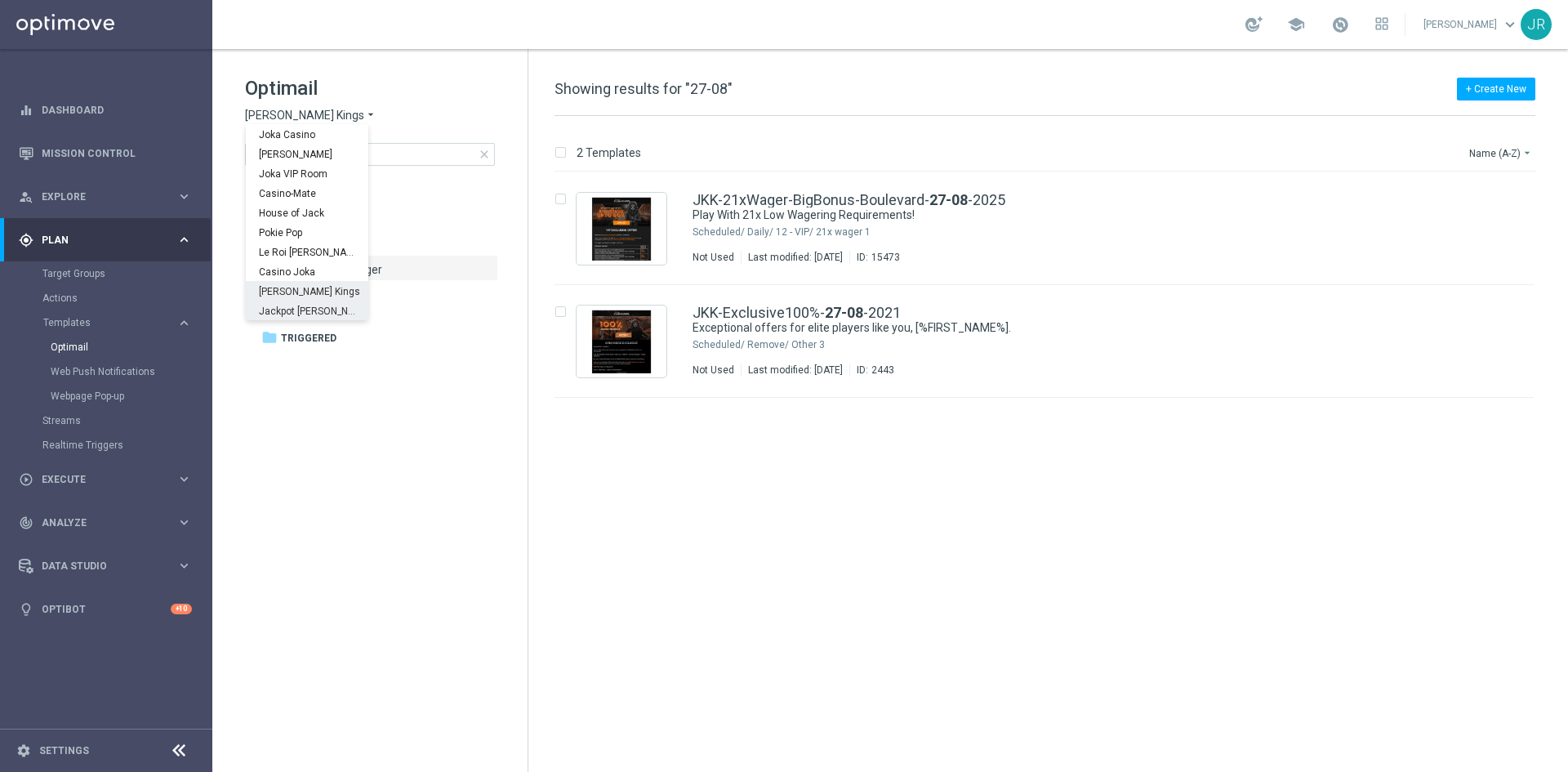
drag, startPoint x: 280, startPoint y: 309, endPoint x: 290, endPoint y: 308, distance: 10.0
click at [0, 0] on span "Jackpot [PERSON_NAME]" at bounding box center [0, 0] width 0 height 0
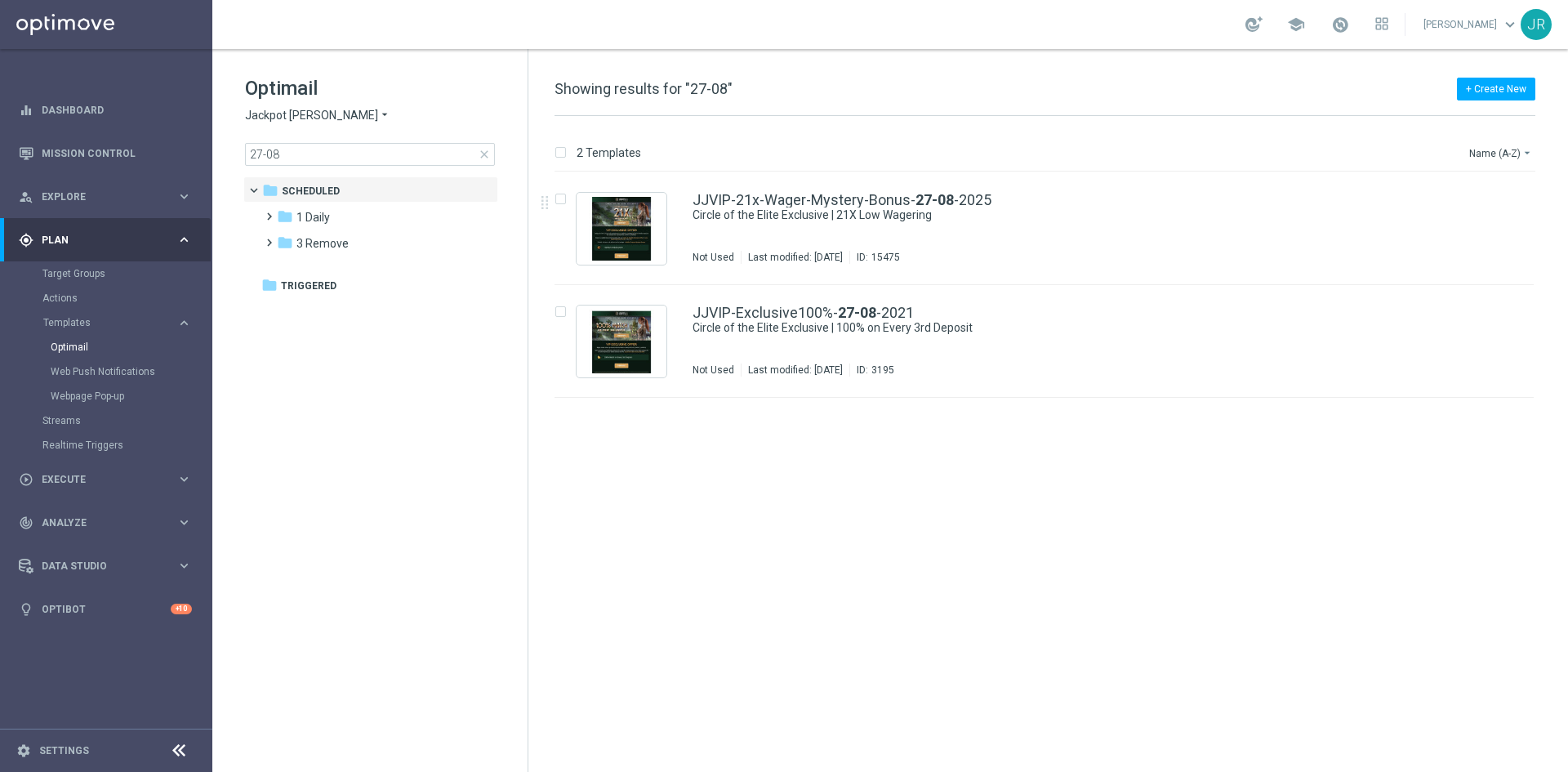
click at [802, 226] on div "JJVIP-21x-Wager-Mystery-Bonus- 27-08 -2025 Circle of the Elite Exclusive | 21X …" at bounding box center [1079, 228] width 773 height 71
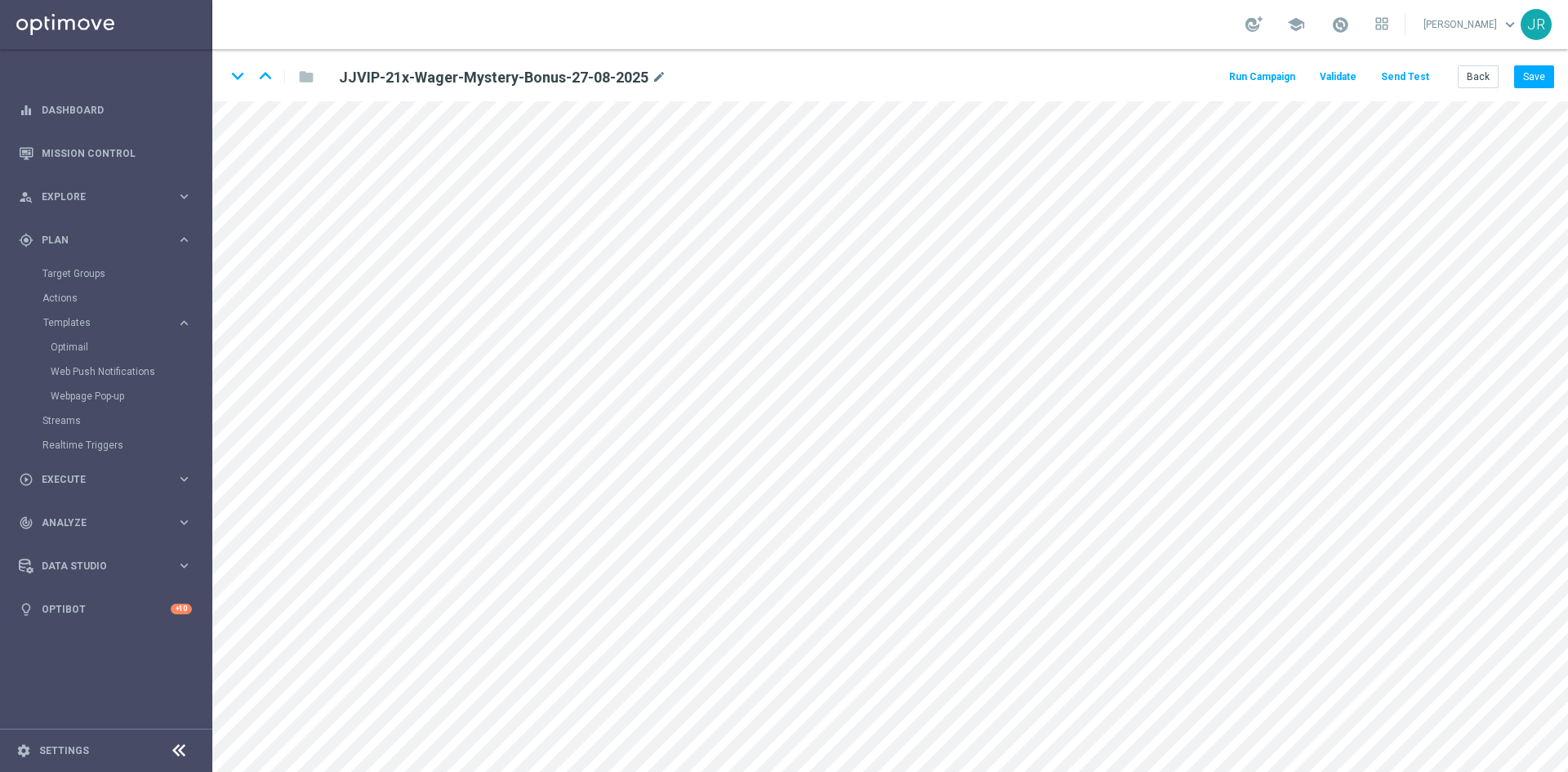
click at [1412, 78] on button "Send Test" at bounding box center [1404, 77] width 53 height 22
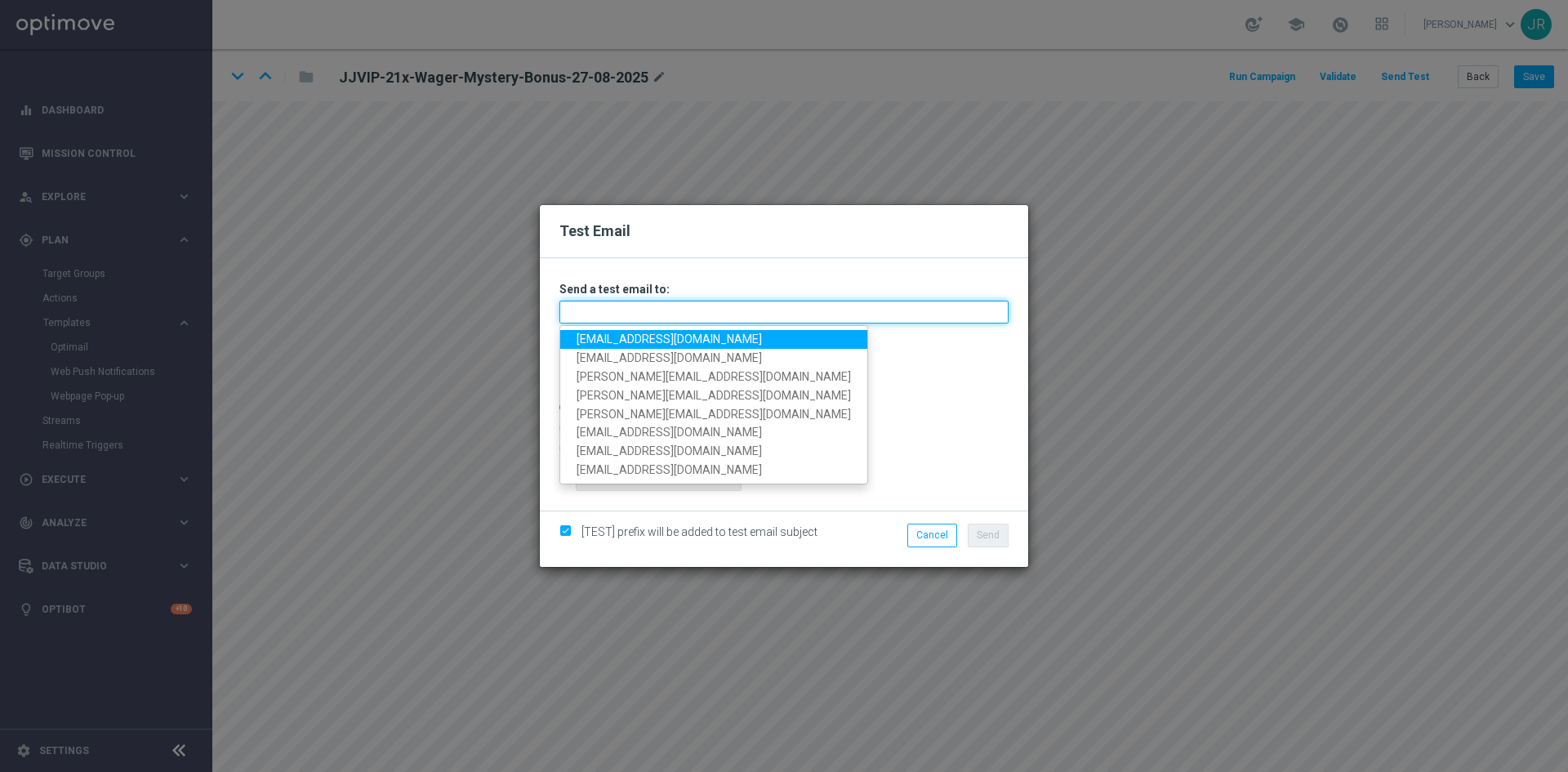
drag, startPoint x: 677, startPoint y: 322, endPoint x: 609, endPoint y: 336, distance: 69.4
click at [677, 322] on input "text" at bounding box center [784, 312] width 449 height 23
drag, startPoint x: 580, startPoint y: 344, endPoint x: 592, endPoint y: 350, distance: 13.4
click at [580, 344] on link "[EMAIL_ADDRESS][DOMAIN_NAME]" at bounding box center [714, 340] width 307 height 19
type input "[EMAIL_ADDRESS][DOMAIN_NAME]"
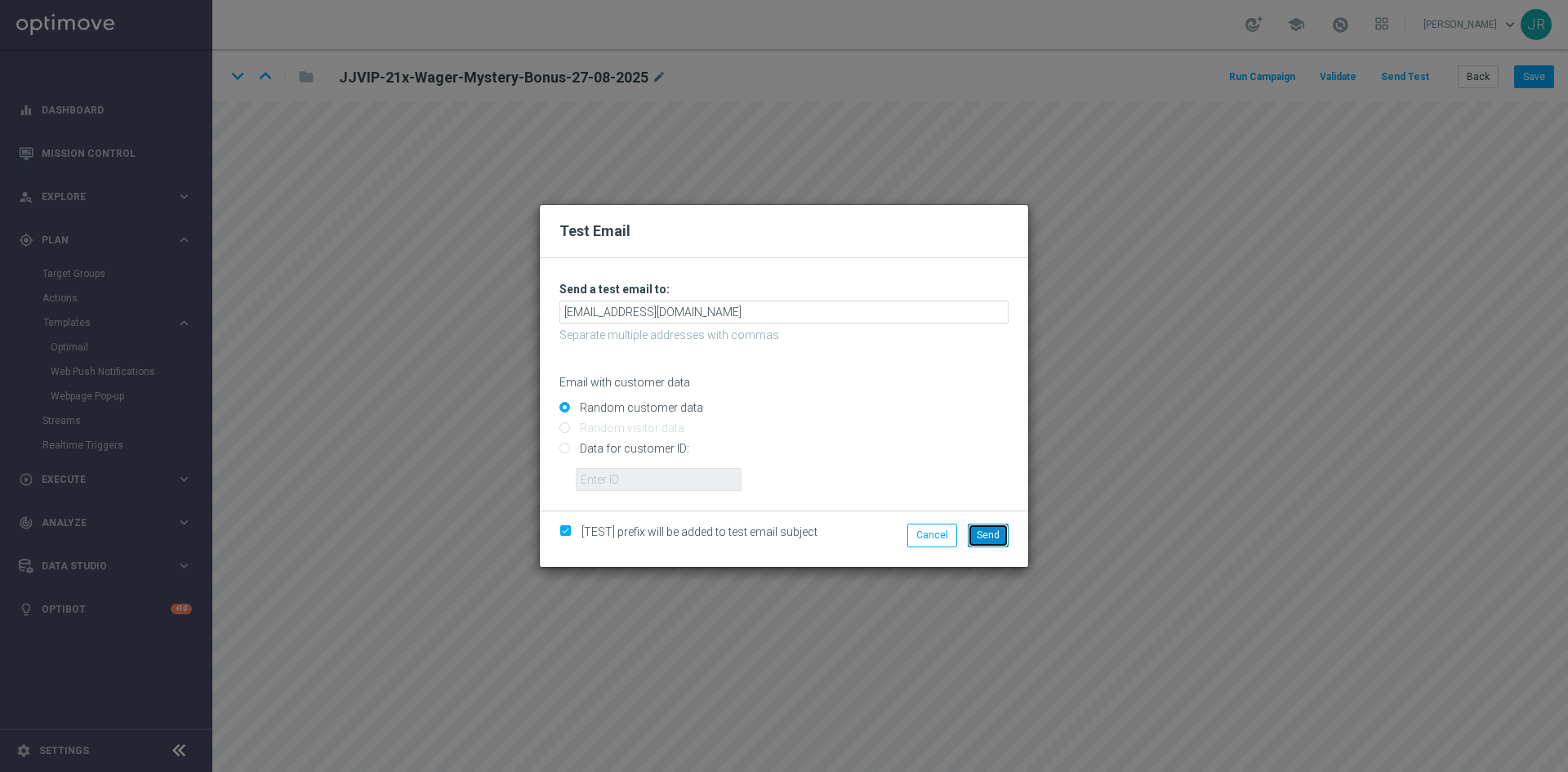
click at [999, 529] on span "Send" at bounding box center [988, 534] width 23 height 11
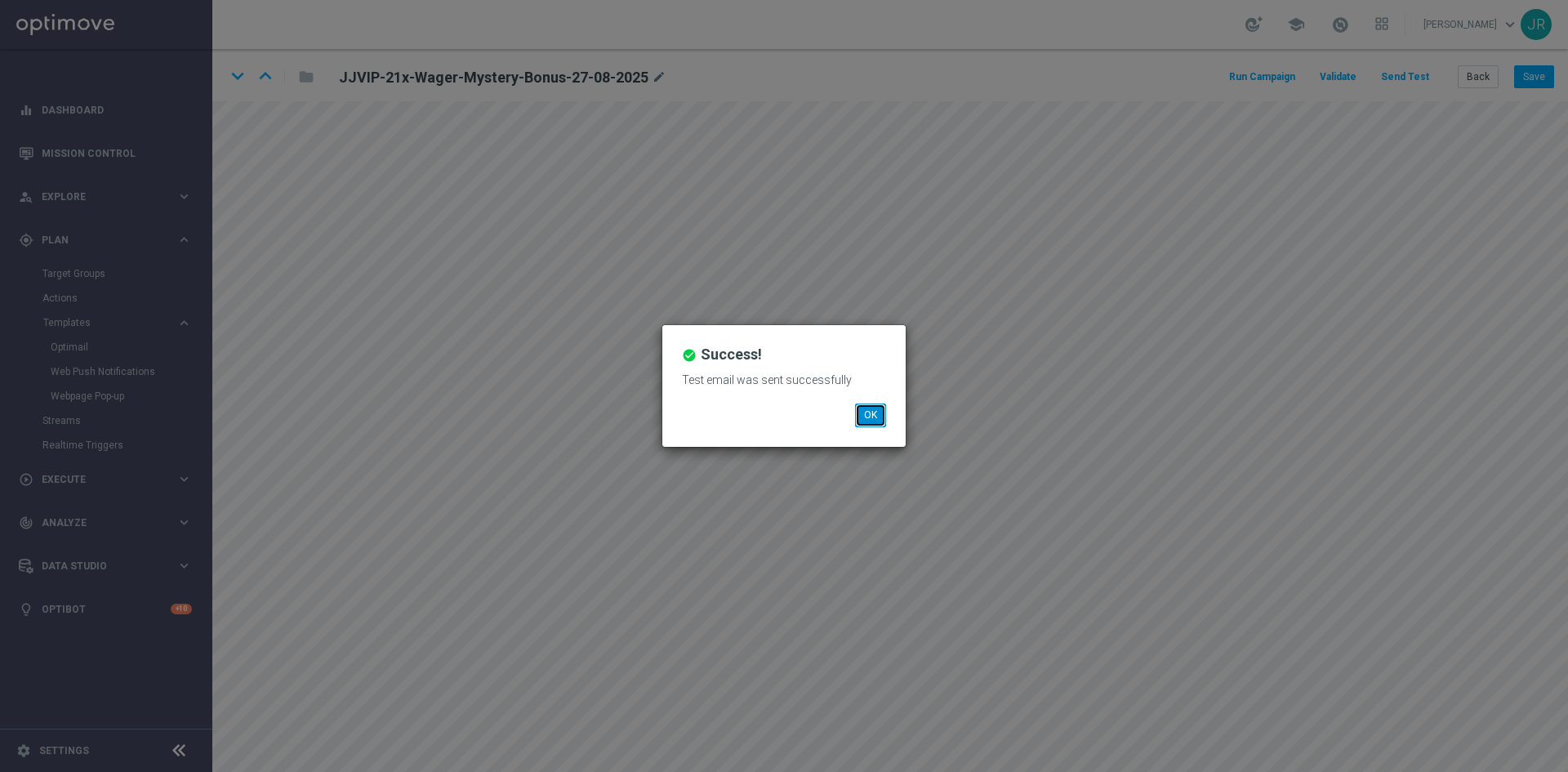
click at [872, 420] on button "OK" at bounding box center [870, 414] width 31 height 23
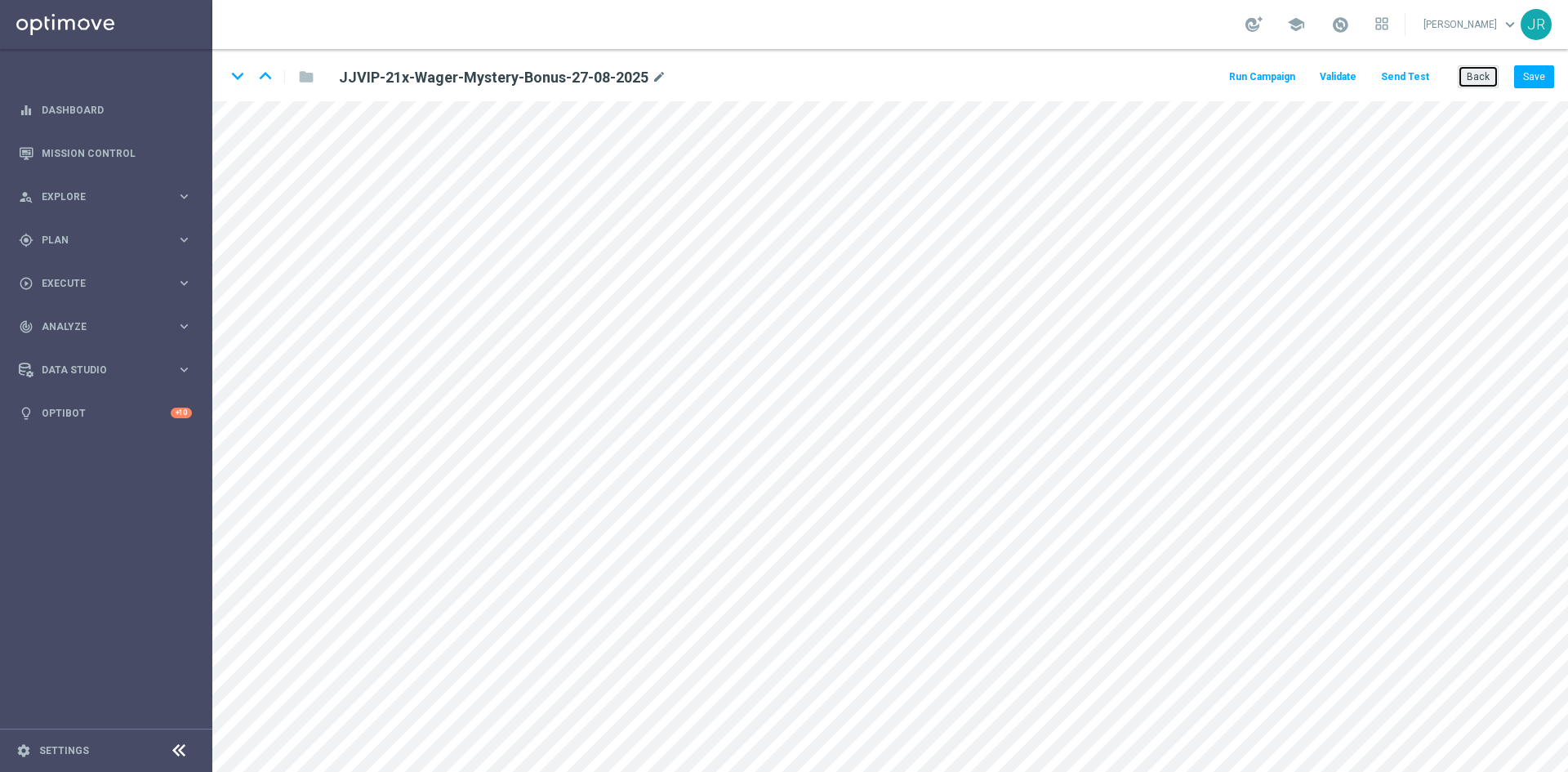
click at [1481, 78] on button "Back" at bounding box center [1478, 76] width 41 height 23
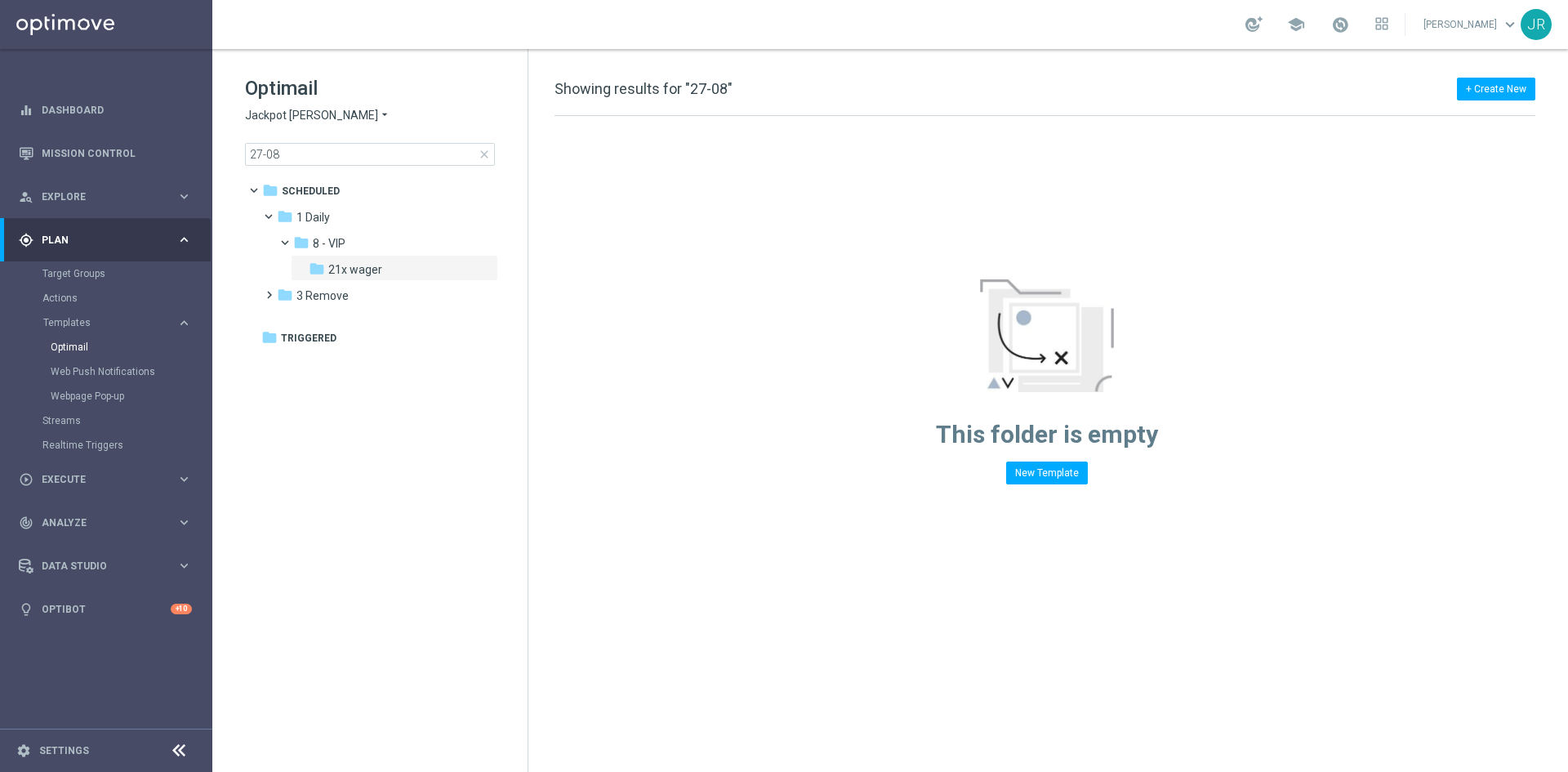
click at [292, 115] on span "Jackpot [PERSON_NAME]" at bounding box center [310, 116] width 133 height 16
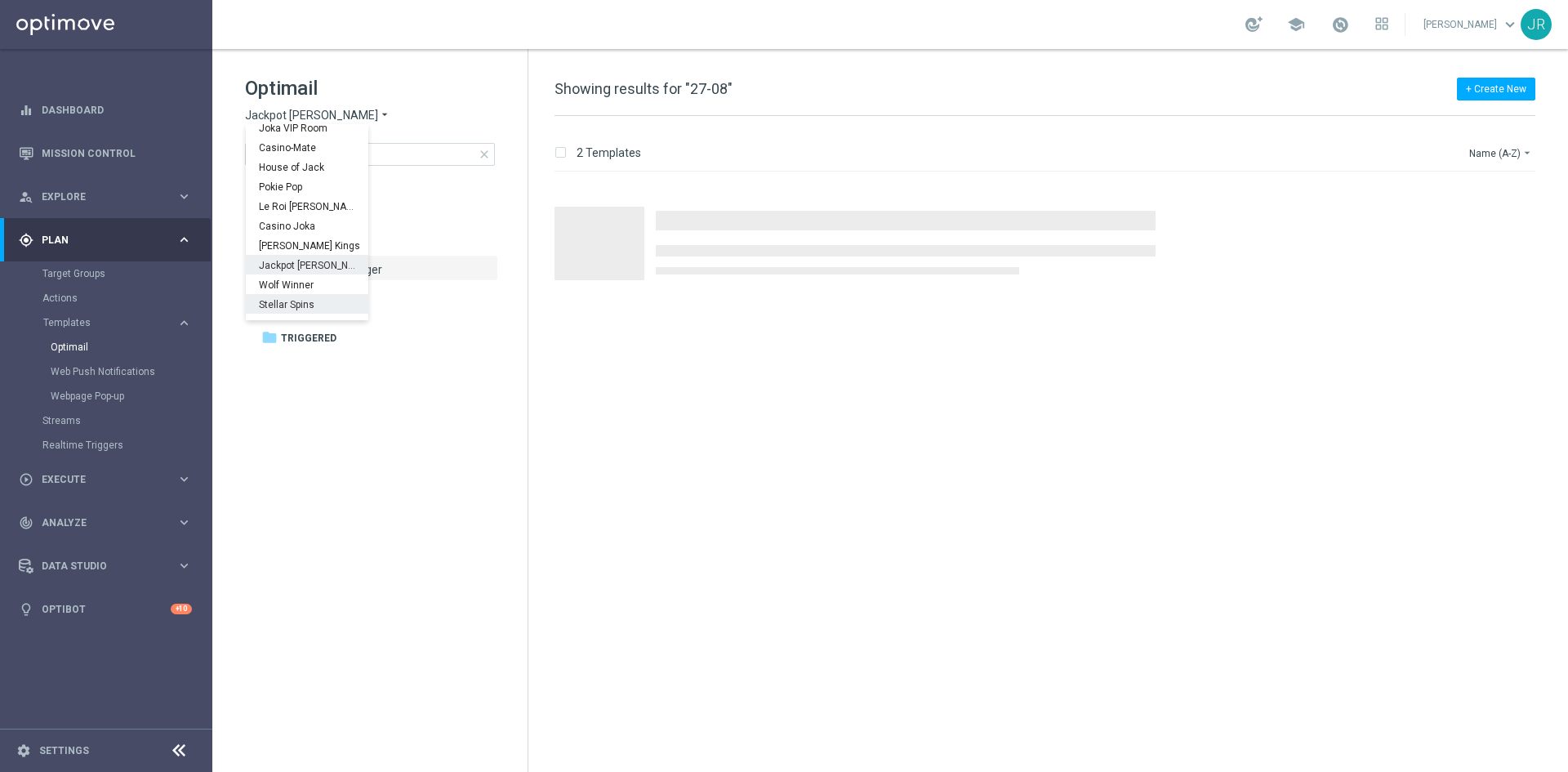
scroll to position [59, 0]
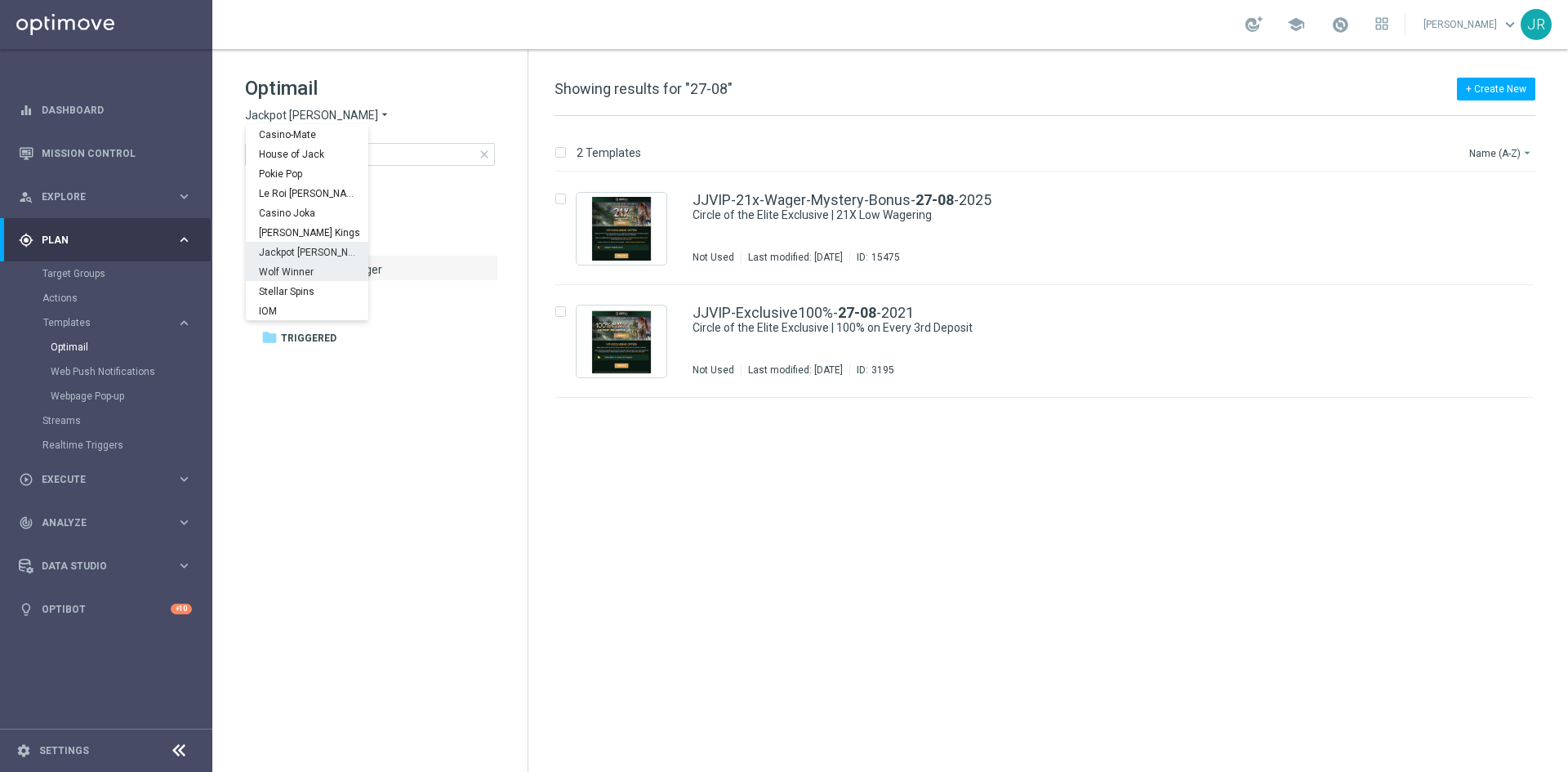
click at [0, 0] on span "Wolf Winner" at bounding box center [0, 0] width 0 height 0
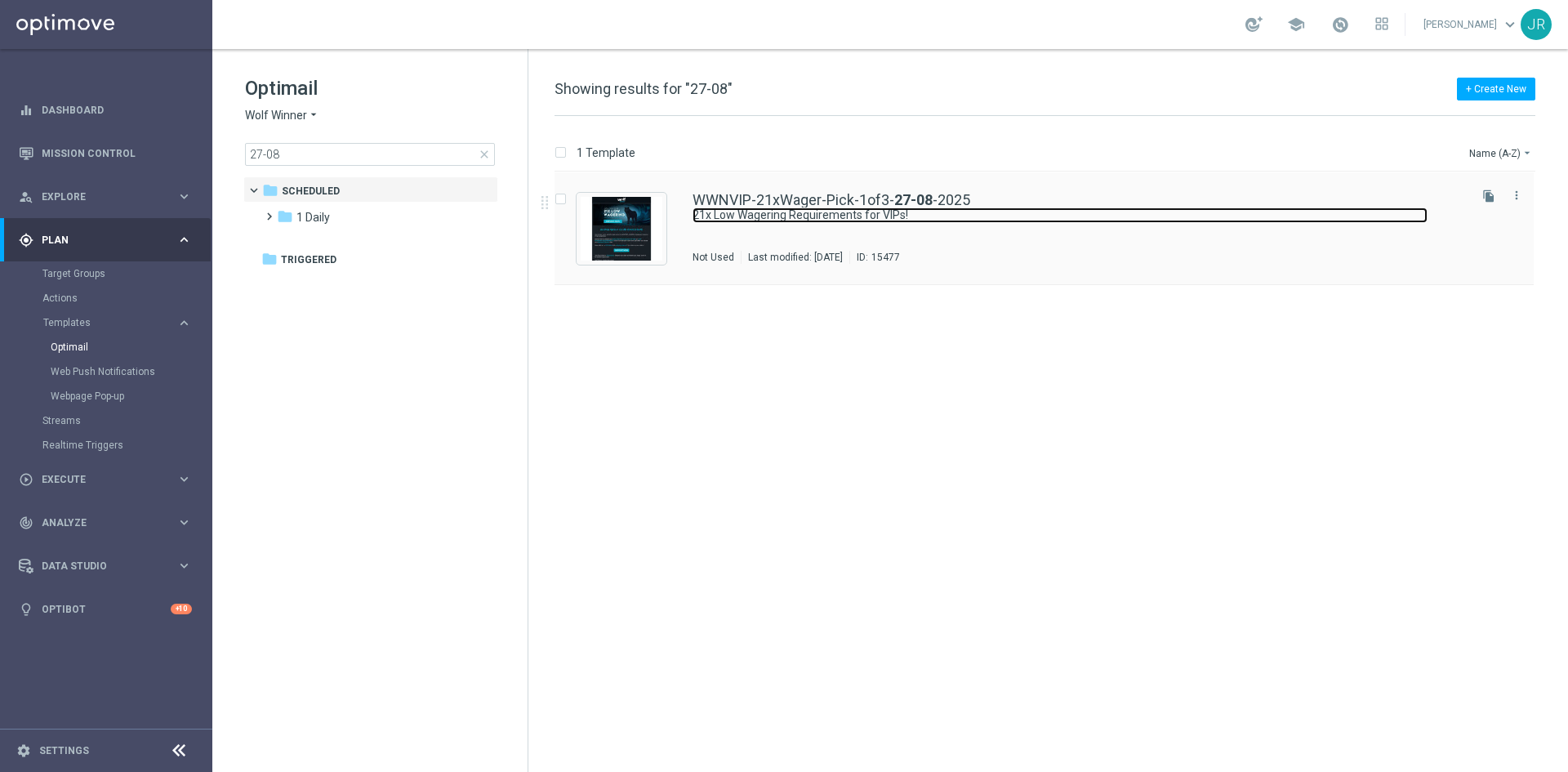
click at [721, 218] on link "21x Low Wagering Requirements for VIPs!" at bounding box center [1060, 216] width 735 height 16
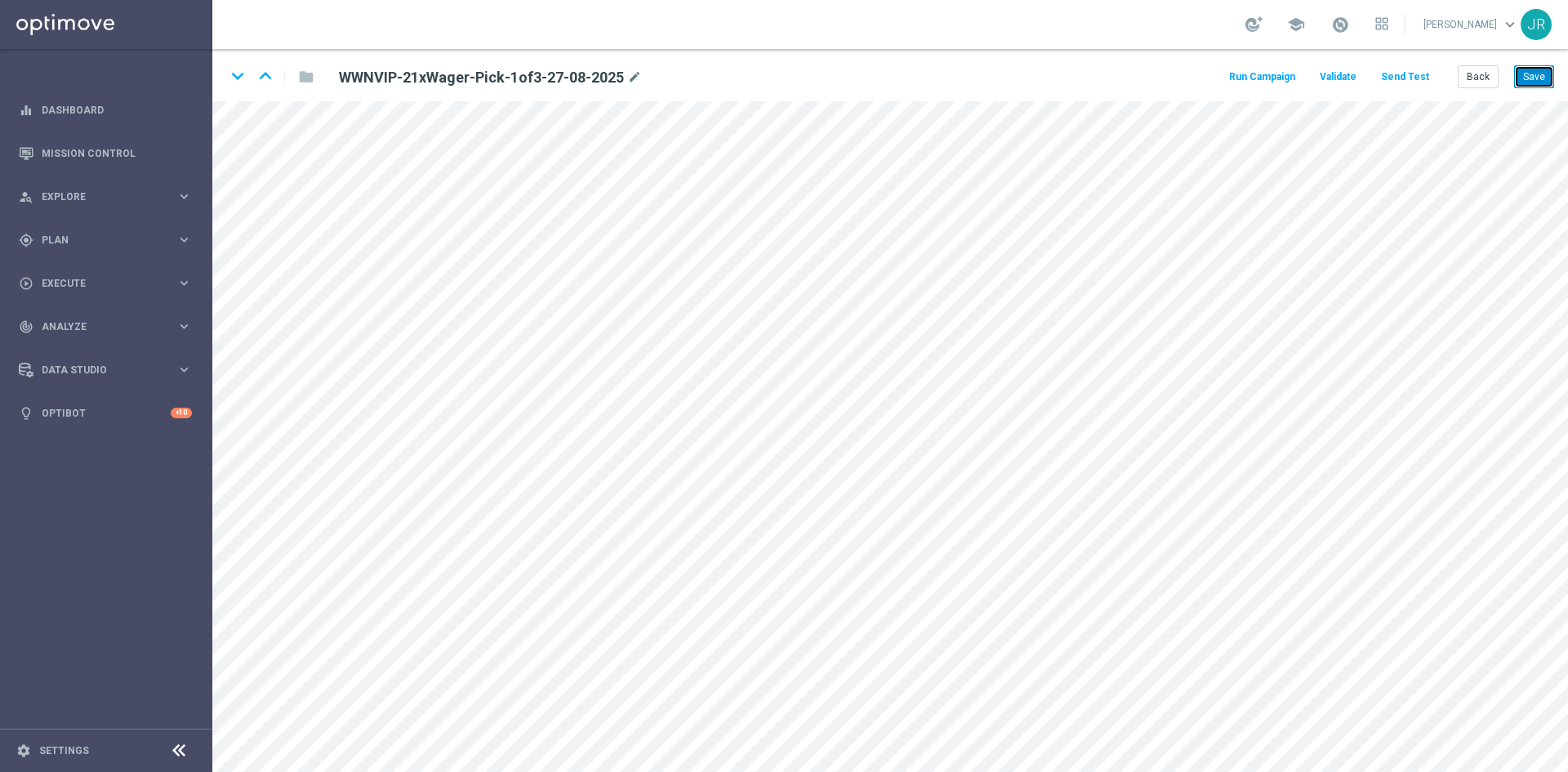
click at [1530, 79] on button "Save" at bounding box center [1534, 76] width 40 height 23
click at [1416, 81] on button "Send Test" at bounding box center [1404, 77] width 53 height 22
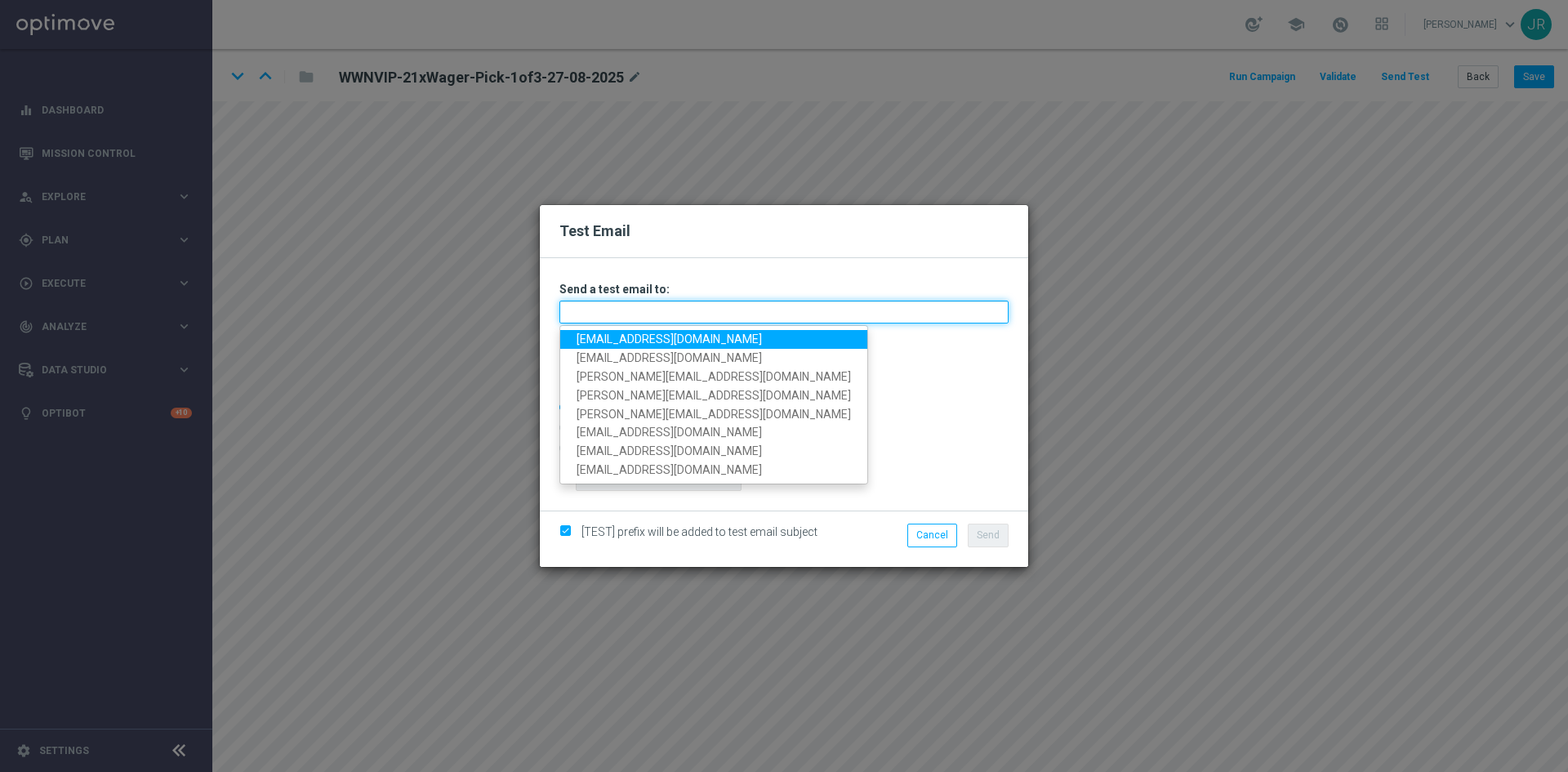
click at [709, 322] on input "text" at bounding box center [784, 312] width 449 height 23
drag, startPoint x: 601, startPoint y: 342, endPoint x: 636, endPoint y: 343, distance: 35.0
click at [601, 342] on link "[EMAIL_ADDRESS][DOMAIN_NAME]" at bounding box center [714, 340] width 307 height 19
type input "[EMAIL_ADDRESS][DOMAIN_NAME]"
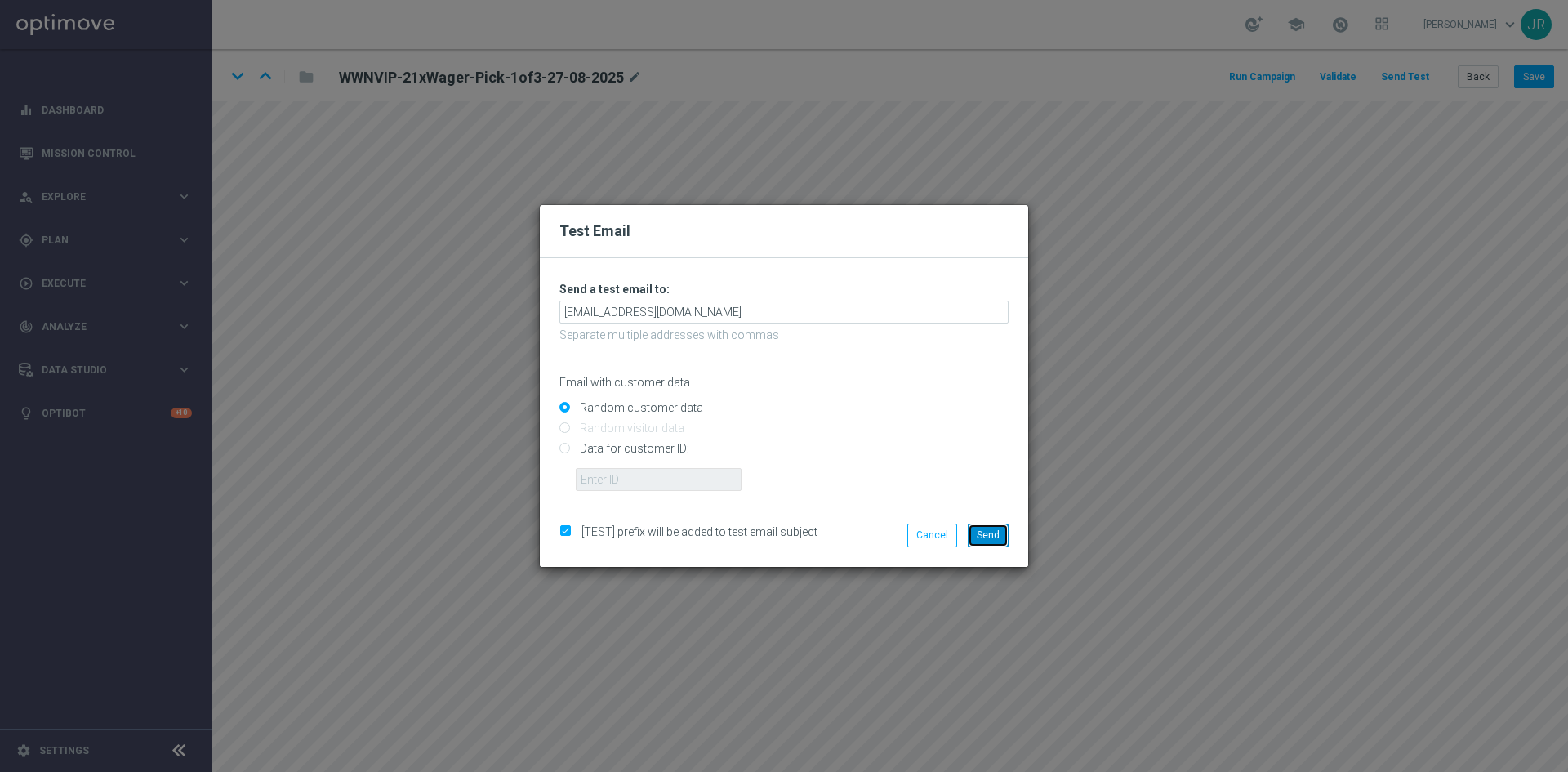
click at [987, 528] on button "Send" at bounding box center [988, 535] width 41 height 23
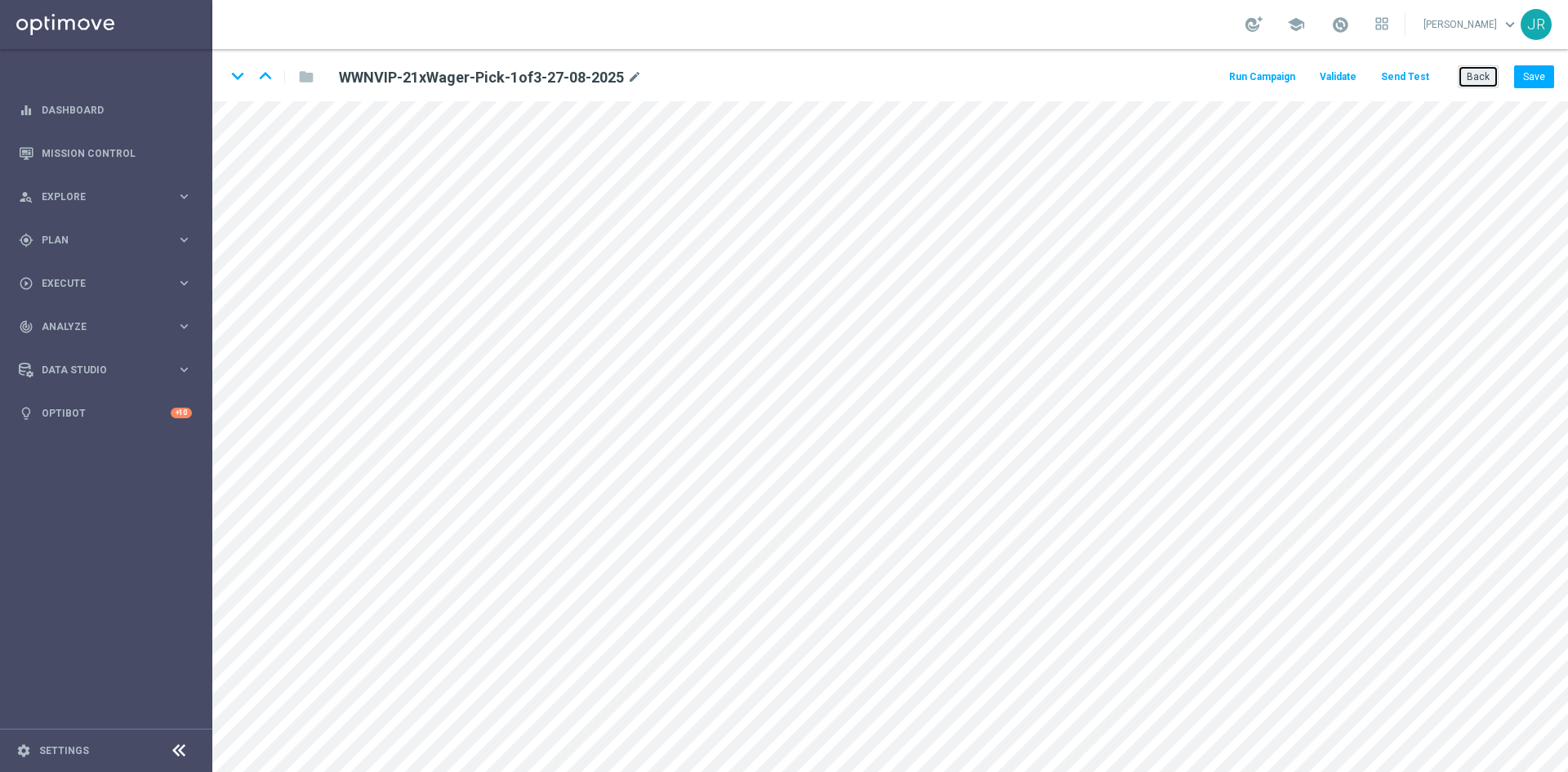
click at [1476, 73] on button "Back" at bounding box center [1478, 76] width 41 height 23
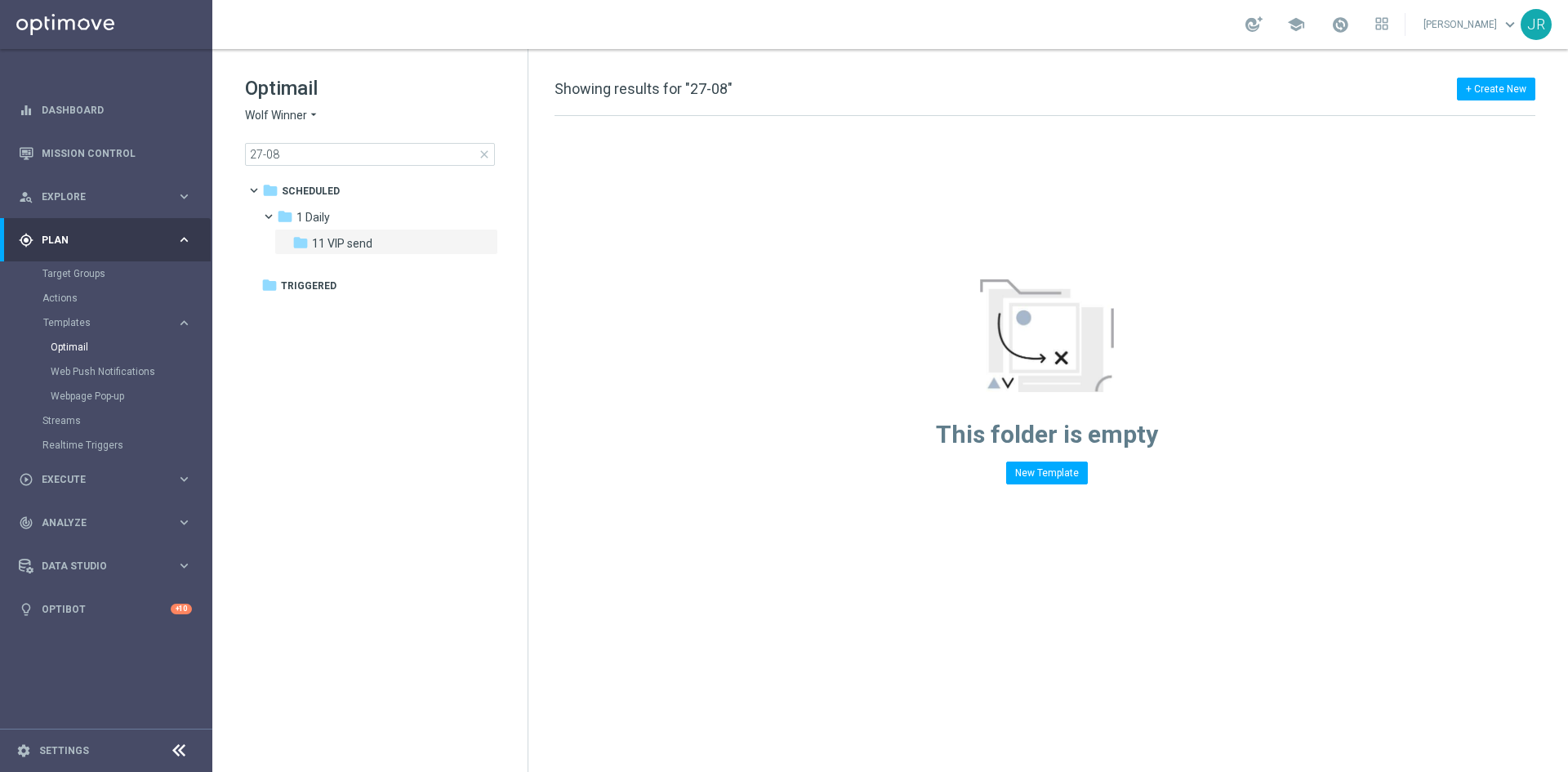
click at [265, 119] on span "Wolf Winner" at bounding box center [275, 116] width 62 height 16
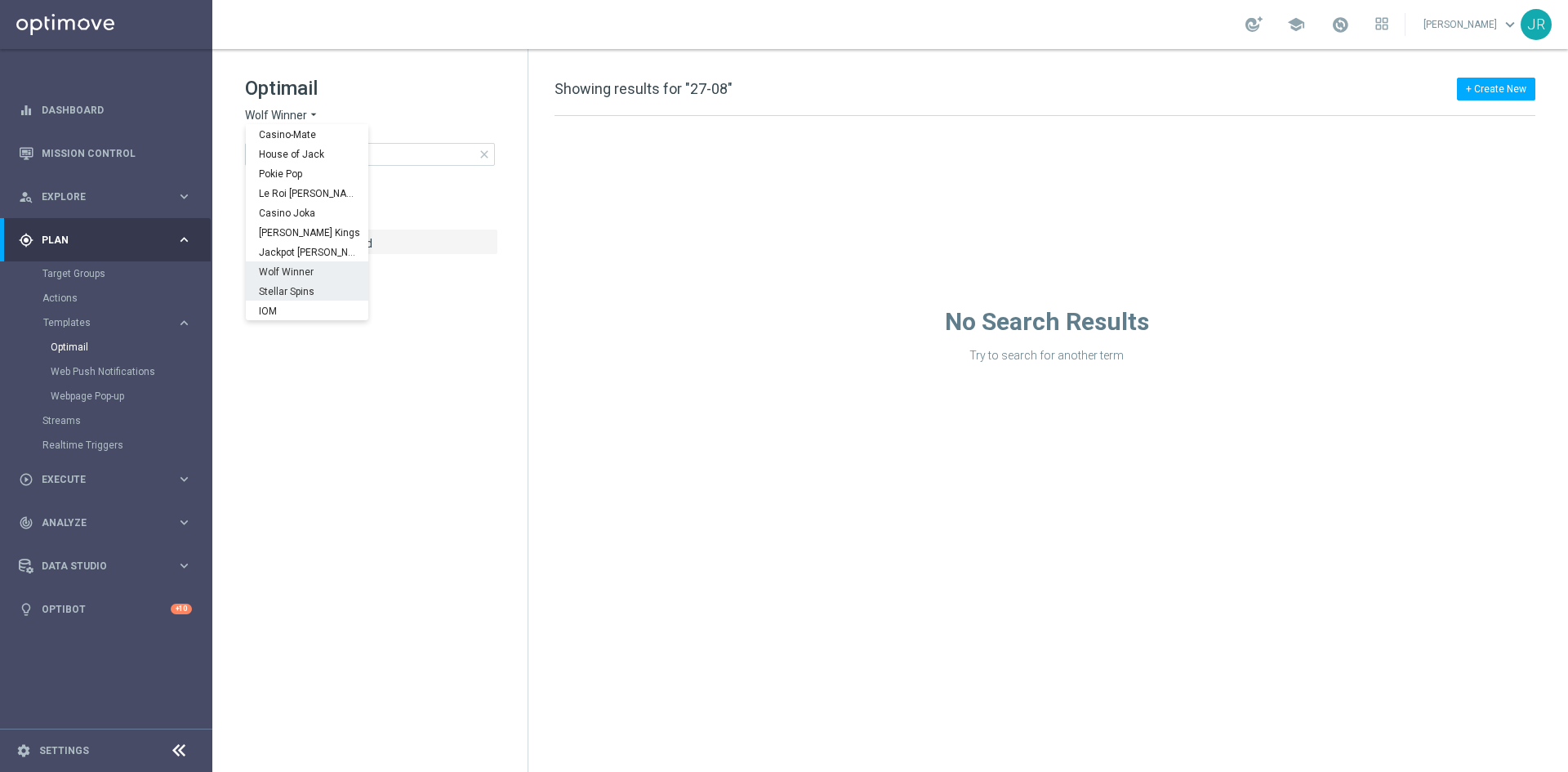
click at [0, 0] on span "Stellar Spins" at bounding box center [0, 0] width 0 height 0
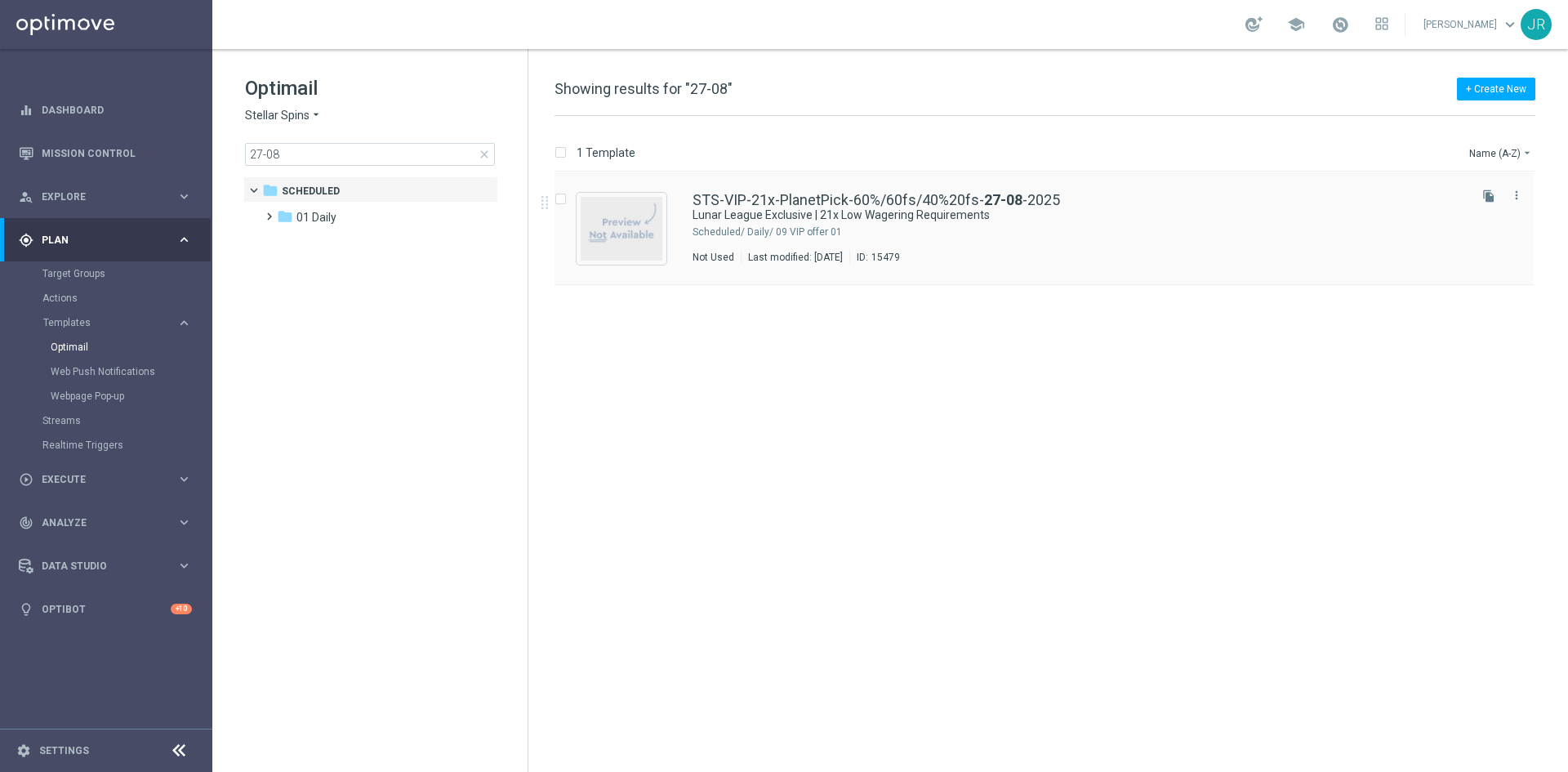
click at [1092, 254] on div "Not Used Last modified: Tuesday, August 26, 2025 ID: 15479" at bounding box center [1079, 257] width 773 height 13
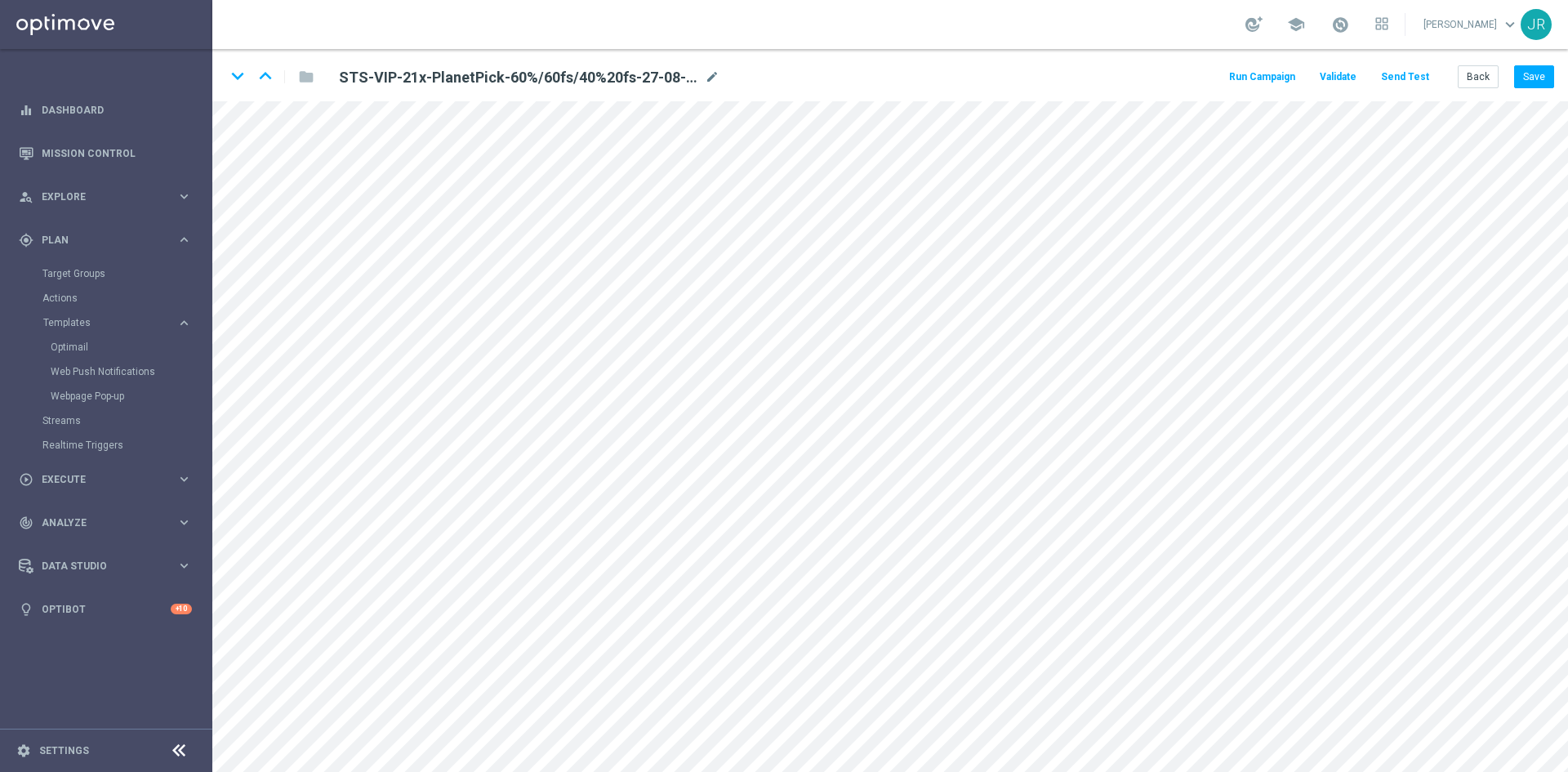
click at [1390, 74] on button "Send Test" at bounding box center [1404, 77] width 53 height 22
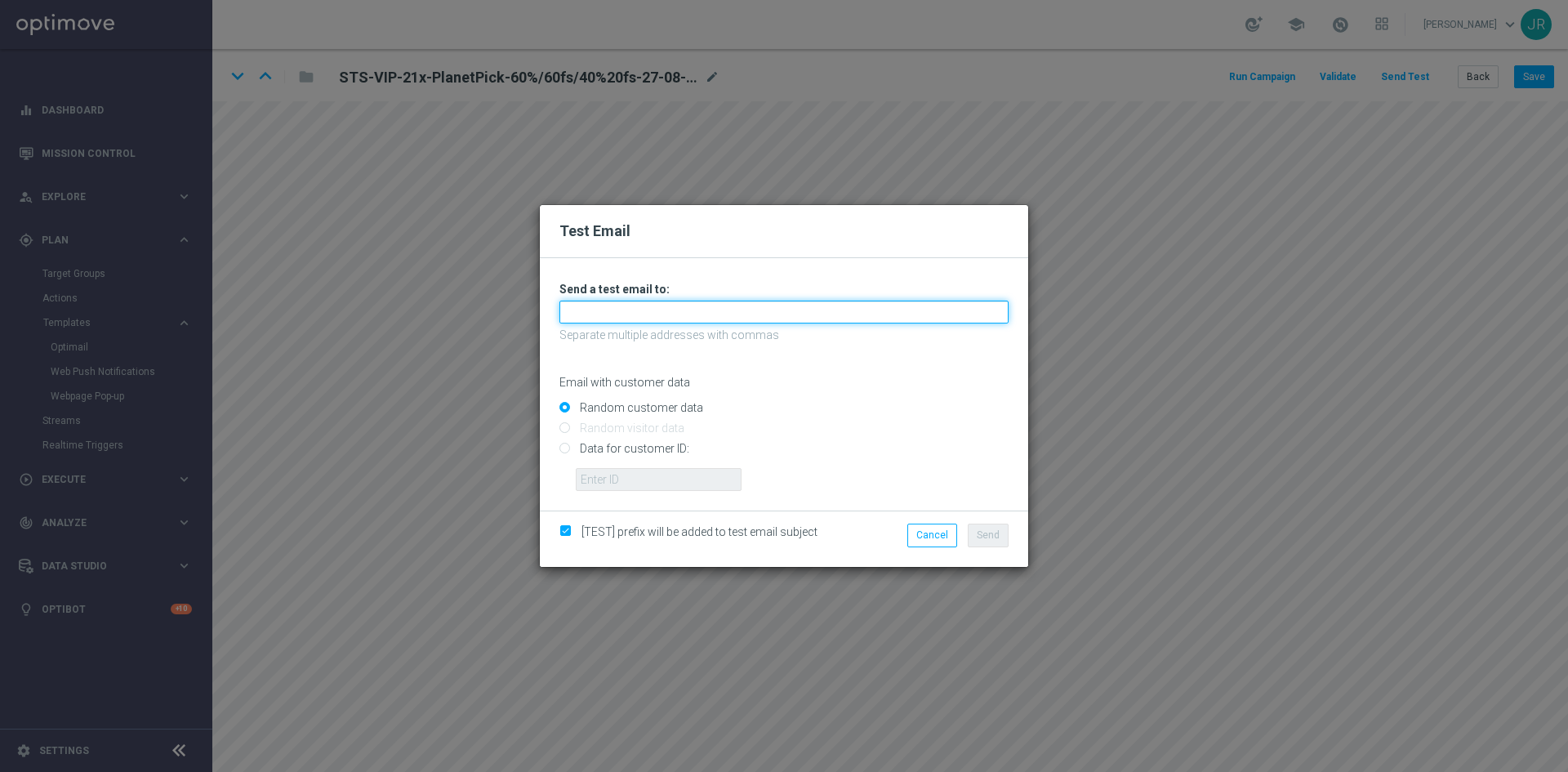
click at [694, 302] on input "text" at bounding box center [784, 312] width 449 height 23
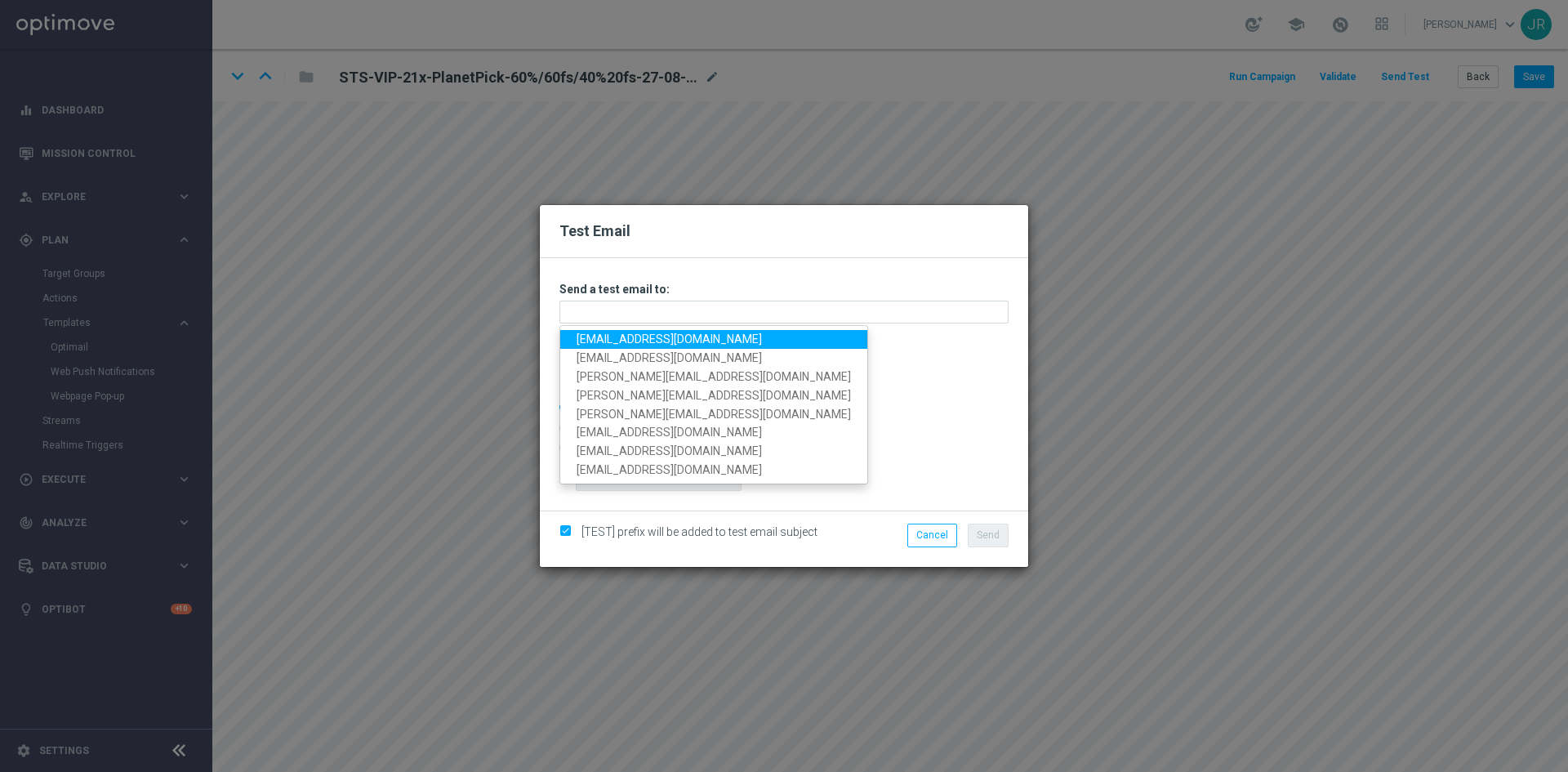
click at [587, 344] on link "testingalltesting@gmail.com" at bounding box center [714, 340] width 307 height 19
type input "testingalltesting@gmail.com"
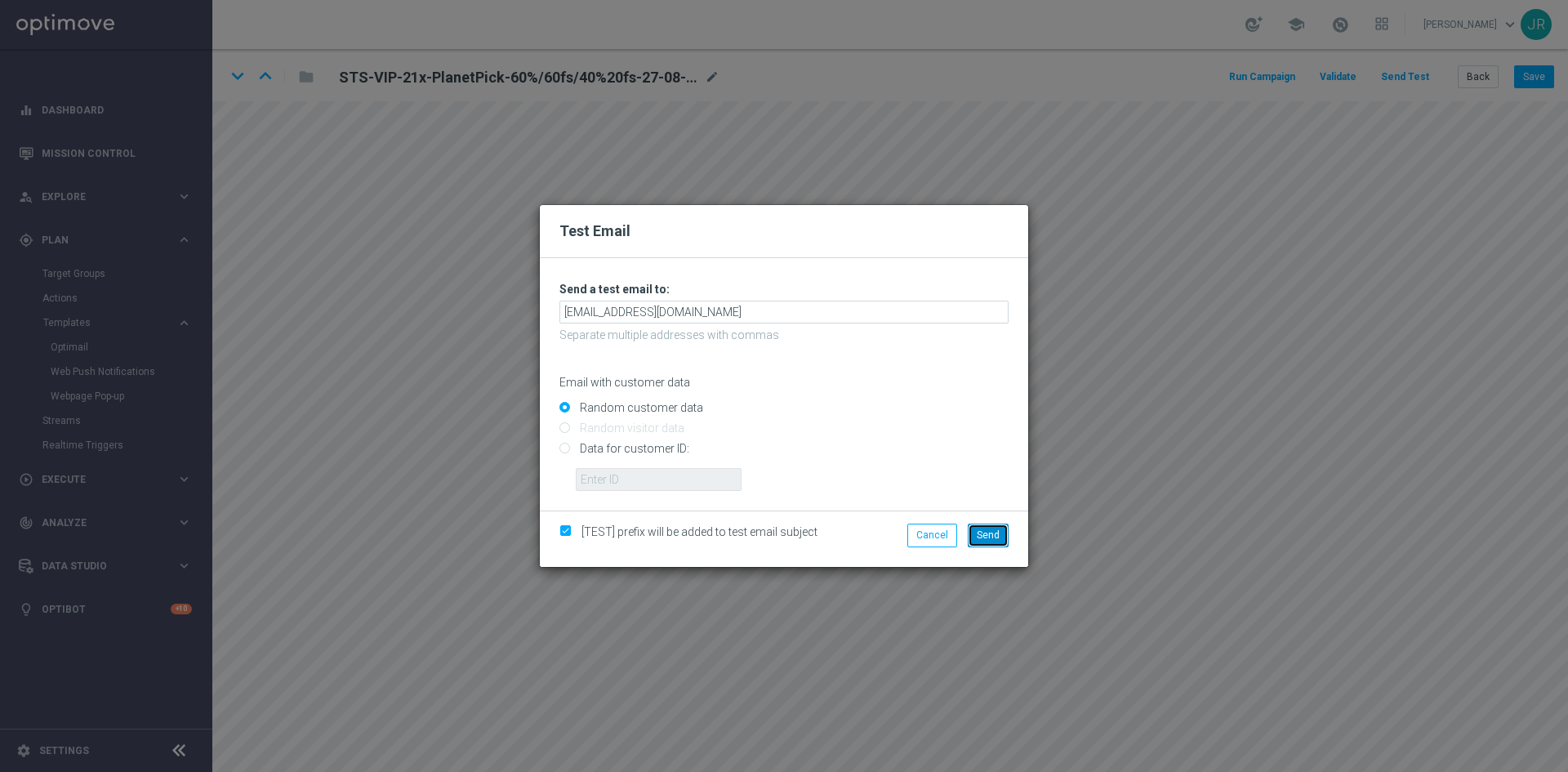
click at [996, 537] on span "Send" at bounding box center [988, 534] width 23 height 11
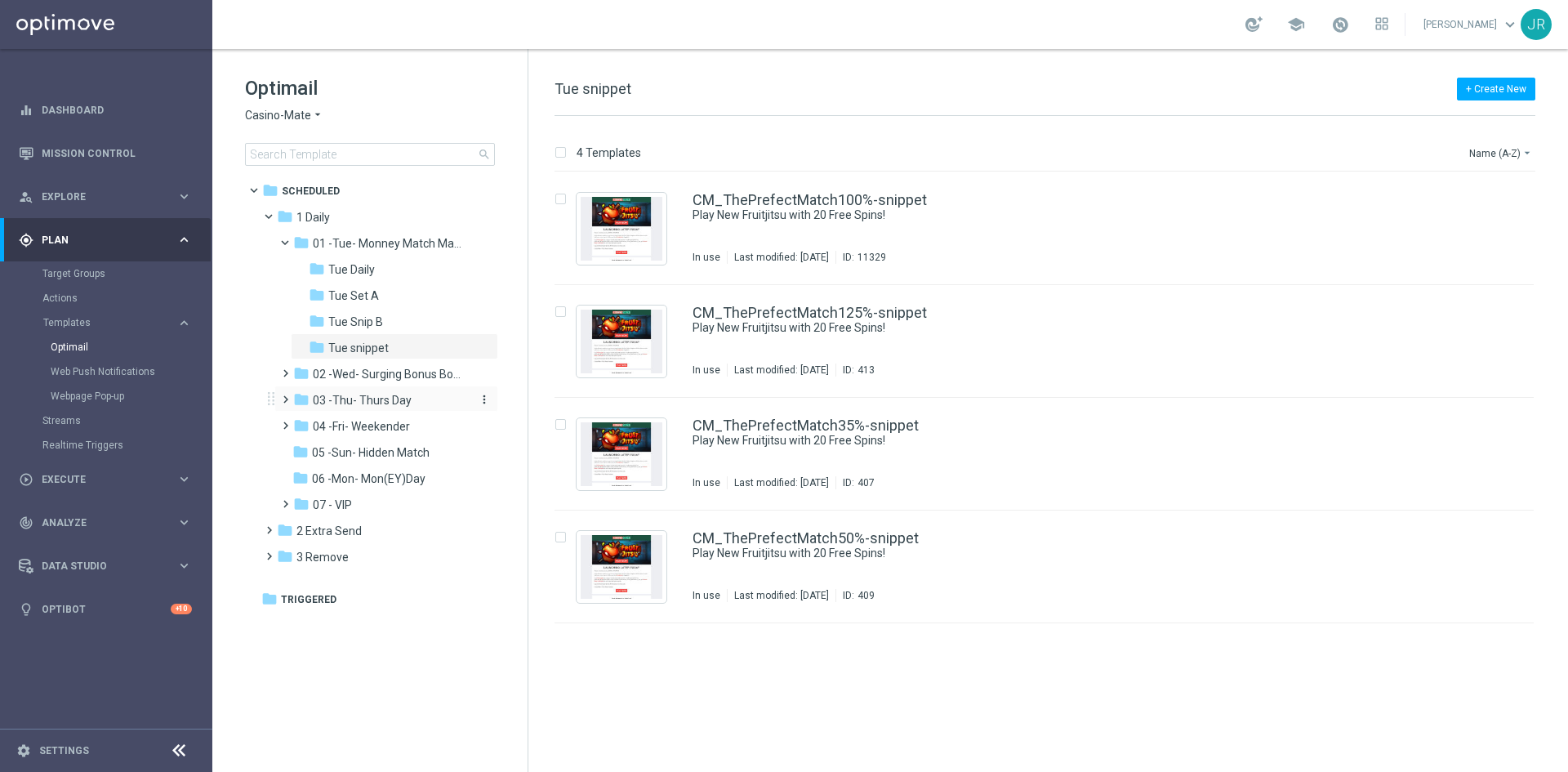
click at [361, 402] on span "03 -Thu- Thurs Day" at bounding box center [361, 400] width 99 height 15
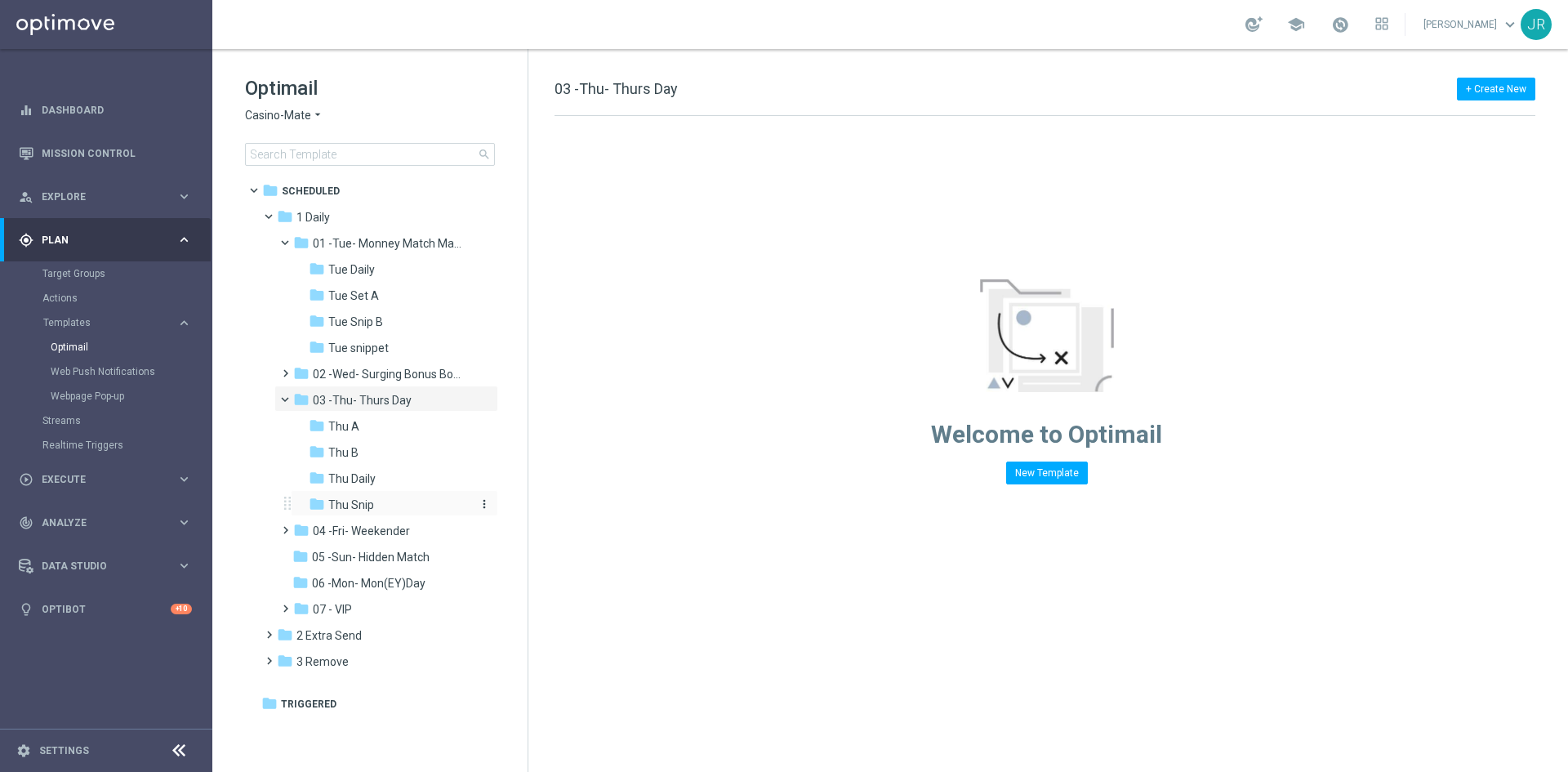
click at [368, 504] on span "Thu Snip" at bounding box center [351, 504] width 46 height 15
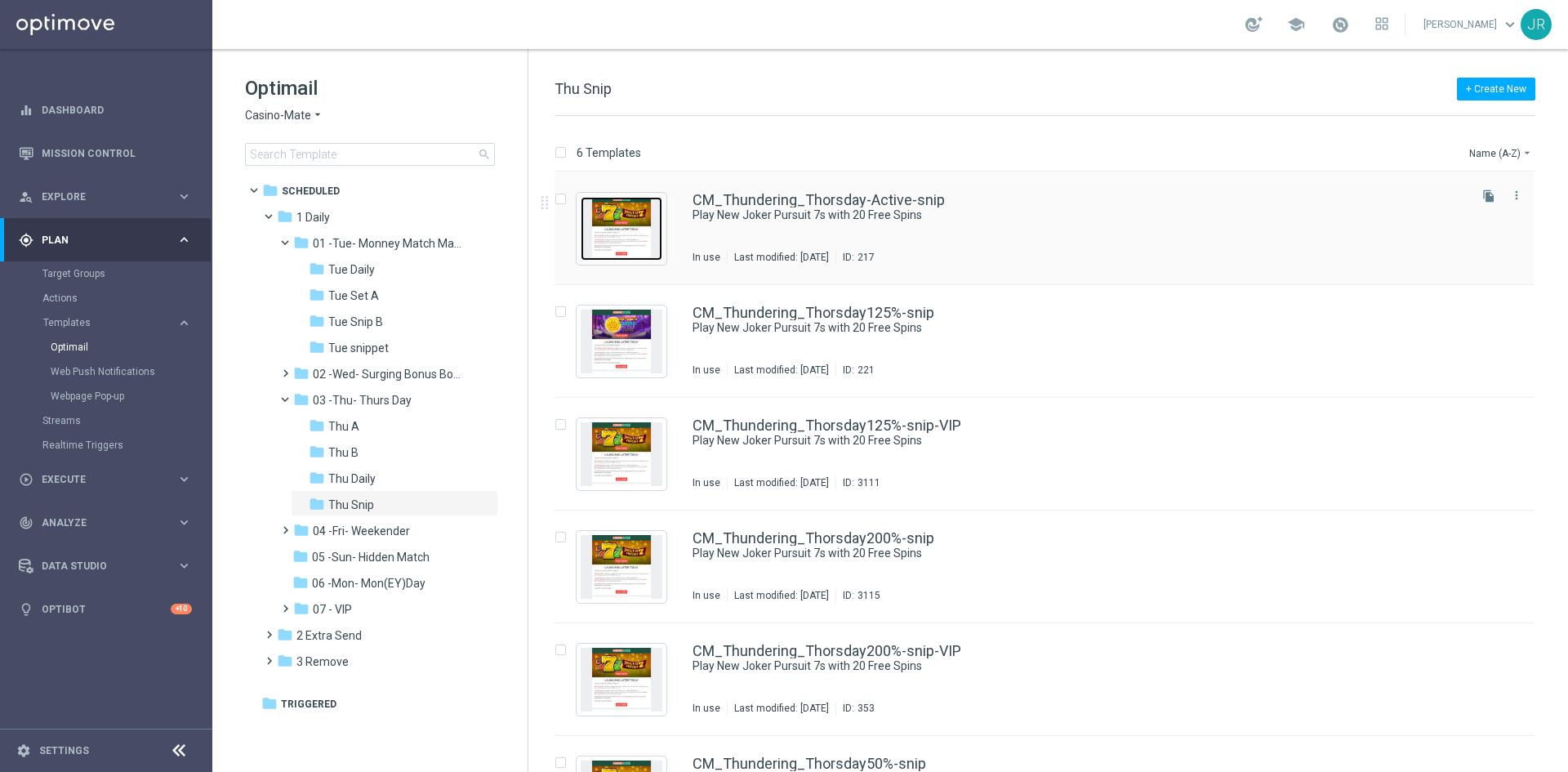
click at [620, 242] on img "Press SPACE to select this row." at bounding box center [622, 229] width 82 height 64
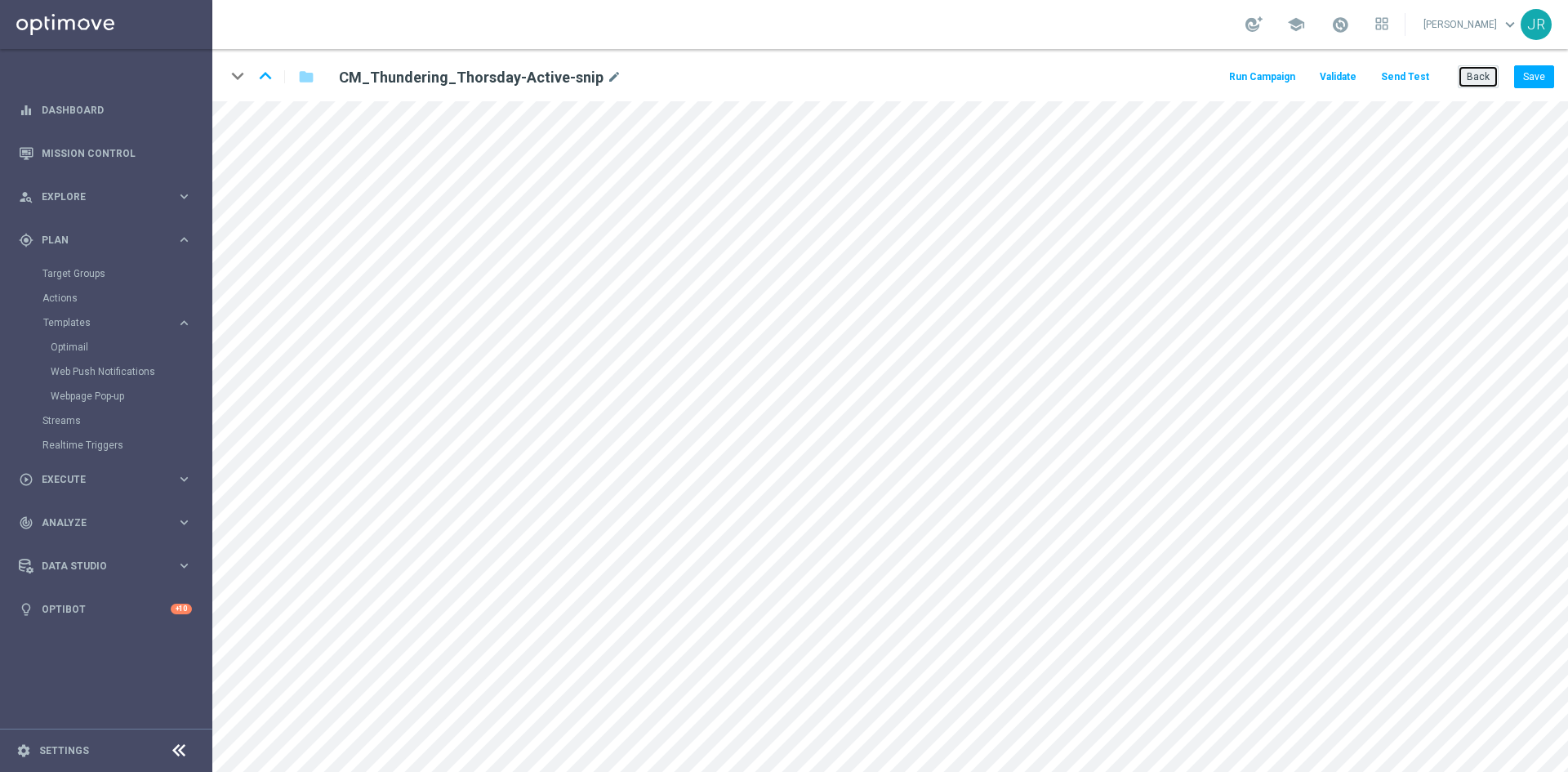
drag, startPoint x: 1493, startPoint y: 65, endPoint x: 1395, endPoint y: 120, distance: 112.4
click at [1492, 65] on button "Back" at bounding box center [1478, 76] width 41 height 23
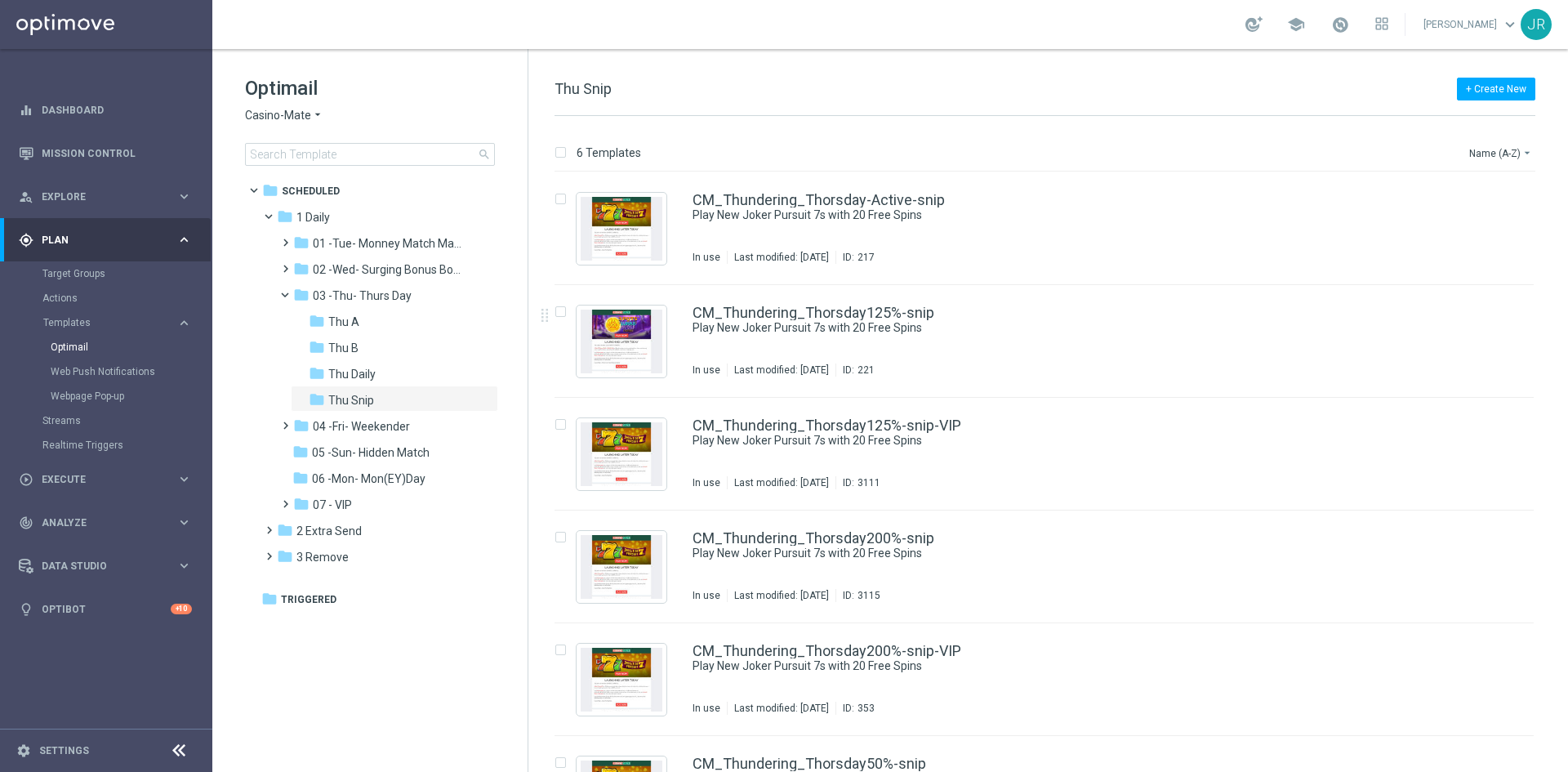
drag, startPoint x: 897, startPoint y: 352, endPoint x: 915, endPoint y: 386, distance: 38.5
click at [897, 352] on div "CM_Thundering_Thorsday125%-snip Play New Joker Pursuit 7s with 20 Free Spins In…" at bounding box center [1079, 341] width 773 height 71
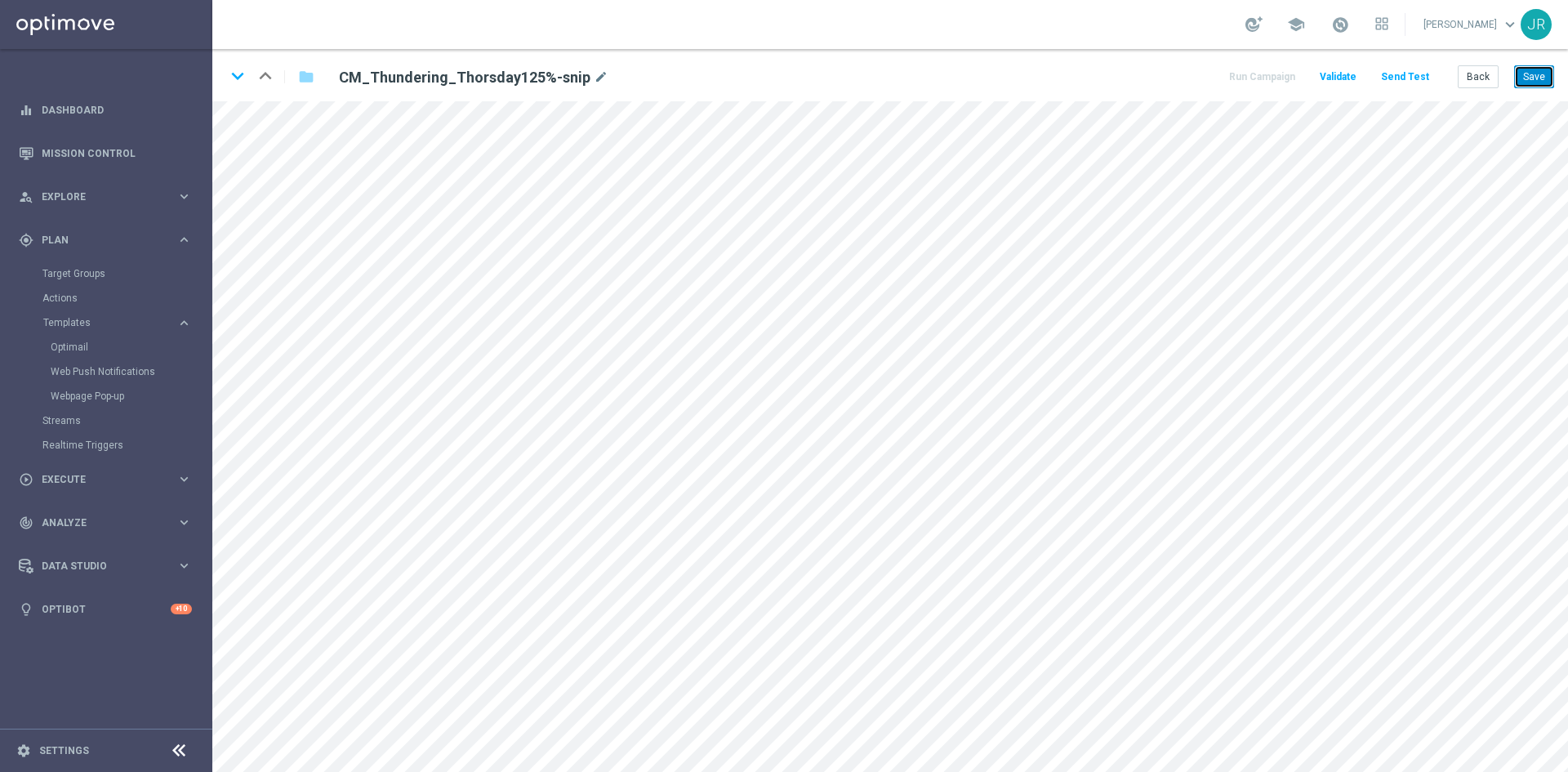
click at [1544, 73] on button "Save" at bounding box center [1534, 76] width 40 height 23
click at [1533, 83] on button "Save" at bounding box center [1534, 76] width 40 height 23
click at [1524, 81] on button "Save" at bounding box center [1534, 76] width 40 height 23
click at [1536, 81] on button "Save" at bounding box center [1534, 76] width 40 height 23
click at [1541, 83] on button "Save" at bounding box center [1534, 76] width 40 height 23
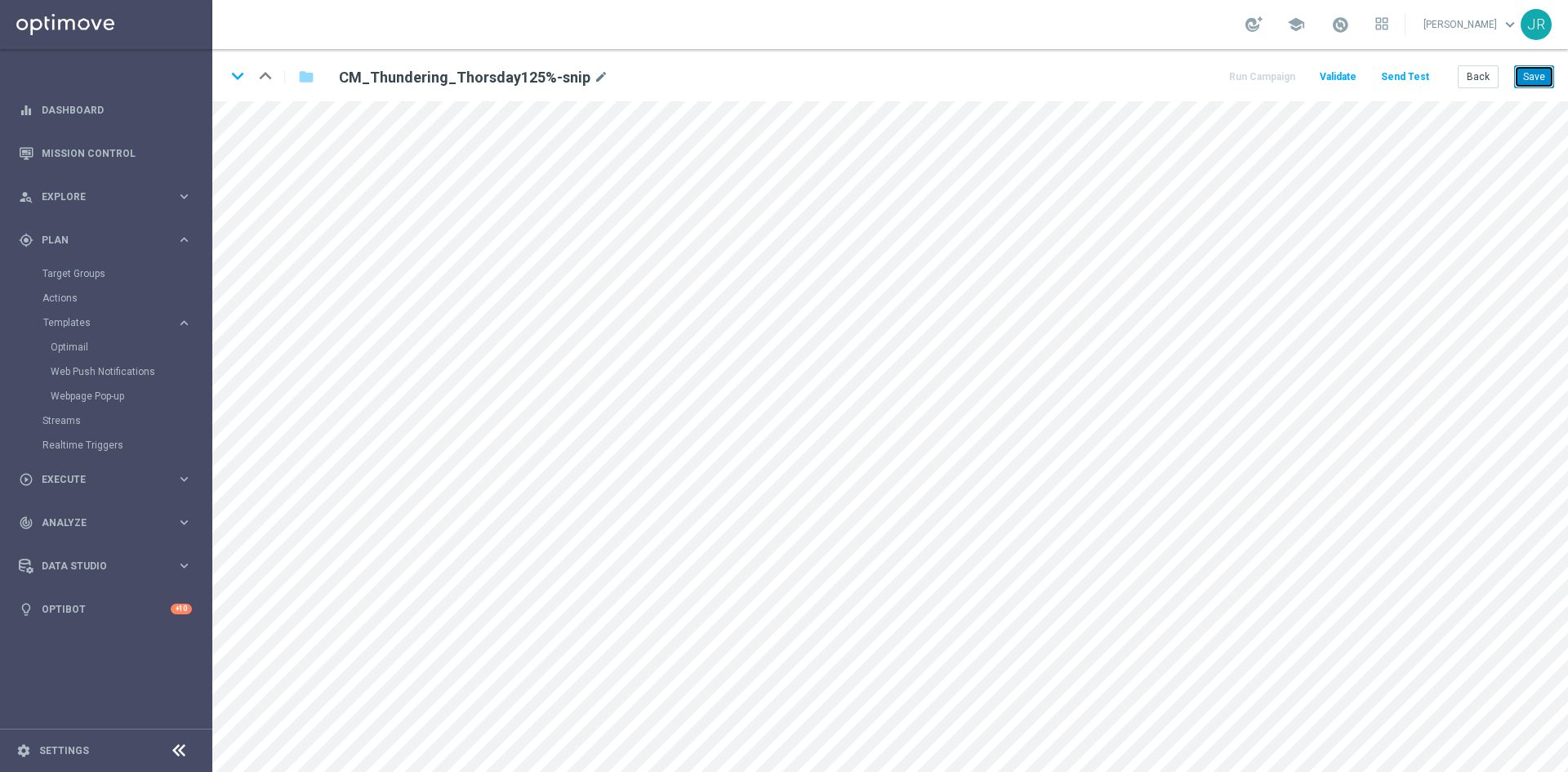
click at [1537, 75] on button "Save" at bounding box center [1534, 76] width 40 height 23
click at [1548, 80] on button "Save" at bounding box center [1534, 76] width 40 height 23
click at [1532, 77] on button "Save" at bounding box center [1534, 76] width 40 height 23
drag, startPoint x: 1481, startPoint y: 71, endPoint x: 1313, endPoint y: 97, distance: 170.0
click at [1481, 72] on button "Back" at bounding box center [1478, 76] width 41 height 23
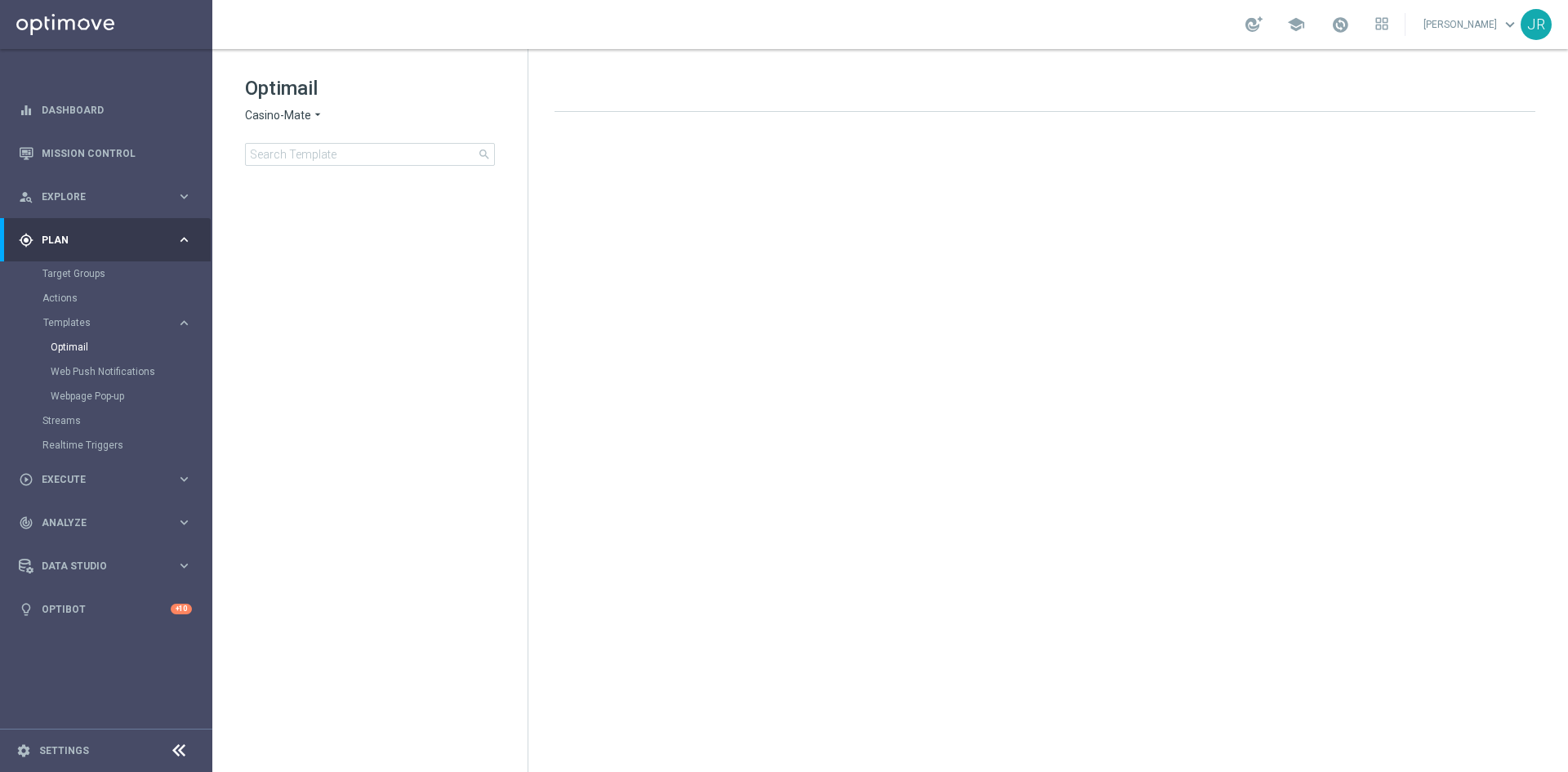
click at [268, 119] on span "Casino-Mate" at bounding box center [277, 116] width 66 height 16
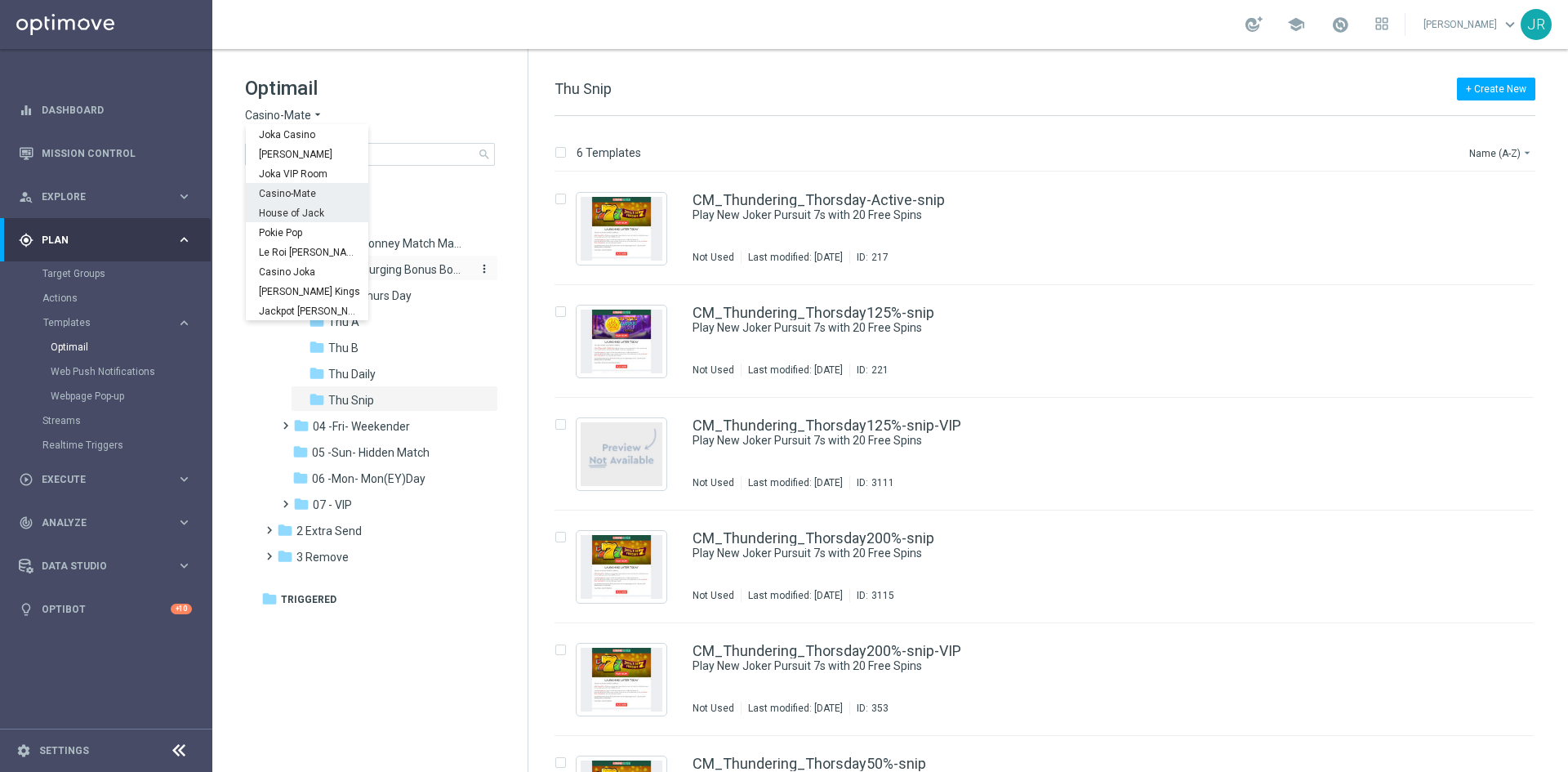
click at [0, 0] on span "House of Jack" at bounding box center [0, 0] width 0 height 0
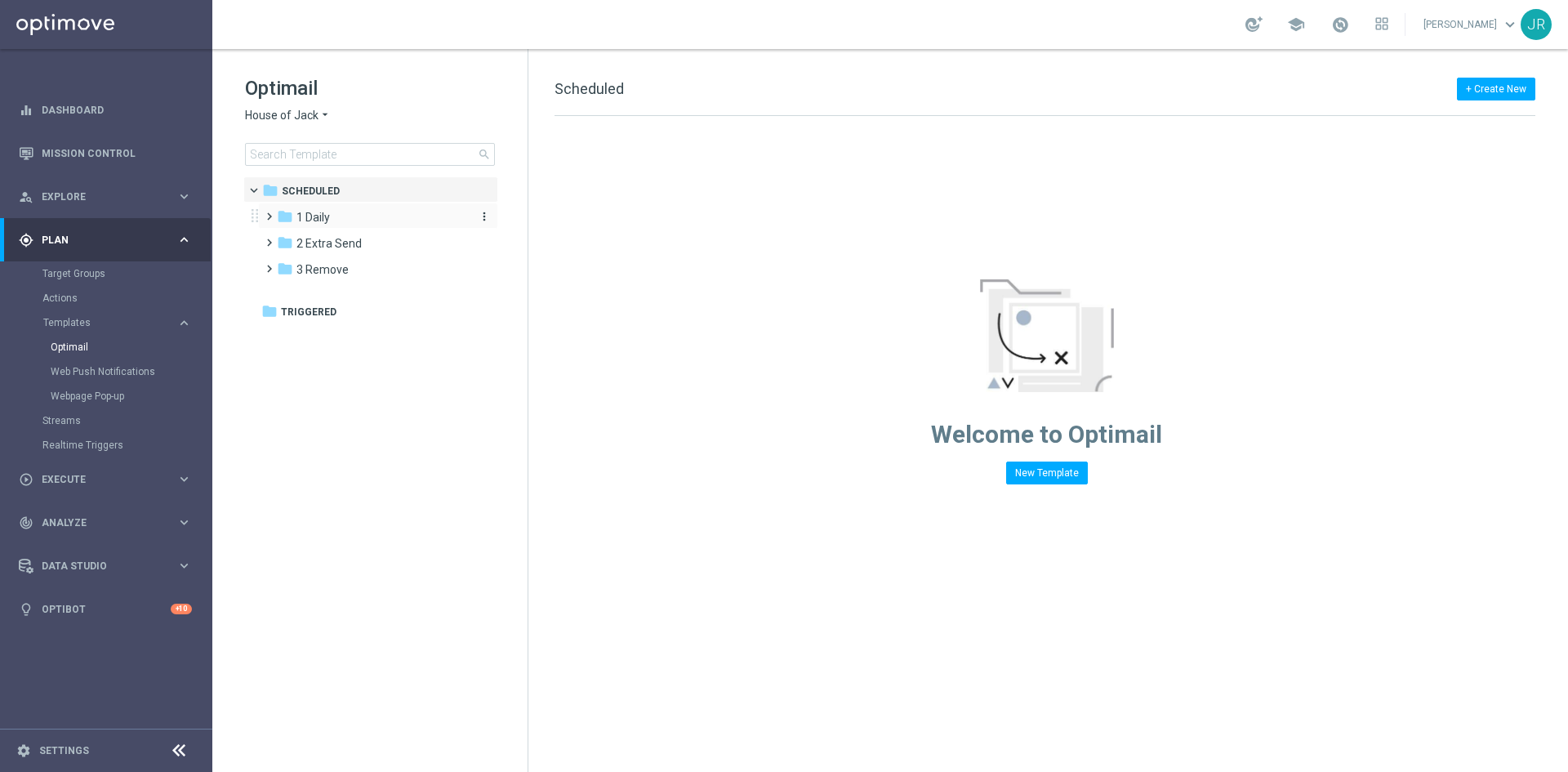
click at [311, 217] on span "1 Daily" at bounding box center [313, 217] width 34 height 15
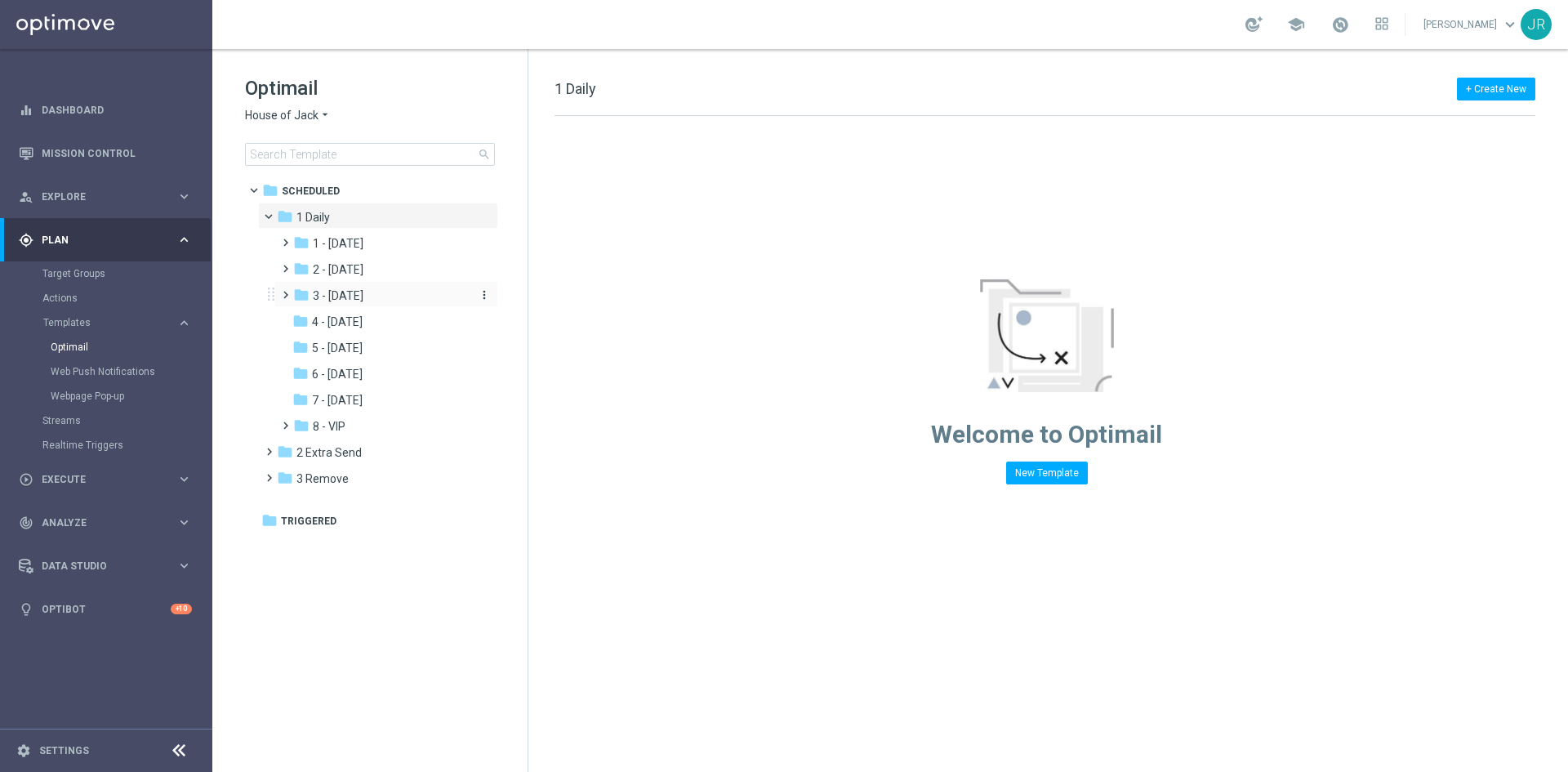
click at [334, 292] on span "3 - Thursday" at bounding box center [337, 296] width 51 height 15
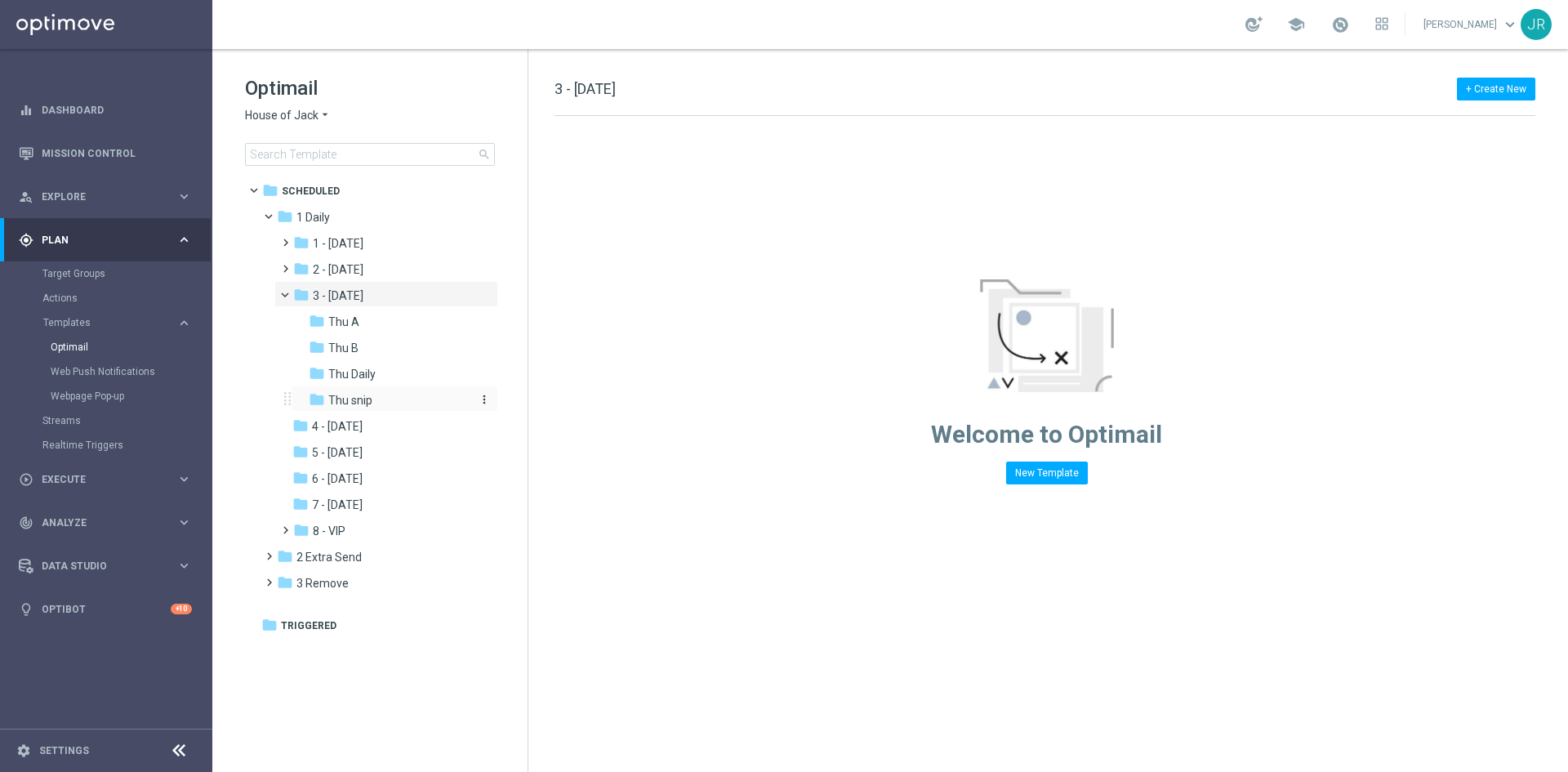
click at [359, 393] on span "Thu snip" at bounding box center [350, 400] width 44 height 15
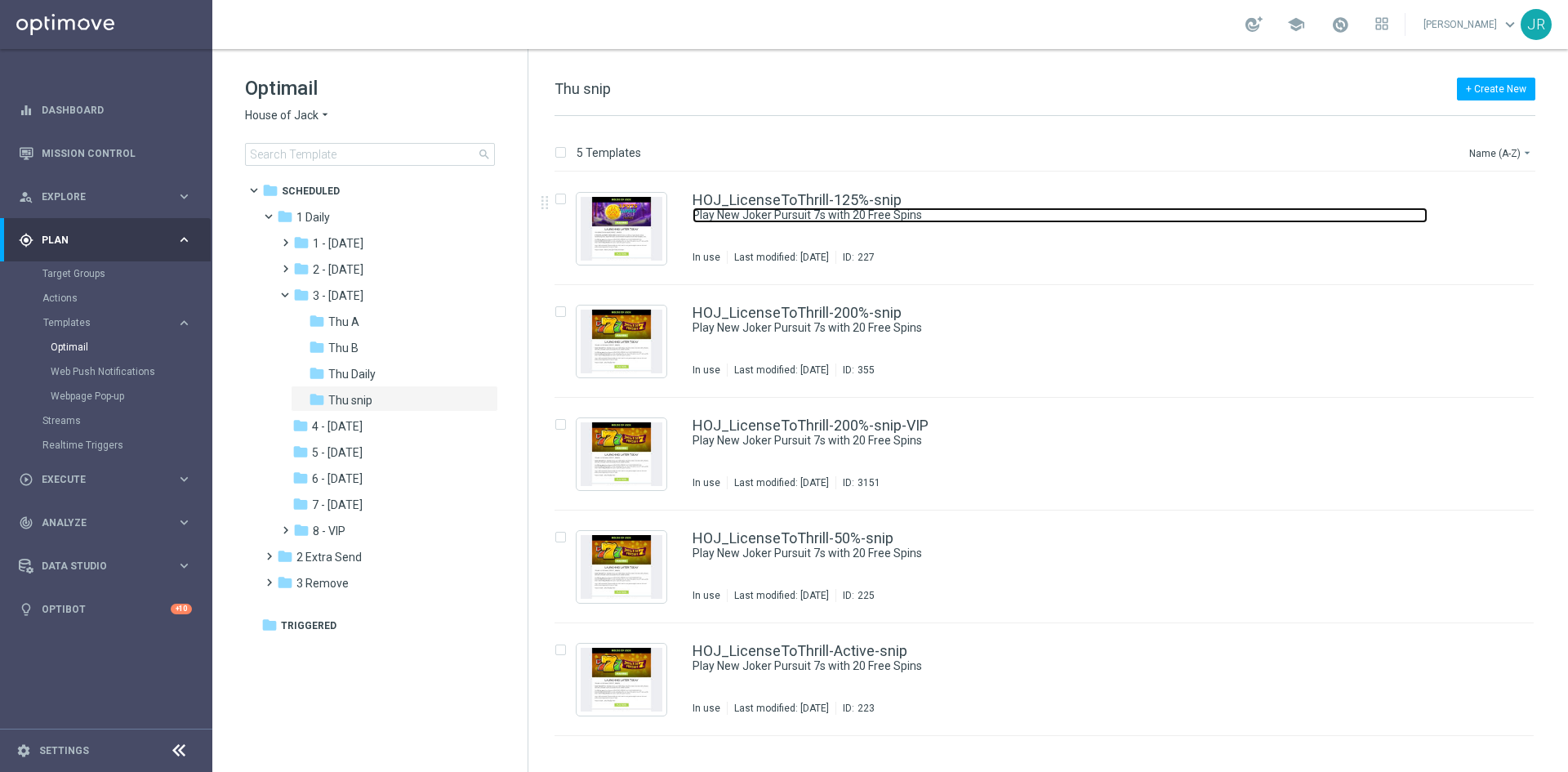
drag, startPoint x: 810, startPoint y: 220, endPoint x: 839, endPoint y: 285, distance: 71.2
click at [811, 220] on link "Play New Joker Pursuit 7s with 20 Free Spins" at bounding box center [1060, 216] width 735 height 16
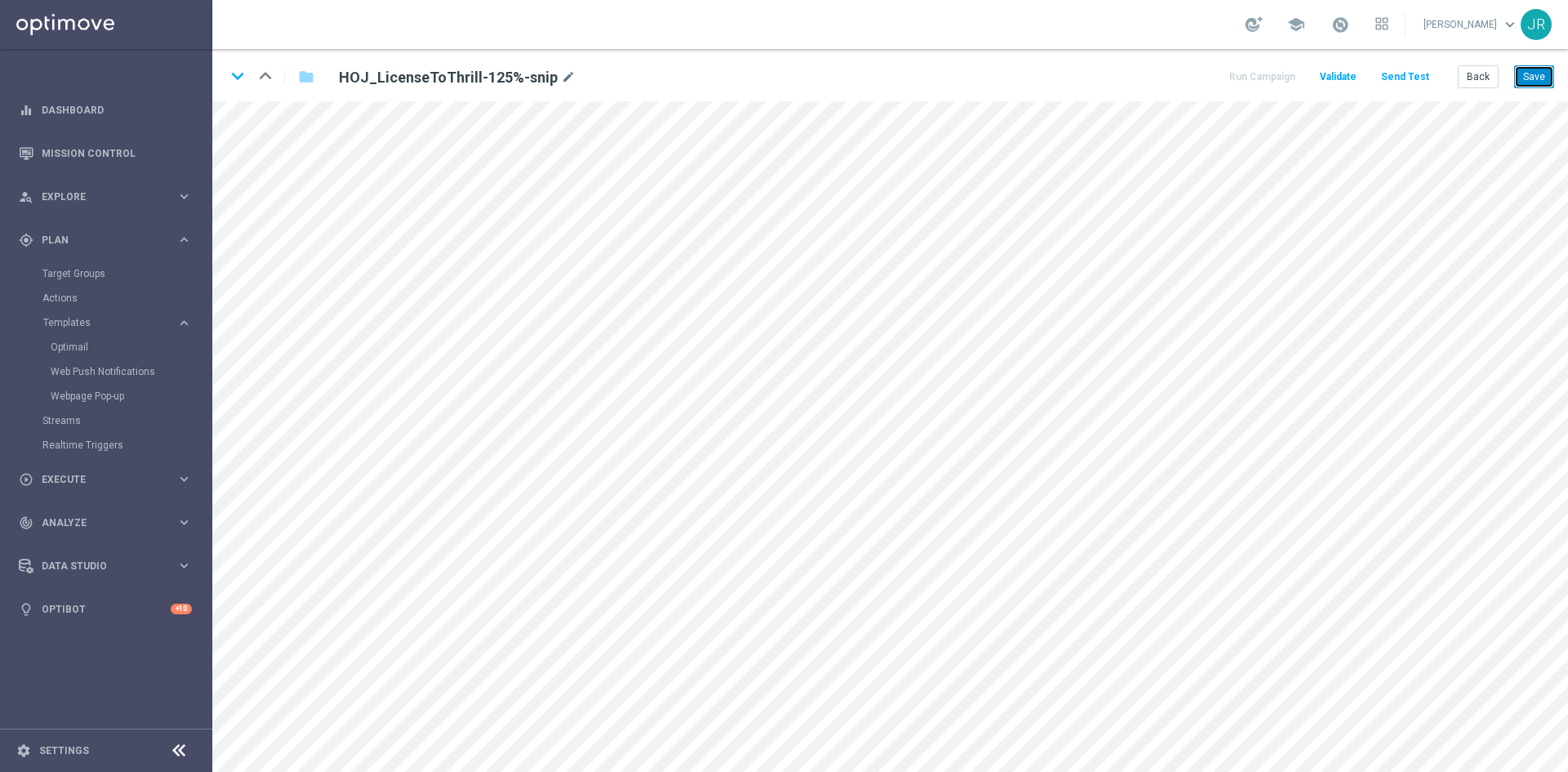
click at [1541, 77] on button "Save" at bounding box center [1534, 76] width 40 height 23
click at [1532, 69] on button "Save" at bounding box center [1534, 76] width 40 height 23
click at [1530, 83] on button "Save" at bounding box center [1534, 76] width 40 height 23
click at [1485, 79] on button "Back" at bounding box center [1478, 76] width 41 height 23
click at [1544, 74] on button "Save" at bounding box center [1534, 76] width 40 height 23
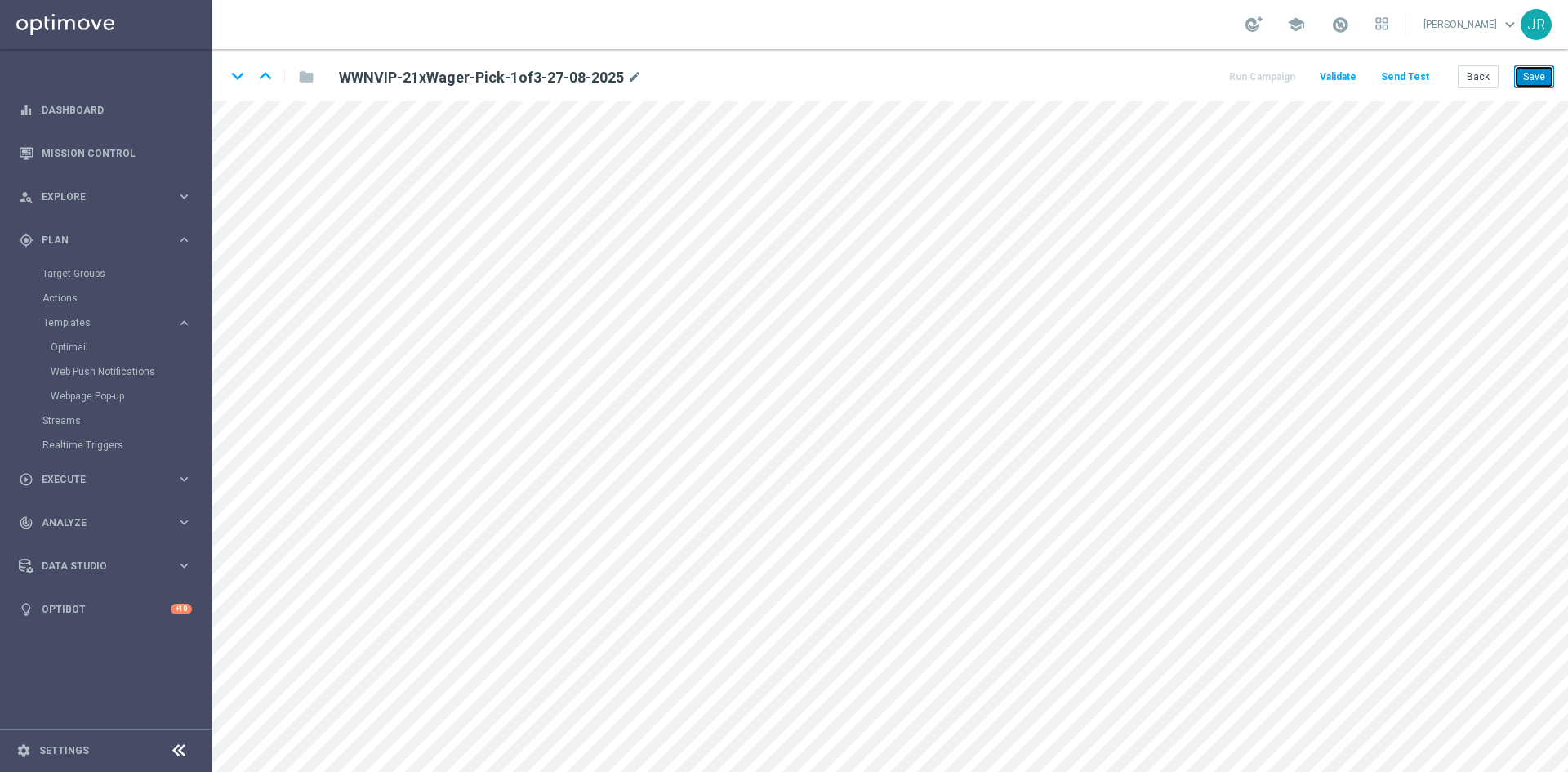
click at [1535, 80] on button "Save" at bounding box center [1534, 76] width 40 height 23
click at [1526, 69] on button "Save" at bounding box center [1534, 76] width 40 height 23
click at [1527, 74] on button "Save" at bounding box center [1534, 76] width 40 height 23
click at [1534, 88] on button "Save" at bounding box center [1534, 76] width 40 height 23
drag, startPoint x: 1544, startPoint y: 73, endPoint x: 1427, endPoint y: 91, distance: 118.4
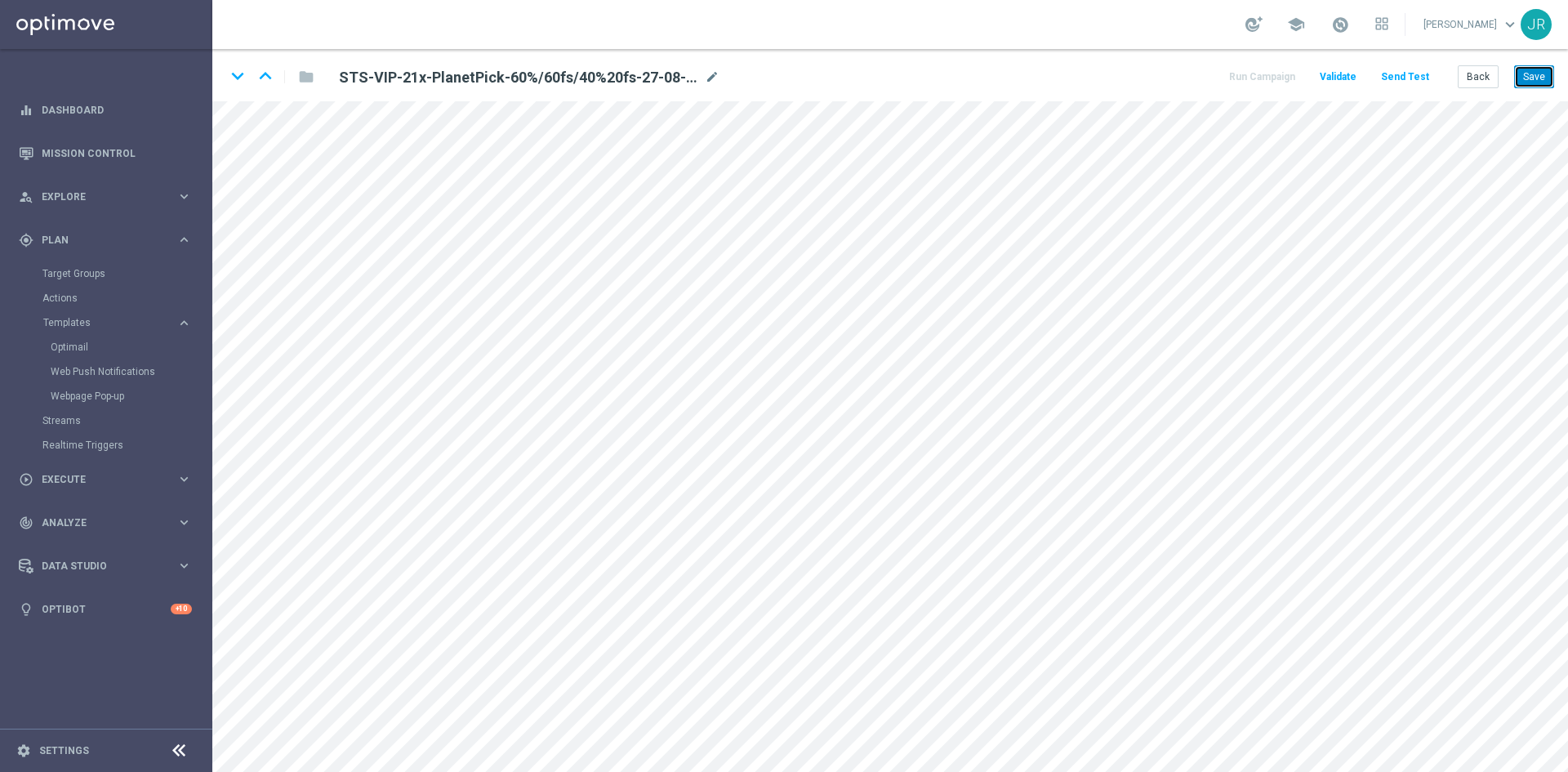
click at [1544, 74] on button "Save" at bounding box center [1534, 76] width 40 height 23
click at [1527, 71] on button "Save" at bounding box center [1534, 76] width 40 height 23
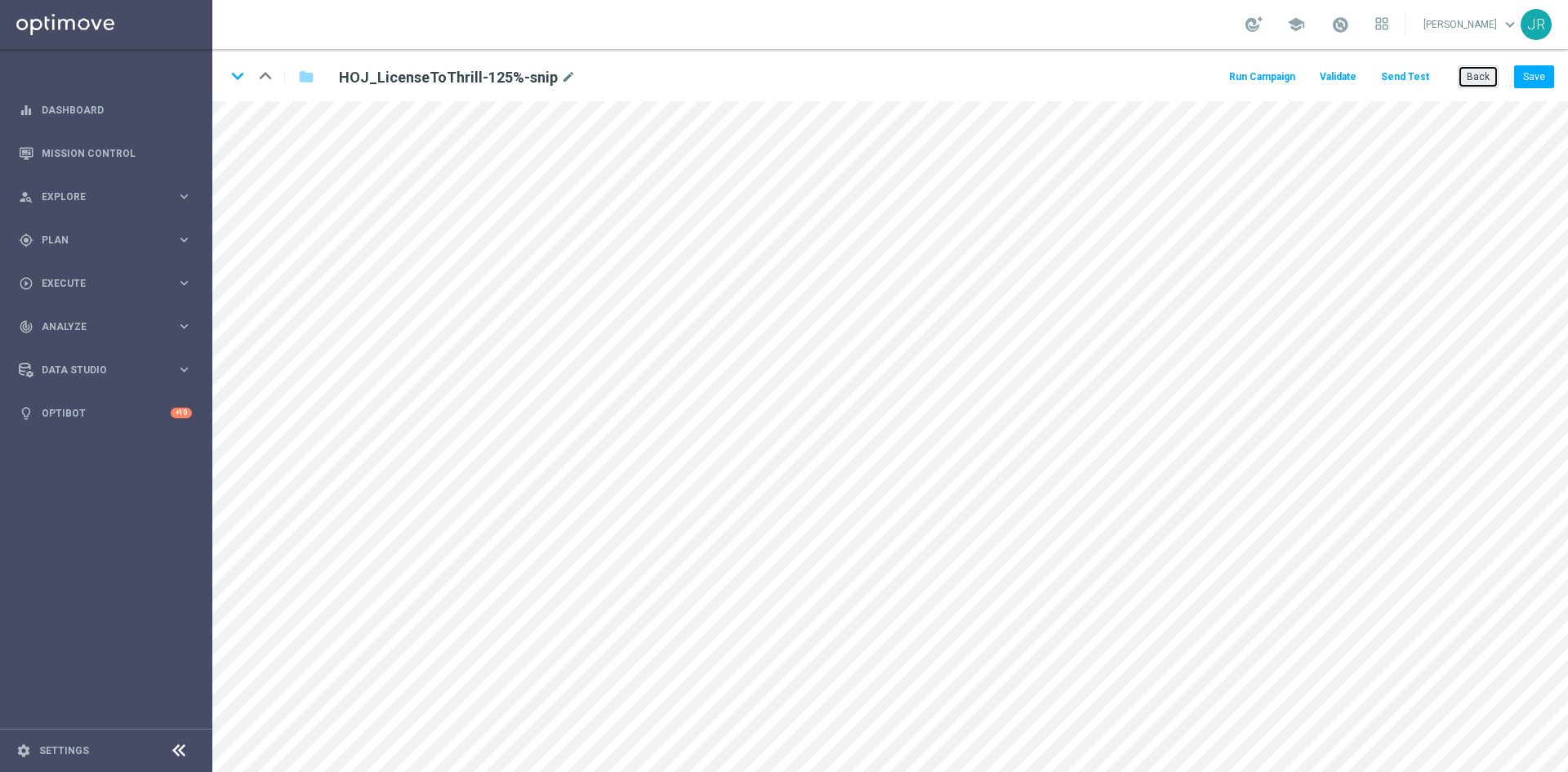
click at [1470, 78] on button "Back" at bounding box center [1478, 76] width 41 height 23
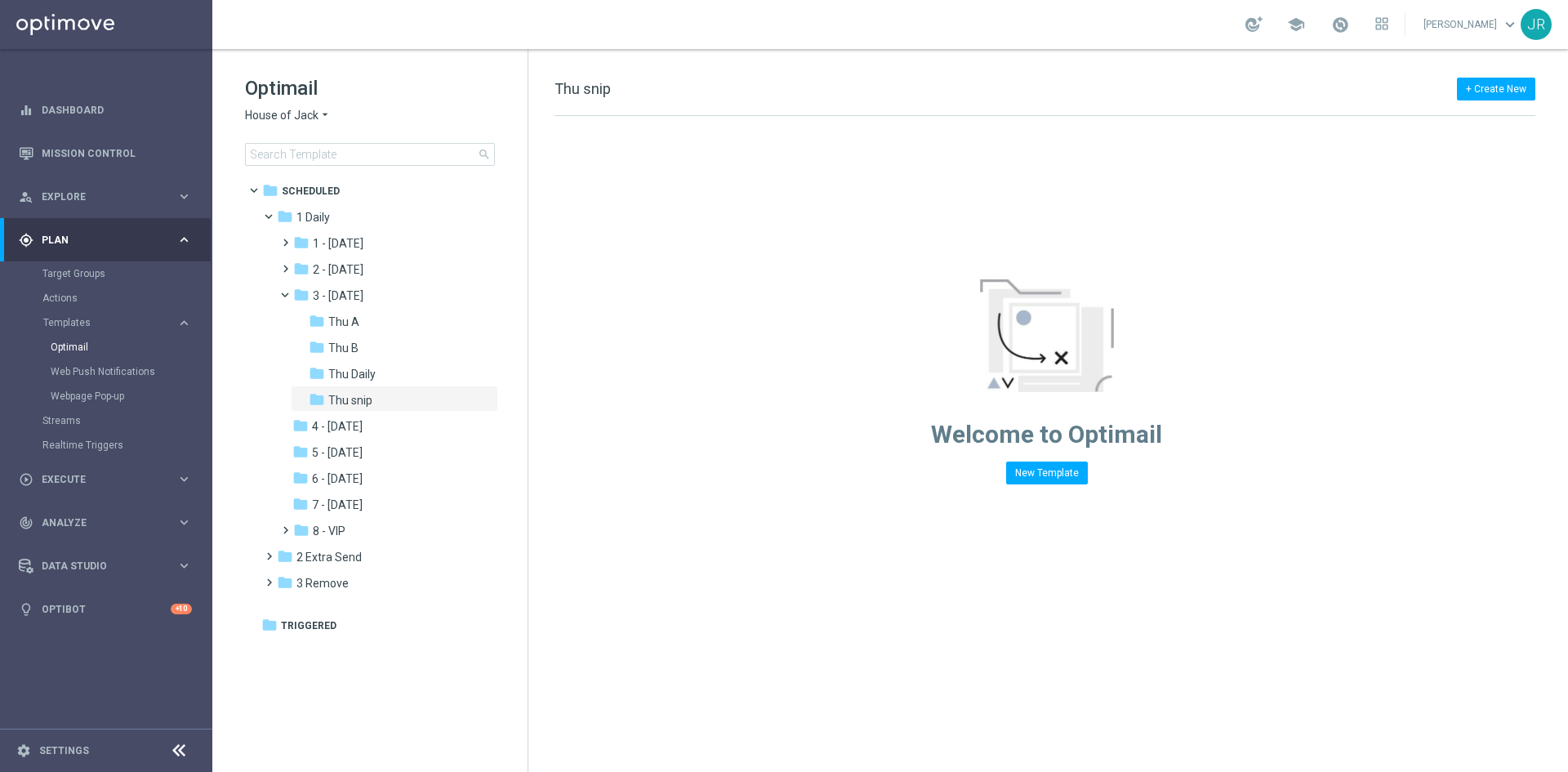
click at [251, 116] on span "House of Jack" at bounding box center [281, 116] width 74 height 16
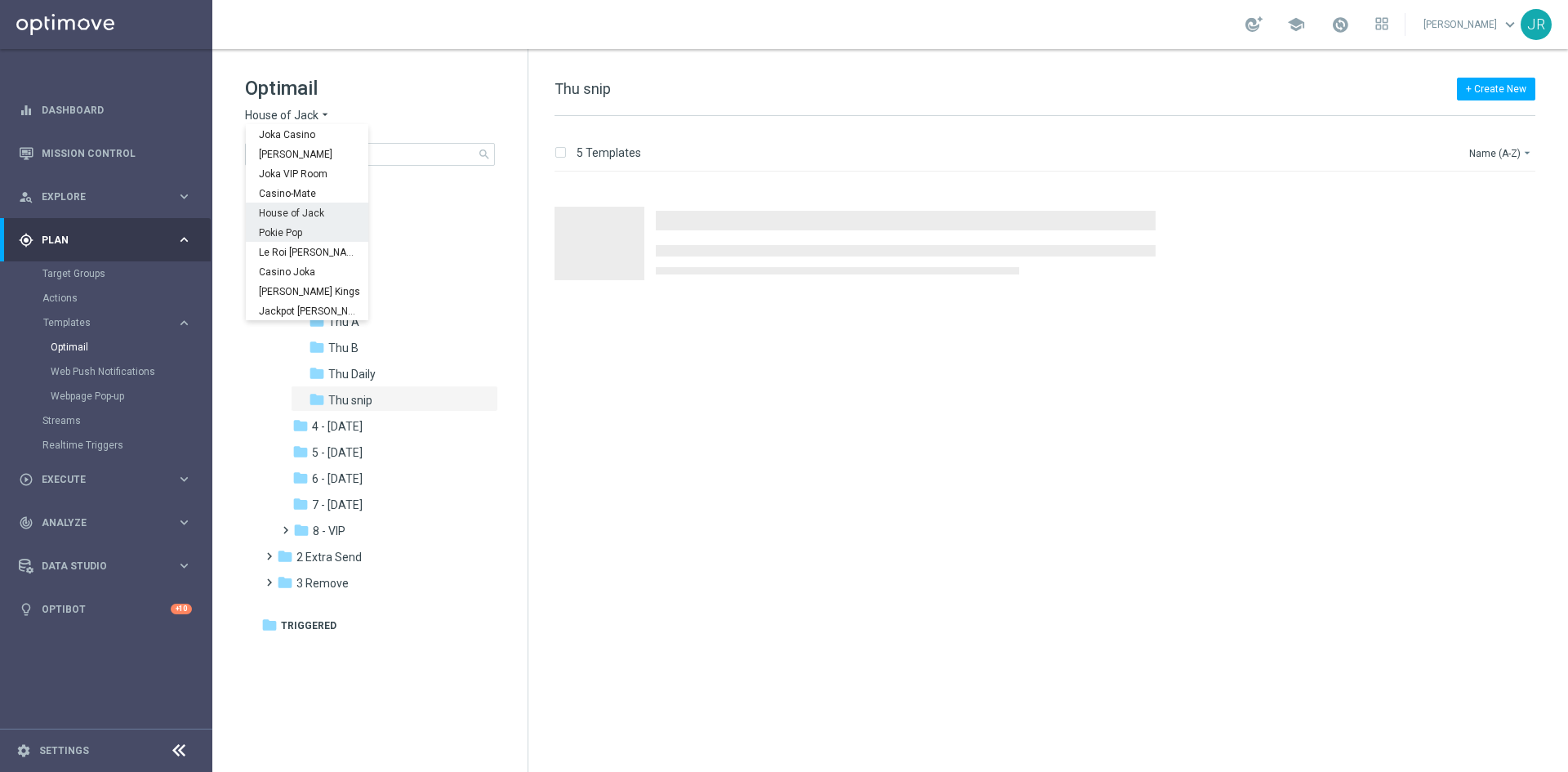
click at [0, 0] on span "Pokie Pop" at bounding box center [0, 0] width 0 height 0
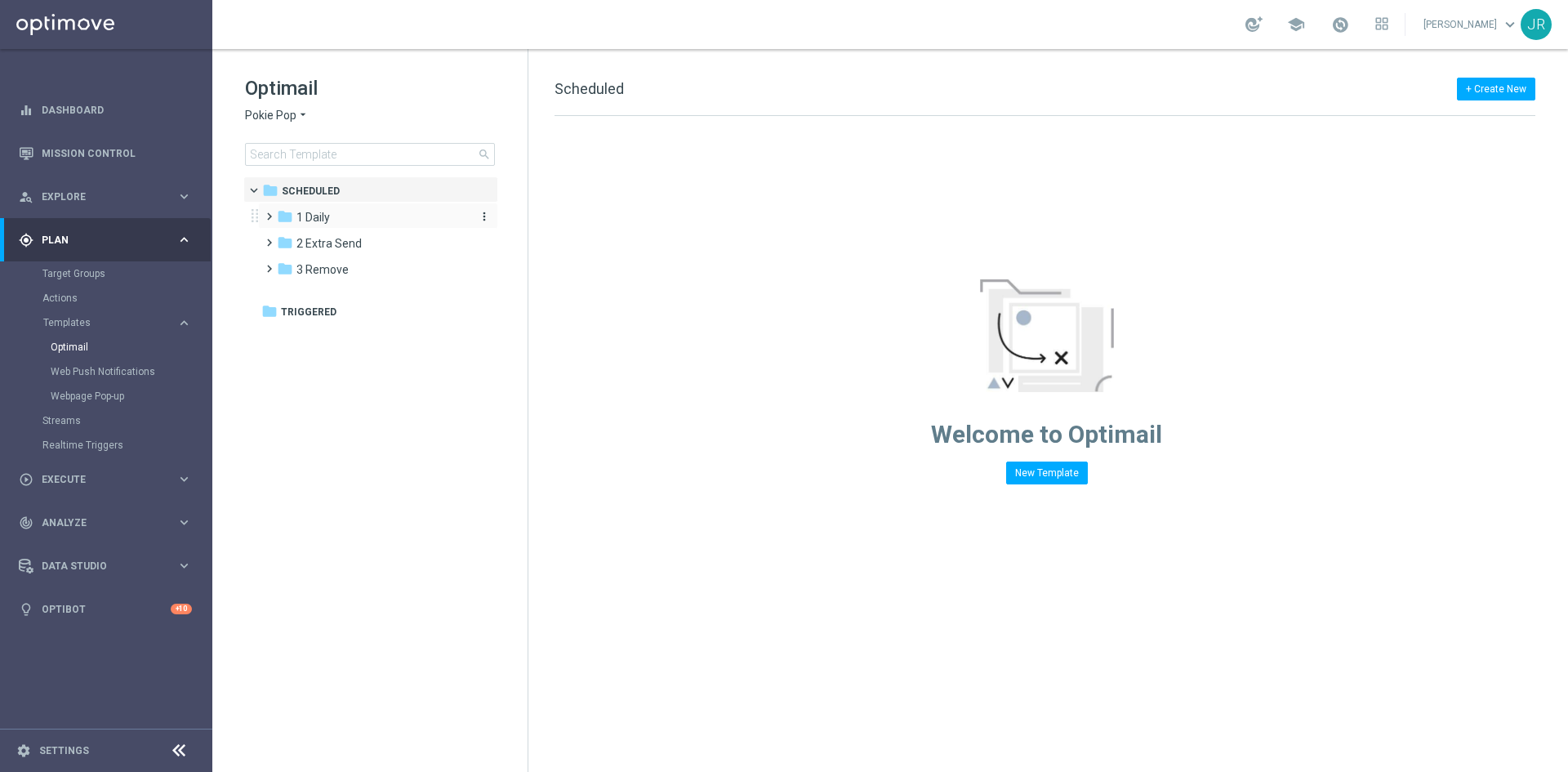
click at [318, 223] on span "1 Daily" at bounding box center [313, 217] width 34 height 15
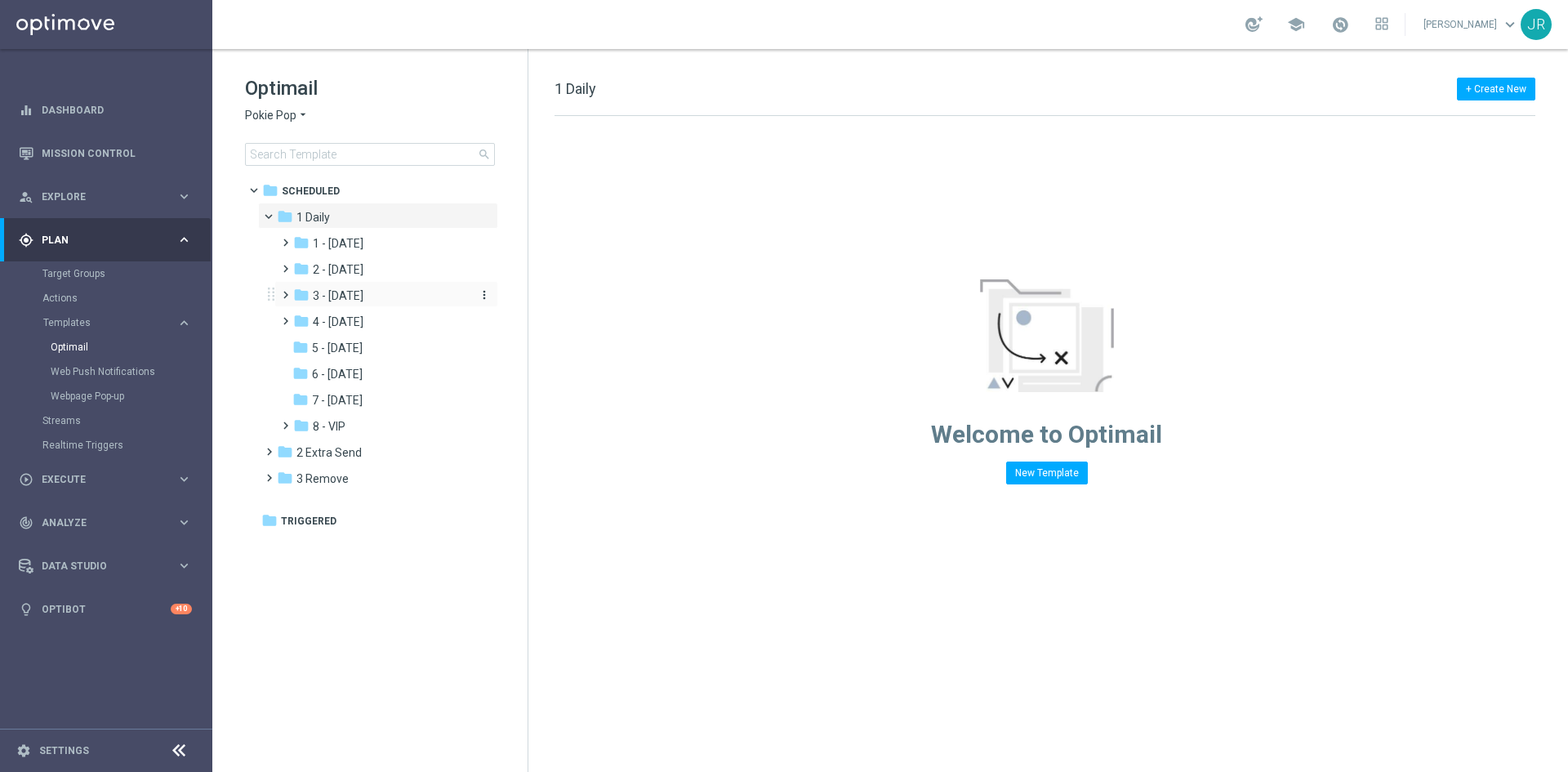
click at [344, 305] on div "folder 3 - Thursday" at bounding box center [380, 296] width 174 height 19
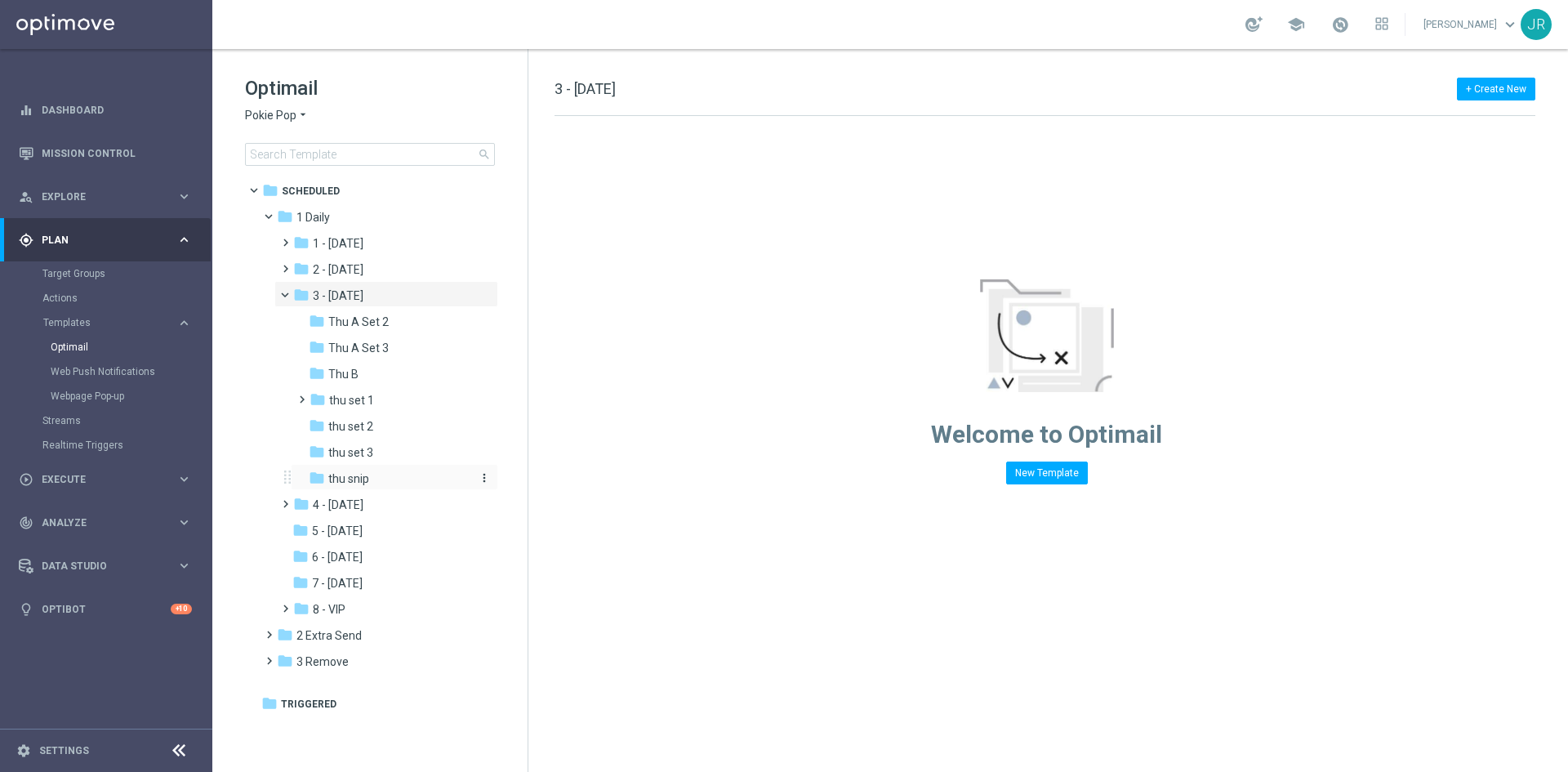
click at [341, 484] on span "thu snip" at bounding box center [348, 478] width 41 height 15
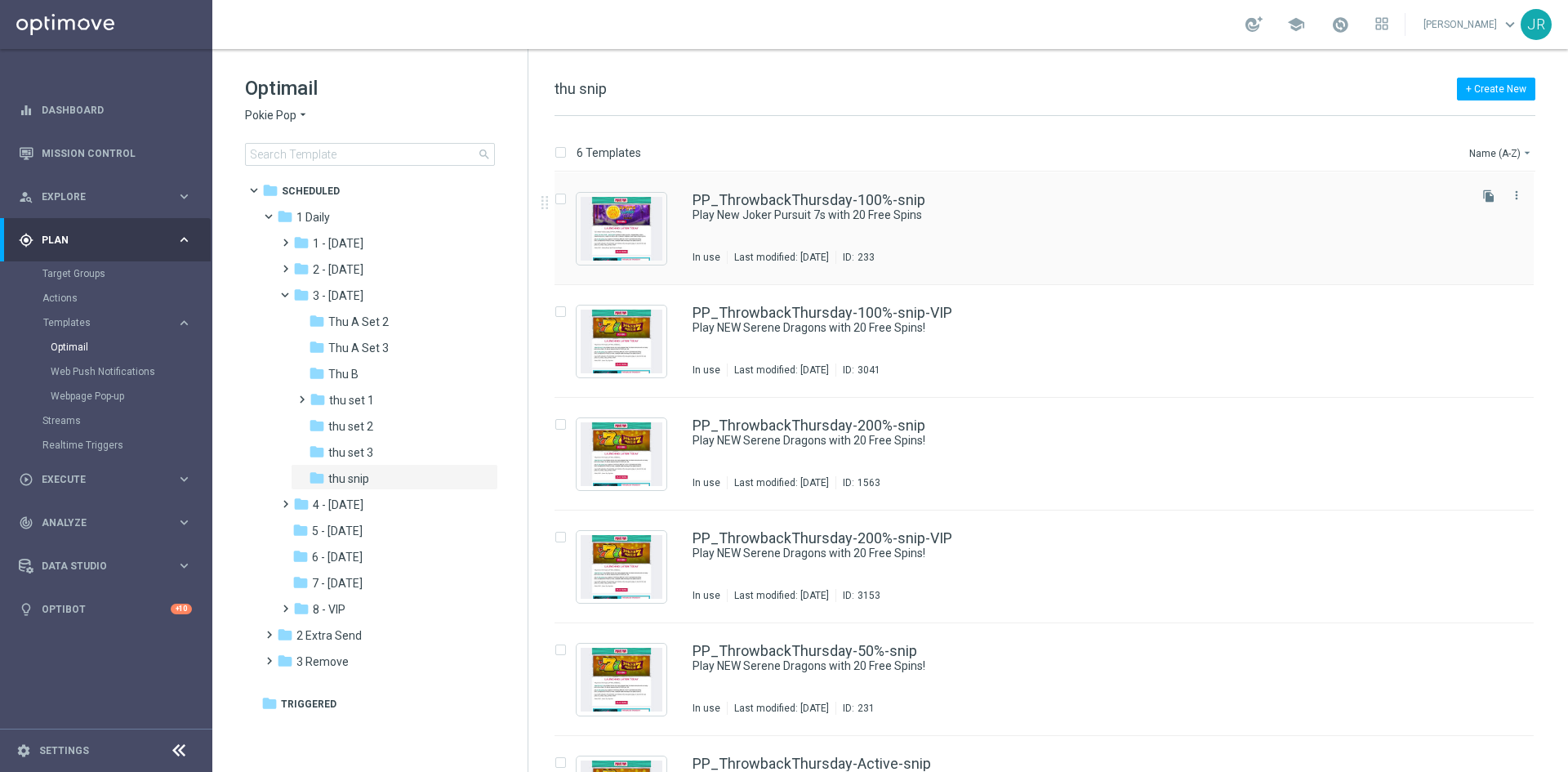
click at [782, 272] on div "PP_ThrowbackThursday-100%-snip Play New Joker Pursuit 7s with 20 Free Spins In …" at bounding box center [1044, 229] width 979 height 113
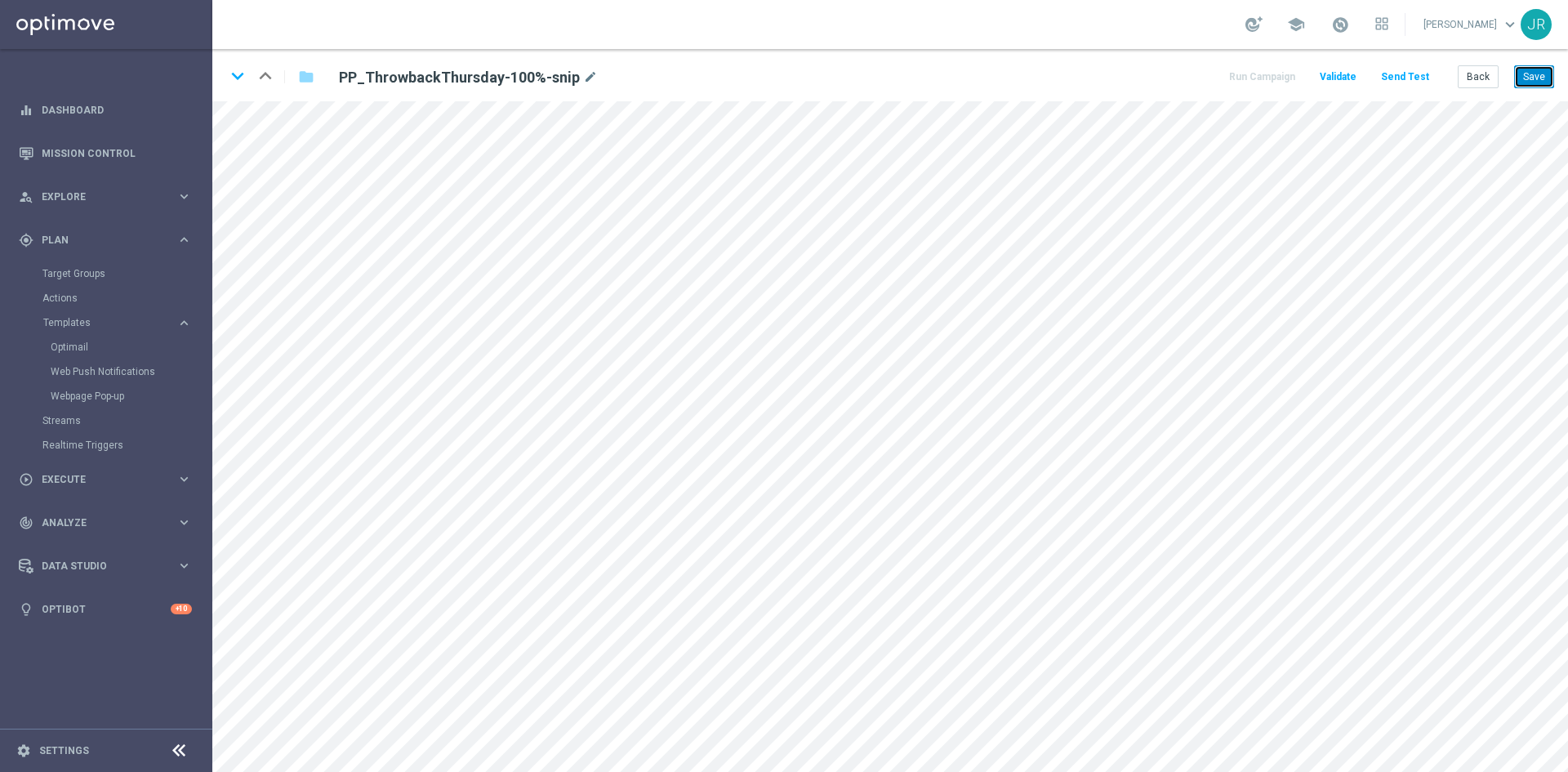
click at [1530, 81] on button "Save" at bounding box center [1534, 76] width 40 height 23
click at [1536, 83] on button "Save" at bounding box center [1534, 76] width 40 height 23
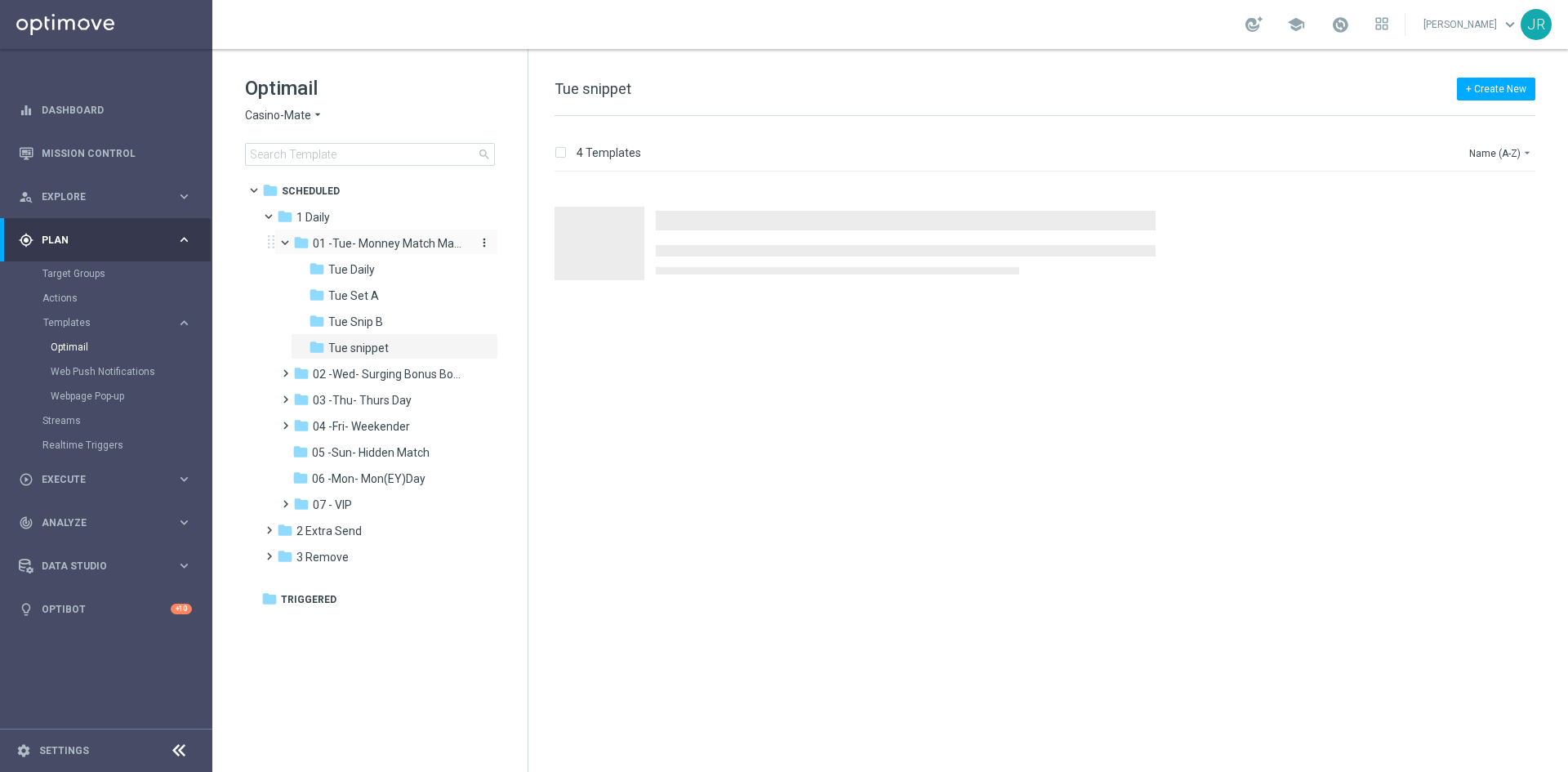
drag, startPoint x: 260, startPoint y: 120, endPoint x: 379, endPoint y: 238, distance: 167.6
click at [261, 120] on span "Casino-Mate" at bounding box center [277, 116] width 66 height 16
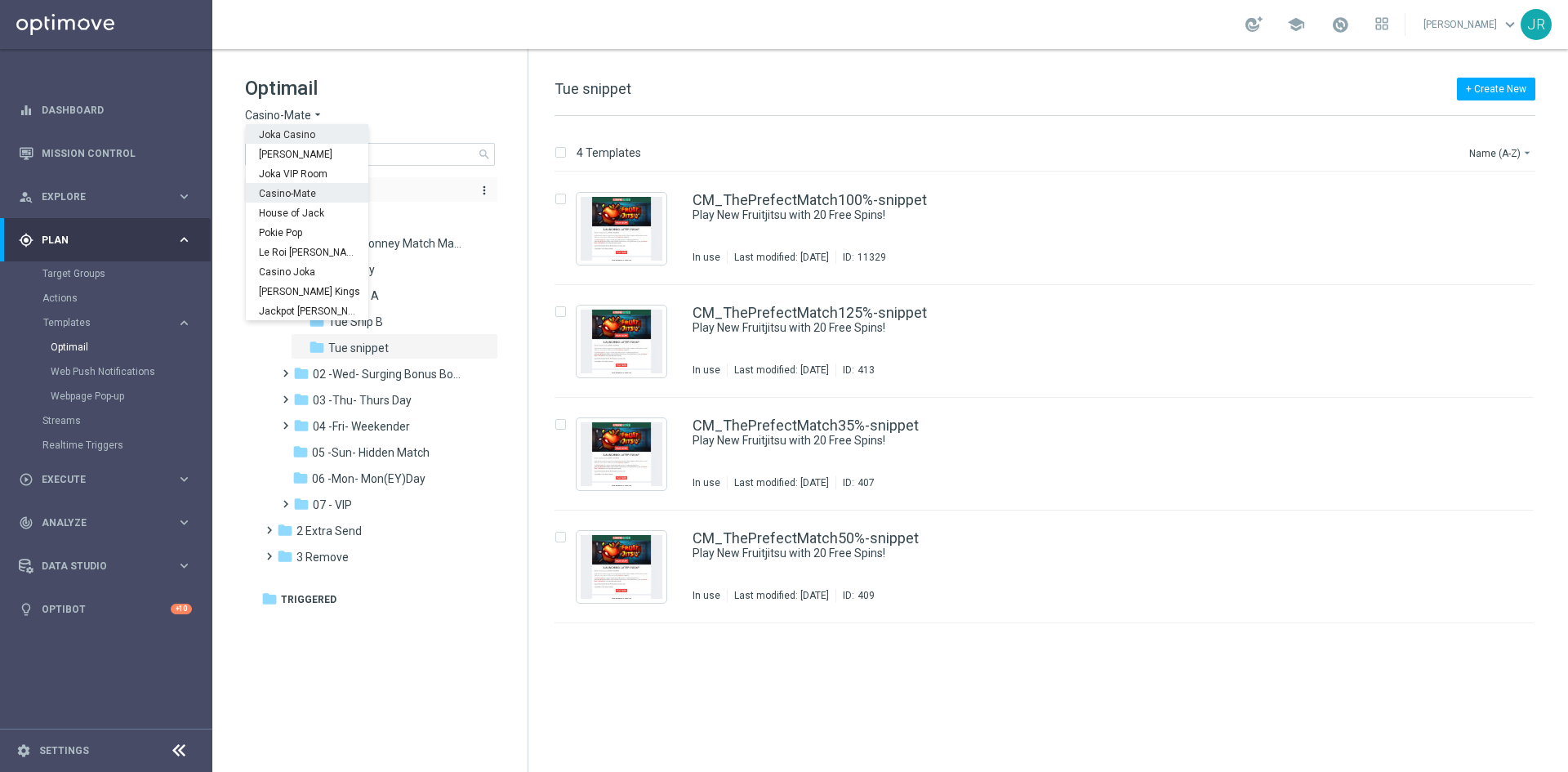
drag, startPoint x: 276, startPoint y: 142, endPoint x: 326, endPoint y: 193, distance: 71.4
click at [276, 142] on div "Joka Casino" at bounding box center [306, 134] width 123 height 20
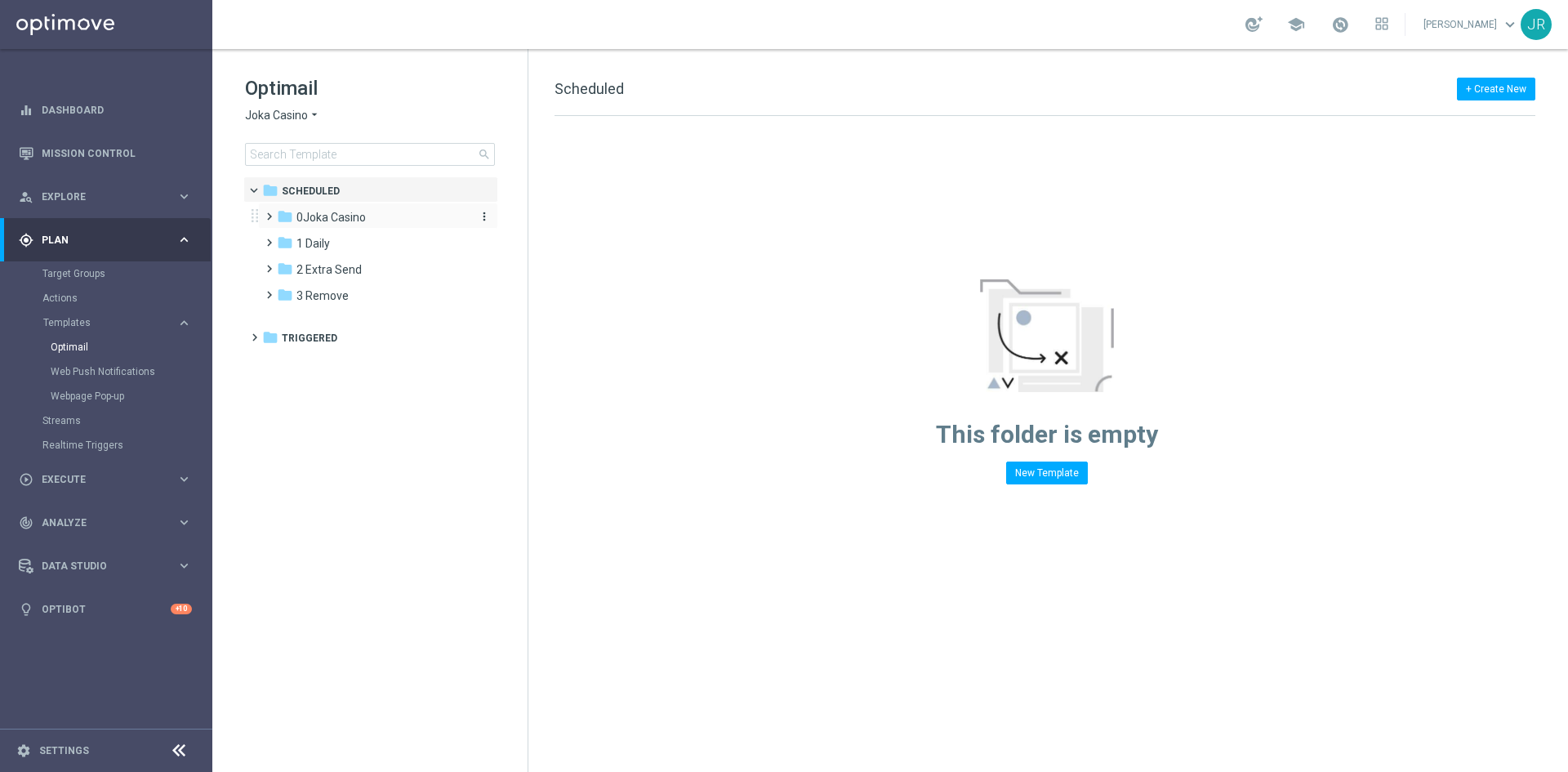
click at [306, 227] on div "folder 0Joka Casino" at bounding box center [370, 218] width 188 height 19
click at [344, 250] on span "1- Daily" at bounding box center [331, 243] width 38 height 15
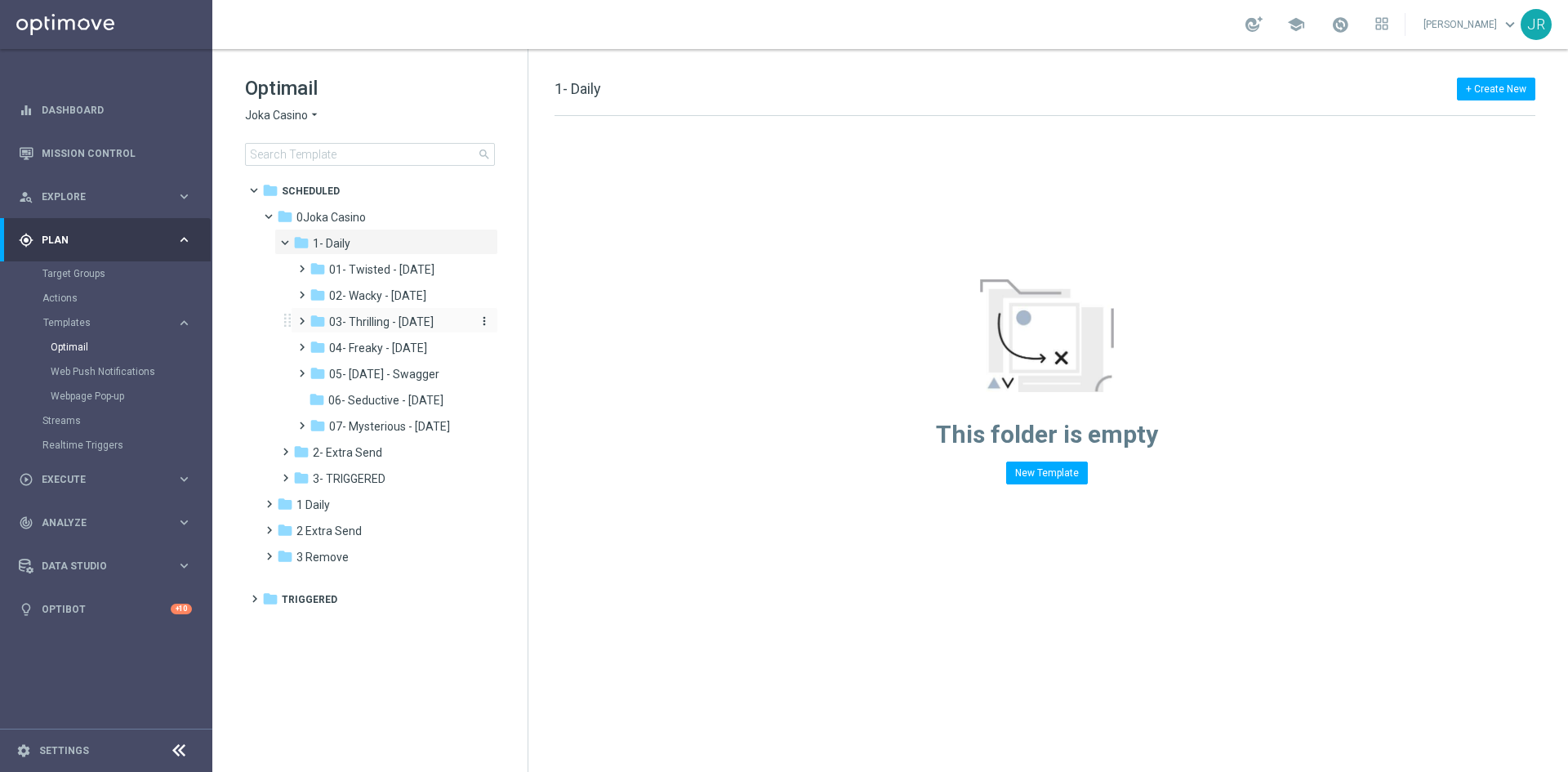
click at [355, 330] on div "folder 03- Thrilling - Thursday" at bounding box center [389, 322] width 160 height 19
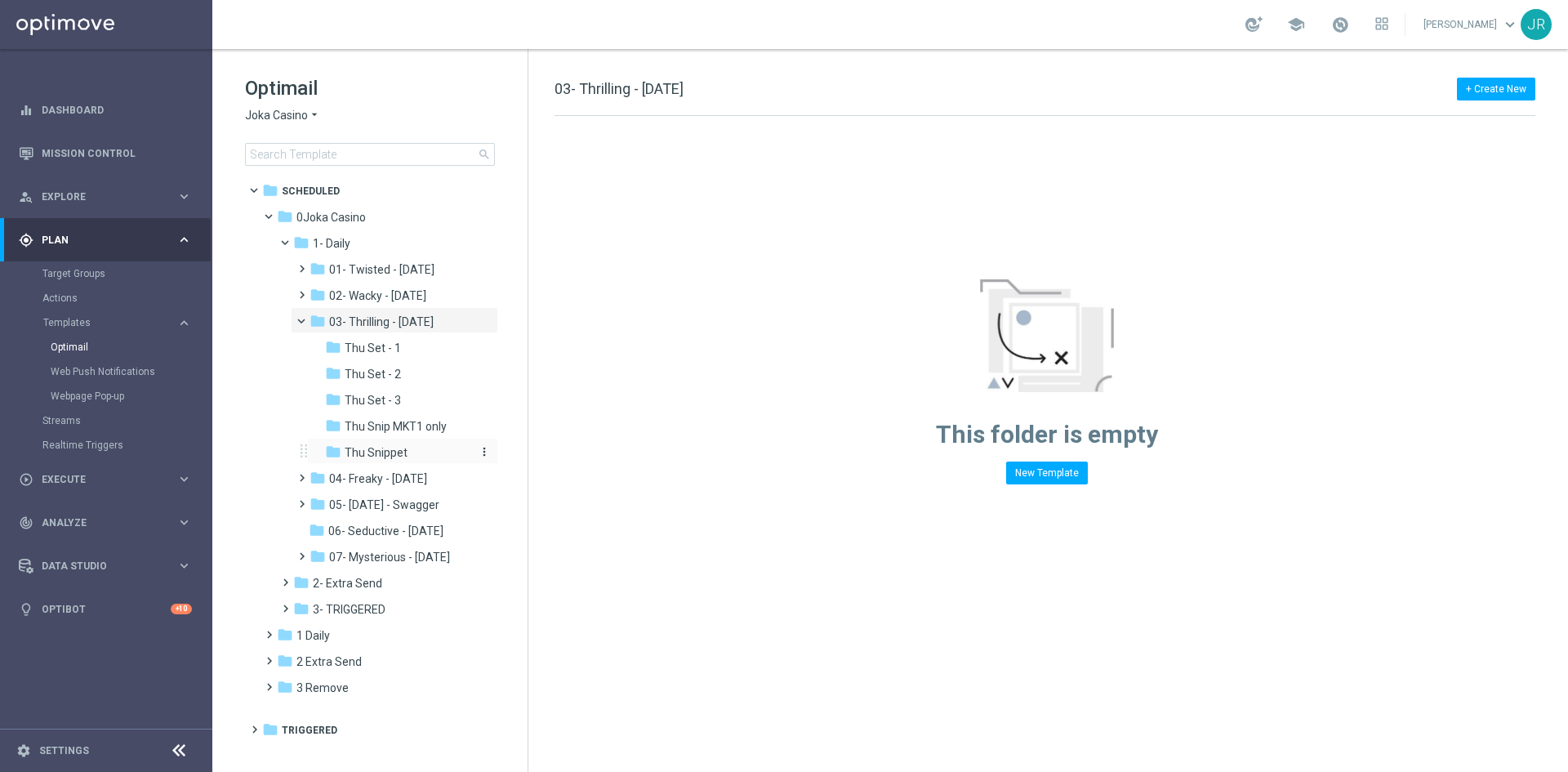
click at [378, 456] on span "Thu Snippet" at bounding box center [375, 452] width 63 height 15
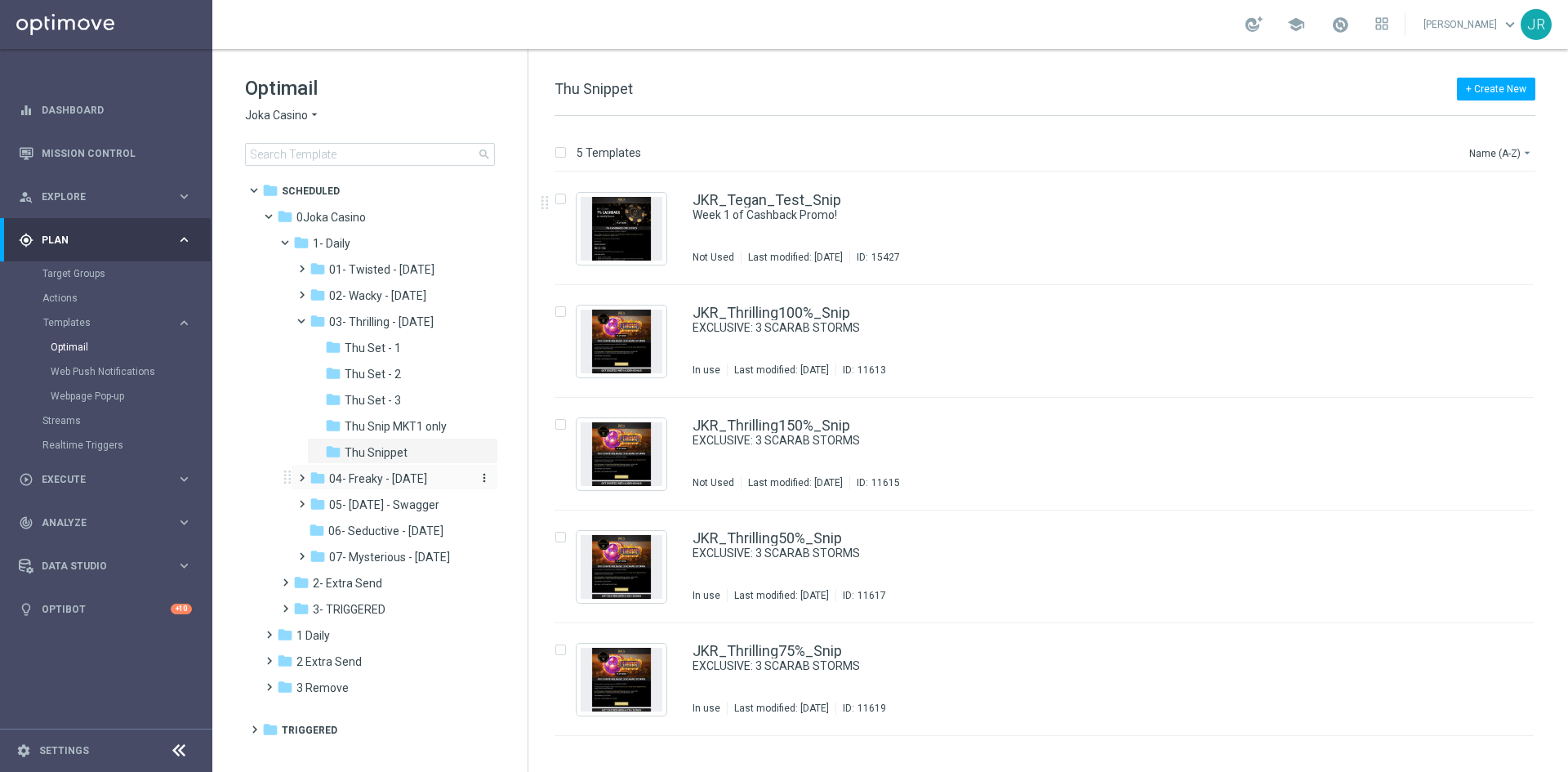
click at [371, 478] on span "04- Freaky - Friday" at bounding box center [378, 478] width 98 height 15
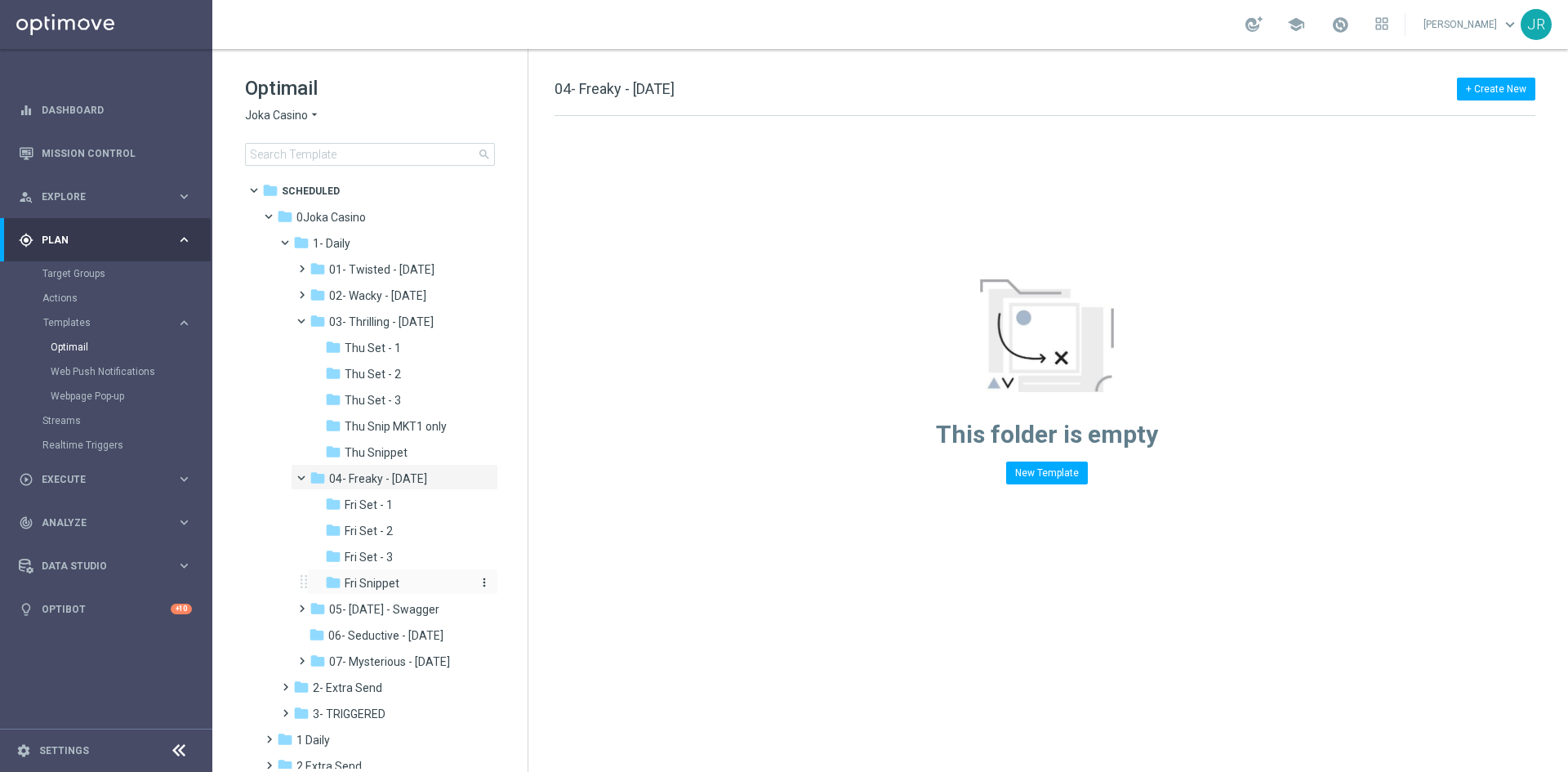
click at [384, 577] on span "Fri Snippet" at bounding box center [371, 583] width 55 height 15
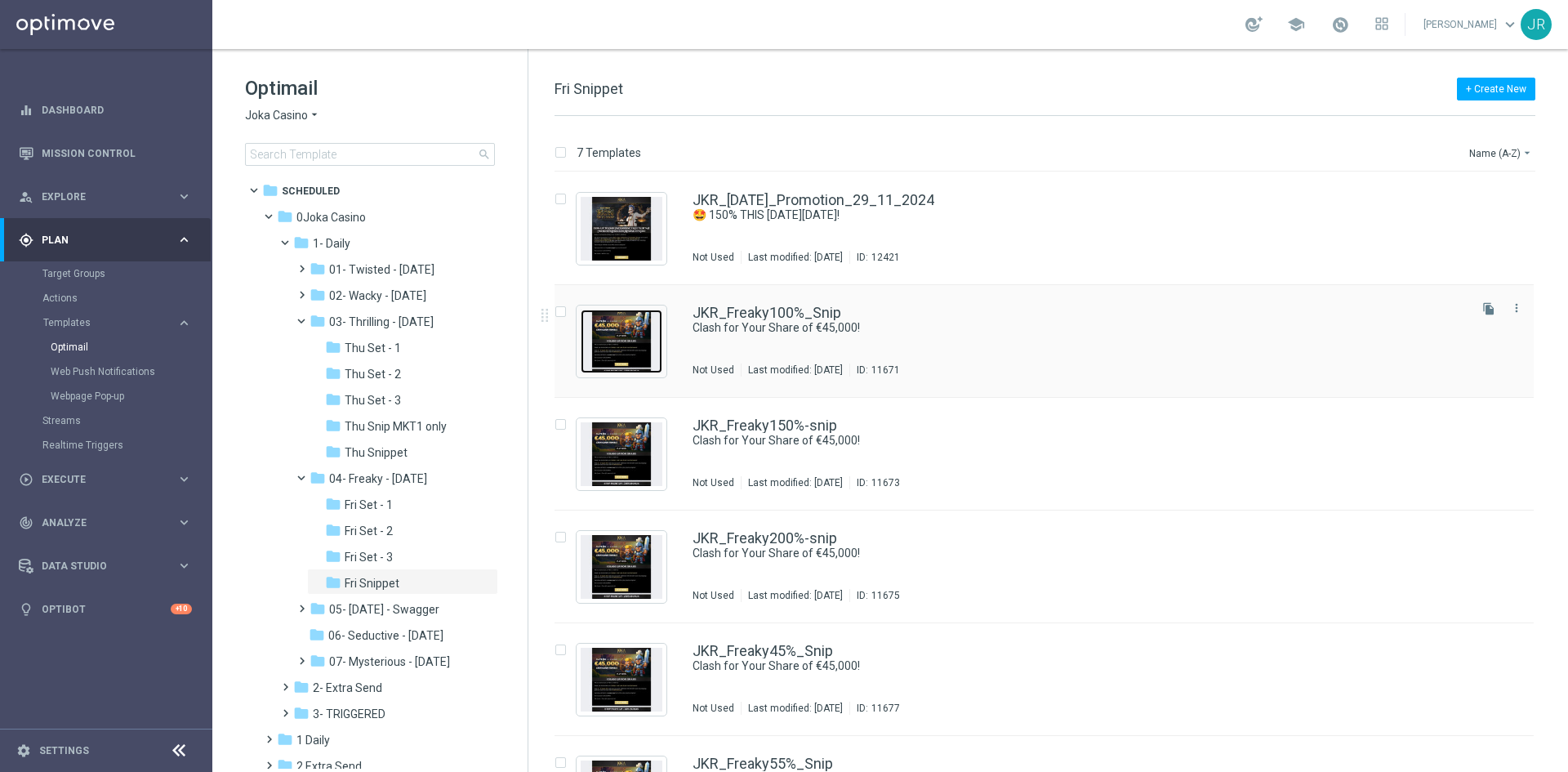
click at [623, 336] on img "Press SPACE to select this row." at bounding box center [622, 342] width 82 height 64
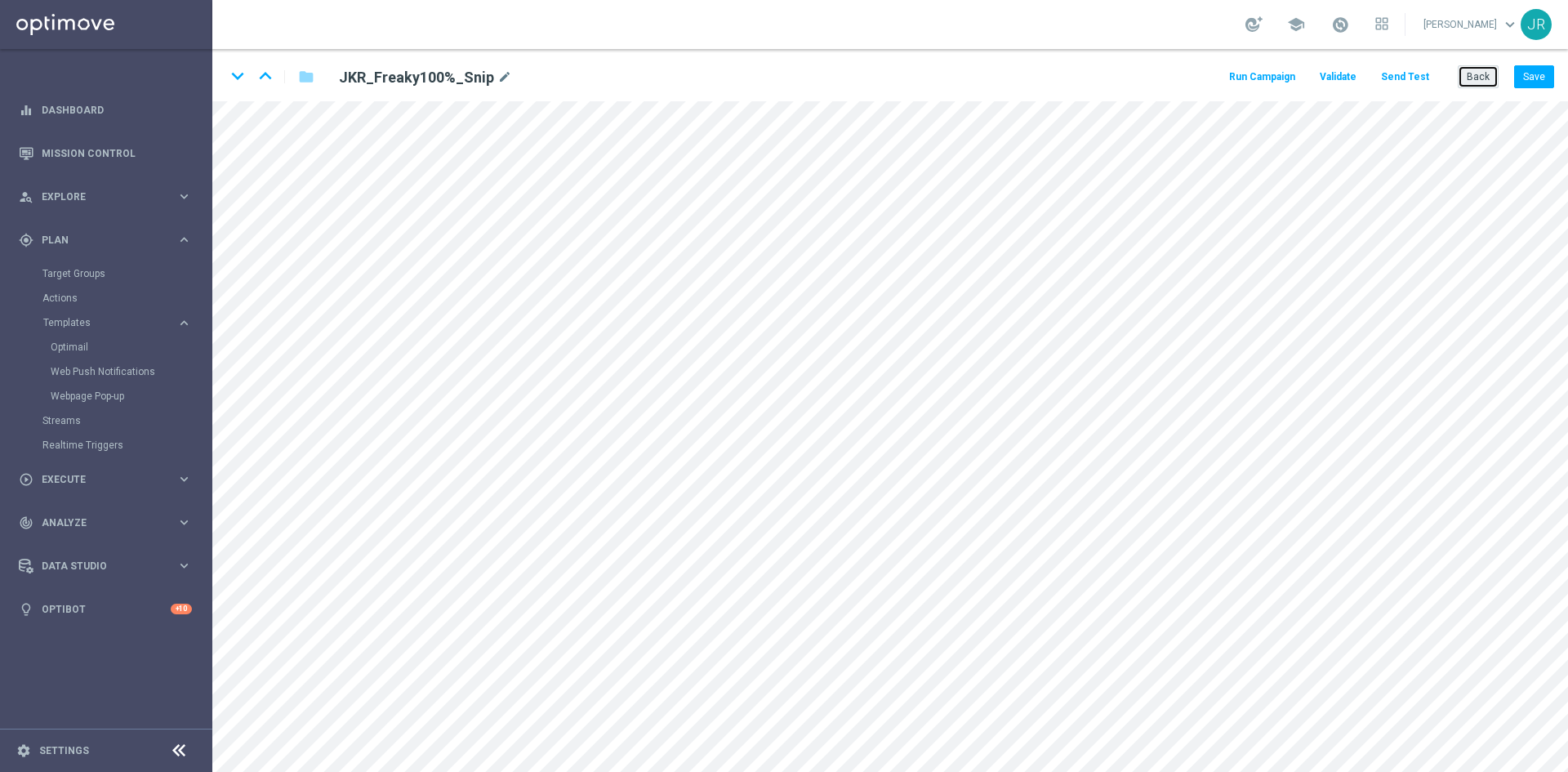
click at [1469, 78] on button "Back" at bounding box center [1478, 76] width 41 height 23
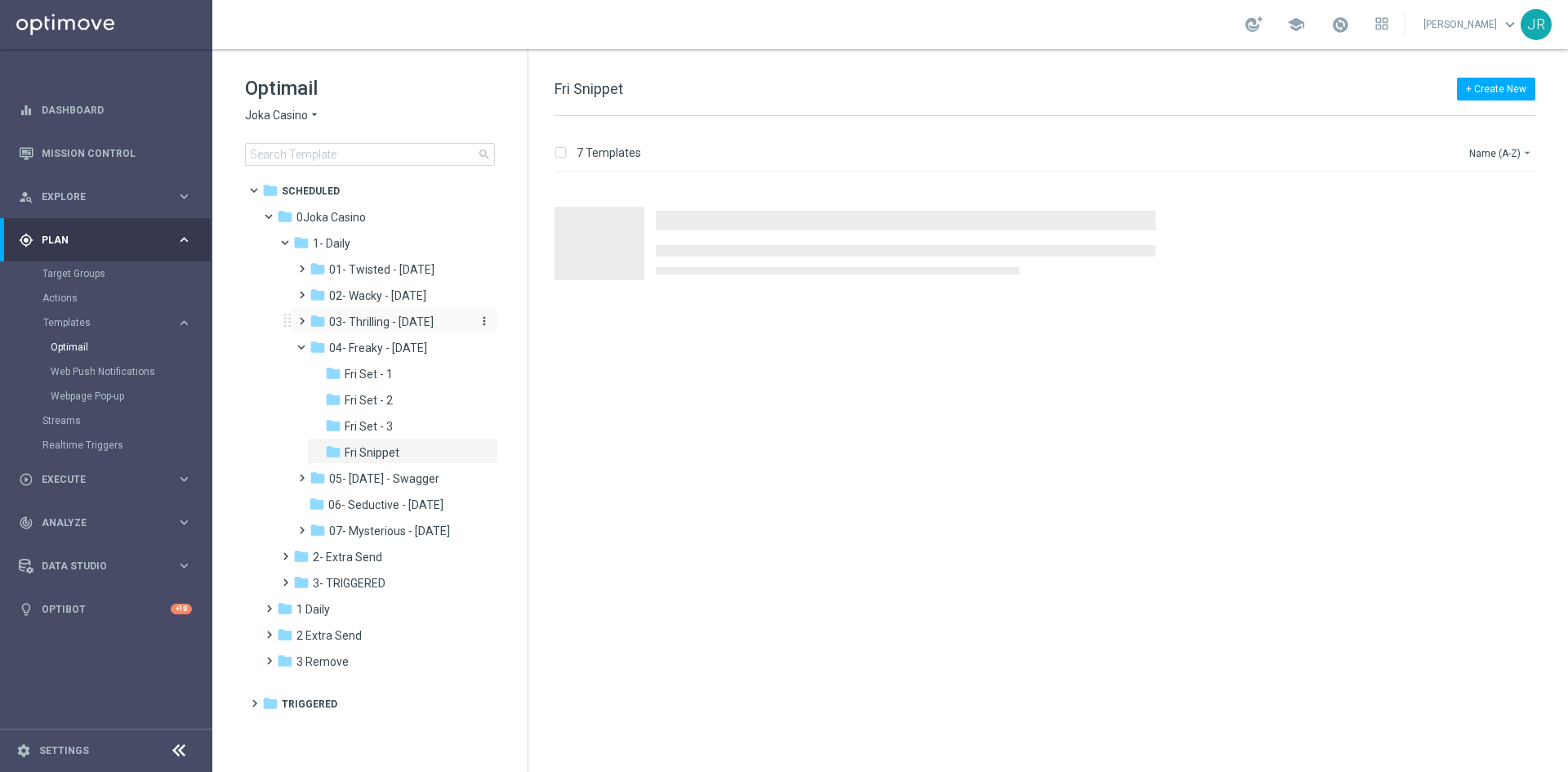
click at [369, 328] on span "03- Thrilling - Thursday" at bounding box center [381, 322] width 105 height 15
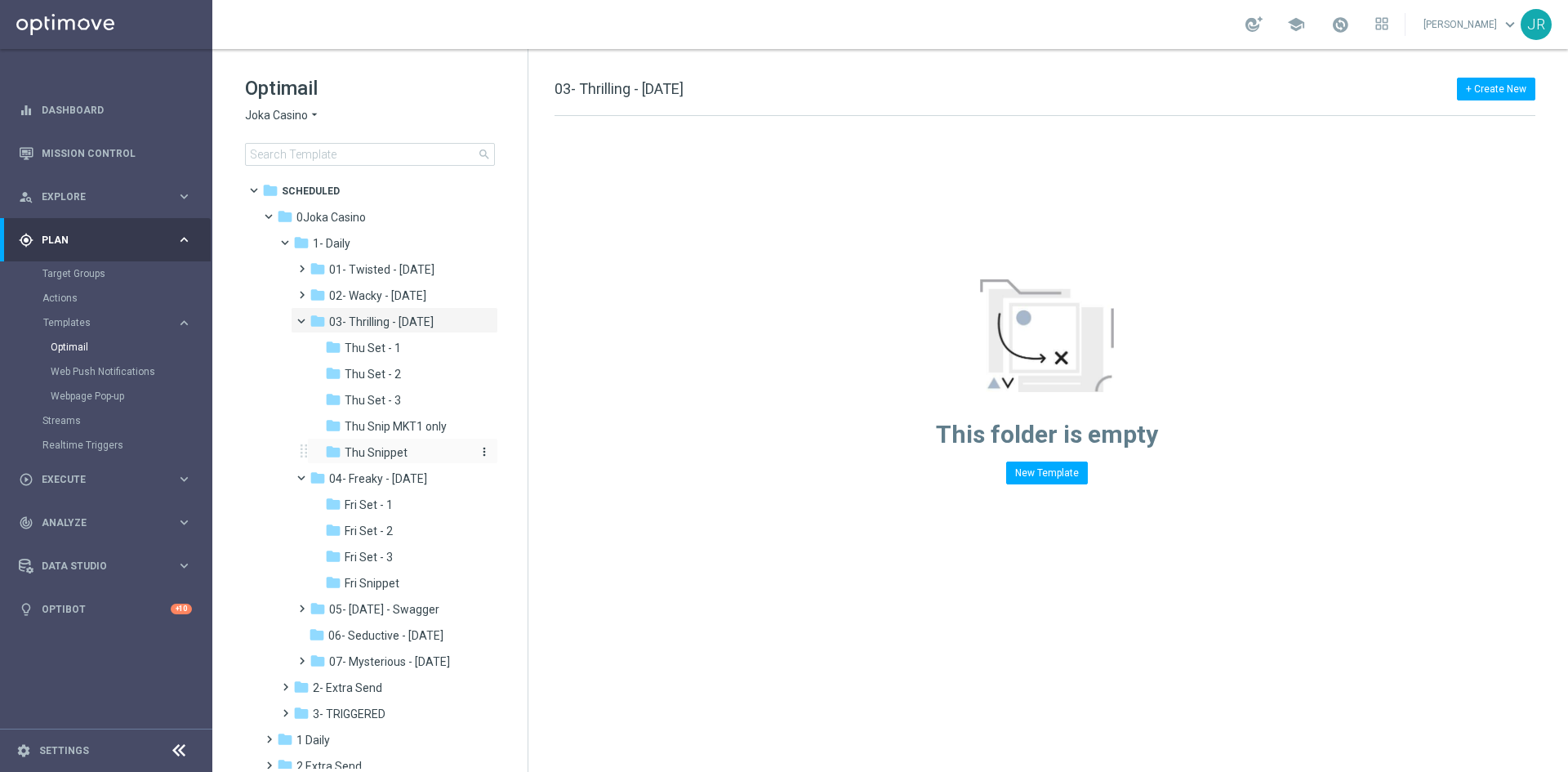
click at [378, 461] on div "folder Thu Snippet" at bounding box center [398, 452] width 147 height 19
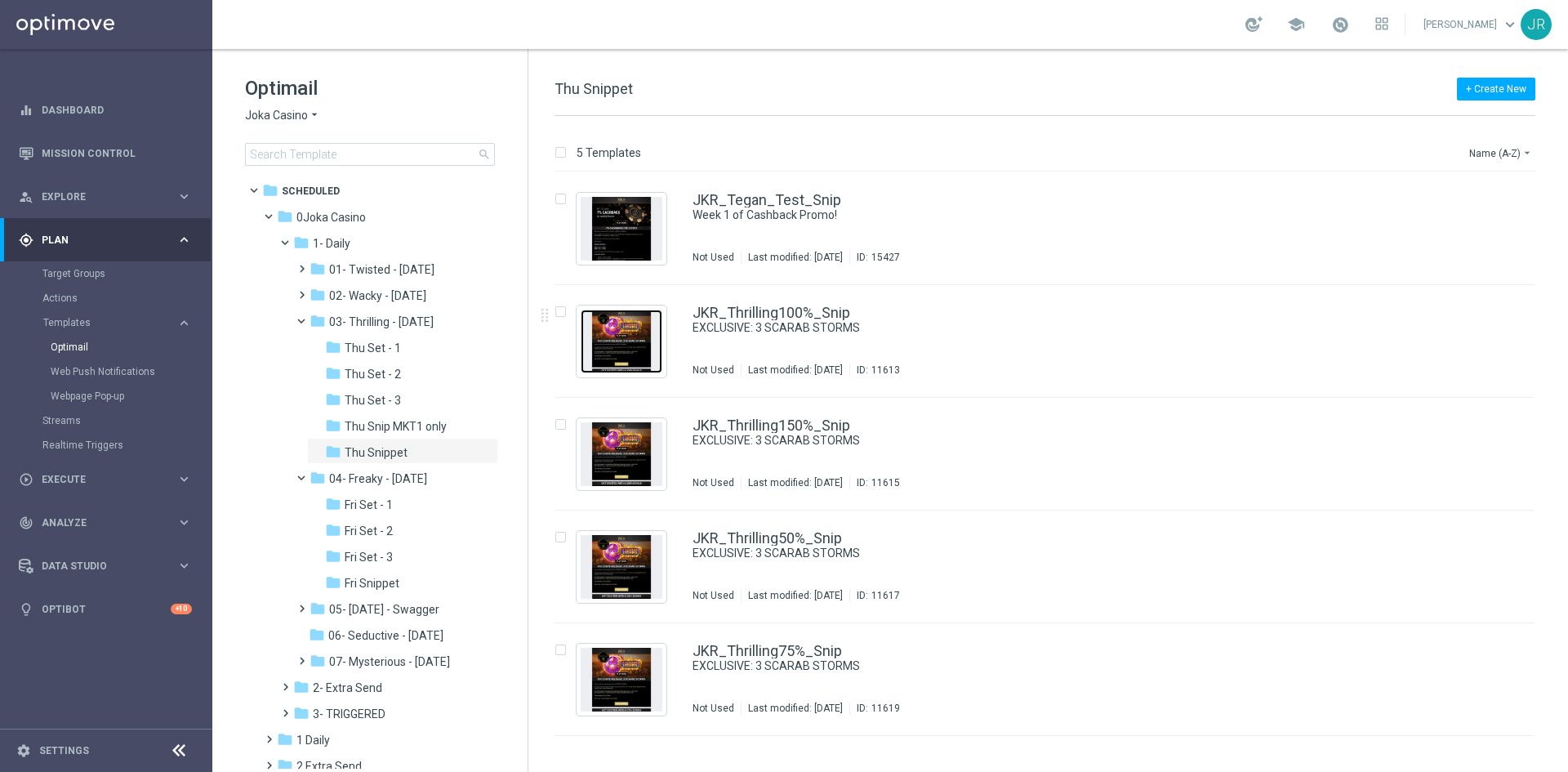
drag, startPoint x: 614, startPoint y: 353, endPoint x: 708, endPoint y: 394, distance: 102.6
click at [614, 353] on img "Press SPACE to select this row." at bounding box center [622, 342] width 82 height 64
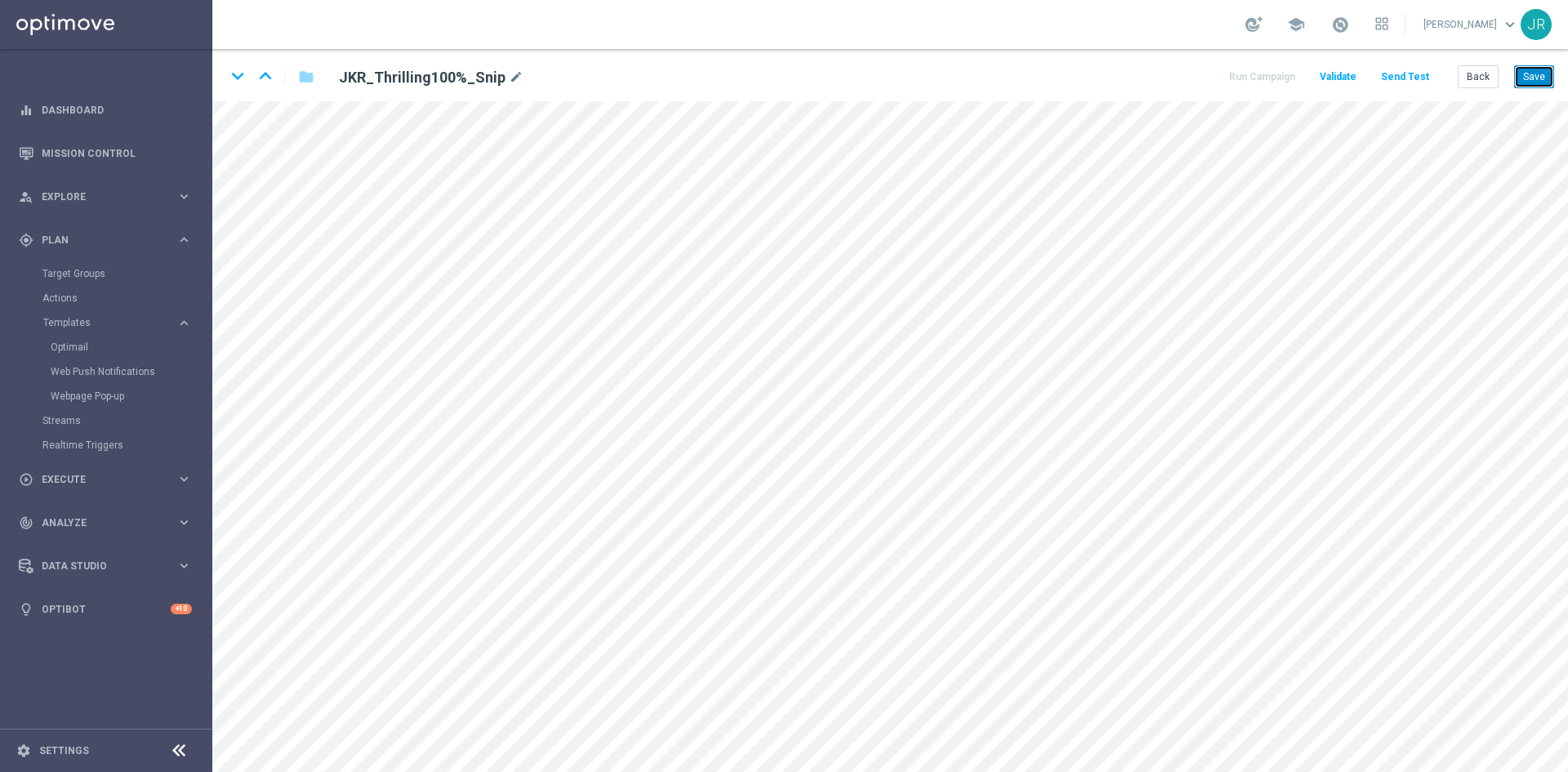
click at [1533, 74] on button "Save" at bounding box center [1534, 76] width 40 height 23
click at [1540, 73] on button "Save" at bounding box center [1534, 76] width 40 height 23
drag, startPoint x: 1530, startPoint y: 81, endPoint x: 1294, endPoint y: 81, distance: 236.0
click at [1530, 81] on button "Save" at bounding box center [1534, 76] width 40 height 23
click at [1462, 75] on button "Back" at bounding box center [1478, 76] width 41 height 23
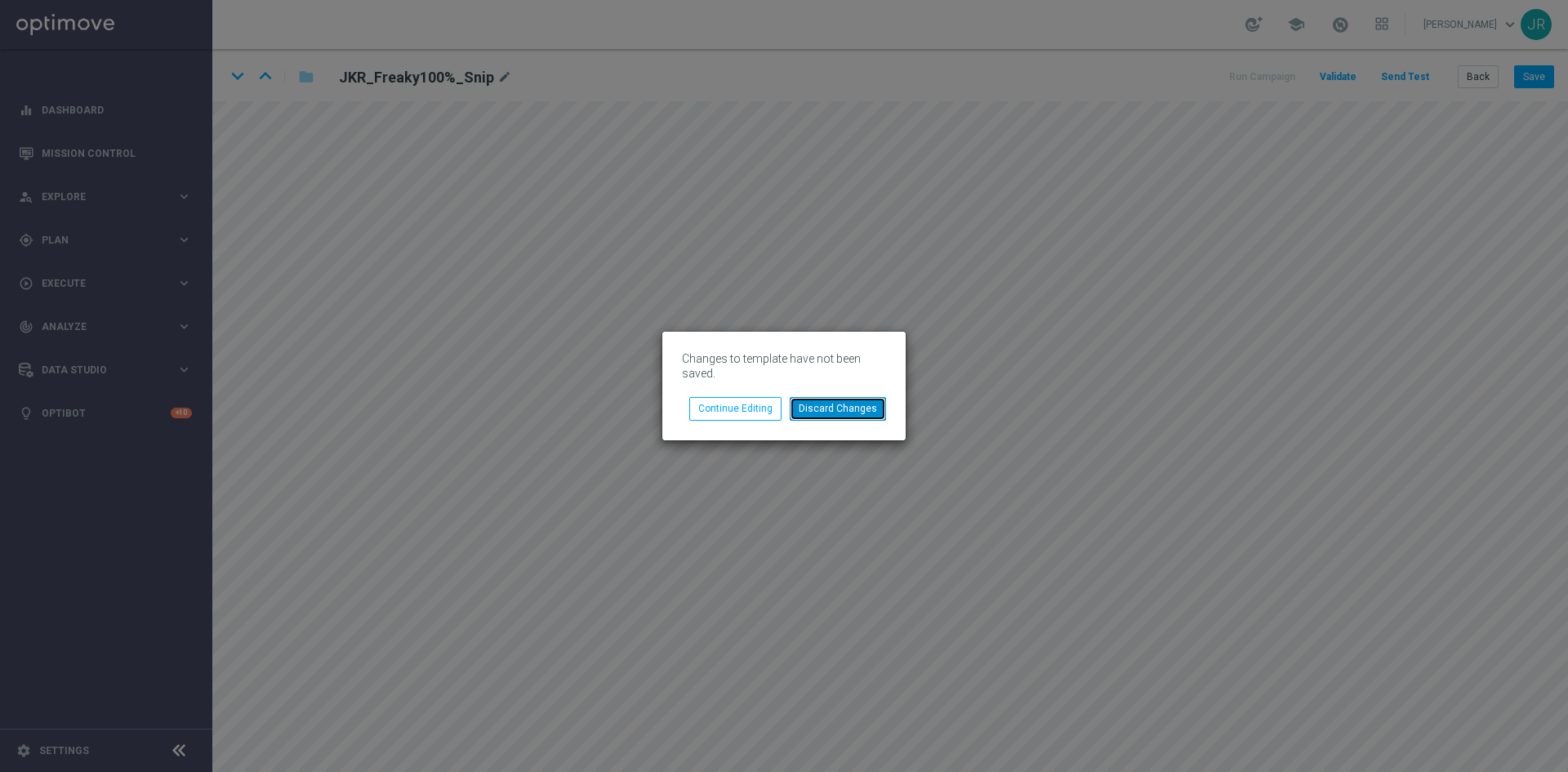
click at [823, 410] on button "Discard Changes" at bounding box center [837, 408] width 97 height 23
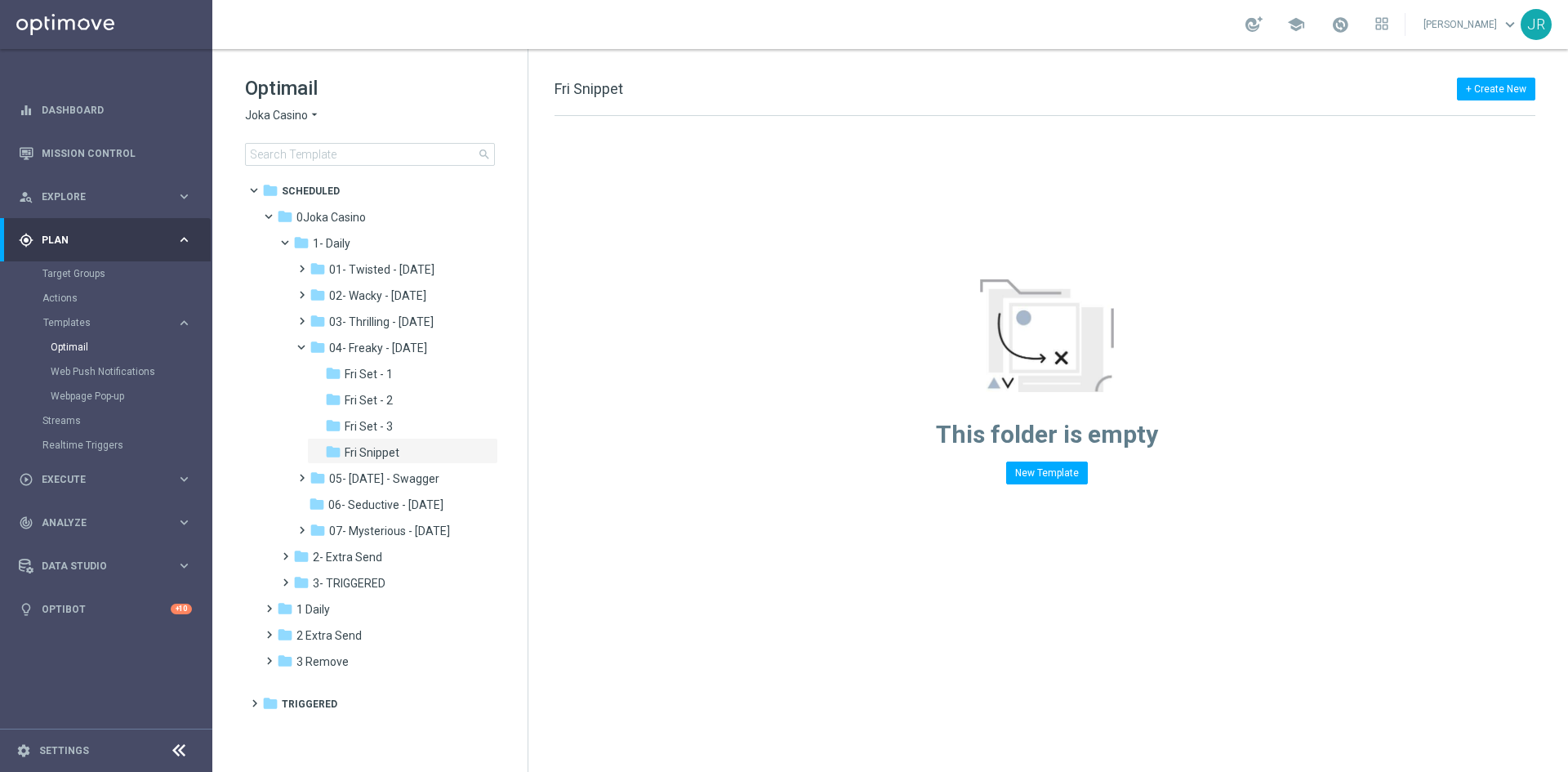
click at [280, 114] on span "Joka Casino" at bounding box center [275, 116] width 63 height 16
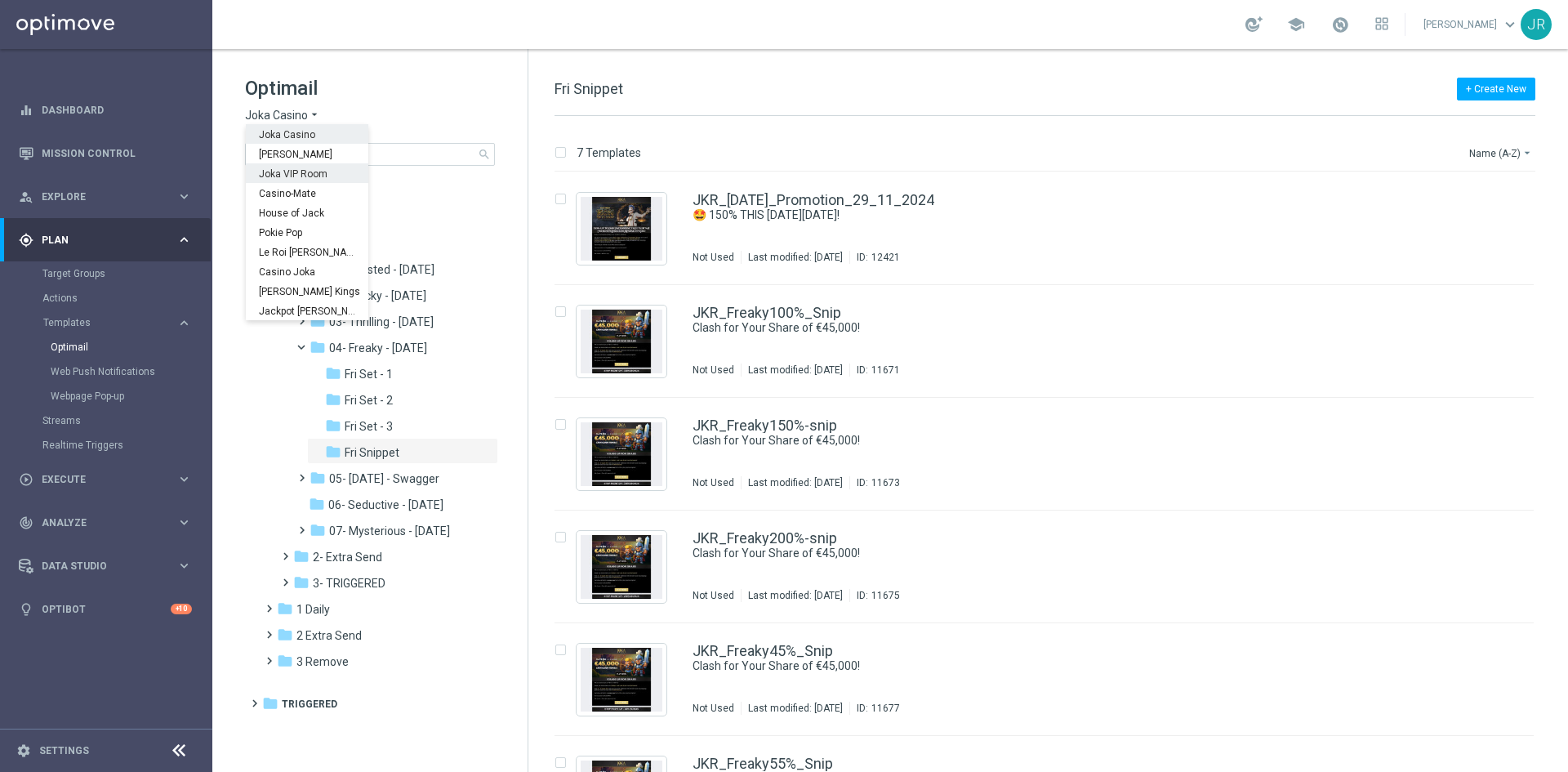
click at [0, 0] on span "Joka VIP Room" at bounding box center [0, 0] width 0 height 0
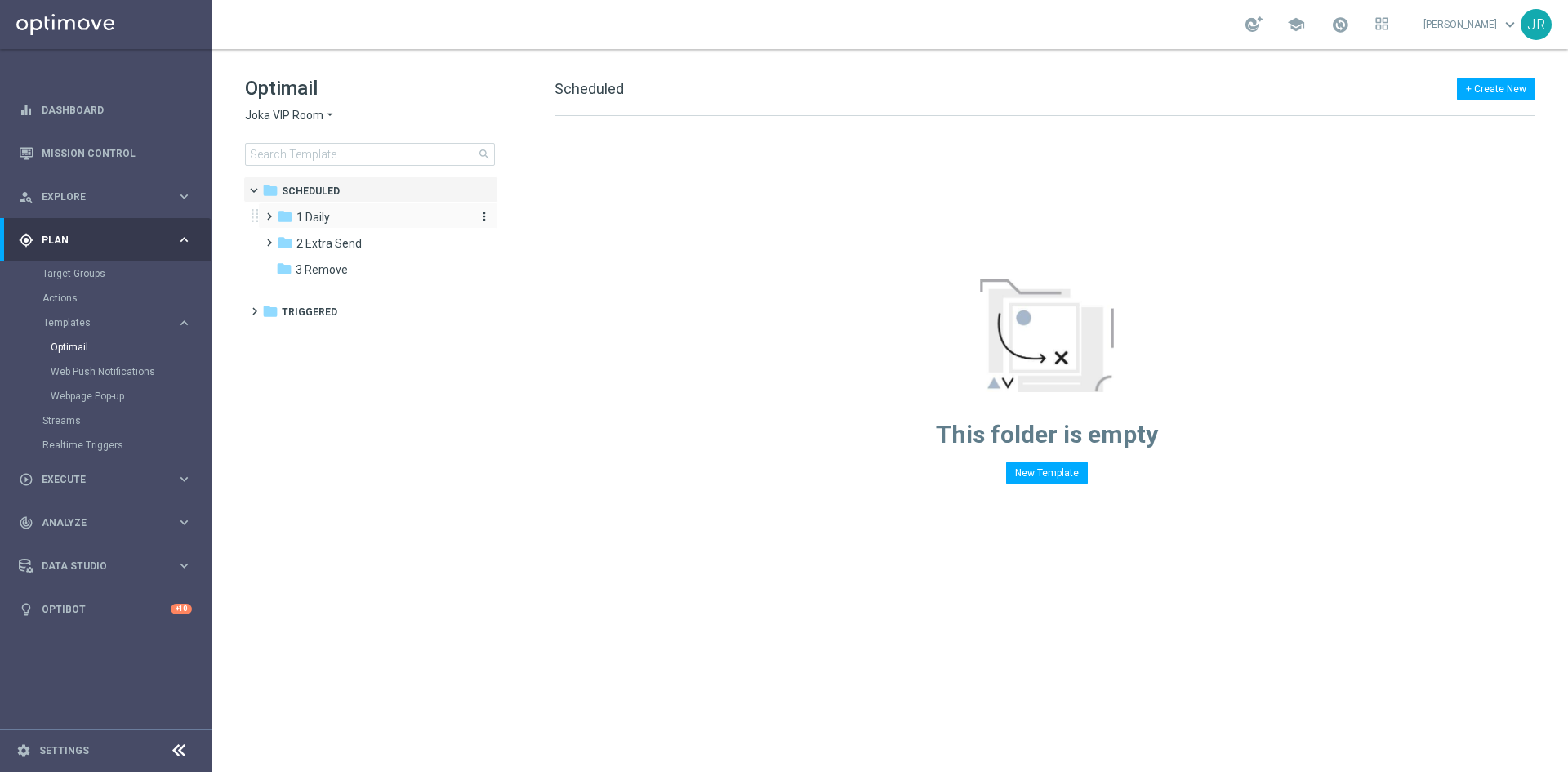
click at [327, 223] on span "1 Daily" at bounding box center [313, 217] width 34 height 15
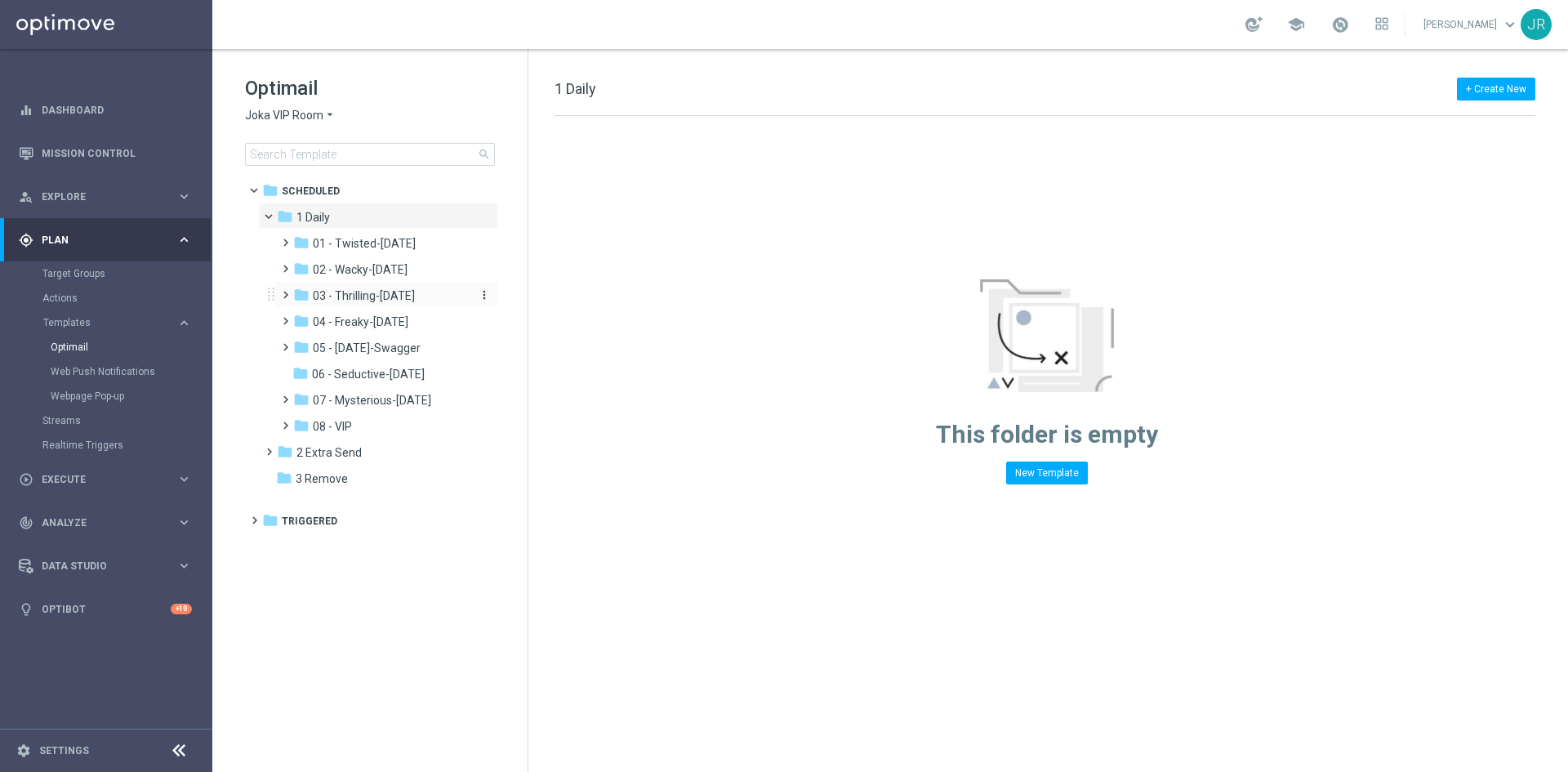
click at [357, 293] on span "03 - Thrilling-[DATE]" at bounding box center [363, 296] width 102 height 15
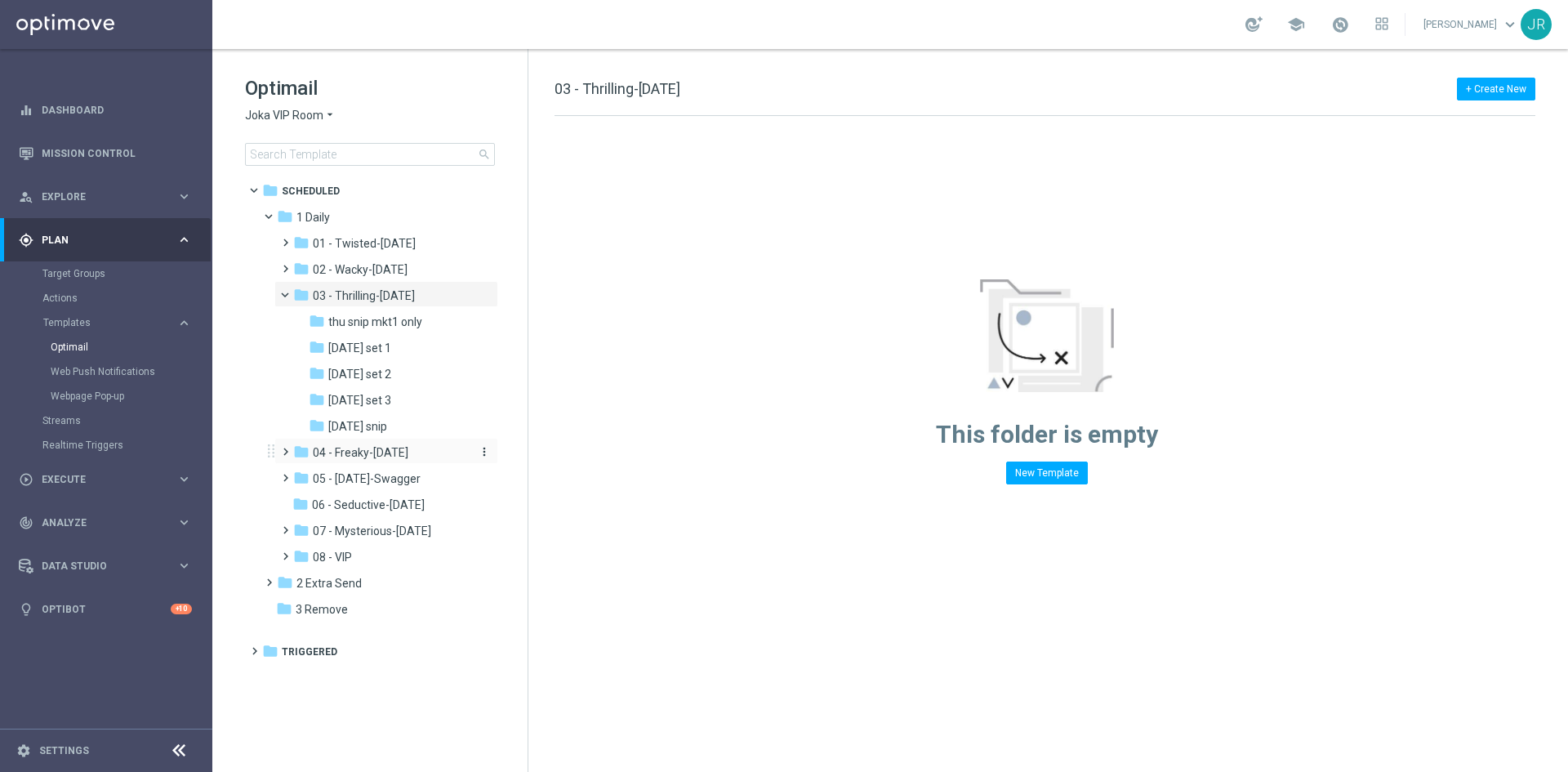
click at [352, 451] on span "04 - Freaky-[DATE]" at bounding box center [360, 452] width 96 height 15
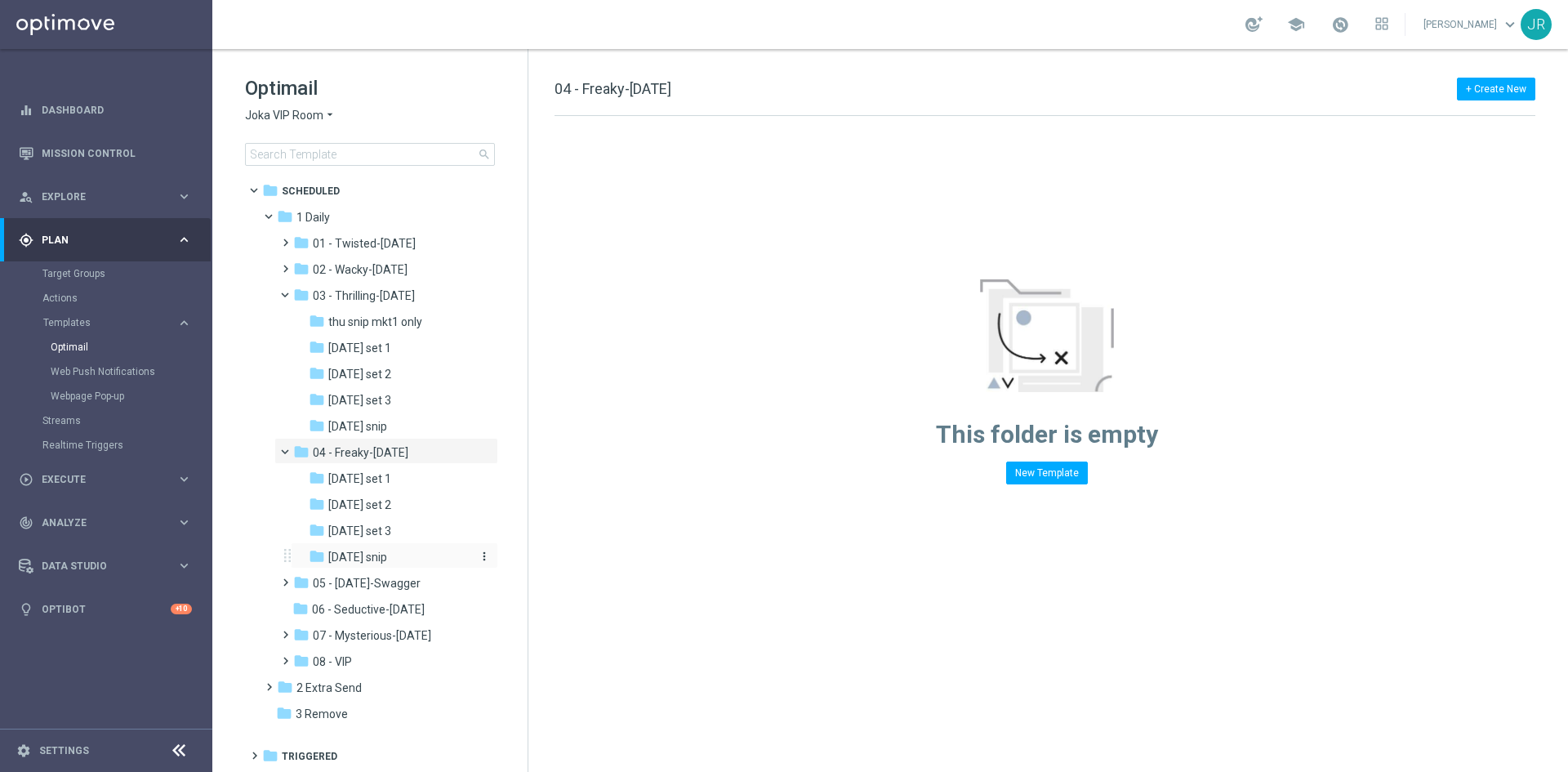
click at [362, 552] on span "Friday snip" at bounding box center [357, 557] width 59 height 15
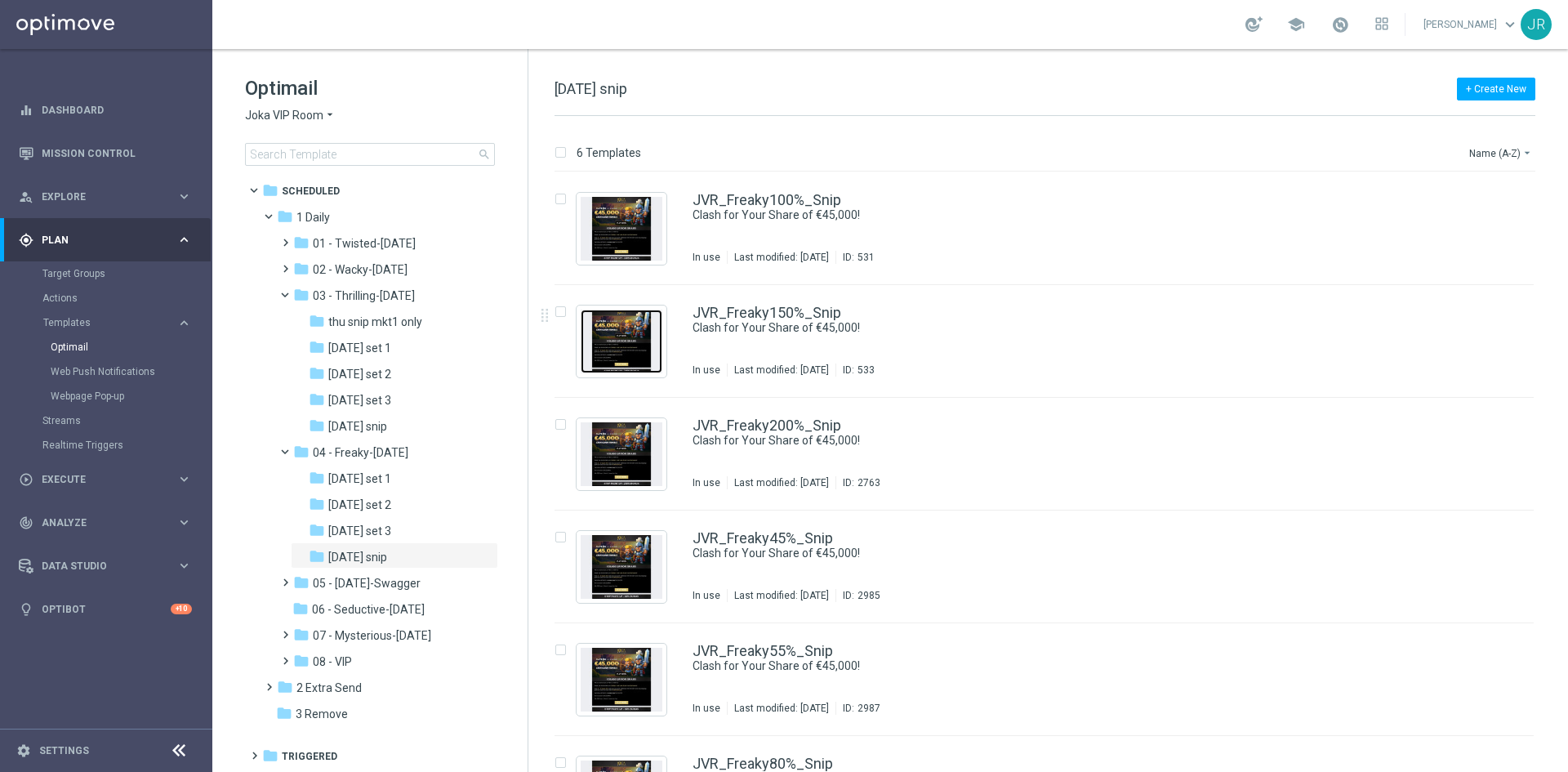
click at [622, 367] on img "Press SPACE to select this row." at bounding box center [622, 342] width 82 height 64
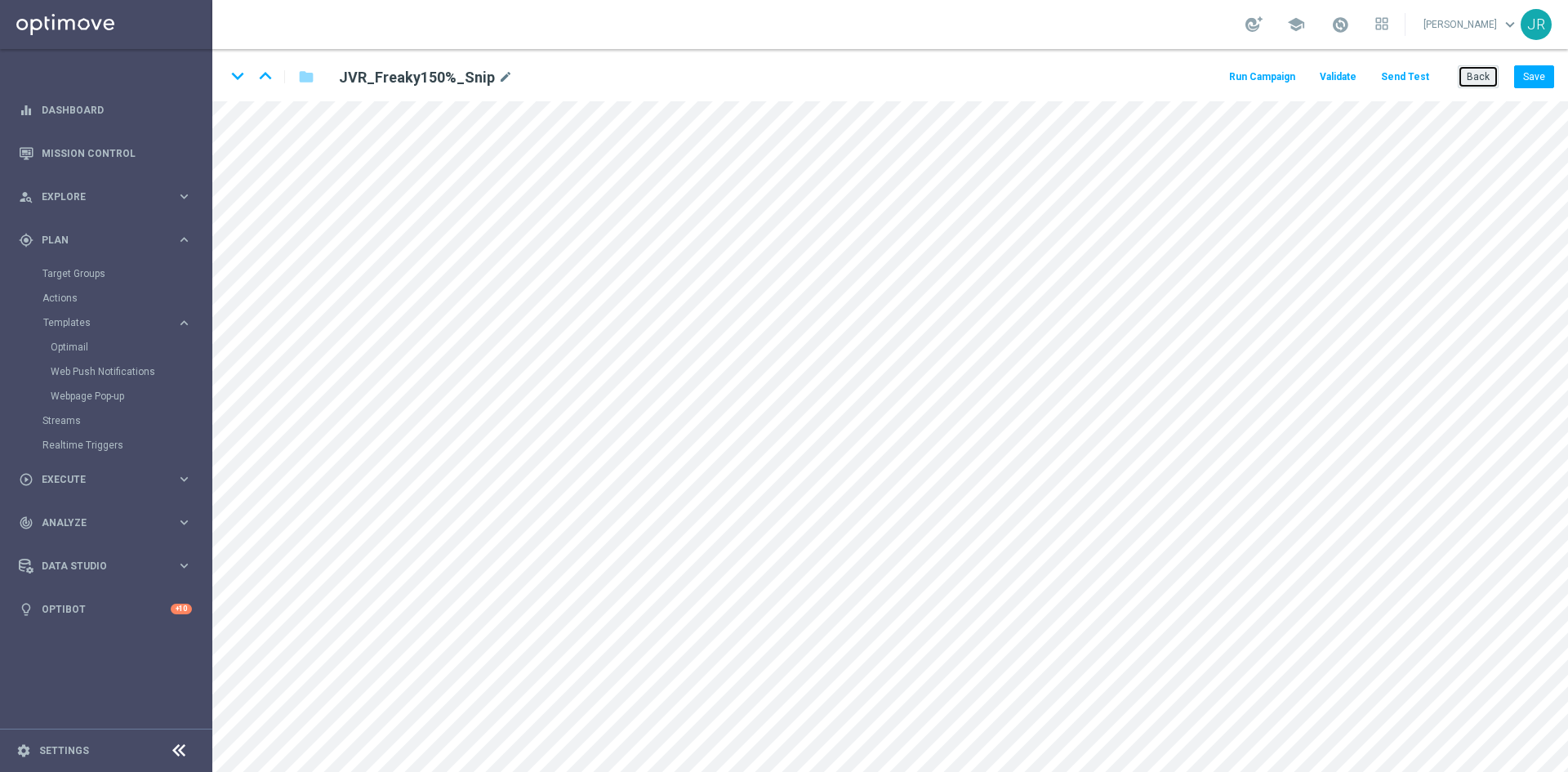
click at [1485, 70] on button "Back" at bounding box center [1478, 76] width 41 height 23
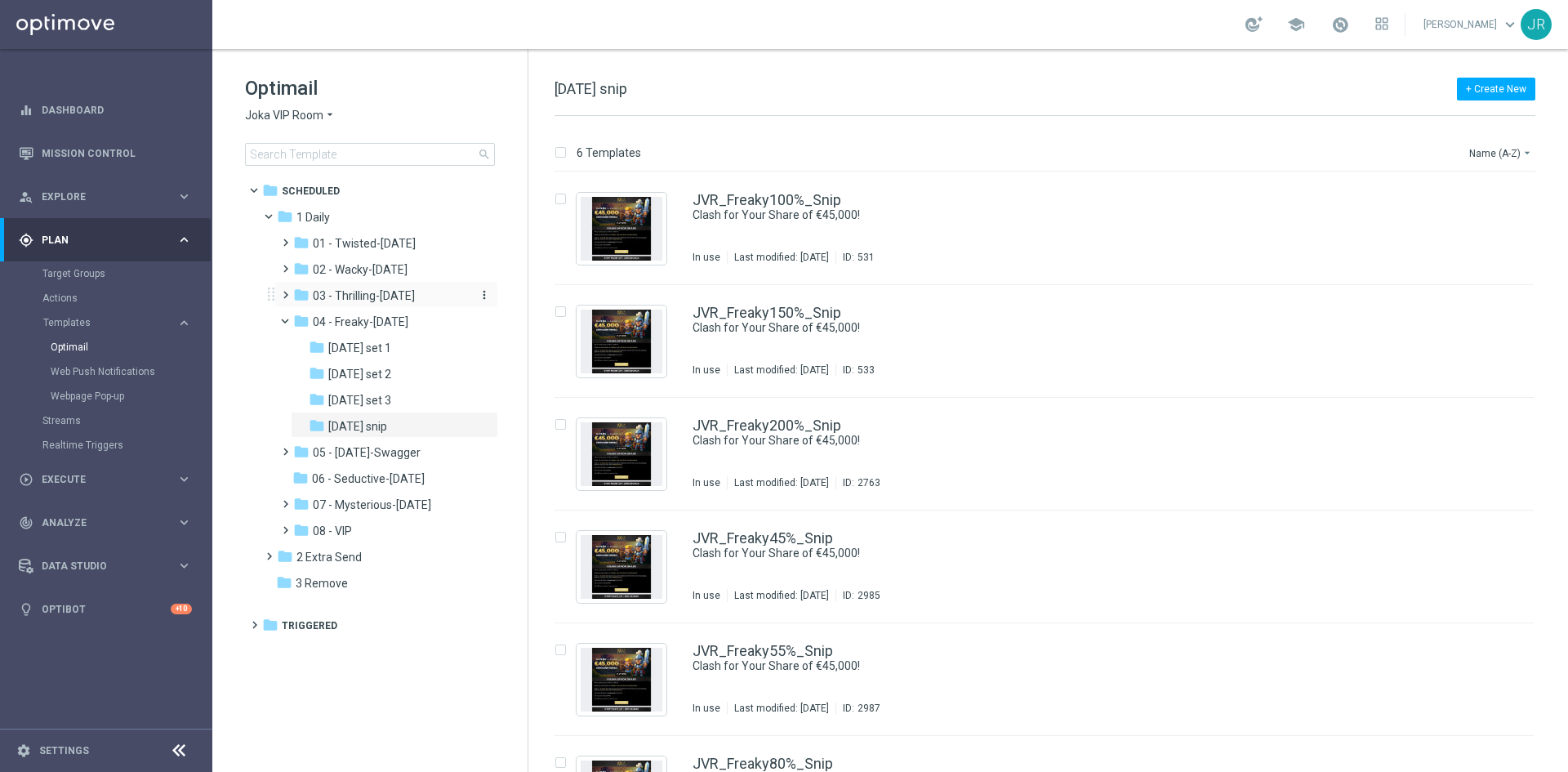
click at [369, 294] on span "03 - Thrilling-Thursday" at bounding box center [363, 296] width 102 height 15
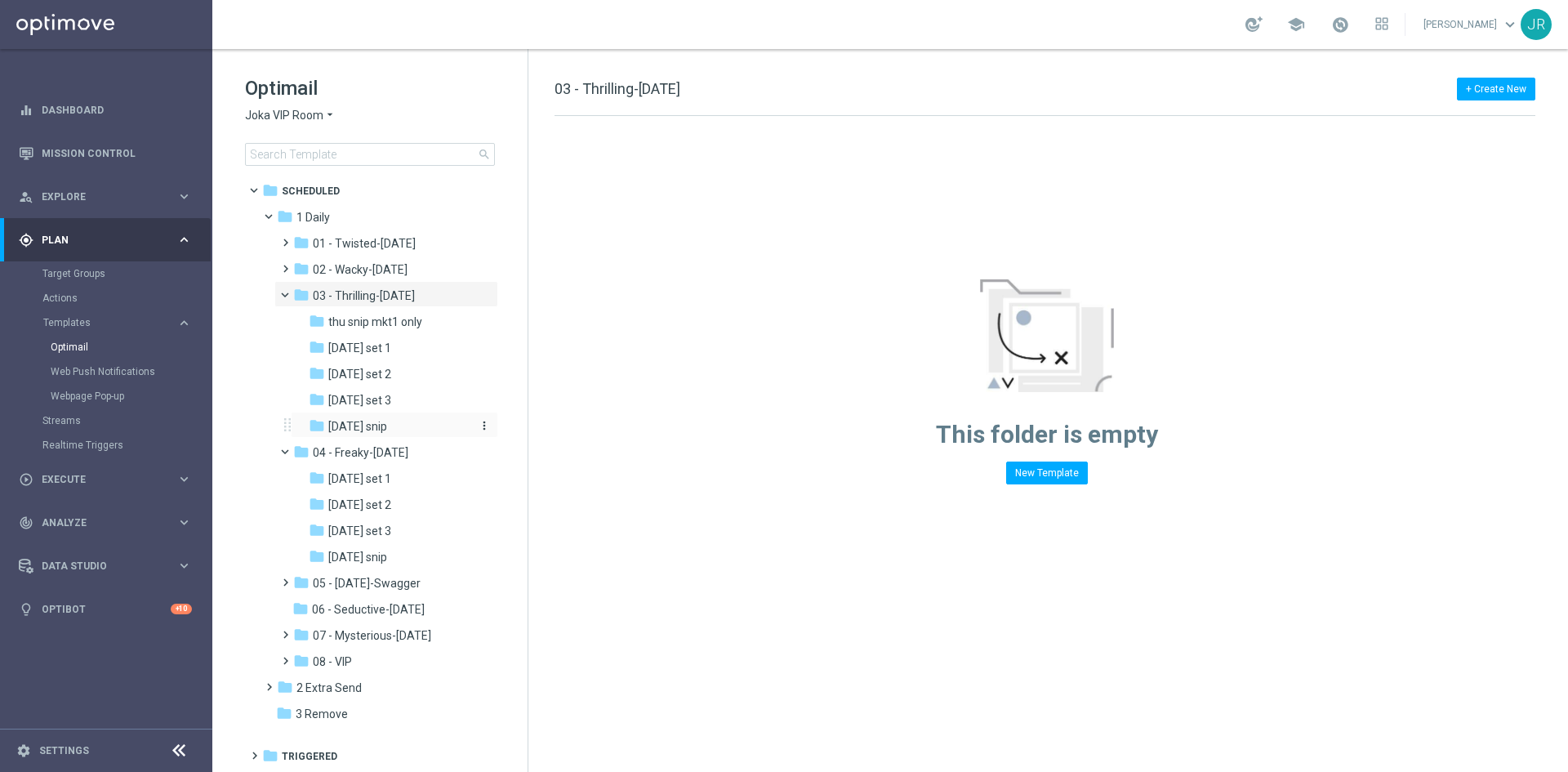
click at [370, 427] on span "Thursday snip" at bounding box center [357, 426] width 59 height 15
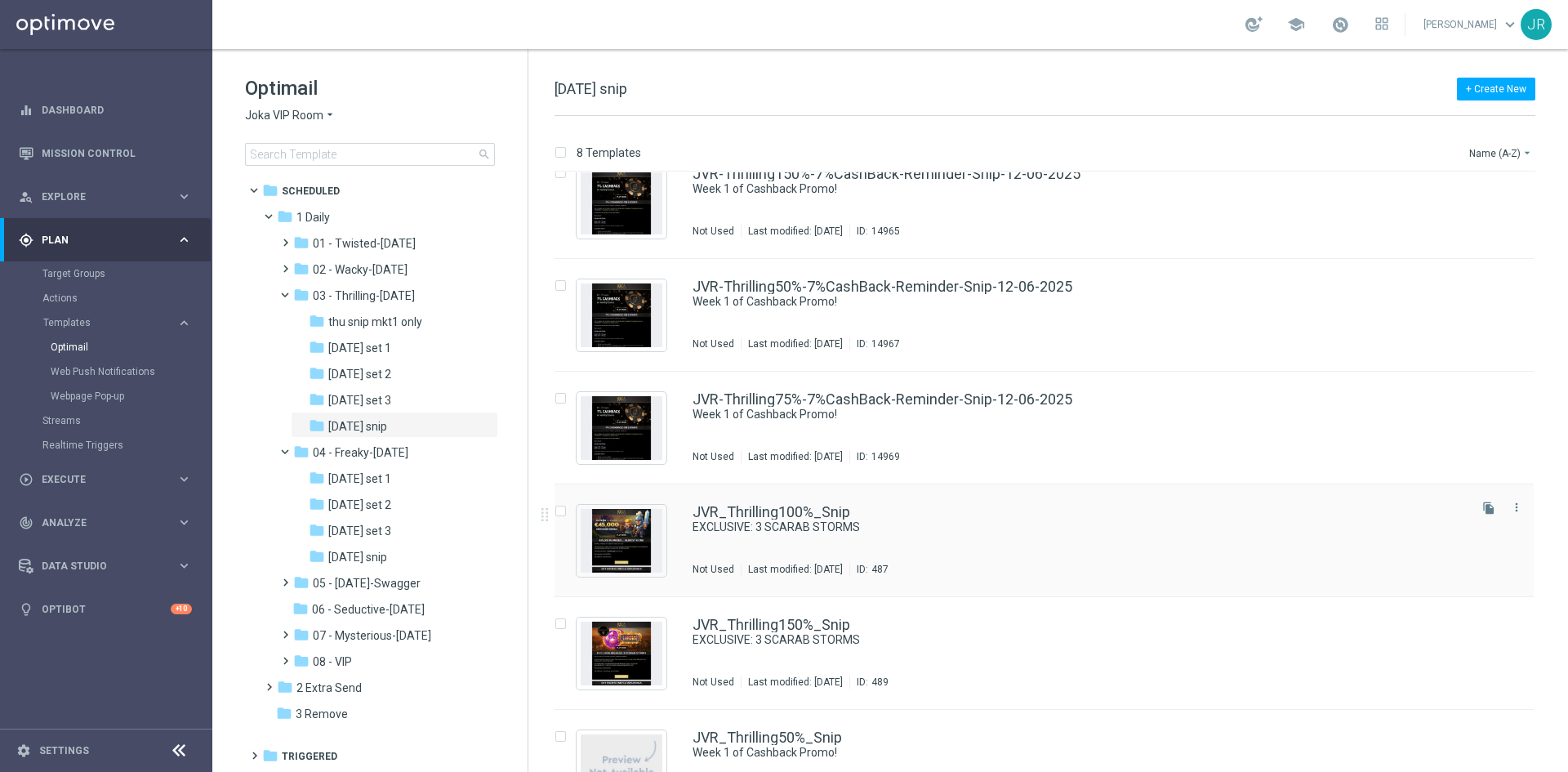
scroll to position [164, 0]
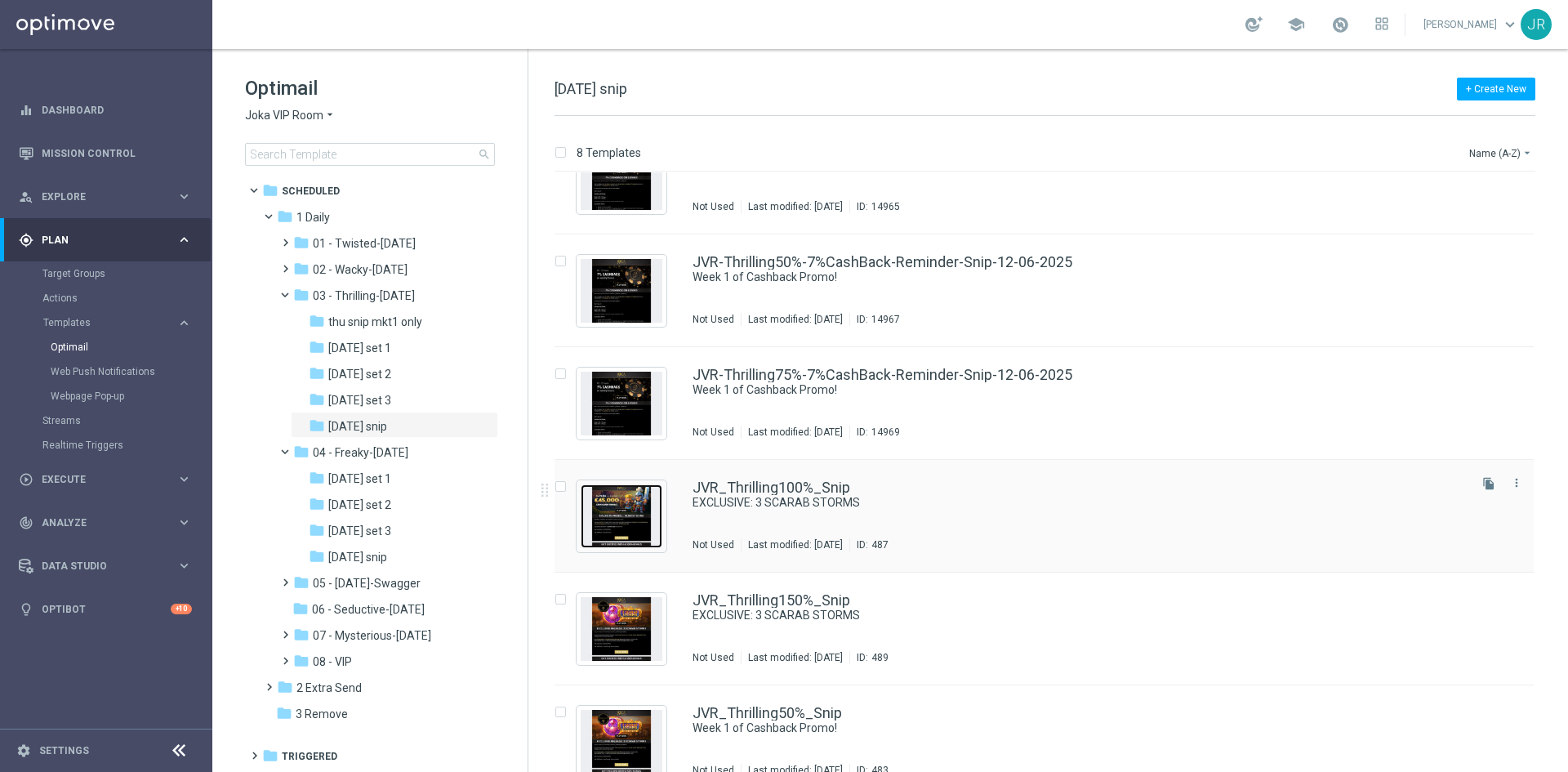
click at [623, 510] on img "Press SPACE to select this row." at bounding box center [622, 516] width 82 height 64
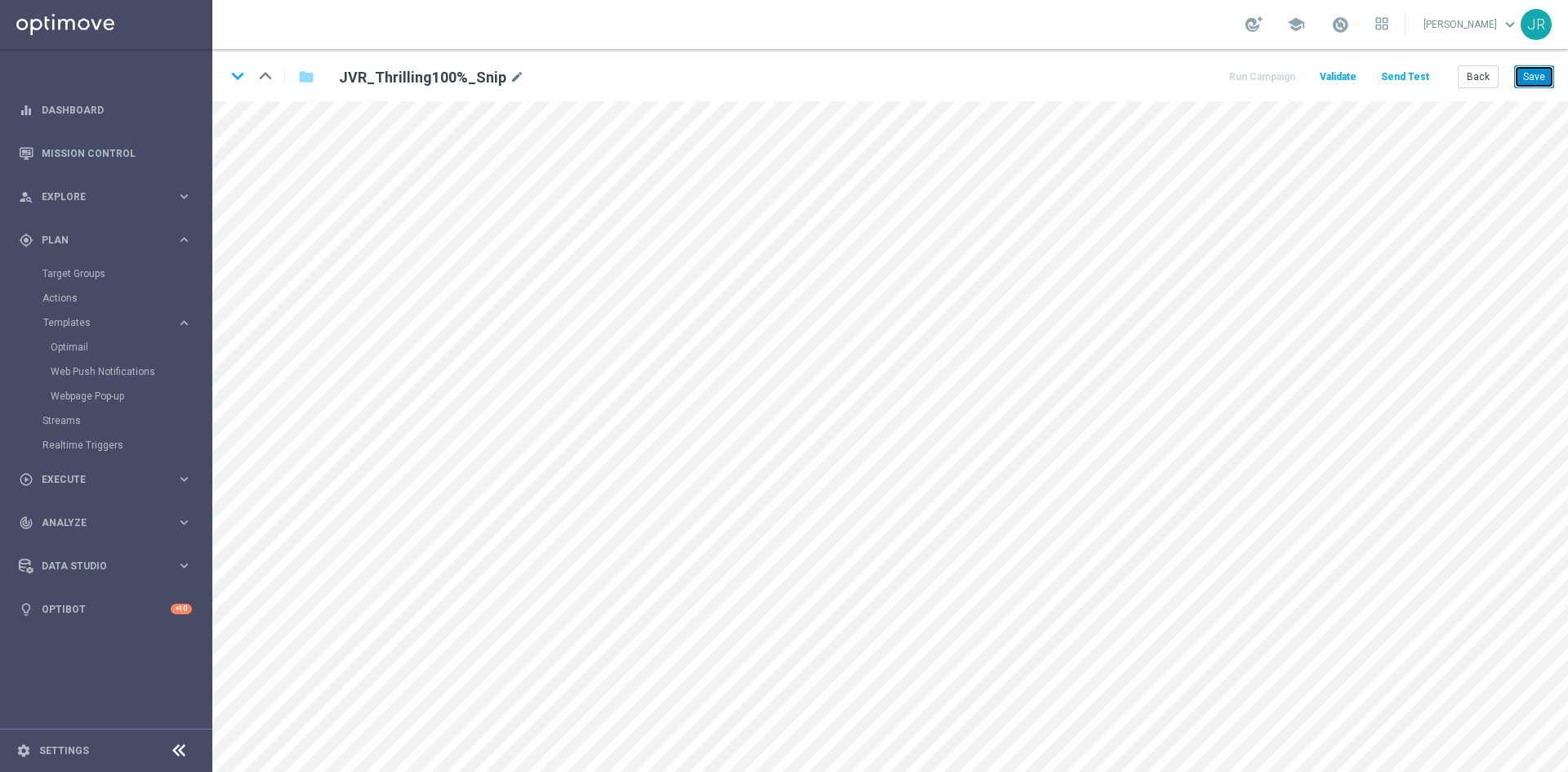
click at [1545, 79] on button "Save" at bounding box center [1534, 76] width 40 height 23
drag, startPoint x: 1534, startPoint y: 78, endPoint x: 1503, endPoint y: 101, distance: 38.6
click at [1533, 78] on button "Save" at bounding box center [1534, 76] width 40 height 23
click at [1537, 85] on button "Save" at bounding box center [1534, 76] width 40 height 23
click at [1543, 79] on button "Save" at bounding box center [1534, 76] width 40 height 23
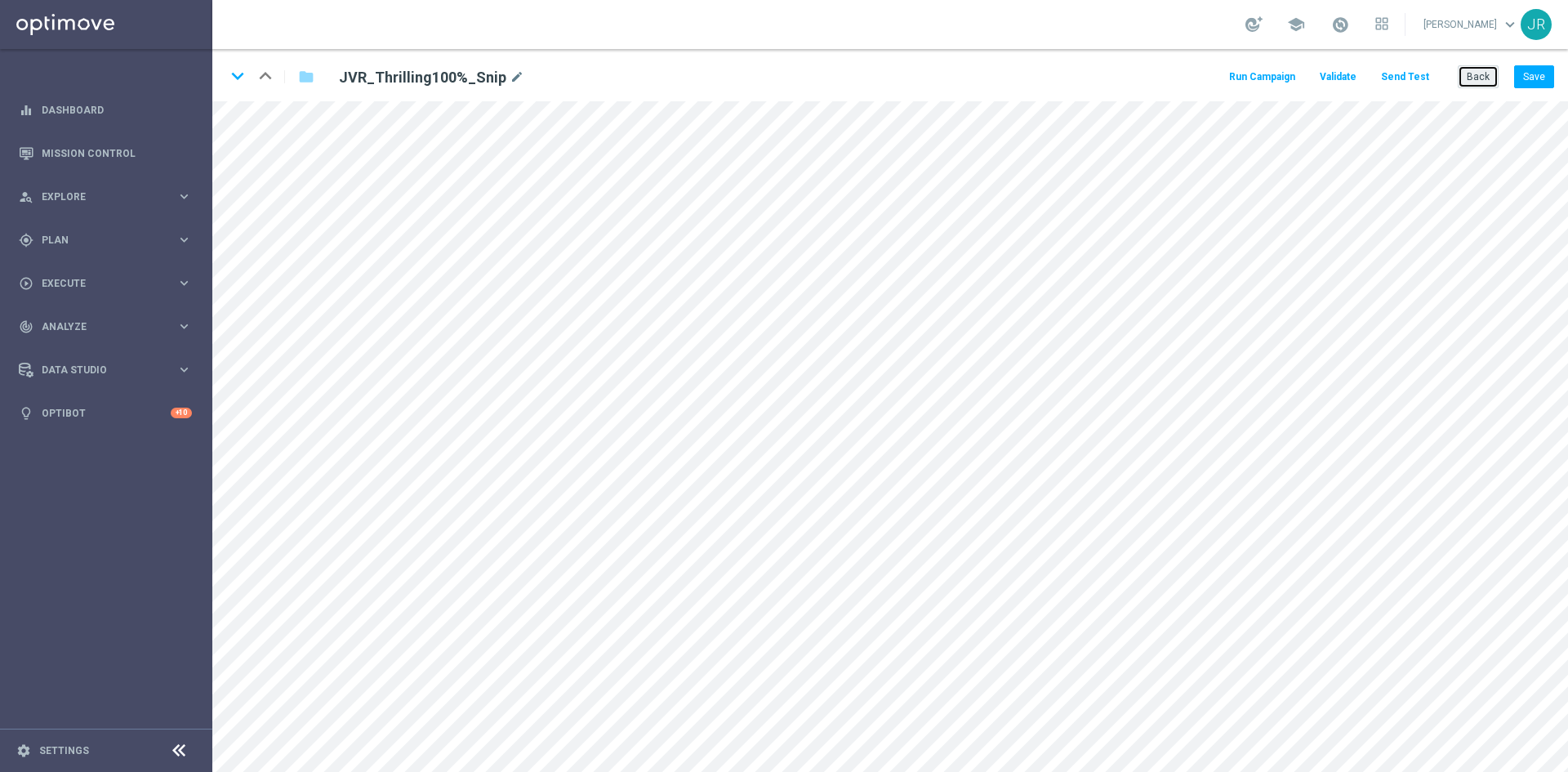
click at [1479, 77] on button "Back" at bounding box center [1478, 76] width 41 height 23
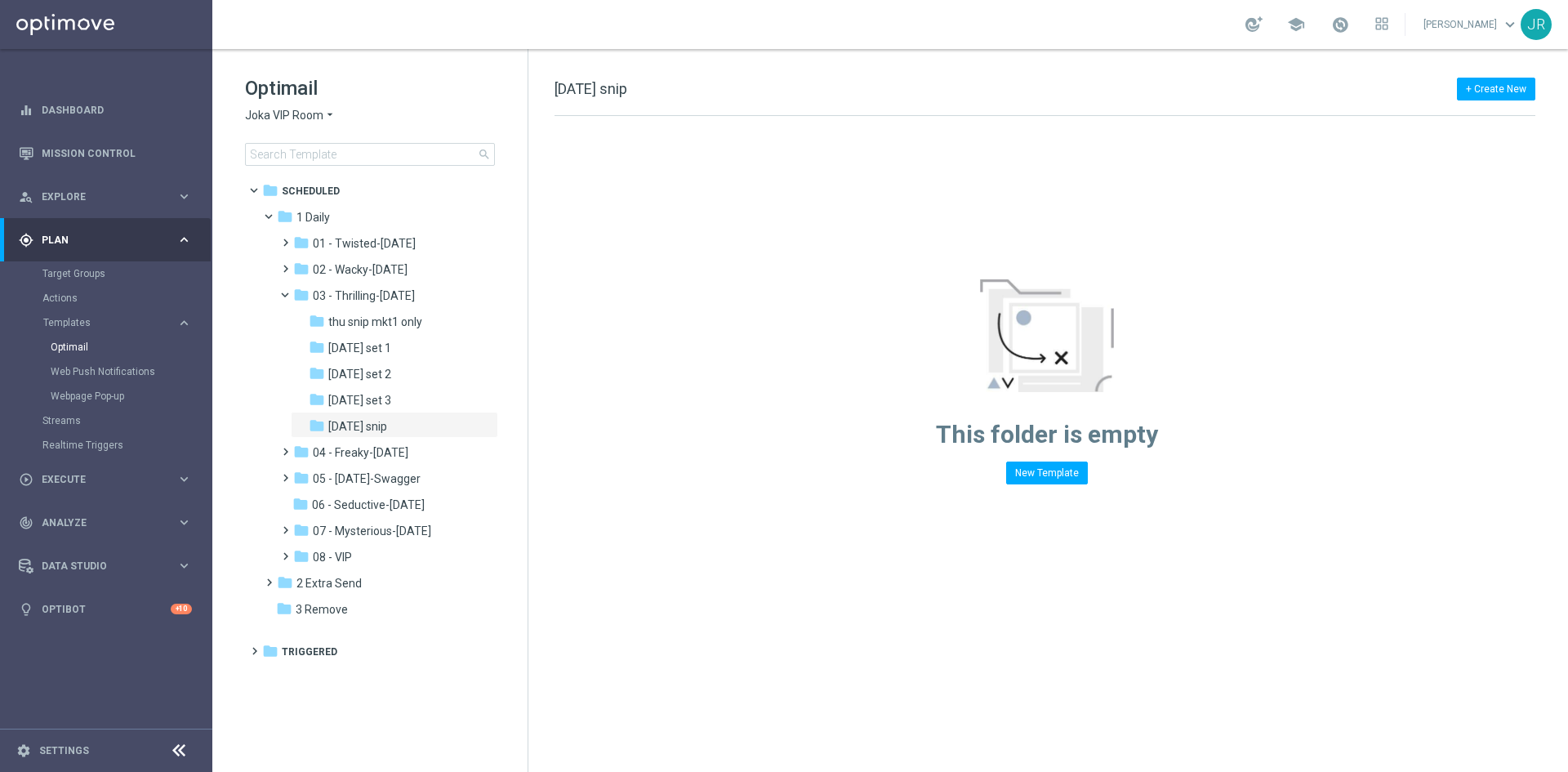
click at [288, 116] on span "Joka VIP Room" at bounding box center [283, 116] width 79 height 16
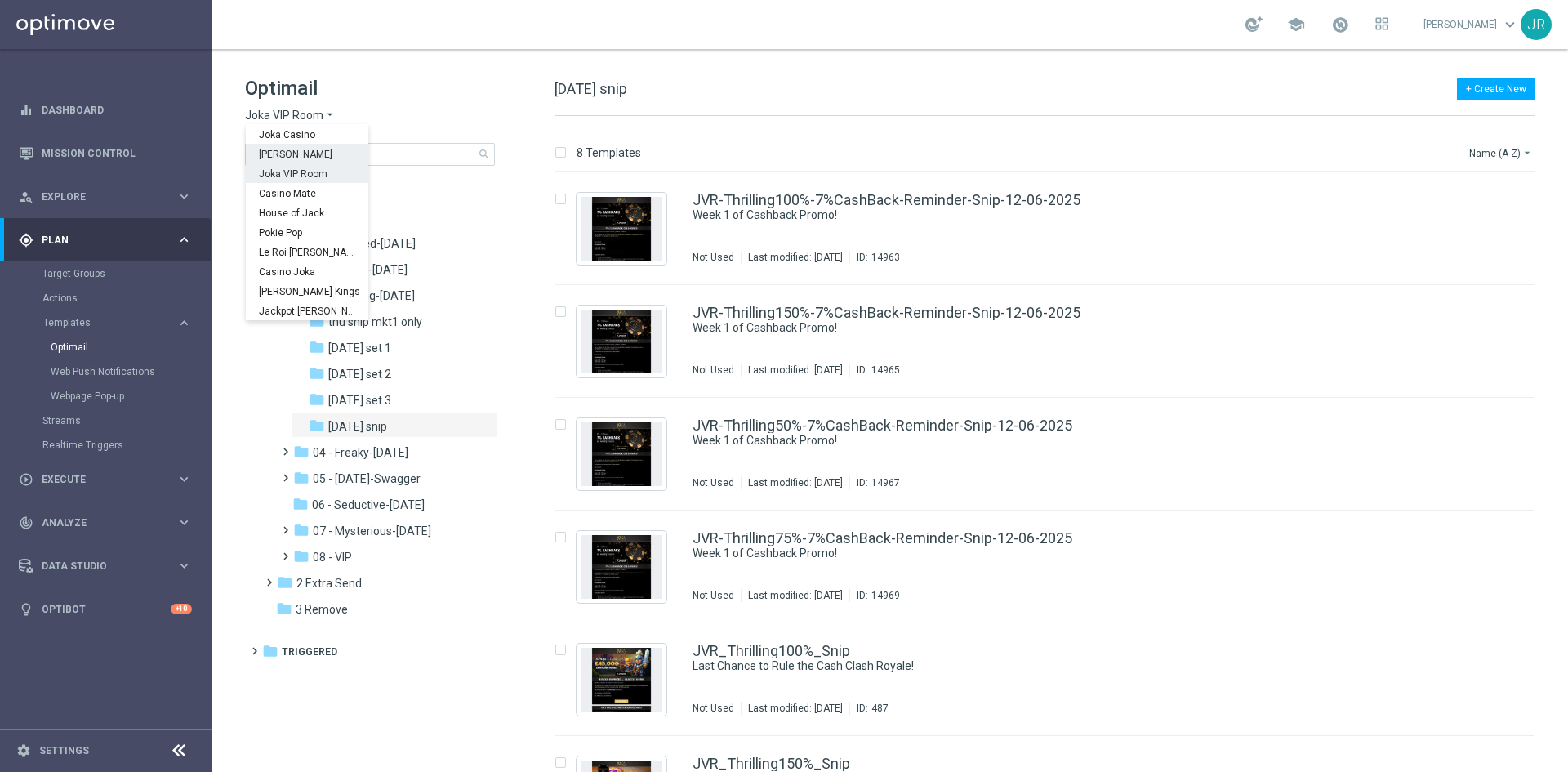
click at [287, 147] on div "[PERSON_NAME]" at bounding box center [306, 154] width 123 height 20
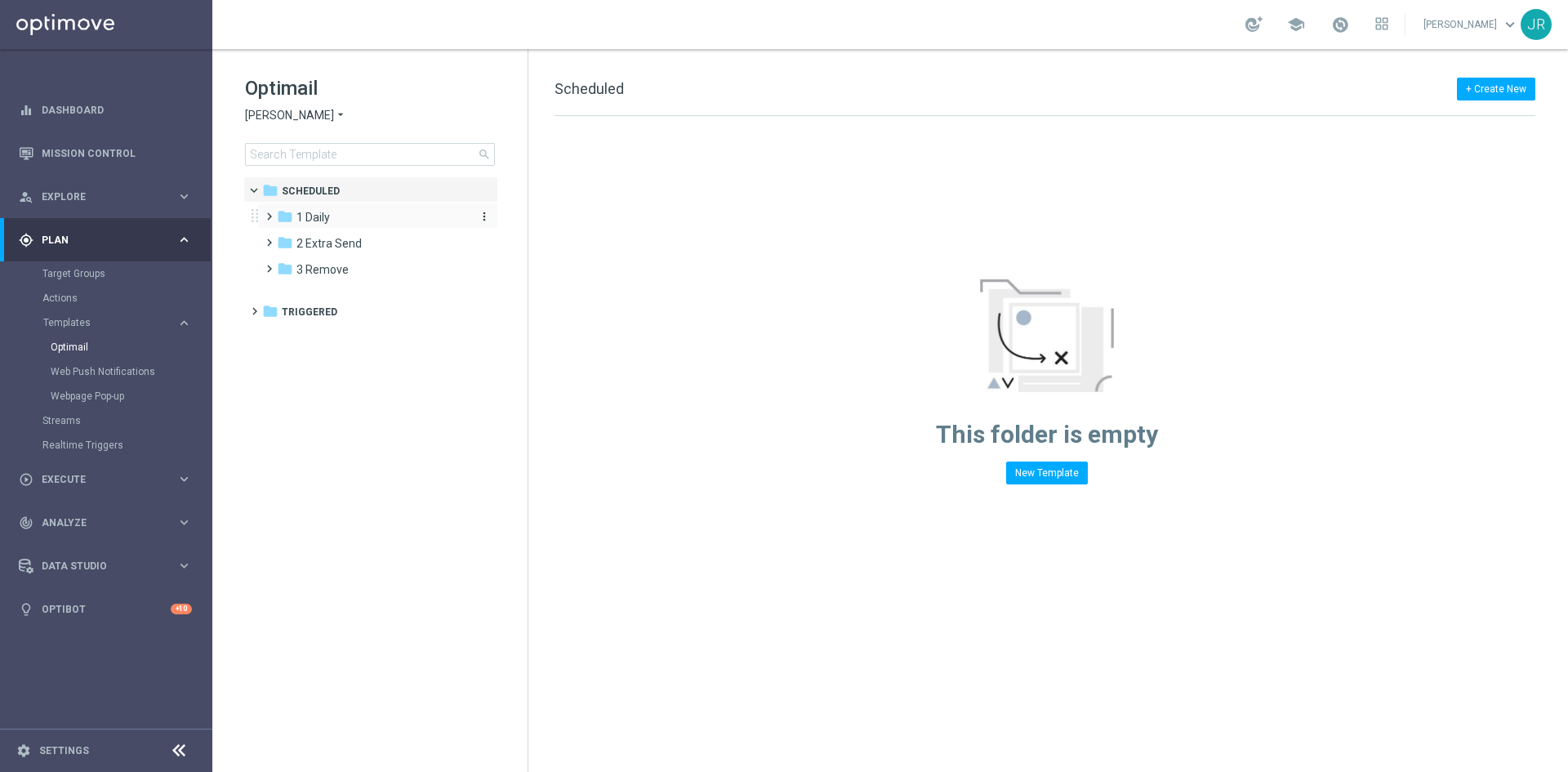
click at [328, 218] on span "1 Daily" at bounding box center [313, 217] width 34 height 15
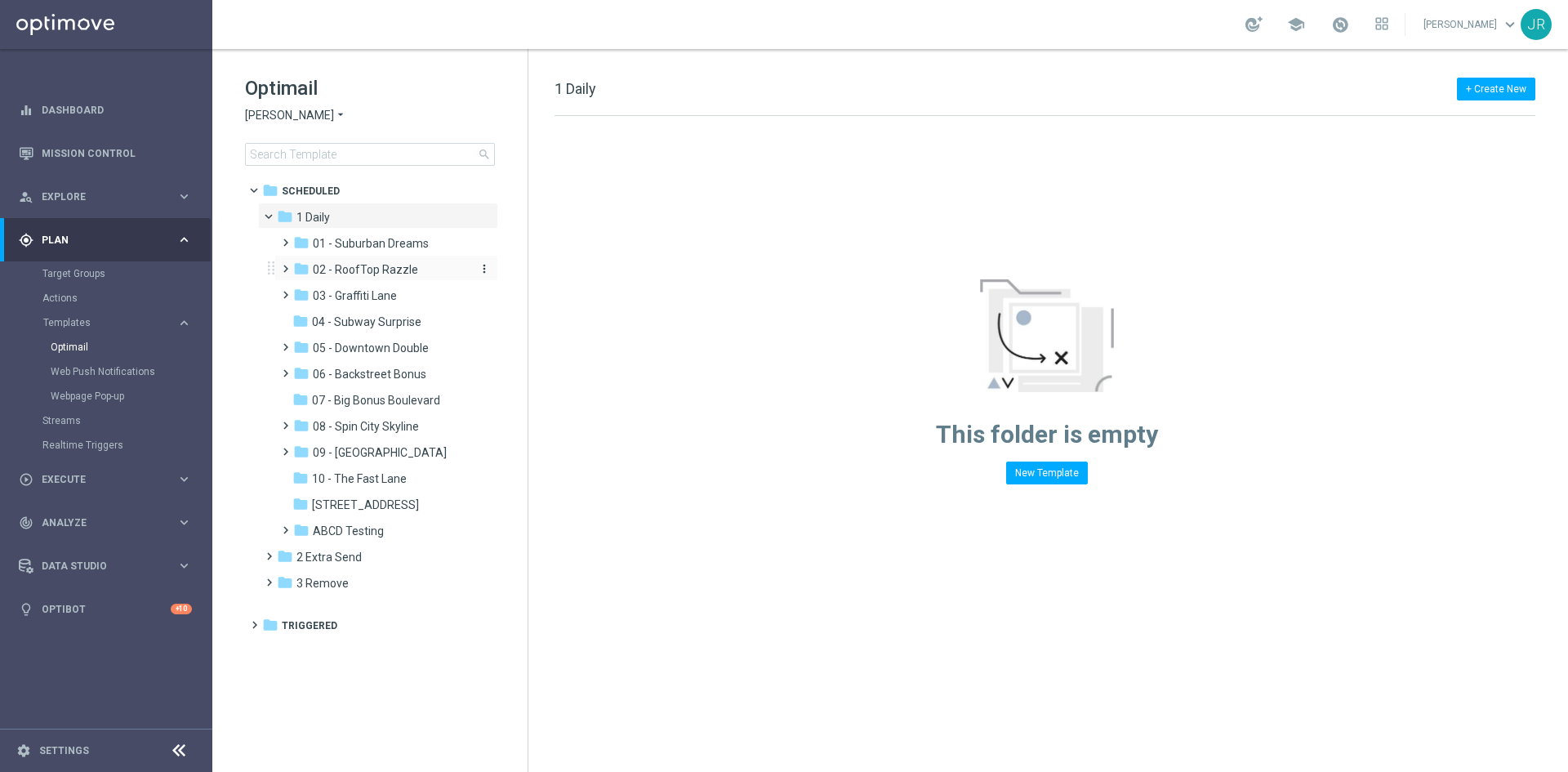
click at [401, 272] on span "02 - RoofTop Razzle" at bounding box center [365, 270] width 106 height 15
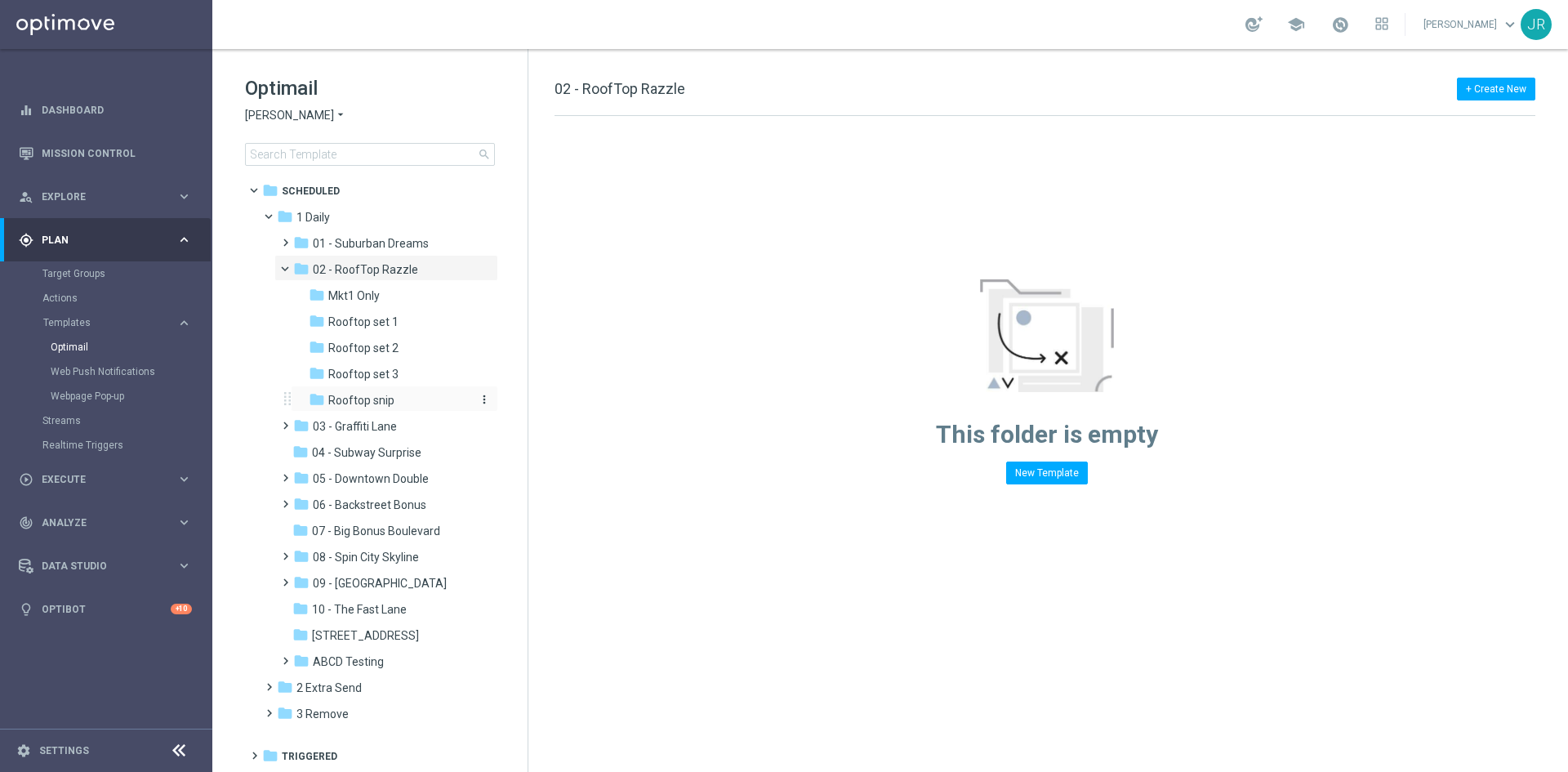
click at [383, 397] on span "Rooftop snip" at bounding box center [361, 400] width 66 height 15
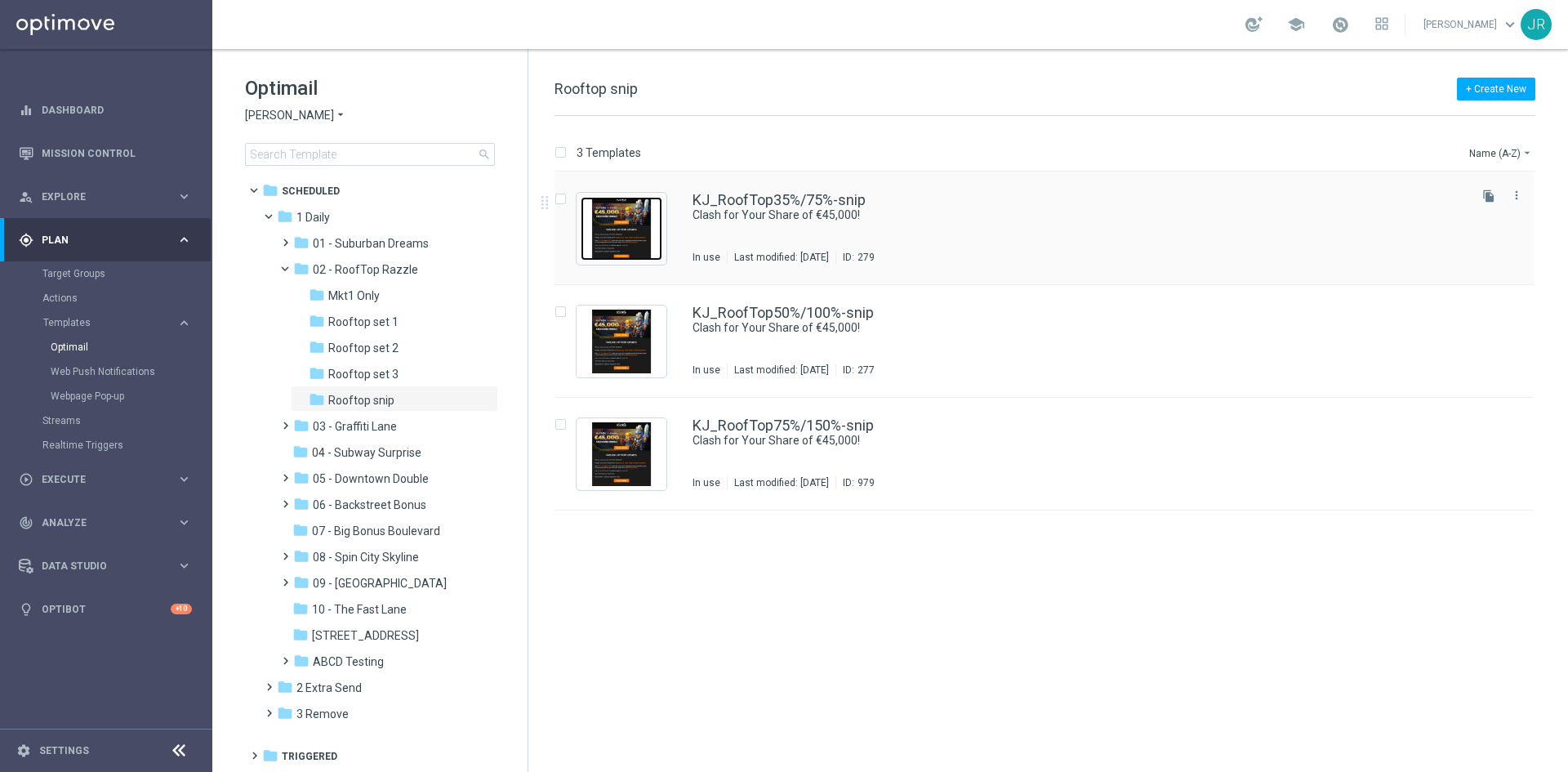
click at [607, 250] on img "Press SPACE to select this row." at bounding box center [622, 229] width 82 height 64
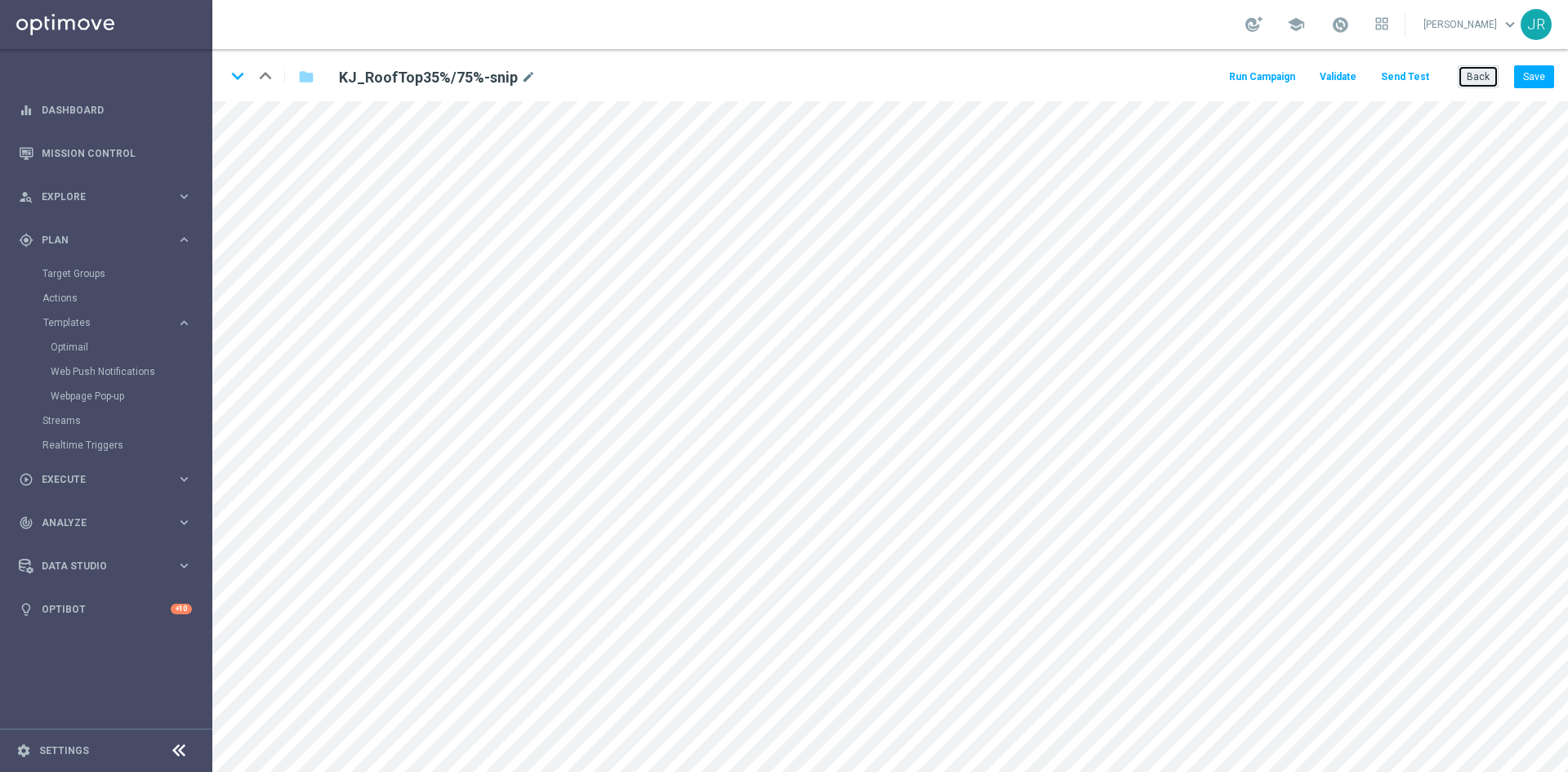
click at [1483, 78] on button "Back" at bounding box center [1478, 76] width 41 height 23
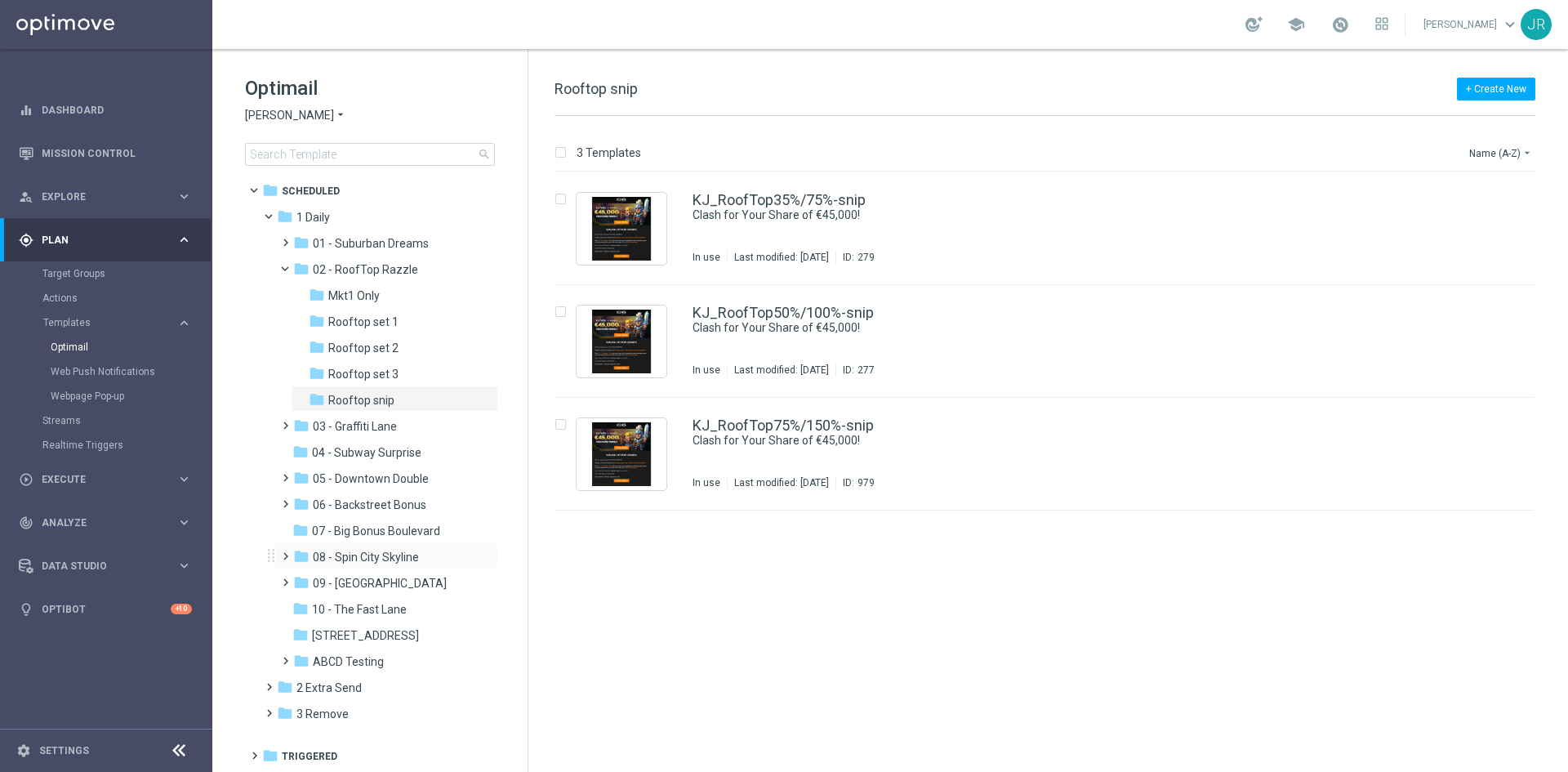
click at [370, 544] on div "folder 08 - Spin City Skyline more_vert" at bounding box center [386, 555] width 224 height 26
click at [396, 555] on span "08 - Spin City Skyline" at bounding box center [365, 557] width 106 height 15
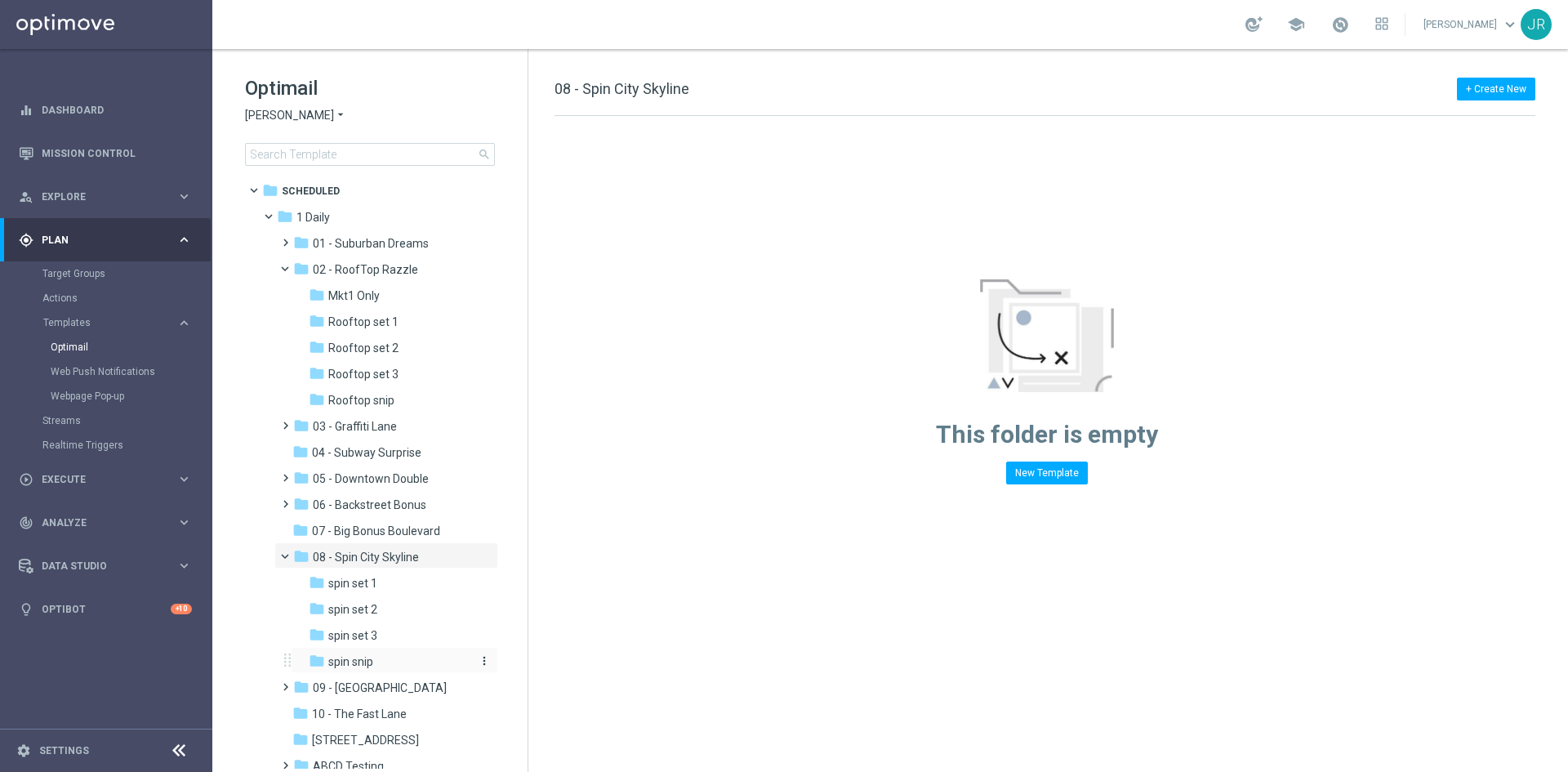
click at [348, 663] on span "spin snip" at bounding box center [350, 661] width 45 height 15
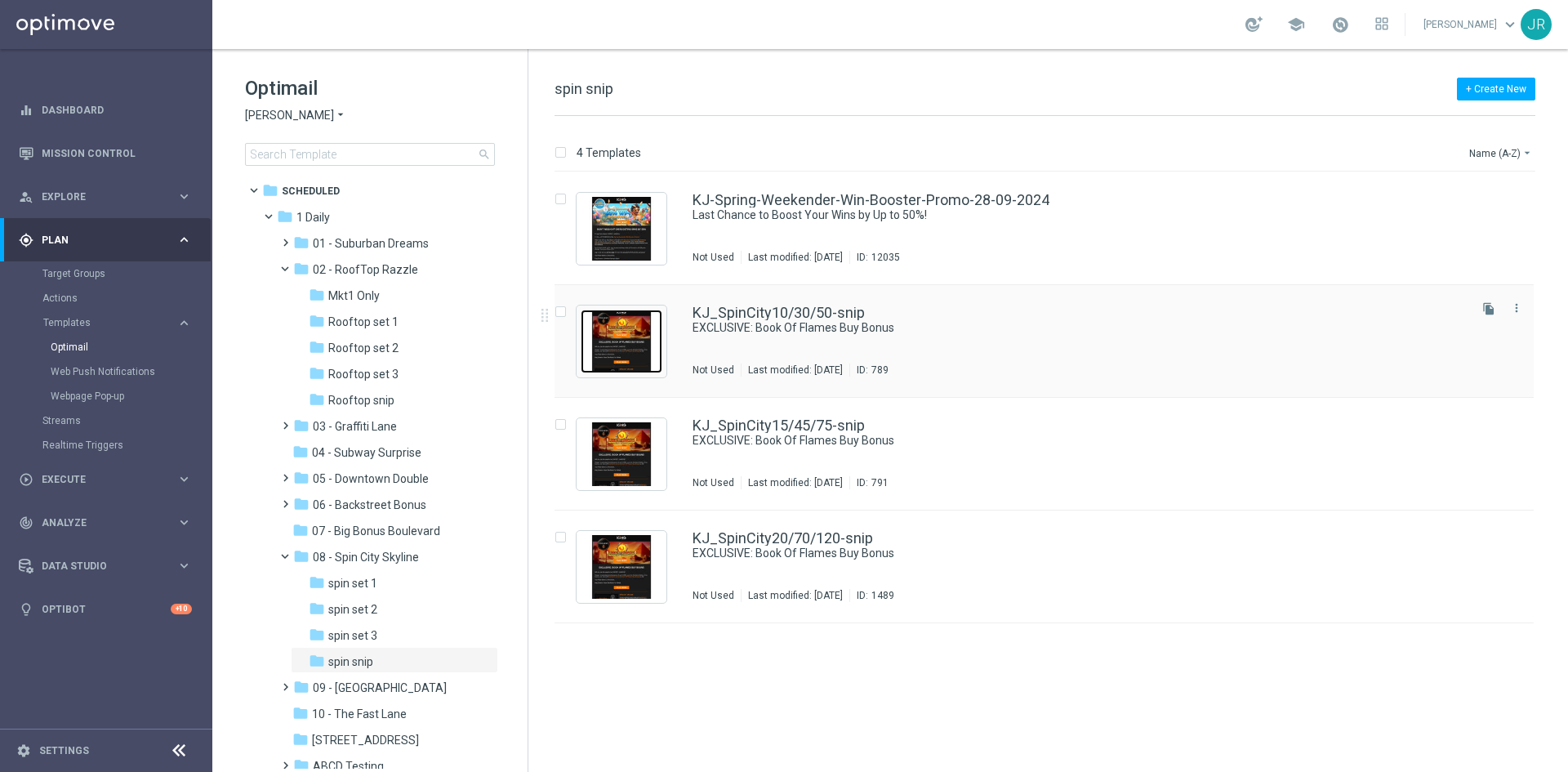
click at [624, 359] on img "Press SPACE to select this row." at bounding box center [622, 342] width 82 height 64
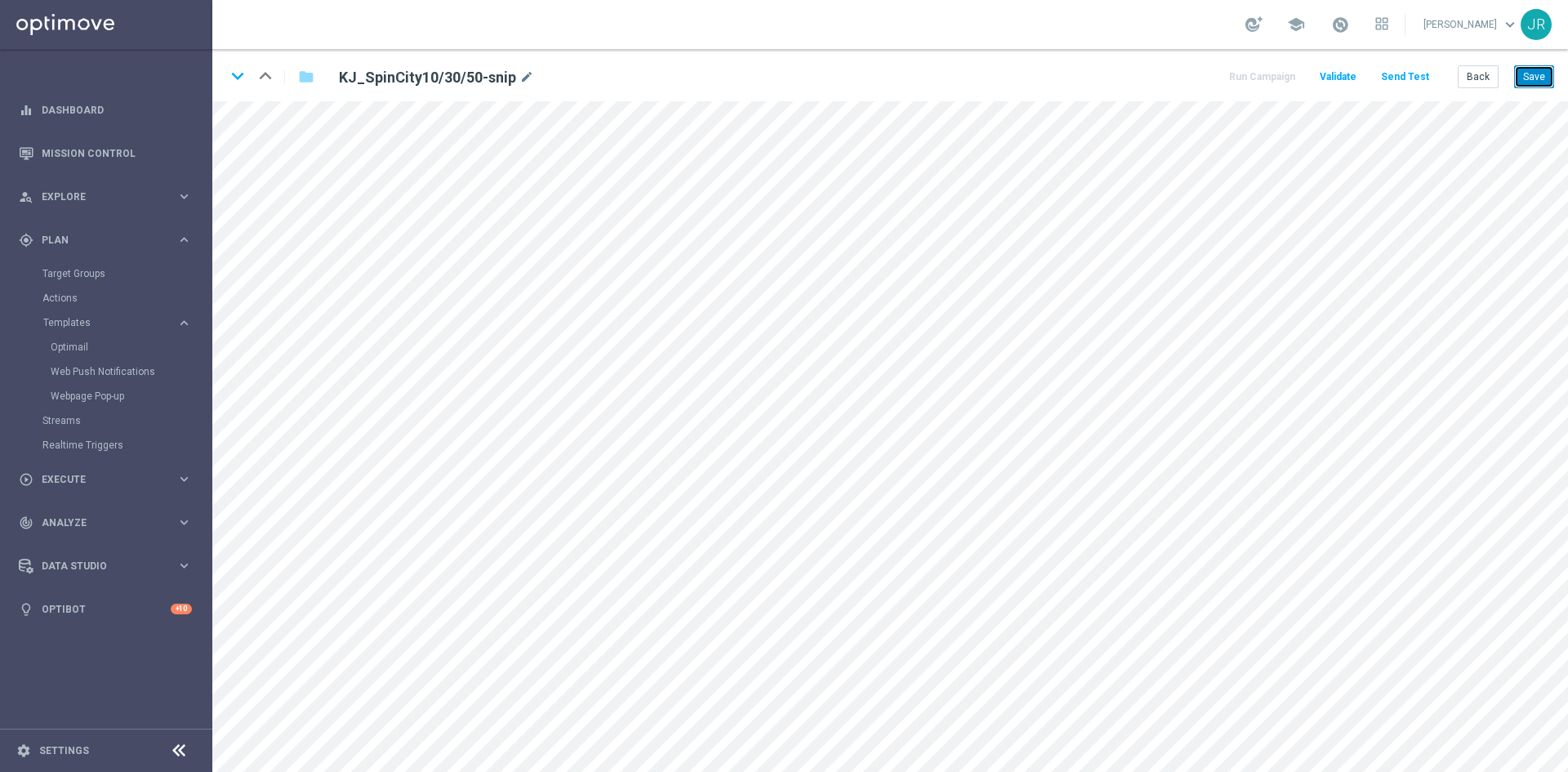
click at [1530, 80] on button "Save" at bounding box center [1534, 76] width 40 height 23
click at [1534, 71] on button "Save" at bounding box center [1534, 76] width 40 height 23
drag, startPoint x: 1533, startPoint y: 74, endPoint x: 1305, endPoint y: 90, distance: 228.6
click at [1531, 76] on button "Save" at bounding box center [1534, 76] width 40 height 23
click at [1541, 72] on button "Save" at bounding box center [1534, 76] width 40 height 23
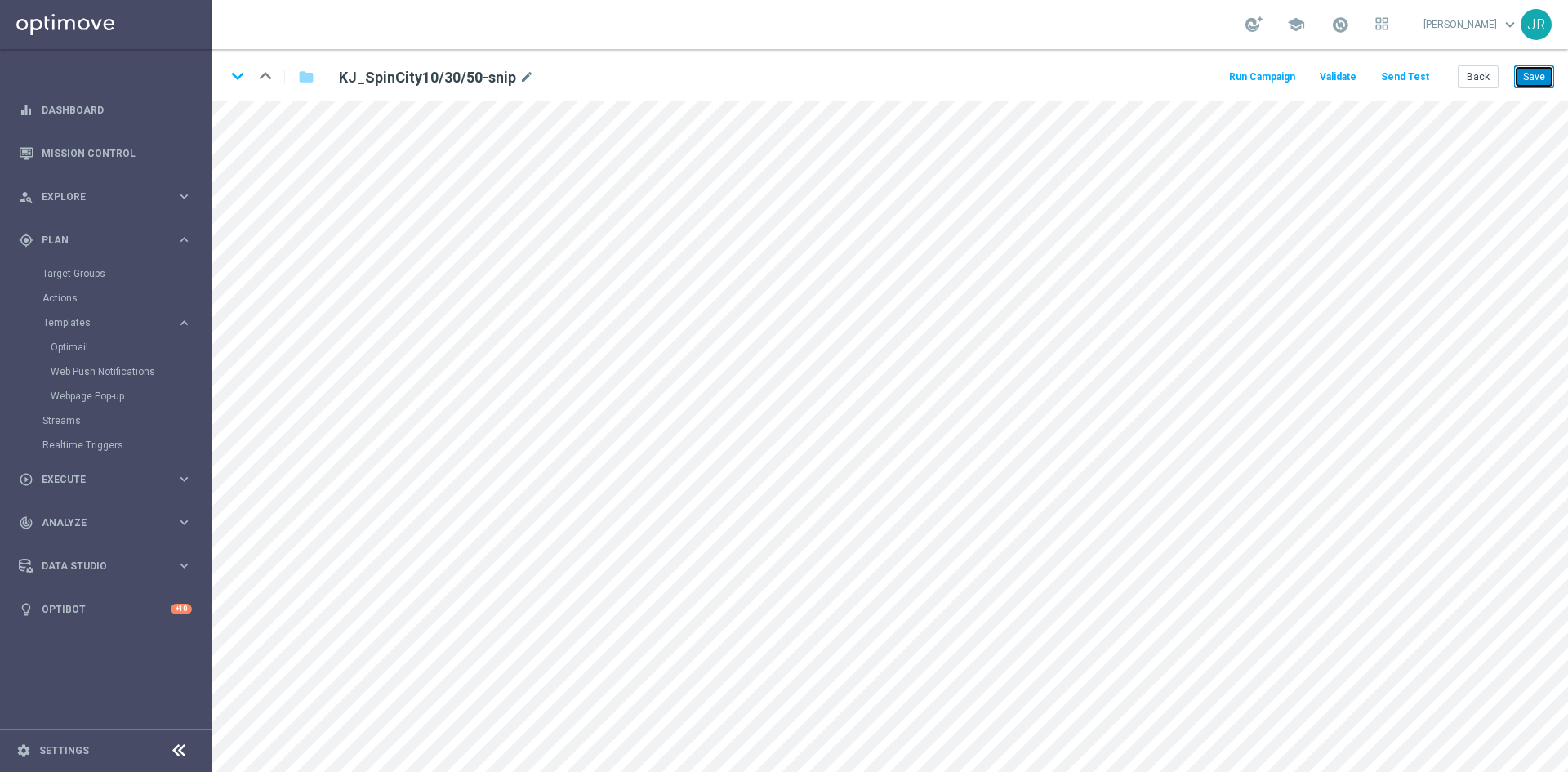
click at [1540, 70] on button "Save" at bounding box center [1534, 76] width 40 height 23
click at [1479, 77] on button "Back" at bounding box center [1478, 76] width 41 height 23
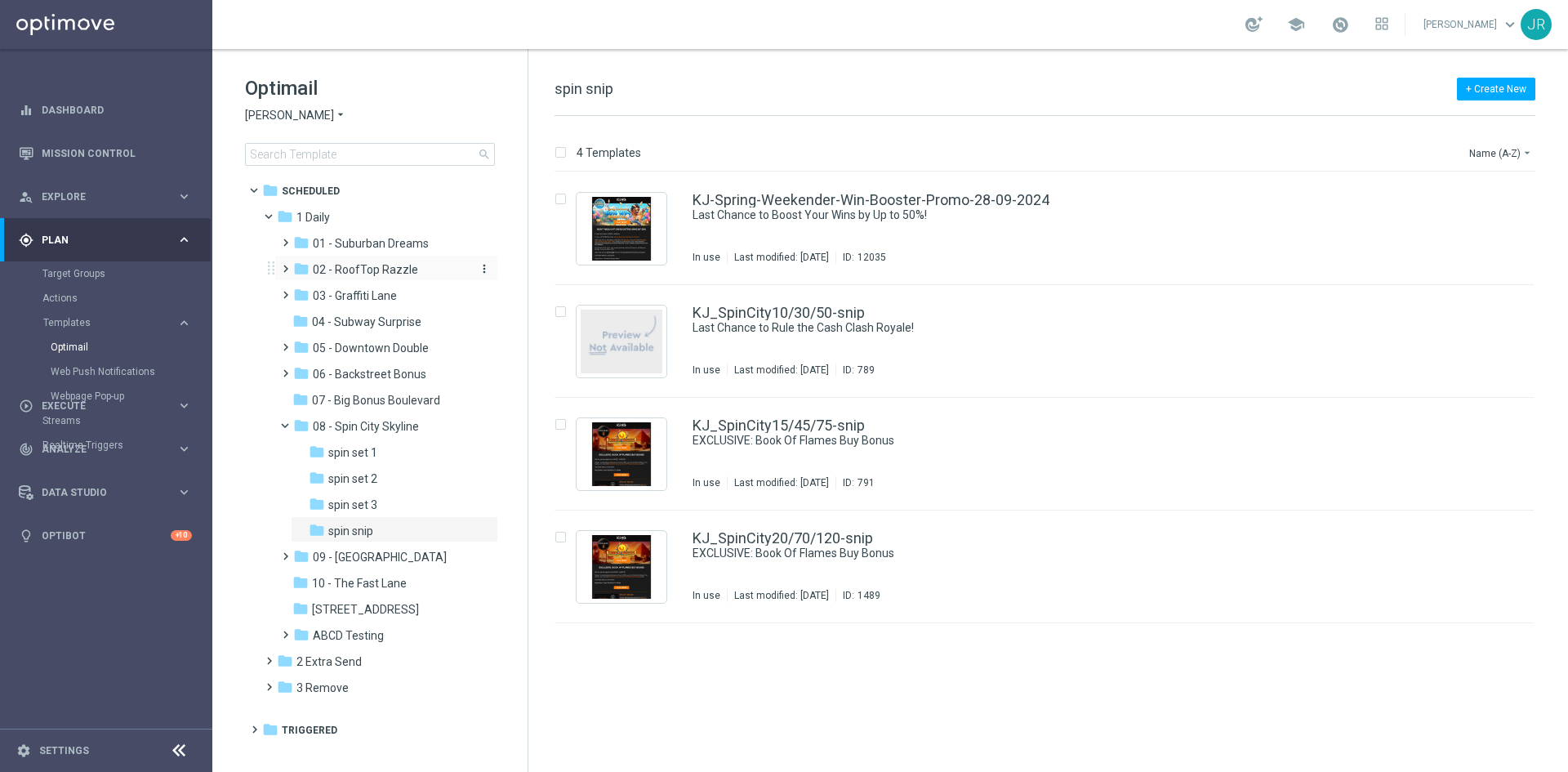
click at [388, 263] on span "02 - RoofTop Razzle" at bounding box center [365, 270] width 106 height 15
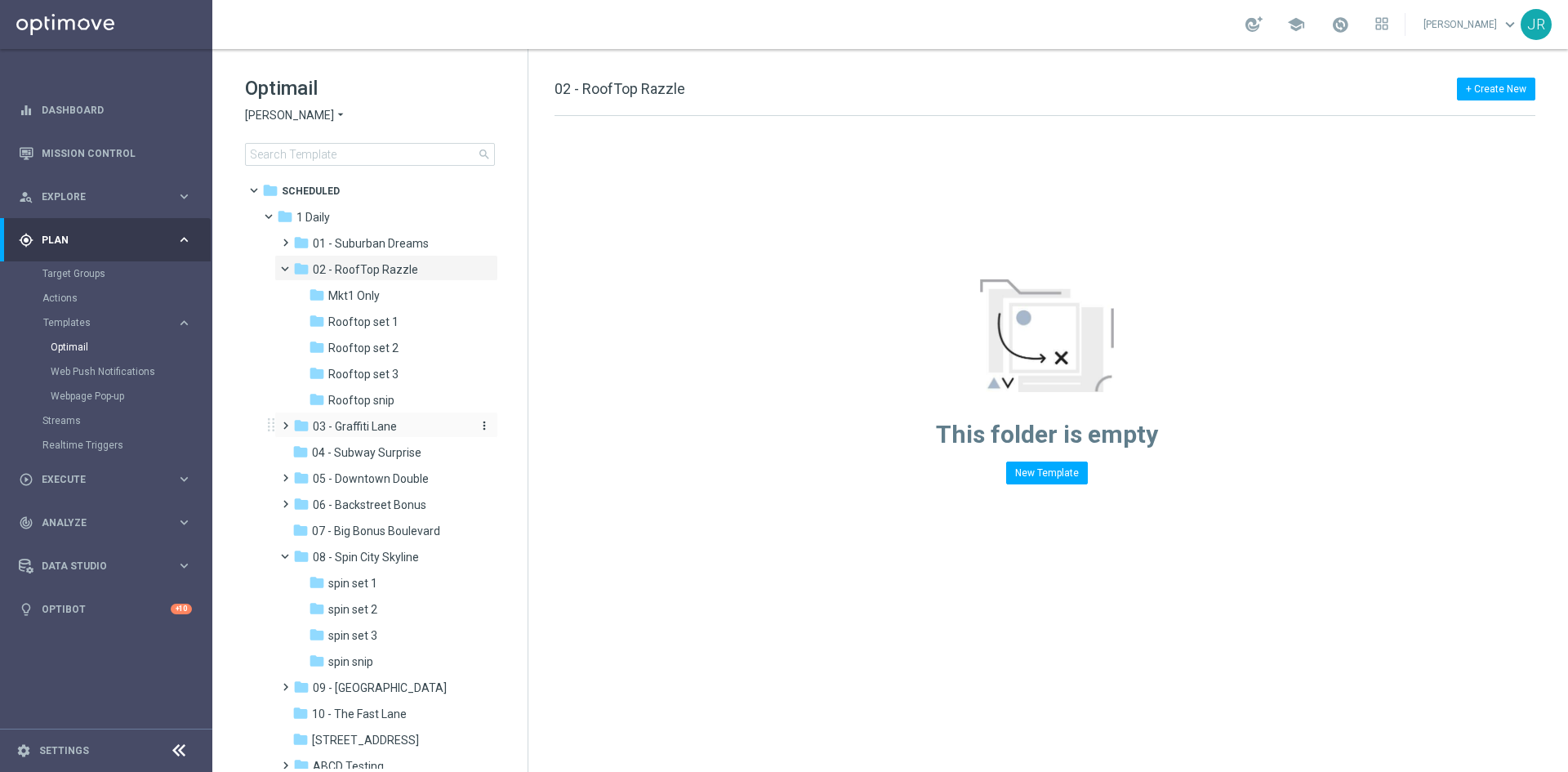
click at [381, 430] on span "03 - Graffiti Lane" at bounding box center [354, 426] width 84 height 15
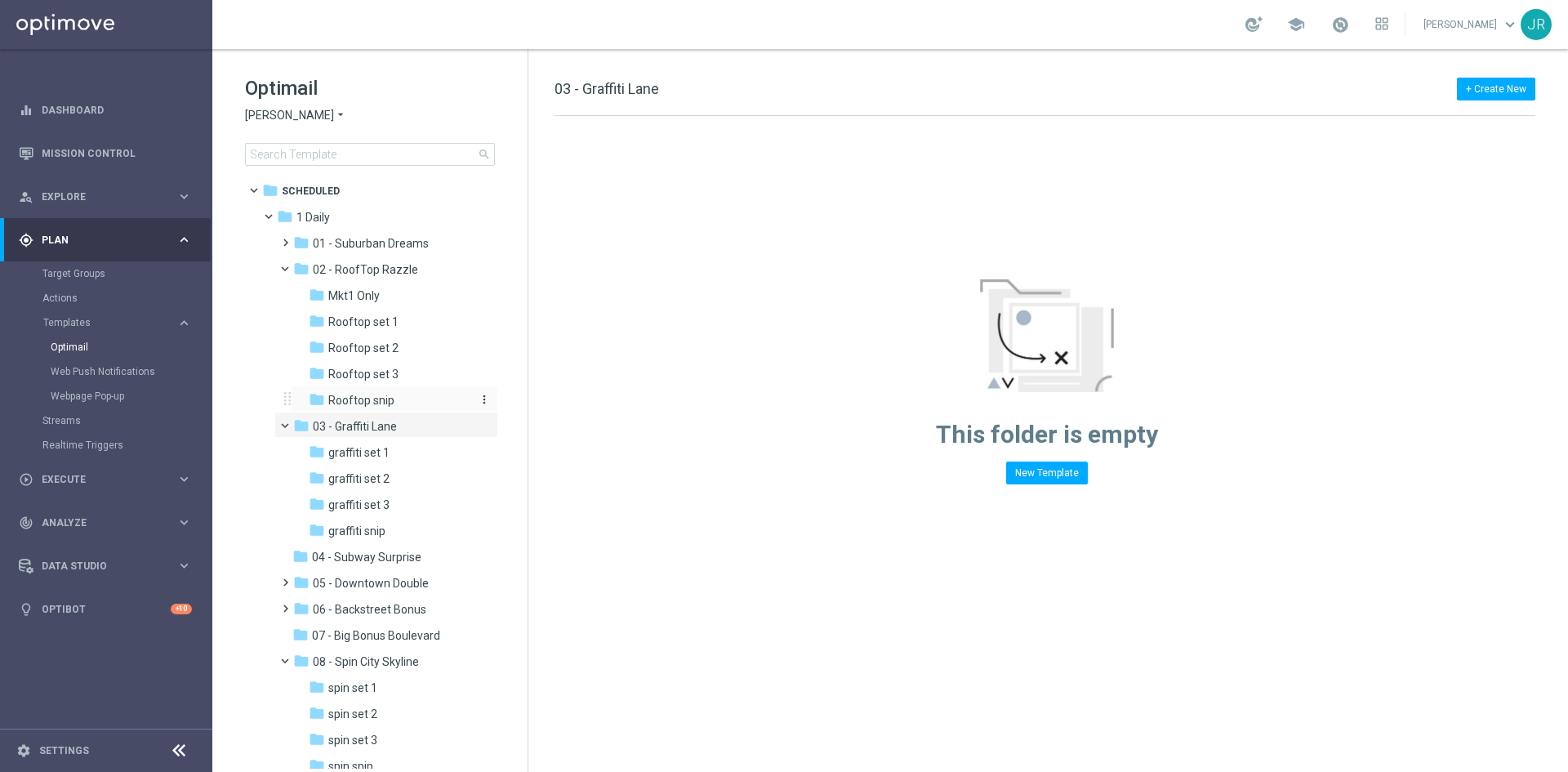
click at [367, 402] on span "Rooftop snip" at bounding box center [361, 400] width 66 height 15
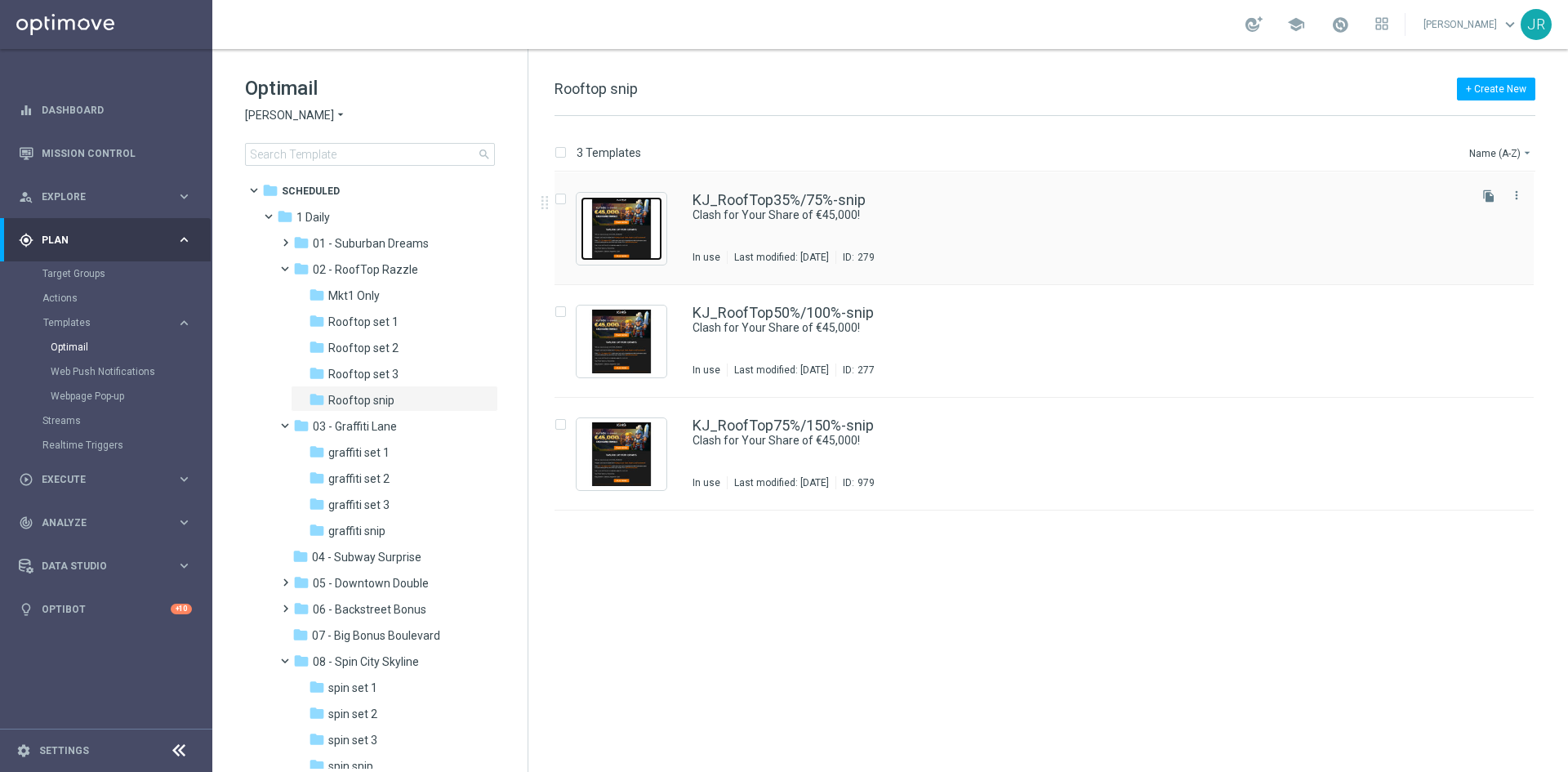
click at [621, 244] on img "Press SPACE to select this row." at bounding box center [622, 229] width 82 height 64
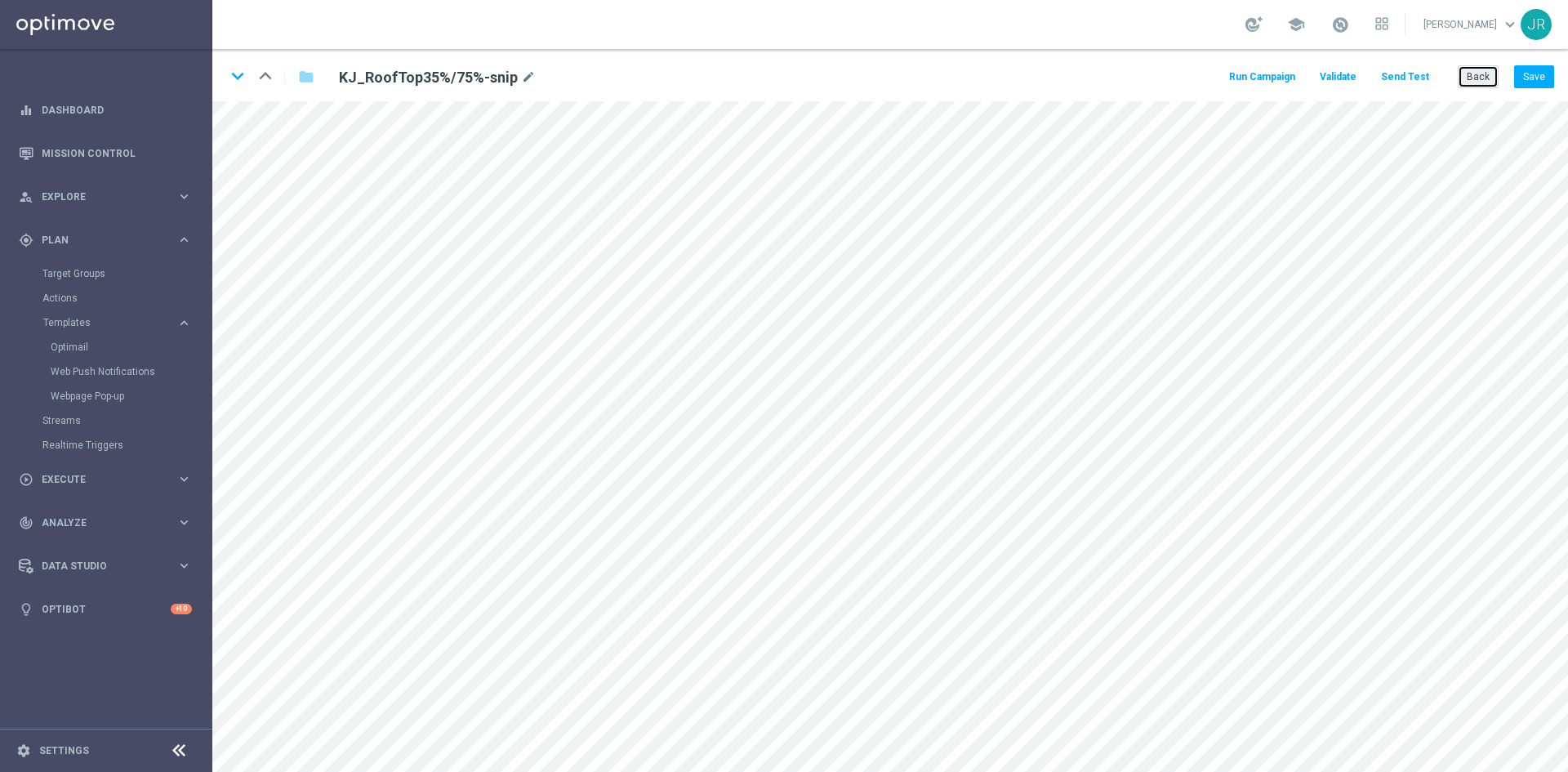
click at [1468, 80] on button "Back" at bounding box center [1478, 76] width 41 height 23
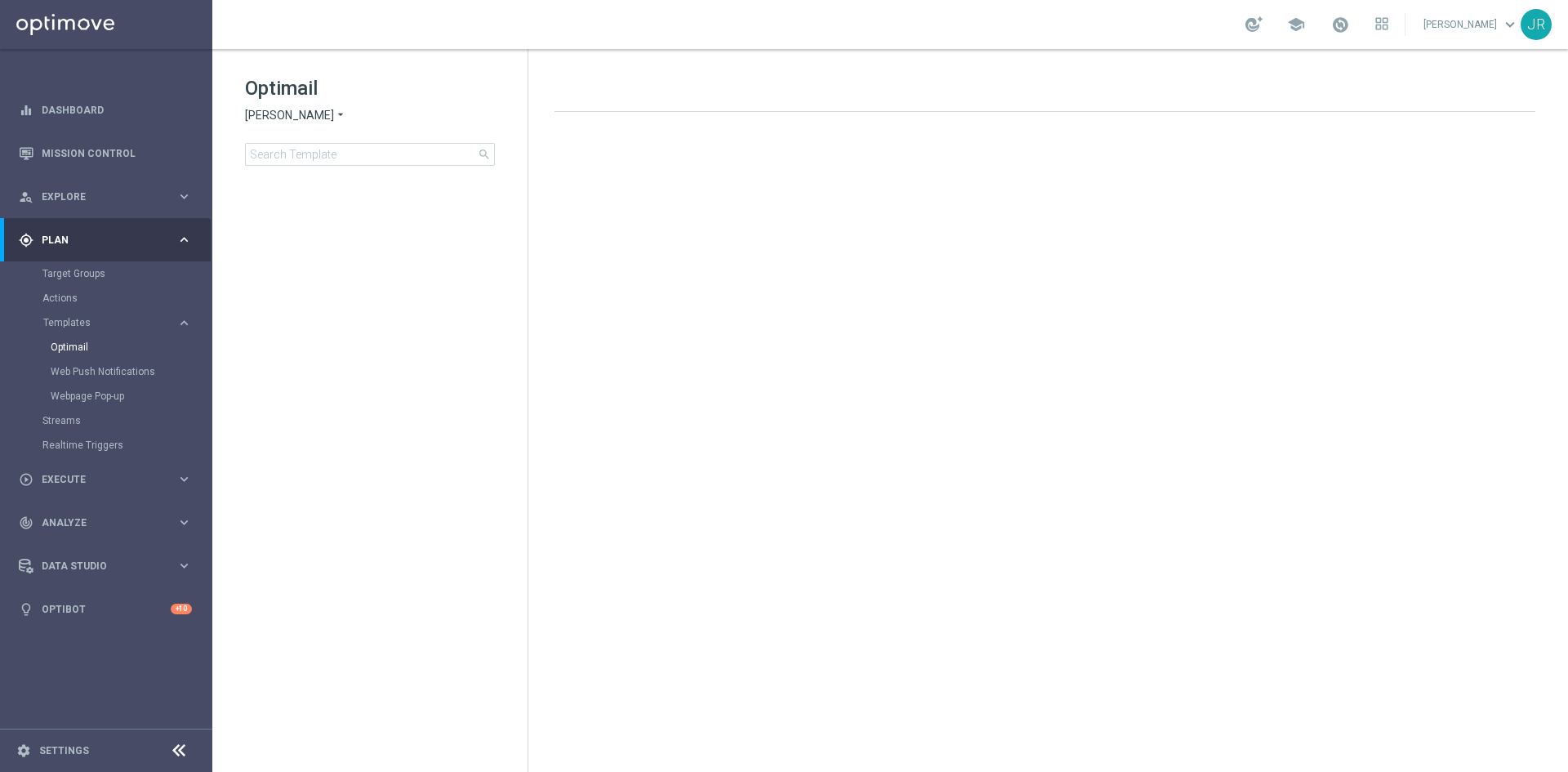
click at [277, 120] on span "[PERSON_NAME]" at bounding box center [288, 116] width 89 height 16
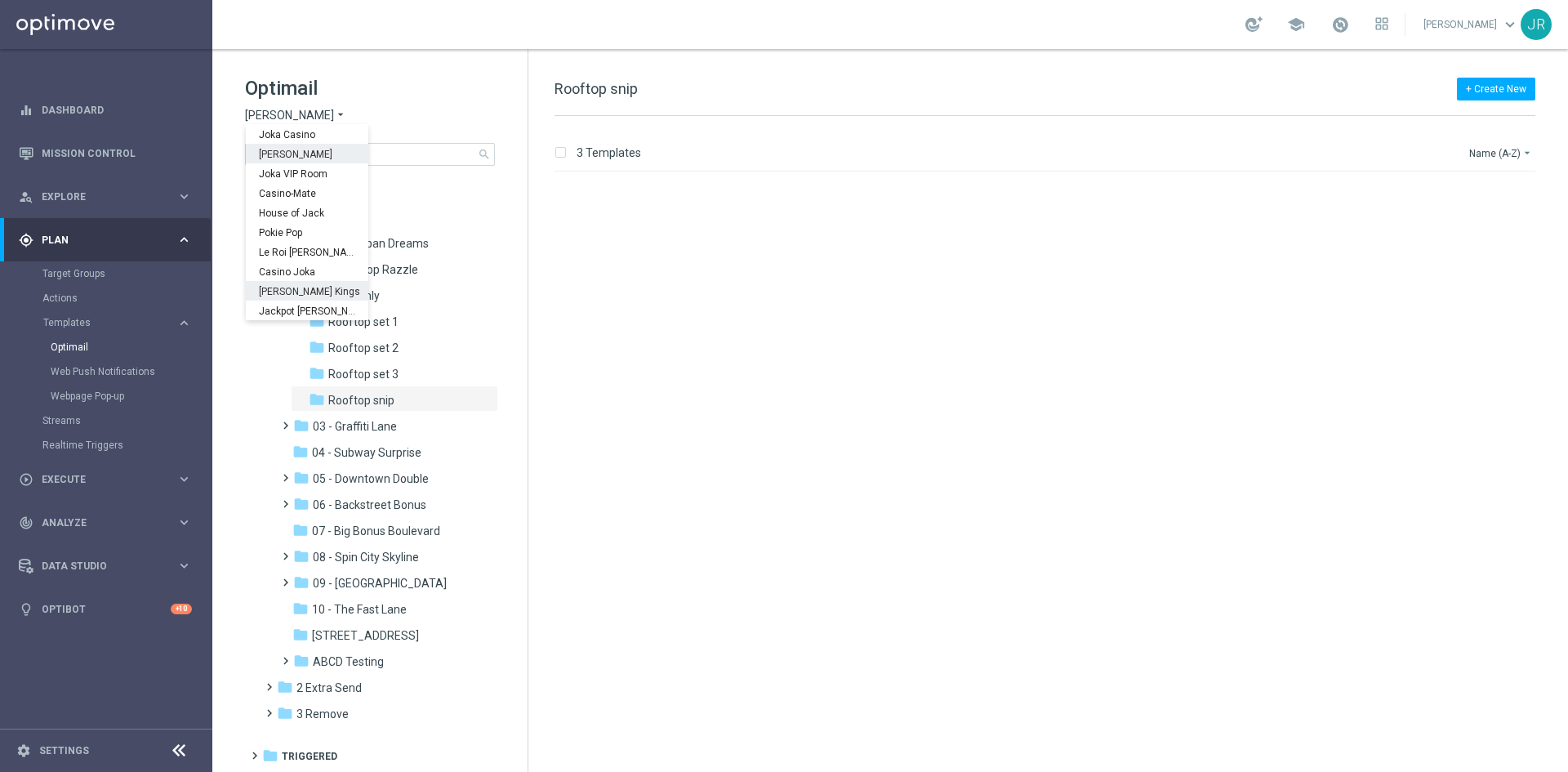
drag, startPoint x: 289, startPoint y: 287, endPoint x: 262, endPoint y: 297, distance: 28.8
click at [0, 0] on span "[PERSON_NAME] Kings" at bounding box center [0, 0] width 0 height 0
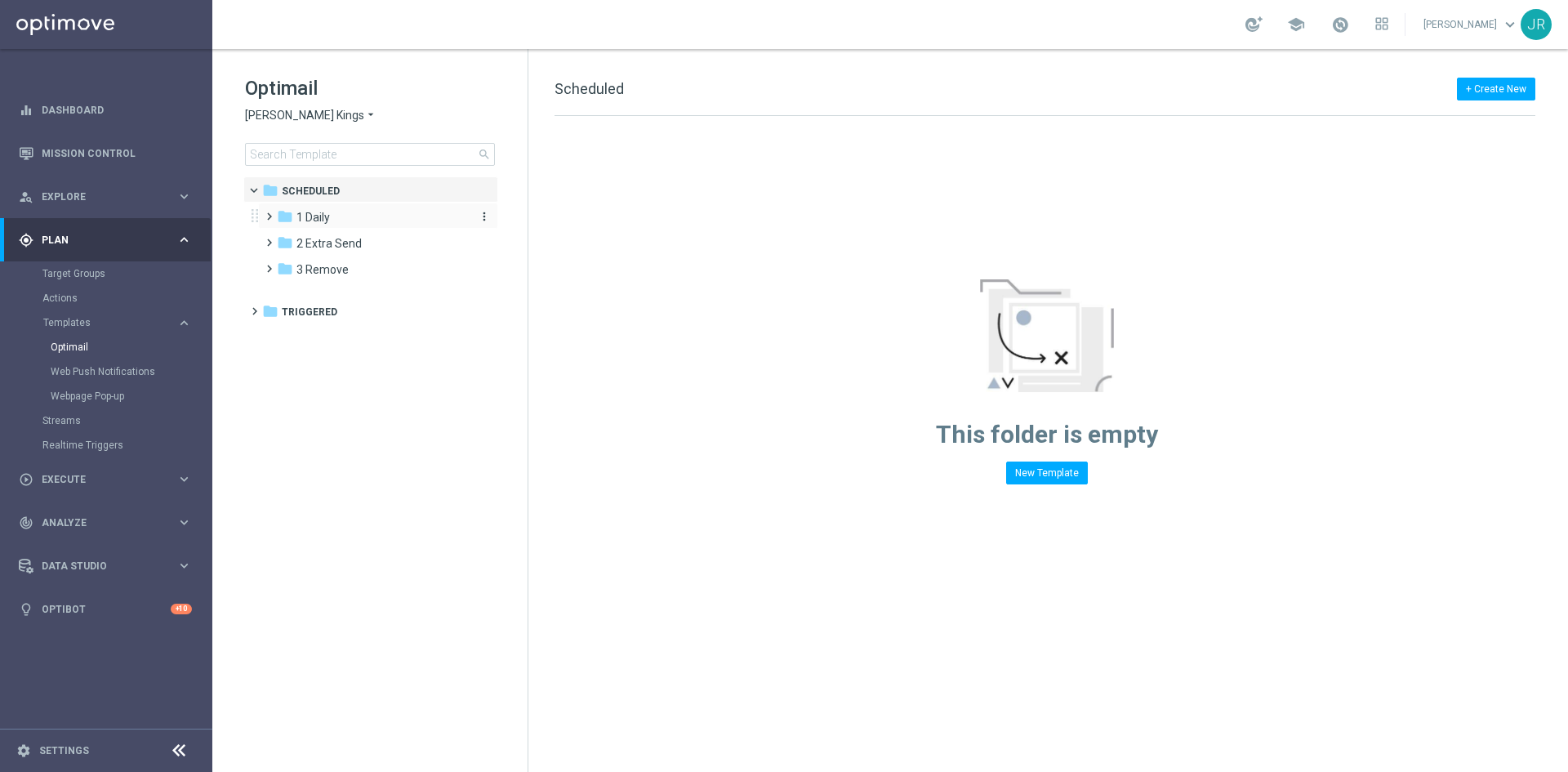
click at [326, 220] on span "1 Daily" at bounding box center [313, 217] width 34 height 15
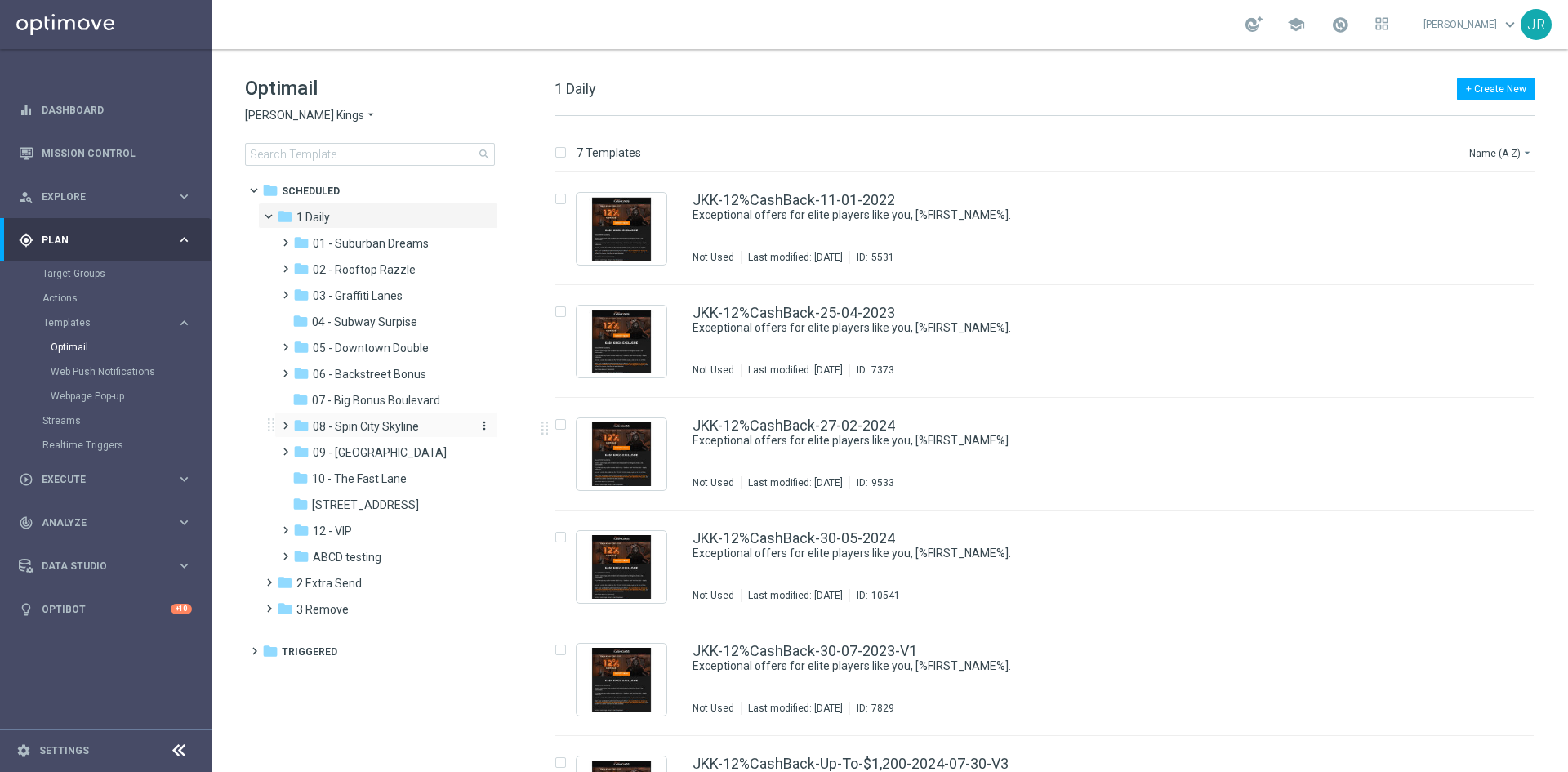
click at [364, 429] on span "08 - Spin City Skyline" at bounding box center [365, 426] width 106 height 15
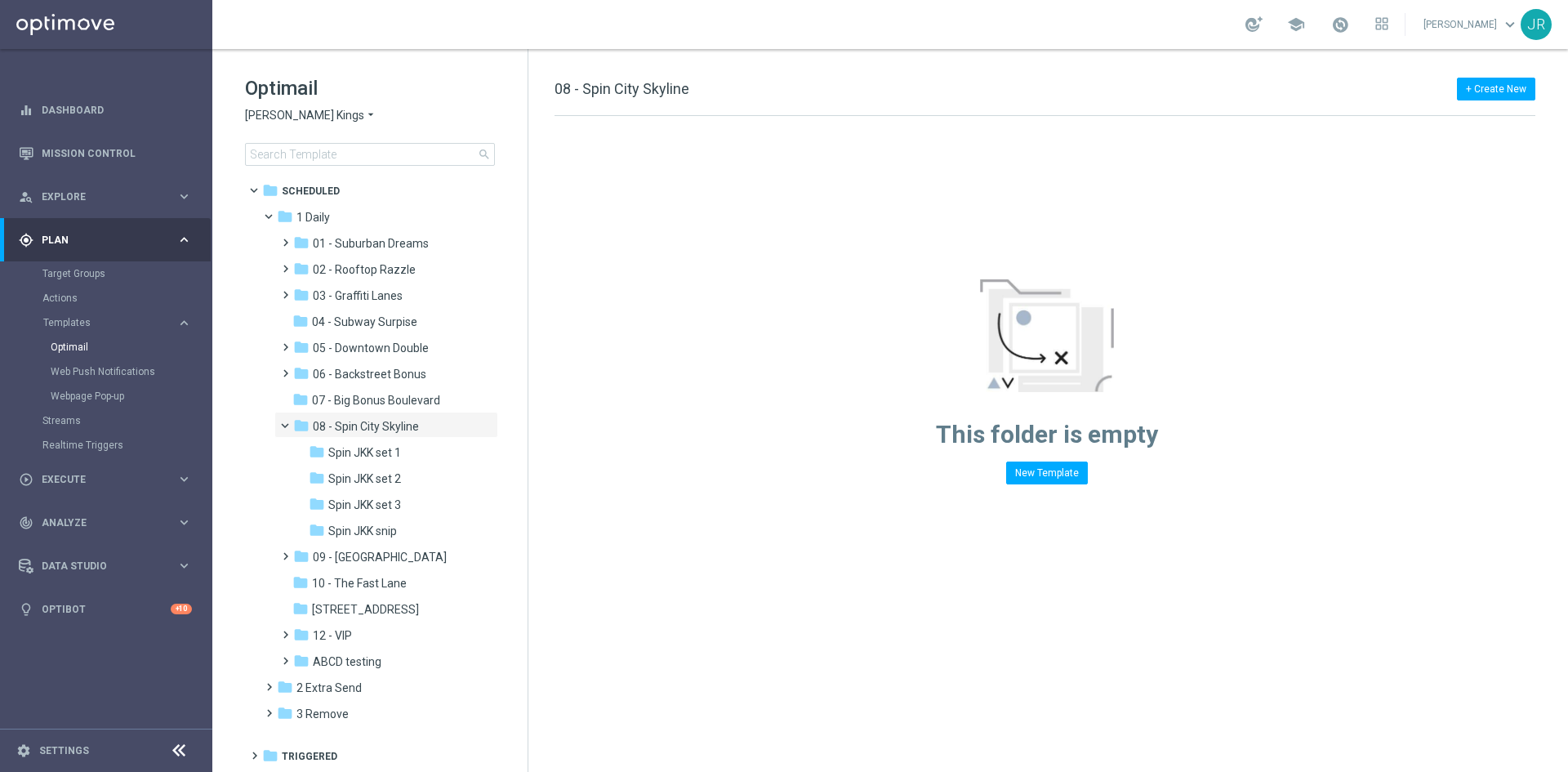
drag, startPoint x: 371, startPoint y: 533, endPoint x: 841, endPoint y: 518, distance: 470.2
click at [386, 533] on span "Spin JKK snip" at bounding box center [362, 531] width 69 height 15
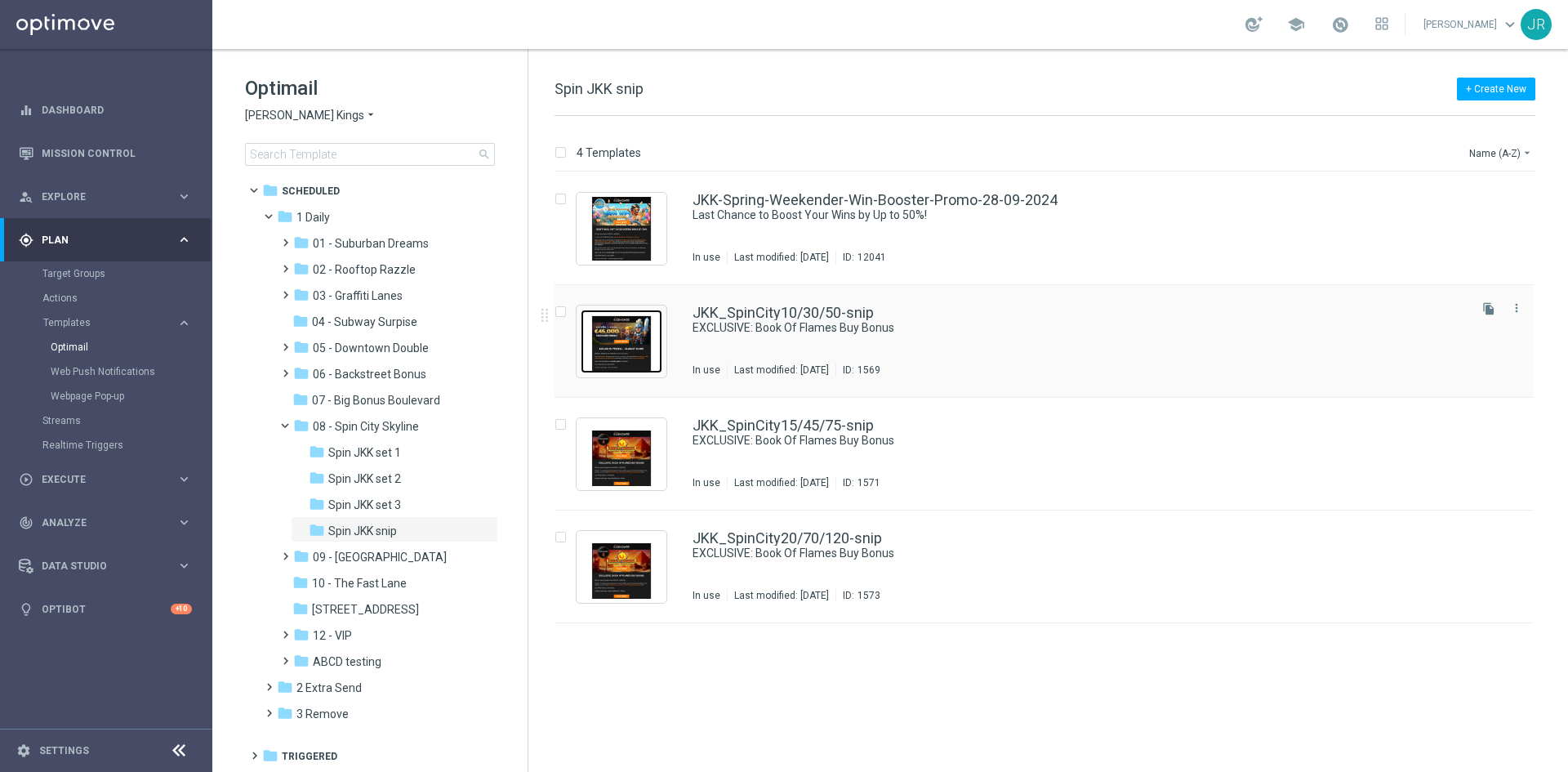
click at [625, 349] on img "Press SPACE to select this row." at bounding box center [622, 342] width 82 height 64
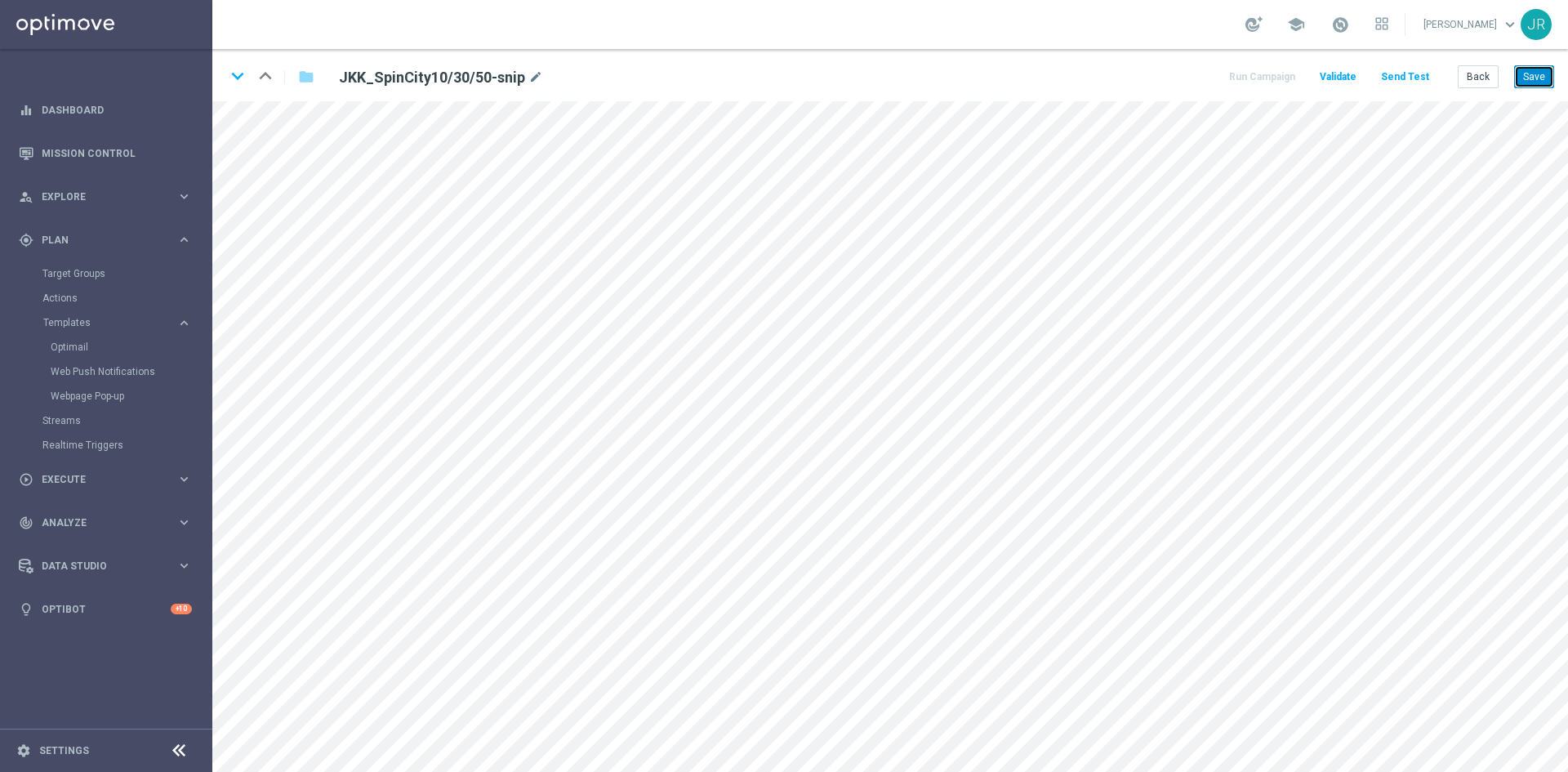
click at [1536, 70] on button "Save" at bounding box center [1534, 76] width 40 height 23
click at [1473, 82] on button "Back" at bounding box center [1478, 76] width 41 height 23
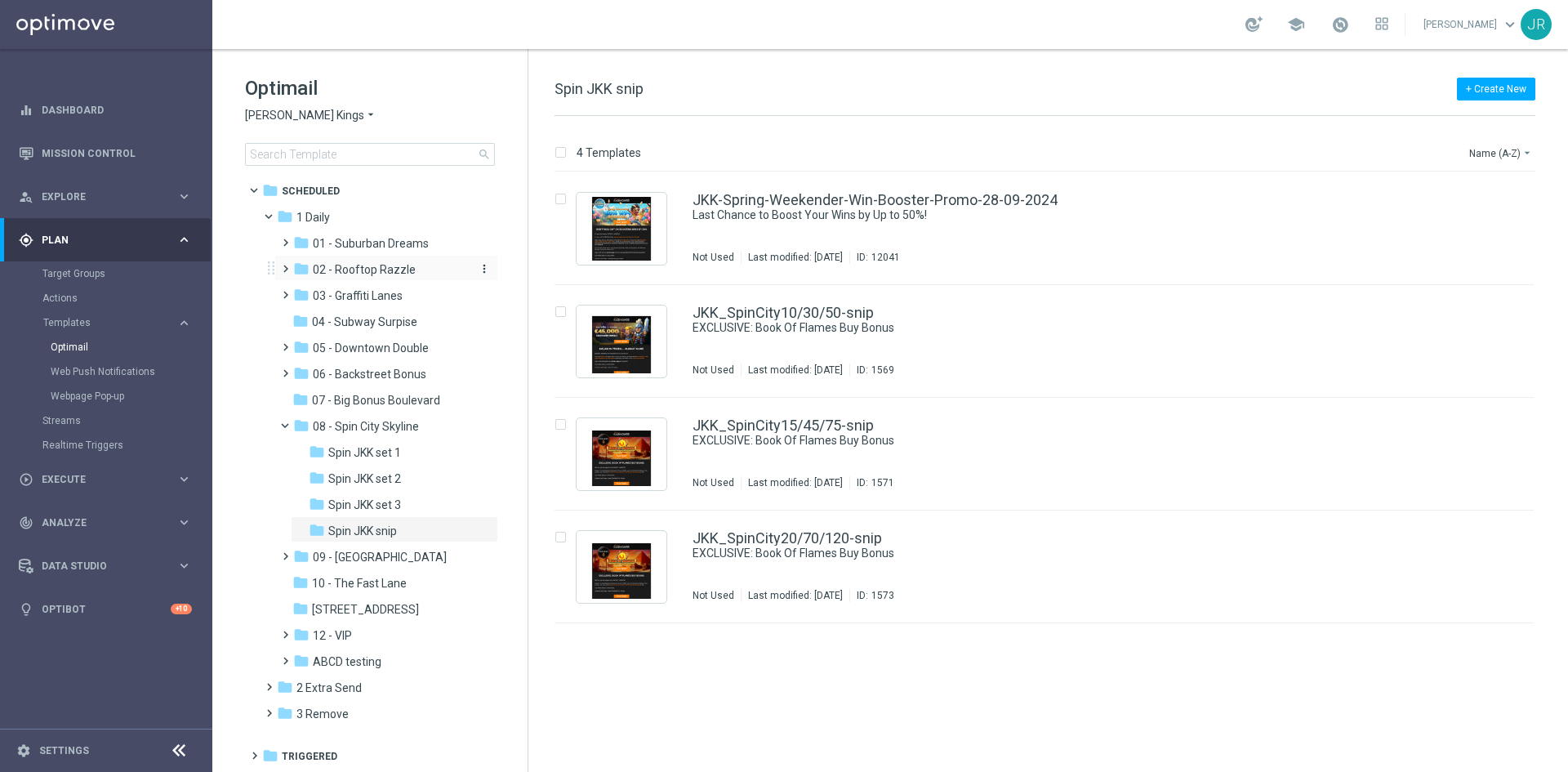
click at [368, 270] on span "02 - Rooftop Razzle" at bounding box center [363, 270] width 103 height 15
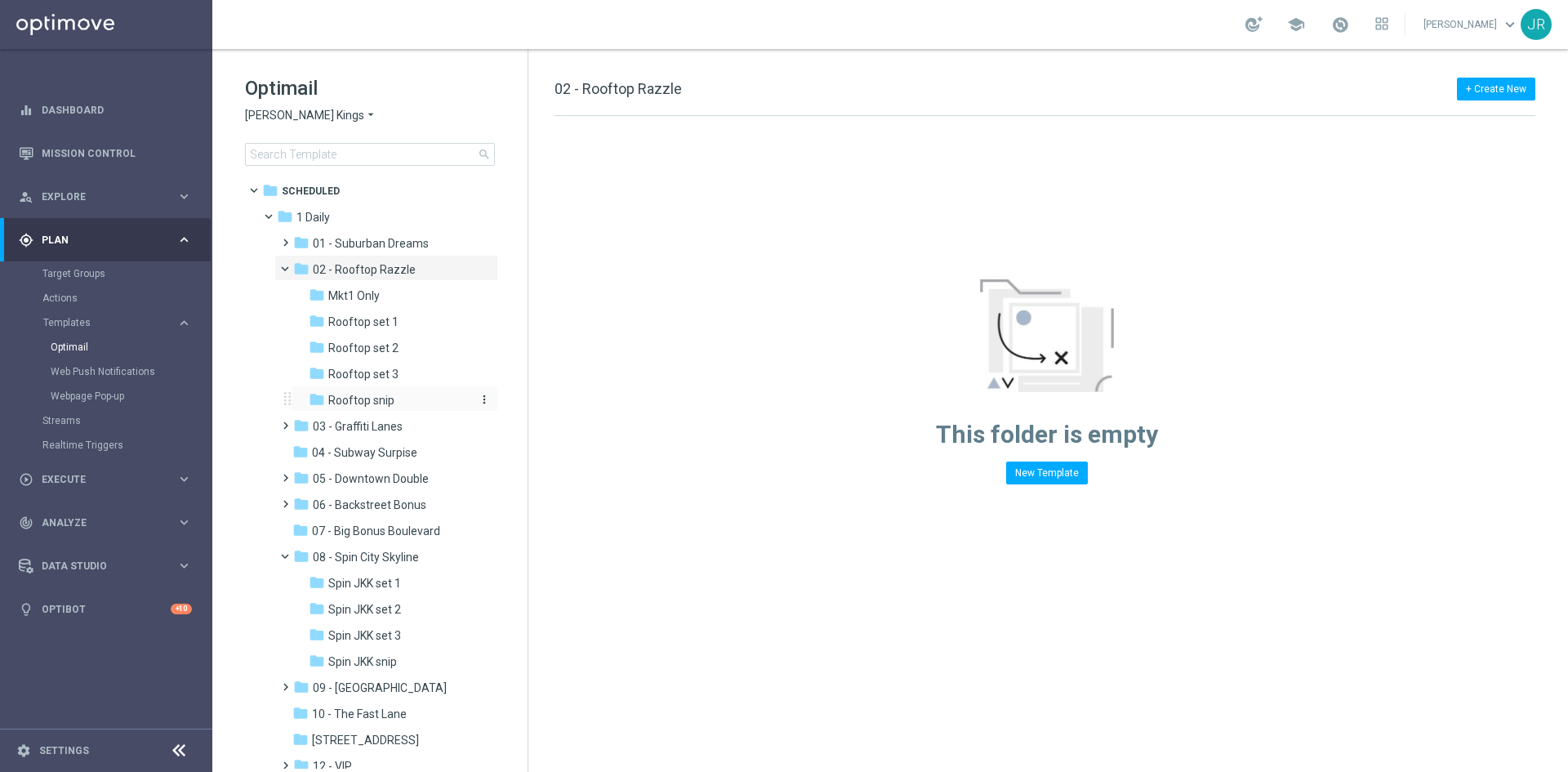
click at [364, 402] on span "Rooftop snip" at bounding box center [361, 400] width 66 height 15
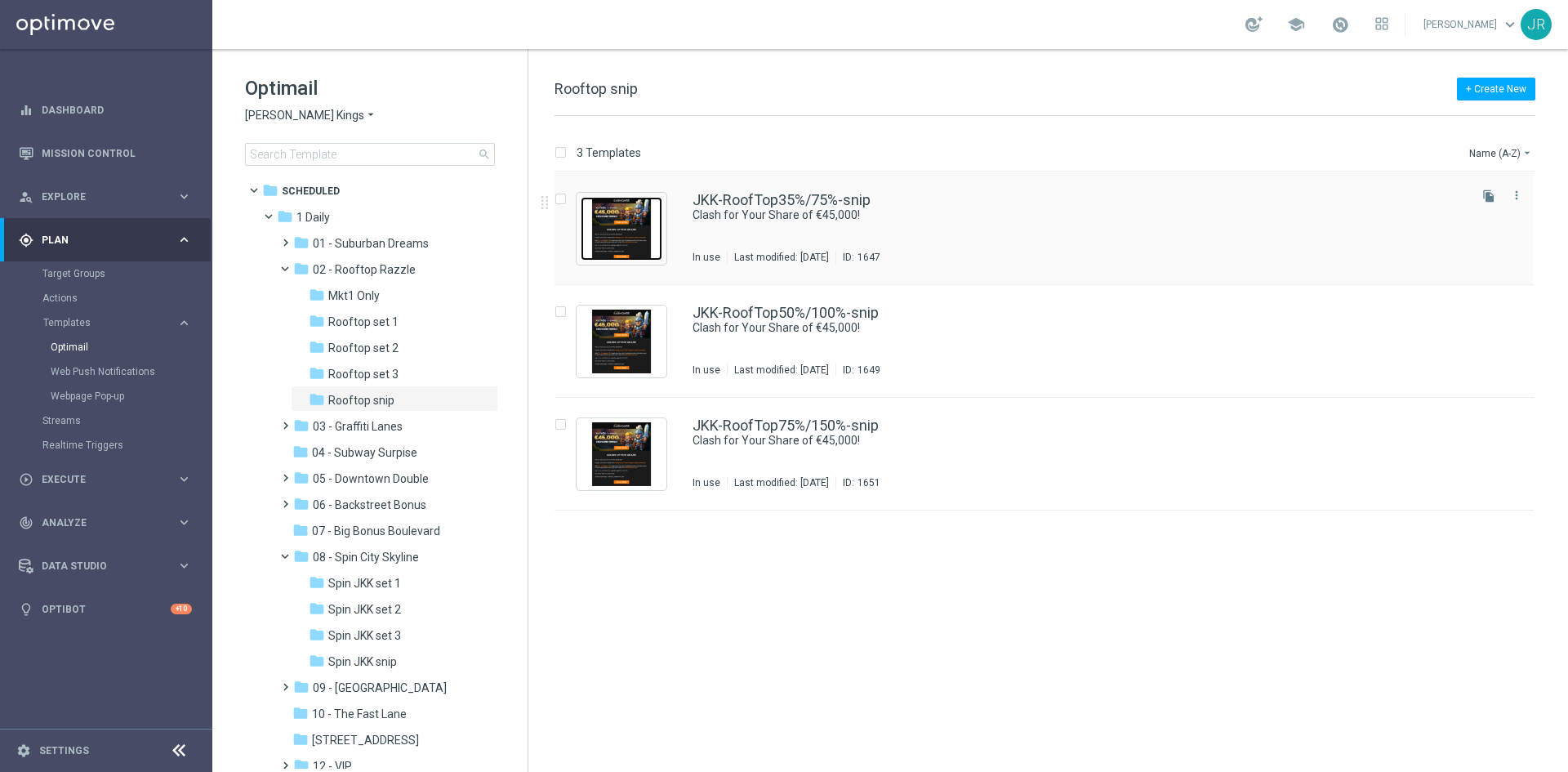
click at [604, 223] on img "Press SPACE to select this row." at bounding box center [622, 229] width 82 height 64
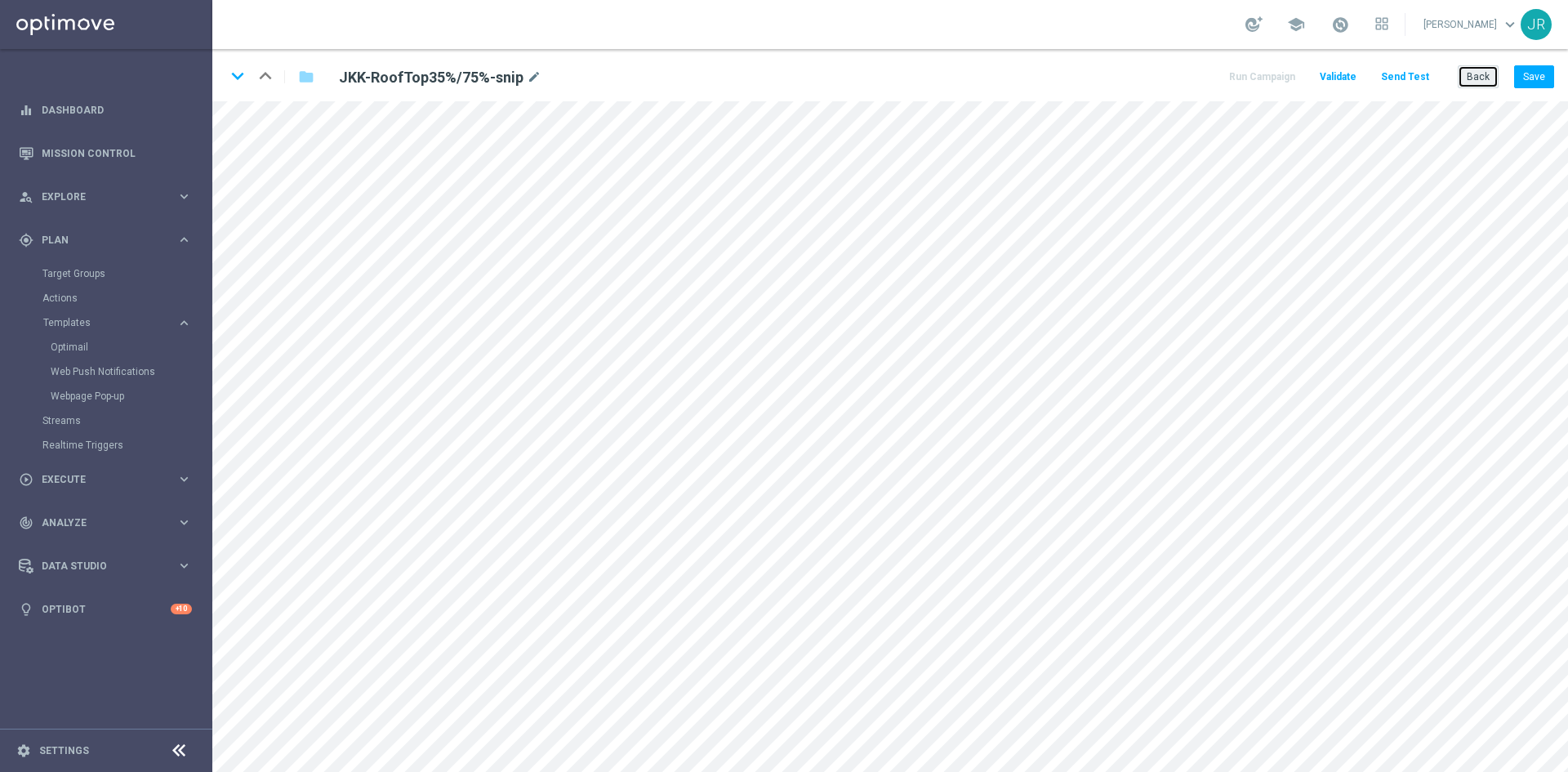
click at [1474, 79] on button "Back" at bounding box center [1478, 76] width 41 height 23
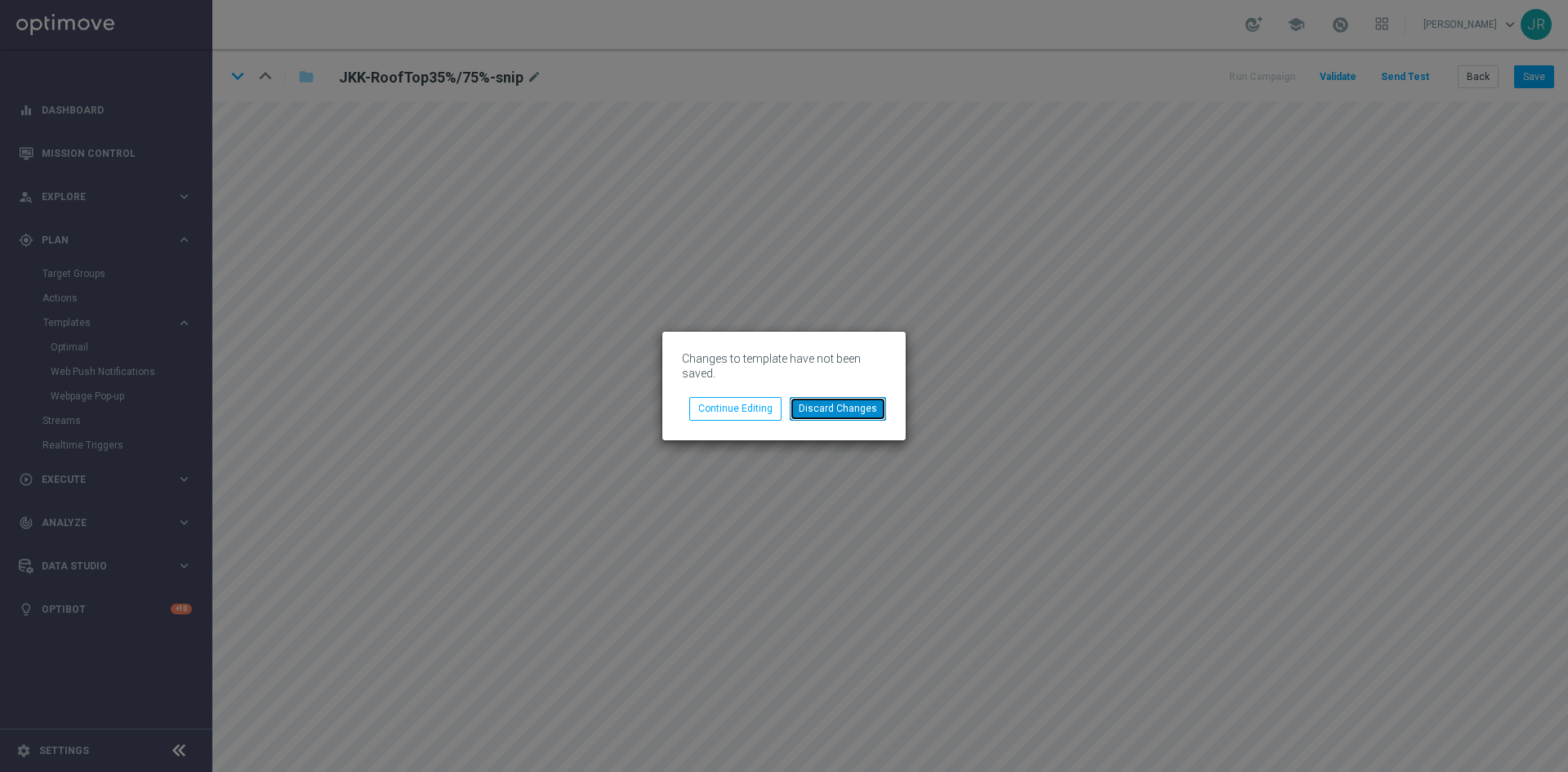
click at [802, 398] on button "Discard Changes" at bounding box center [837, 408] width 97 height 23
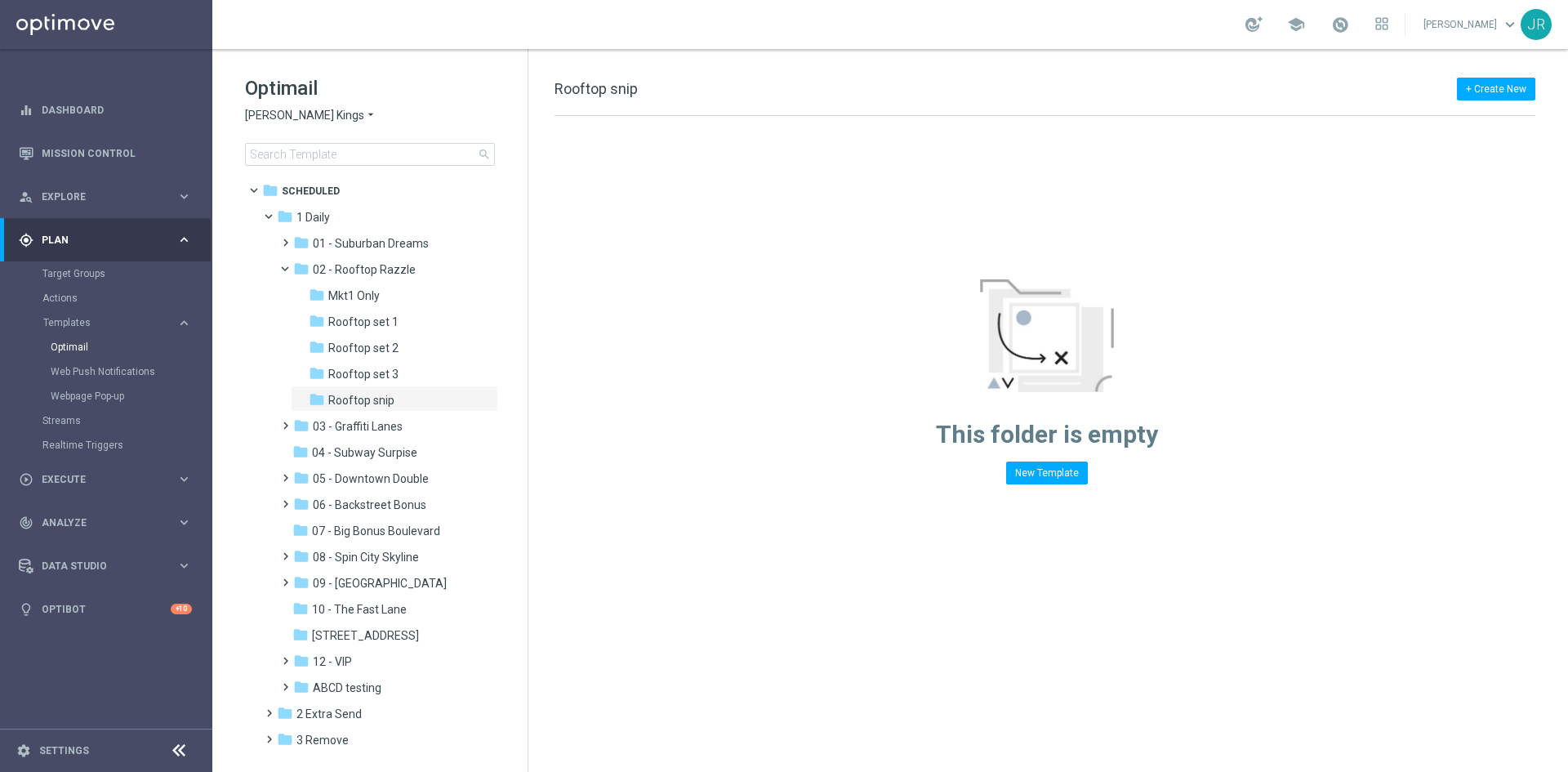
click at [283, 107] on div "Optimail Johnnie Kash Kings arrow_drop_down × Johnnie Kash Kings search" at bounding box center [385, 120] width 282 height 91
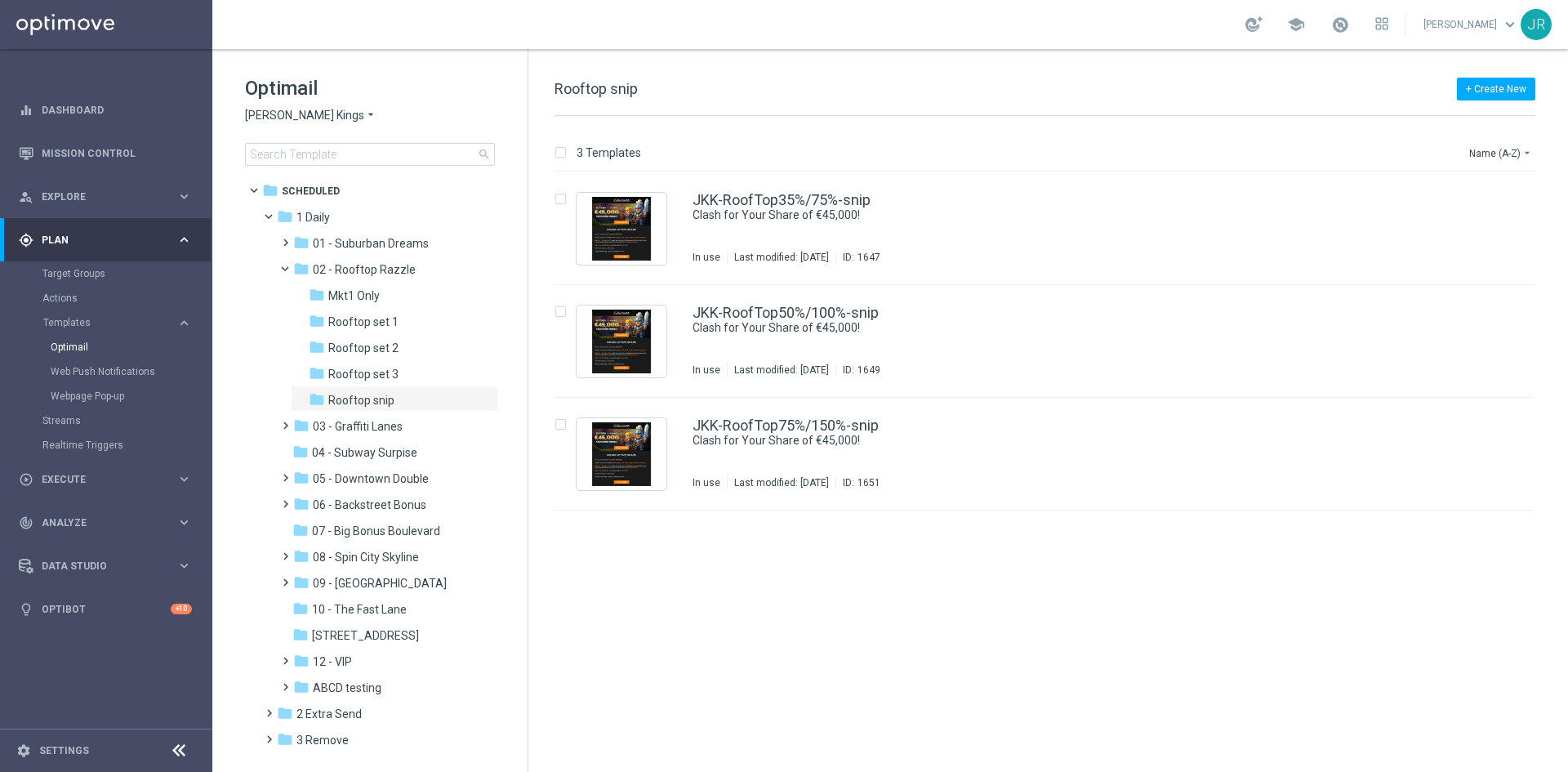
click at [308, 106] on div "Optimail Johnnie Kash Kings arrow_drop_down × Johnnie Kash Kings search" at bounding box center [385, 120] width 282 height 91
click at [310, 111] on span "Johnnie Kash Kings" at bounding box center [303, 116] width 119 height 16
click at [0, 0] on span "Jackpot Jill" at bounding box center [0, 0] width 0 height 0
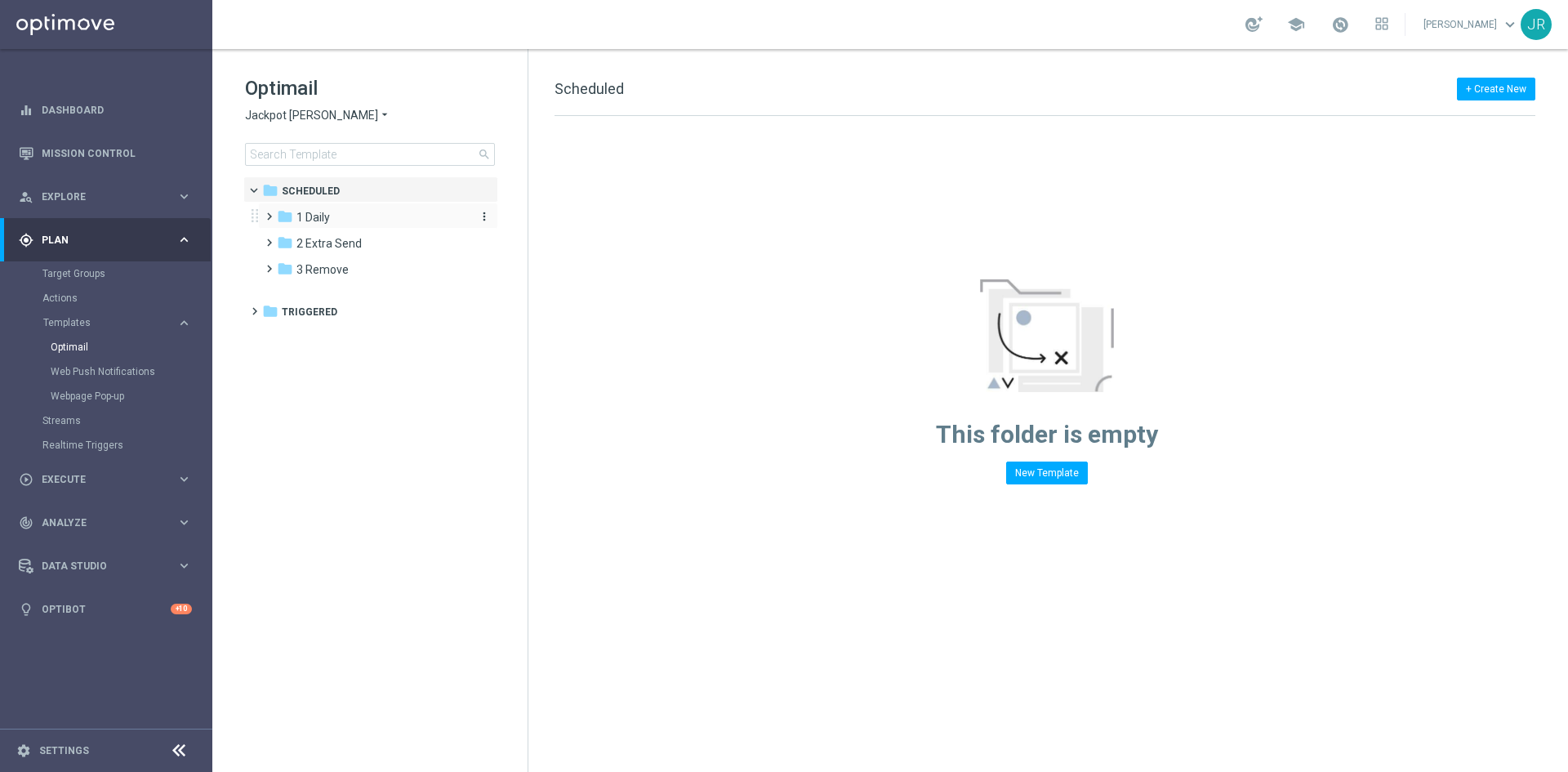
click at [327, 212] on span "1 Daily" at bounding box center [313, 217] width 34 height 15
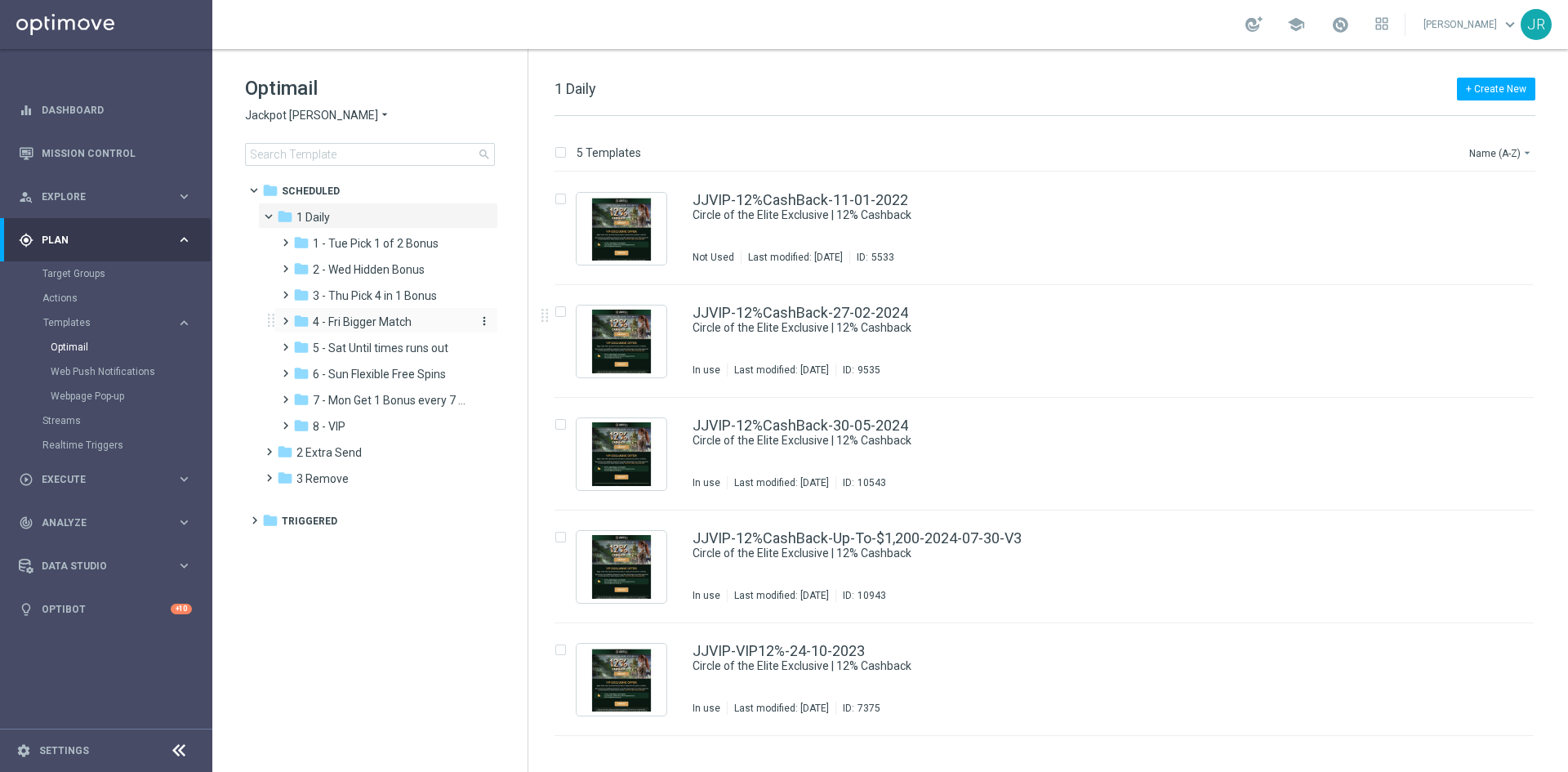
click at [358, 325] on span "4 - Fri Bigger Match" at bounding box center [361, 322] width 99 height 15
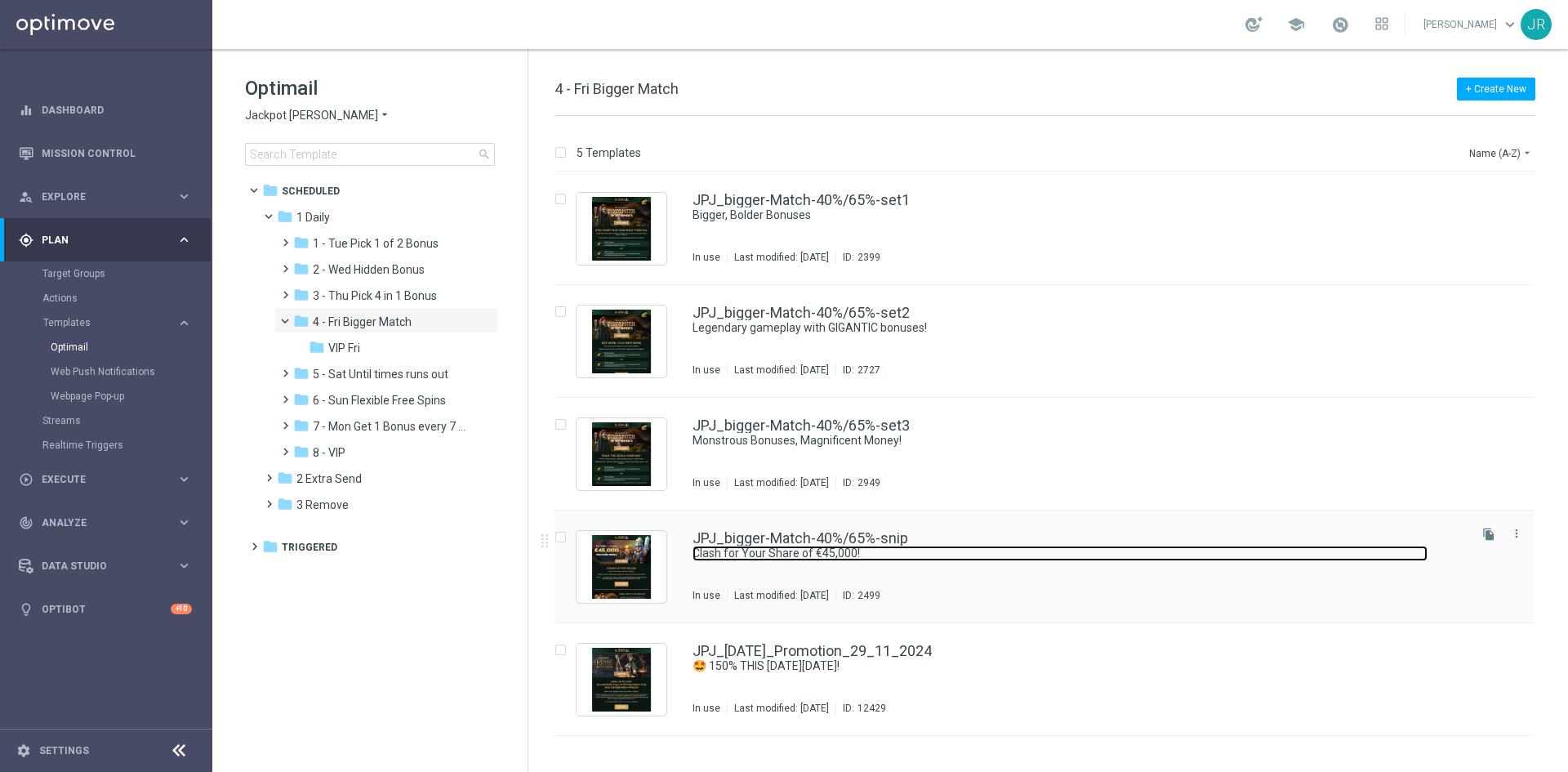
click at [743, 552] on link "Clash for Your Share of €45,000!" at bounding box center [1060, 554] width 735 height 16
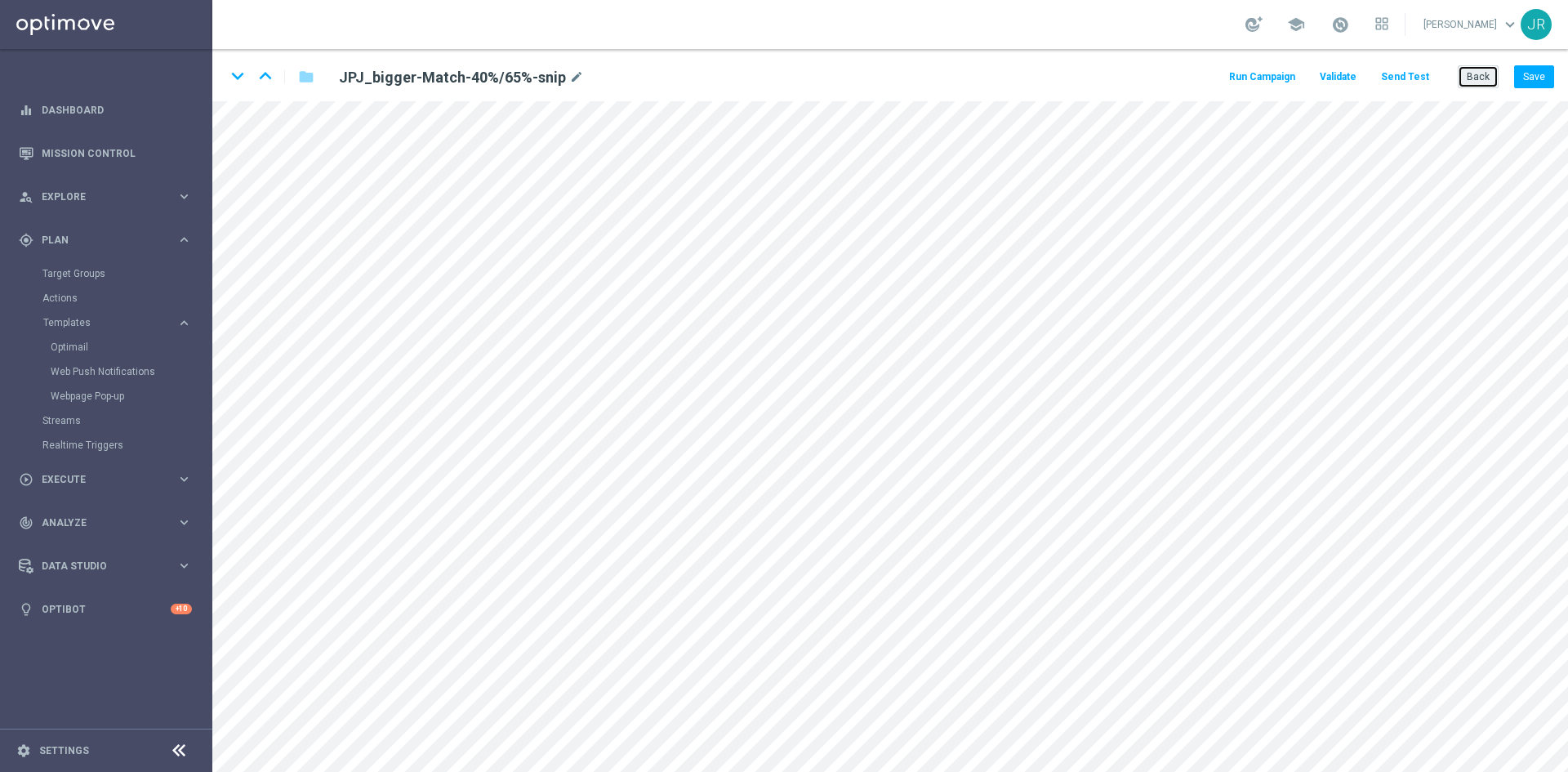
drag, startPoint x: 1485, startPoint y: 77, endPoint x: 977, endPoint y: 182, distance: 518.7
click at [1484, 77] on button "Back" at bounding box center [1478, 76] width 41 height 23
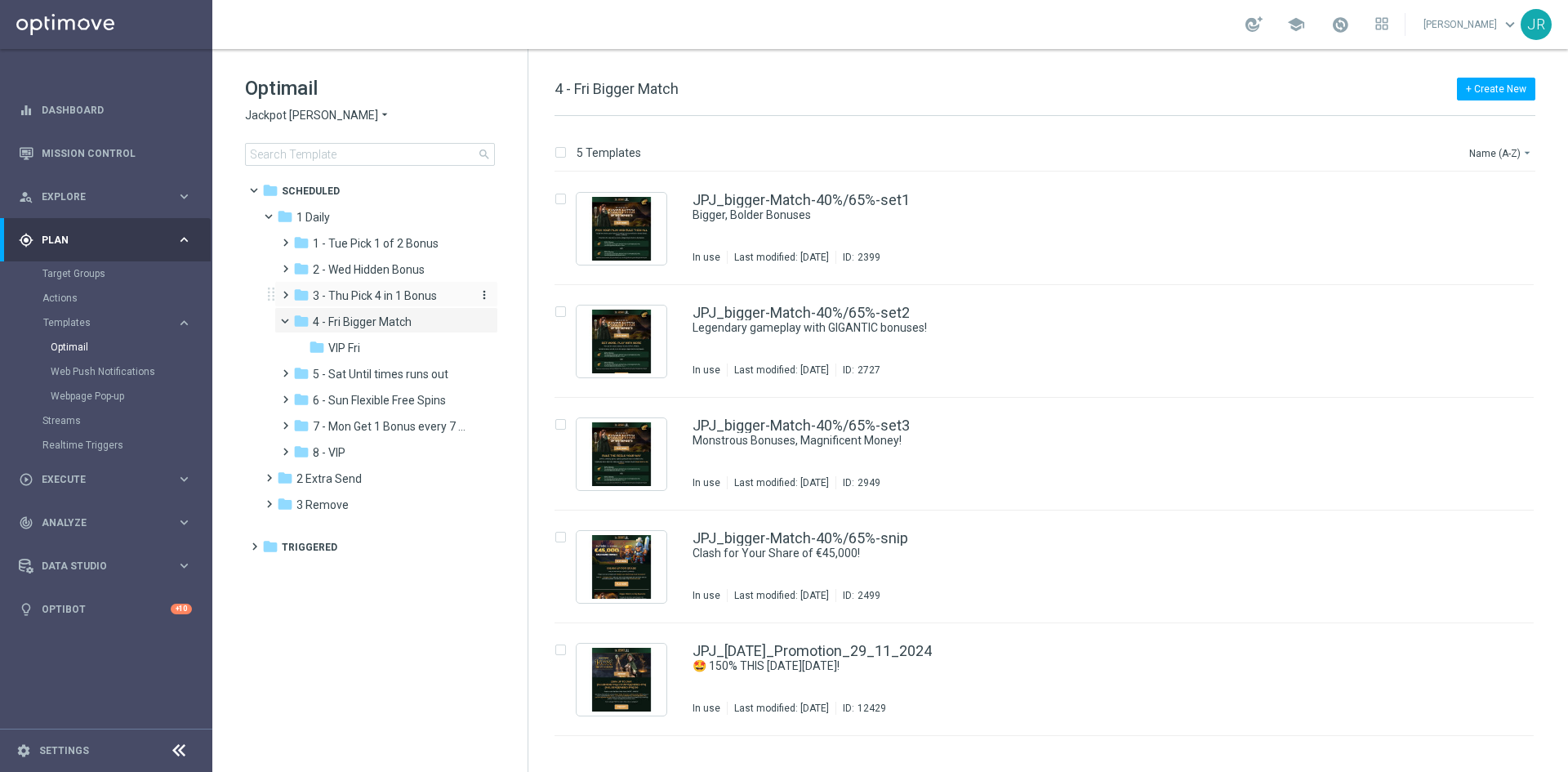
click at [355, 295] on span "3 - Thu Pick 4 in 1 Bonus" at bounding box center [374, 296] width 124 height 15
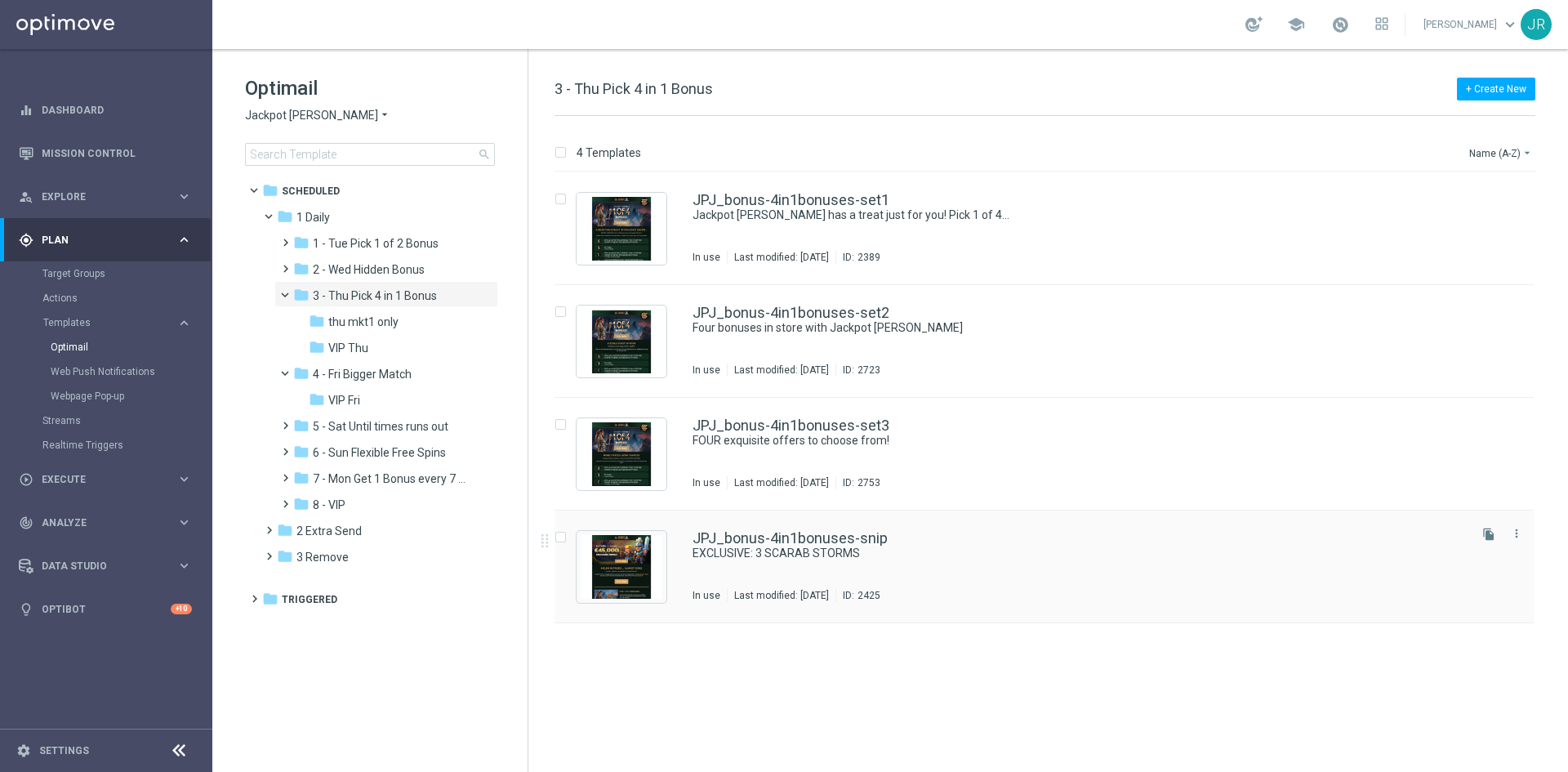
click at [763, 584] on div "JPJ_bonus-4in1bonuses-snip EXCLUSIVE: 3 SCARAB STORMS In use Last modified: Tue…" at bounding box center [1079, 566] width 773 height 71
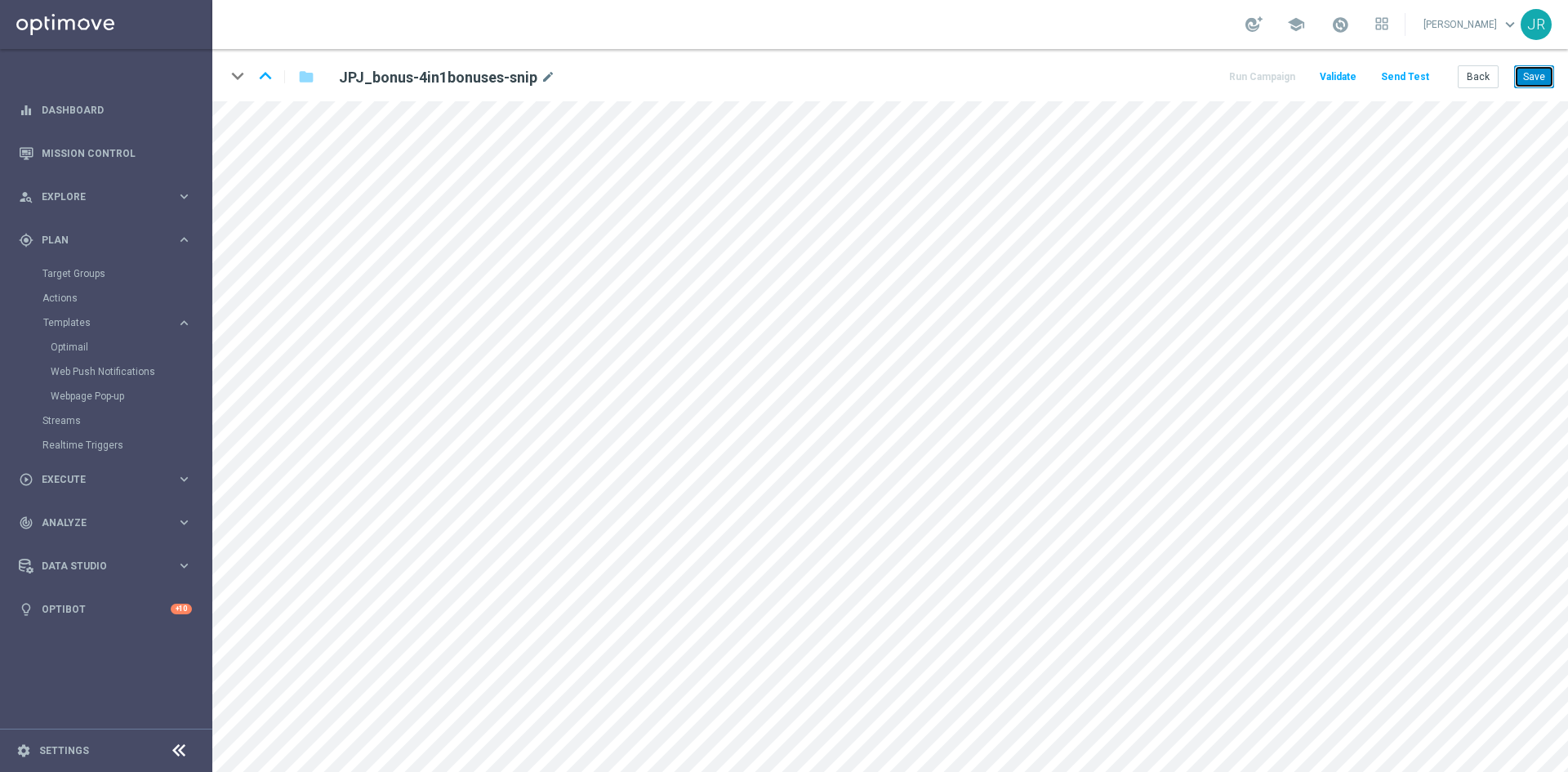
click at [1526, 81] on button "Save" at bounding box center [1534, 76] width 40 height 23
click at [1540, 79] on button "Save" at bounding box center [1534, 76] width 40 height 23
click at [1532, 82] on button "Save" at bounding box center [1534, 76] width 40 height 23
click at [1532, 73] on button "Save" at bounding box center [1534, 76] width 40 height 23
click at [1527, 80] on button "Save" at bounding box center [1534, 76] width 40 height 23
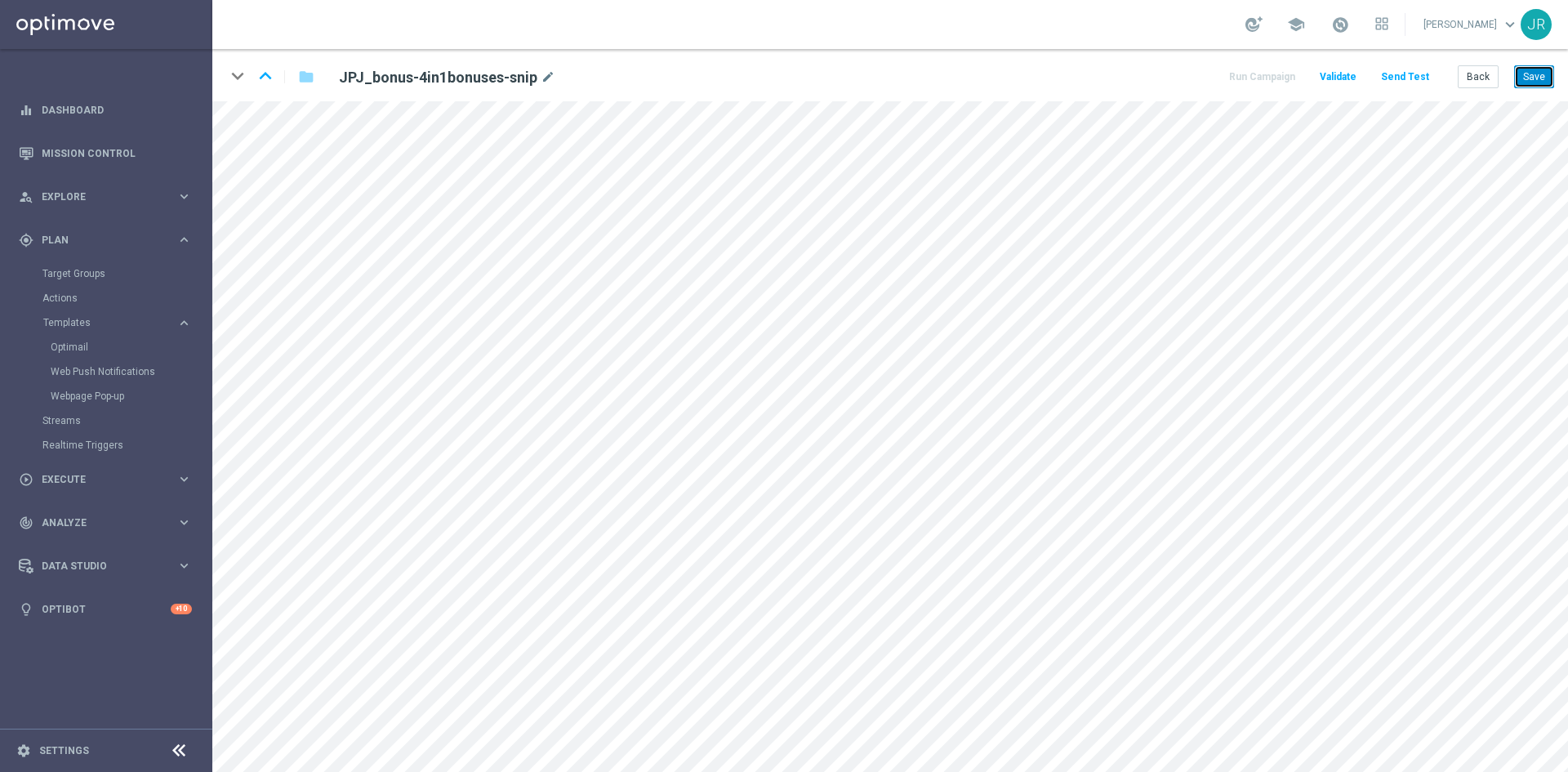
click at [1534, 79] on button "Save" at bounding box center [1534, 76] width 40 height 23
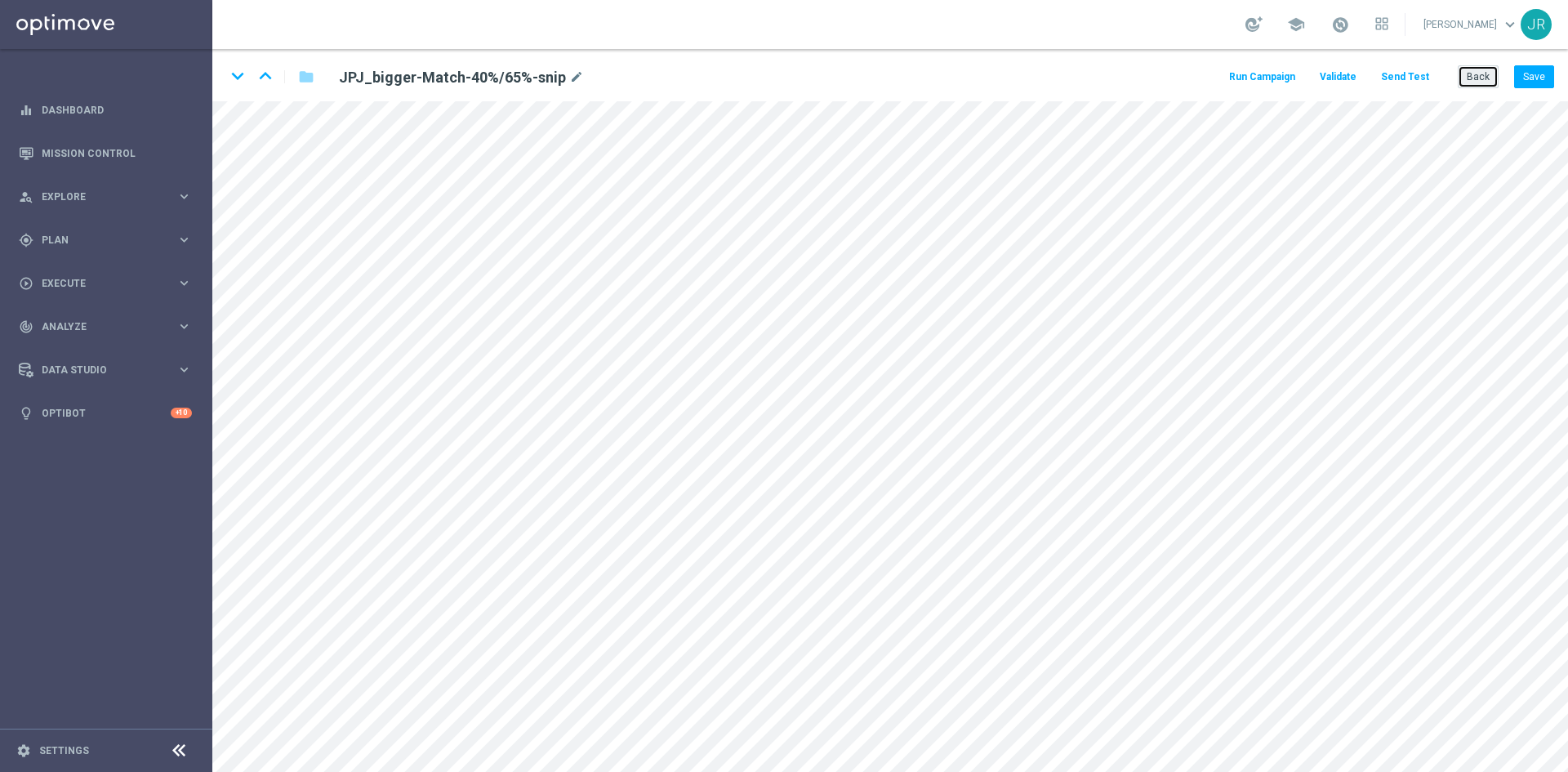
click at [1478, 74] on button "Back" at bounding box center [1478, 76] width 41 height 23
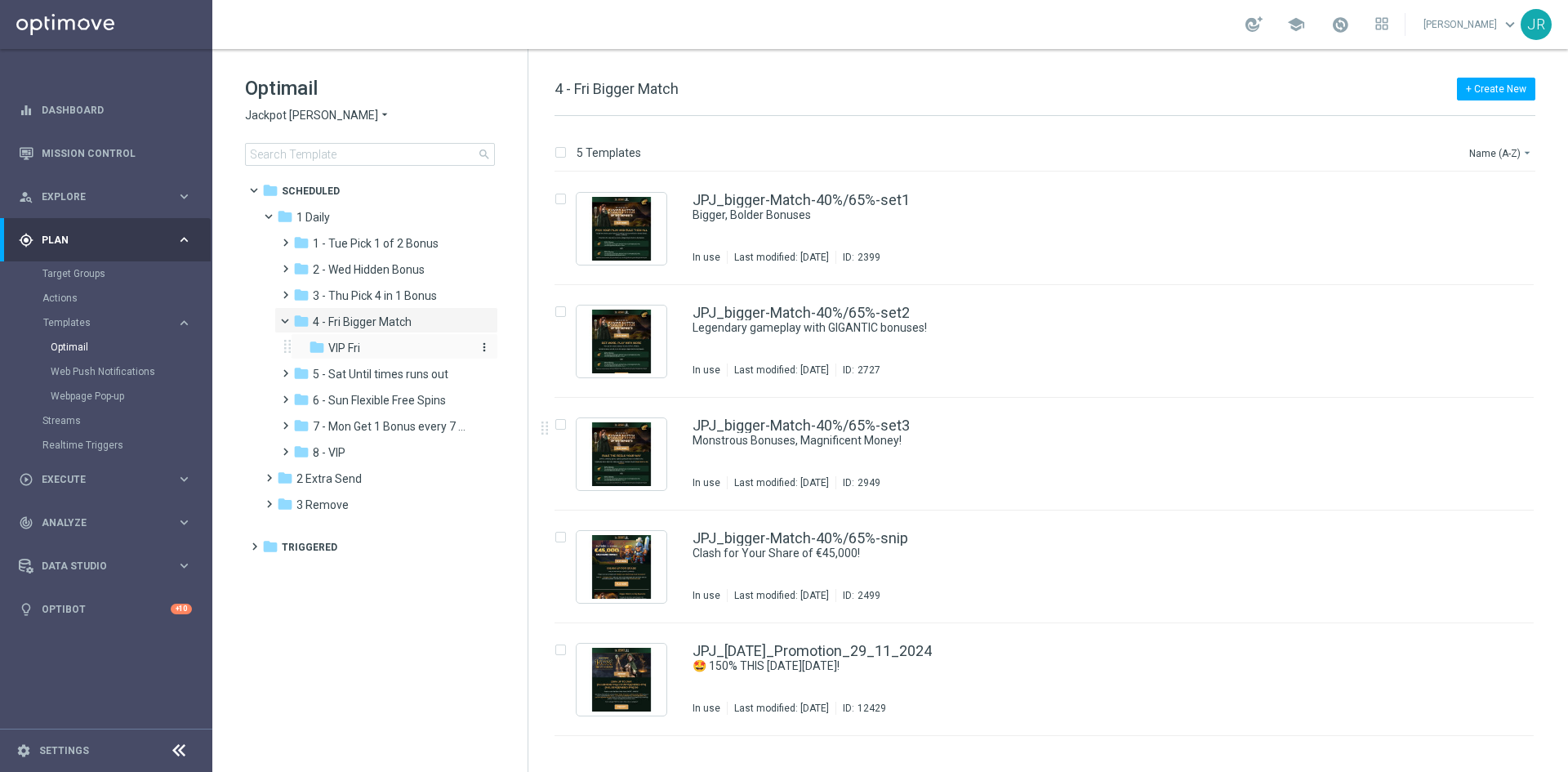
click at [362, 343] on div "folder VIP Fri" at bounding box center [388, 349] width 161 height 19
click at [751, 569] on div "JJVIP_Bigger-Match-40%/65%-snip Clash for Your Share of €45,000! In use Last mo…" at bounding box center [1079, 566] width 773 height 71
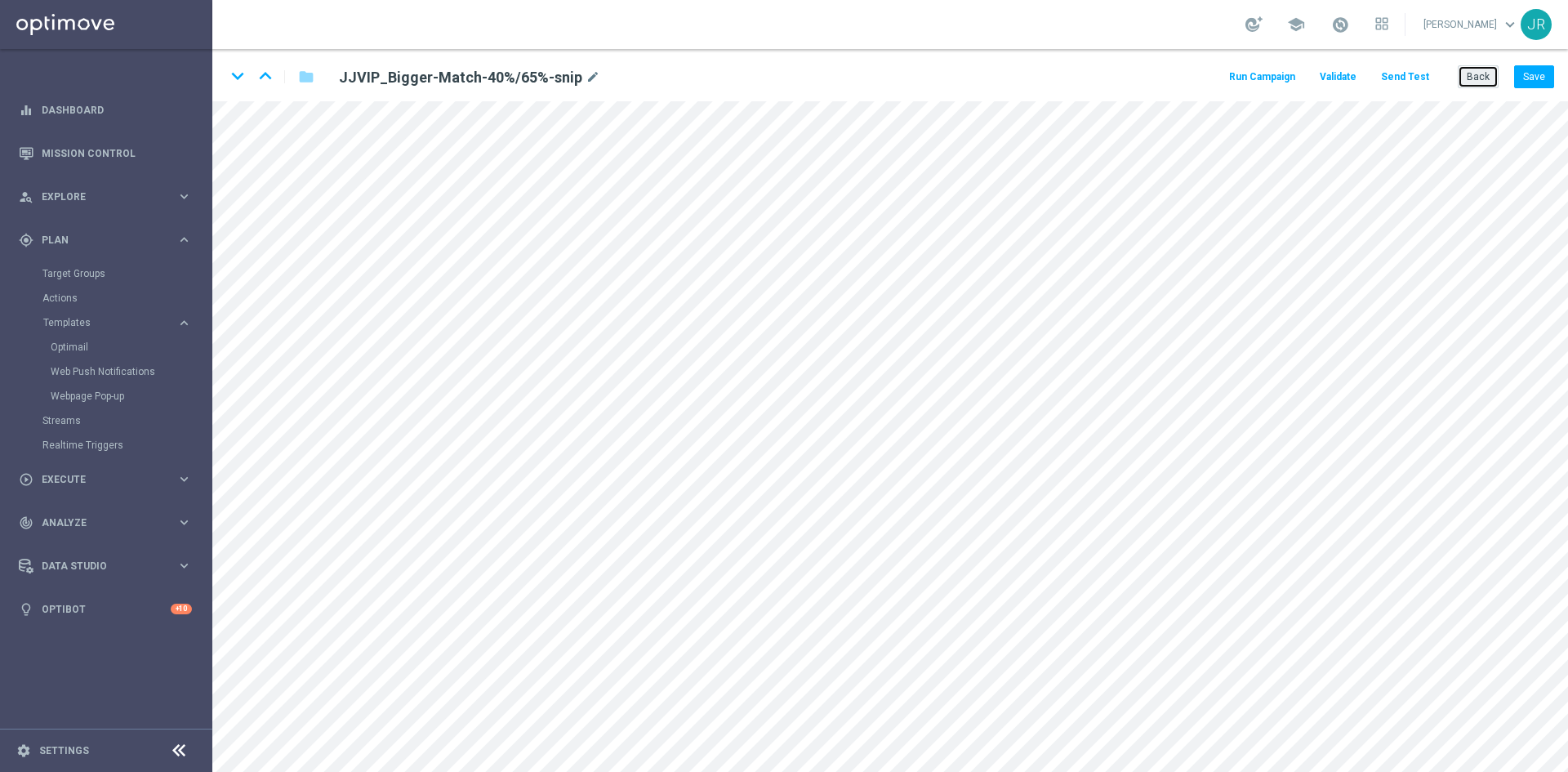
click at [1480, 82] on button "Back" at bounding box center [1478, 76] width 41 height 23
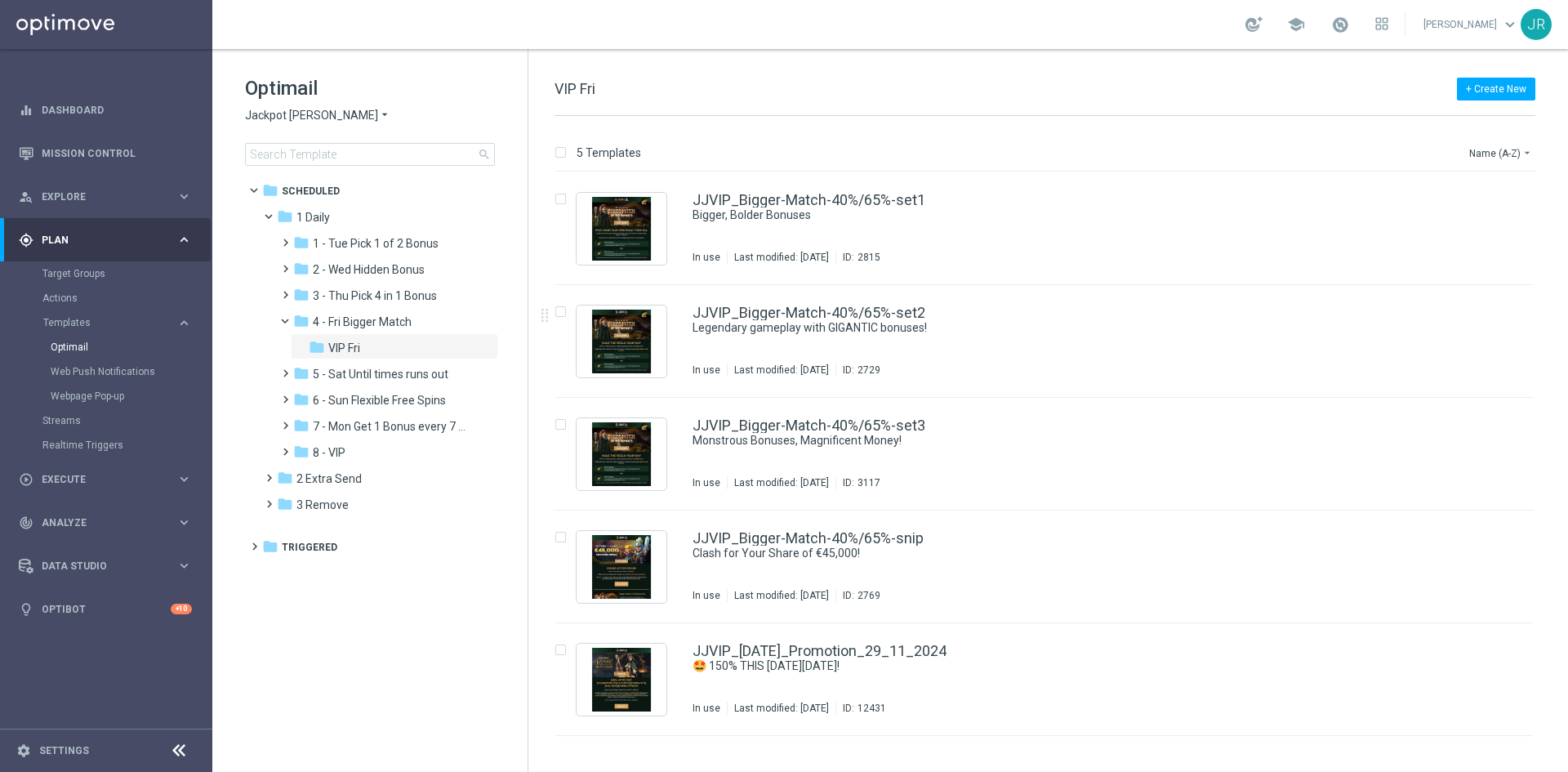
click at [262, 105] on div "Optimail Jackpot Jill arrow_drop_down × Jackpot Jill search" at bounding box center [385, 120] width 282 height 91
click at [261, 119] on span "Jackpot Jill" at bounding box center [310, 116] width 133 height 16
click at [0, 0] on span "Wolf Winner" at bounding box center [0, 0] width 0 height 0
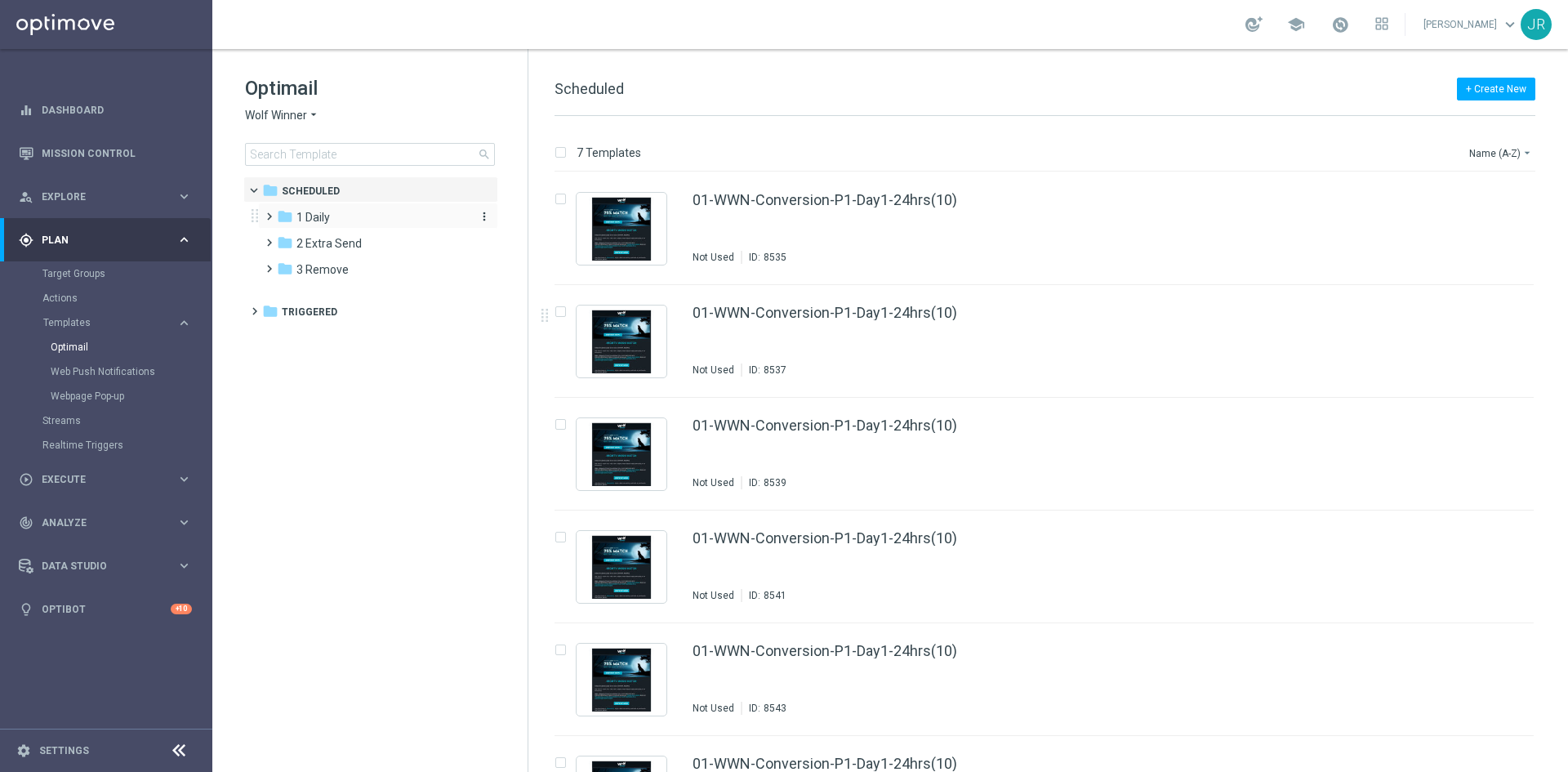
click at [331, 218] on div "folder 1 Daily" at bounding box center [370, 218] width 188 height 19
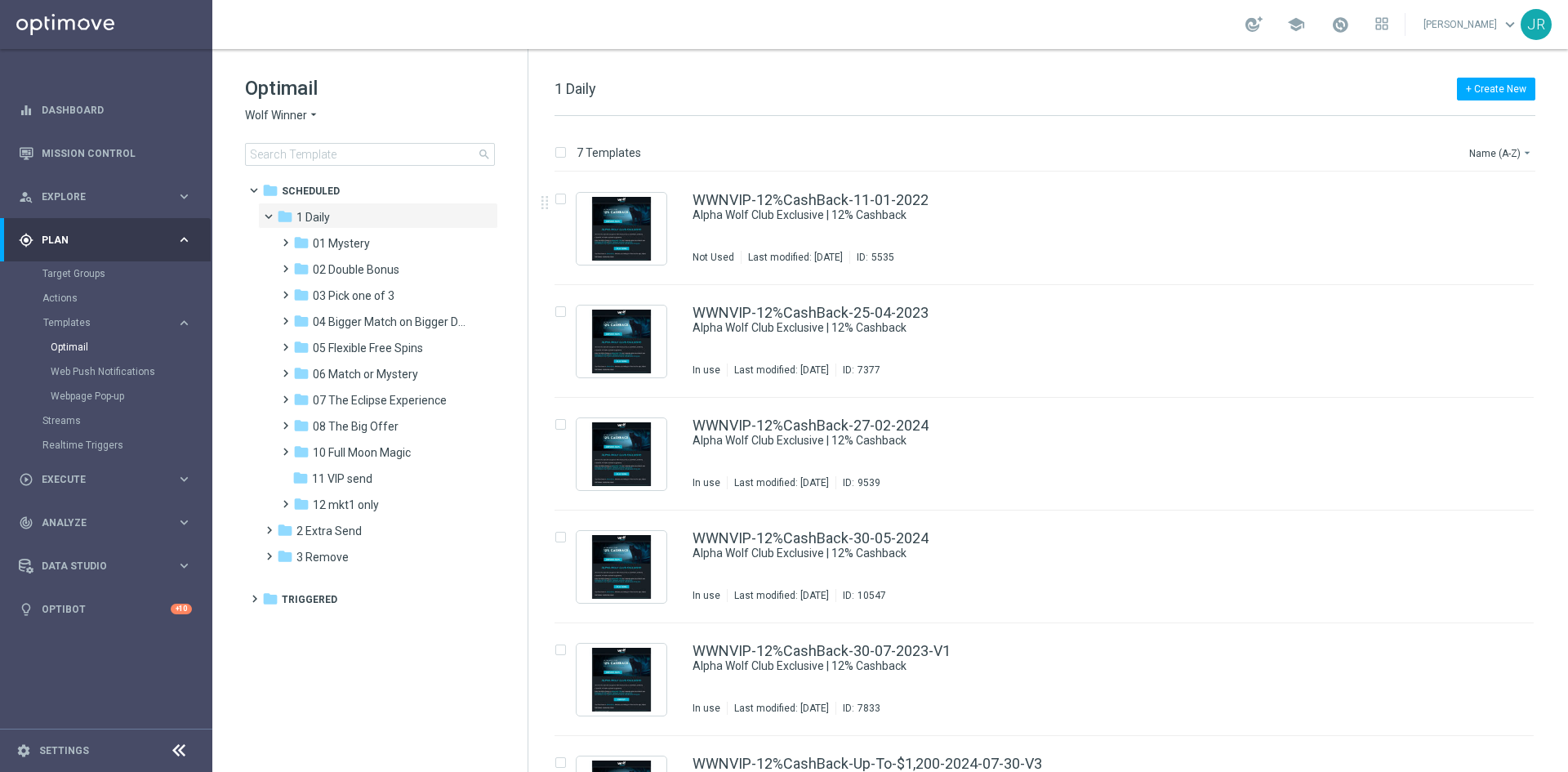
click at [370, 379] on span "06 Match or Mystery" at bounding box center [365, 374] width 106 height 15
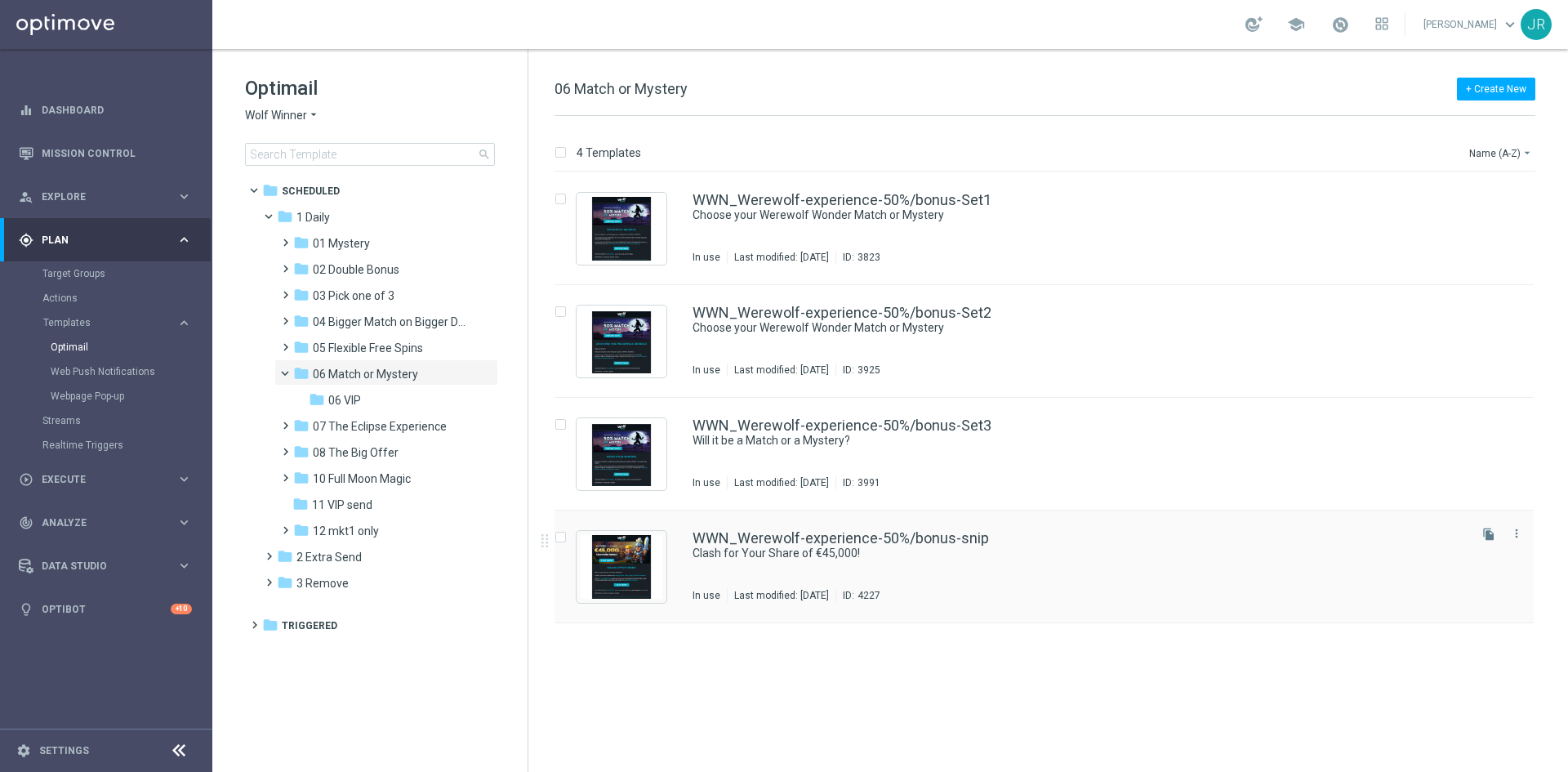
click at [744, 573] on div "WWN_Werewolf-experience-50%/bonus-snip Clash for Your Share of €45,000! In use …" at bounding box center [1079, 566] width 773 height 71
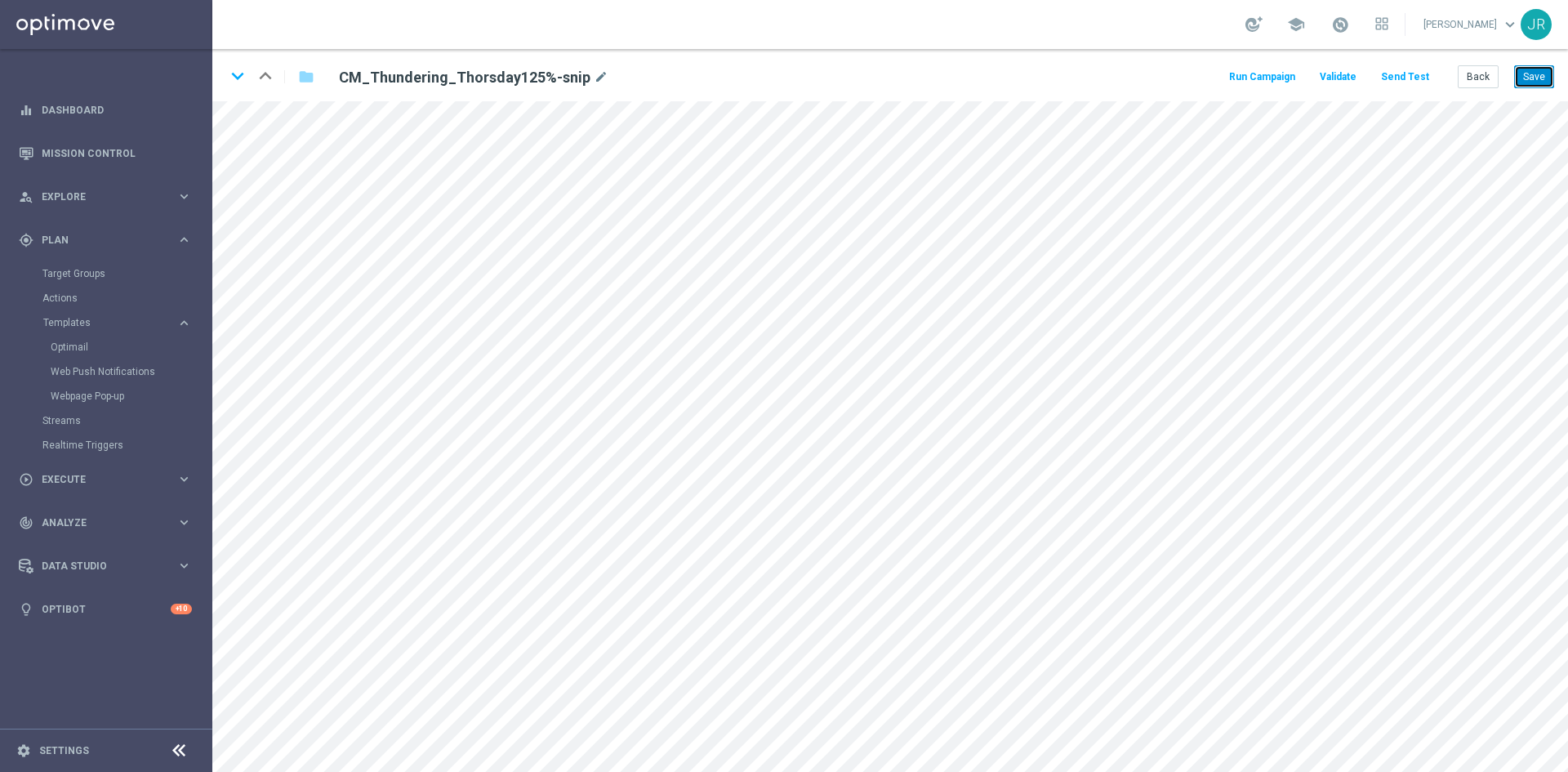
click at [1528, 86] on button "Save" at bounding box center [1534, 76] width 40 height 23
click at [1400, 83] on button "Send Test" at bounding box center [1404, 77] width 53 height 22
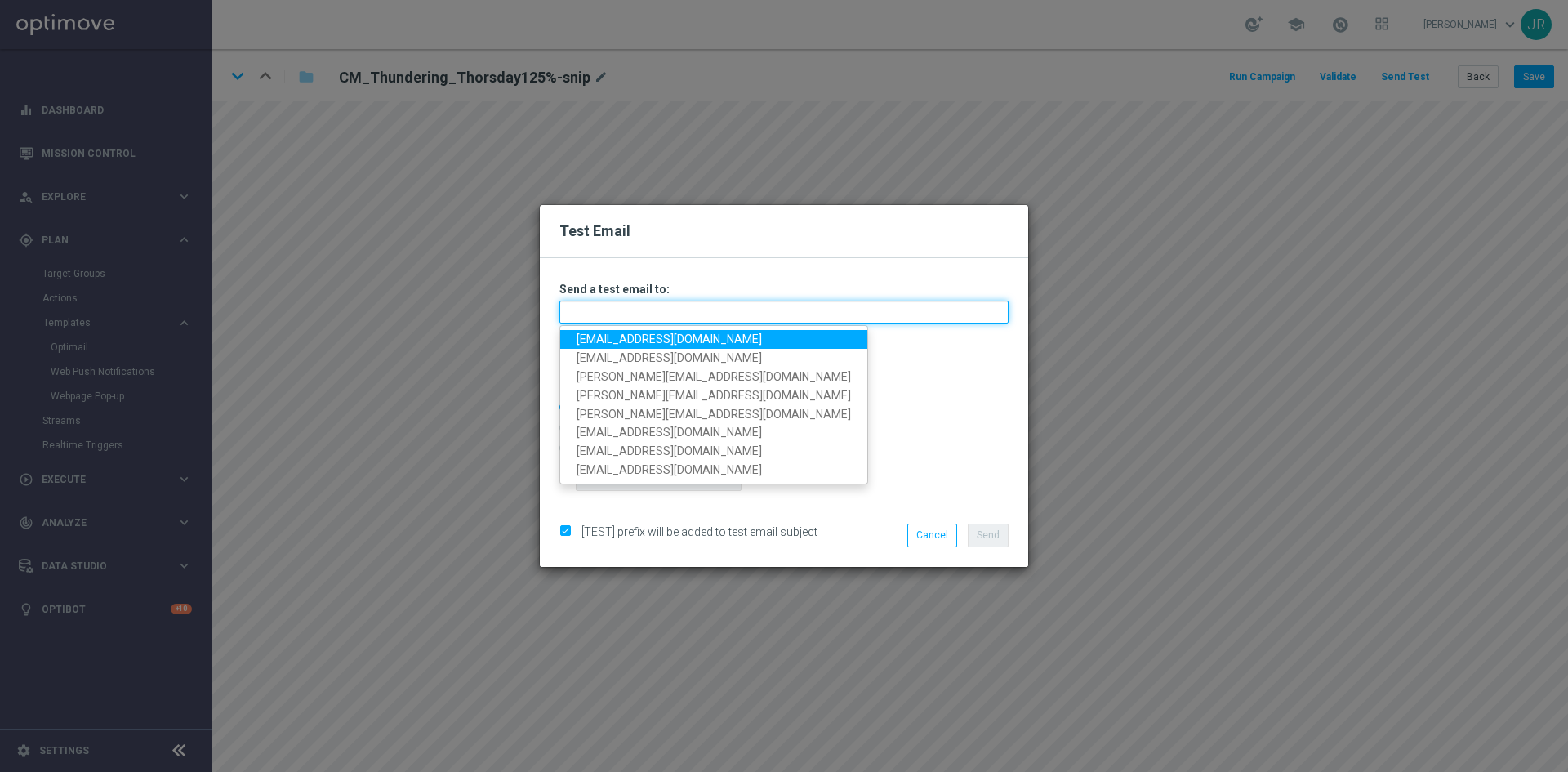
drag, startPoint x: 713, startPoint y: 307, endPoint x: 635, endPoint y: 339, distance: 84.3
click at [713, 307] on input "text" at bounding box center [784, 312] width 449 height 23
click at [620, 339] on link "[EMAIL_ADDRESS][DOMAIN_NAME]" at bounding box center [714, 340] width 307 height 19
type input "[EMAIL_ADDRESS][DOMAIN_NAME]"
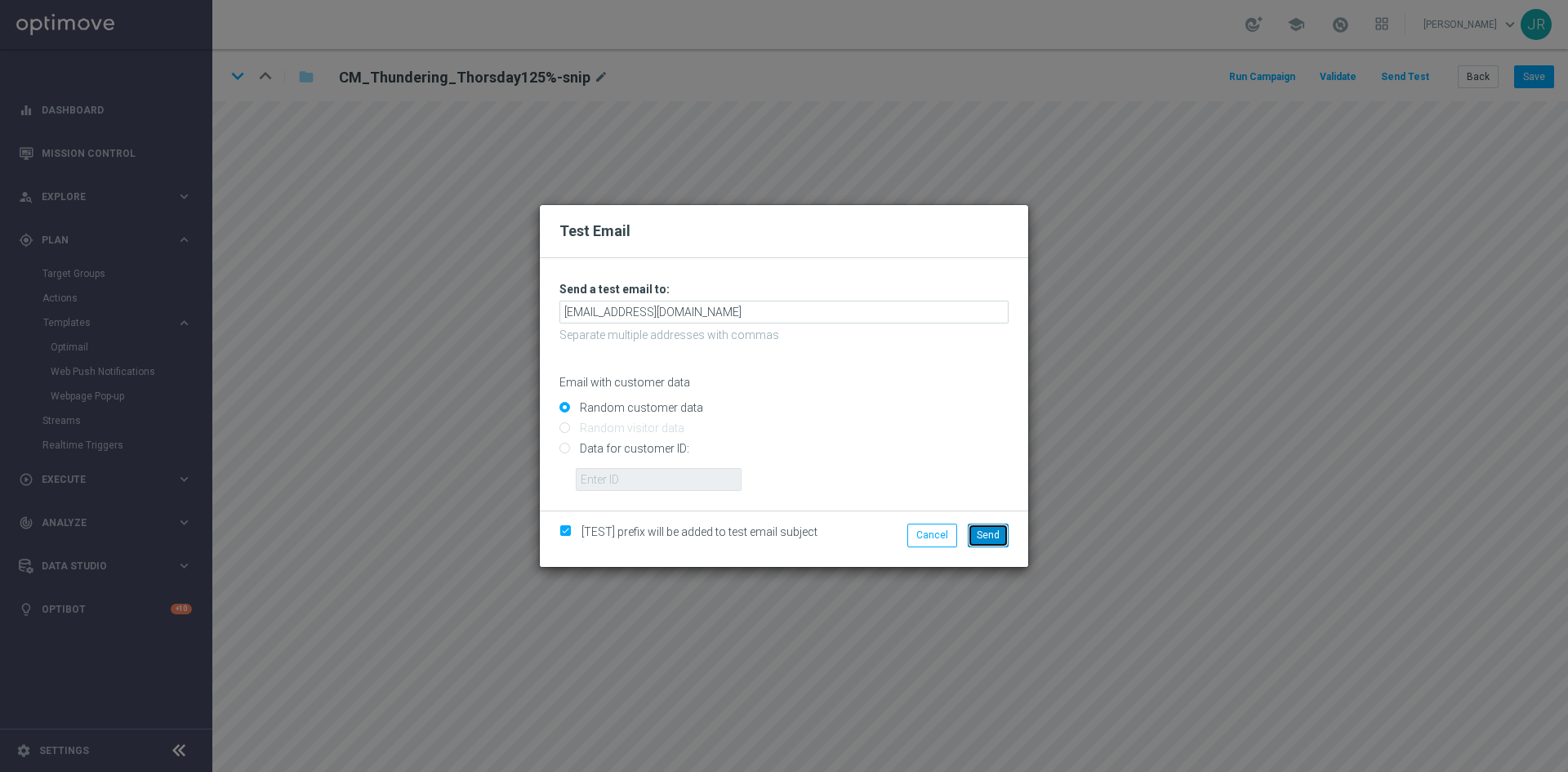
click at [982, 541] on button "Send" at bounding box center [988, 535] width 41 height 23
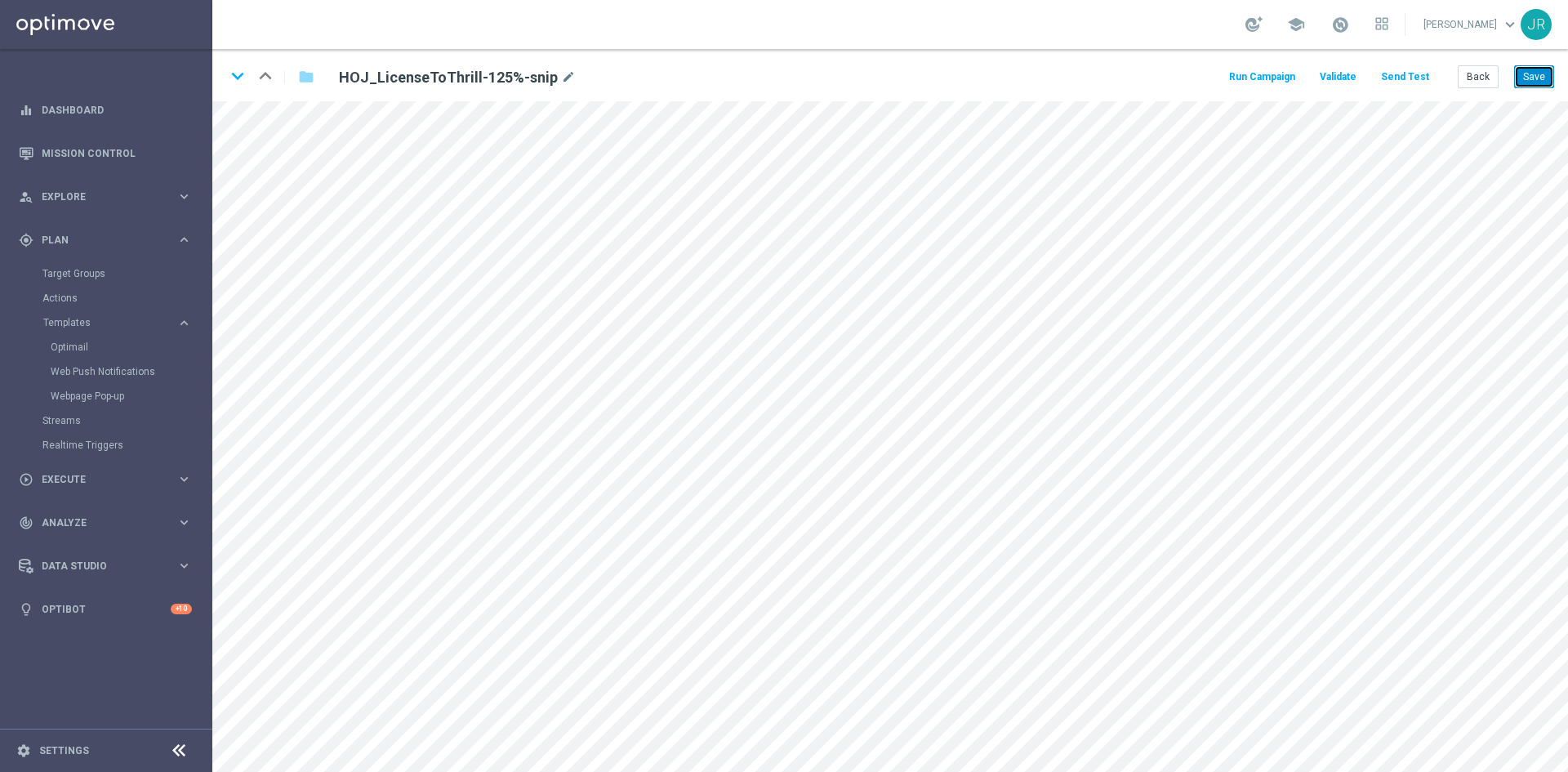
click at [1540, 79] on button "Save" at bounding box center [1534, 76] width 40 height 23
click at [1400, 78] on button "Send Test" at bounding box center [1404, 77] width 53 height 22
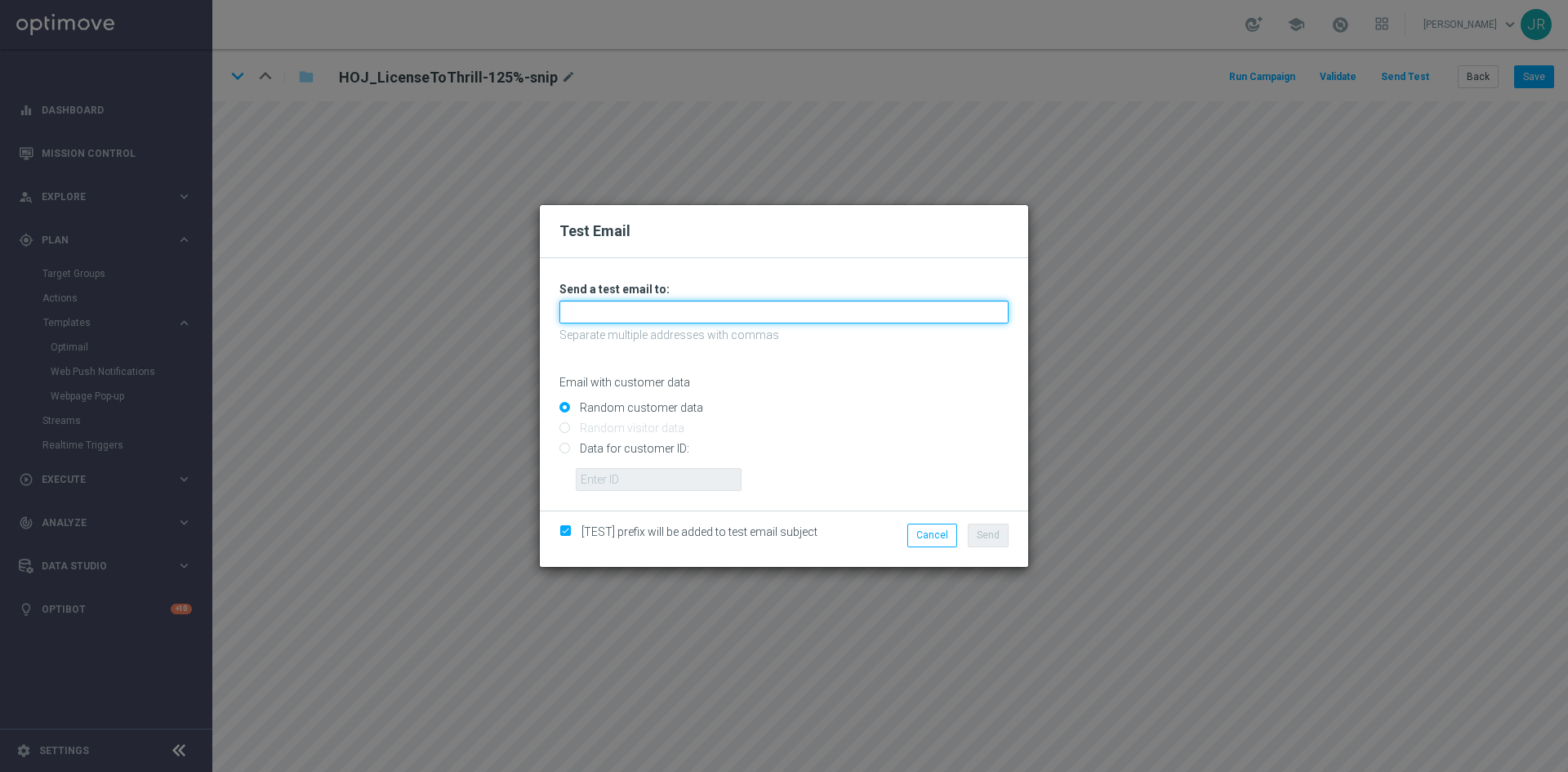
drag, startPoint x: 666, startPoint y: 309, endPoint x: 650, endPoint y: 321, distance: 20.0
click at [666, 309] on input "text" at bounding box center [784, 312] width 449 height 23
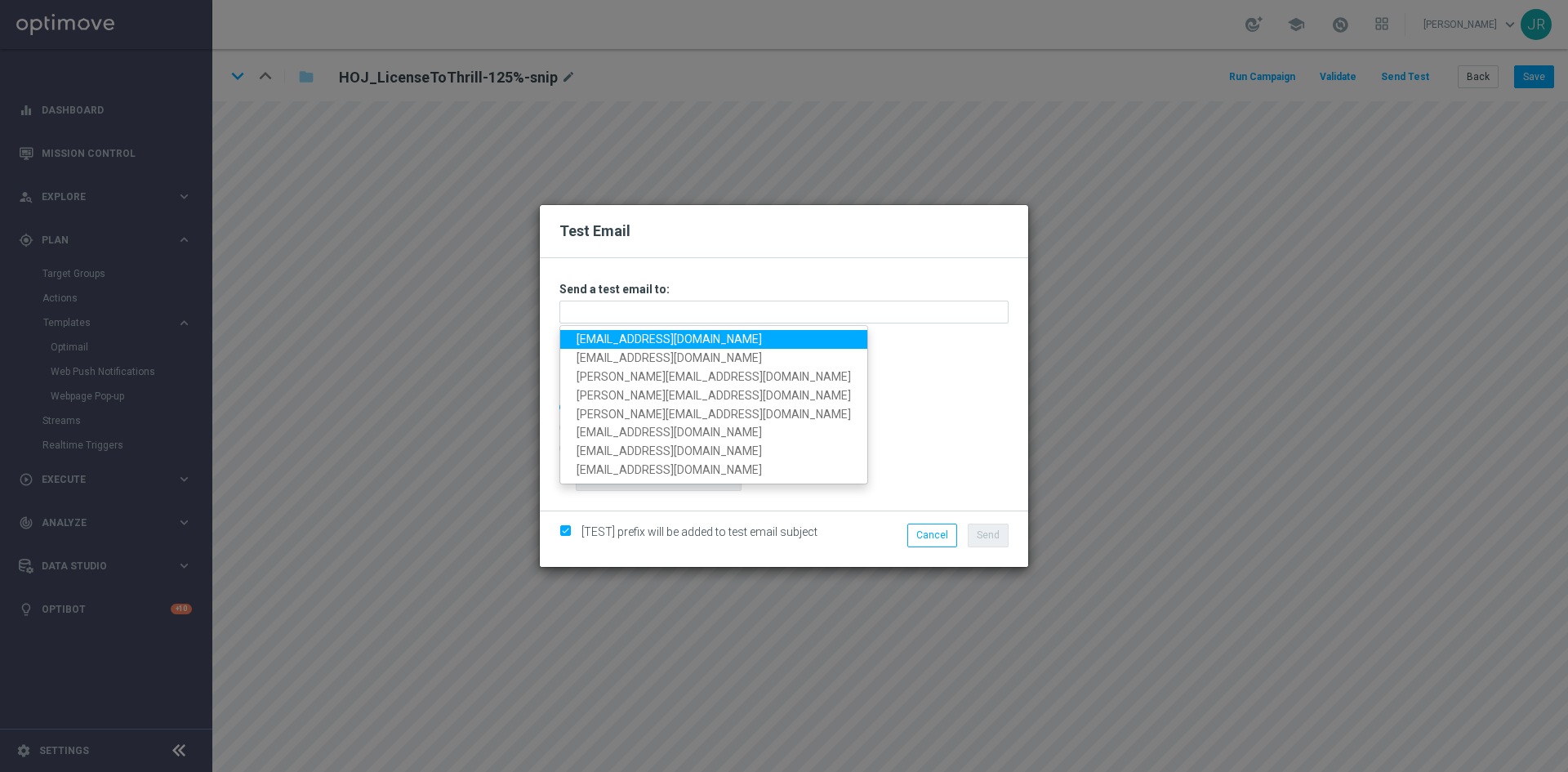
drag, startPoint x: 604, startPoint y: 337, endPoint x: 630, endPoint y: 340, distance: 26.2
click at [604, 337] on link "[EMAIL_ADDRESS][DOMAIN_NAME]" at bounding box center [714, 340] width 307 height 19
type input "[EMAIL_ADDRESS][DOMAIN_NAME]"
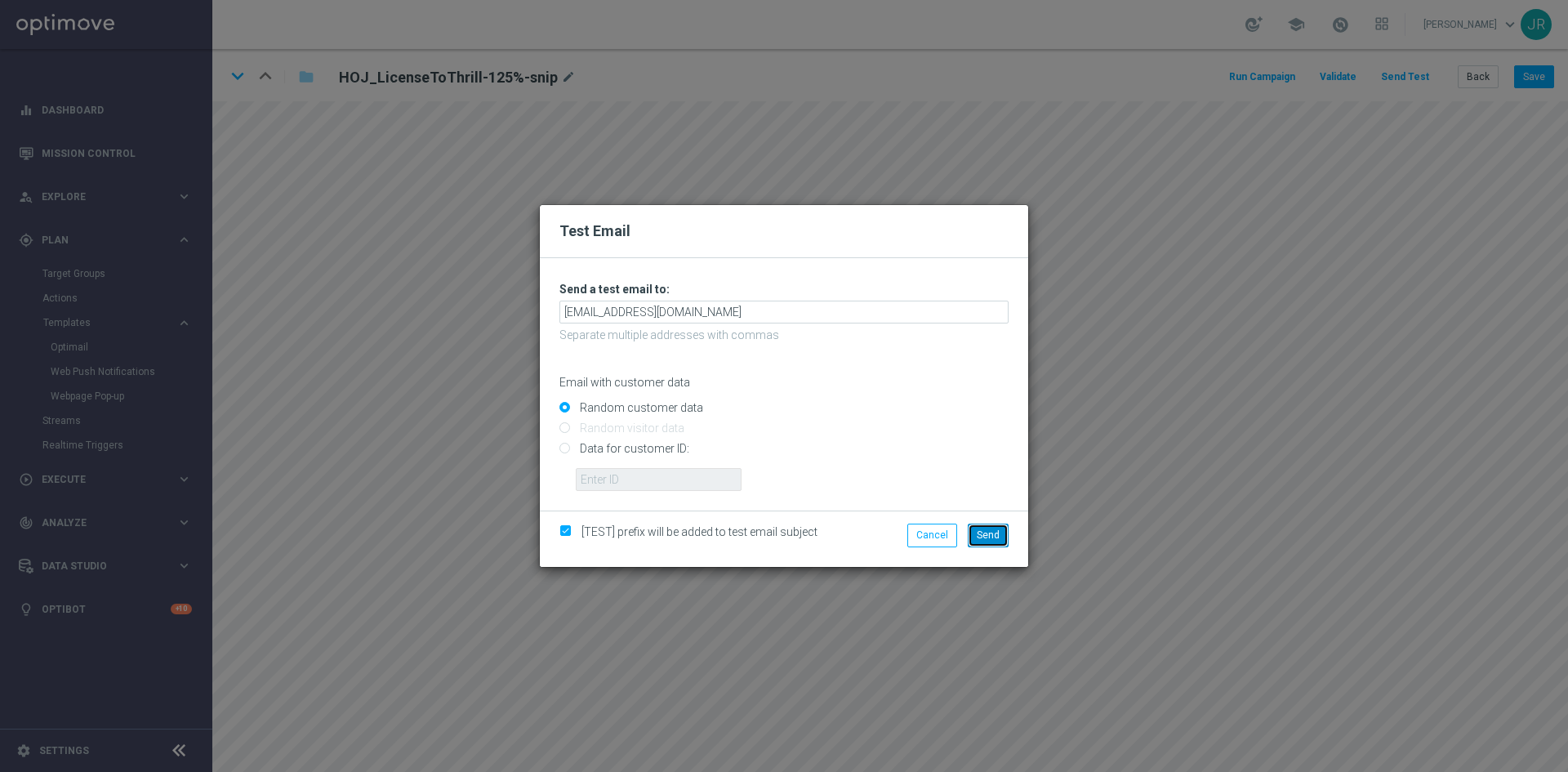
click at [990, 524] on button "Send" at bounding box center [988, 535] width 41 height 23
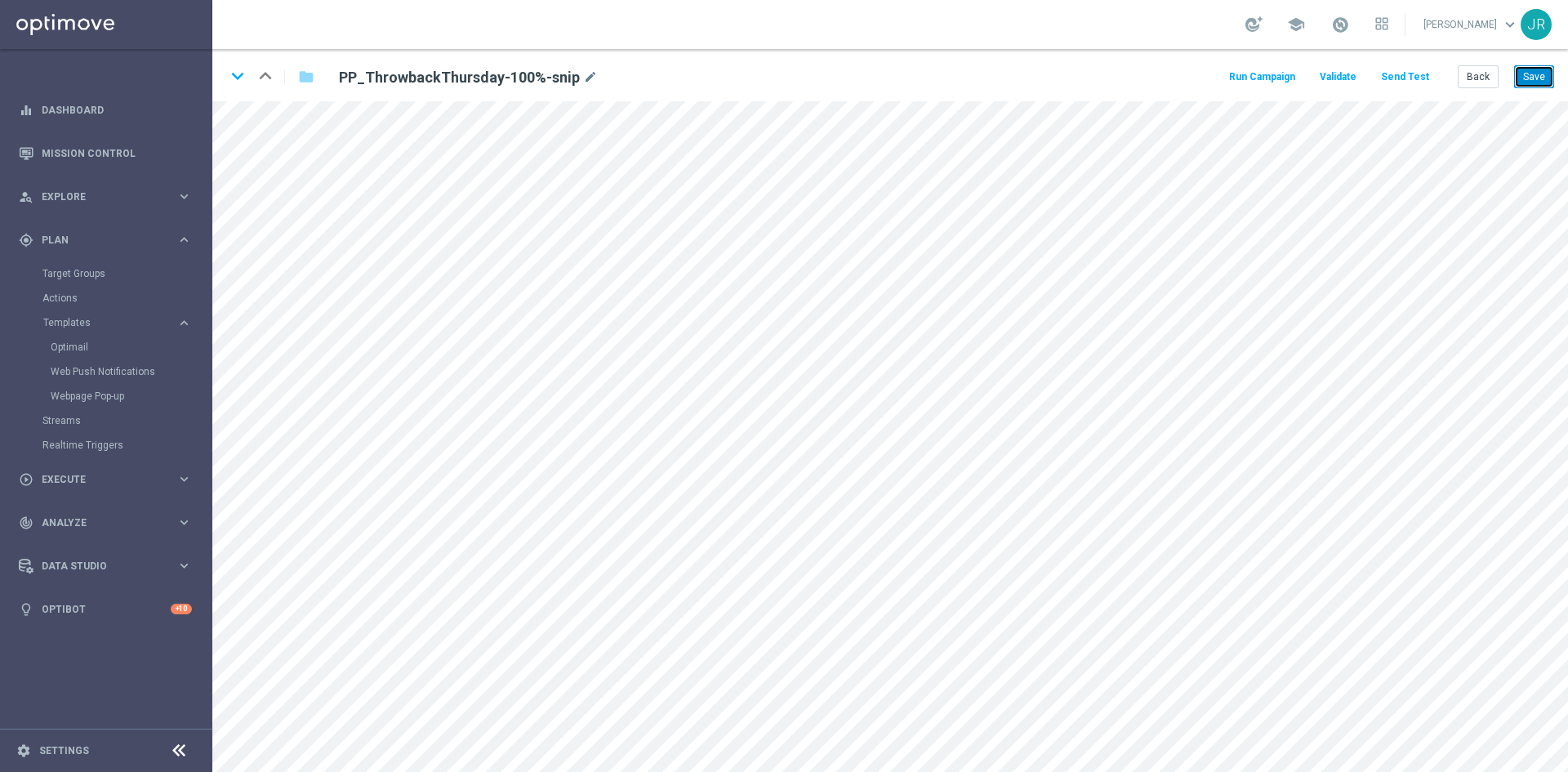
click at [1543, 78] on button "Save" at bounding box center [1534, 76] width 40 height 23
click at [1401, 76] on button "Send Test" at bounding box center [1404, 77] width 53 height 22
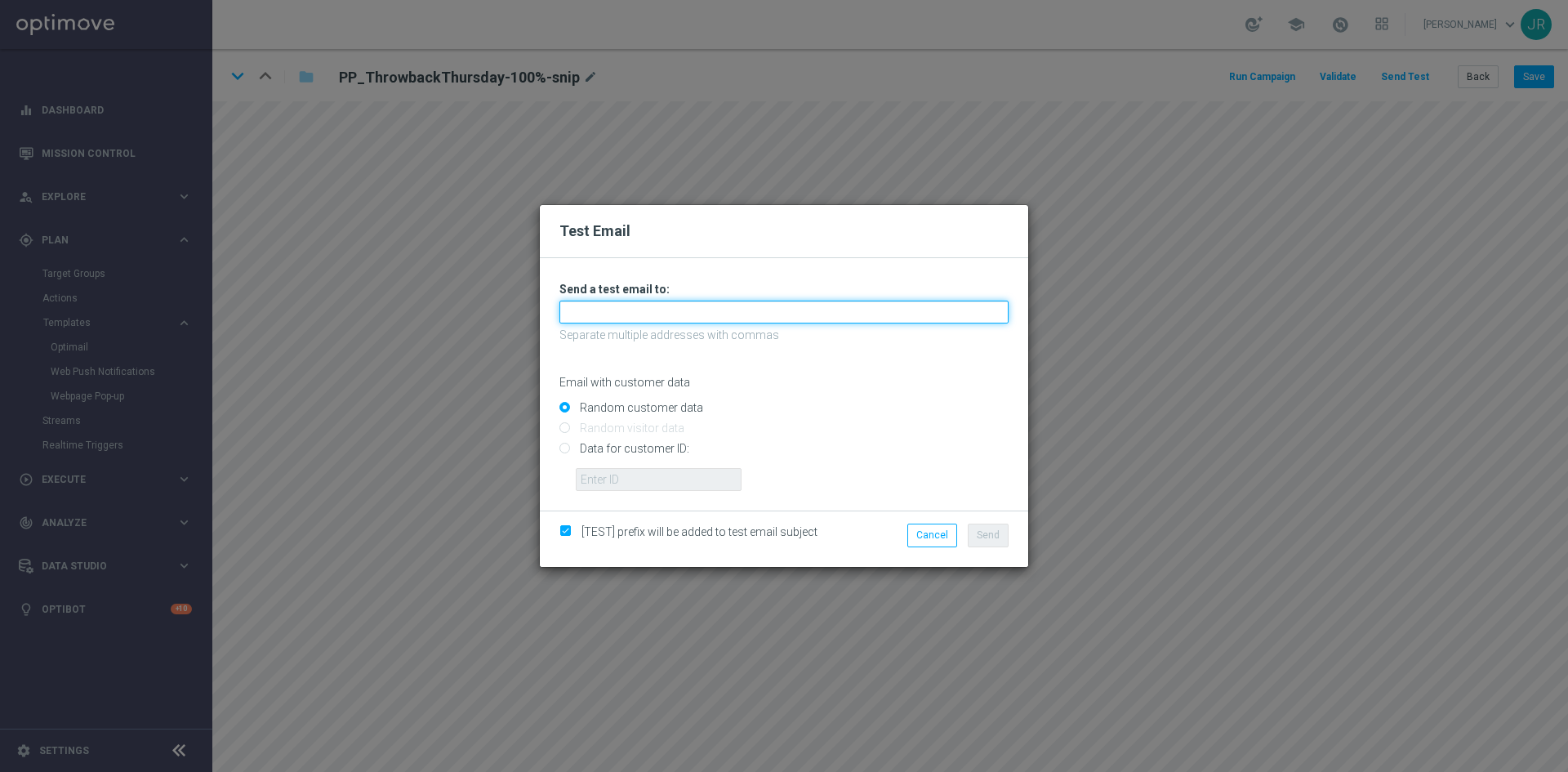
click at [777, 309] on input "text" at bounding box center [784, 312] width 449 height 23
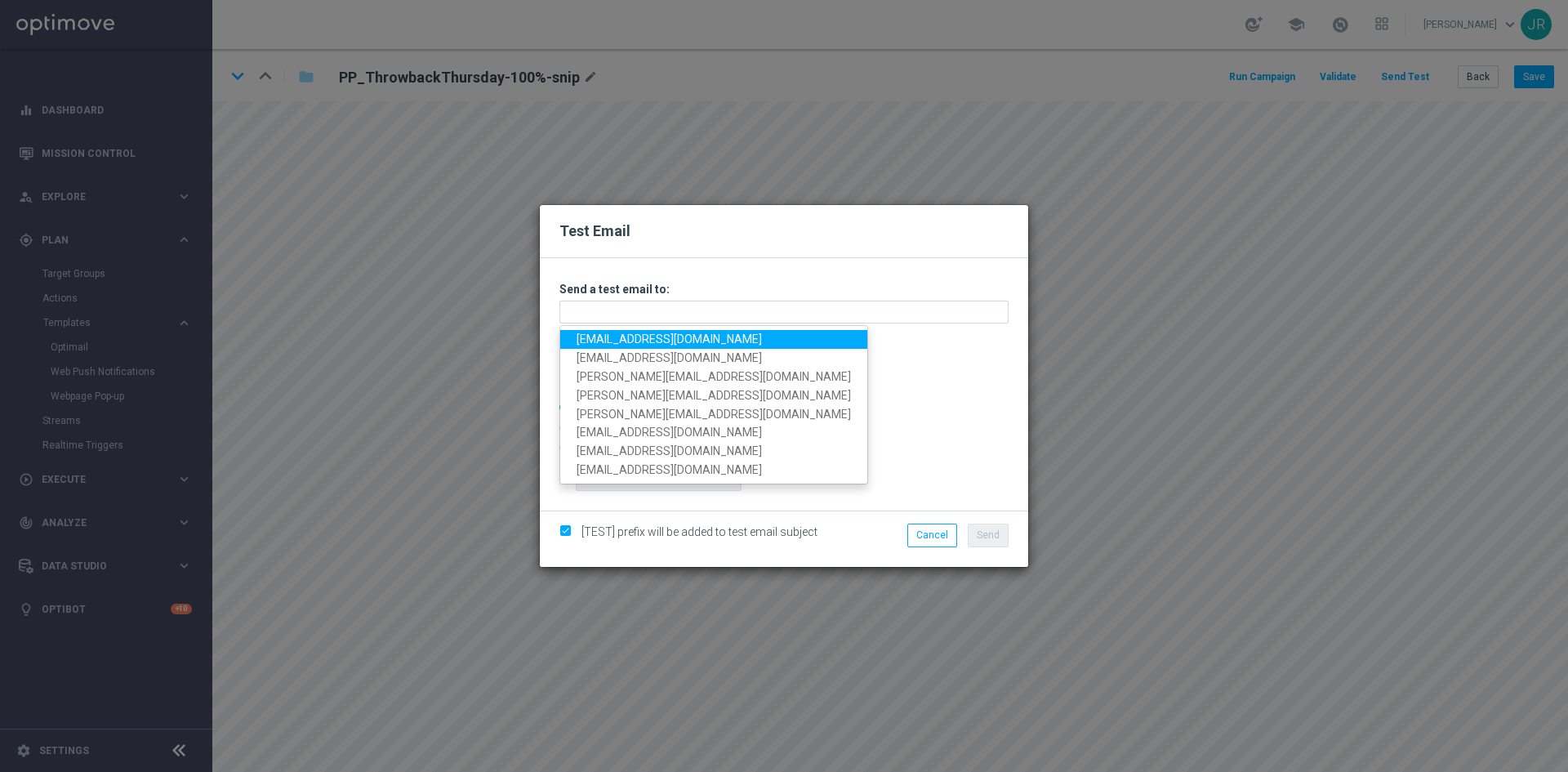
drag, startPoint x: 606, startPoint y: 343, endPoint x: 635, endPoint y: 353, distance: 30.7
click at [606, 343] on link "testingalltesting@gmail.com" at bounding box center [714, 340] width 307 height 19
type input "testingalltesting@gmail.com"
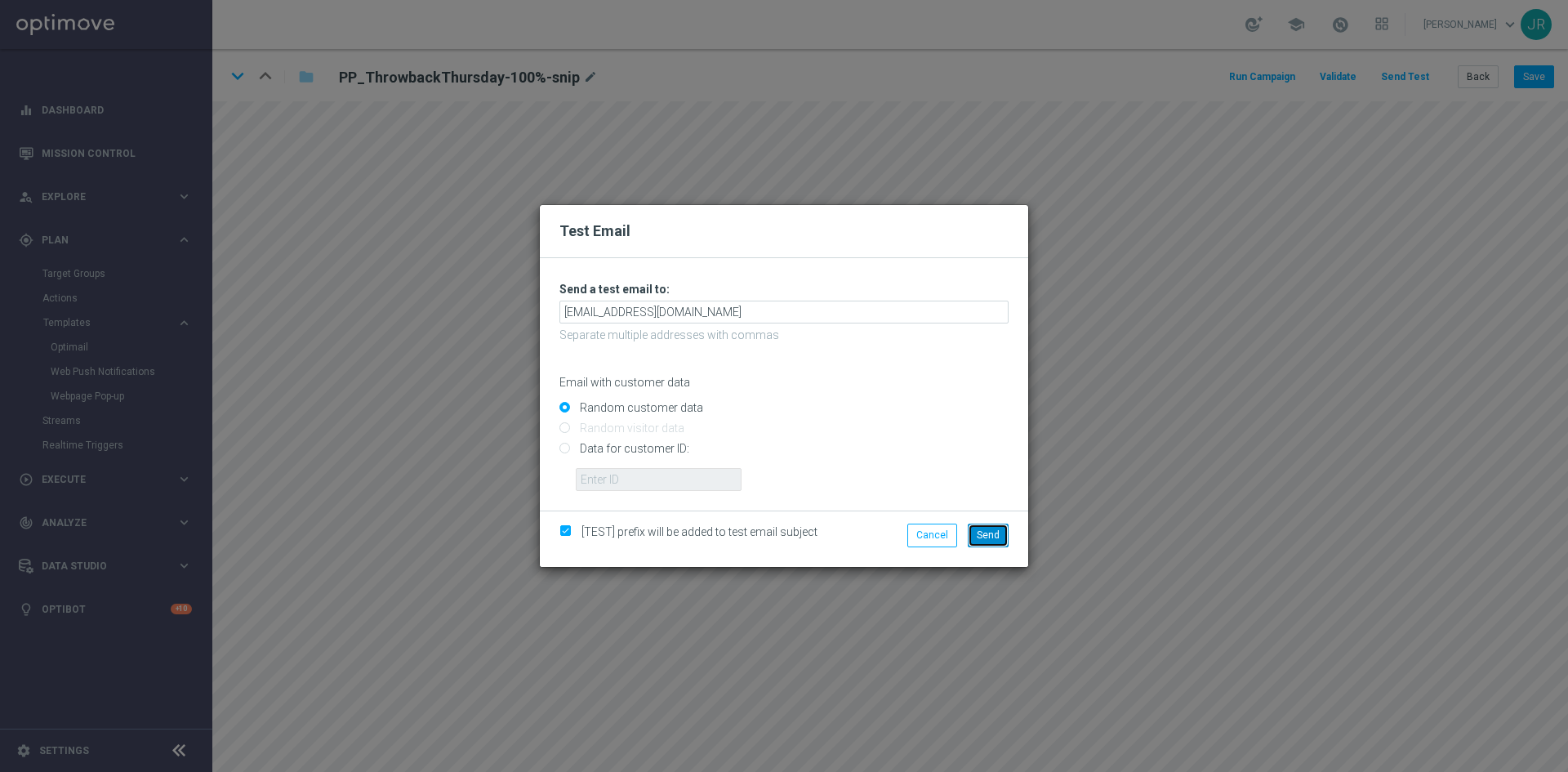
click at [984, 531] on span "Send" at bounding box center [988, 534] width 23 height 11
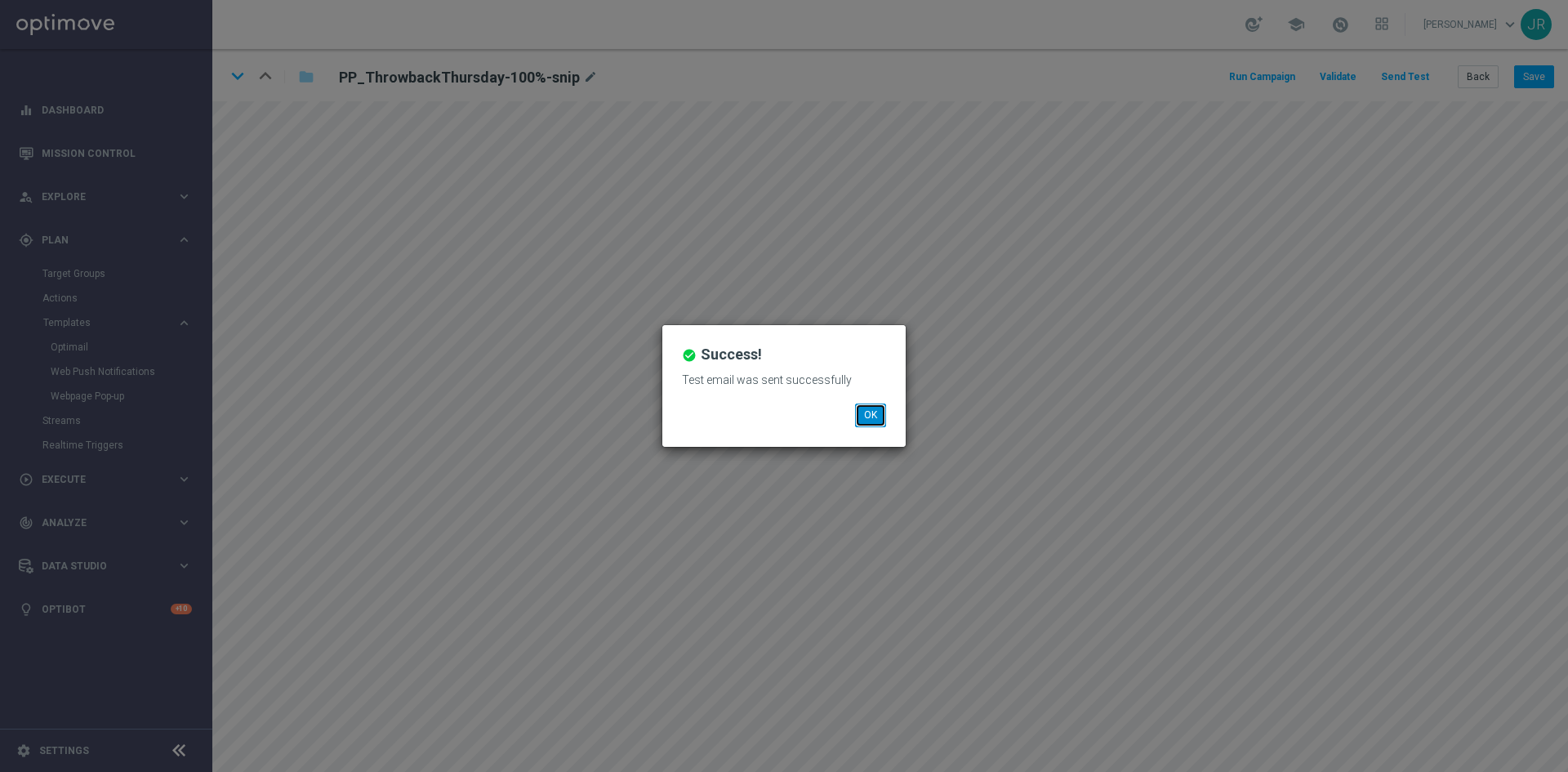
click at [865, 412] on button "OK" at bounding box center [870, 414] width 31 height 23
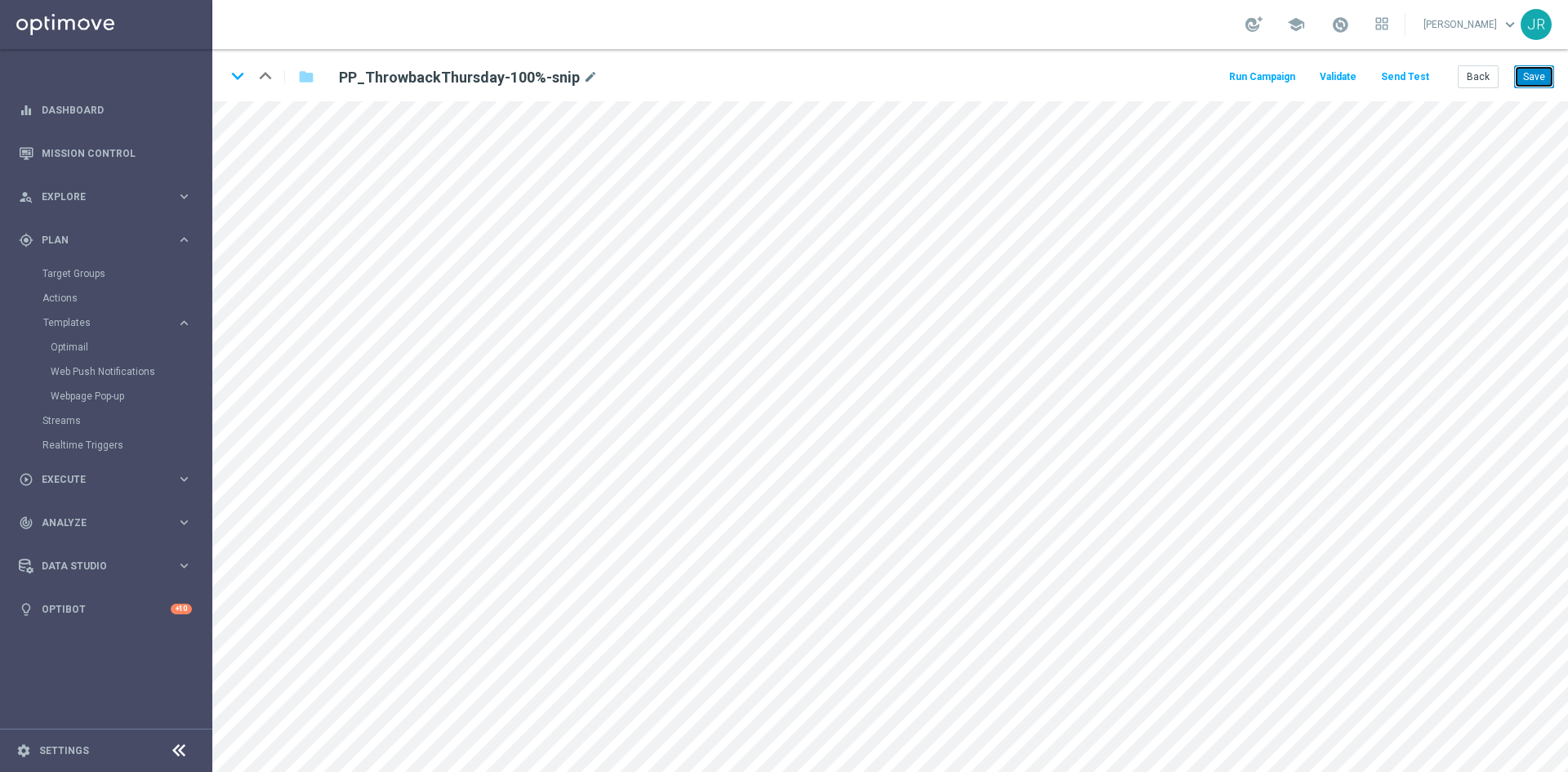
click at [1541, 80] on button "Save" at bounding box center [1534, 76] width 40 height 23
click at [1471, 79] on button "Back" at bounding box center [1478, 76] width 41 height 23
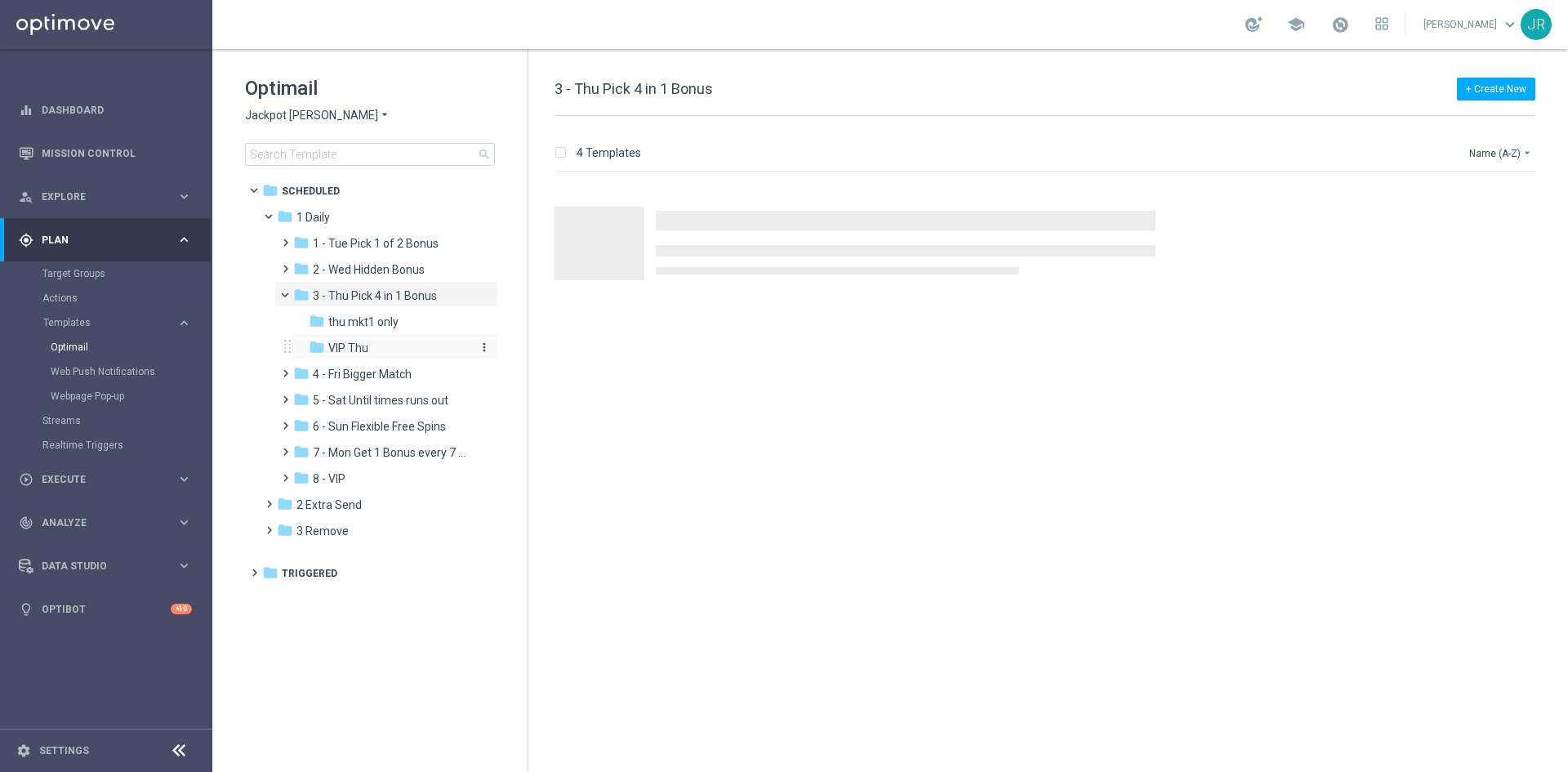
click at [348, 351] on span "VIP Thu" at bounding box center [348, 348] width 40 height 15
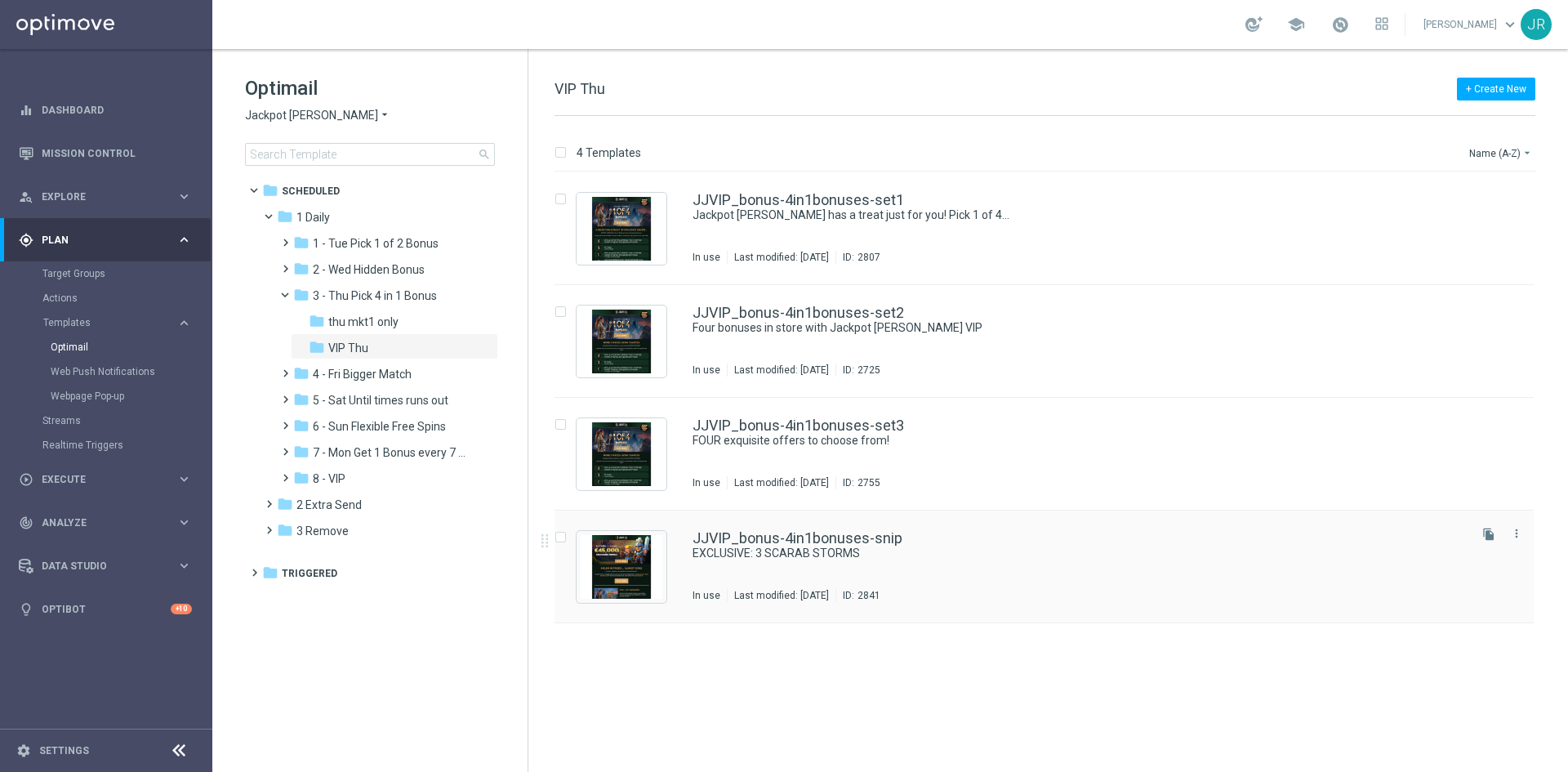
click at [758, 587] on div "JJVIP_bonus-4in1bonuses-snip EXCLUSIVE: 3 SCARAB STORMS In use Last modified: T…" at bounding box center [1079, 566] width 773 height 71
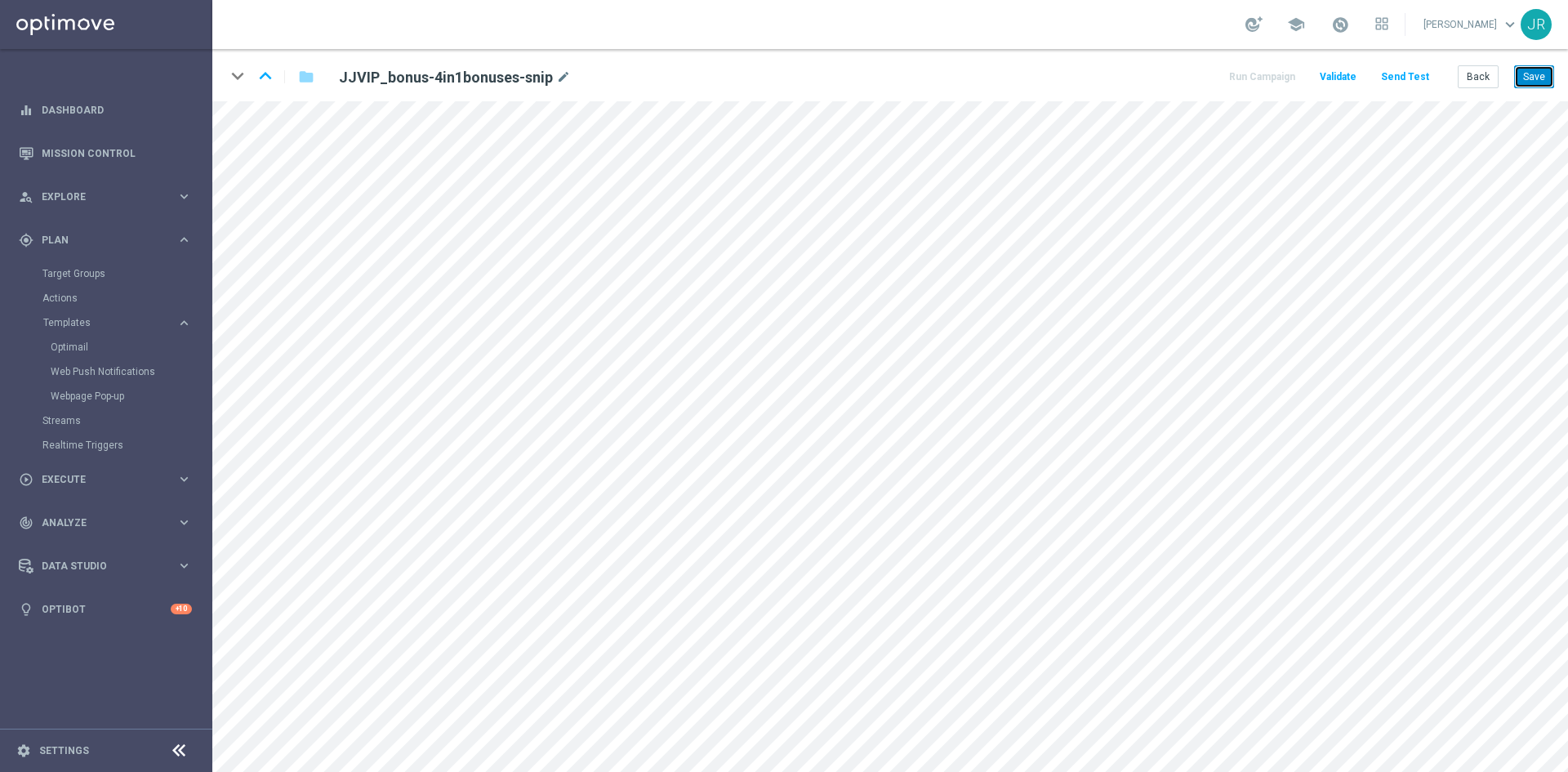
drag, startPoint x: 1540, startPoint y: 71, endPoint x: 1519, endPoint y: 84, distance: 24.7
click at [1539, 71] on button "Save" at bounding box center [1534, 76] width 40 height 23
click at [1538, 80] on button "Save" at bounding box center [1534, 76] width 40 height 23
drag, startPoint x: 1525, startPoint y: 84, endPoint x: 1405, endPoint y: 92, distance: 120.3
click at [1526, 83] on button "Save" at bounding box center [1534, 76] width 40 height 23
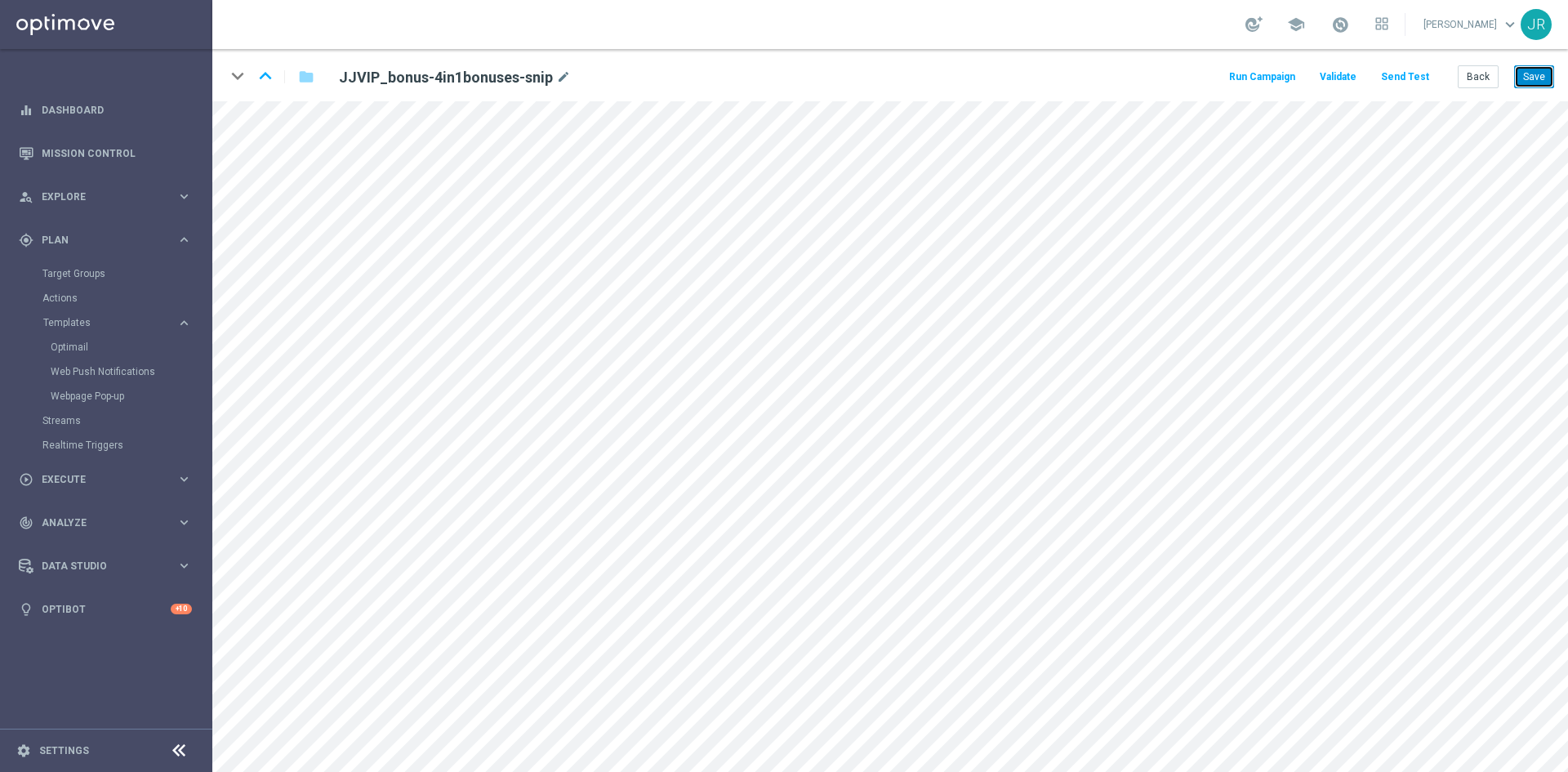
drag, startPoint x: 1011, startPoint y: 2, endPoint x: 1542, endPoint y: 80, distance: 536.7
click at [1542, 80] on button "Save" at bounding box center [1534, 76] width 40 height 23
drag, startPoint x: 1538, startPoint y: 73, endPoint x: 1550, endPoint y: 90, distance: 20.8
click at [1540, 74] on button "Save" at bounding box center [1534, 76] width 40 height 23
click at [1487, 72] on button "Back" at bounding box center [1478, 76] width 41 height 23
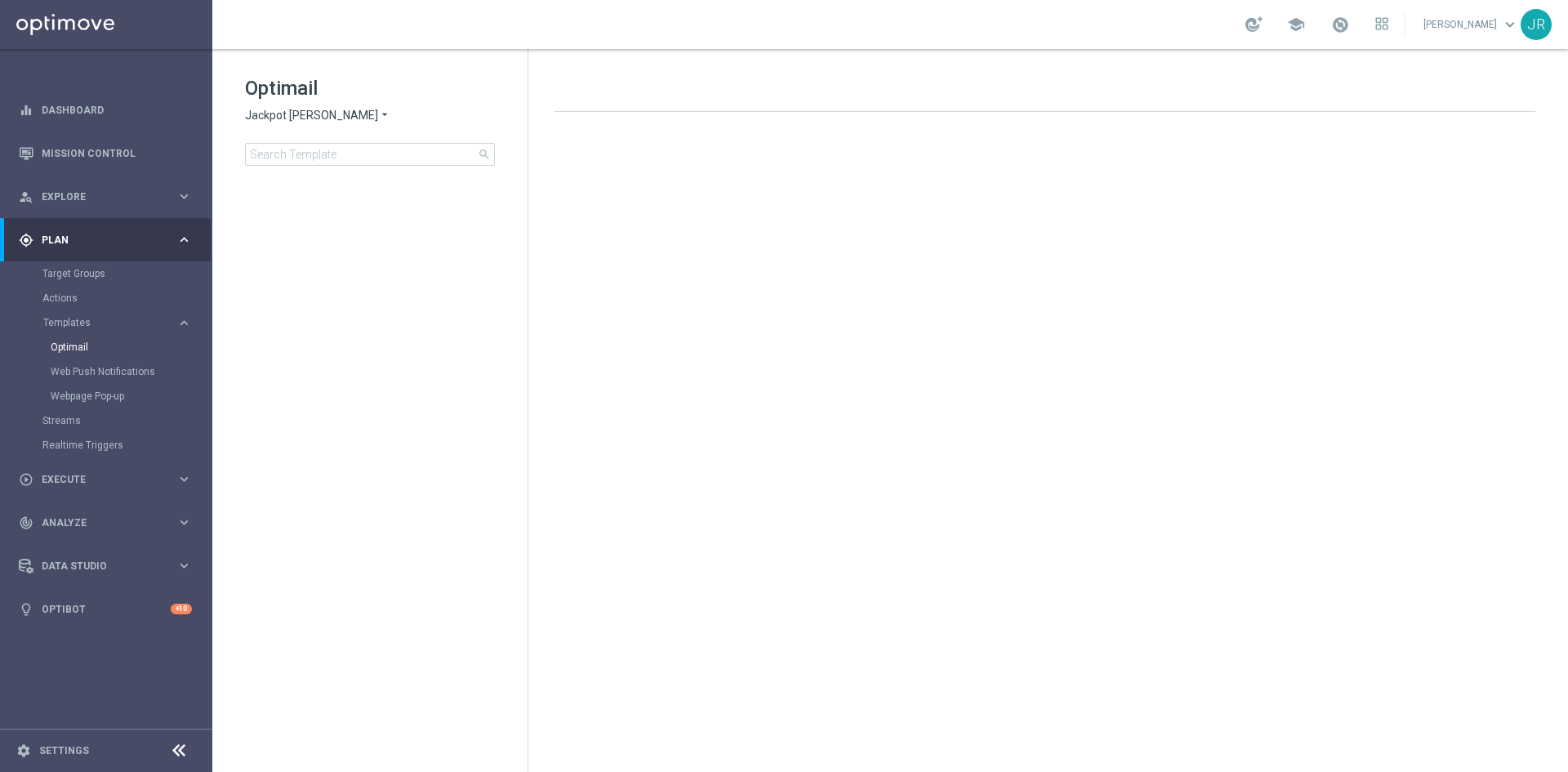
click at [280, 117] on span "Jackpot [PERSON_NAME]" at bounding box center [310, 116] width 133 height 16
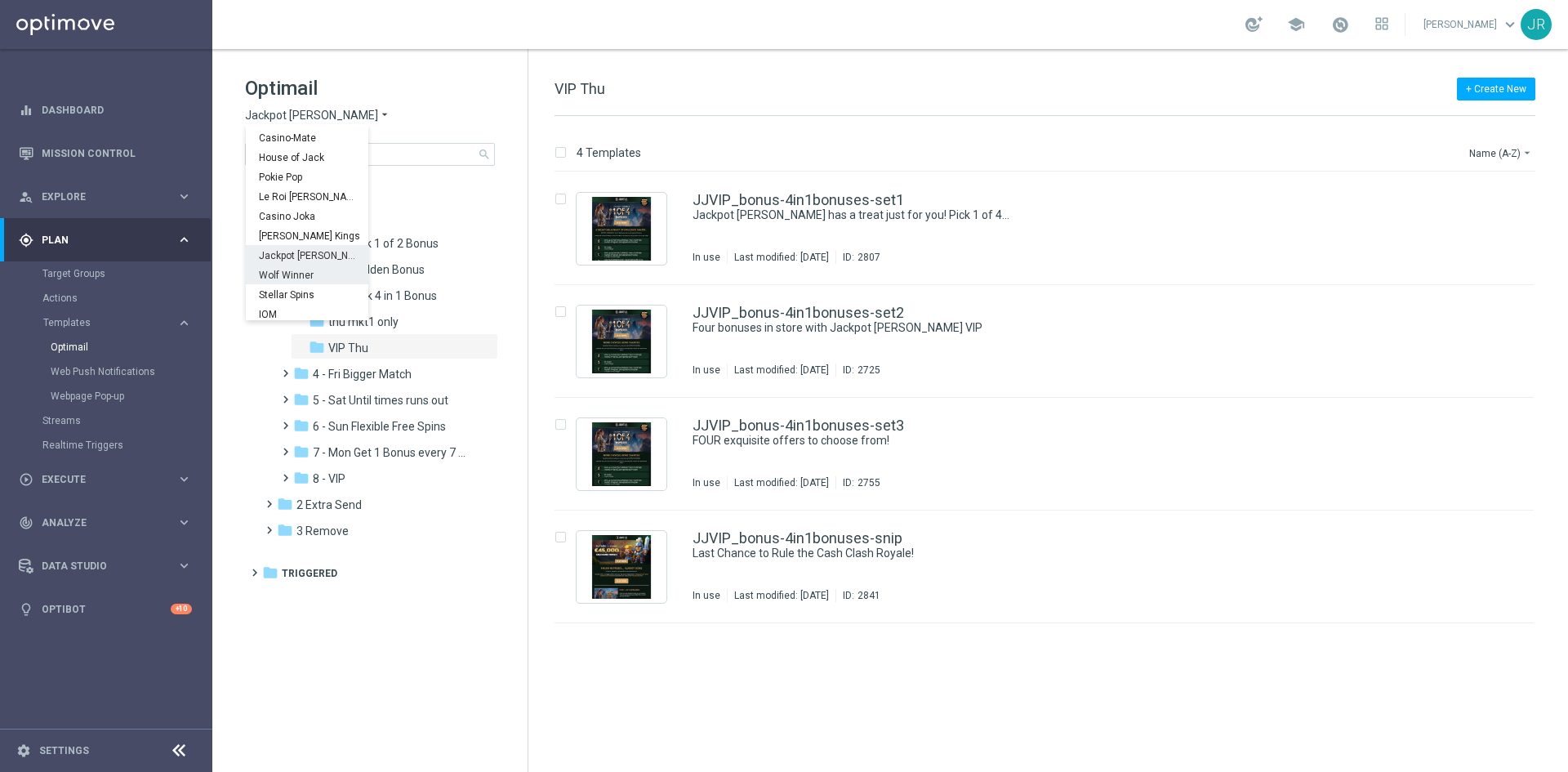
scroll to position [59, 0]
click at [0, 0] on span "Wolf Winner" at bounding box center [0, 0] width 0 height 0
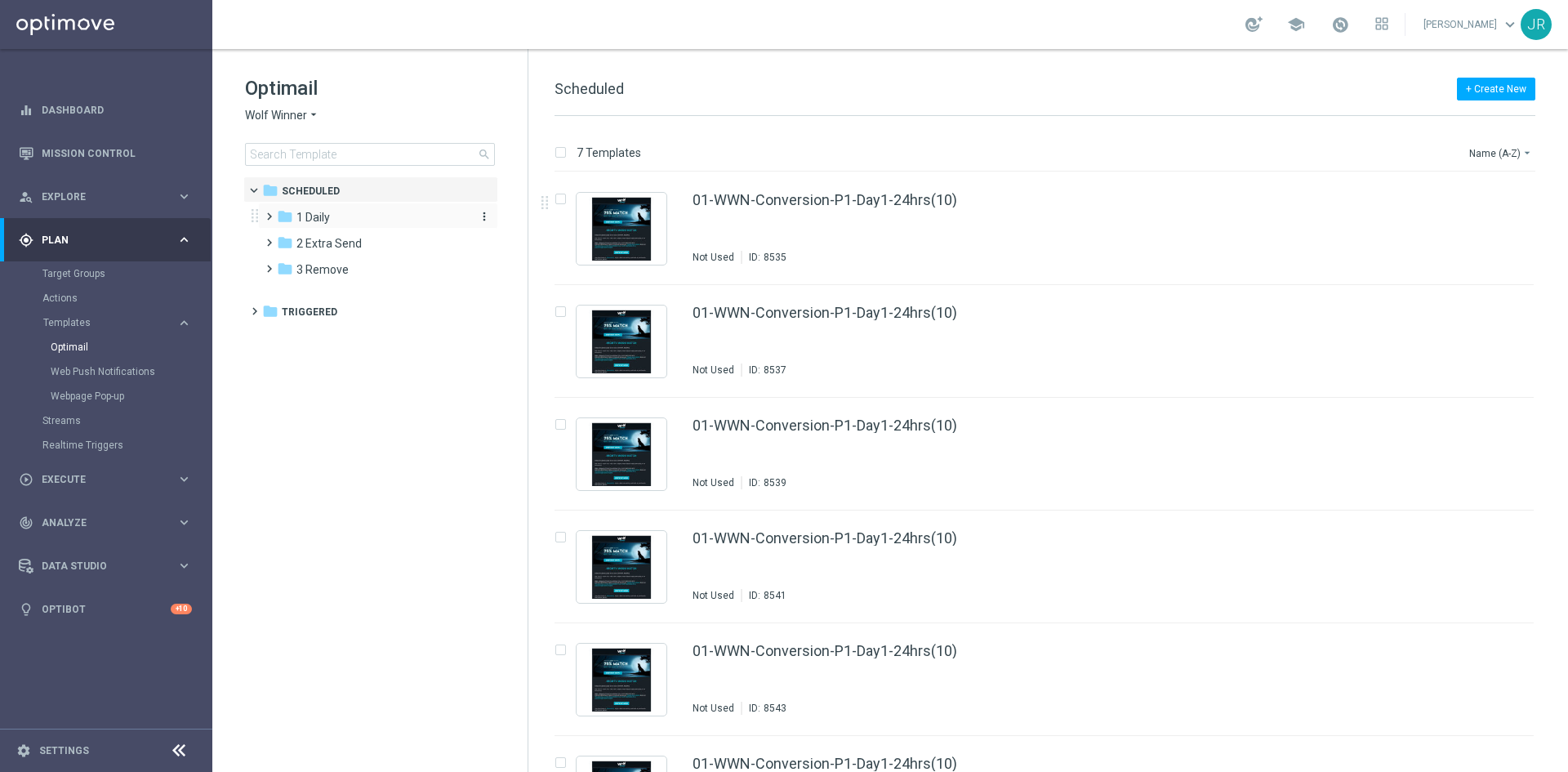
click at [322, 213] on span "1 Daily" at bounding box center [313, 217] width 34 height 15
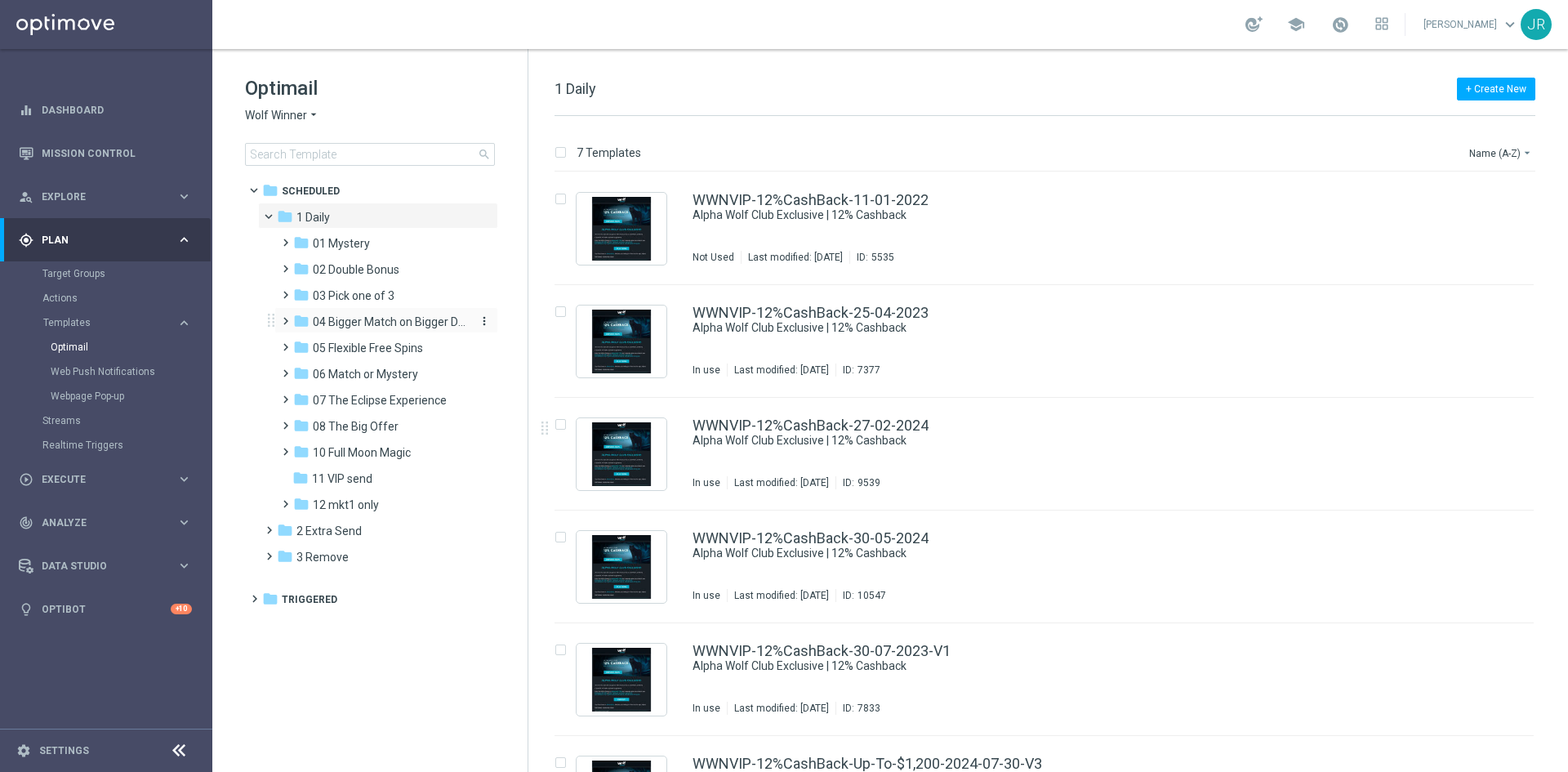
click at [367, 323] on span "04 Bigger Match on Bigger Deposits" at bounding box center [389, 322] width 155 height 15
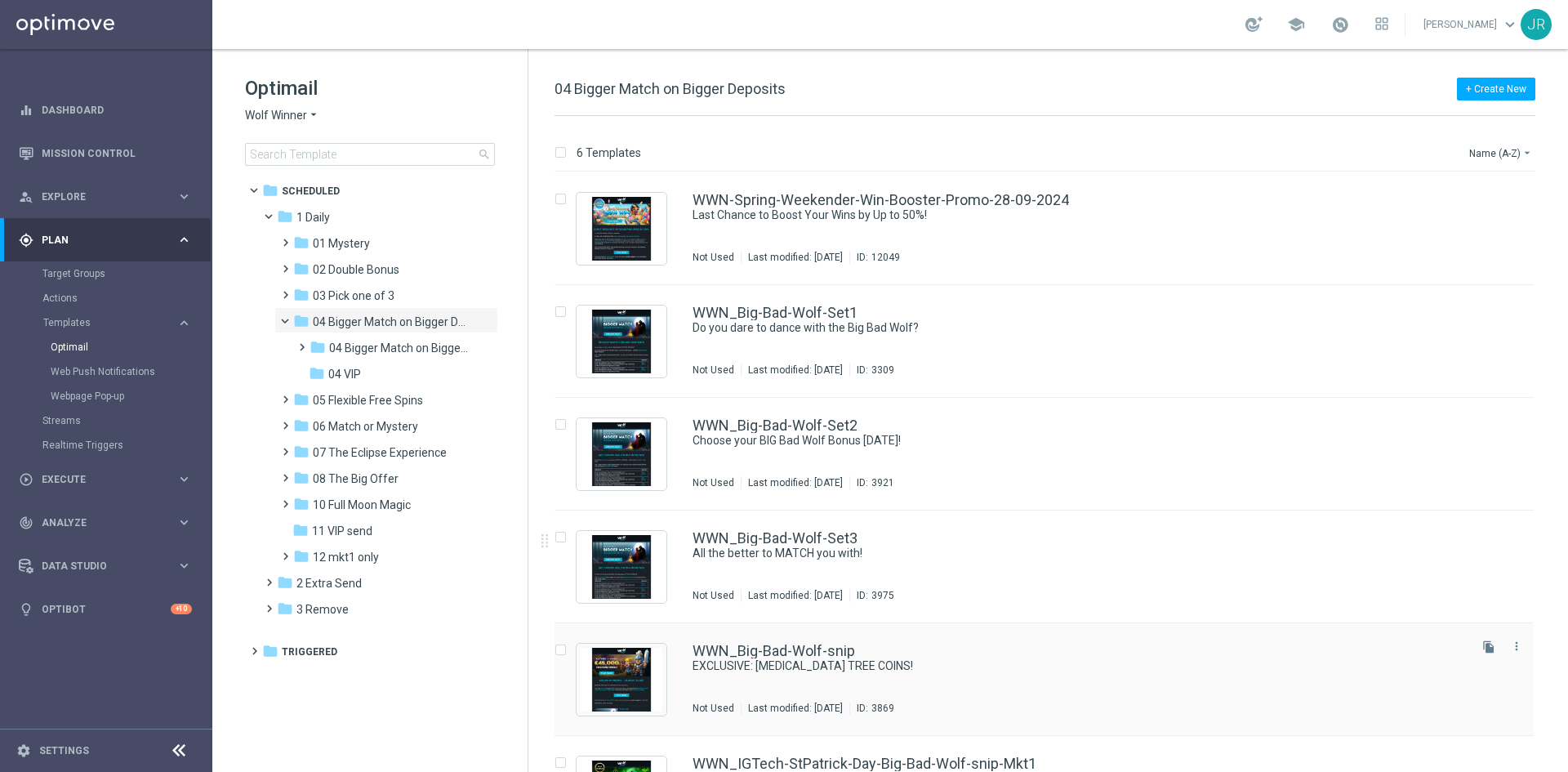
click at [813, 695] on div "WWN_Big-Bad-Wolf-snip EXCLUSIVE: TAO TREE COINS! Not Used Last modified: Thursd…" at bounding box center [1079, 679] width 773 height 71
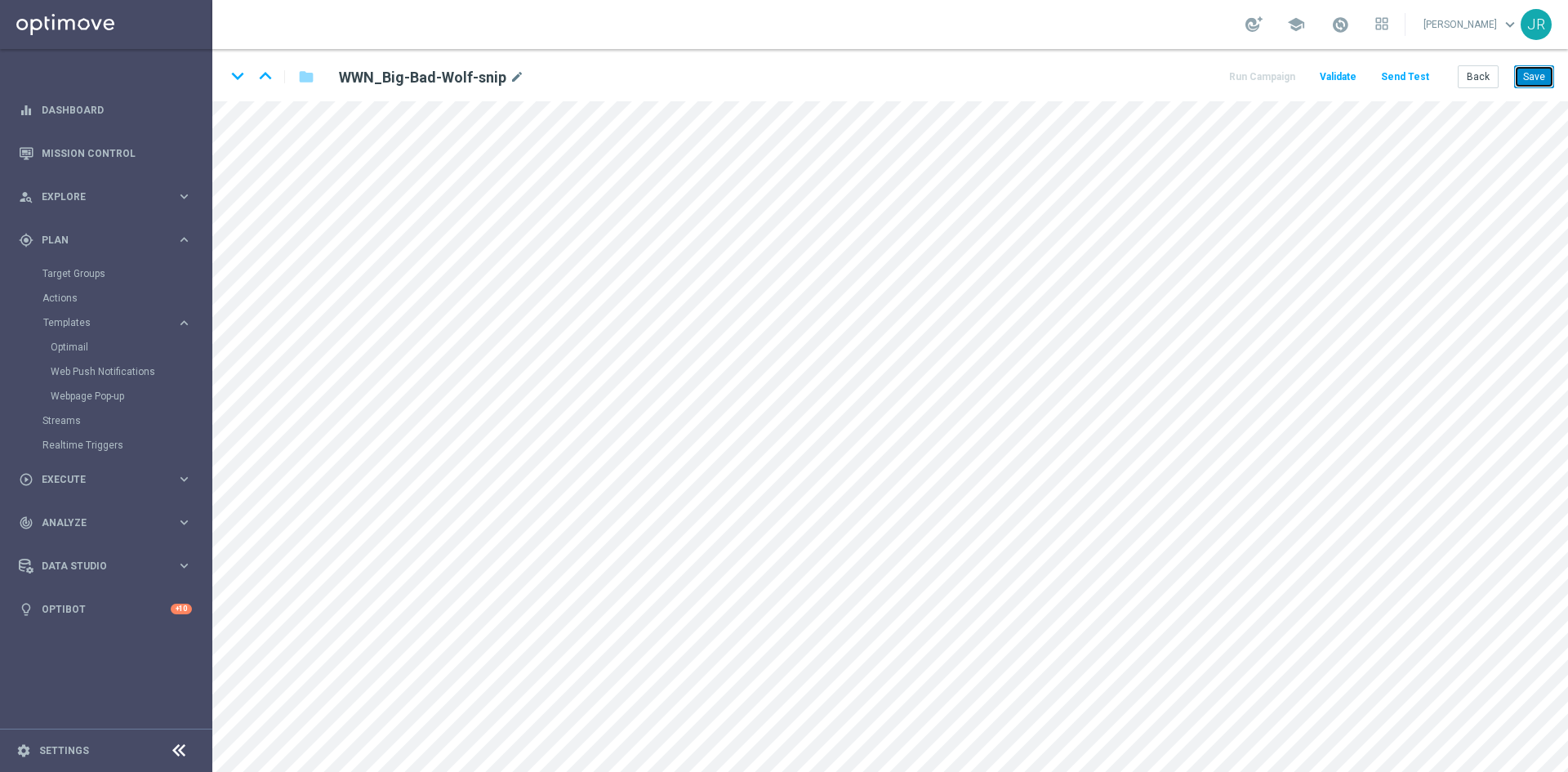
click at [1530, 83] on button "Save" at bounding box center [1534, 76] width 40 height 23
click at [1538, 80] on button "Save" at bounding box center [1534, 76] width 40 height 23
click at [1538, 77] on button "Save" at bounding box center [1534, 76] width 40 height 23
click at [1485, 86] on button "Back" at bounding box center [1478, 76] width 41 height 23
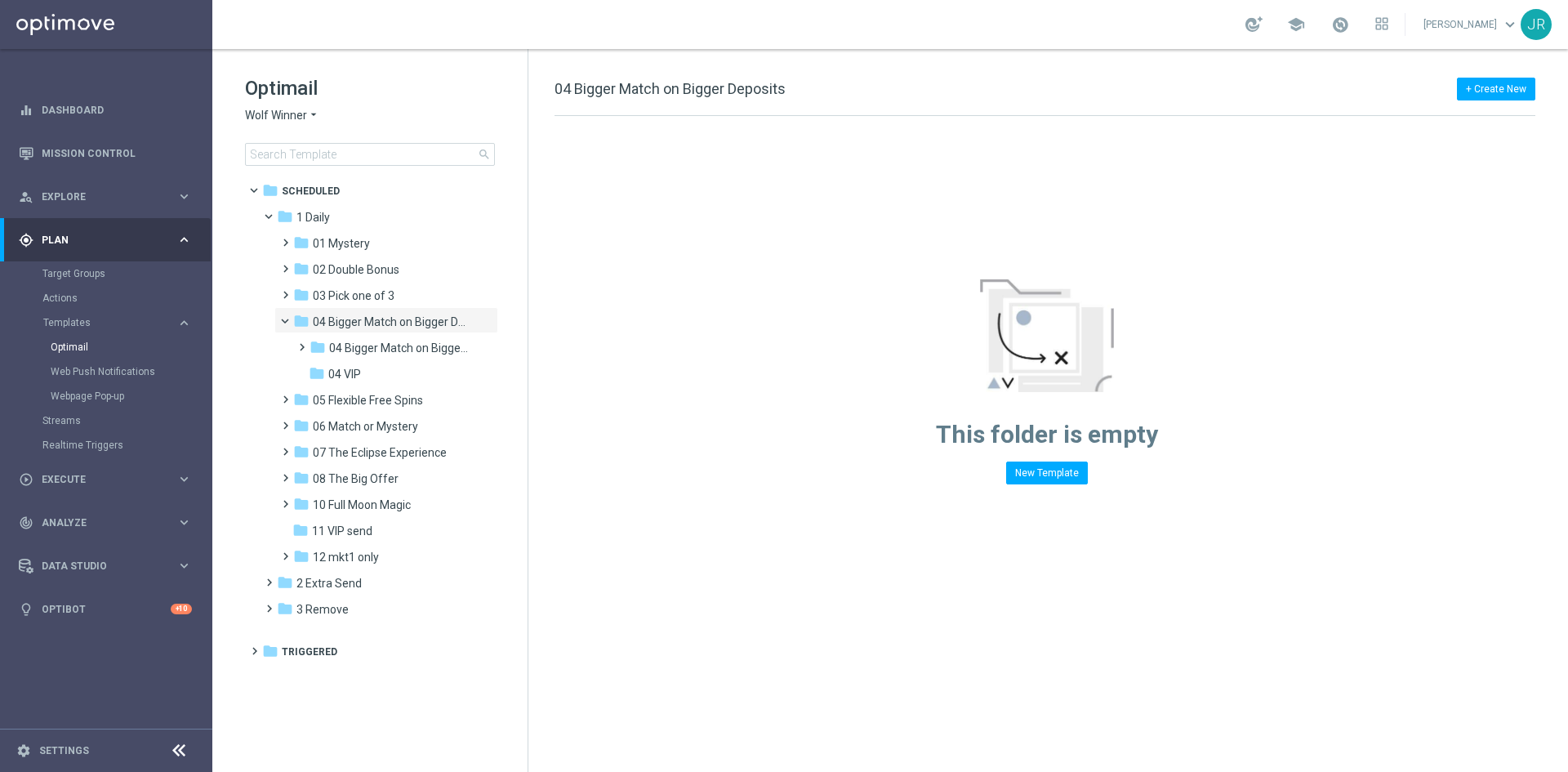
click at [282, 116] on span "Wolf Winner" at bounding box center [275, 116] width 62 height 16
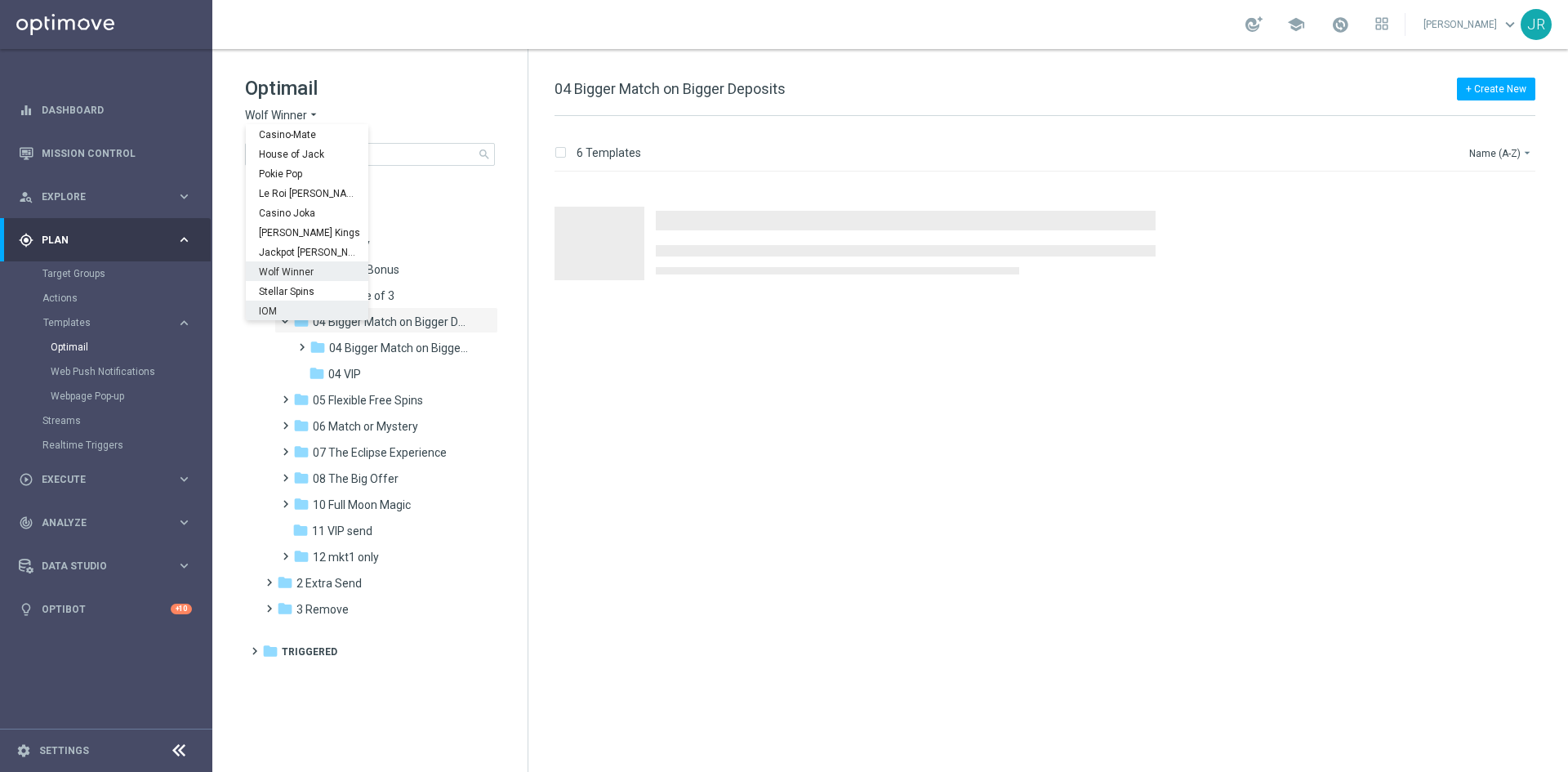
click at [358, 378] on span "04 VIP" at bounding box center [344, 374] width 33 height 15
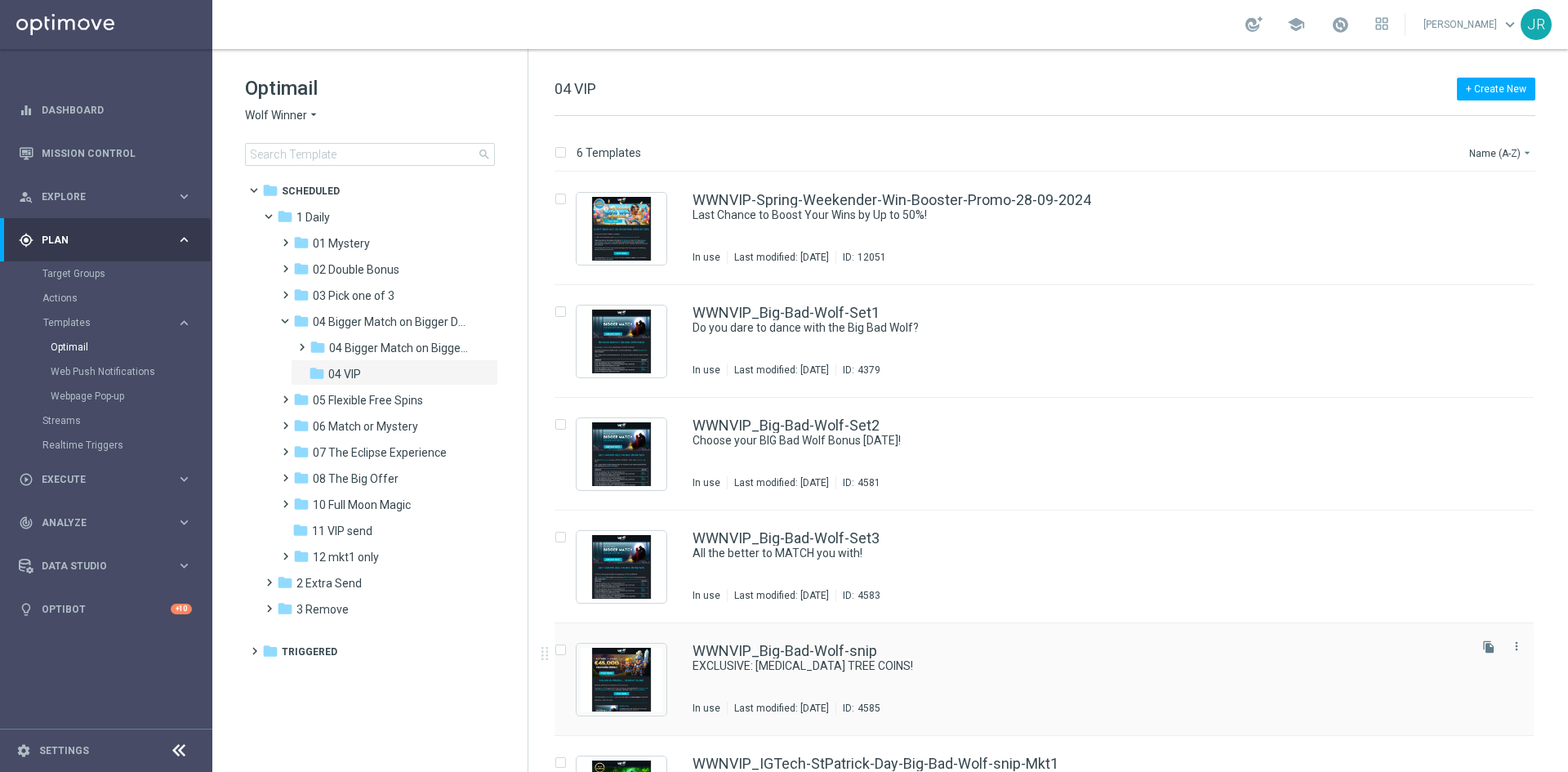
click at [754, 677] on div "WWNVIP_Big-Bad-Wolf-snip EXCLUSIVE: TAO TREE COINS! In use Last modified: Thurs…" at bounding box center [1079, 679] width 773 height 71
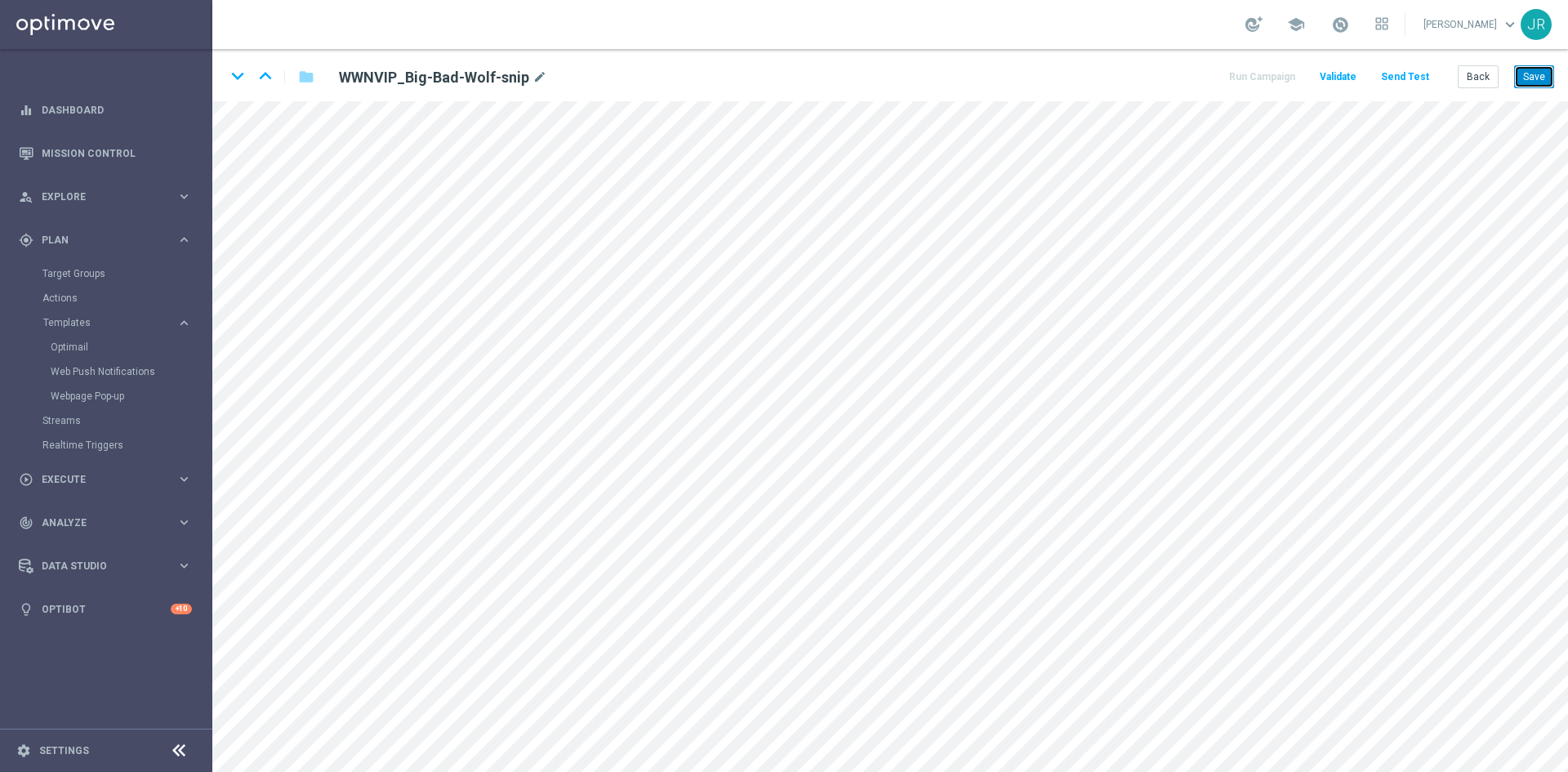
click at [1544, 83] on button "Save" at bounding box center [1534, 76] width 40 height 23
click at [1536, 82] on button "Save" at bounding box center [1534, 76] width 40 height 23
click at [1532, 74] on button "Save" at bounding box center [1534, 76] width 40 height 23
click at [1521, 81] on button "Save" at bounding box center [1534, 76] width 40 height 23
drag, startPoint x: 1480, startPoint y: 78, endPoint x: 799, endPoint y: 45, distance: 681.8
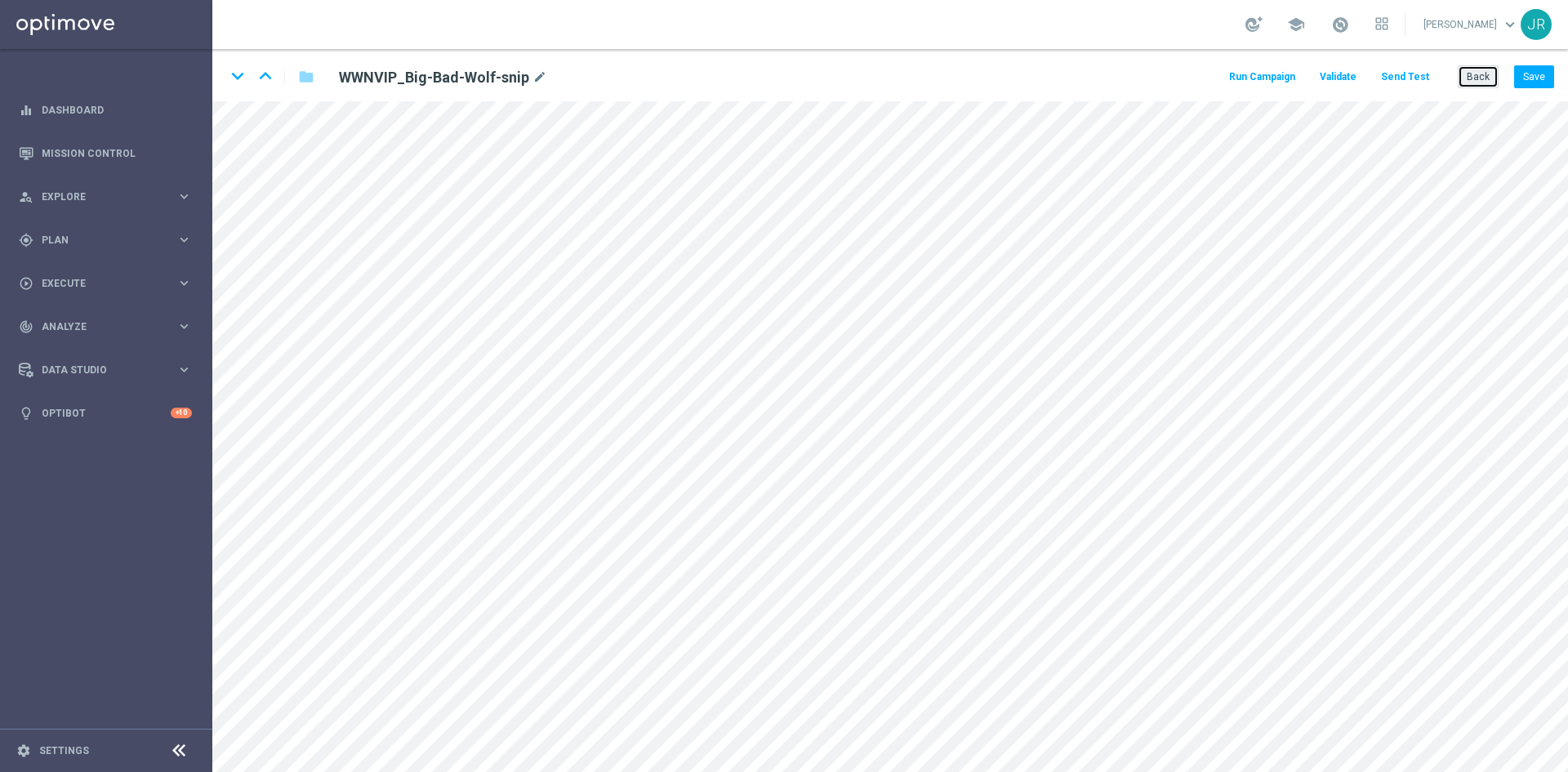
click at [1480, 78] on button "Back" at bounding box center [1478, 76] width 41 height 23
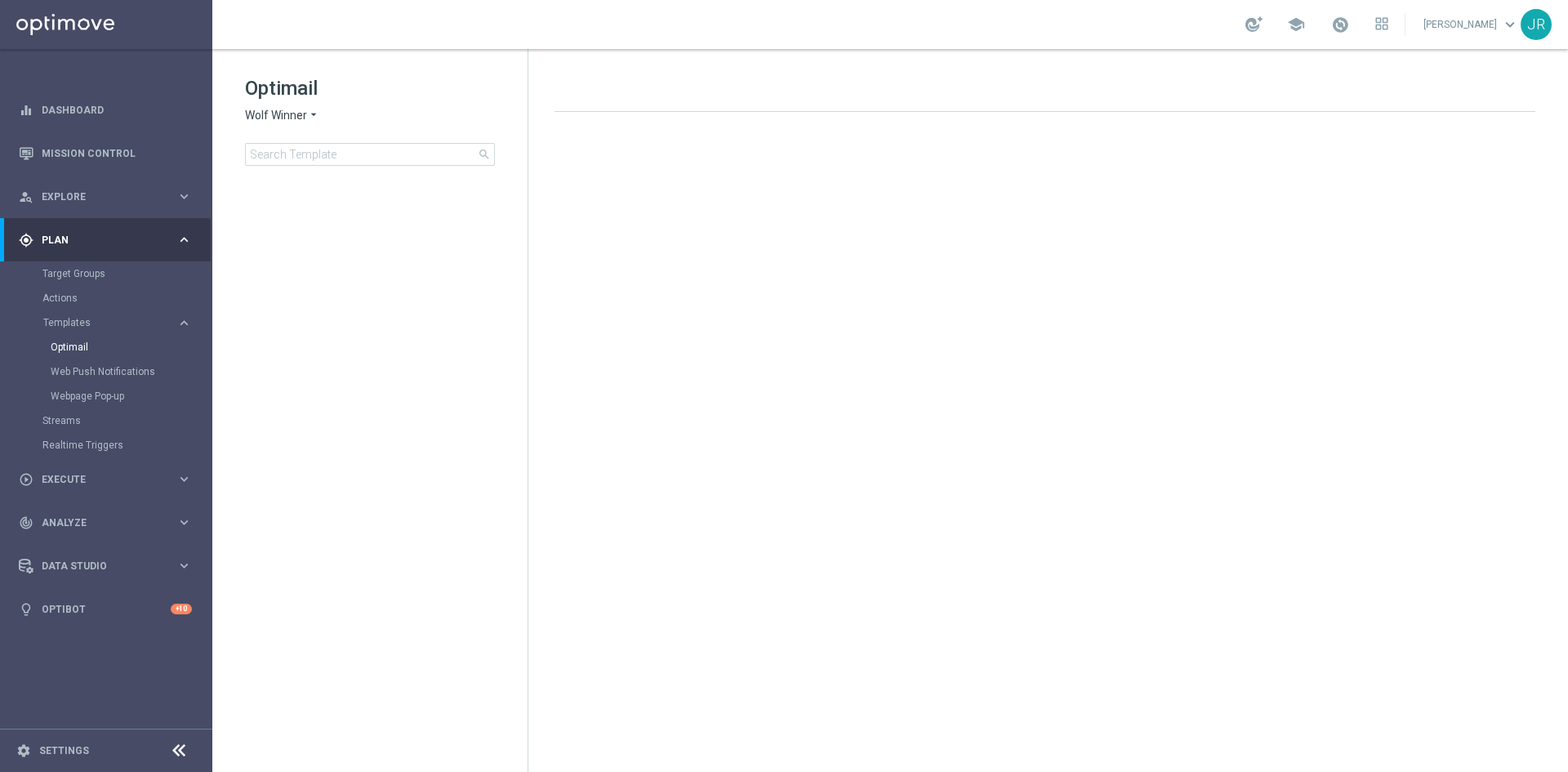
click at [253, 115] on span "Wolf Winner" at bounding box center [275, 116] width 62 height 16
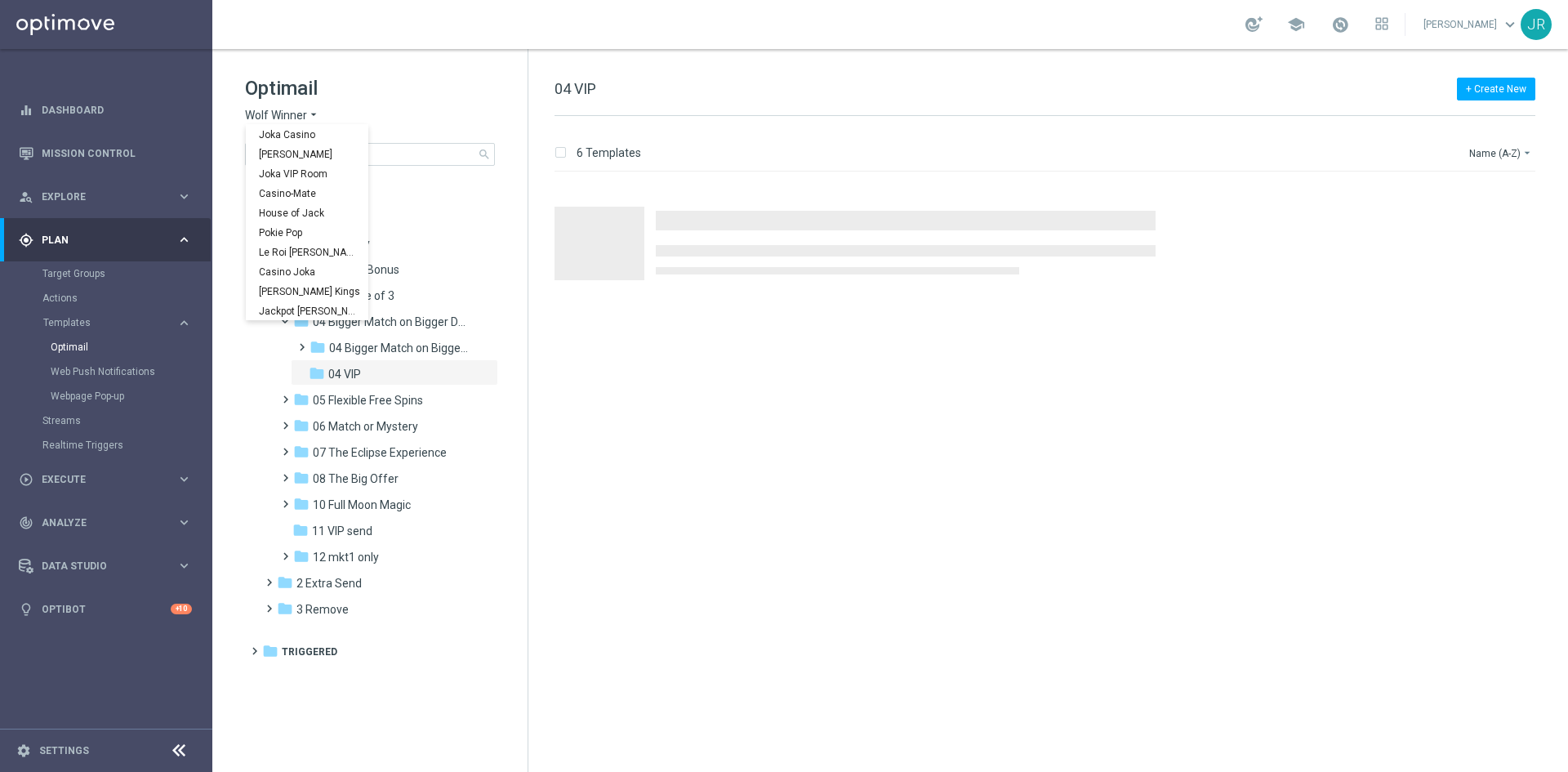
scroll to position [59, 0]
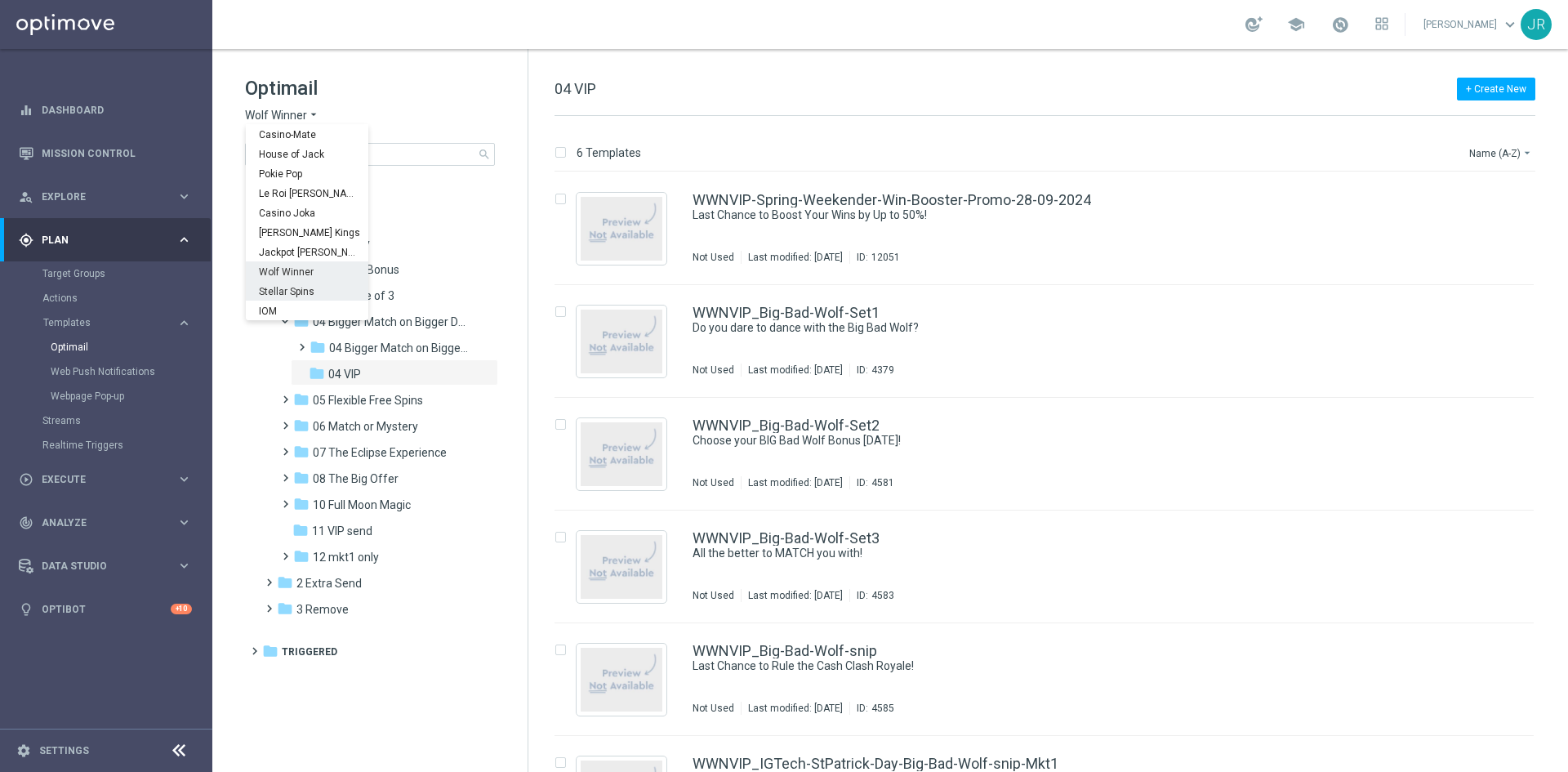
click at [294, 300] on div "Stellar Spins" at bounding box center [306, 291] width 123 height 20
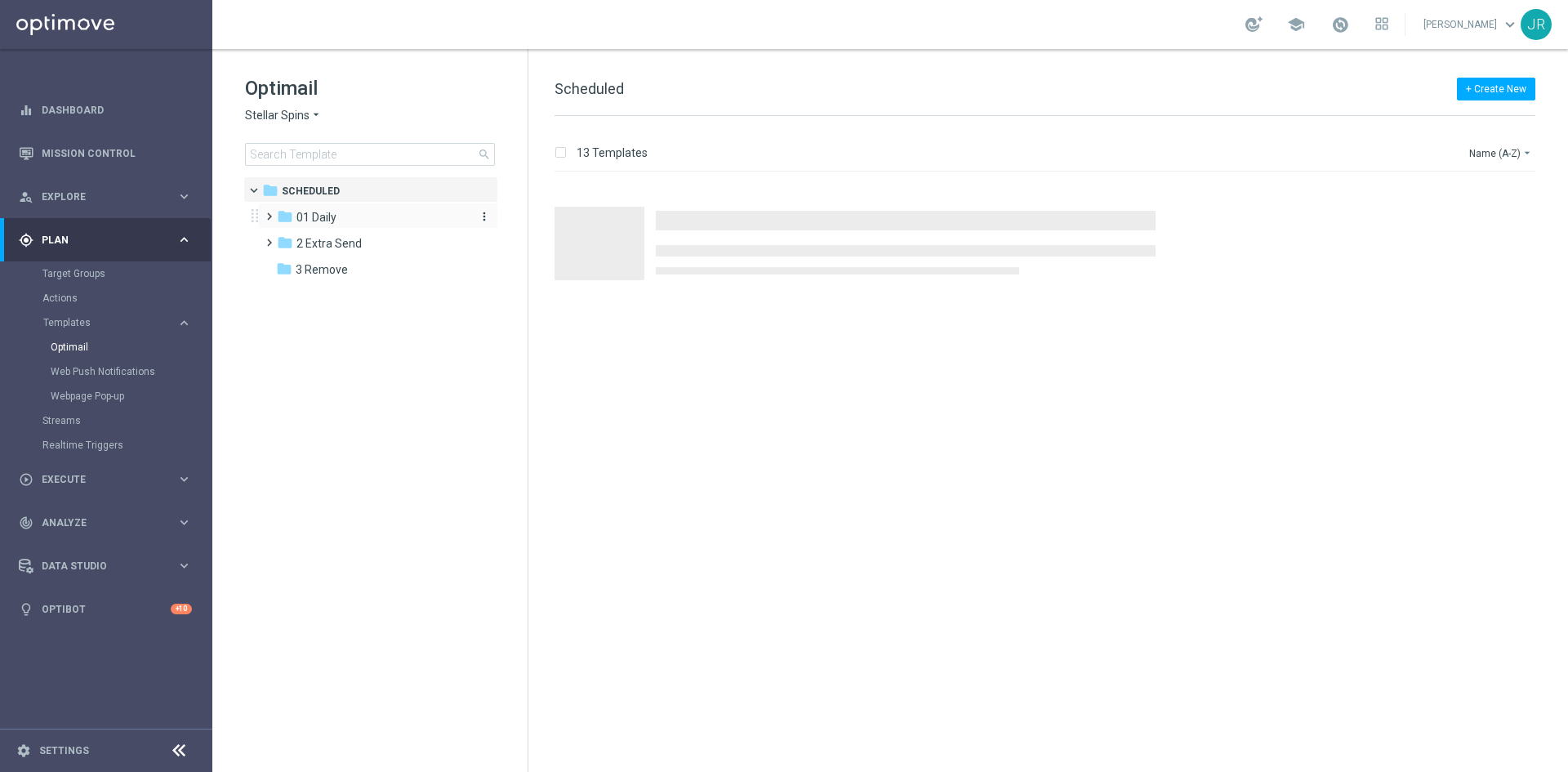
click at [335, 214] on span "01 Daily" at bounding box center [316, 217] width 40 height 15
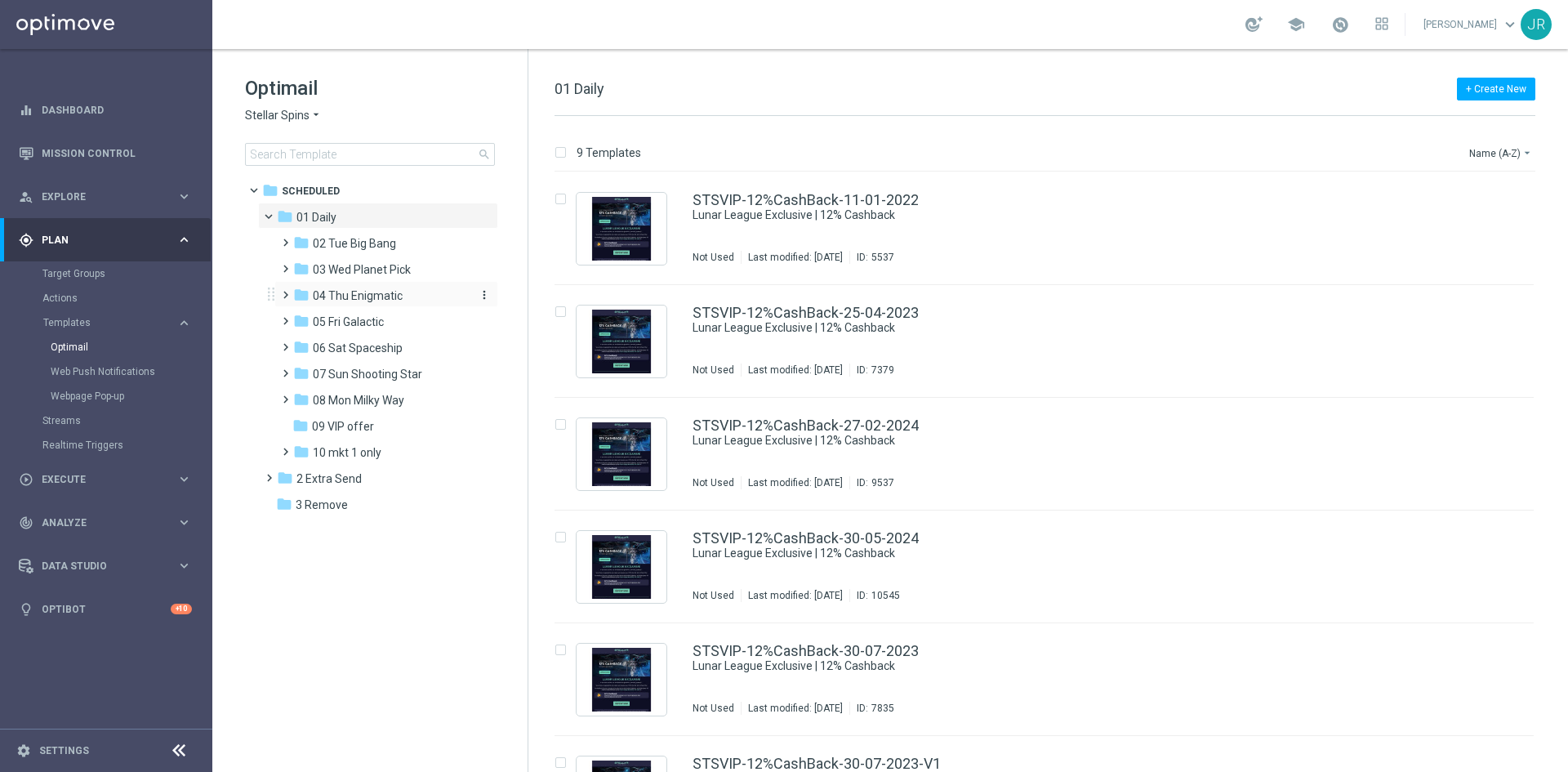
click at [339, 301] on span "04 Thu Enigmatic" at bounding box center [357, 296] width 90 height 15
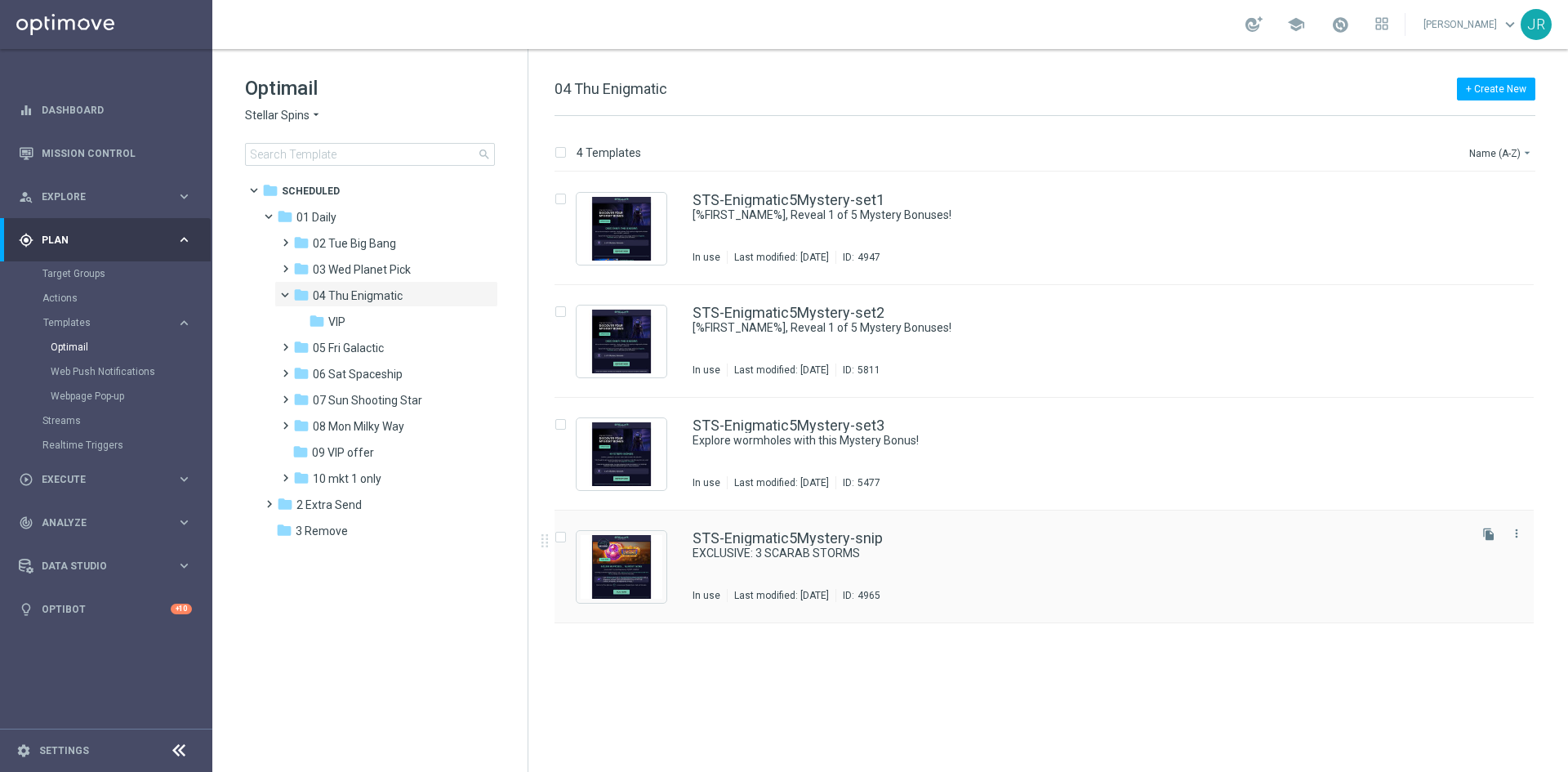
click at [773, 563] on div "STS-Enigmatic5Mystery-snip EXCLUSIVE: 3 SCARAB STORMS In use Last modified: Tue…" at bounding box center [1079, 566] width 773 height 71
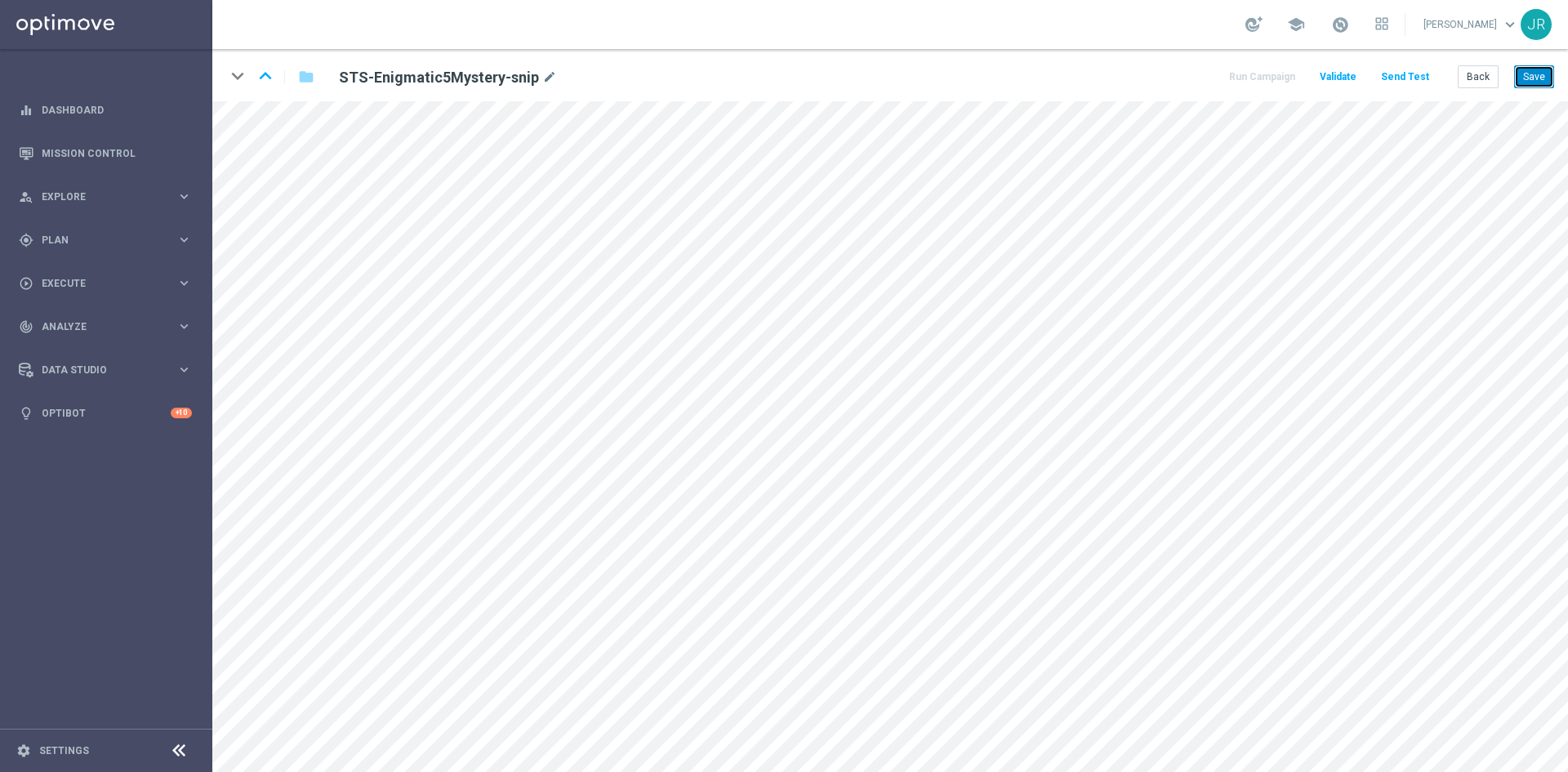
click at [1534, 84] on button "Save" at bounding box center [1534, 76] width 40 height 23
drag, startPoint x: 1530, startPoint y: 83, endPoint x: 1482, endPoint y: 59, distance: 53.7
click at [1530, 83] on button "Save" at bounding box center [1534, 76] width 40 height 23
click at [1542, 77] on button "Save" at bounding box center [1534, 76] width 40 height 23
click at [1535, 76] on button "Save" at bounding box center [1534, 76] width 40 height 23
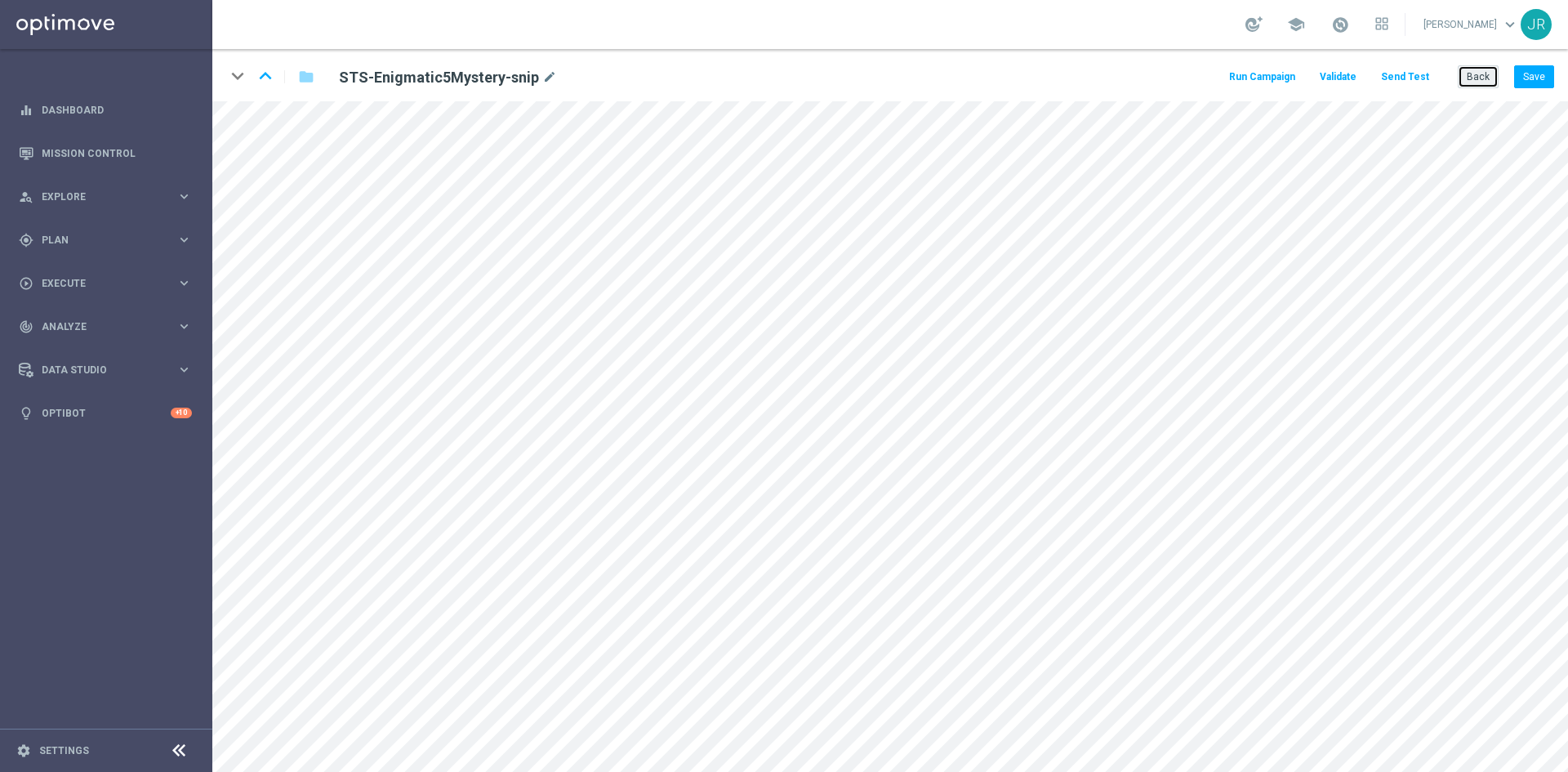
click at [1472, 83] on button "Back" at bounding box center [1478, 76] width 41 height 23
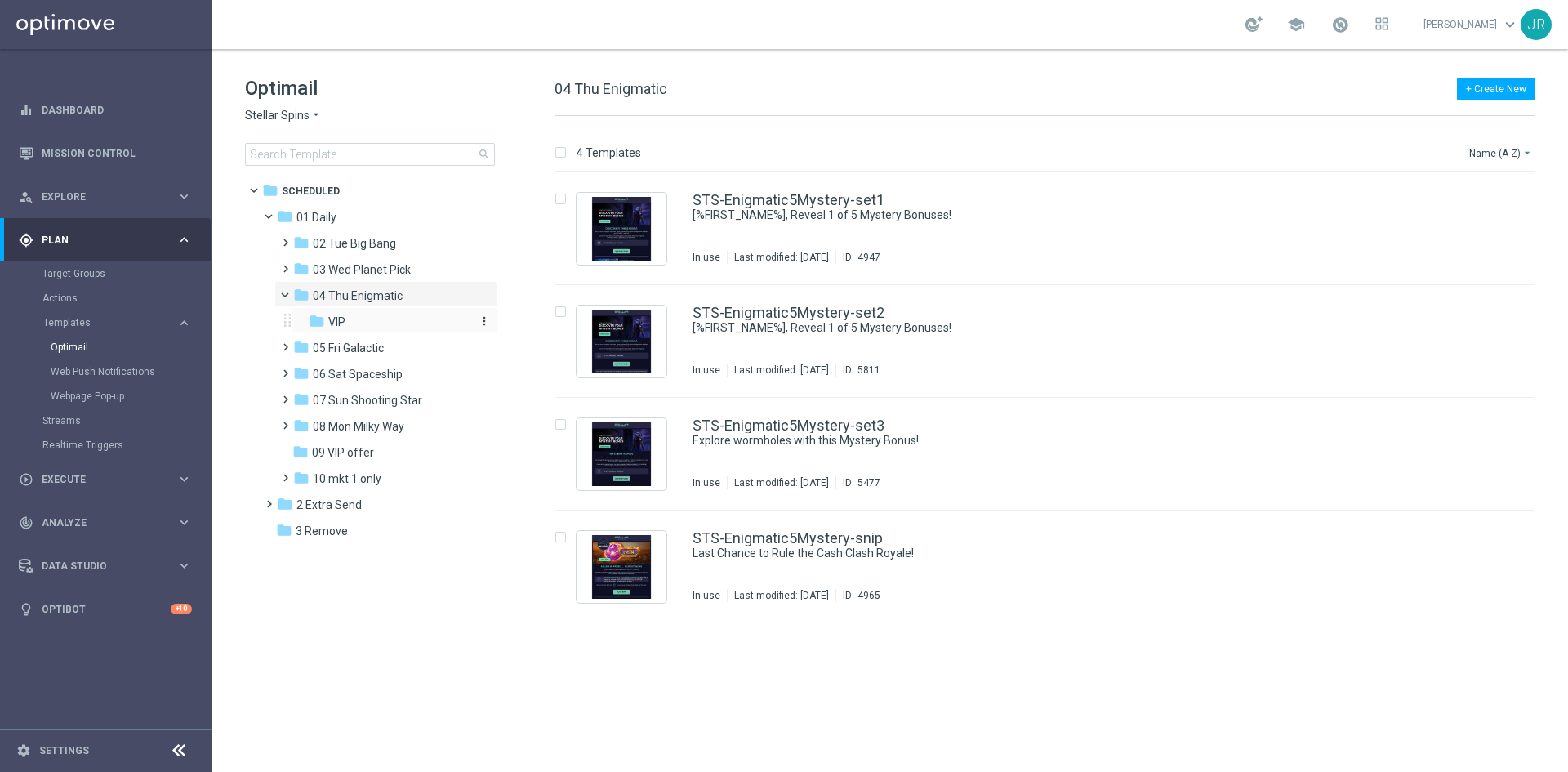
click at [352, 330] on div "folder VIP" at bounding box center [388, 322] width 161 height 19
click at [868, 644] on div "insert_drive_file STS_VIP-Enigmatic5Mystery-set1 [%FIRST_NAME%], Reveal 1 of 5 …" at bounding box center [1051, 472] width 1027 height 600
click at [352, 357] on div "folder 05 Fri Galactic" at bounding box center [380, 349] width 174 height 19
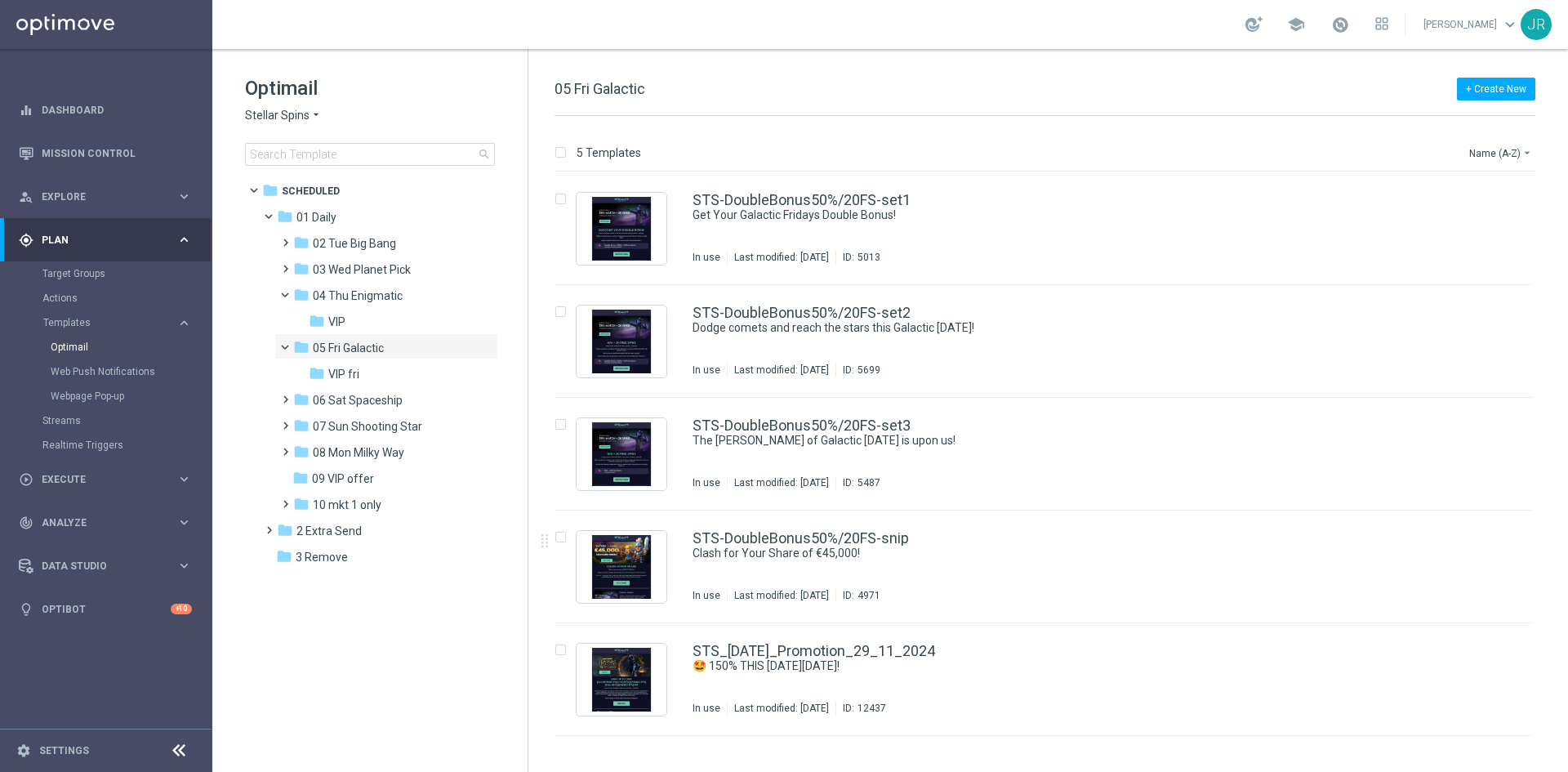
drag, startPoint x: 792, startPoint y: 571, endPoint x: 904, endPoint y: 571, distance: 112.0
click at [791, 571] on div "STS-DoubleBonus50%/20FS-snip Clash for Your Share of €45,000! In use Last modif…" at bounding box center [1079, 566] width 773 height 71
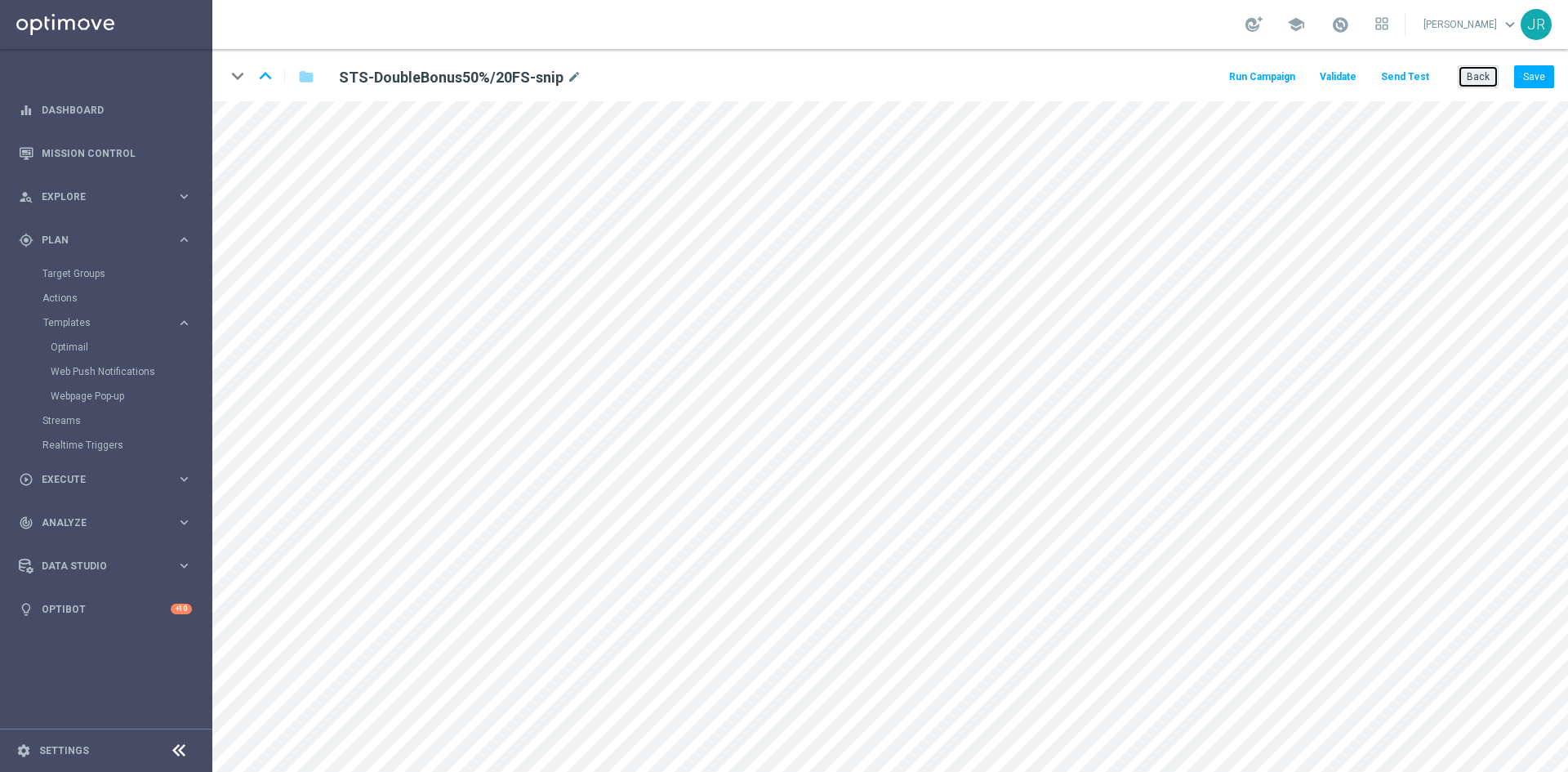
click at [1466, 76] on button "Back" at bounding box center [1478, 76] width 41 height 23
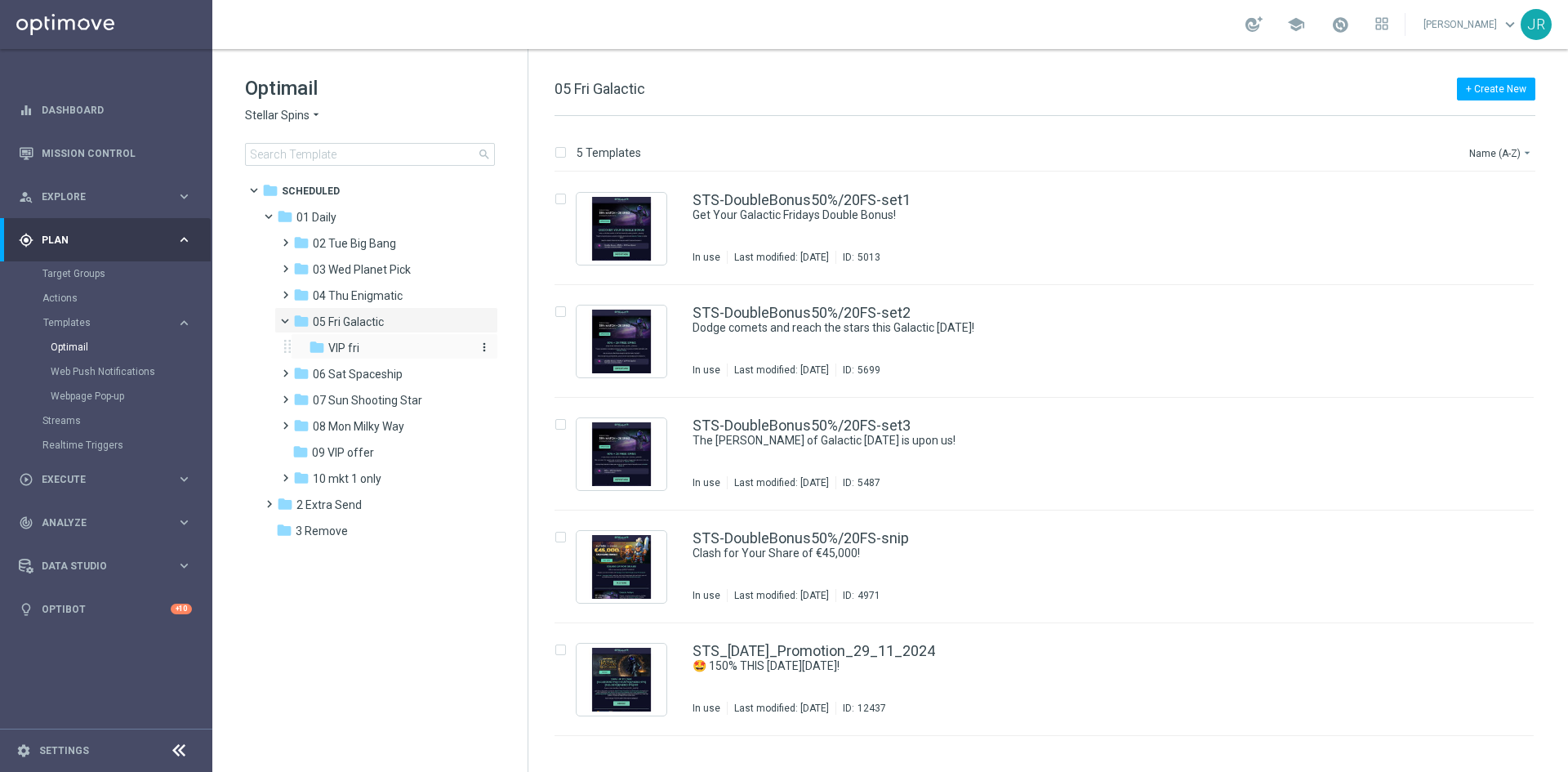
click at [357, 344] on span "VIP fri" at bounding box center [343, 348] width 31 height 15
click at [386, 303] on span "04 Thu Enigmatic" at bounding box center [357, 296] width 90 height 15
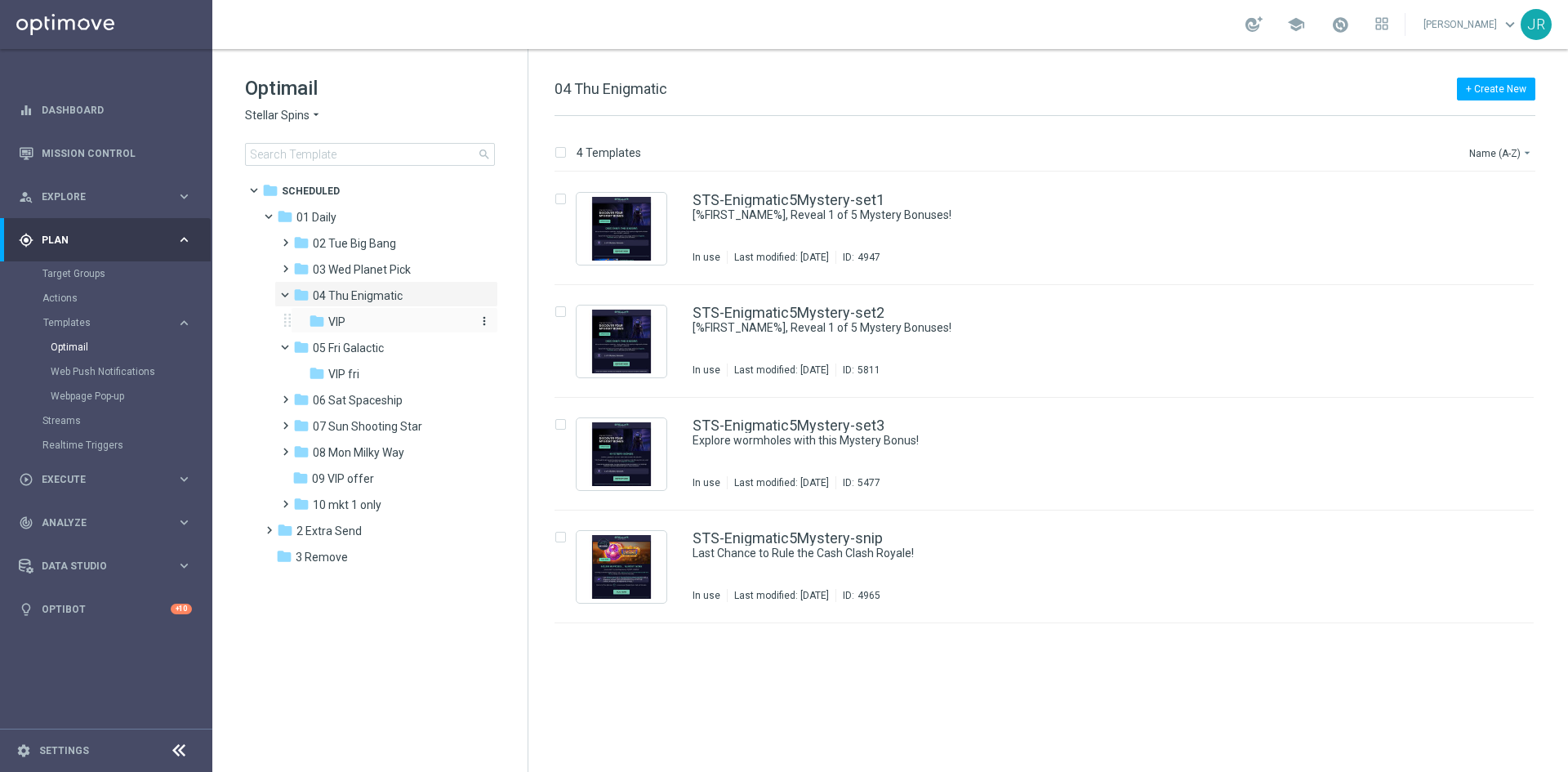
click at [348, 322] on div "folder VIP" at bounding box center [388, 322] width 161 height 19
click at [759, 569] on div "STS_VIP-Enigmatic5Mystery-snip EXCLUSIVE: 3 SCARAB STORMS In use Last modified:…" at bounding box center [1079, 566] width 773 height 71
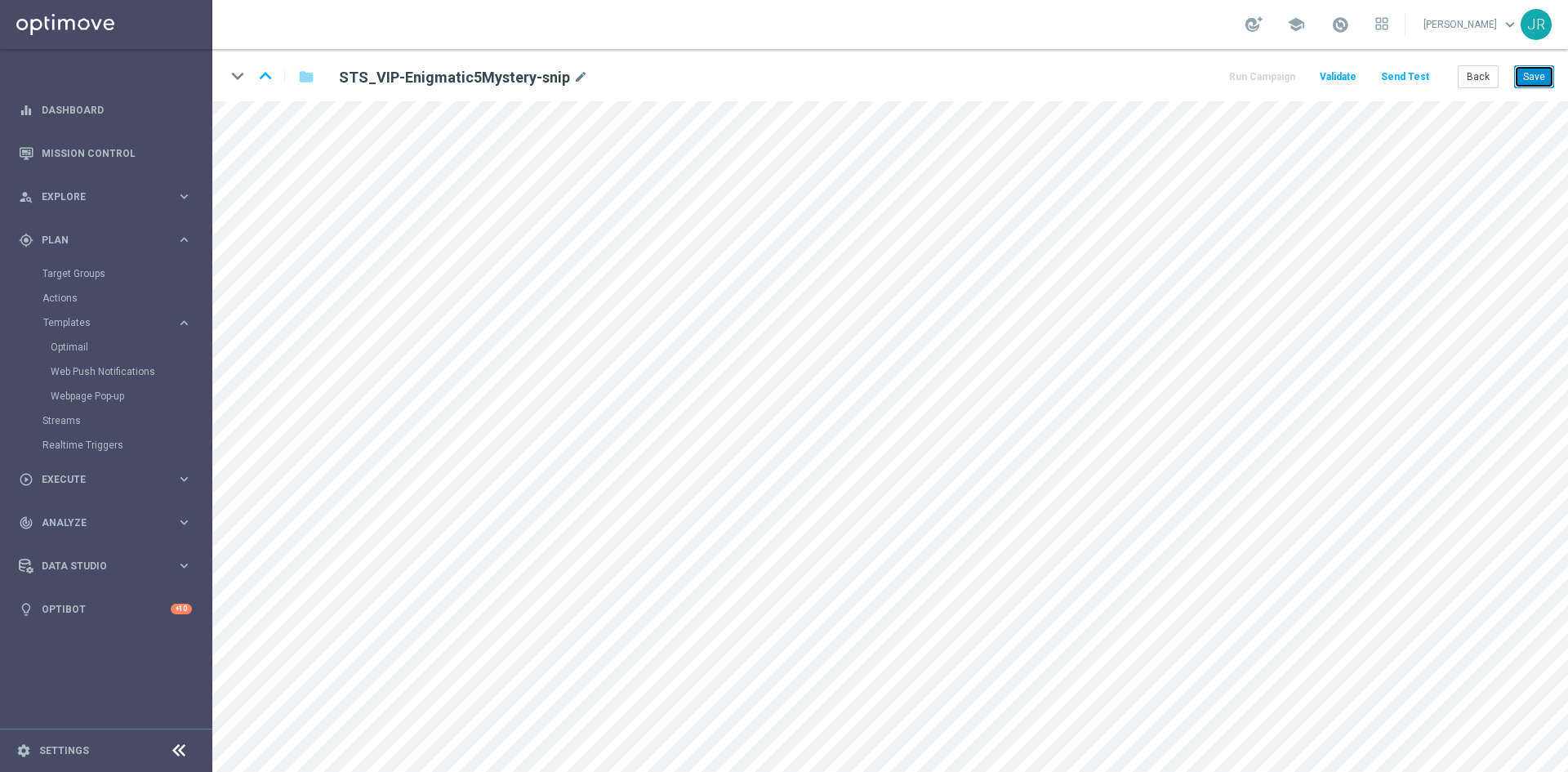
click at [1536, 79] on button "Save" at bounding box center [1534, 76] width 40 height 23
click at [1538, 70] on button "Save" at bounding box center [1534, 76] width 40 height 23
drag, startPoint x: 1528, startPoint y: 73, endPoint x: 1503, endPoint y: 169, distance: 99.2
click at [1529, 73] on button "Save" at bounding box center [1534, 76] width 40 height 23
click at [1535, 74] on button "Save" at bounding box center [1534, 76] width 40 height 23
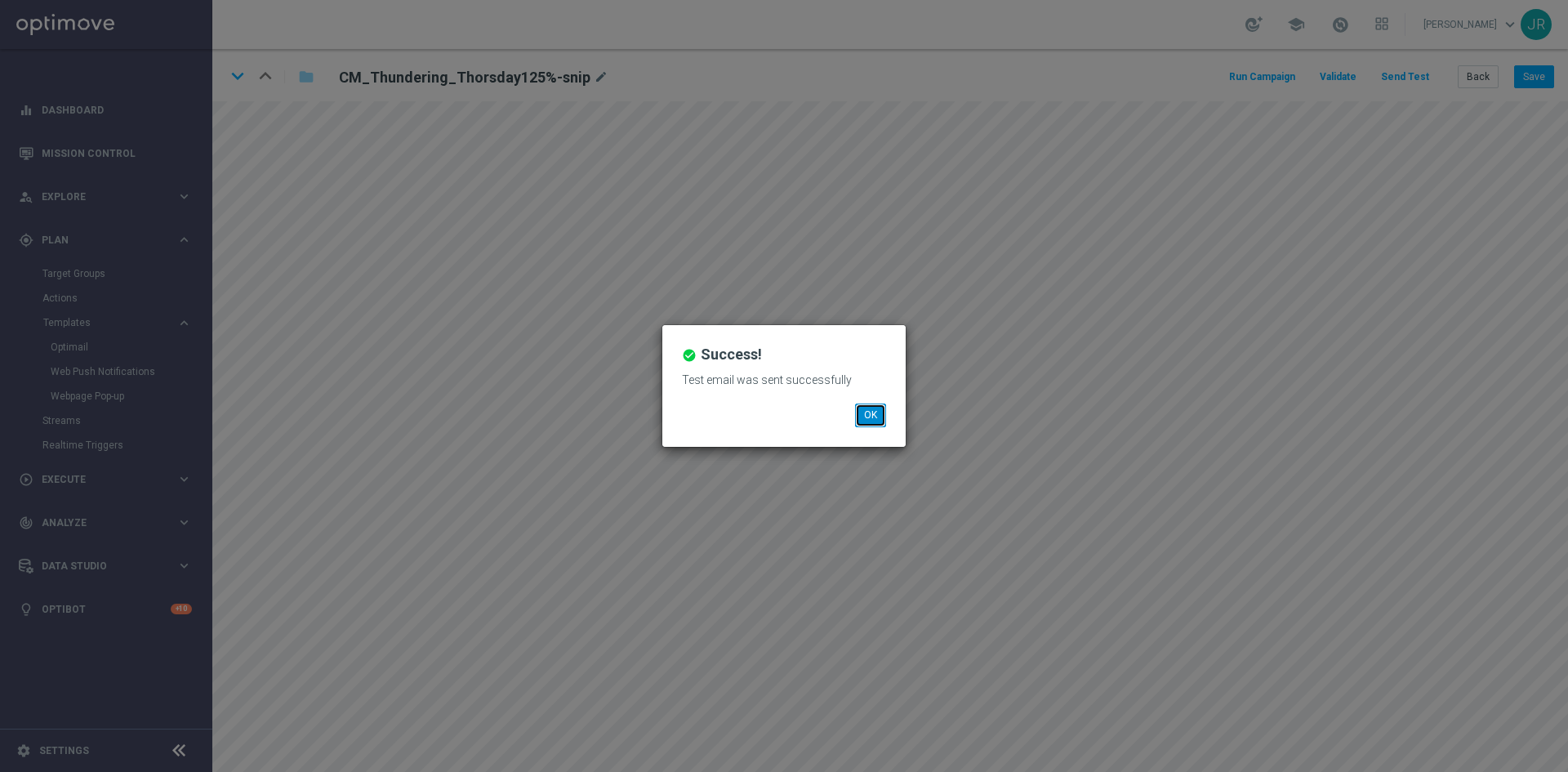
click at [883, 416] on button "OK" at bounding box center [870, 414] width 31 height 23
click at [872, 410] on button "OK" at bounding box center [870, 414] width 31 height 23
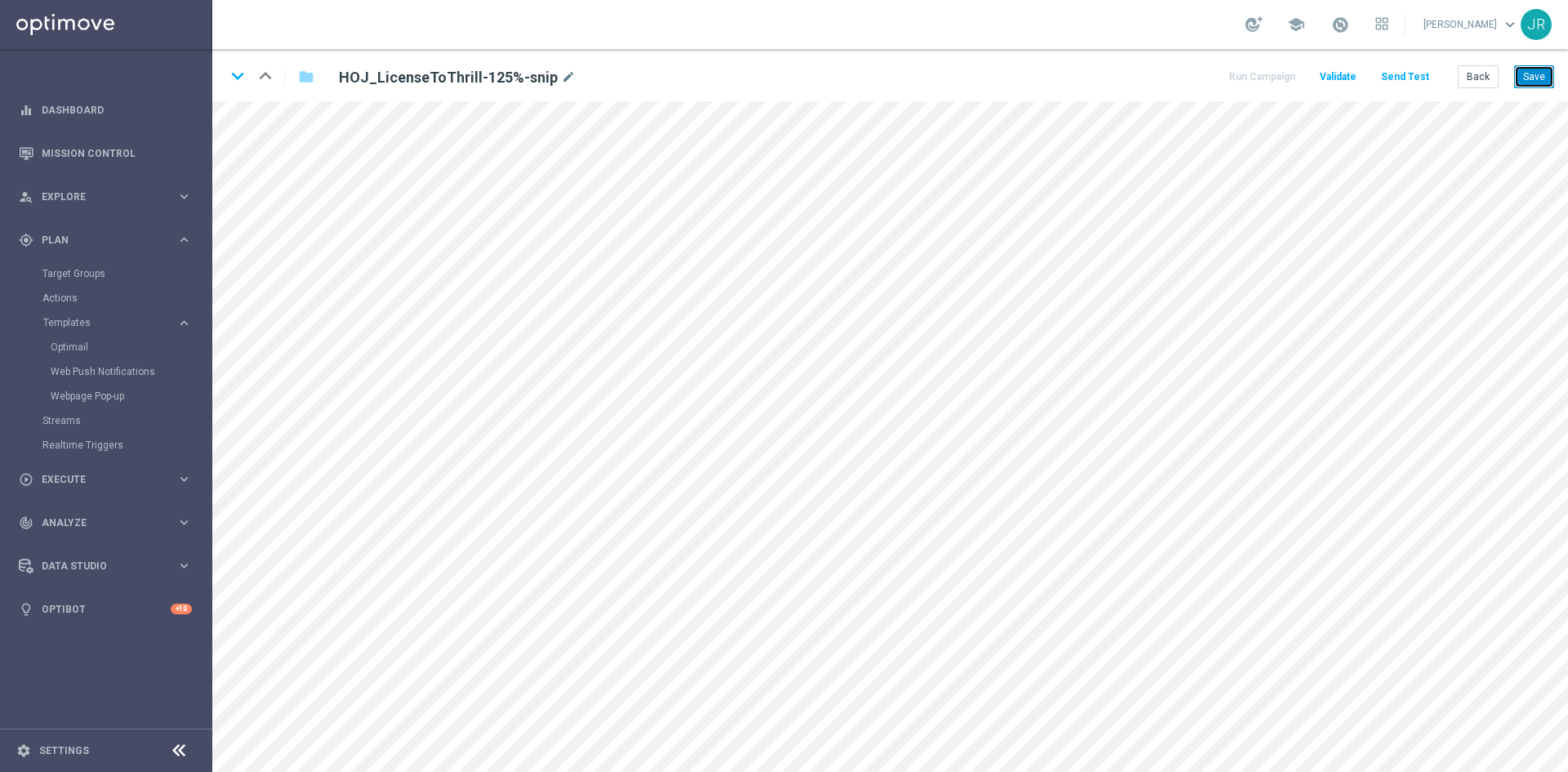
click at [1530, 88] on button "Save" at bounding box center [1534, 76] width 40 height 23
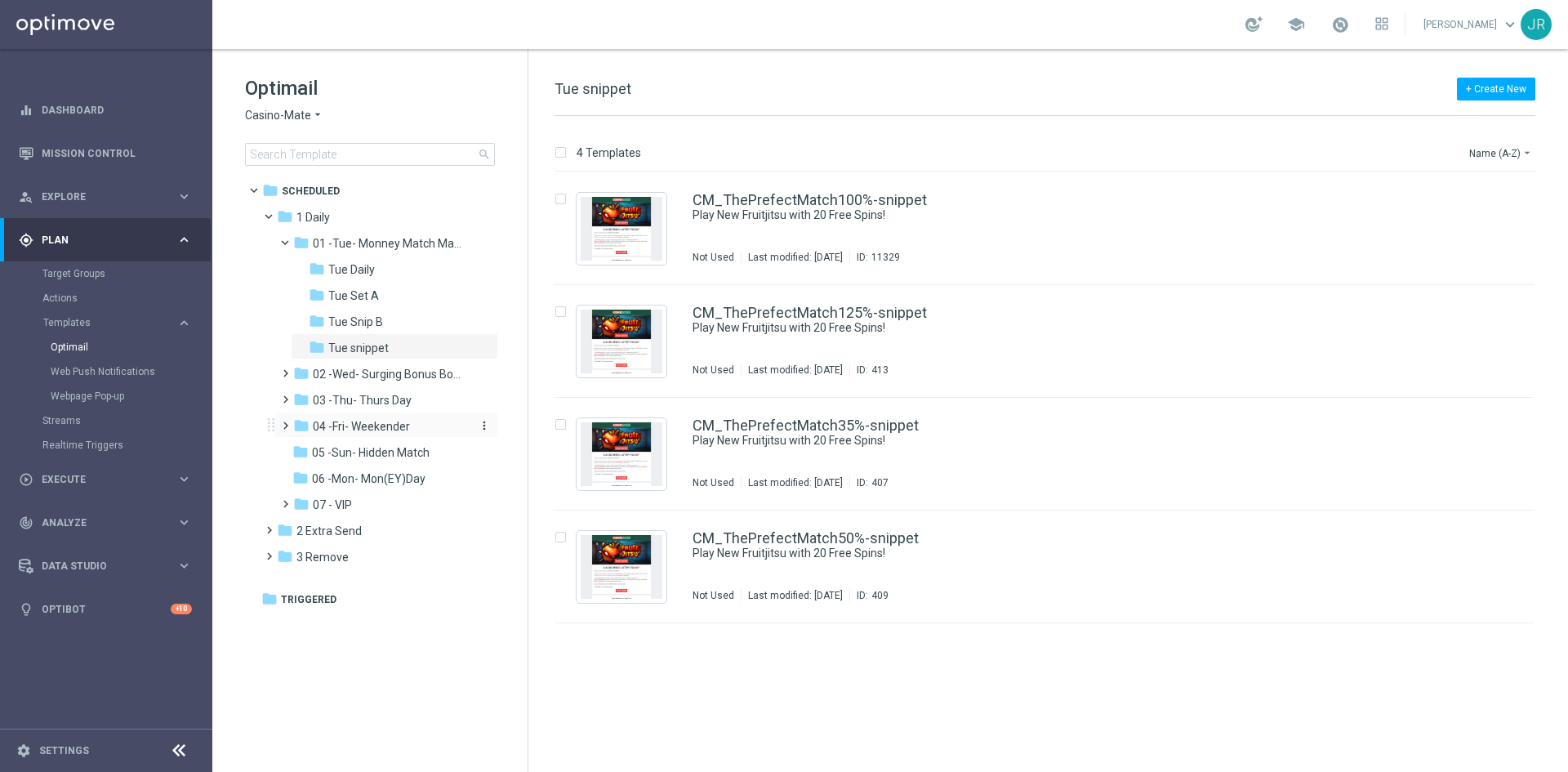
click at [352, 426] on span "04 -Fri- Weekender" at bounding box center [360, 426] width 97 height 15
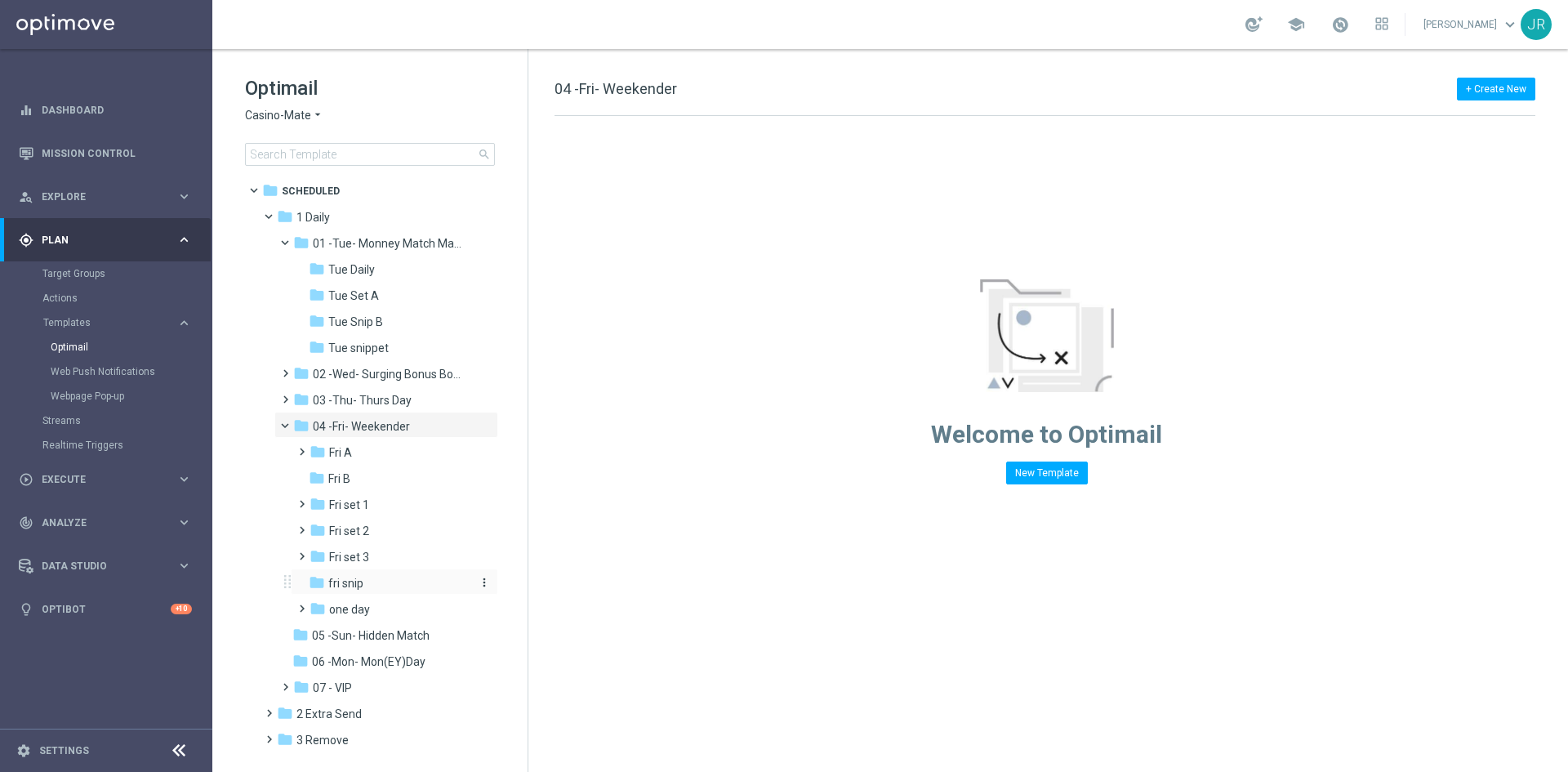
click at [375, 581] on div "folder fri snip" at bounding box center [388, 583] width 161 height 19
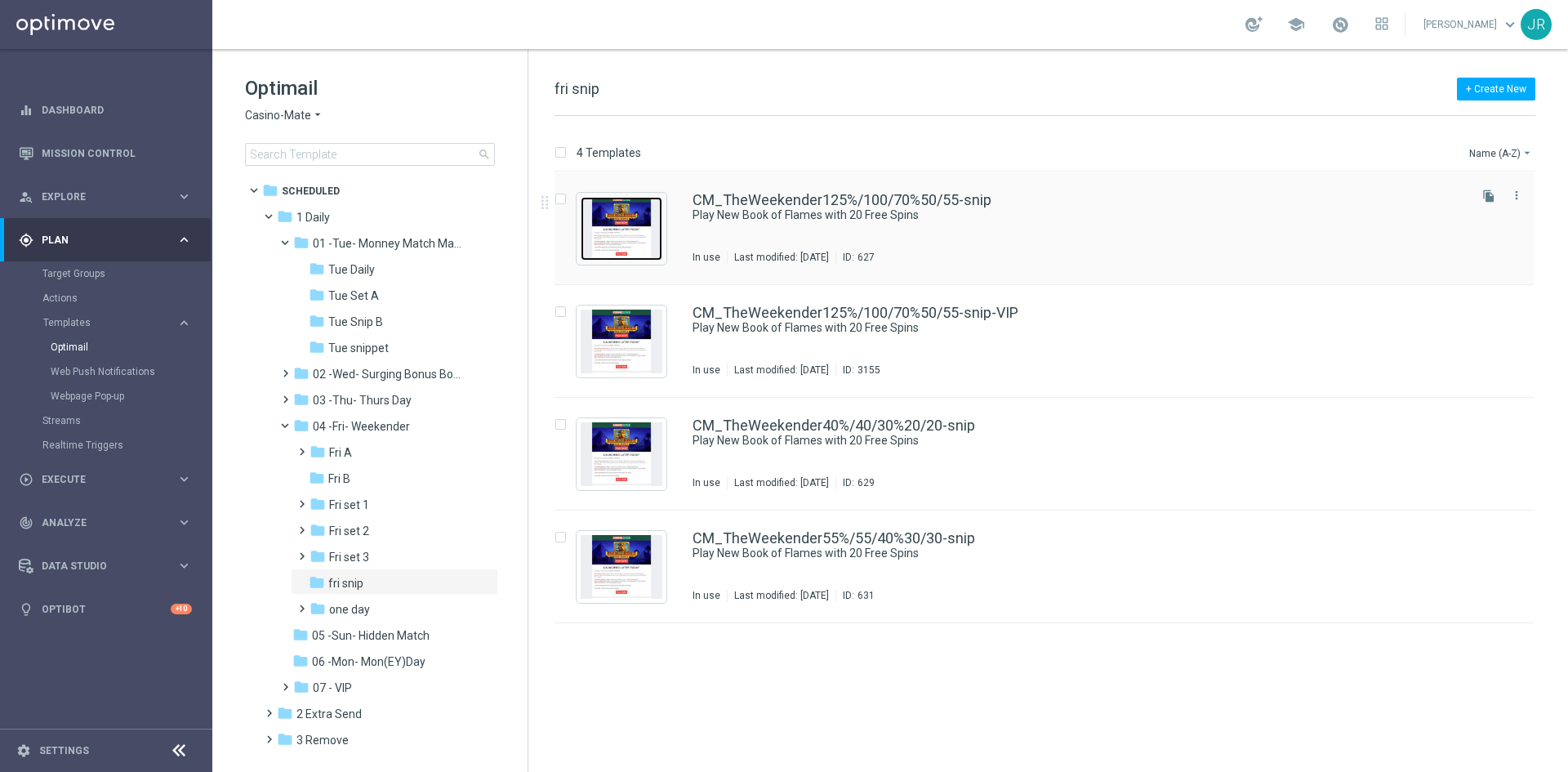
click at [617, 223] on img "Press SPACE to select this row." at bounding box center [622, 229] width 82 height 64
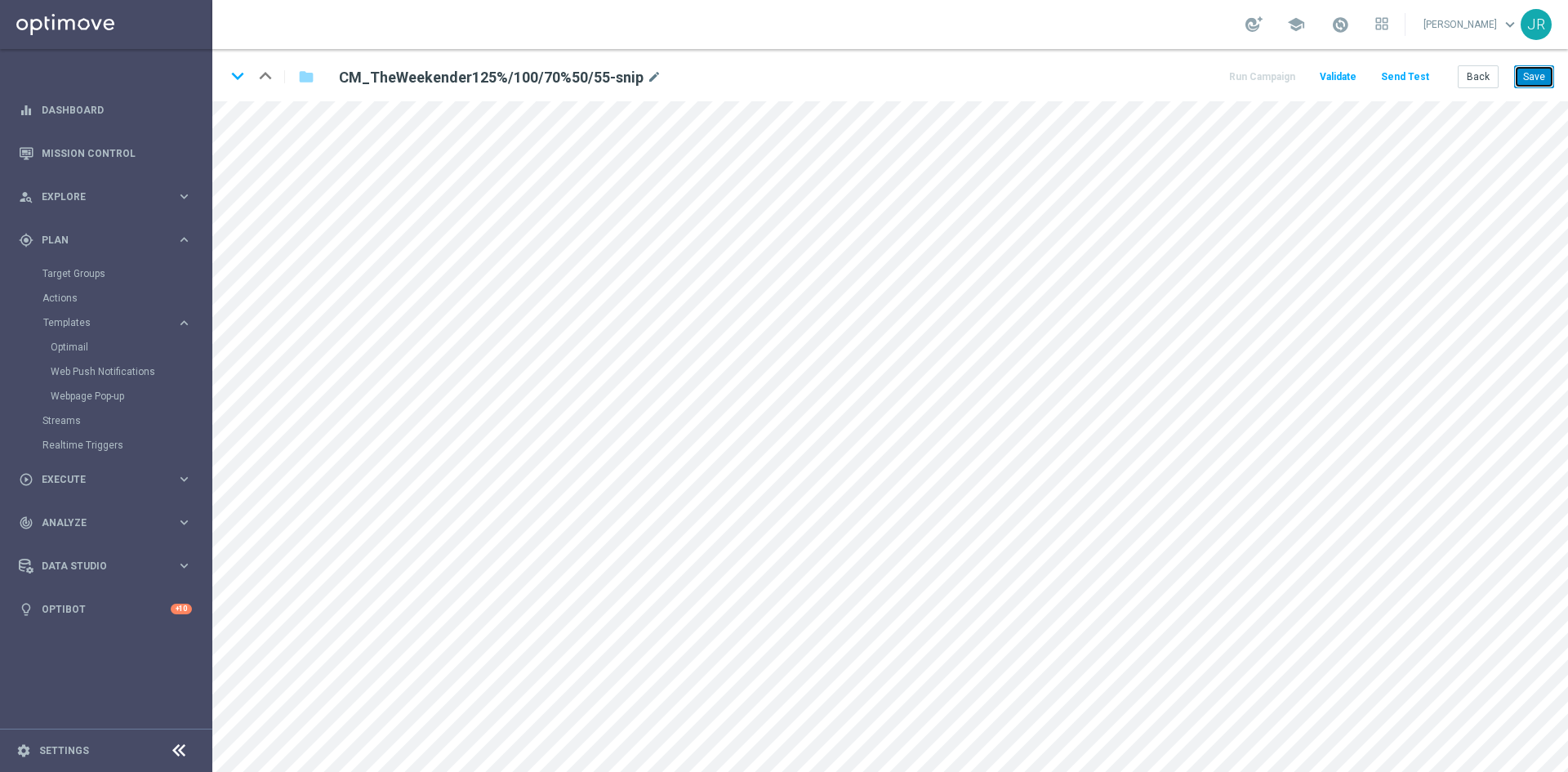
click at [1546, 79] on button "Save" at bounding box center [1534, 76] width 40 height 23
click at [1529, 91] on div "keyboard_arrow_down keyboard_arrow_up folder CM_TheWeekender125%/100/70%50/55-s…" at bounding box center [890, 75] width 1355 height 52
click at [1526, 79] on button "Save" at bounding box center [1534, 76] width 40 height 23
click at [1544, 79] on button "Save" at bounding box center [1534, 76] width 40 height 23
click at [1399, 79] on button "Send Test" at bounding box center [1404, 77] width 53 height 22
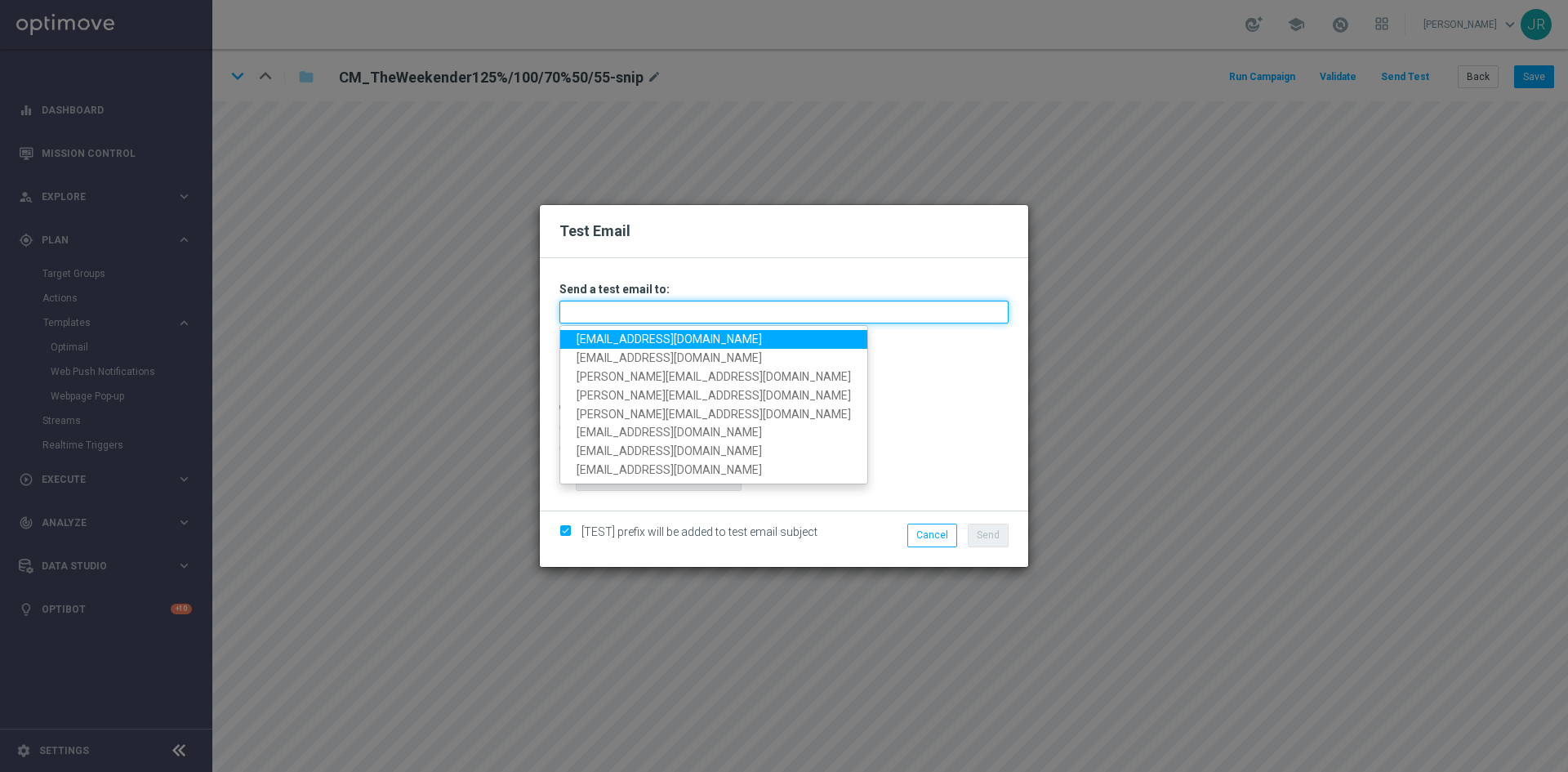
drag, startPoint x: 660, startPoint y: 312, endPoint x: 580, endPoint y: 326, distance: 81.2
click at [660, 312] on input "text" at bounding box center [784, 312] width 449 height 23
click at [592, 337] on link "testingalltesting@gmail.com" at bounding box center [714, 340] width 307 height 19
type input "testingalltesting@gmail.com"
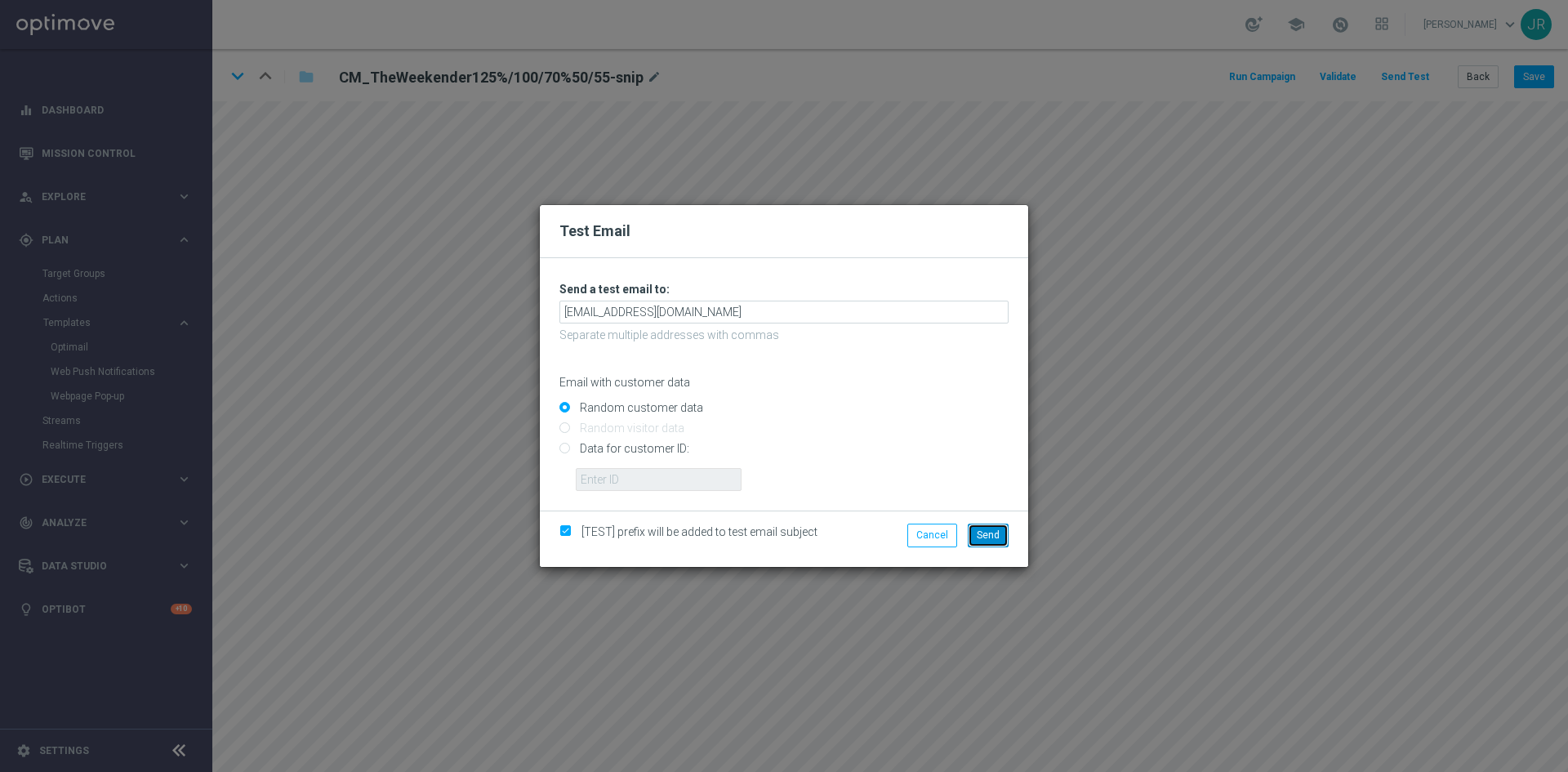
click at [1003, 536] on button "Send" at bounding box center [988, 535] width 41 height 23
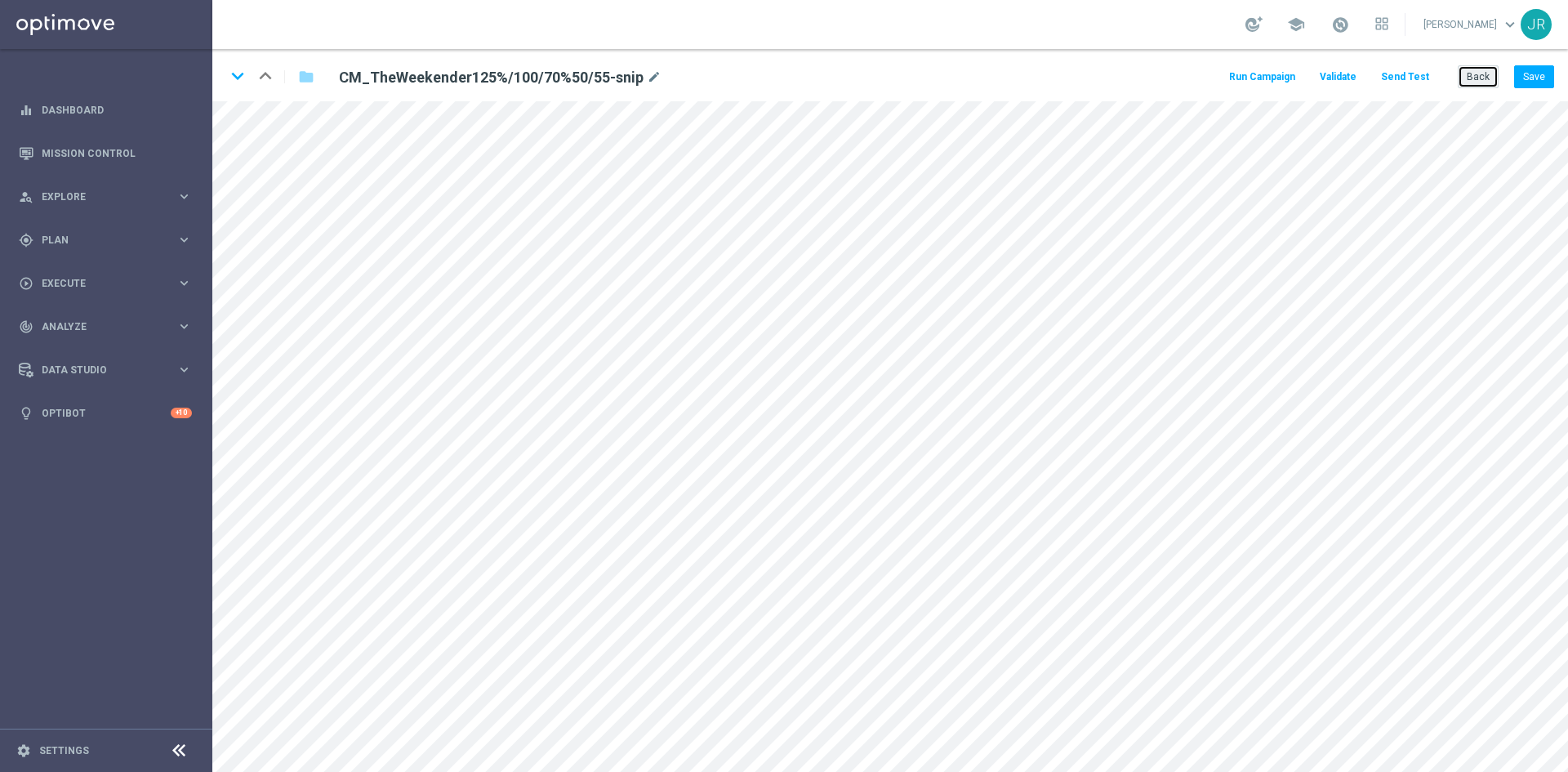
click at [1483, 75] on button "Back" at bounding box center [1478, 76] width 41 height 23
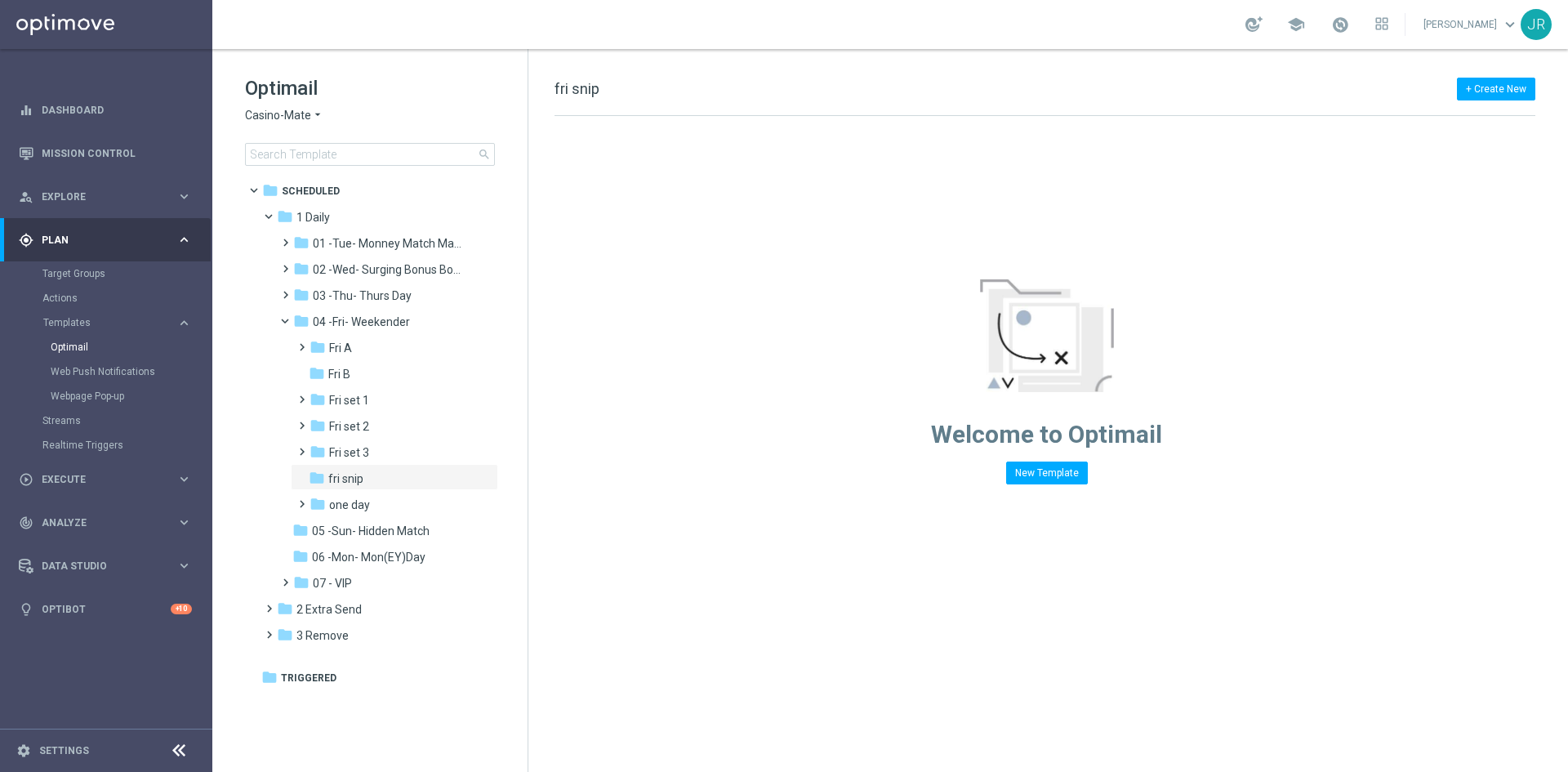
click at [273, 112] on span "Casino-Mate" at bounding box center [277, 116] width 66 height 16
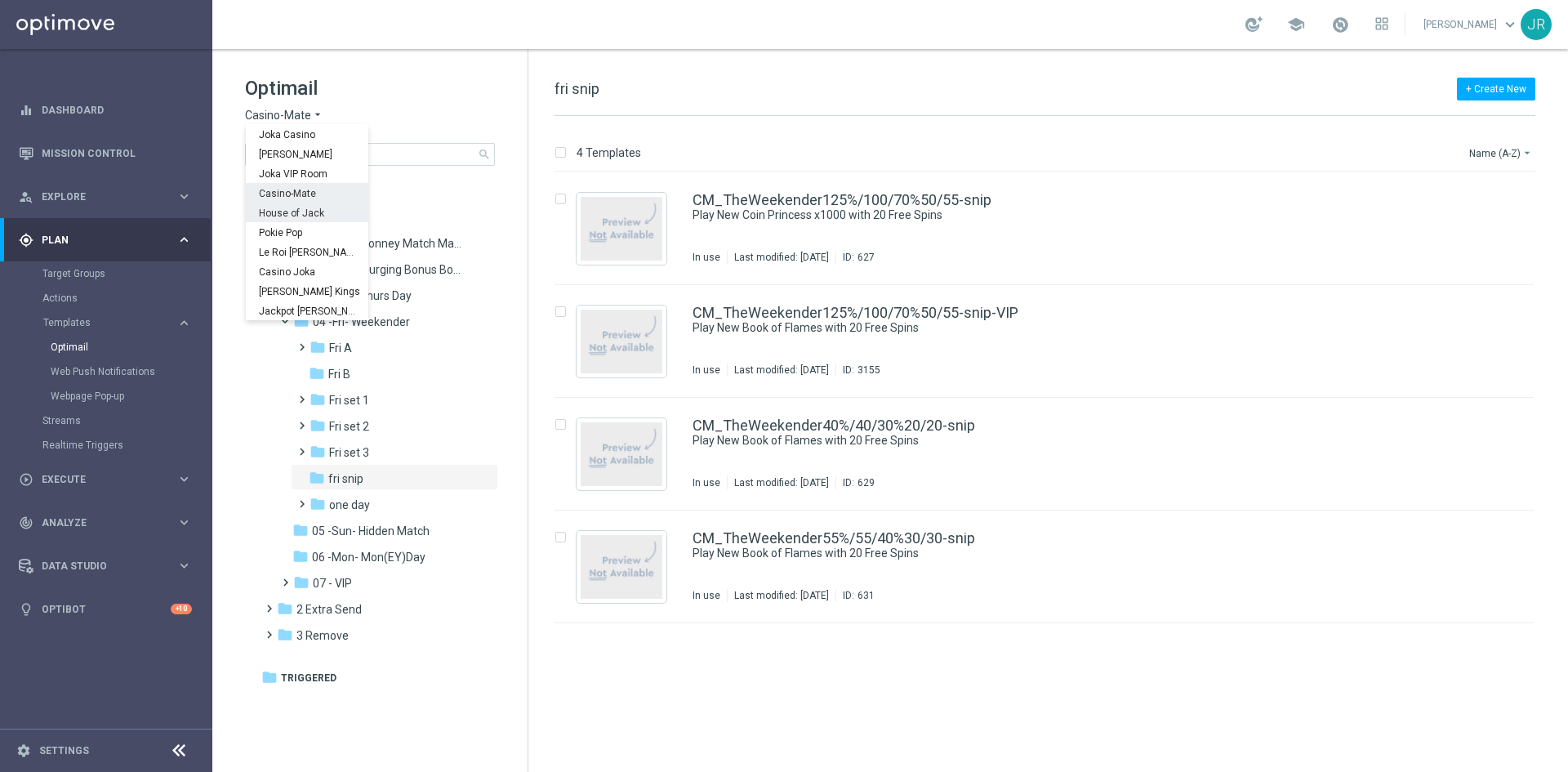
click at [0, 0] on span "House of Jack" at bounding box center [0, 0] width 0 height 0
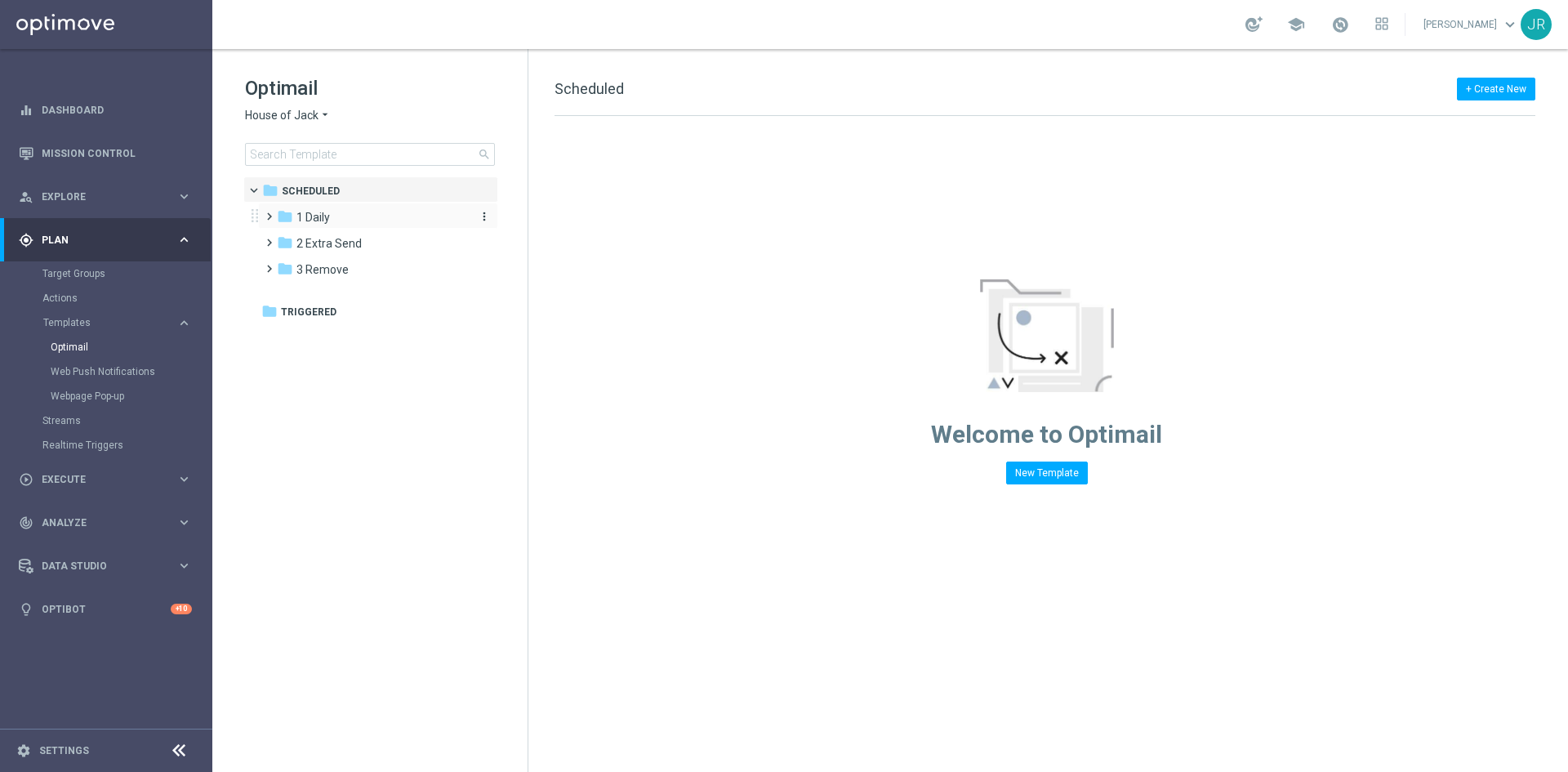
click at [322, 226] on div "folder 1 Daily" at bounding box center [370, 218] width 188 height 19
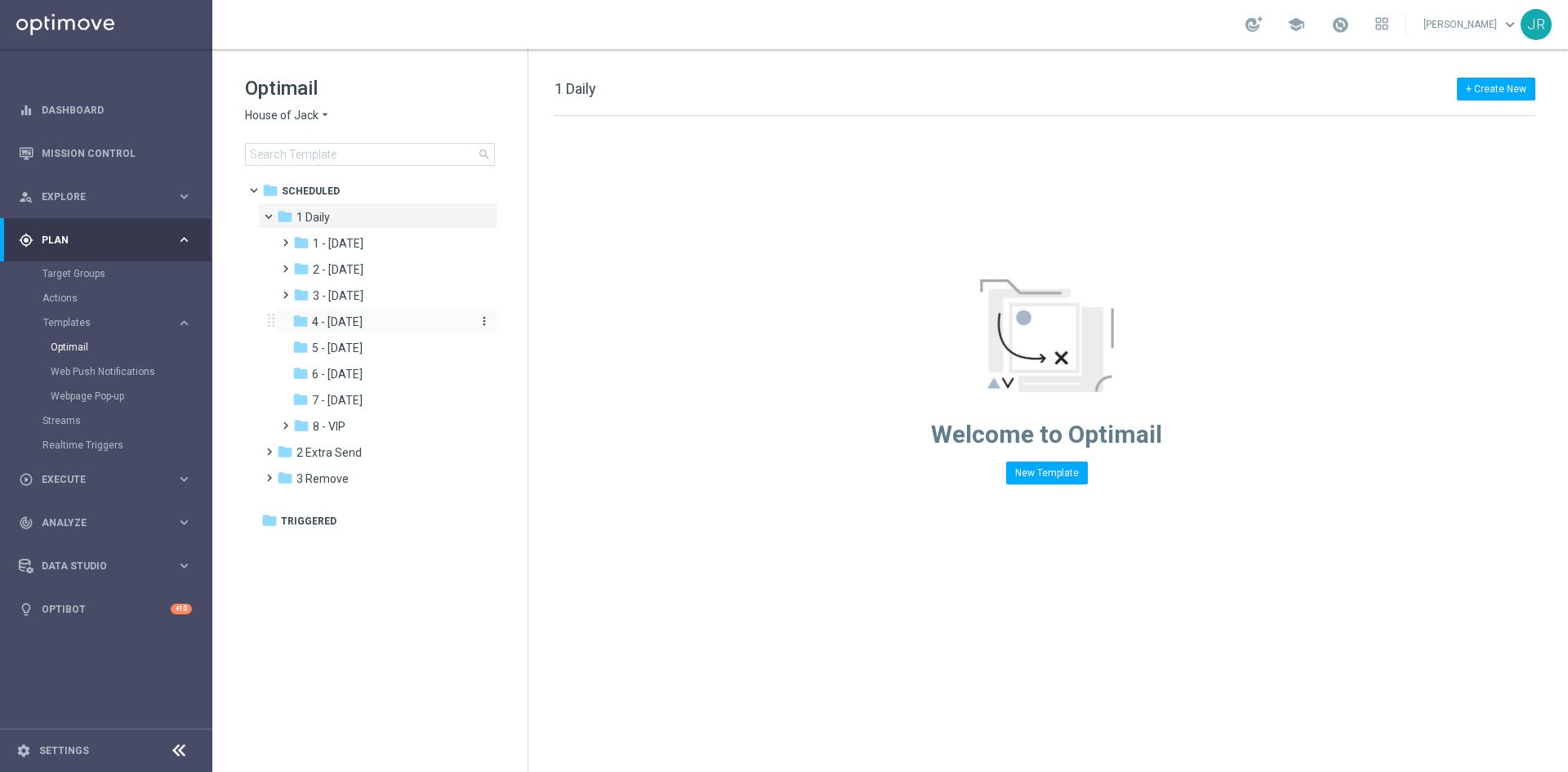
click at [343, 322] on span "4 - [DATE]" at bounding box center [337, 322] width 51 height 15
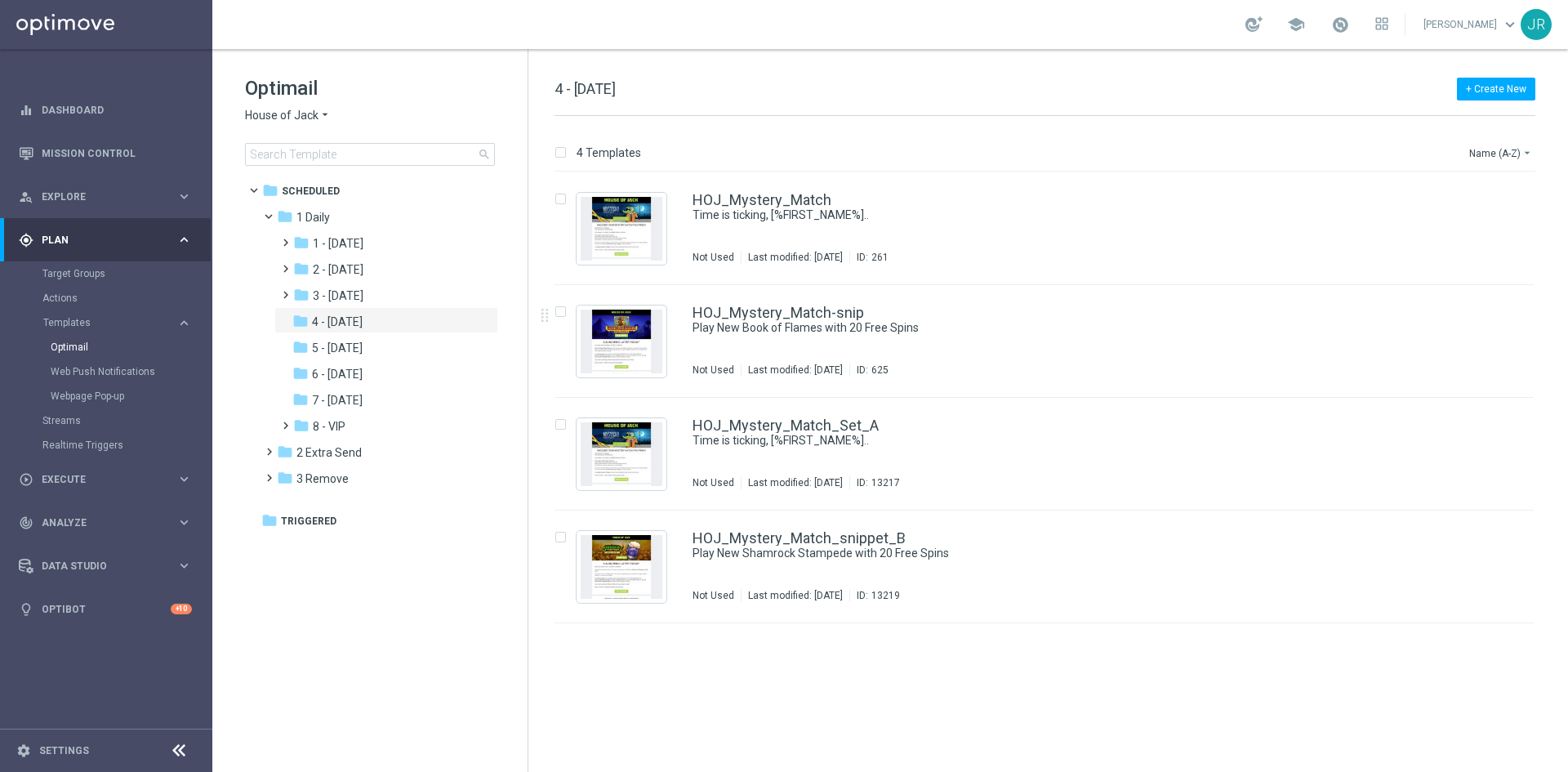
drag, startPoint x: 751, startPoint y: 353, endPoint x: 923, endPoint y: 322, distance: 174.8
click at [751, 353] on div "HOJ_Mystery_Match-snip Play New Book of Flames with 20 Free Spins Not Used Last…" at bounding box center [1079, 341] width 773 height 71
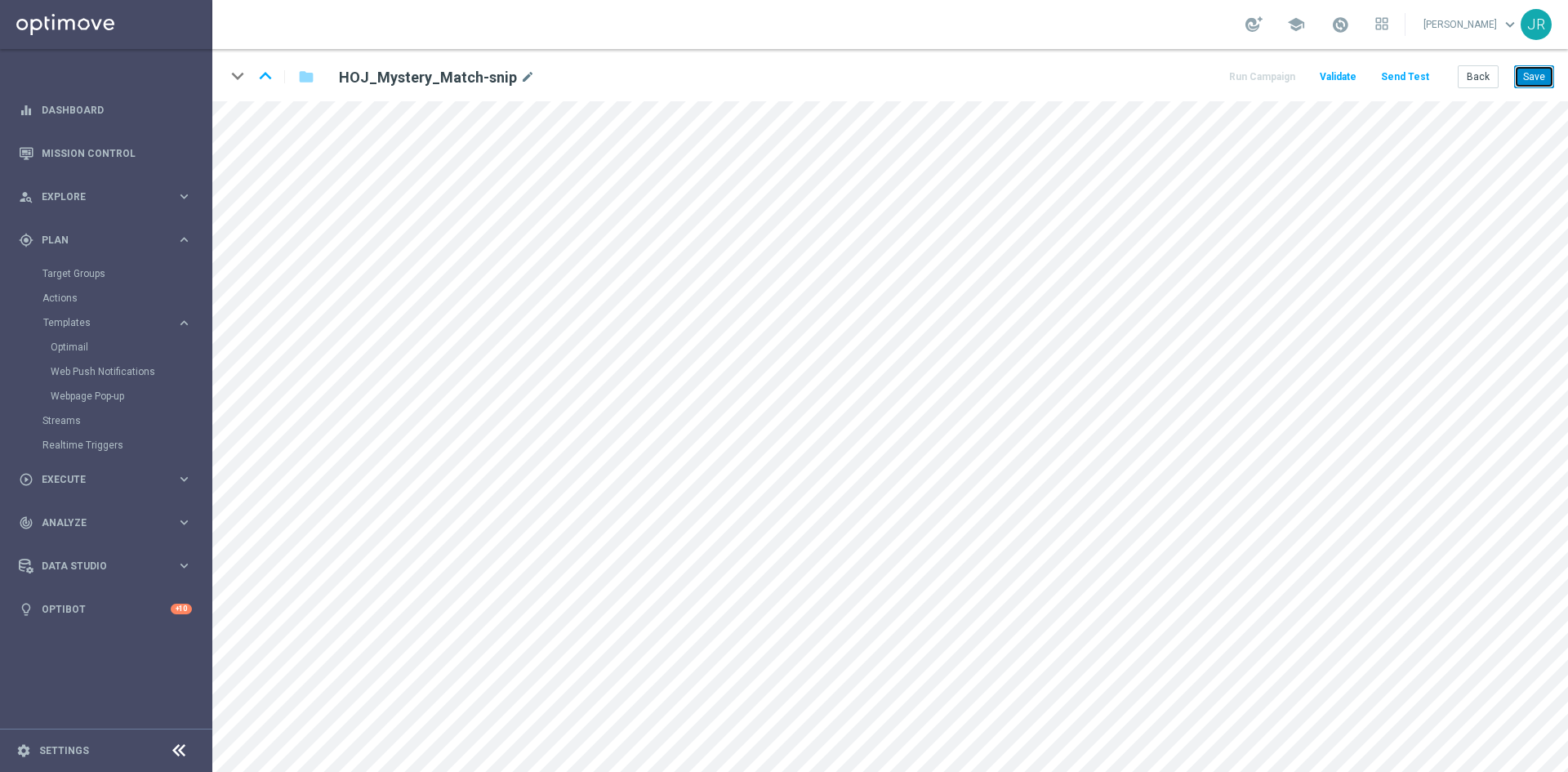
click at [1526, 72] on button "Save" at bounding box center [1534, 76] width 40 height 23
click at [1541, 77] on button "Save" at bounding box center [1534, 76] width 40 height 23
click at [1399, 79] on button "Send Test" at bounding box center [1404, 77] width 53 height 22
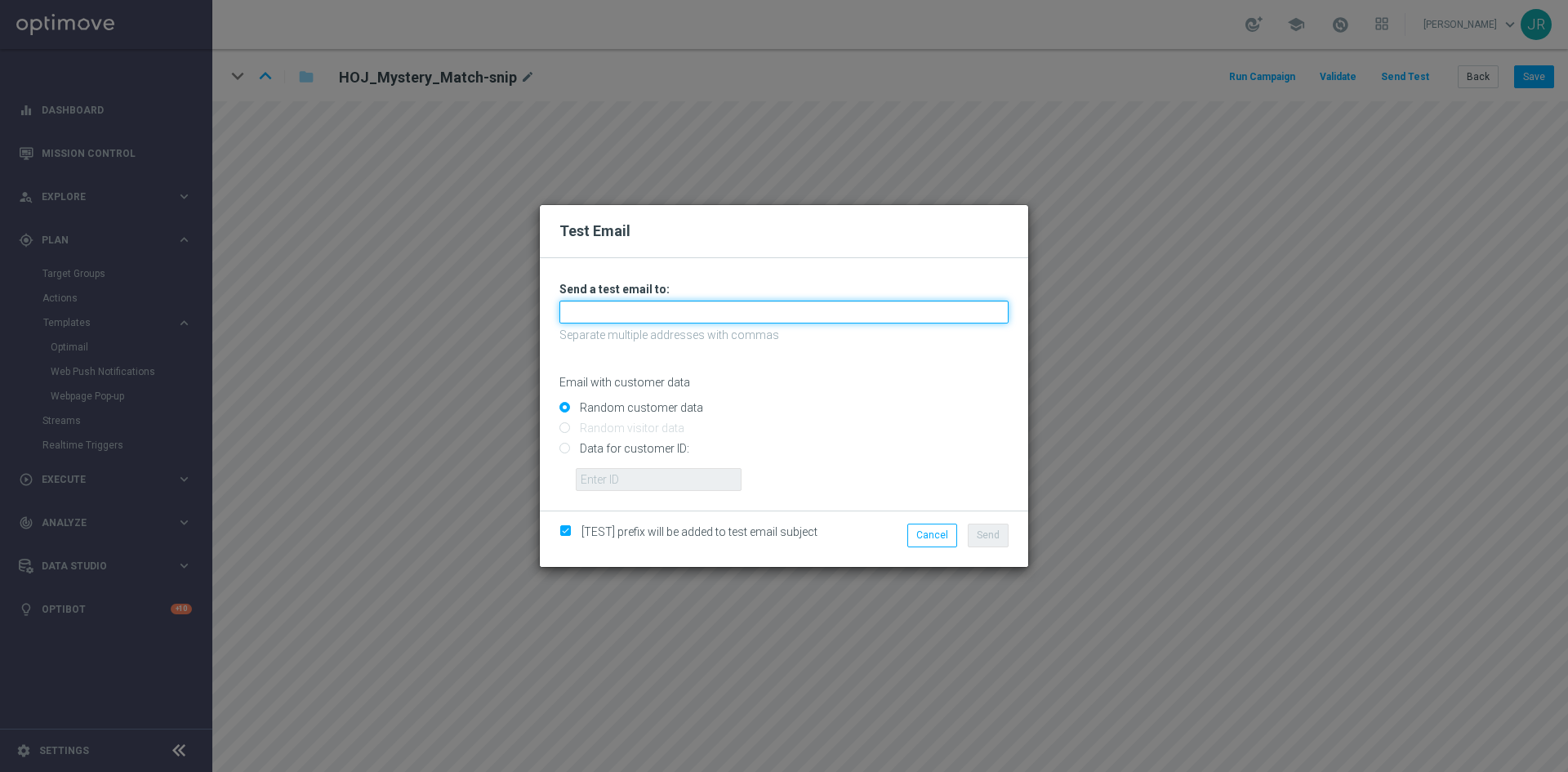
click at [623, 304] on input "text" at bounding box center [784, 312] width 449 height 23
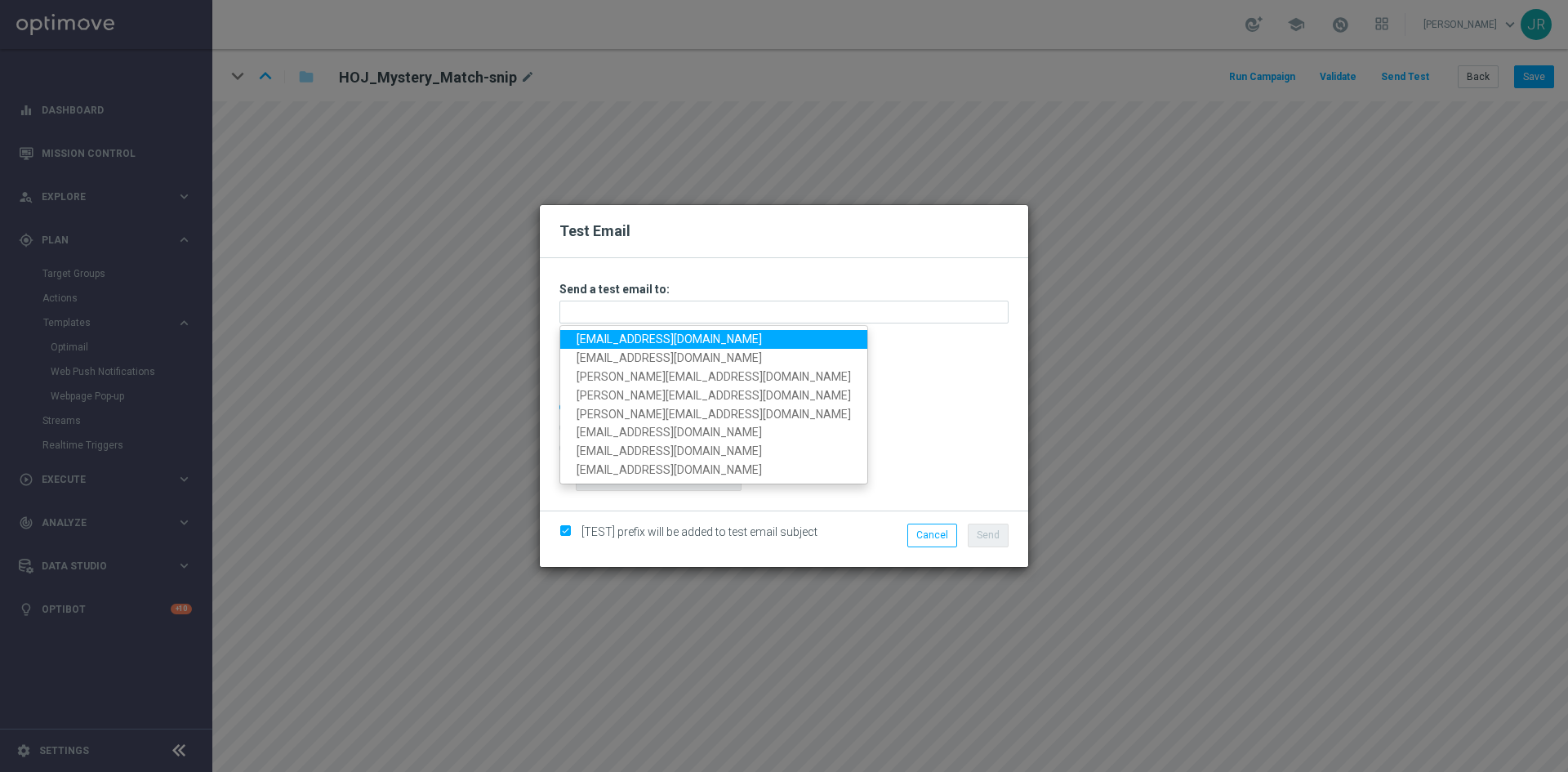
click at [595, 332] on link "testingalltesting@gmail.com" at bounding box center [714, 340] width 307 height 19
type input "testingalltesting@gmail.com"
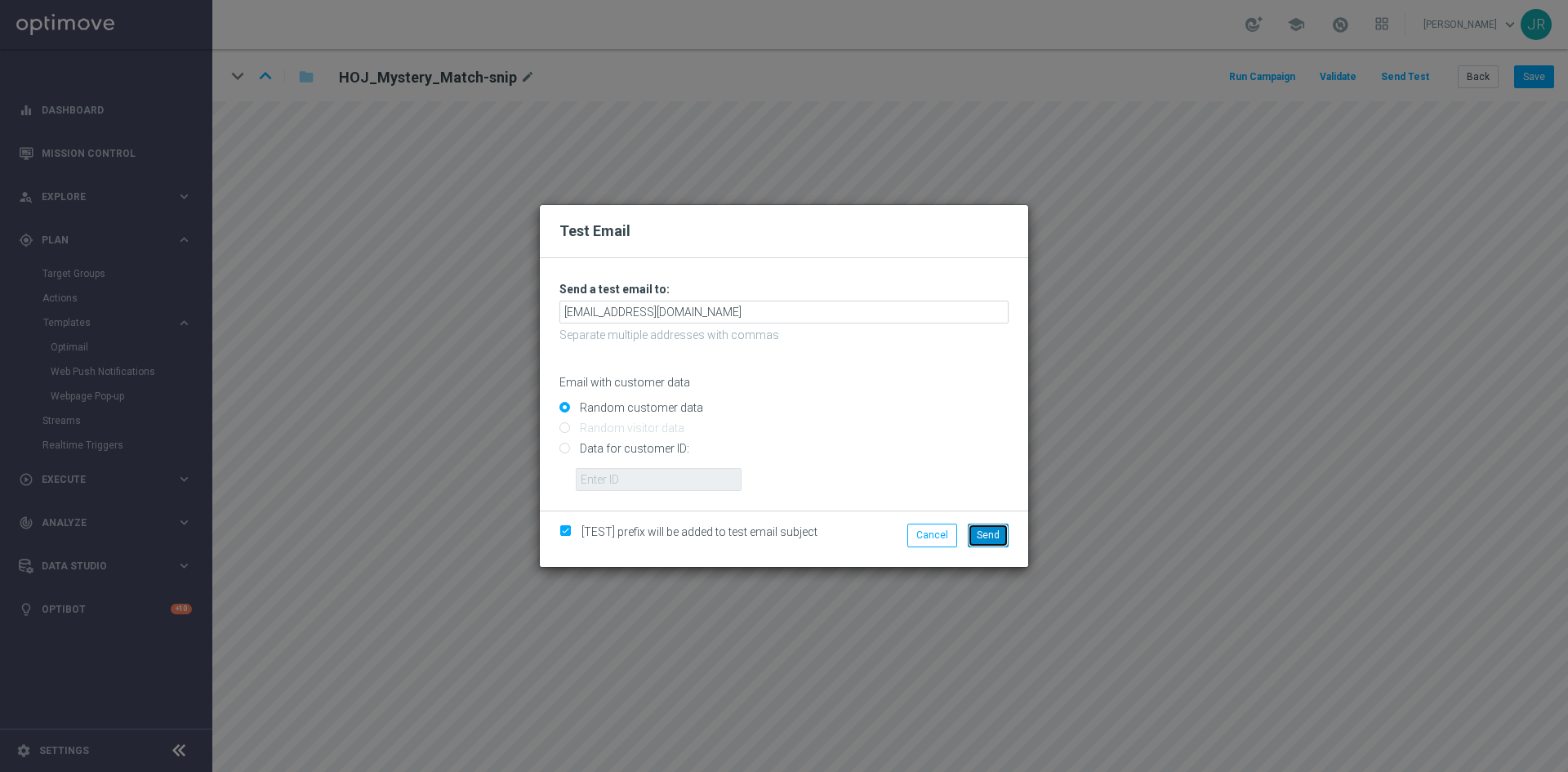
click at [987, 541] on button "Send" at bounding box center [988, 535] width 41 height 23
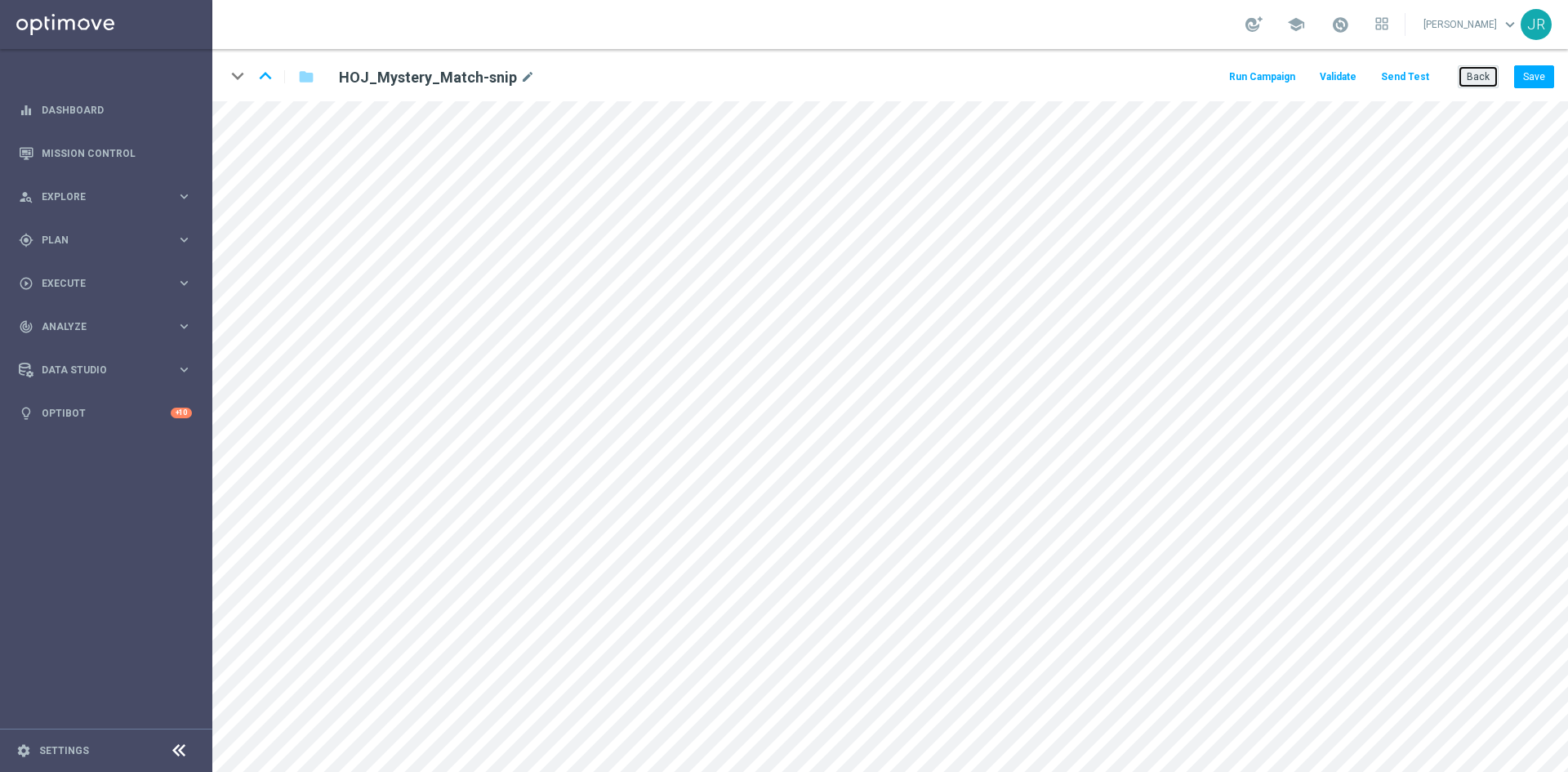
click at [1487, 78] on button "Back" at bounding box center [1478, 76] width 41 height 23
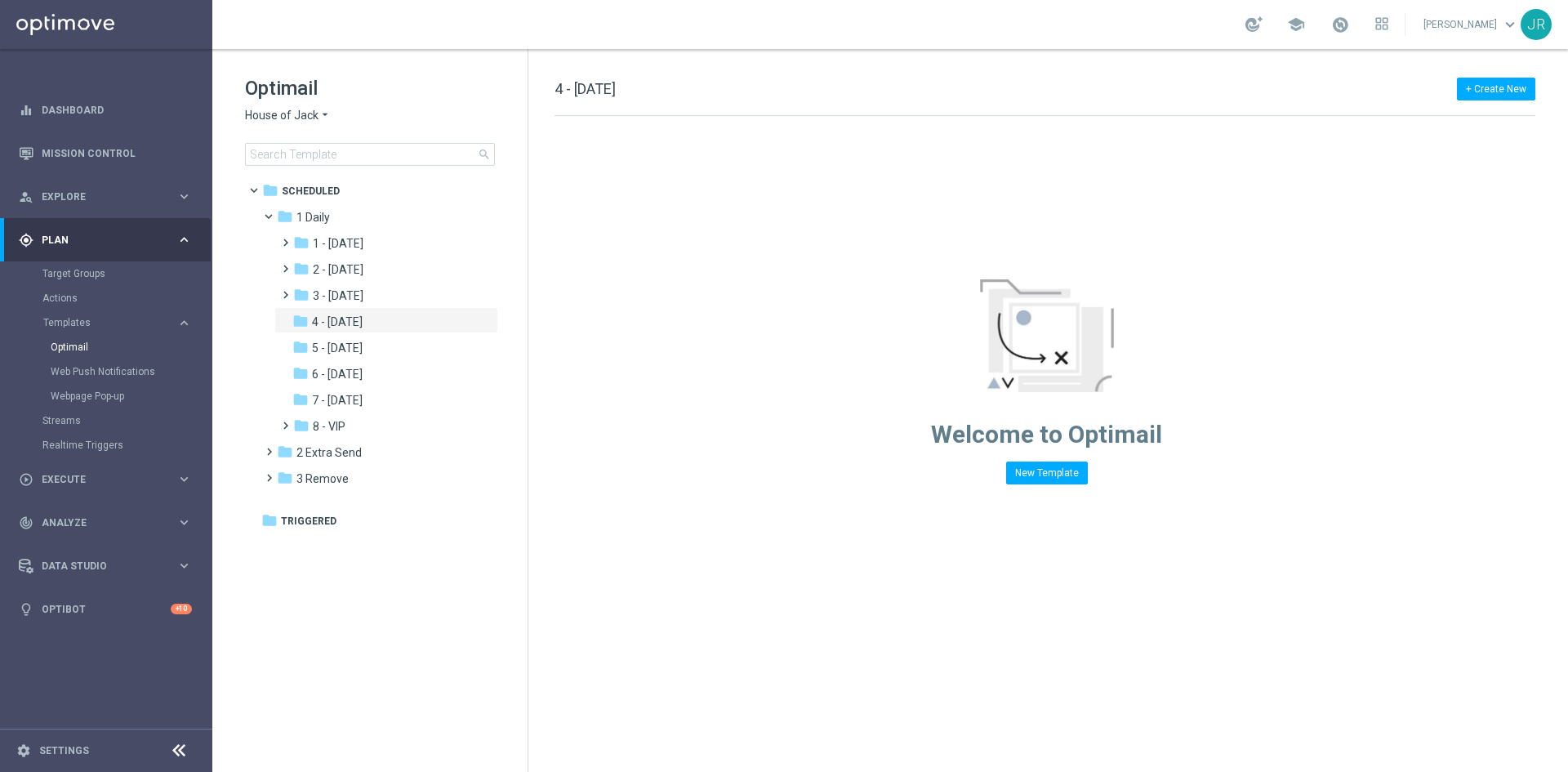
click at [259, 116] on span "House of Jack" at bounding box center [281, 116] width 74 height 16
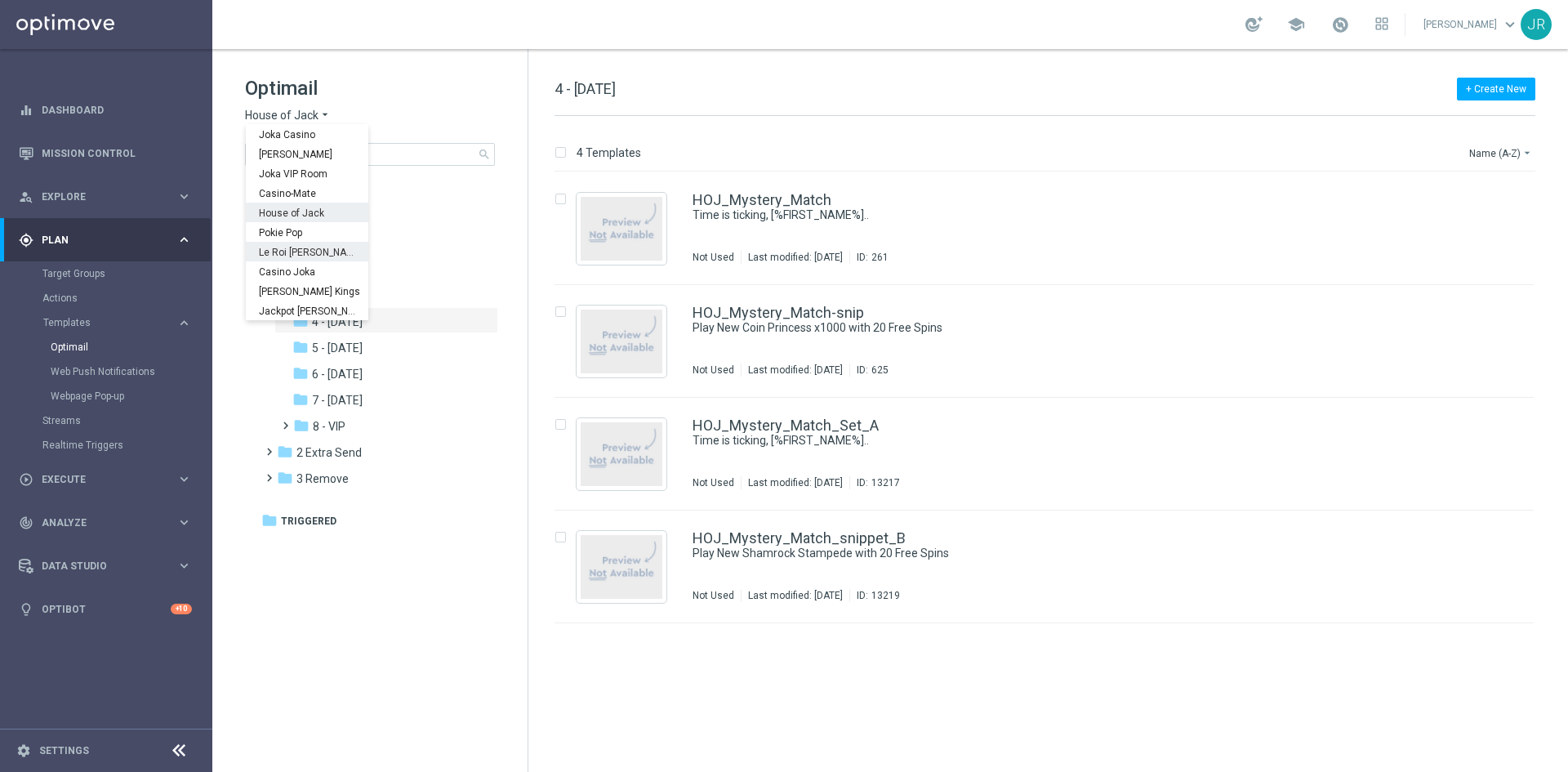
click at [294, 243] on div "Le Roi [PERSON_NAME]" at bounding box center [306, 252] width 123 height 20
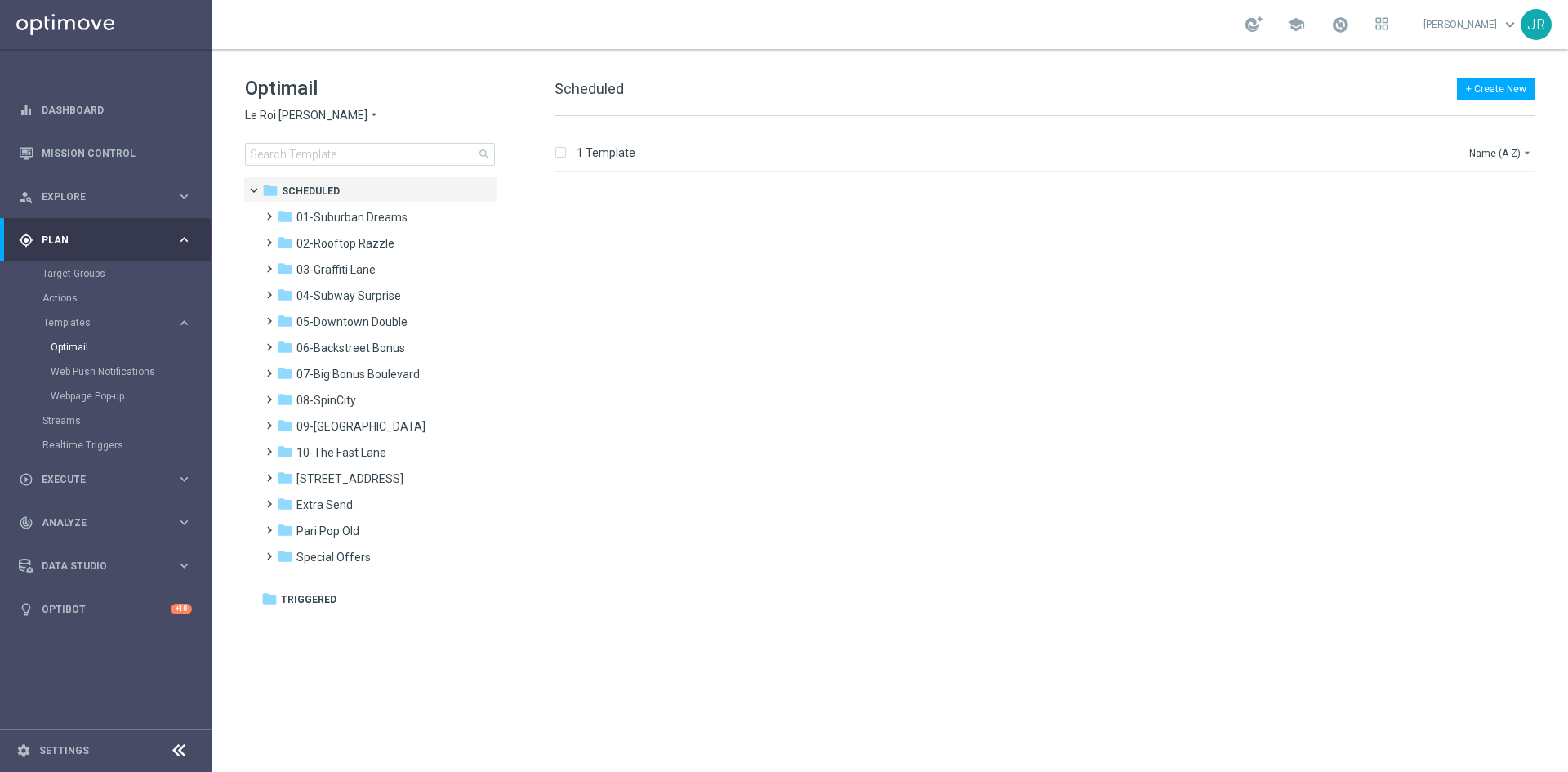
click at [281, 109] on span "Le Roi [PERSON_NAME]" at bounding box center [305, 116] width 123 height 16
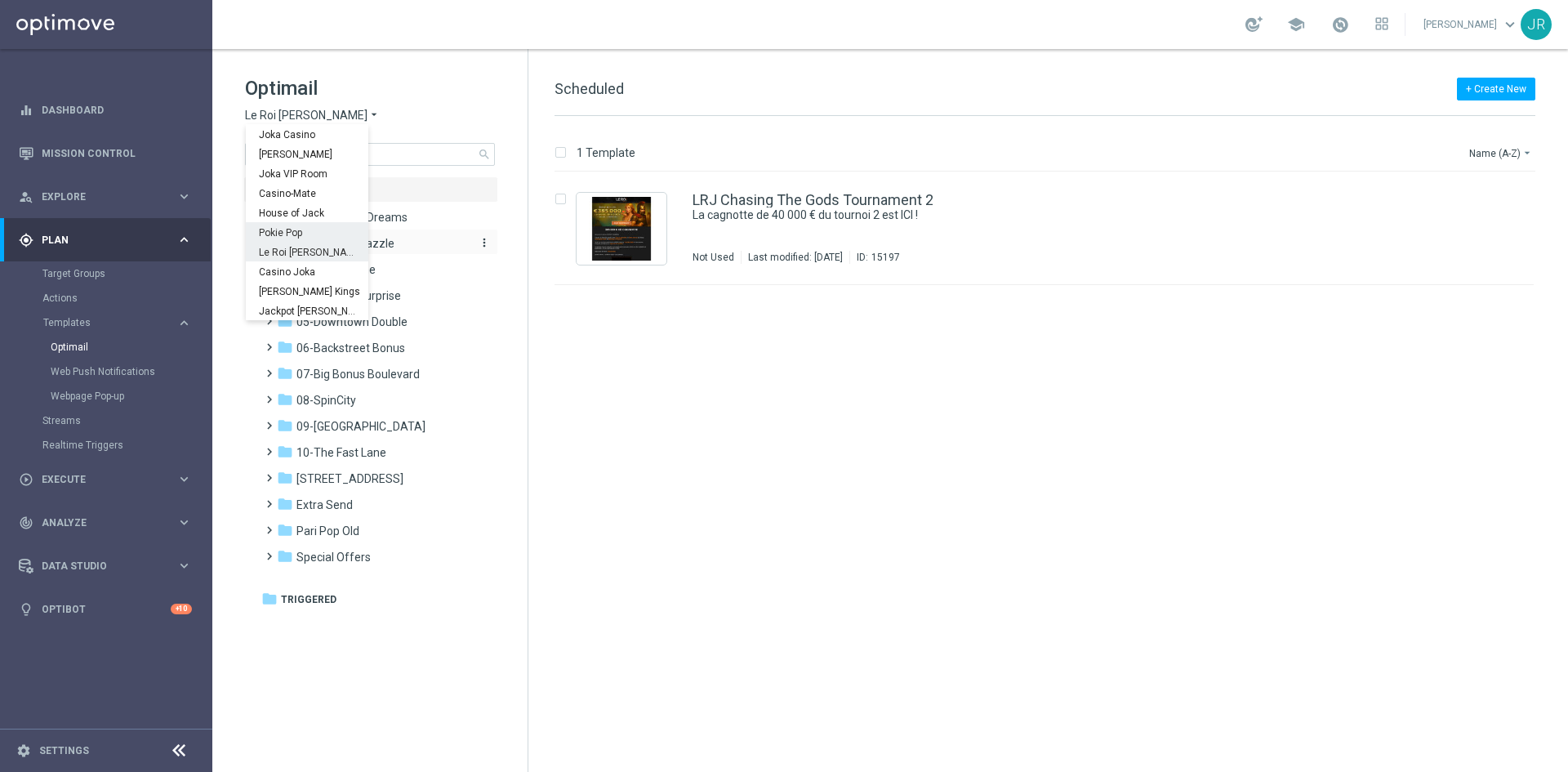
drag, startPoint x: 283, startPoint y: 226, endPoint x: 352, endPoint y: 246, distance: 71.8
click at [285, 226] on div "Pokie Pop" at bounding box center [306, 233] width 123 height 20
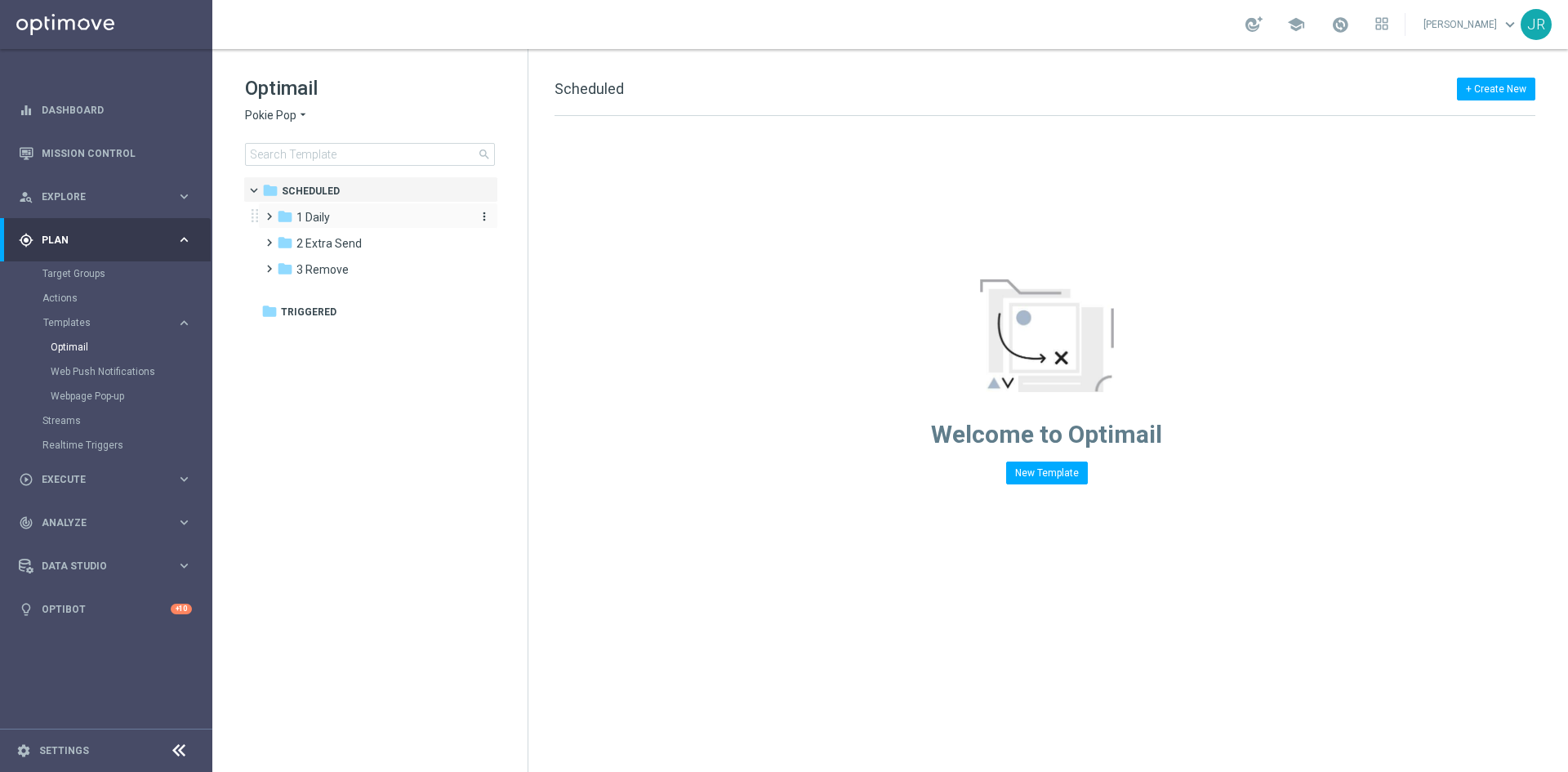
click at [314, 213] on span "1 Daily" at bounding box center [313, 217] width 34 height 15
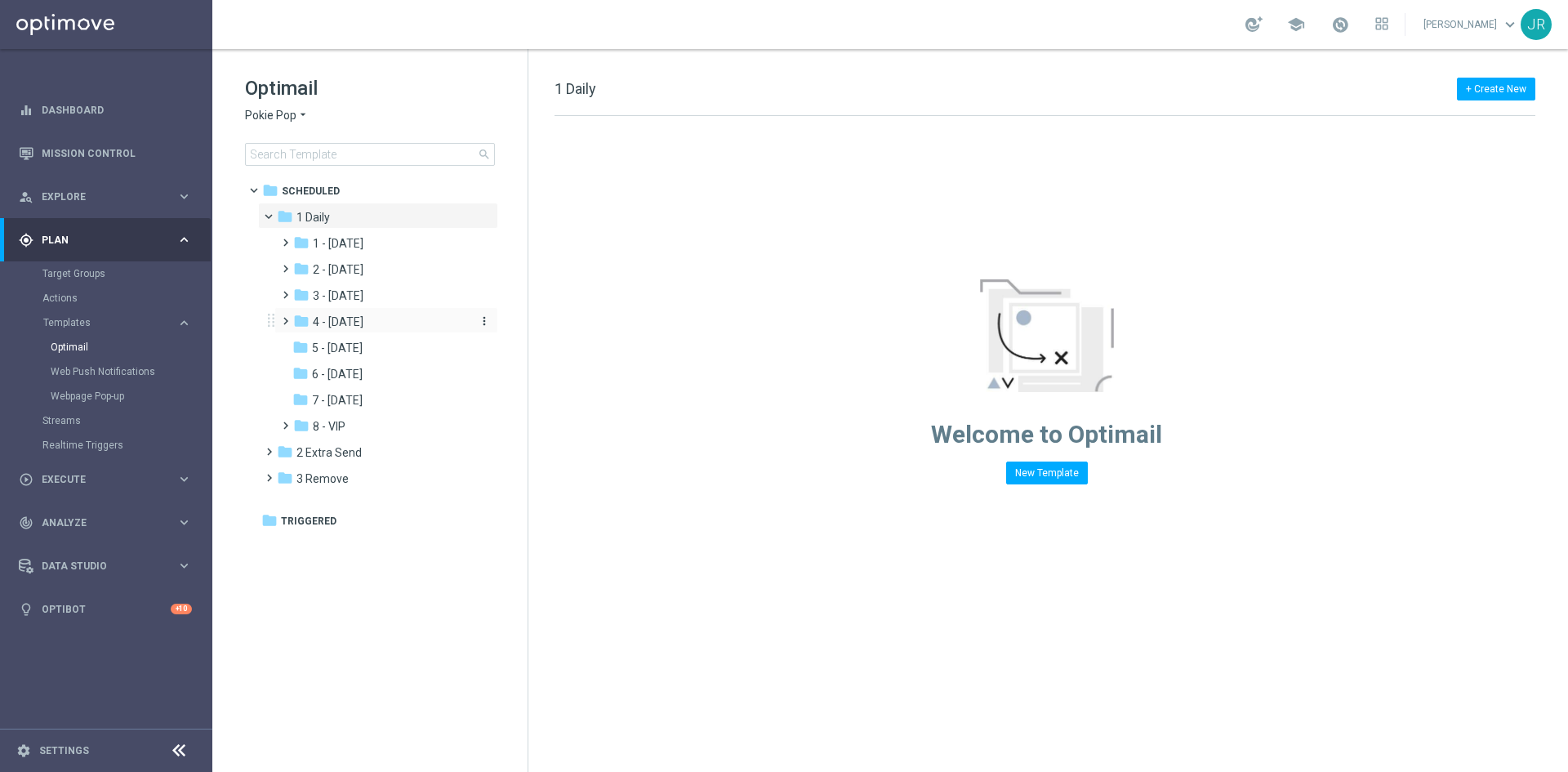
click at [347, 321] on span "4 - [DATE]" at bounding box center [337, 322] width 51 height 15
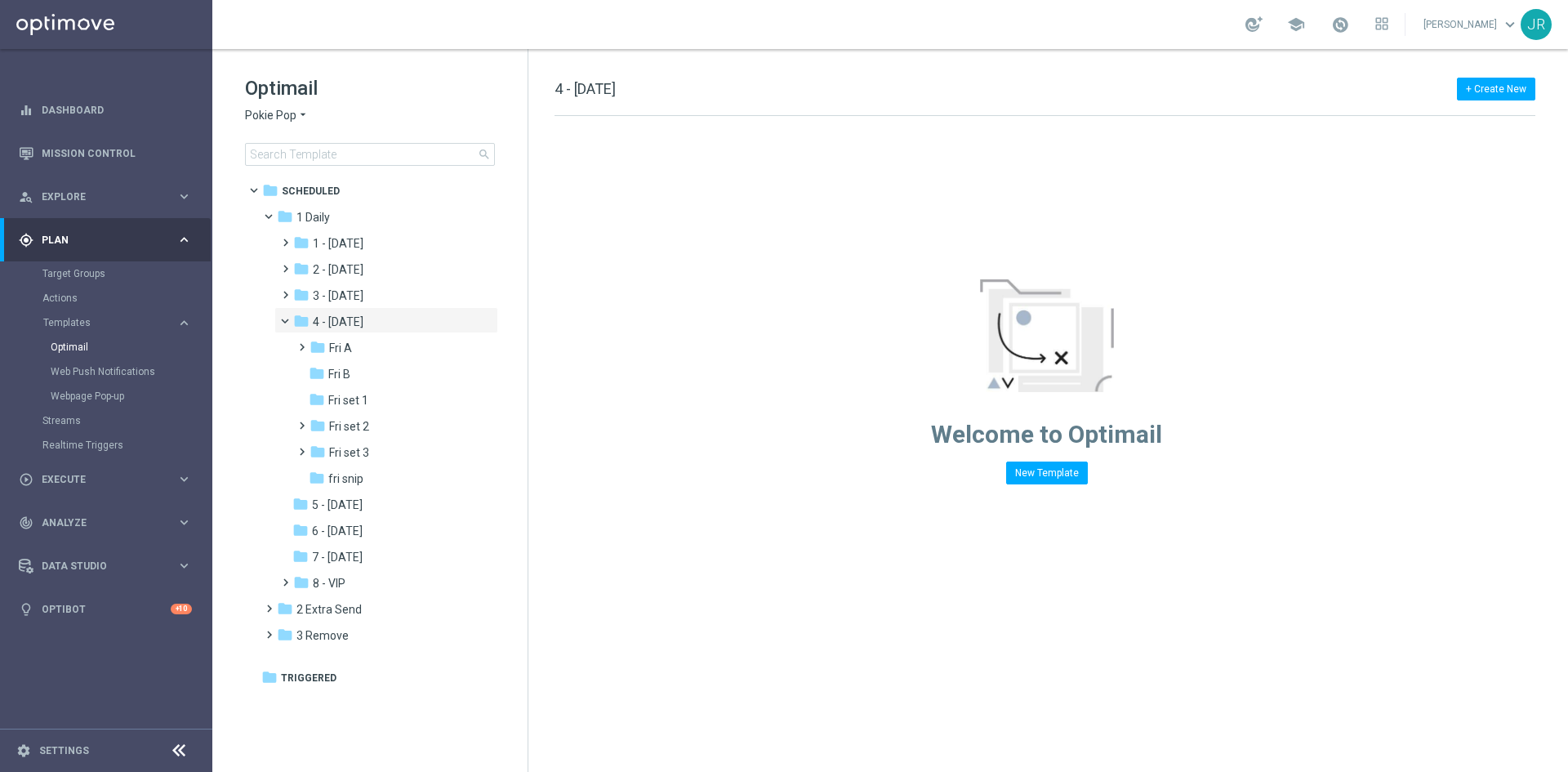
drag, startPoint x: 371, startPoint y: 475, endPoint x: 833, endPoint y: 409, distance: 466.7
click at [371, 475] on div "folder fri snip" at bounding box center [388, 478] width 161 height 19
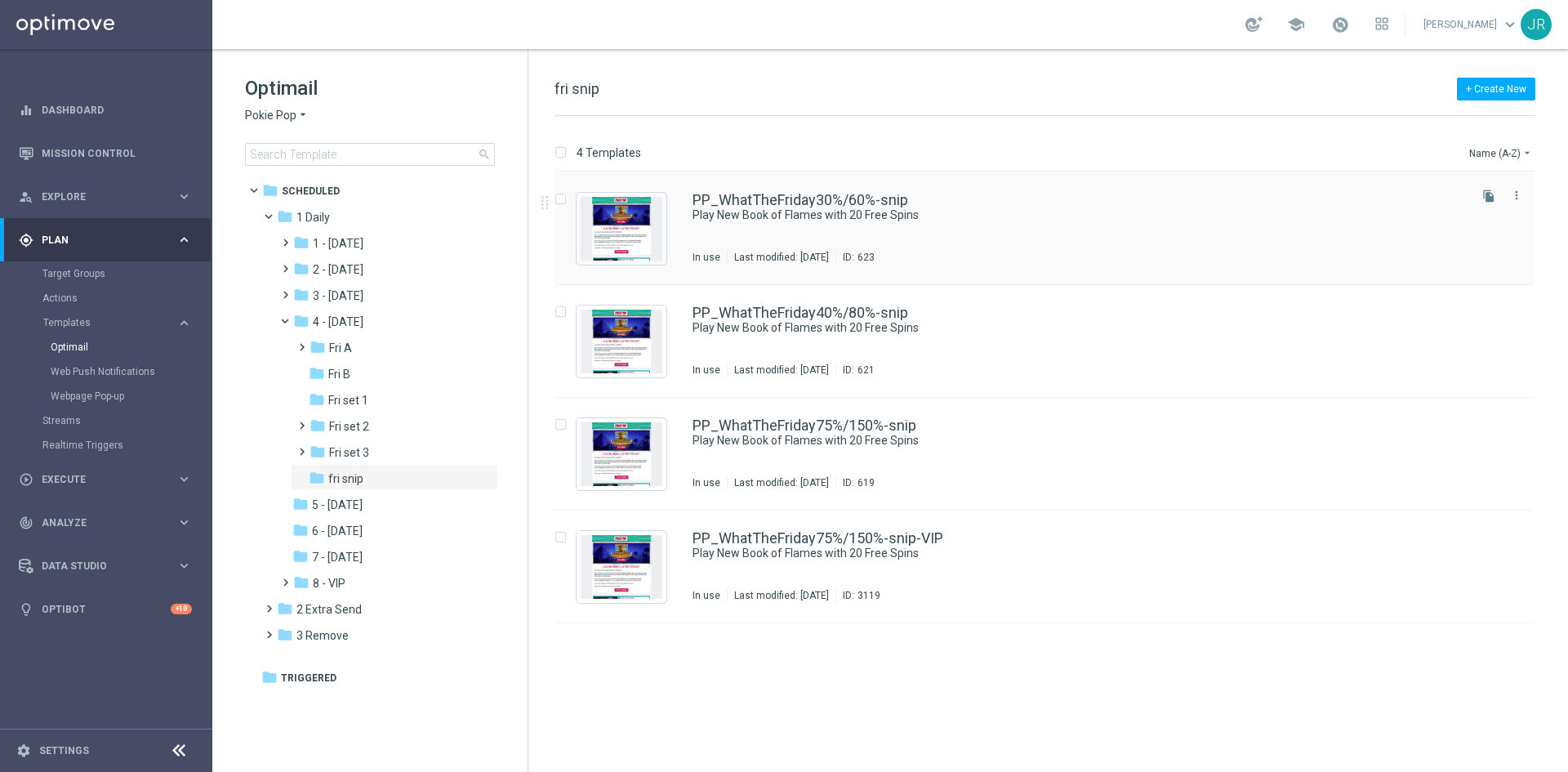
click at [746, 227] on div "PP_WhatTheFriday30%/60%-snip Play New Book of Flames with 20 Free Spins In use …" at bounding box center [1079, 228] width 773 height 71
